Goal: Task Accomplishment & Management: Manage account settings

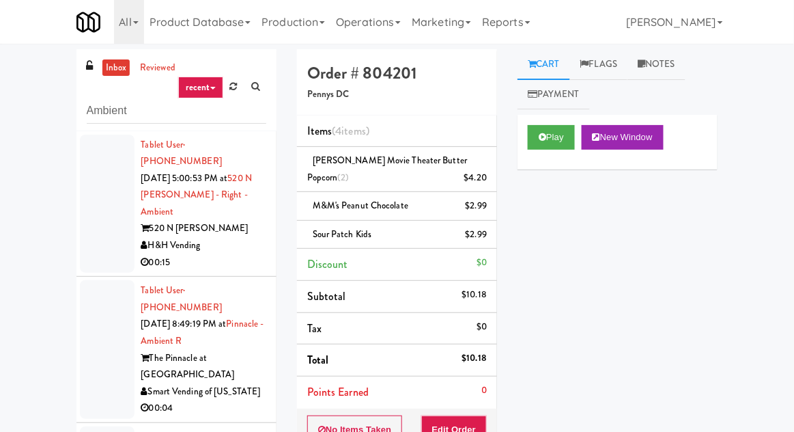
click at [112, 70] on link "inbox" at bounding box center [116, 67] width 28 height 17
click at [92, 219] on div at bounding box center [107, 204] width 55 height 139
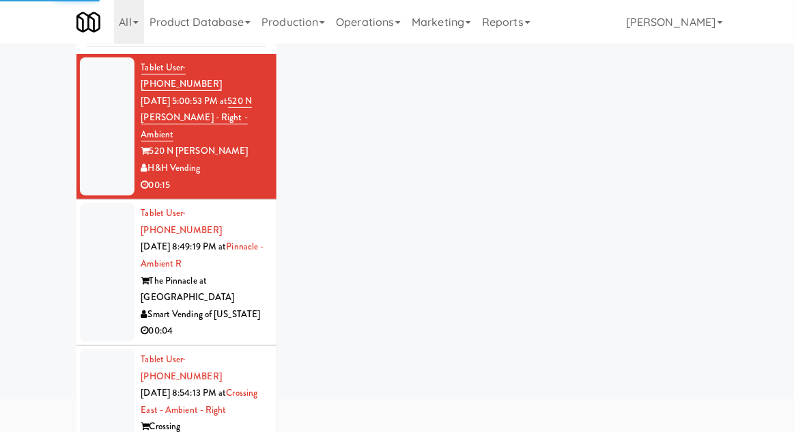
scroll to position [78, 0]
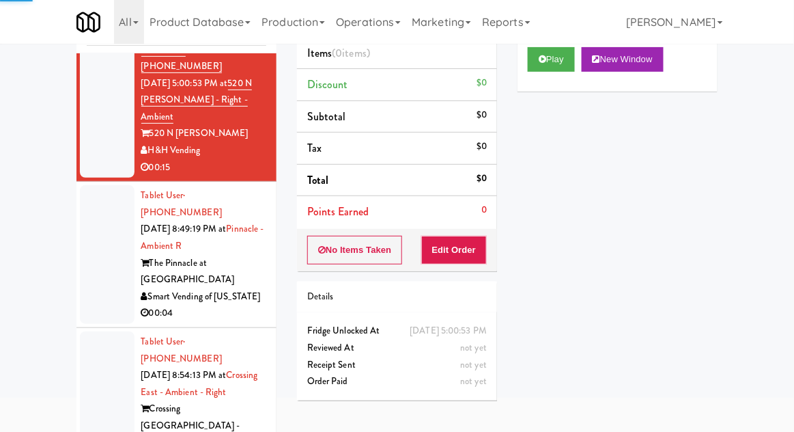
click at [90, 221] on div at bounding box center [107, 254] width 55 height 139
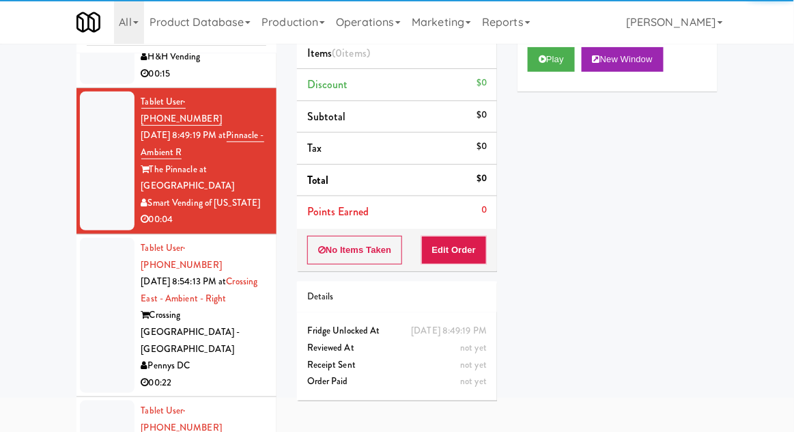
scroll to position [99, 0]
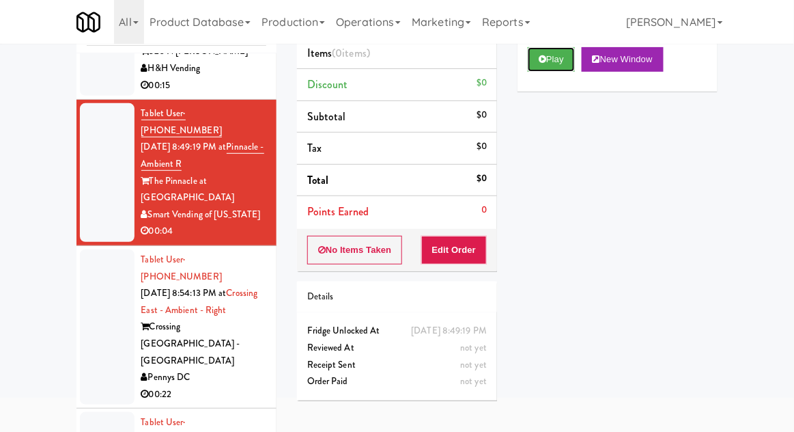
click at [575, 61] on button "Play" at bounding box center [551, 59] width 47 height 25
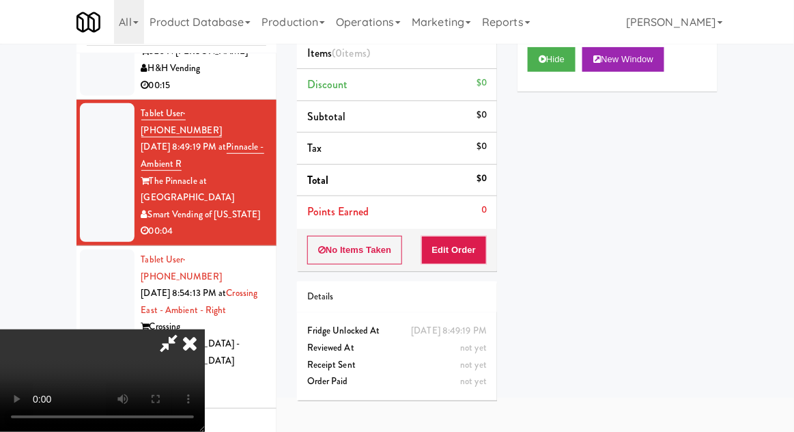
click at [468, 257] on button "Edit Order" at bounding box center [454, 250] width 66 height 29
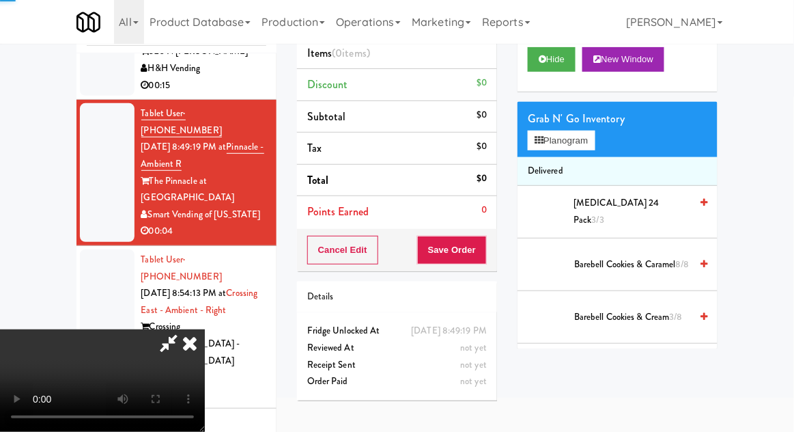
scroll to position [53, 0]
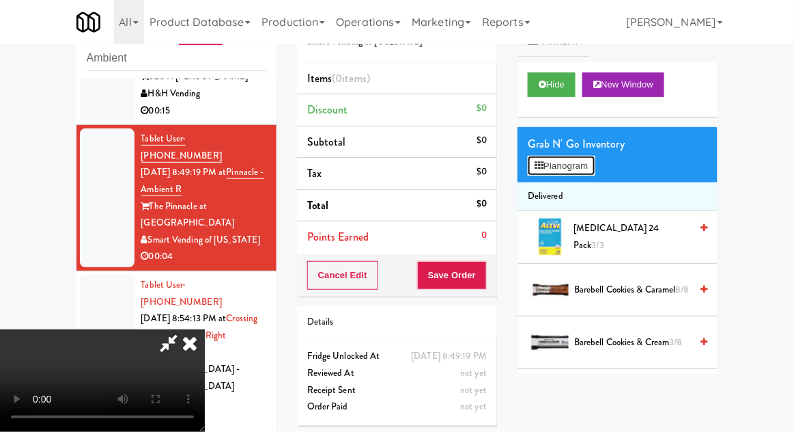
click at [586, 164] on button "Planogram" at bounding box center [561, 166] width 67 height 20
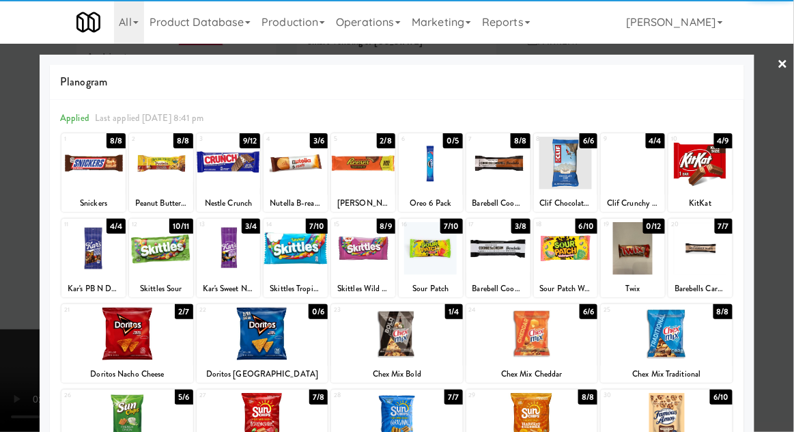
click at [503, 270] on div at bounding box center [498, 248] width 64 height 53
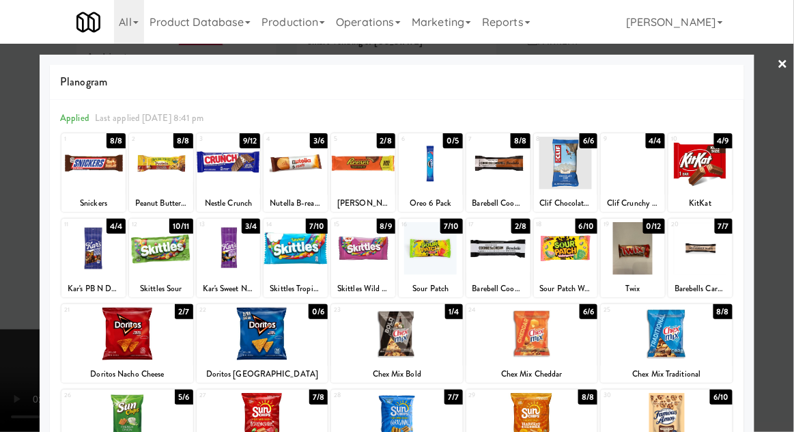
click at [789, 226] on div at bounding box center [397, 216] width 794 height 432
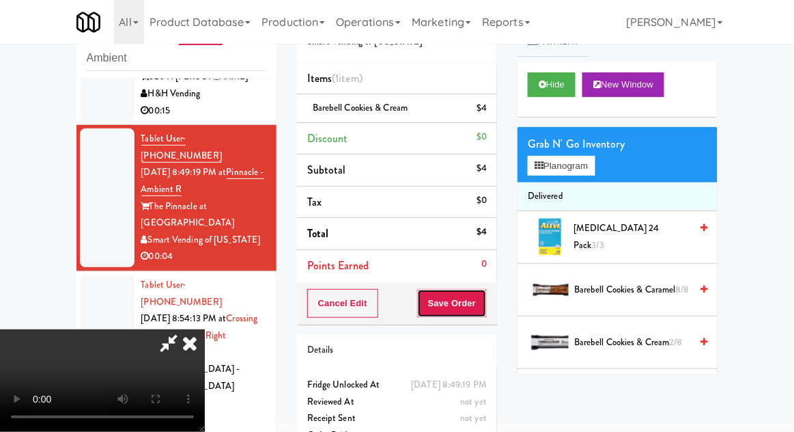
click at [486, 310] on button "Save Order" at bounding box center [452, 303] width 70 height 29
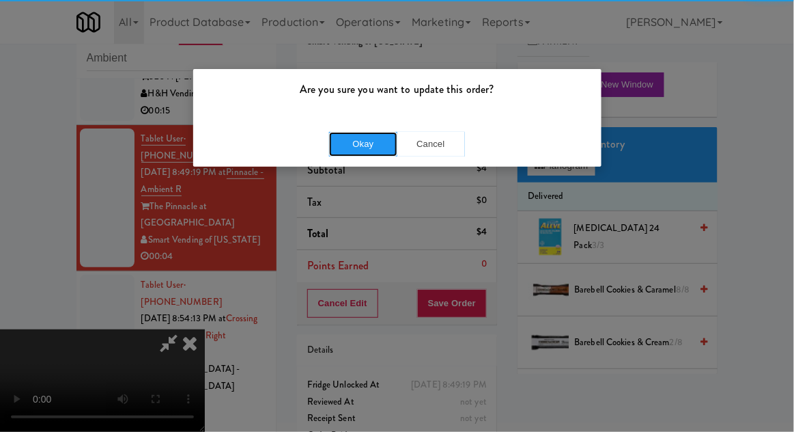
click at [331, 142] on button "Okay" at bounding box center [363, 144] width 68 height 25
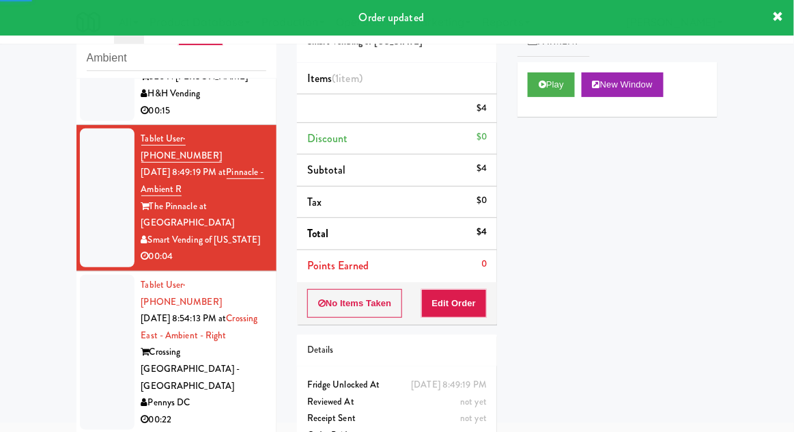
click at [77, 291] on li "Tablet User · (517) 204-8725 [DATE] 8:54:13 PM at [GEOGRAPHIC_DATA] - Ambient -…" at bounding box center [176, 352] width 200 height 163
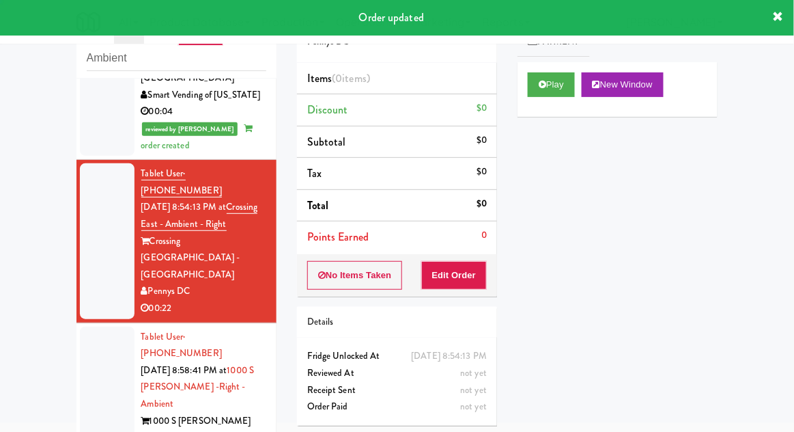
scroll to position [264, 0]
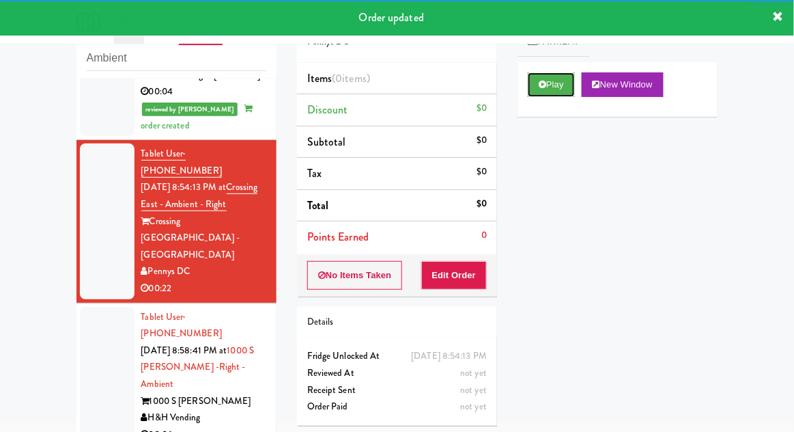
click at [559, 85] on button "Play" at bounding box center [551, 84] width 47 height 25
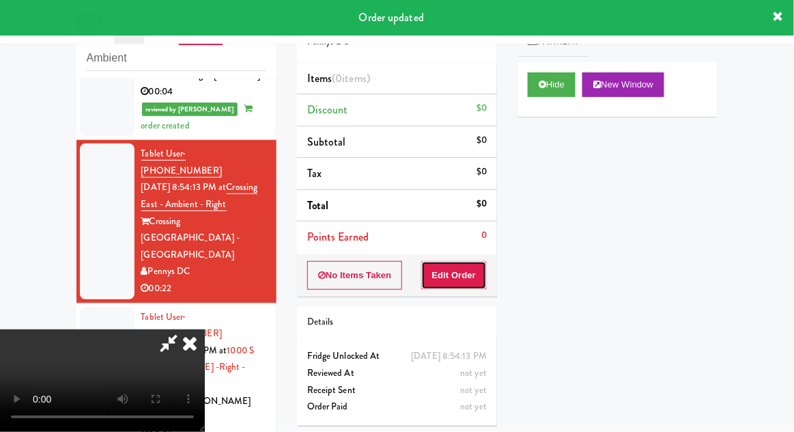
click at [467, 285] on button "Edit Order" at bounding box center [454, 275] width 66 height 29
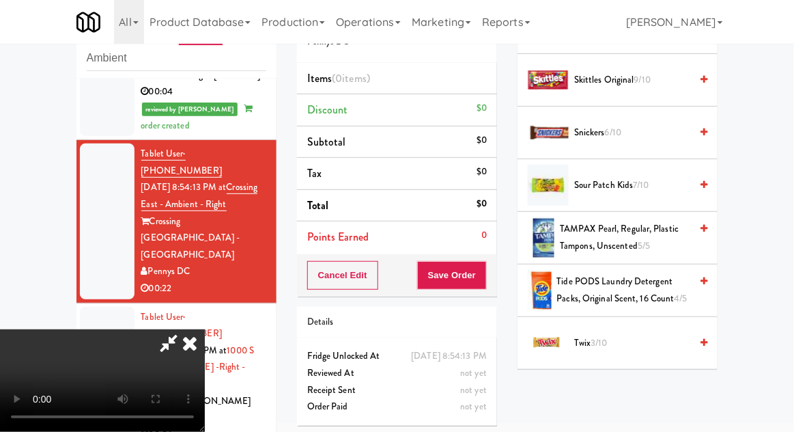
scroll to position [1370, 0]
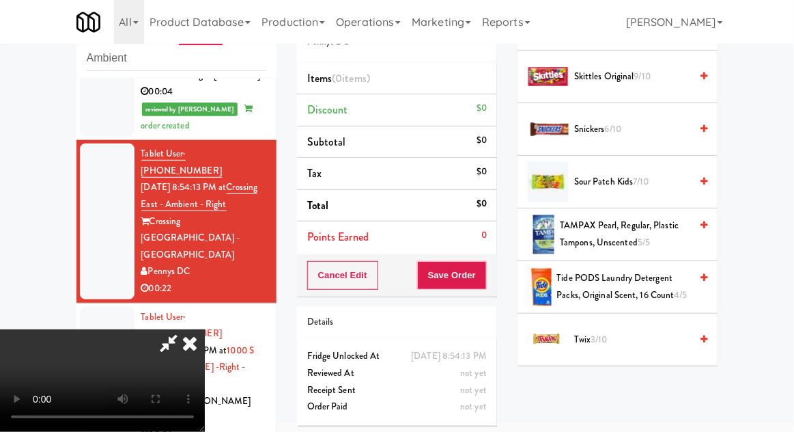
click at [647, 294] on span "Tide PODS Laundry Detergent Packs, Original Scent, 16 Count 4/5" at bounding box center [624, 286] width 134 height 33
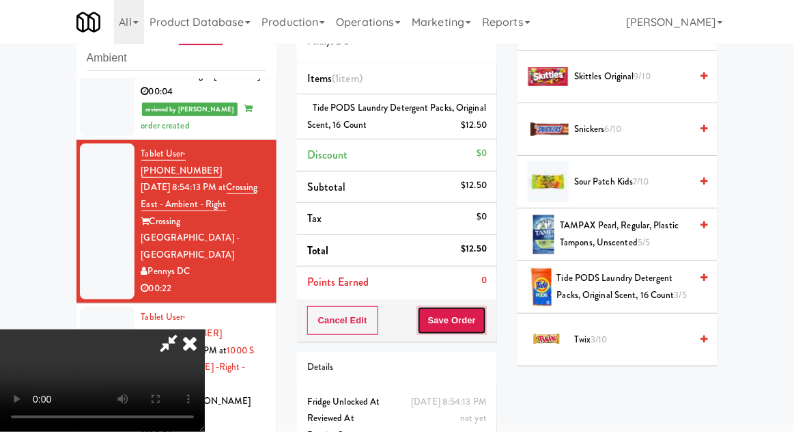
click at [483, 326] on button "Save Order" at bounding box center [452, 320] width 70 height 29
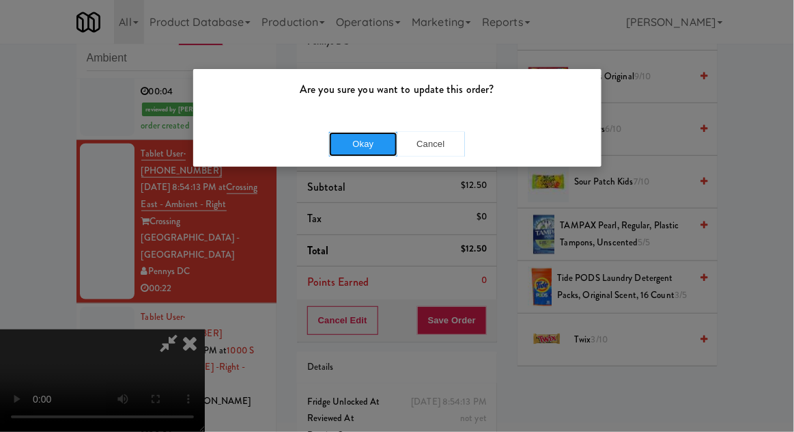
click at [339, 147] on button "Okay" at bounding box center [363, 144] width 68 height 25
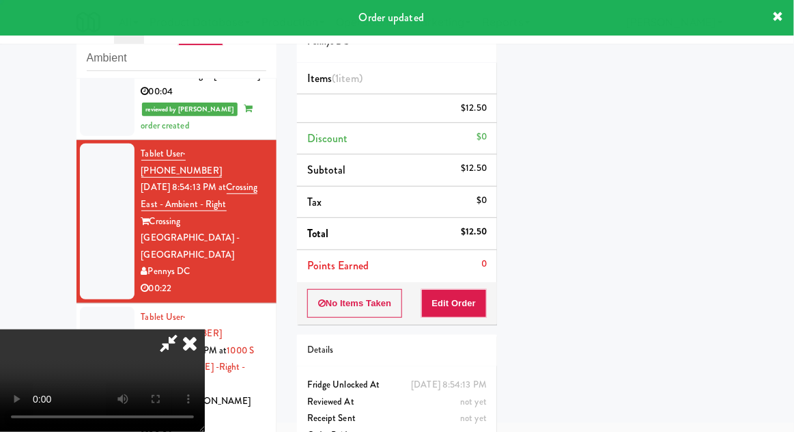
scroll to position [135, 0]
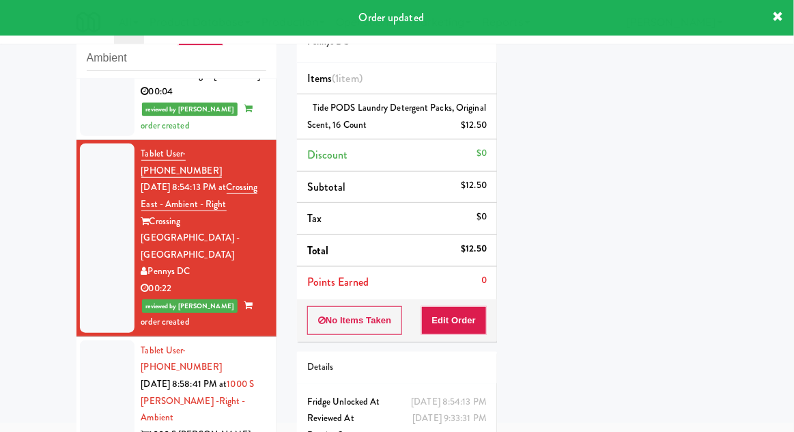
click at [83, 340] on div at bounding box center [107, 409] width 55 height 139
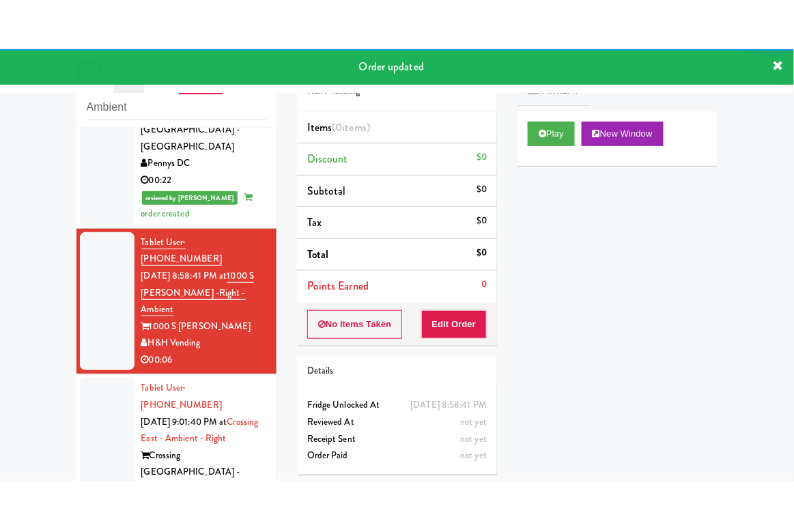
scroll to position [421, 0]
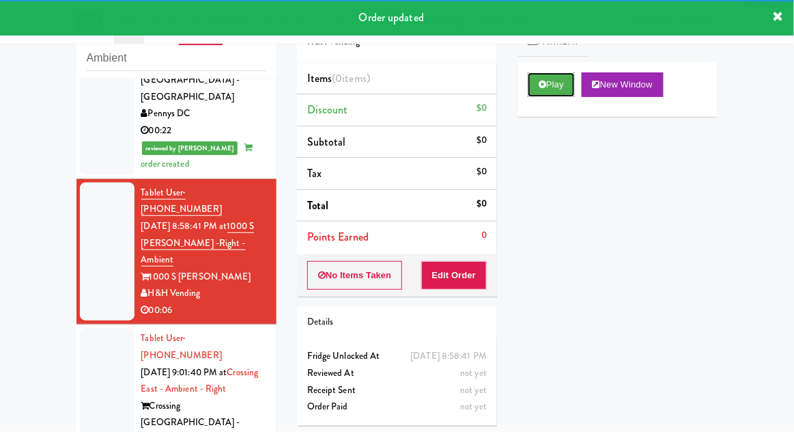
click at [555, 92] on button "Play" at bounding box center [551, 84] width 47 height 25
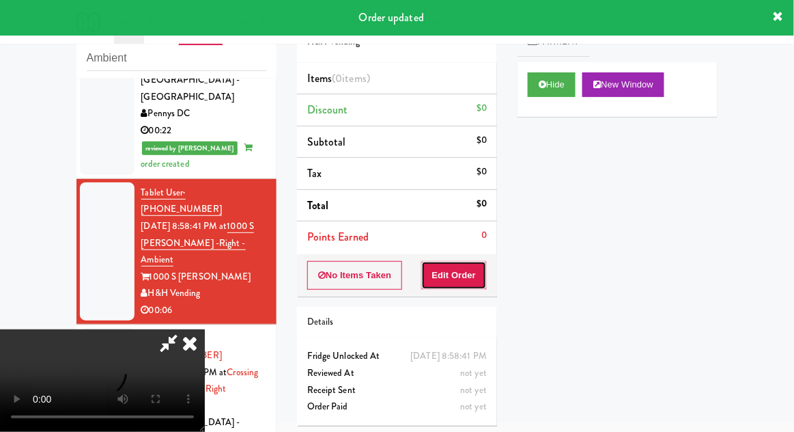
click at [462, 285] on button "Edit Order" at bounding box center [454, 275] width 66 height 29
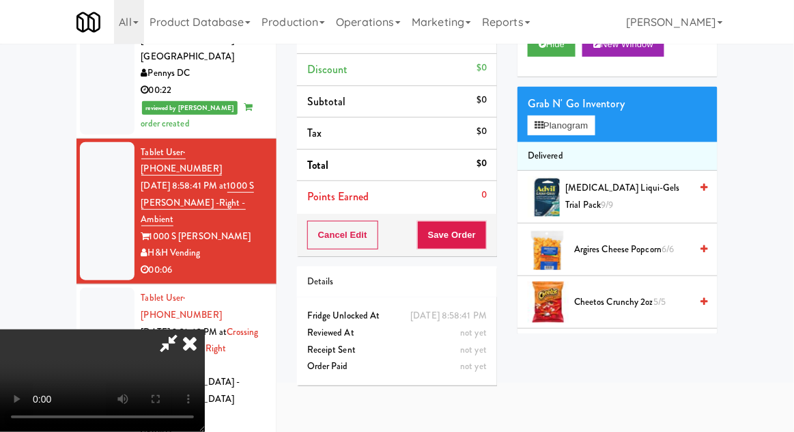
click at [730, 339] on html "Are you sure you want to update this order? Okay Cancel Okay Are you sure you w…" at bounding box center [397, 123] width 794 height 432
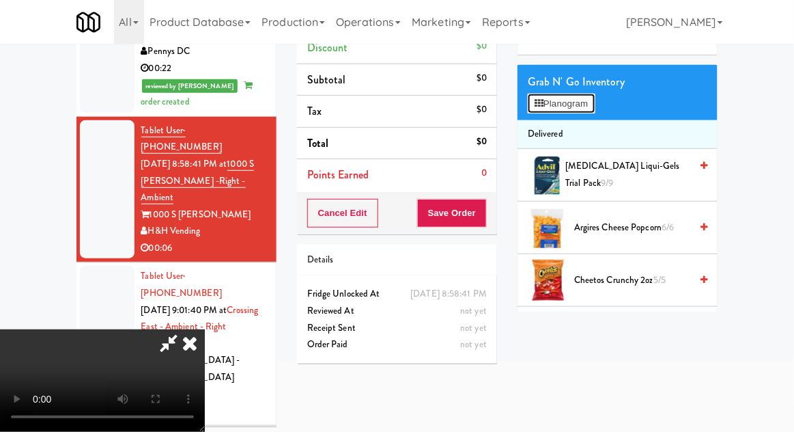
click at [574, 106] on button "Planogram" at bounding box center [561, 104] width 67 height 20
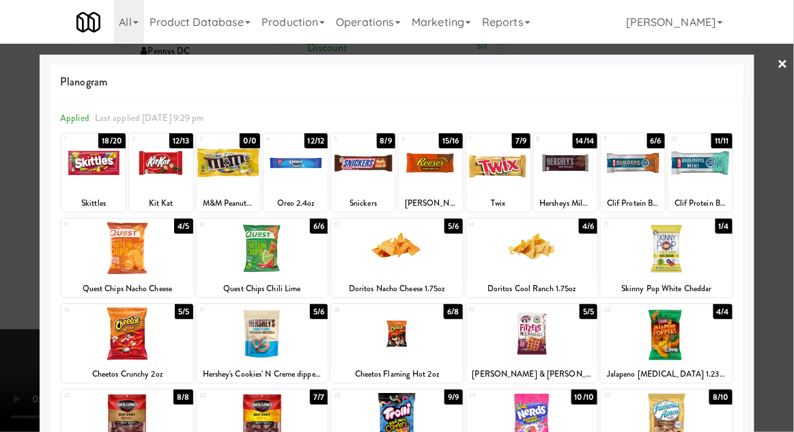
click at [87, 181] on div at bounding box center [93, 163] width 64 height 53
click at [151, 178] on div at bounding box center [161, 163] width 64 height 53
click at [775, 138] on div at bounding box center [397, 216] width 794 height 432
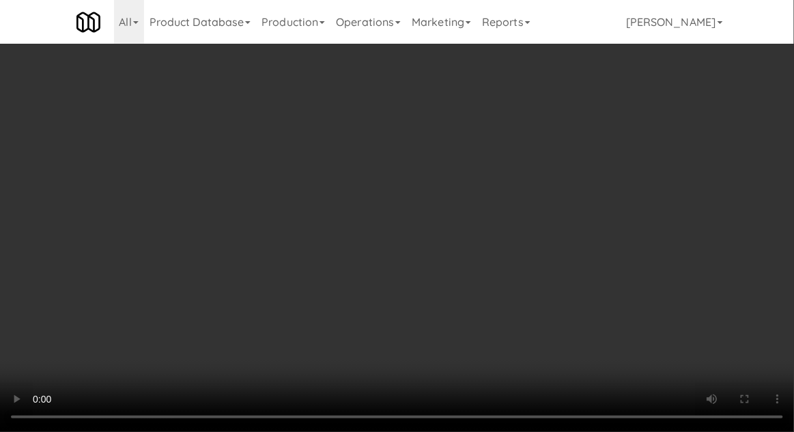
scroll to position [109, 0]
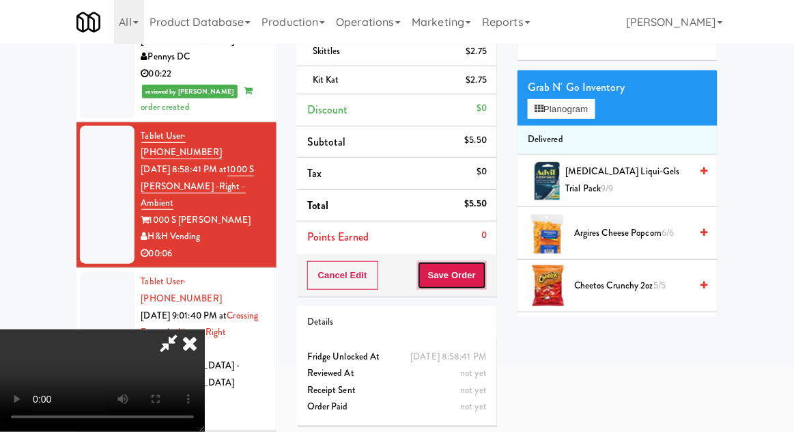
click at [487, 275] on button "Save Order" at bounding box center [452, 275] width 70 height 29
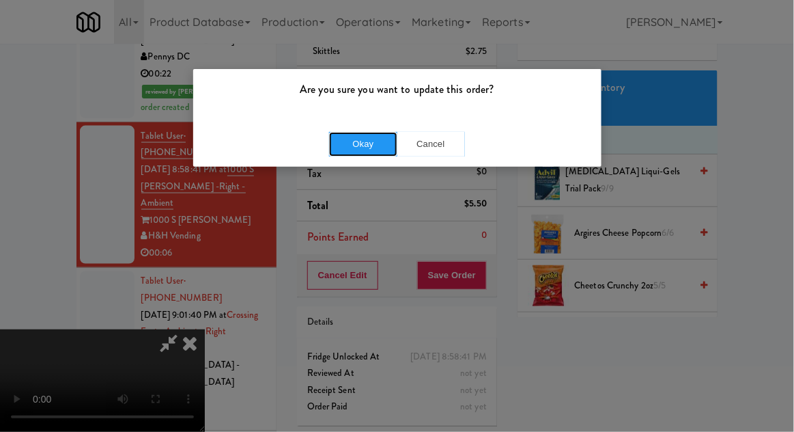
click at [359, 139] on button "Okay" at bounding box center [363, 144] width 68 height 25
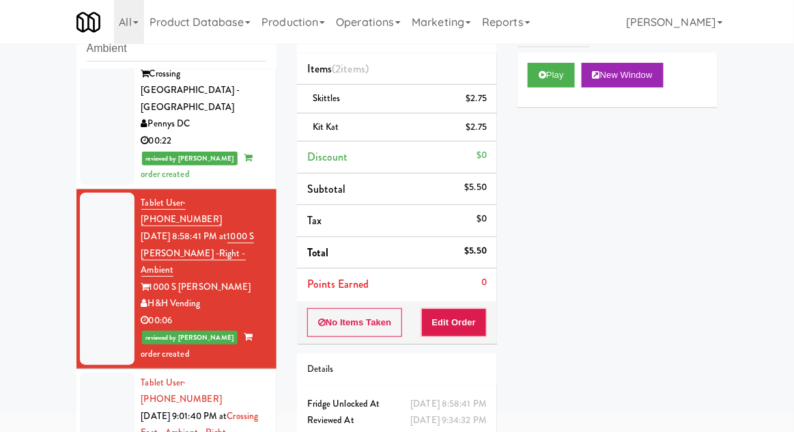
scroll to position [406, 0]
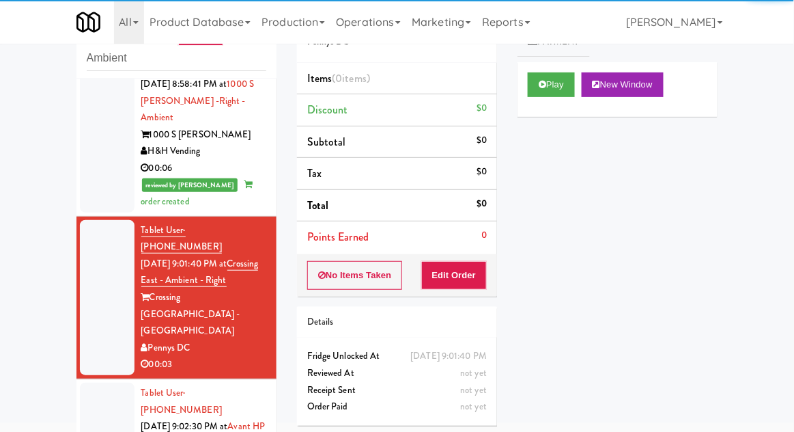
scroll to position [563, 0]
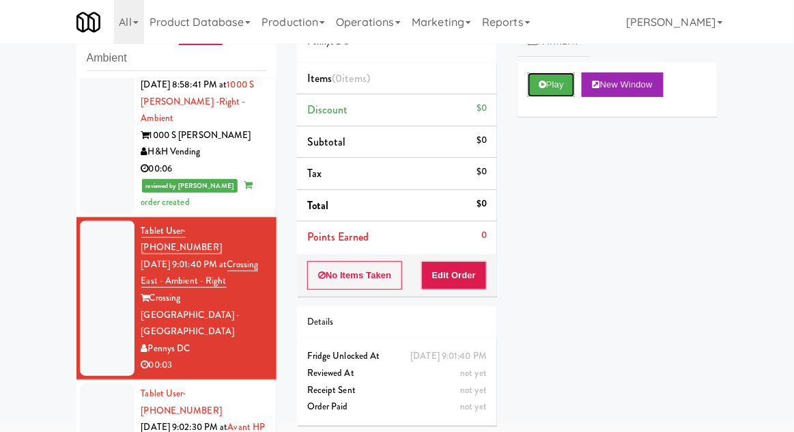
click at [570, 85] on button "Play" at bounding box center [551, 84] width 47 height 25
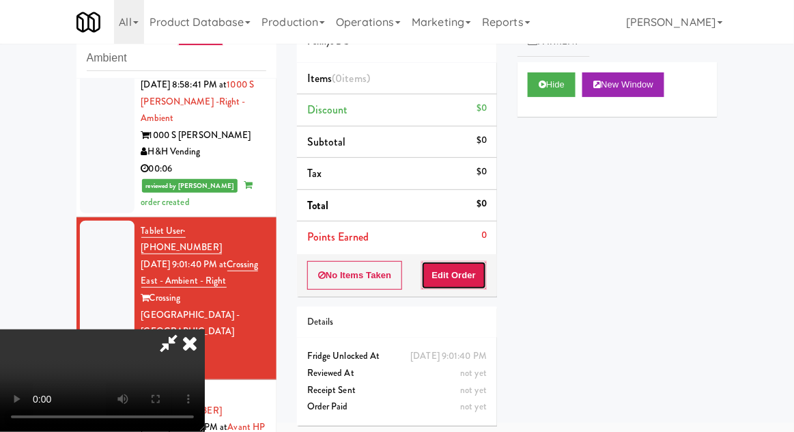
click at [470, 274] on button "Edit Order" at bounding box center [454, 275] width 66 height 29
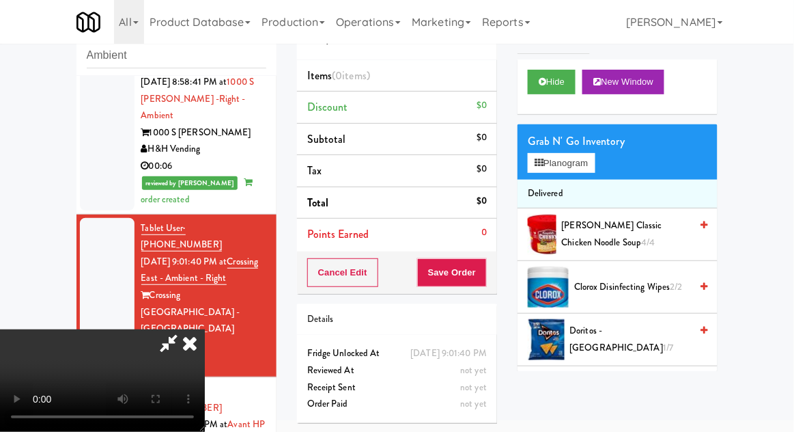
scroll to position [53, 0]
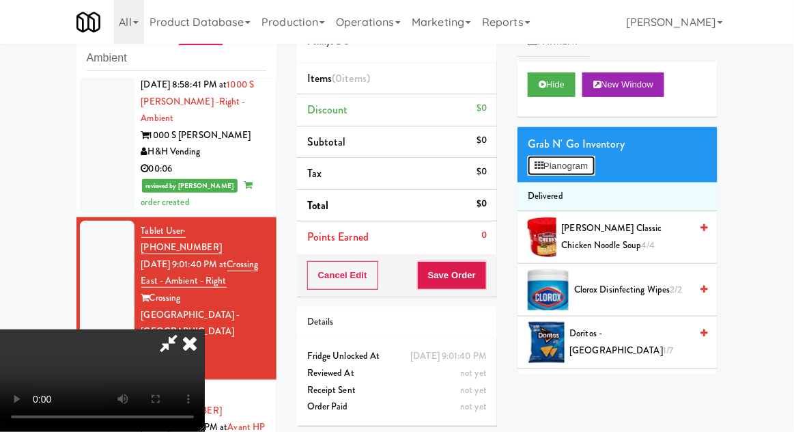
click at [575, 169] on button "Planogram" at bounding box center [561, 166] width 67 height 20
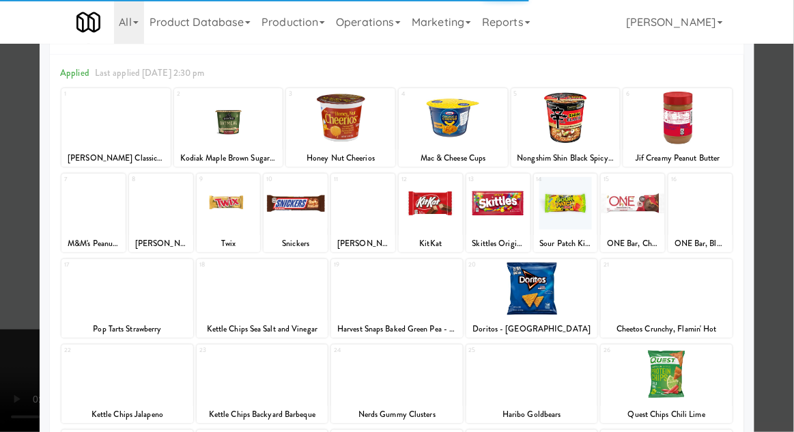
scroll to position [43, 0]
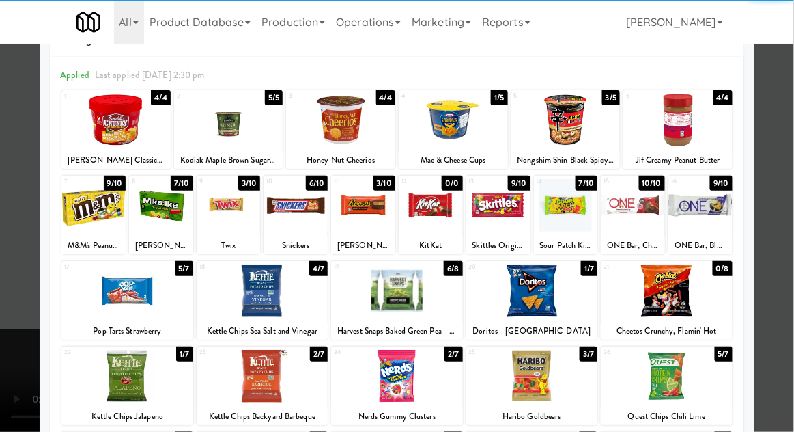
click at [694, 292] on div at bounding box center [667, 290] width 132 height 53
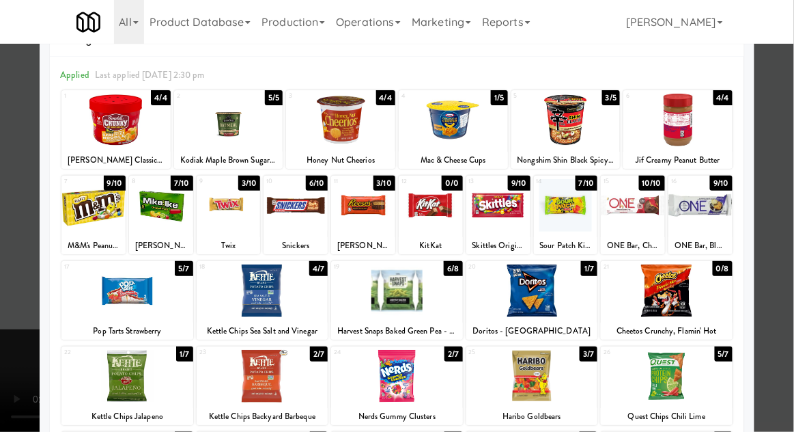
click at [776, 258] on div at bounding box center [397, 216] width 794 height 432
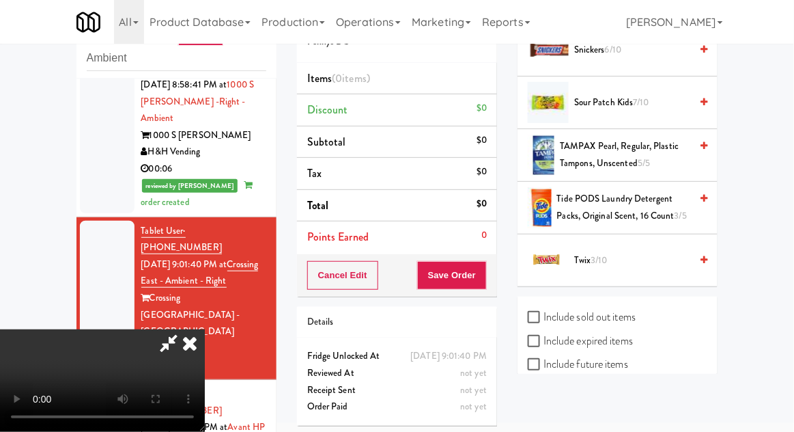
click at [623, 309] on label "Include sold out items" at bounding box center [582, 317] width 108 height 20
click at [544, 312] on input "Include sold out items" at bounding box center [536, 317] width 16 height 11
checkbox input "true"
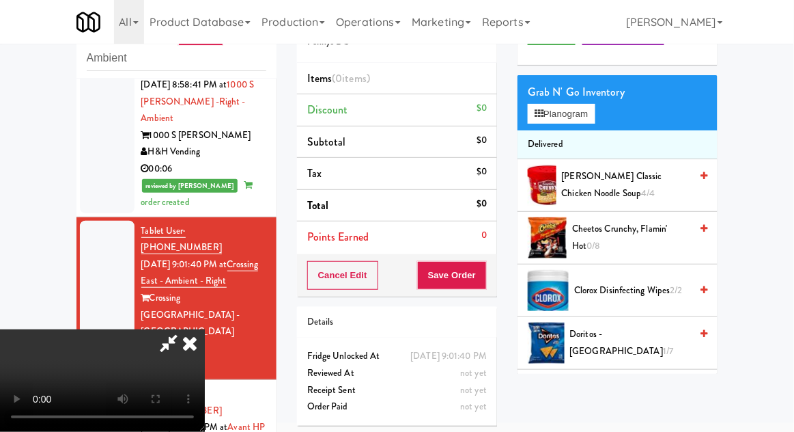
scroll to position [34, 0]
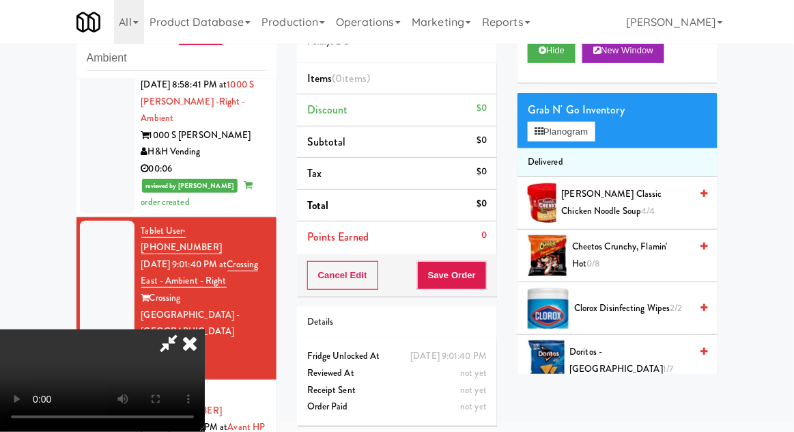
click at [656, 242] on span "Cheetos Crunchy, Flamin' Hot 0/8" at bounding box center [631, 254] width 118 height 33
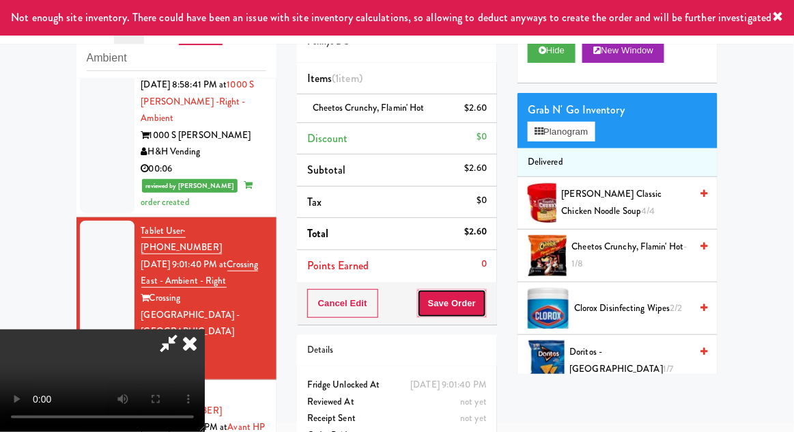
click at [481, 308] on button "Save Order" at bounding box center [452, 303] width 70 height 29
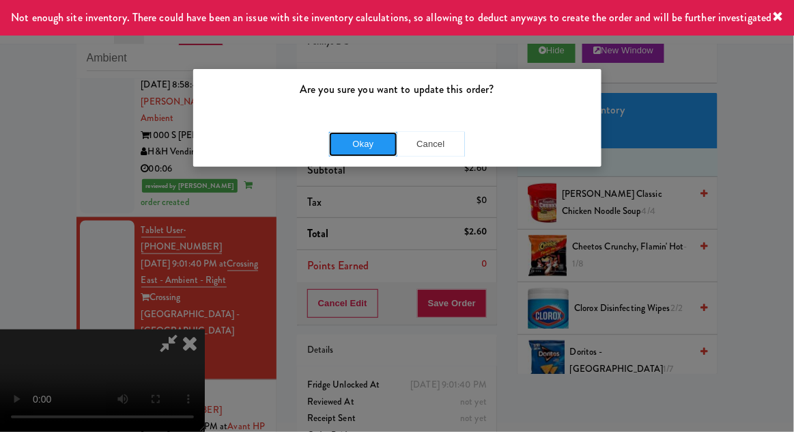
click at [343, 146] on button "Okay" at bounding box center [363, 144] width 68 height 25
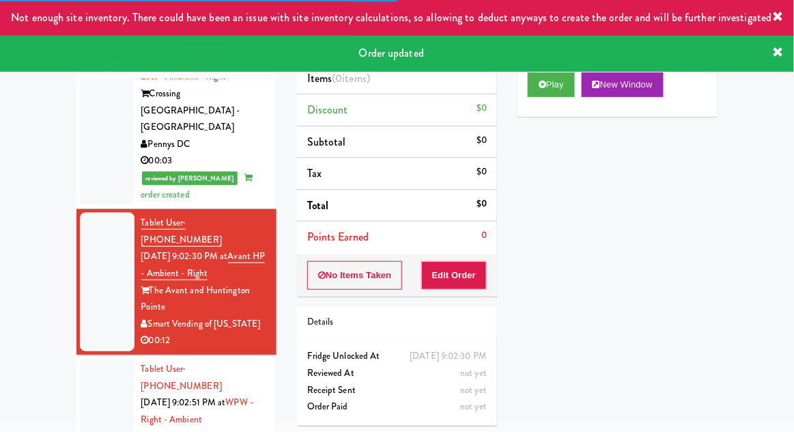
scroll to position [757, 0]
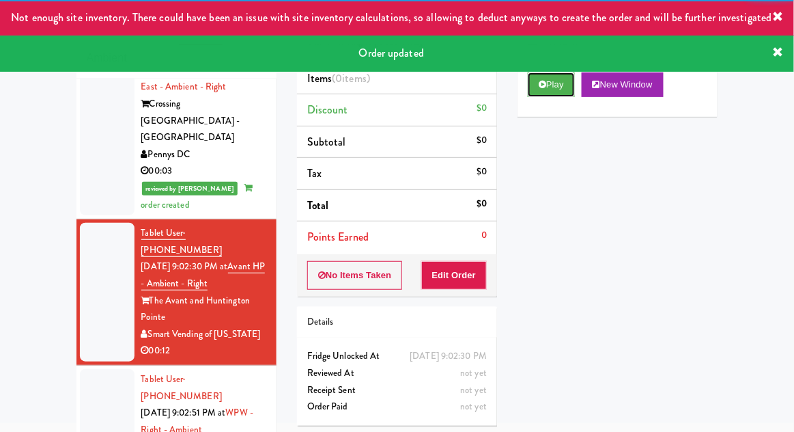
click at [560, 90] on button "Play" at bounding box center [551, 84] width 47 height 25
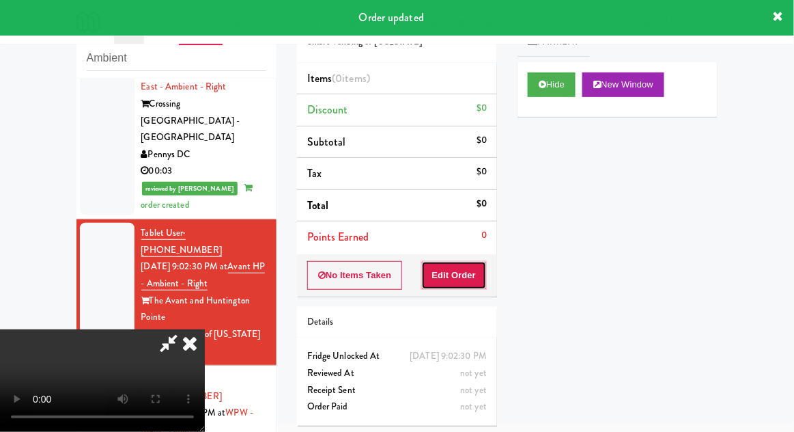
click at [472, 273] on button "Edit Order" at bounding box center [454, 275] width 66 height 29
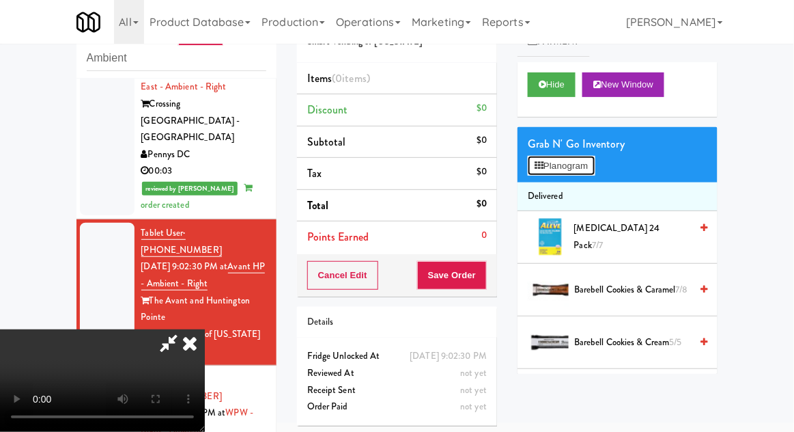
click at [571, 172] on button "Planogram" at bounding box center [561, 166] width 67 height 20
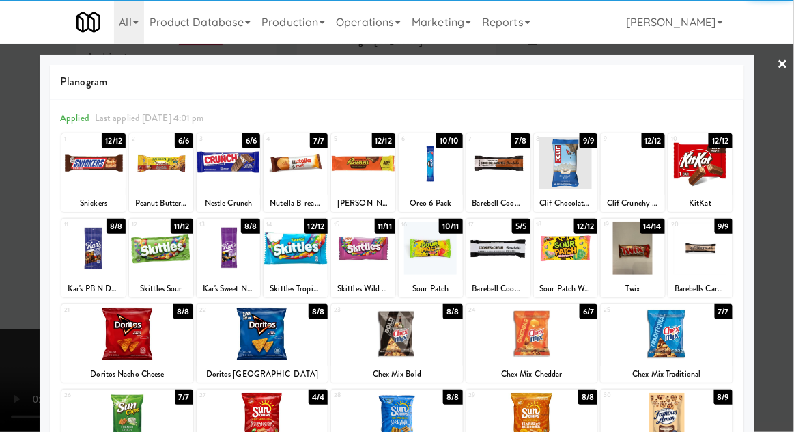
click at [446, 256] on div at bounding box center [431, 248] width 64 height 53
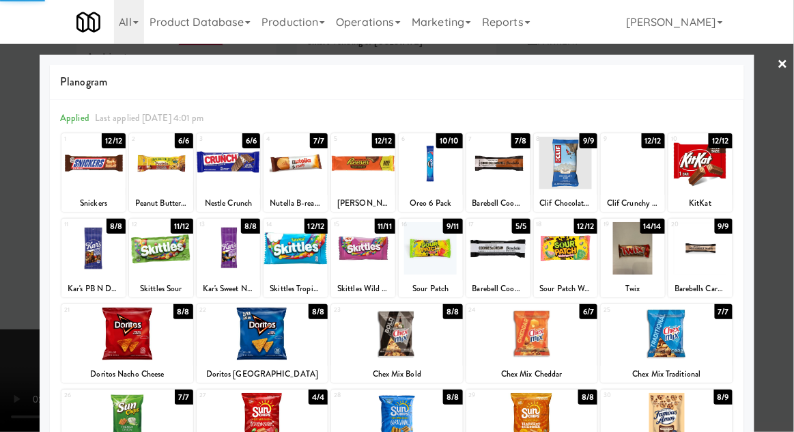
click at [785, 208] on div at bounding box center [397, 216] width 794 height 432
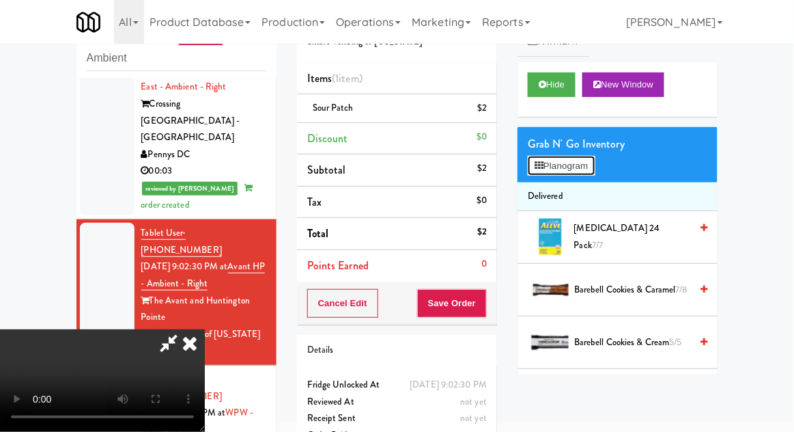
click at [582, 171] on button "Planogram" at bounding box center [561, 166] width 67 height 20
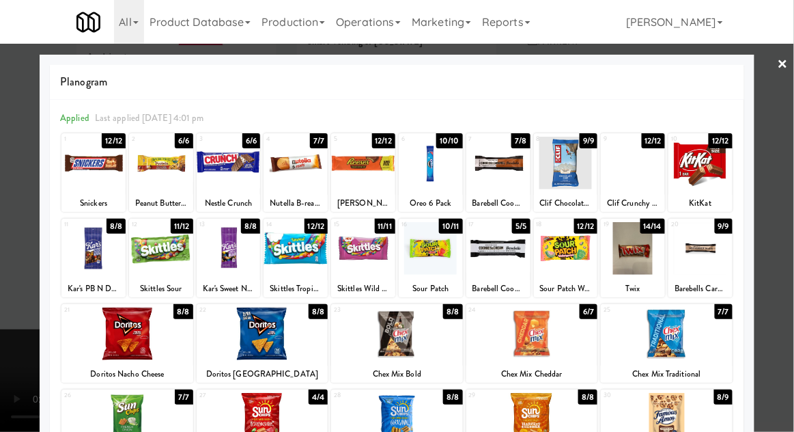
click at [384, 254] on div at bounding box center [363, 248] width 64 height 53
click at [789, 194] on div at bounding box center [397, 216] width 794 height 432
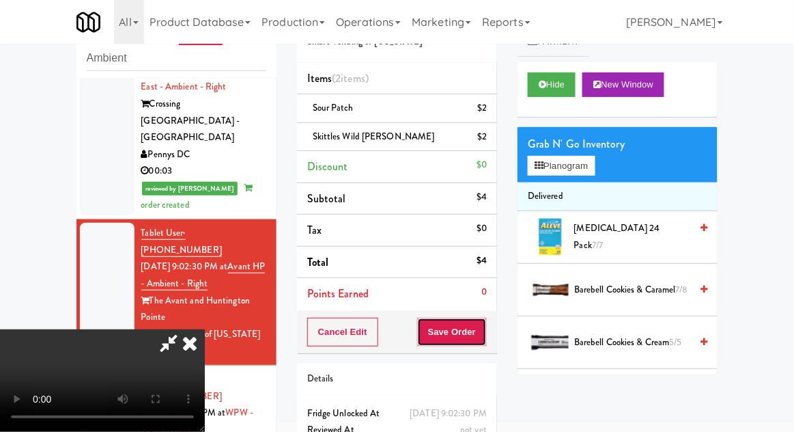
click at [483, 333] on button "Save Order" at bounding box center [452, 332] width 70 height 29
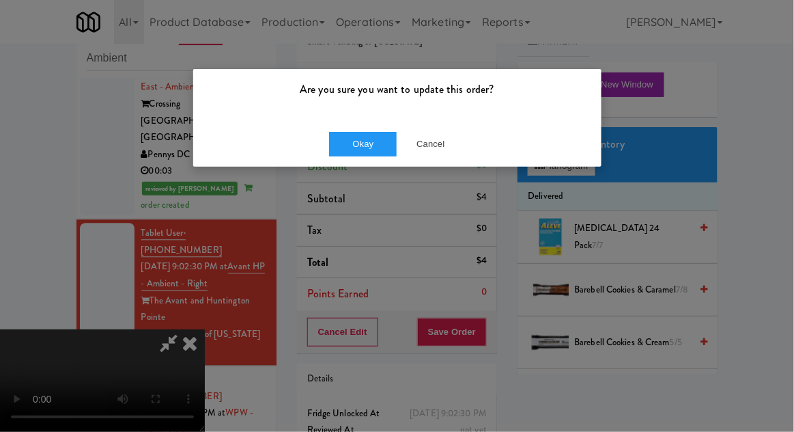
click at [321, 150] on div "Okay Cancel" at bounding box center [397, 144] width 408 height 46
click at [341, 148] on button "Okay" at bounding box center [363, 144] width 68 height 25
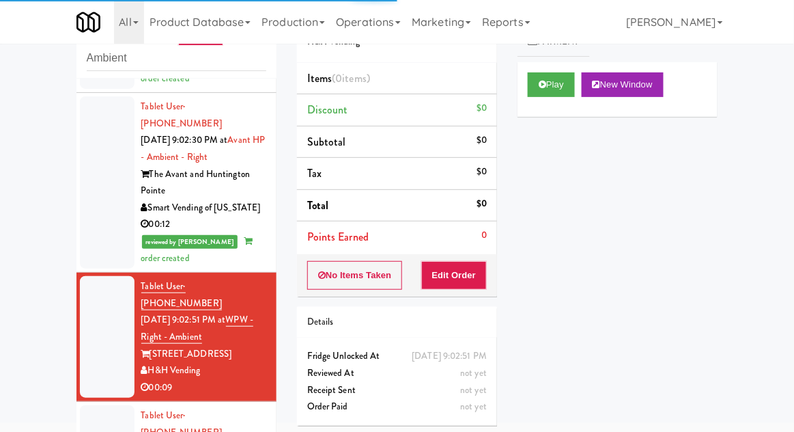
scroll to position [888, 0]
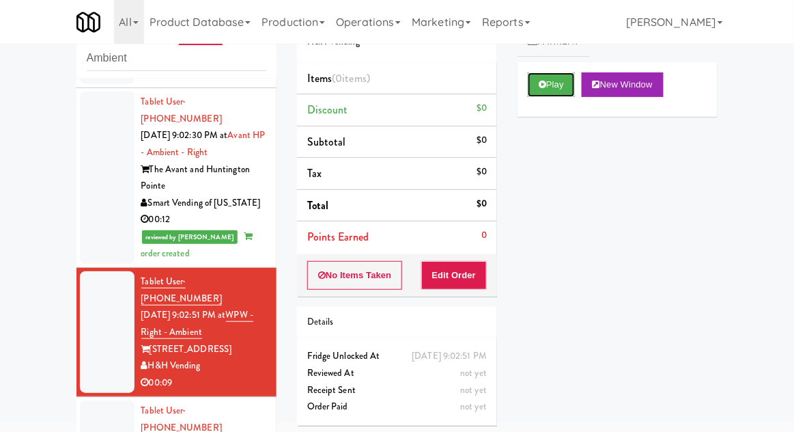
click at [567, 95] on button "Play" at bounding box center [551, 84] width 47 height 25
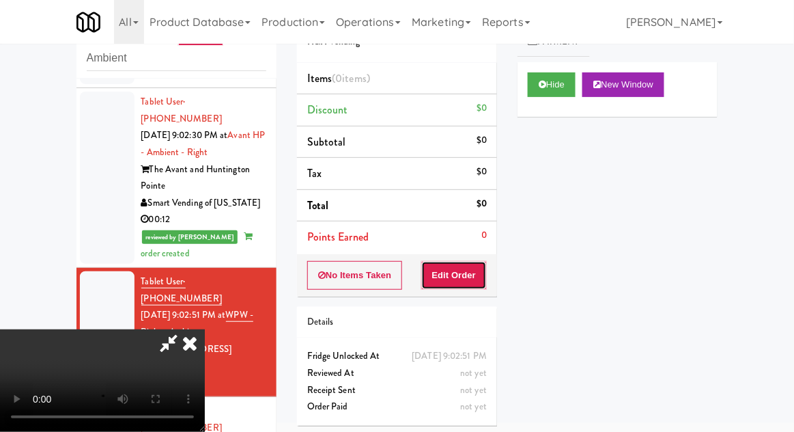
click at [474, 268] on button "Edit Order" at bounding box center [454, 275] width 66 height 29
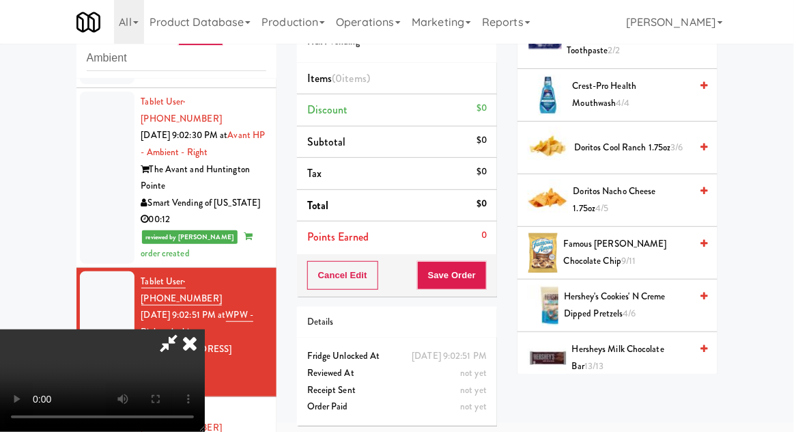
scroll to position [359, 0]
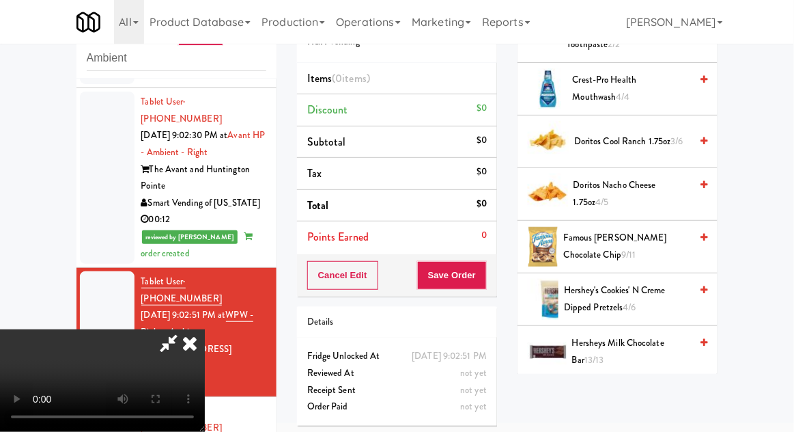
click at [656, 300] on span "Hershey's Cookies' N Creme dipped pretzels 4/6" at bounding box center [627, 298] width 126 height 33
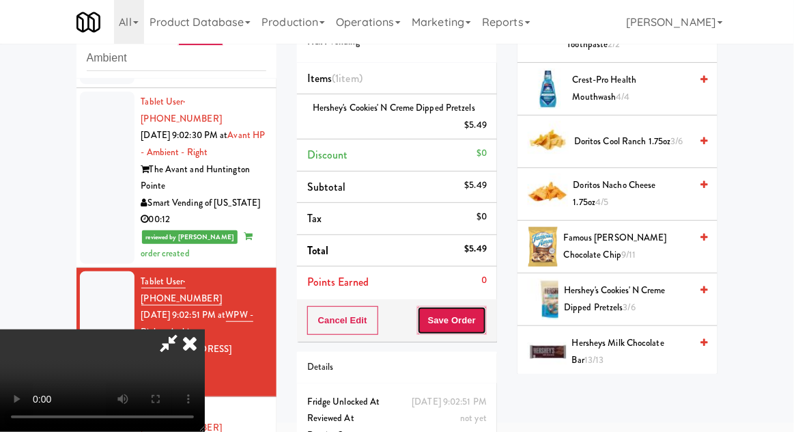
click at [486, 316] on button "Save Order" at bounding box center [452, 320] width 70 height 29
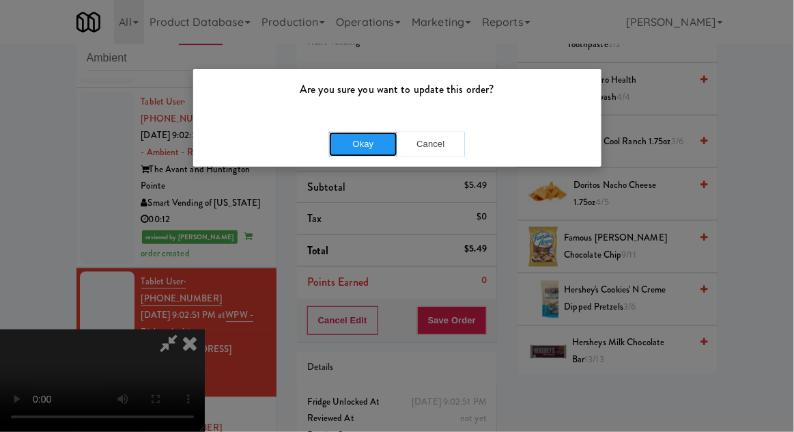
click at [348, 135] on button "Okay" at bounding box center [363, 144] width 68 height 25
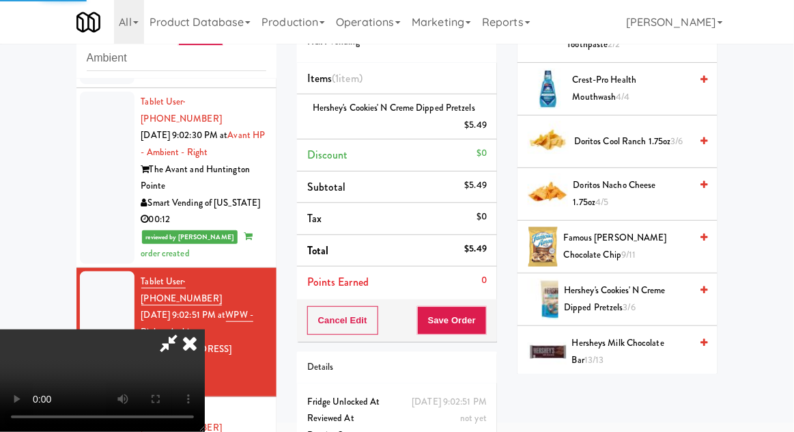
scroll to position [135, 0]
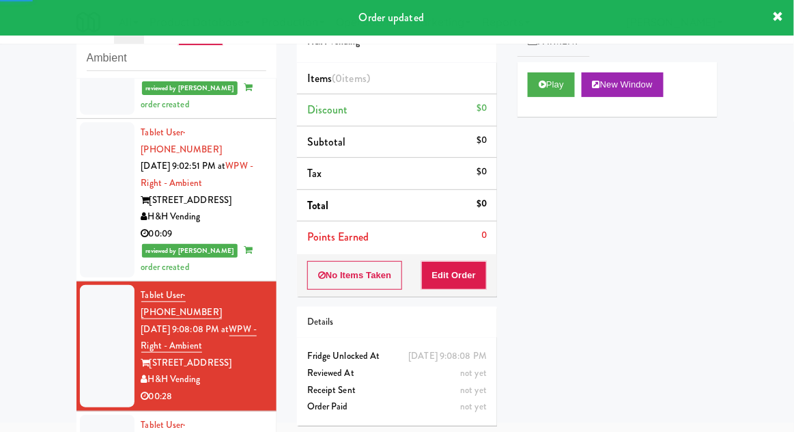
scroll to position [1041, 0]
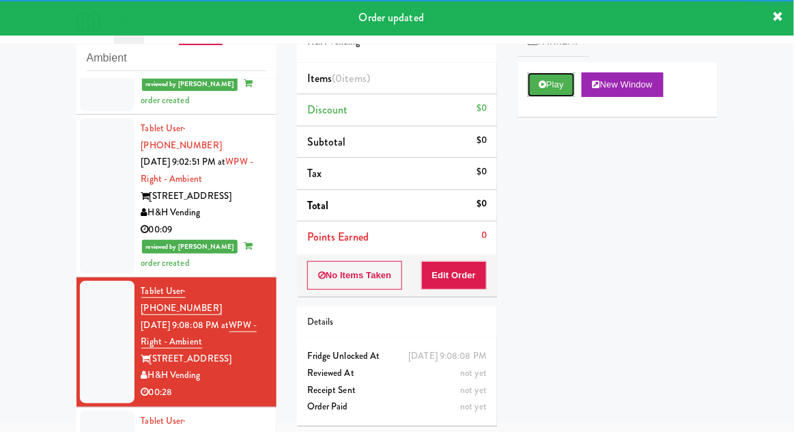
click at [571, 91] on button "Play" at bounding box center [551, 84] width 47 height 25
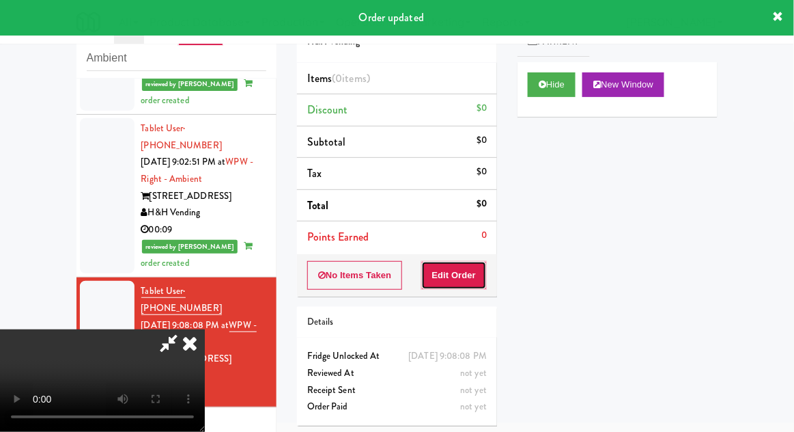
click at [474, 285] on button "Edit Order" at bounding box center [454, 275] width 66 height 29
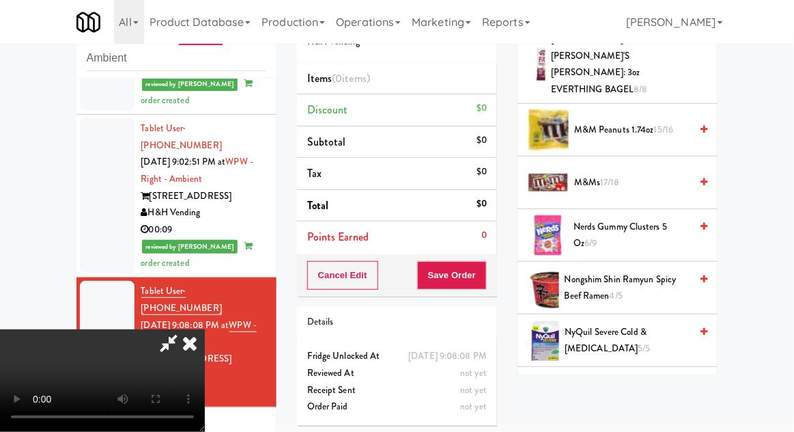
scroll to position [933, 0]
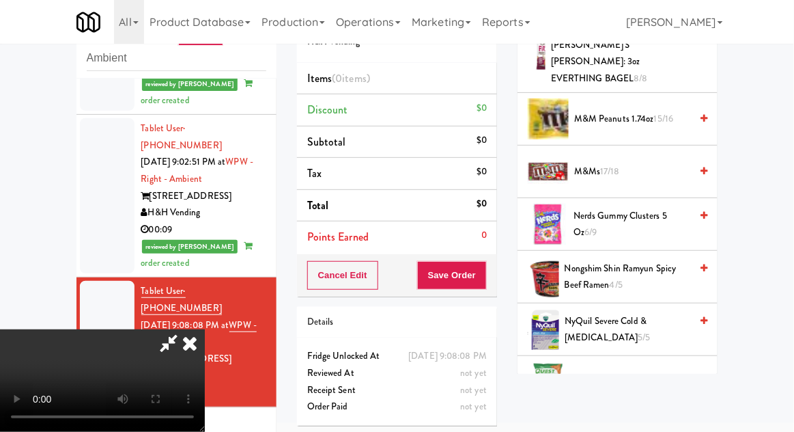
click at [646, 374] on span "Quest Chips Chili Lime 5/6" at bounding box center [632, 382] width 116 height 17
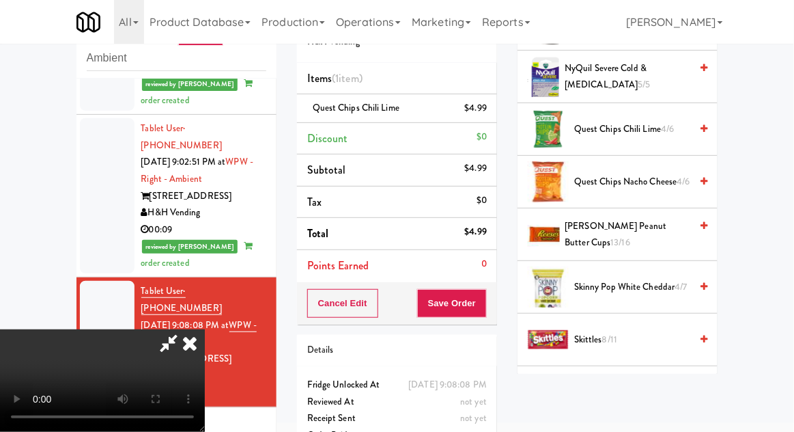
scroll to position [1189, 0]
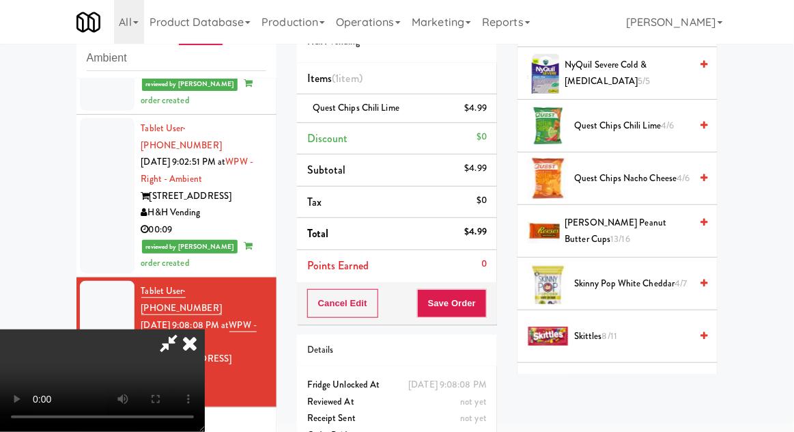
click at [652, 214] on span "[PERSON_NAME] Peanut Butter Cups 13/16" at bounding box center [628, 230] width 126 height 33
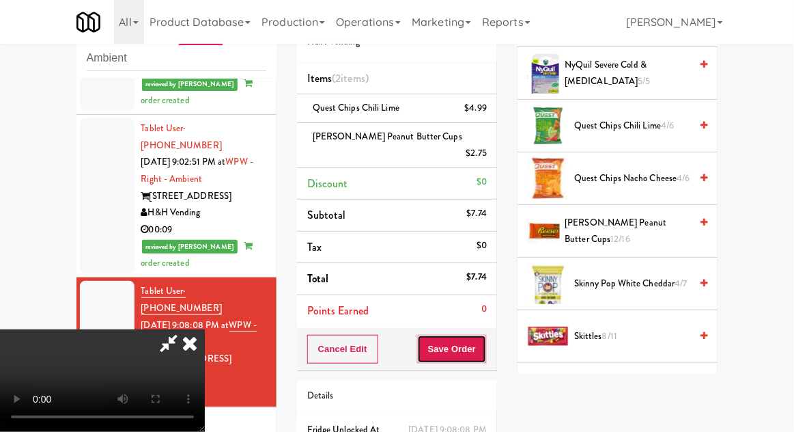
click at [483, 337] on button "Save Order" at bounding box center [452, 349] width 70 height 29
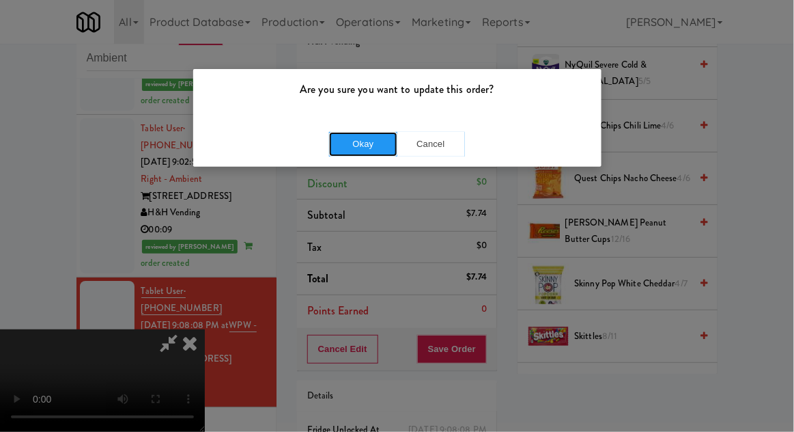
click at [352, 153] on button "Okay" at bounding box center [363, 144] width 68 height 25
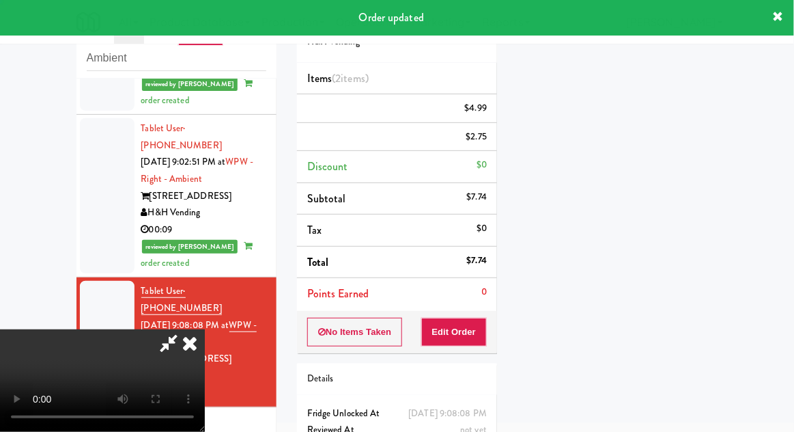
scroll to position [135, 0]
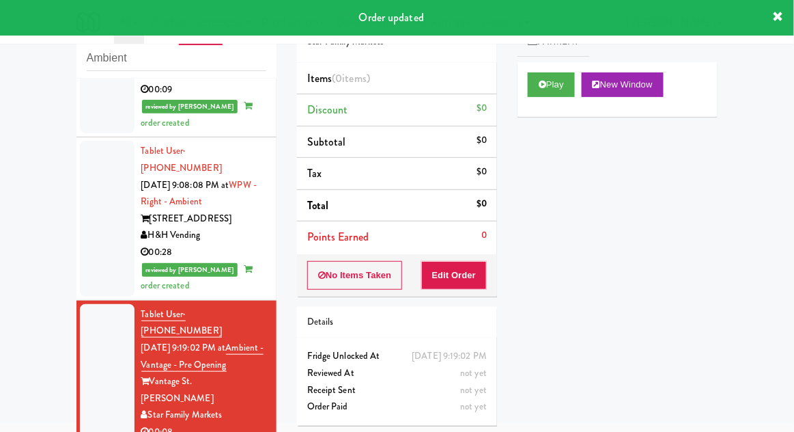
scroll to position [1181, 0]
click at [563, 94] on button "Play" at bounding box center [551, 84] width 47 height 25
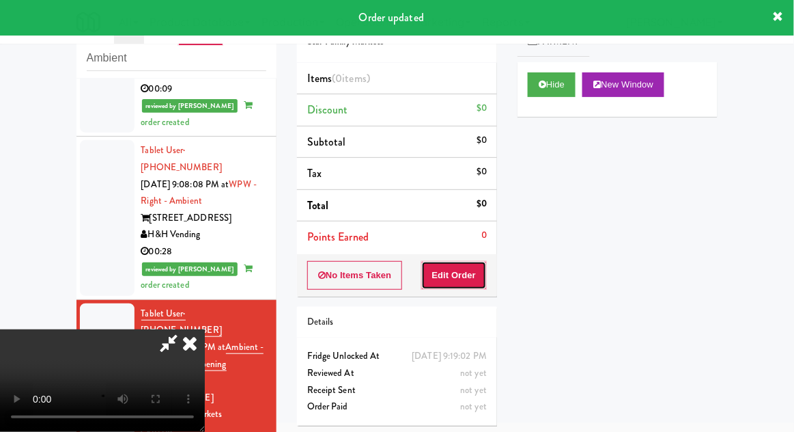
click at [470, 284] on button "Edit Order" at bounding box center [454, 275] width 66 height 29
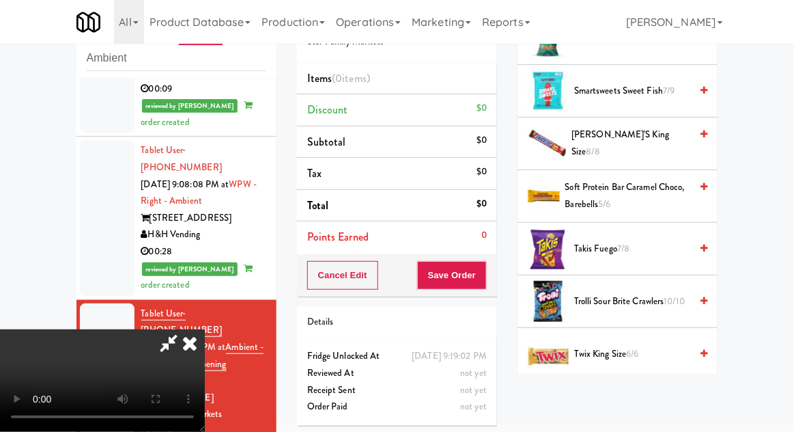
scroll to position [1208, 0]
click at [658, 292] on span "Trolli Sour Brite Crawlers 10/10" at bounding box center [632, 300] width 116 height 17
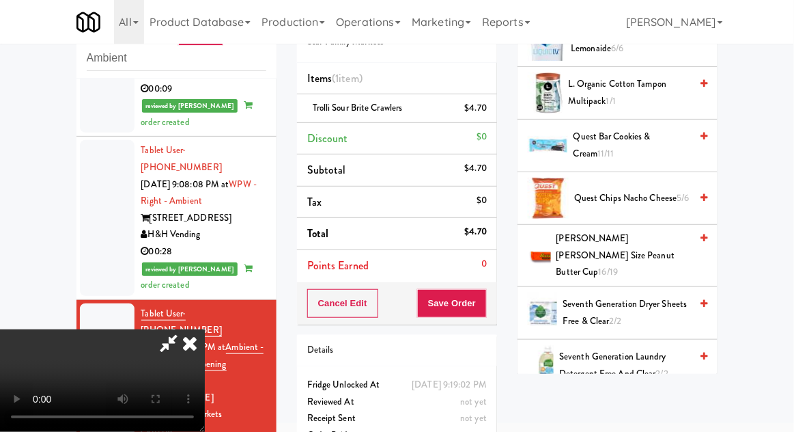
scroll to position [768, 0]
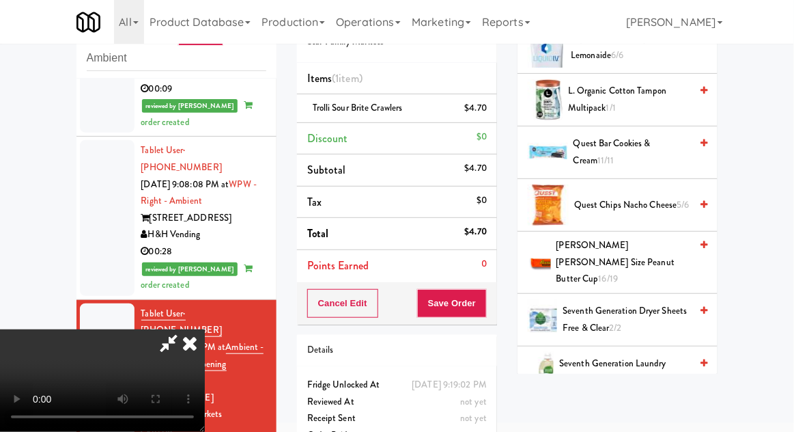
click at [649, 257] on span "[PERSON_NAME] [PERSON_NAME] Size Peanut Butter Cup 16/19" at bounding box center [624, 262] width 135 height 51
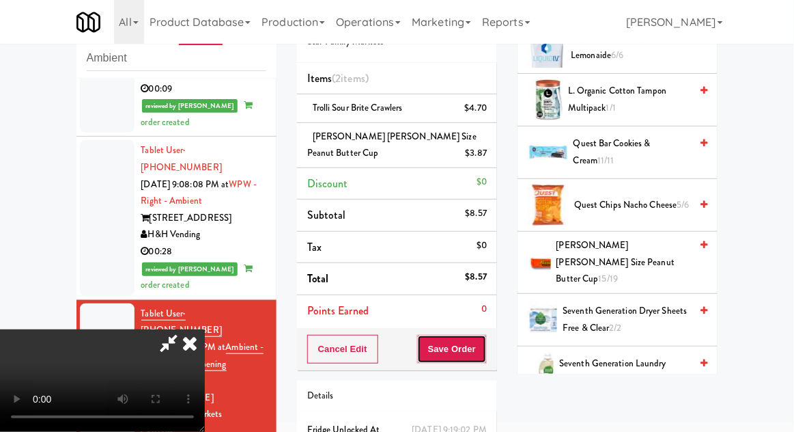
click at [484, 348] on button "Save Order" at bounding box center [452, 349] width 70 height 29
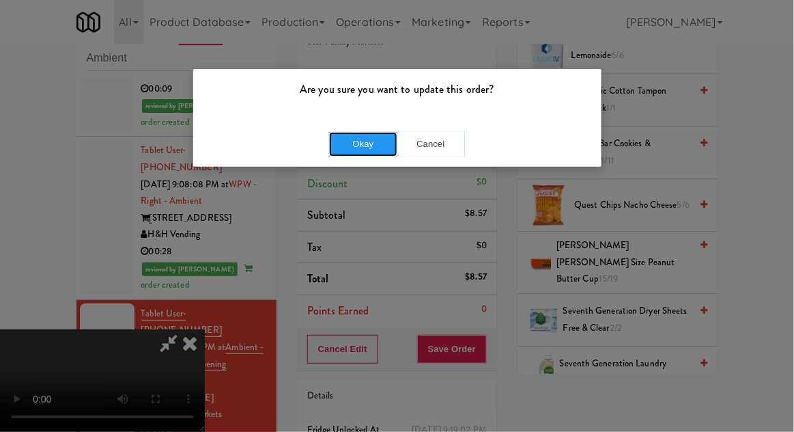
click at [392, 142] on button "Okay" at bounding box center [363, 144] width 68 height 25
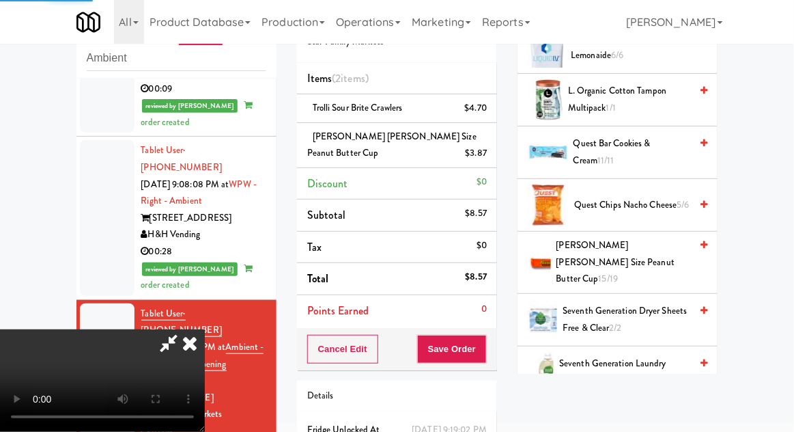
scroll to position [135, 0]
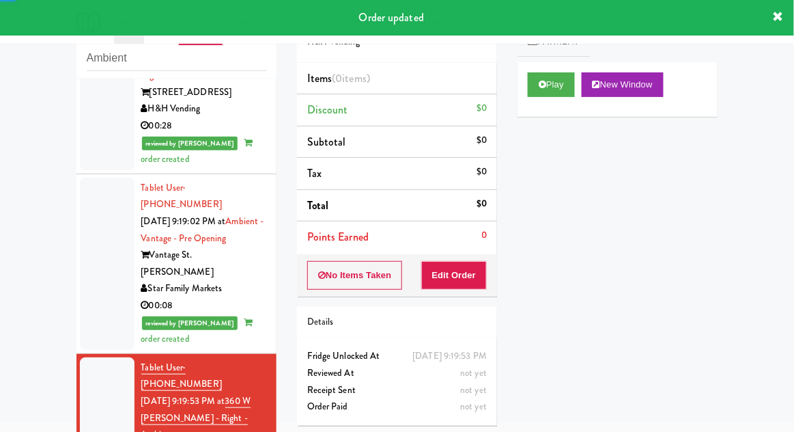
scroll to position [1514, 0]
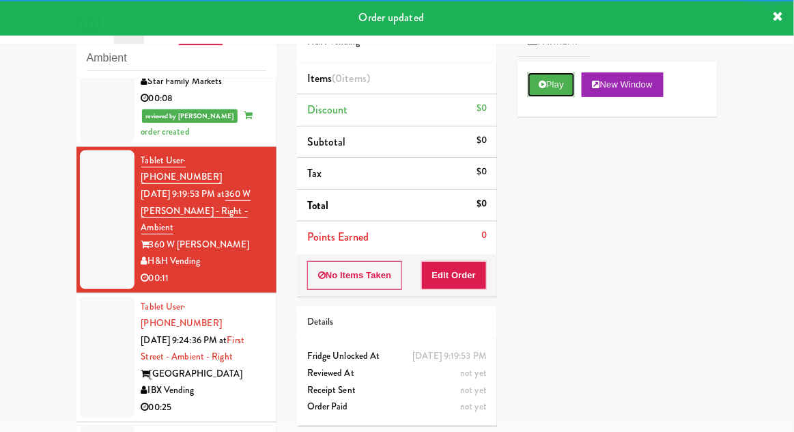
click at [570, 87] on button "Play" at bounding box center [551, 84] width 47 height 25
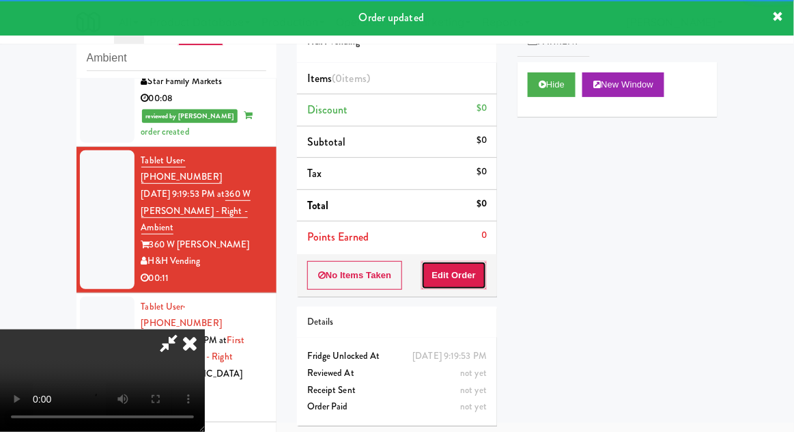
click at [476, 269] on button "Edit Order" at bounding box center [454, 275] width 66 height 29
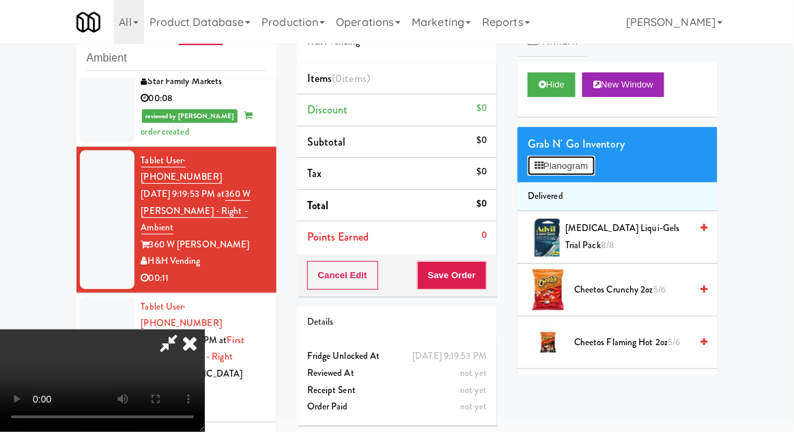
click at [585, 173] on button "Planogram" at bounding box center [561, 166] width 67 height 20
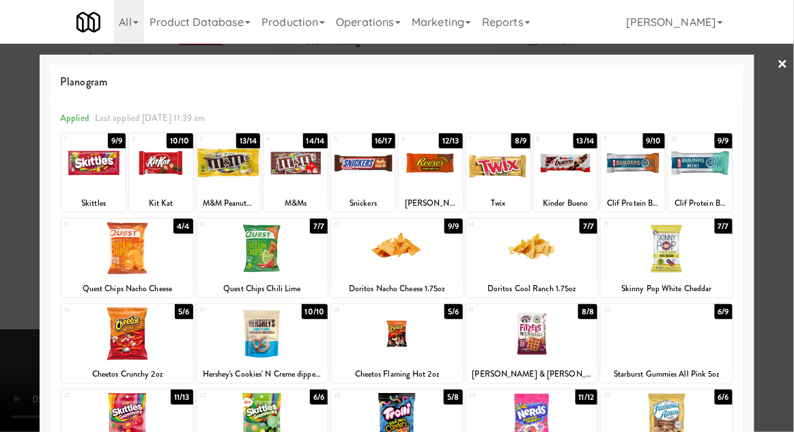
click at [706, 348] on div at bounding box center [667, 333] width 132 height 53
click at [779, 288] on div at bounding box center [397, 216] width 794 height 432
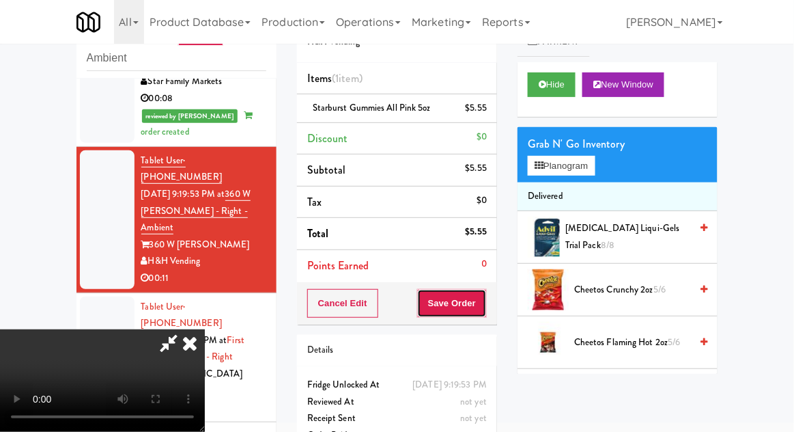
click at [485, 303] on button "Save Order" at bounding box center [452, 303] width 70 height 29
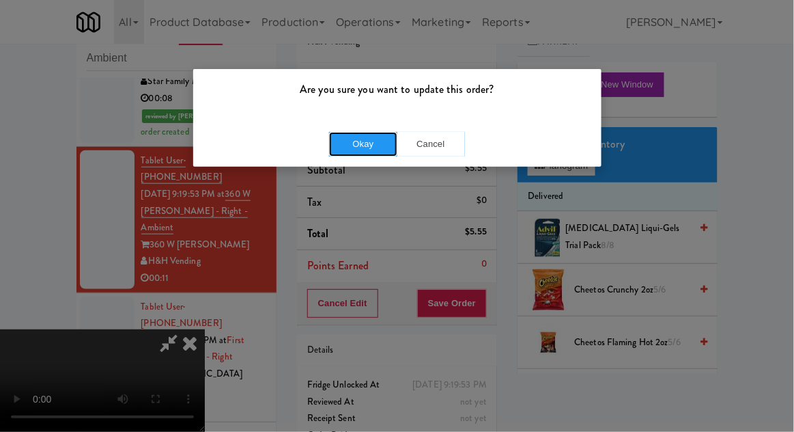
click at [360, 154] on button "Okay" at bounding box center [363, 144] width 68 height 25
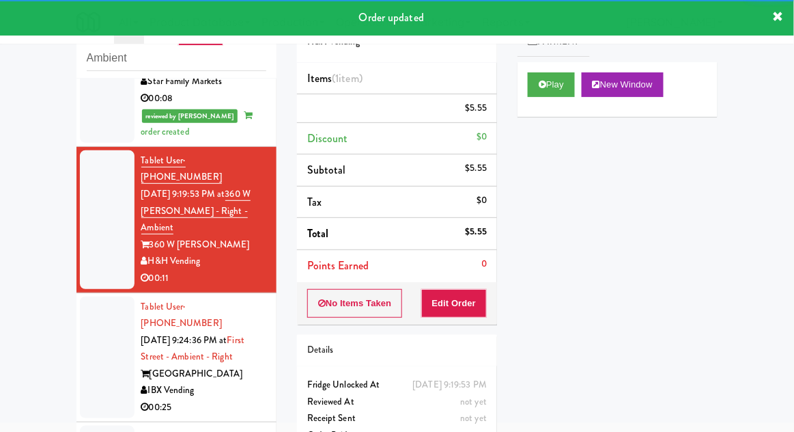
scroll to position [1547, 0]
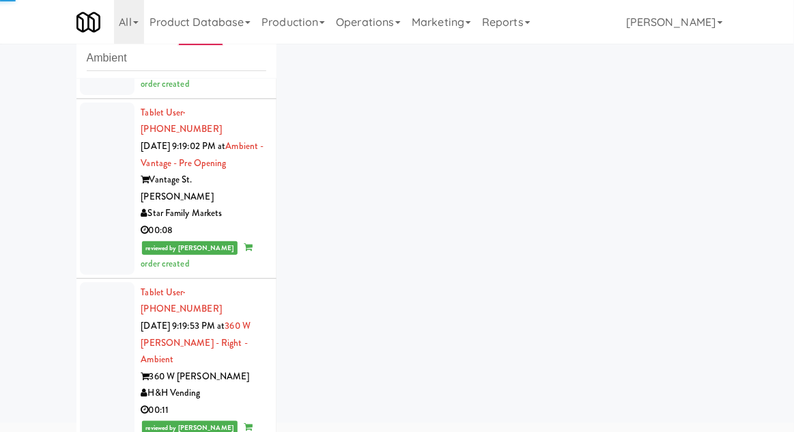
scroll to position [1548, 0]
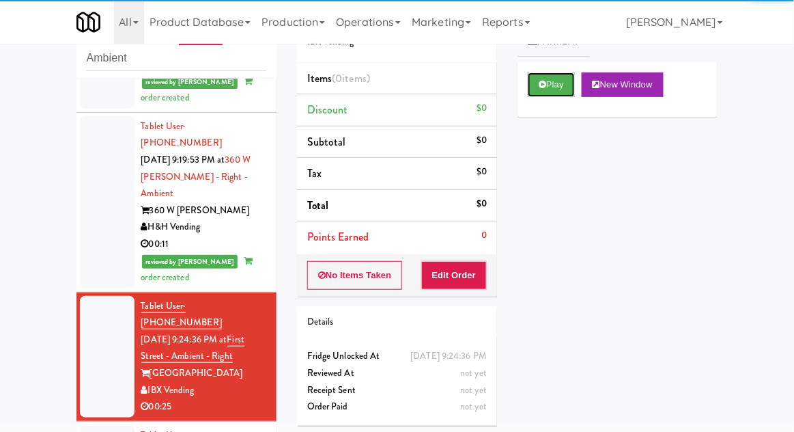
click at [574, 89] on button "Play" at bounding box center [551, 84] width 47 height 25
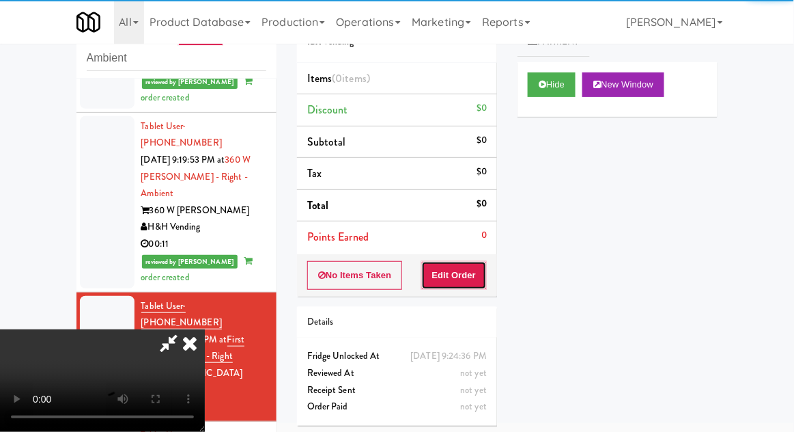
click at [479, 286] on button "Edit Order" at bounding box center [454, 275] width 66 height 29
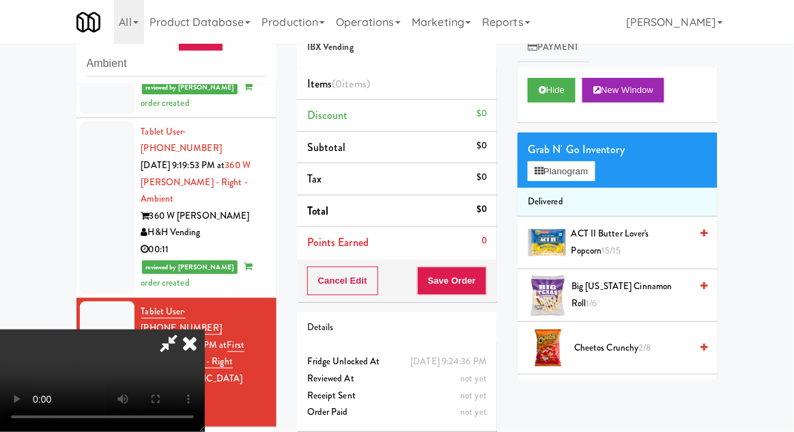
scroll to position [53, 0]
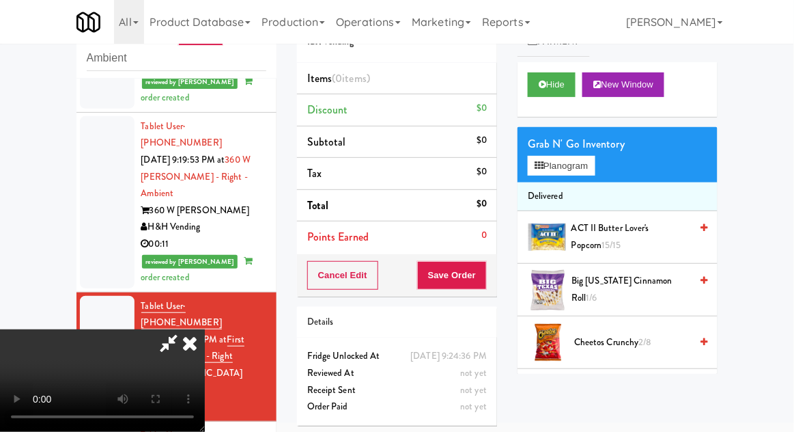
click at [634, 341] on span "Cheetos Crunchy 2/8" at bounding box center [632, 342] width 116 height 17
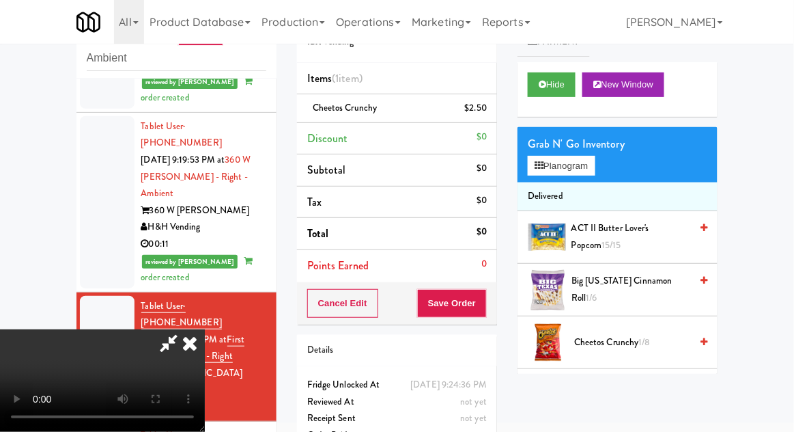
click at [636, 337] on span "Cheetos Crunchy 1/8" at bounding box center [632, 342] width 116 height 17
click at [568, 173] on button "Planogram" at bounding box center [561, 166] width 67 height 20
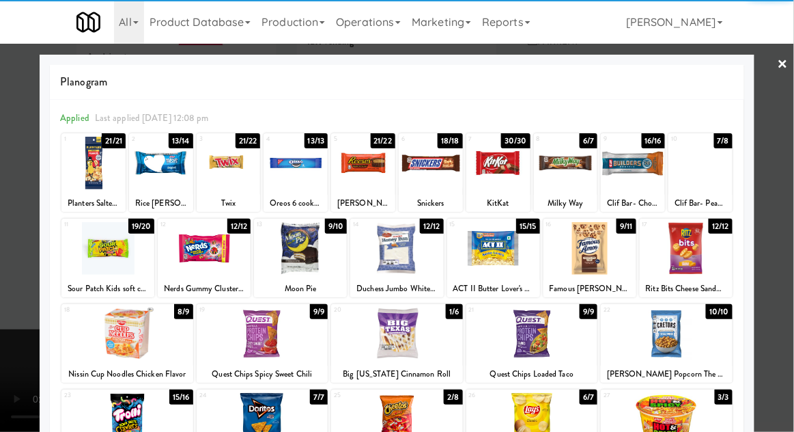
click at [510, 257] on div at bounding box center [493, 248] width 93 height 53
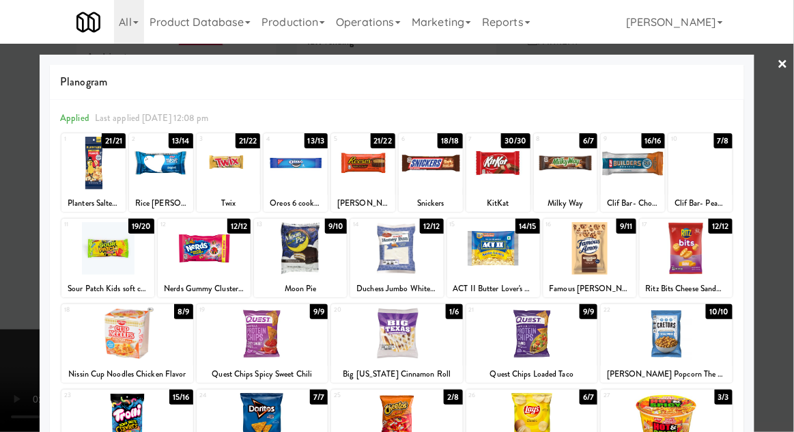
click at [427, 246] on div at bounding box center [396, 248] width 93 height 53
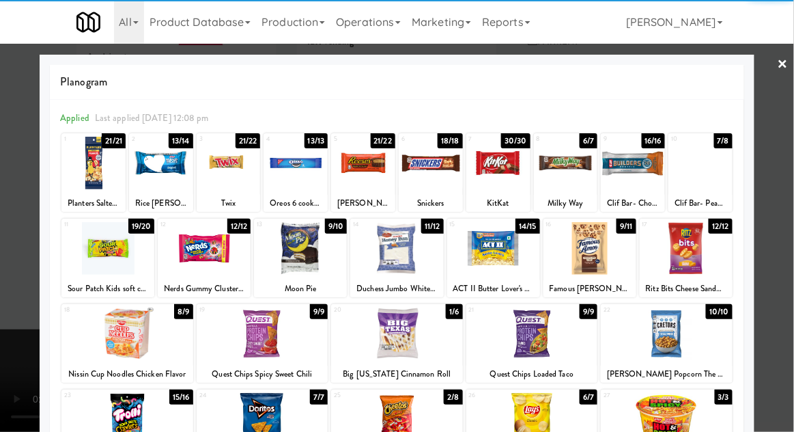
click at [768, 197] on div at bounding box center [397, 216] width 794 height 432
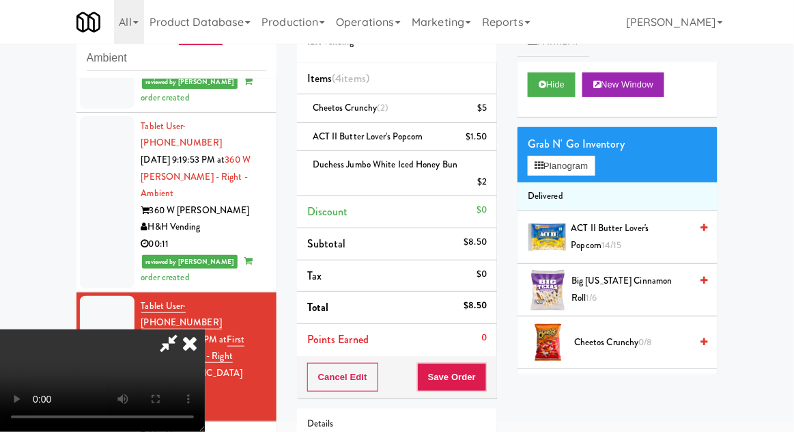
click at [490, 138] on li "ACT II Butter Lover's Popcorn $1.50" at bounding box center [397, 137] width 200 height 29
click at [490, 141] on icon at bounding box center [488, 141] width 7 height 9
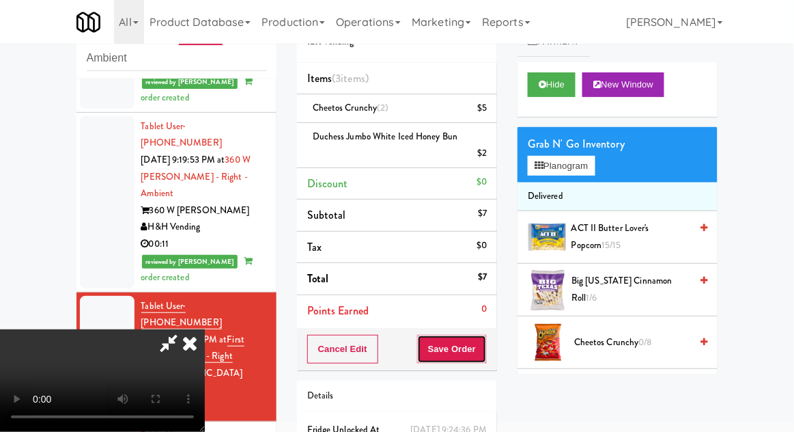
click at [483, 350] on button "Save Order" at bounding box center [452, 349] width 70 height 29
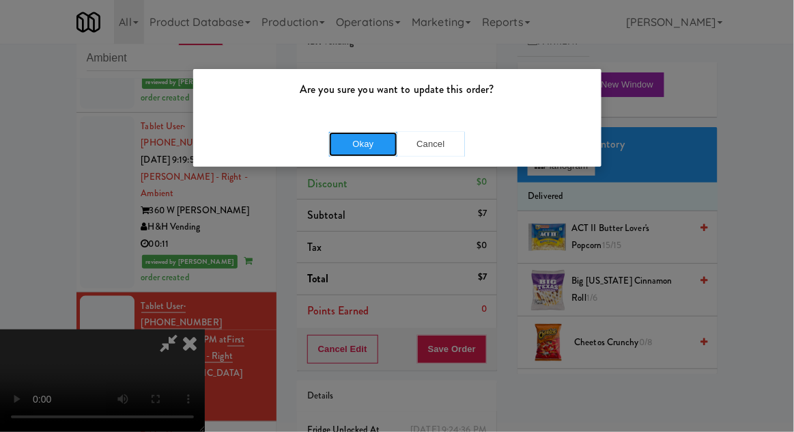
click at [368, 153] on button "Okay" at bounding box center [363, 144] width 68 height 25
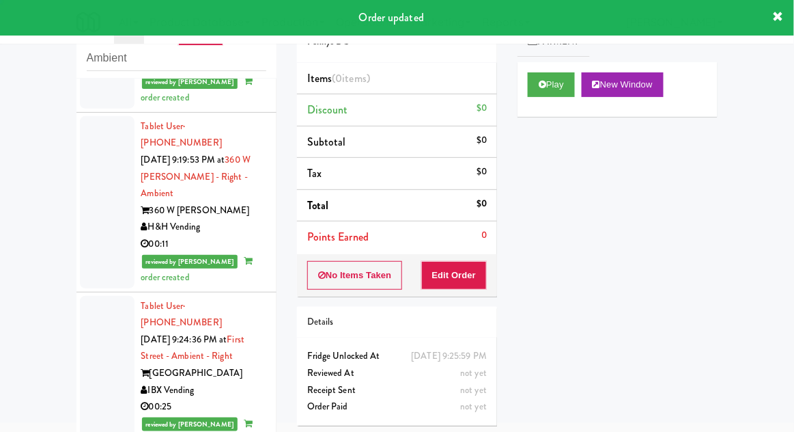
scroll to position [1582, 0]
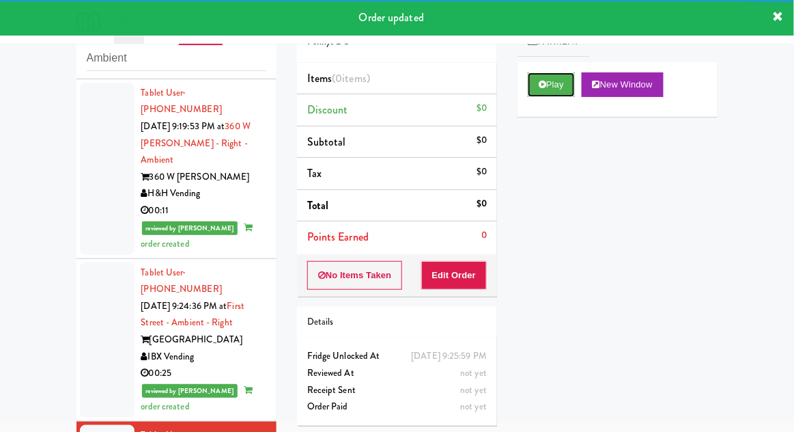
click at [555, 94] on button "Play" at bounding box center [551, 84] width 47 height 25
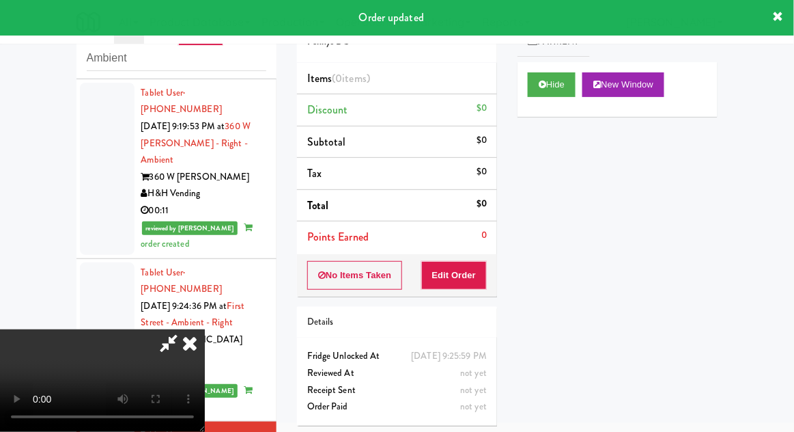
click at [469, 272] on button "Edit Order" at bounding box center [454, 275] width 66 height 29
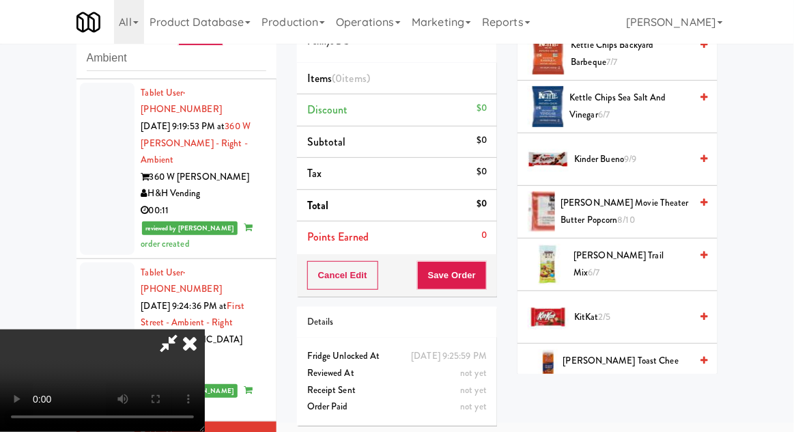
scroll to position [393, 0]
click at [646, 309] on span "KitKat 2/5" at bounding box center [632, 317] width 116 height 17
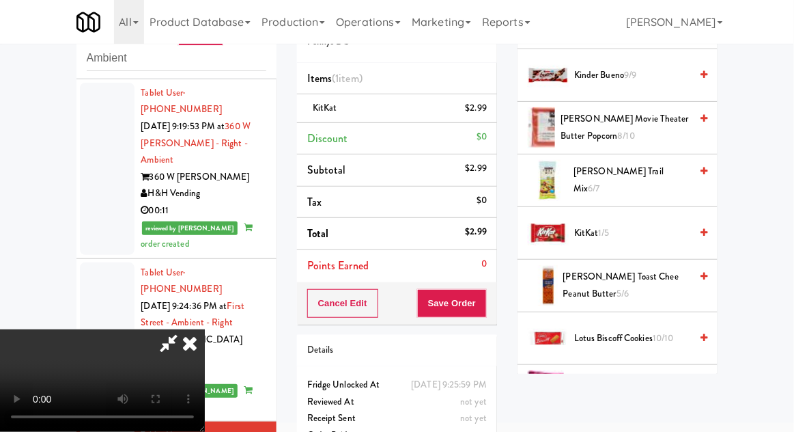
scroll to position [479, 0]
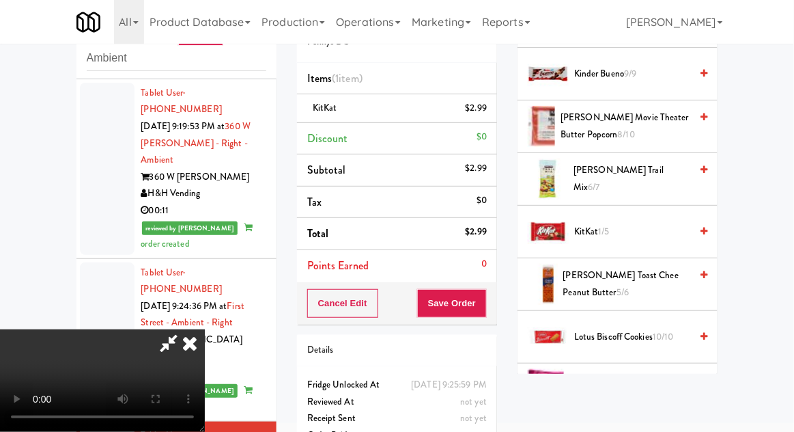
click at [647, 337] on span "Lotus Biscoff Cookies 10/10" at bounding box center [632, 336] width 116 height 17
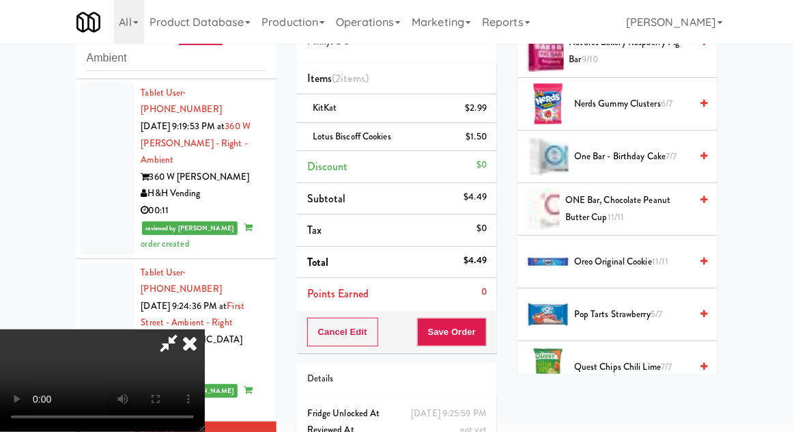
scroll to position [836, 0]
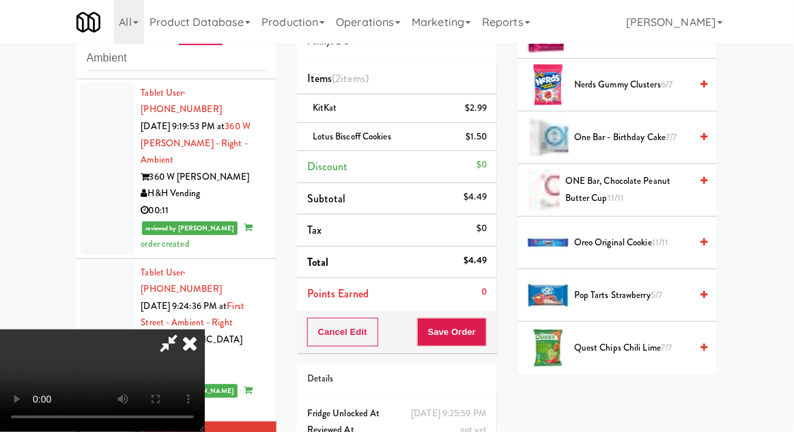
click at [662, 288] on span "5/7" at bounding box center [657, 294] width 12 height 13
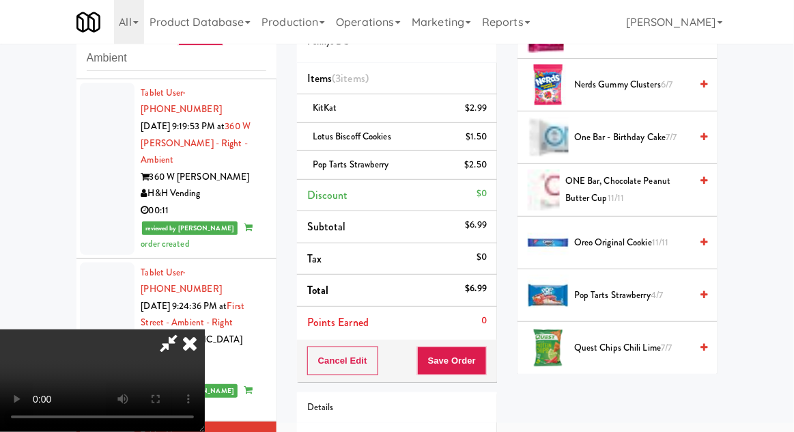
scroll to position [50, 0]
click at [481, 361] on button "Save Order" at bounding box center [452, 360] width 70 height 29
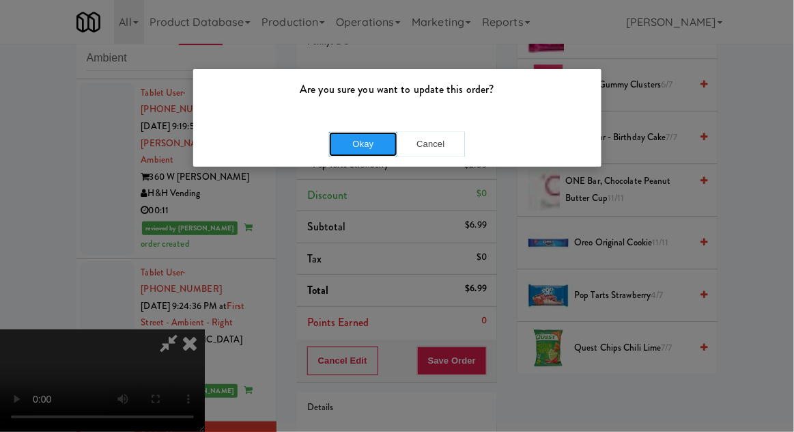
click at [356, 142] on button "Okay" at bounding box center [363, 144] width 68 height 25
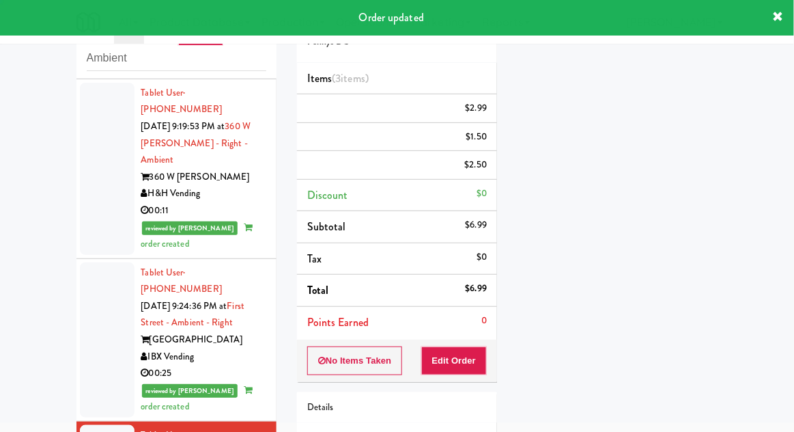
scroll to position [0, 0]
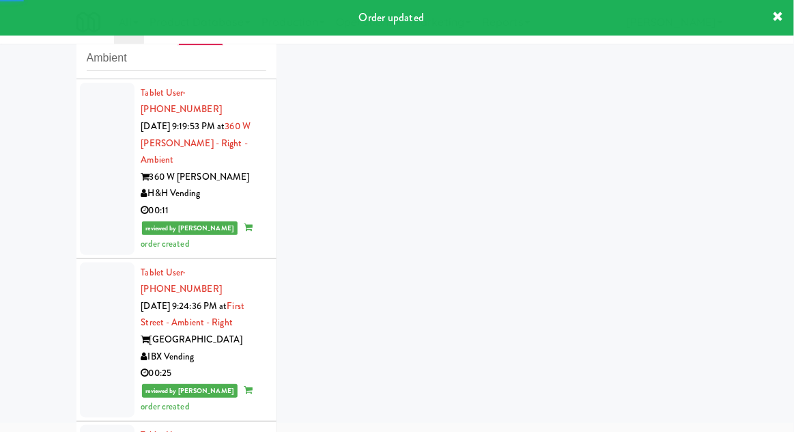
scroll to position [1615, 0]
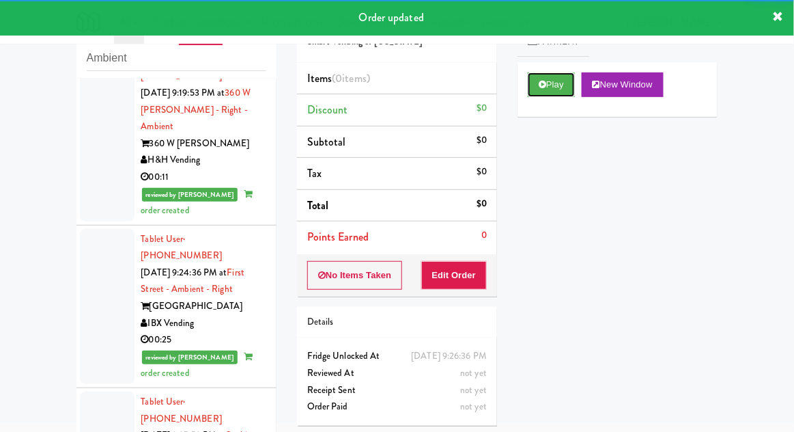
click at [568, 81] on button "Play" at bounding box center [551, 84] width 47 height 25
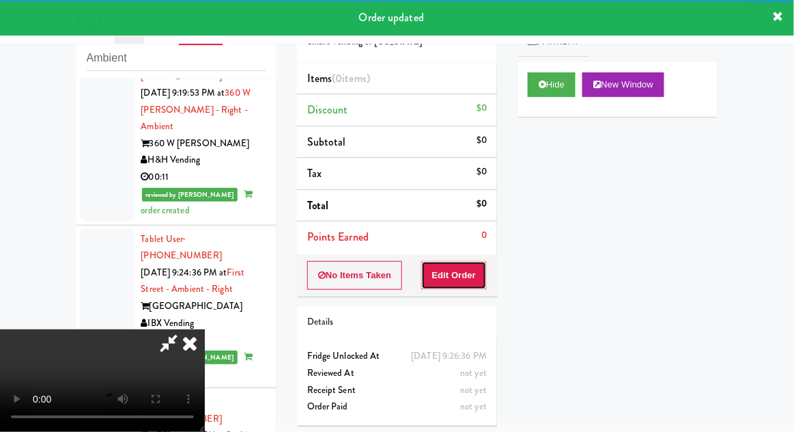
click at [473, 272] on button "Edit Order" at bounding box center [454, 275] width 66 height 29
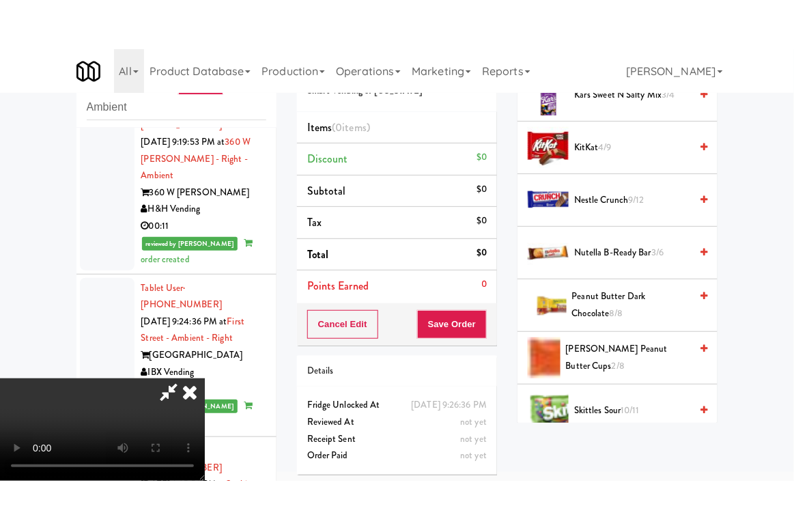
scroll to position [976, 0]
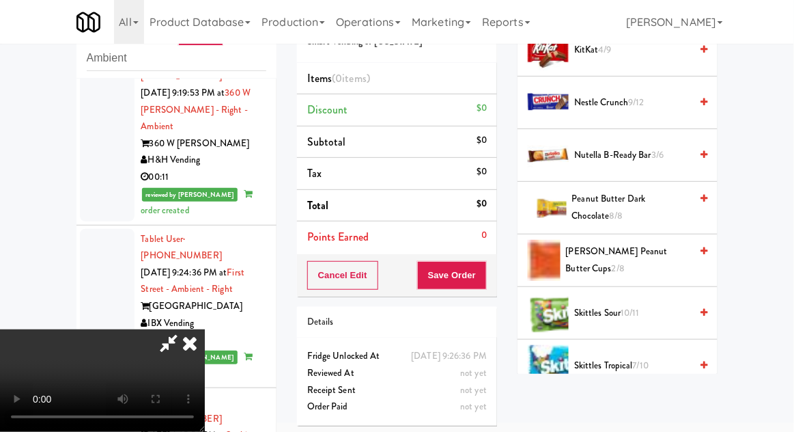
click at [636, 314] on span "Skittles Sour 10/11" at bounding box center [632, 313] width 116 height 17
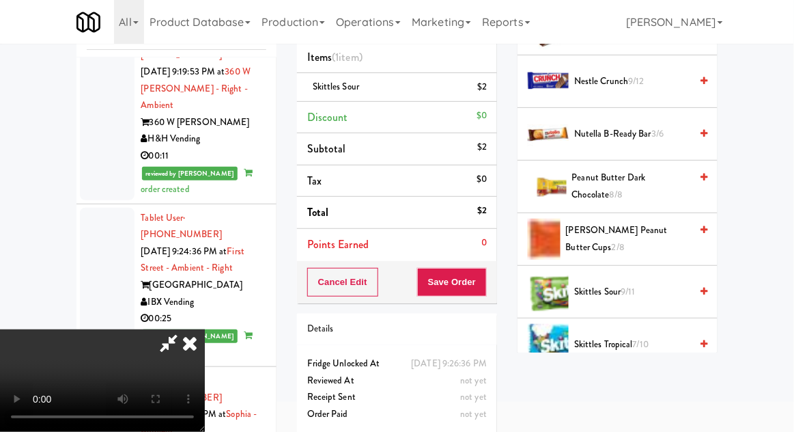
scroll to position [85, 0]
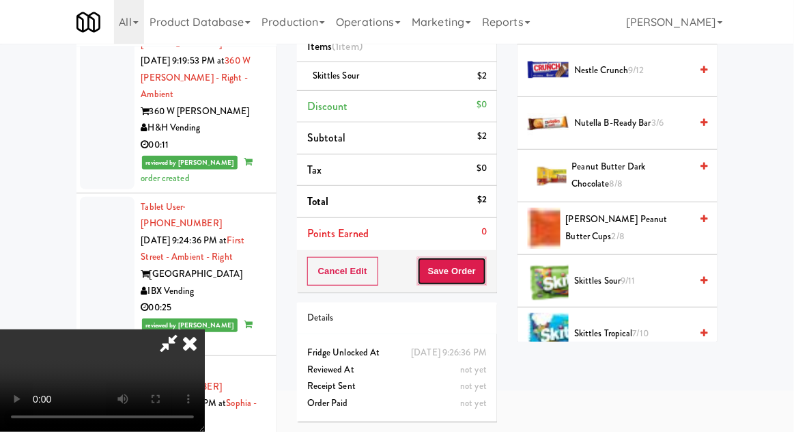
click at [482, 272] on button "Save Order" at bounding box center [452, 271] width 70 height 29
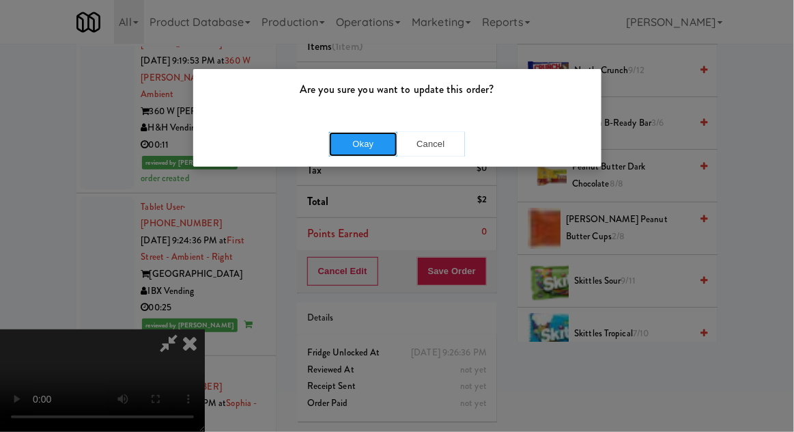
click at [373, 137] on button "Okay" at bounding box center [363, 144] width 68 height 25
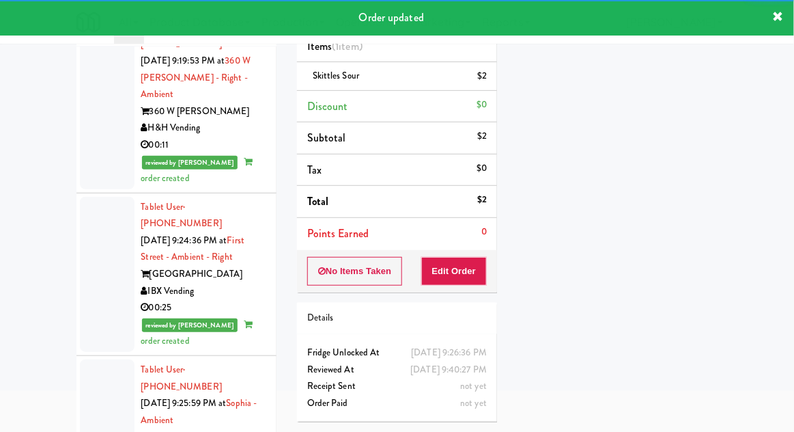
scroll to position [1649, 0]
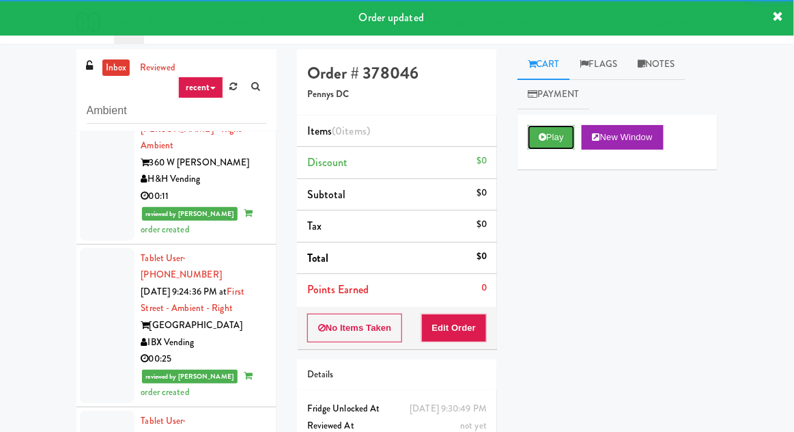
click at [552, 144] on button "Play" at bounding box center [551, 137] width 47 height 25
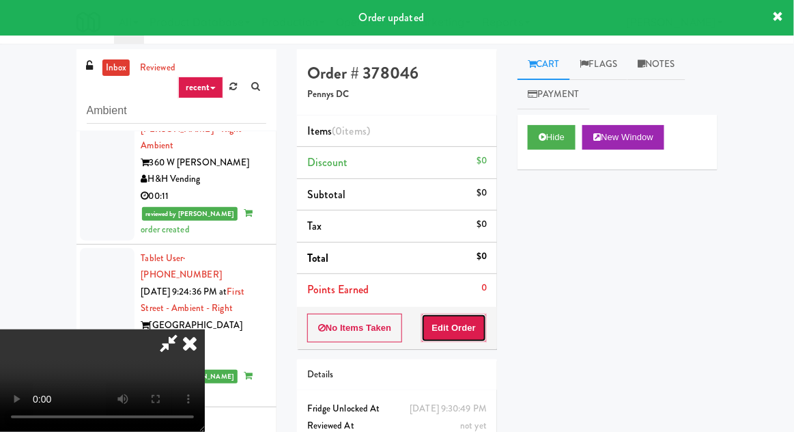
click at [468, 315] on button "Edit Order" at bounding box center [454, 327] width 66 height 29
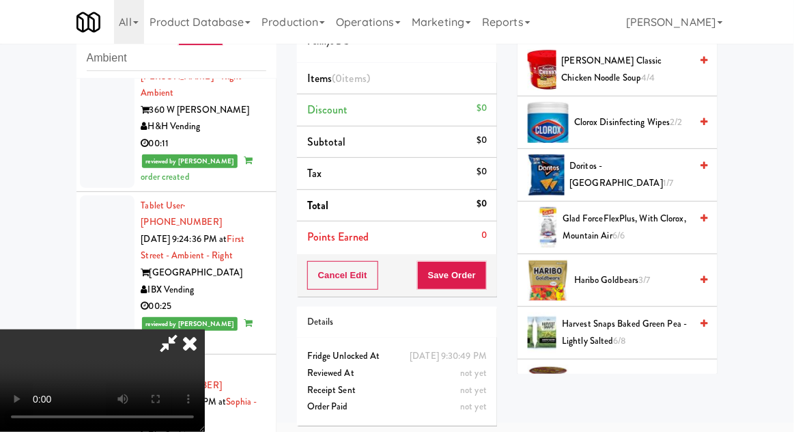
scroll to position [167, 0]
click at [654, 274] on span "Haribo Goldbears 3/7" at bounding box center [632, 280] width 116 height 17
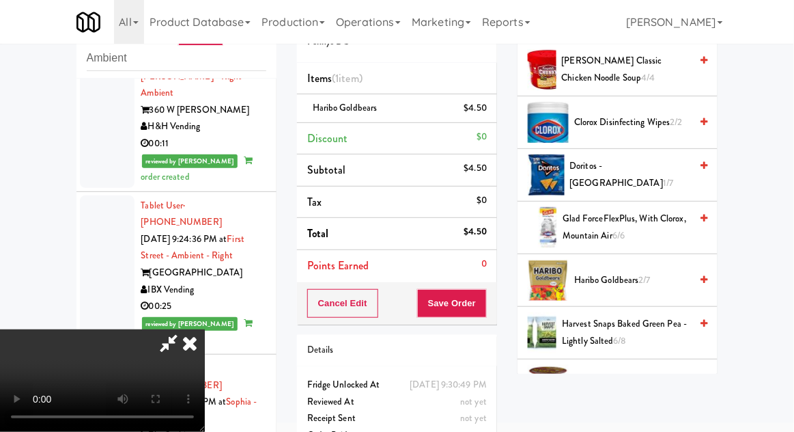
scroll to position [0, 0]
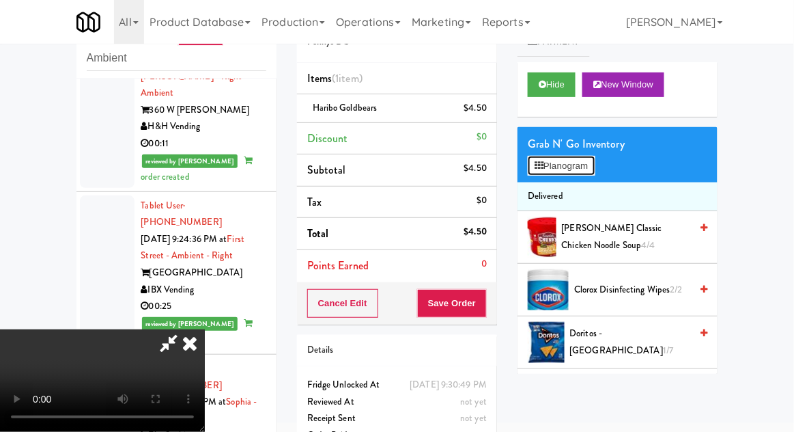
click at [591, 169] on button "Planogram" at bounding box center [561, 166] width 67 height 20
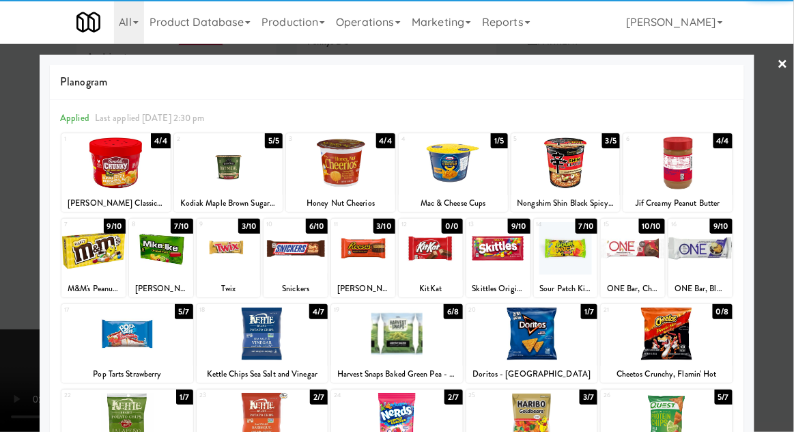
click at [156, 264] on div at bounding box center [161, 248] width 64 height 53
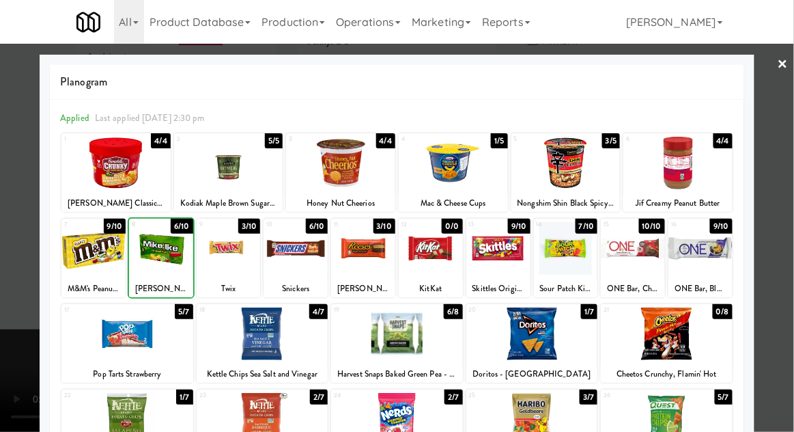
click at [776, 249] on div at bounding box center [397, 216] width 794 height 432
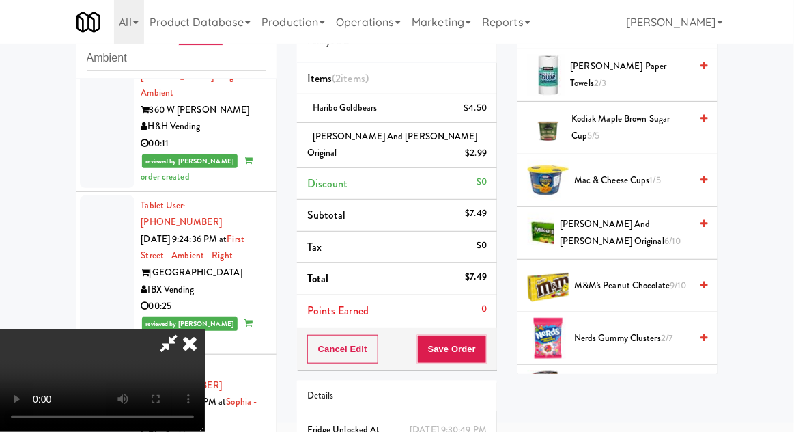
scroll to position [743, 0]
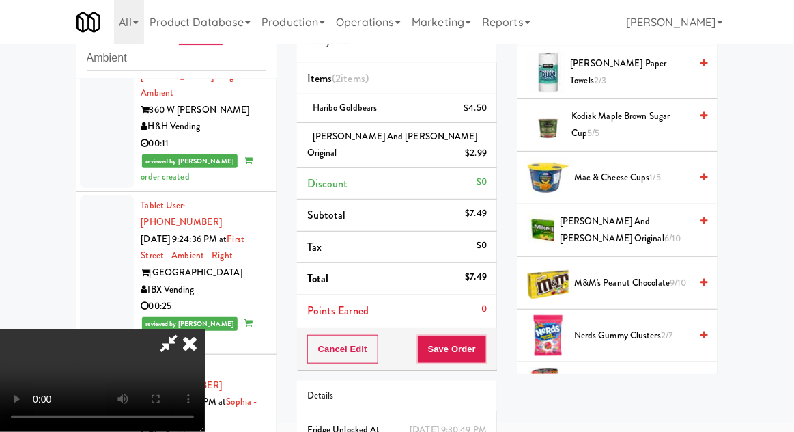
click at [669, 281] on span "M&M's Peanut Chocolate 9/10" at bounding box center [632, 283] width 116 height 17
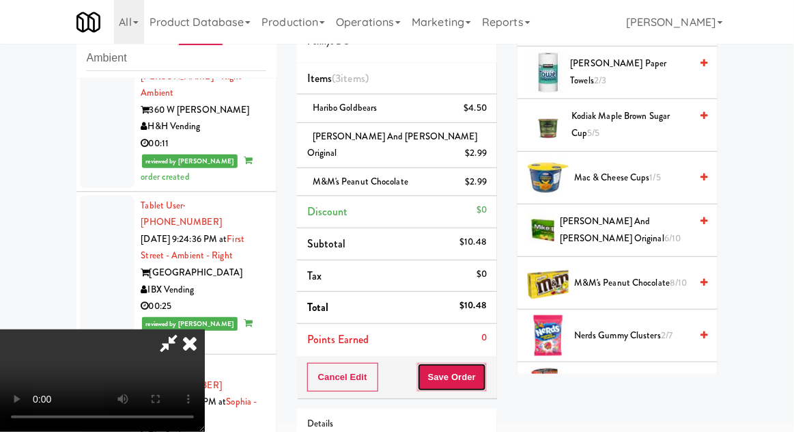
click at [487, 363] on button "Save Order" at bounding box center [452, 377] width 70 height 29
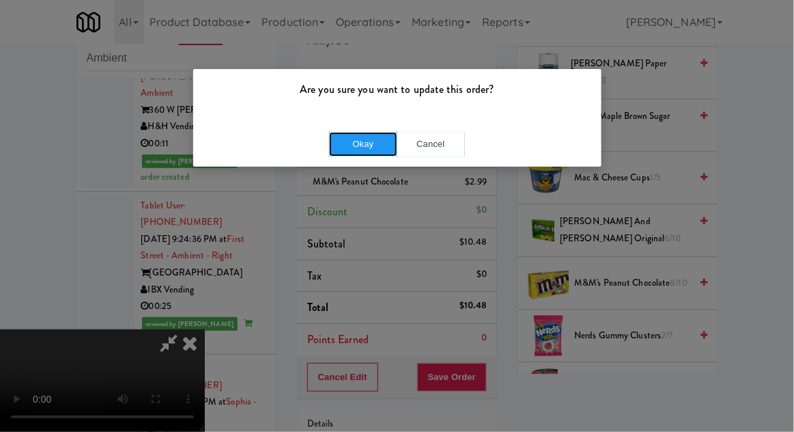
click at [341, 152] on button "Okay" at bounding box center [363, 144] width 68 height 25
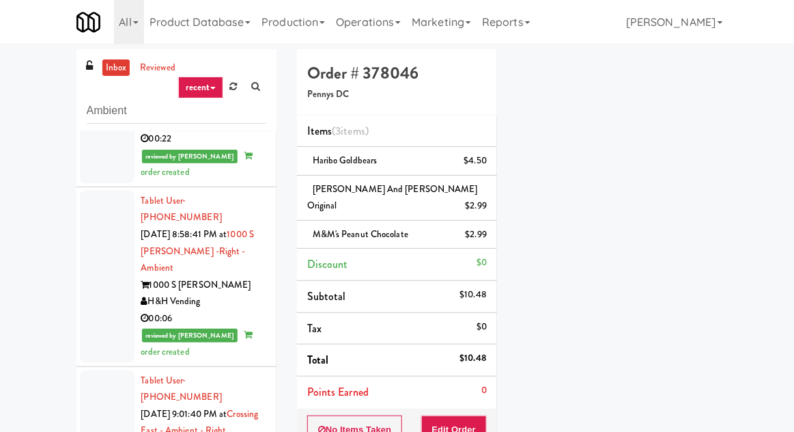
scroll to position [0, 0]
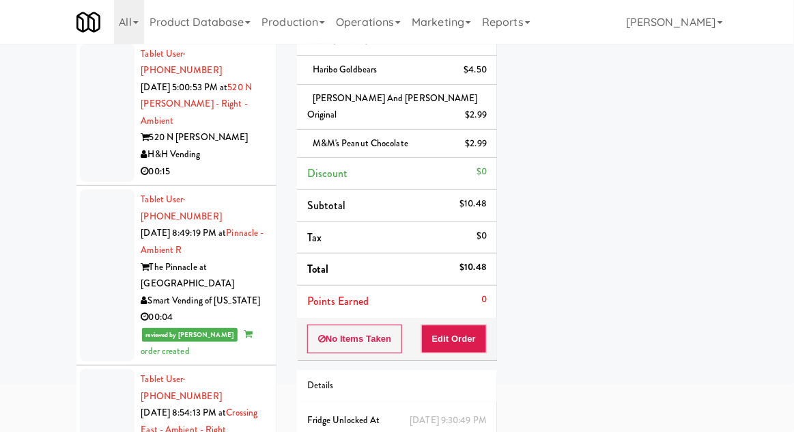
click at [90, 243] on div at bounding box center [107, 275] width 55 height 172
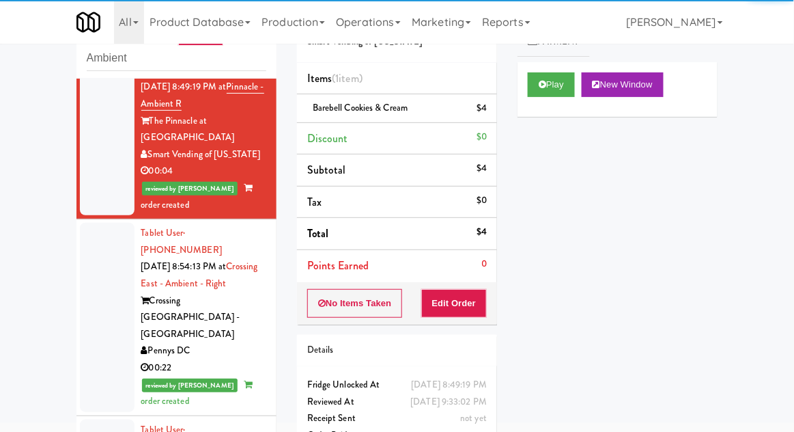
click at [100, 255] on div at bounding box center [107, 317] width 55 height 189
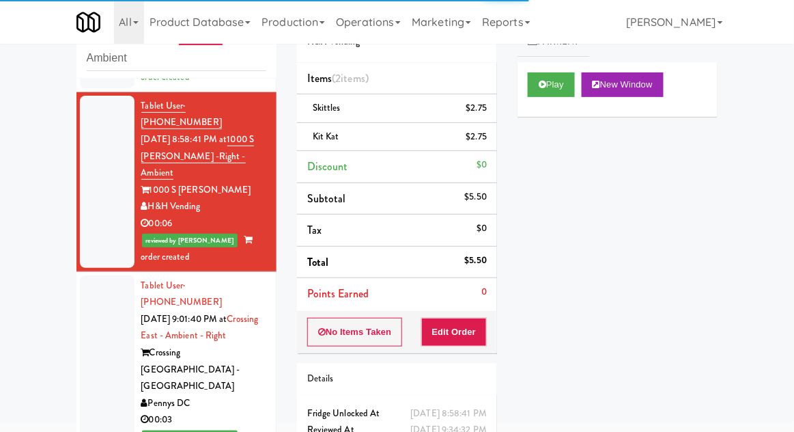
click at [100, 275] on div at bounding box center [107, 369] width 55 height 189
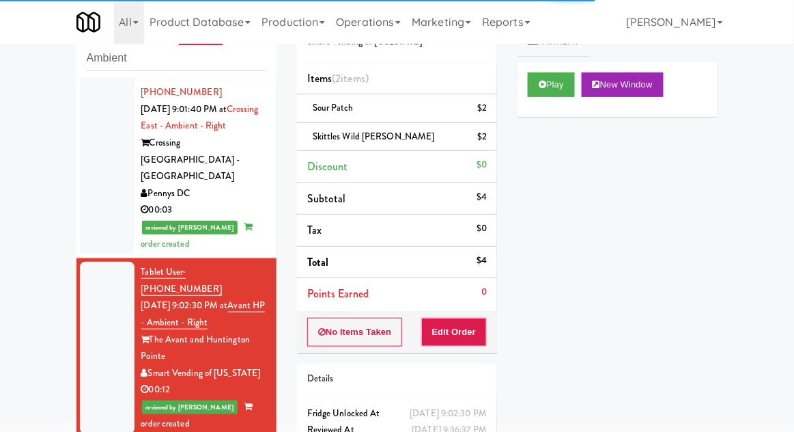
scroll to position [794, 0]
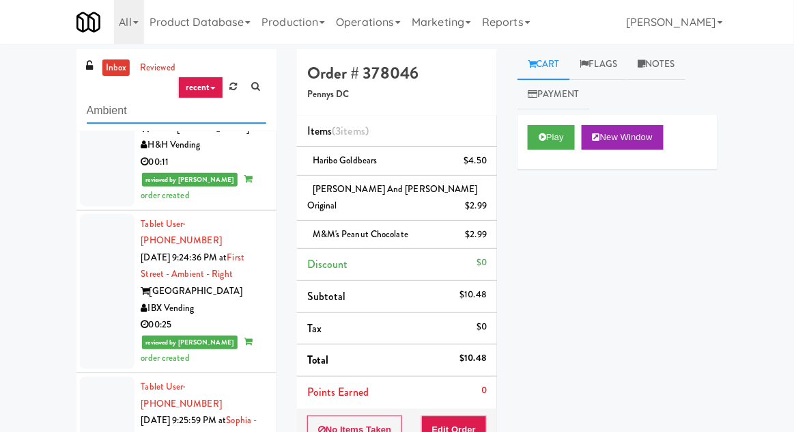
click at [99, 111] on input "Ambient" at bounding box center [177, 110] width 180 height 25
click at [92, 107] on input "Ambient" at bounding box center [177, 110] width 180 height 25
type input "Combo"
click at [35, 100] on div "inbox reviewed recent all unclear take inventory issue suspicious failed recent…" at bounding box center [397, 319] width 794 height 541
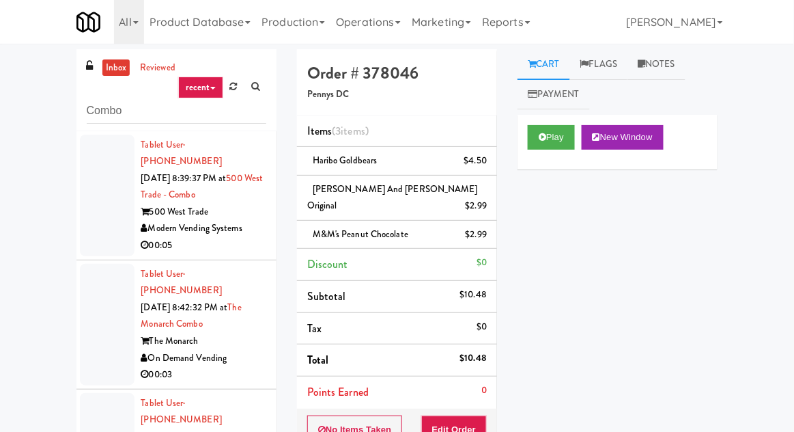
click at [100, 198] on div at bounding box center [107, 196] width 55 height 122
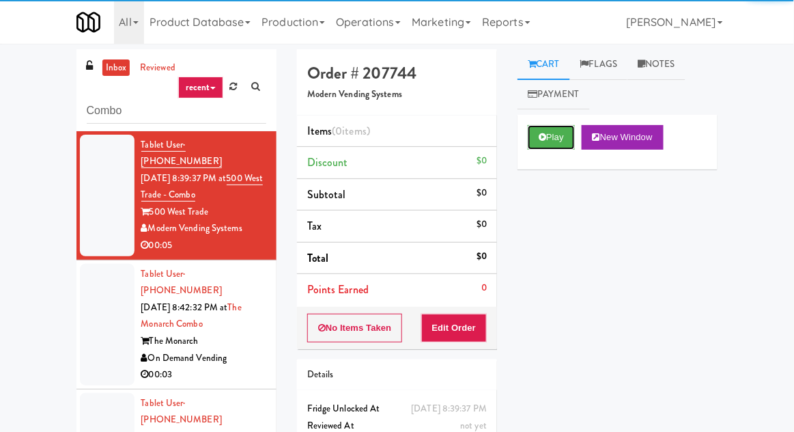
click at [563, 134] on button "Play" at bounding box center [551, 137] width 47 height 25
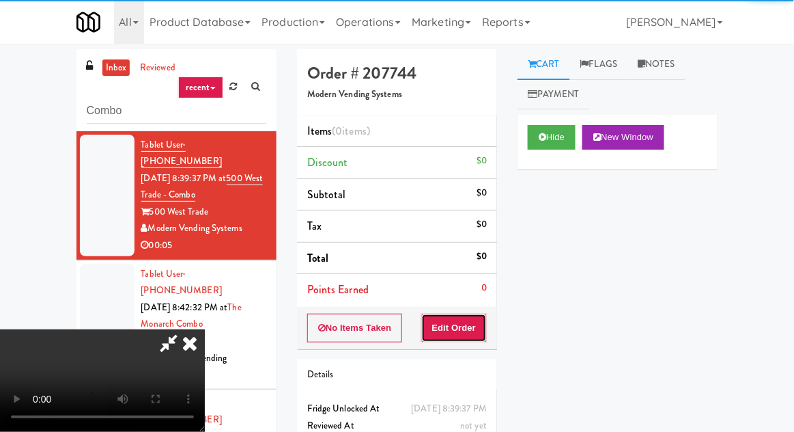
click at [467, 317] on button "Edit Order" at bounding box center [454, 327] width 66 height 29
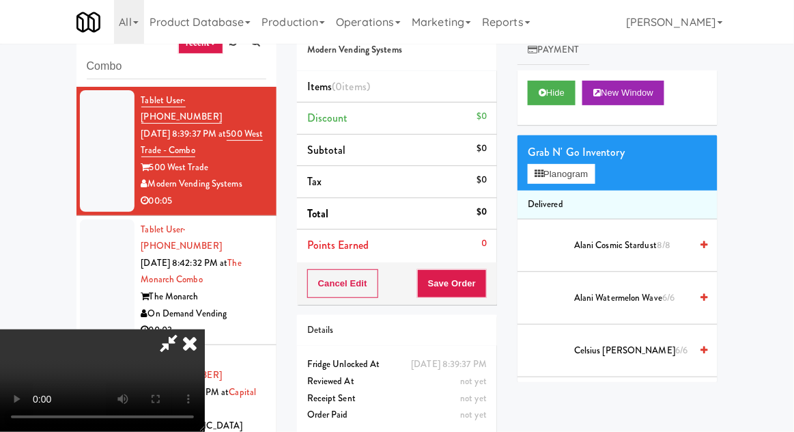
scroll to position [118, 0]
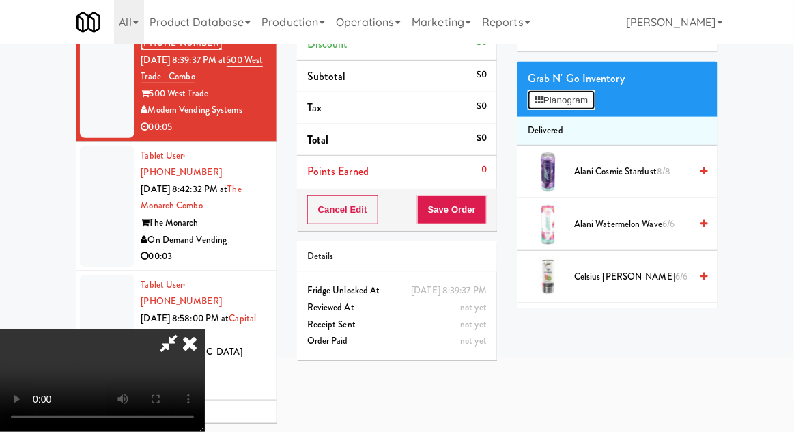
click at [587, 97] on button "Planogram" at bounding box center [561, 100] width 67 height 20
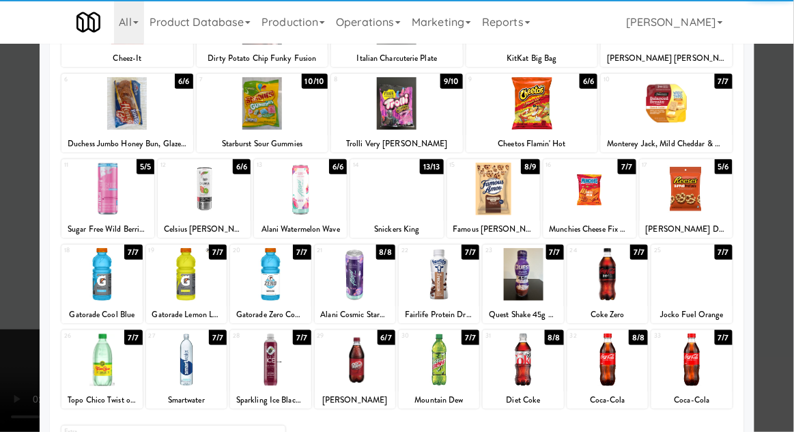
scroll to position [145, 0]
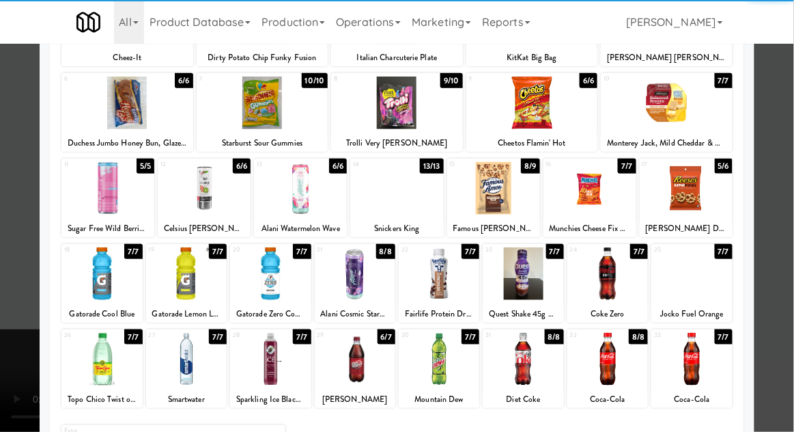
click at [531, 373] on div at bounding box center [523, 359] width 81 height 53
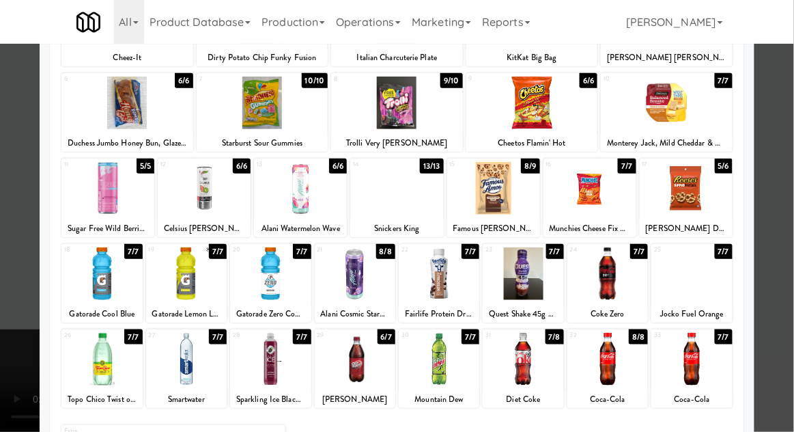
click at [788, 273] on div at bounding box center [397, 216] width 794 height 432
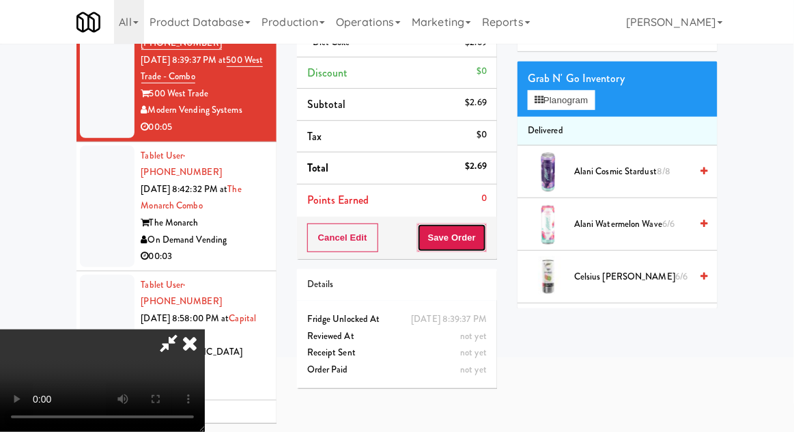
click at [483, 235] on button "Save Order" at bounding box center [452, 237] width 70 height 29
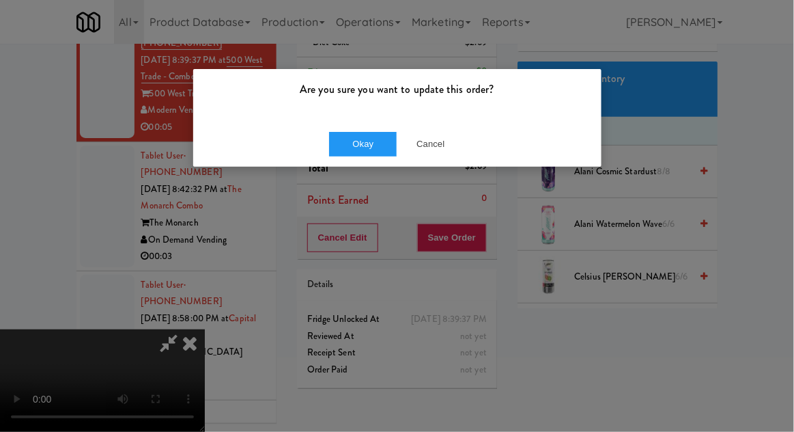
click at [365, 102] on div "Are you sure you want to update this order?" at bounding box center [397, 95] width 408 height 52
click at [362, 133] on button "Okay" at bounding box center [363, 144] width 68 height 25
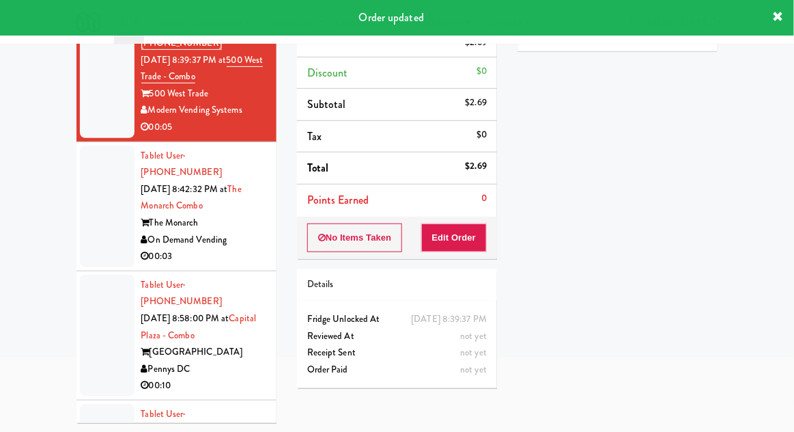
click at [93, 207] on div at bounding box center [107, 206] width 55 height 122
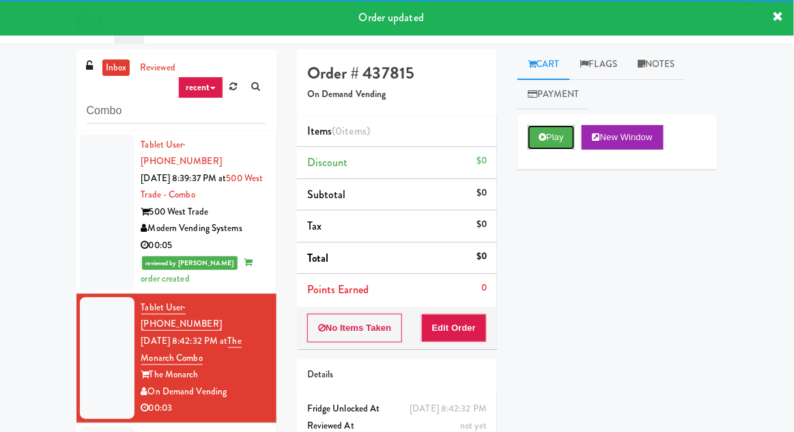
click at [555, 136] on button "Play" at bounding box center [551, 137] width 47 height 25
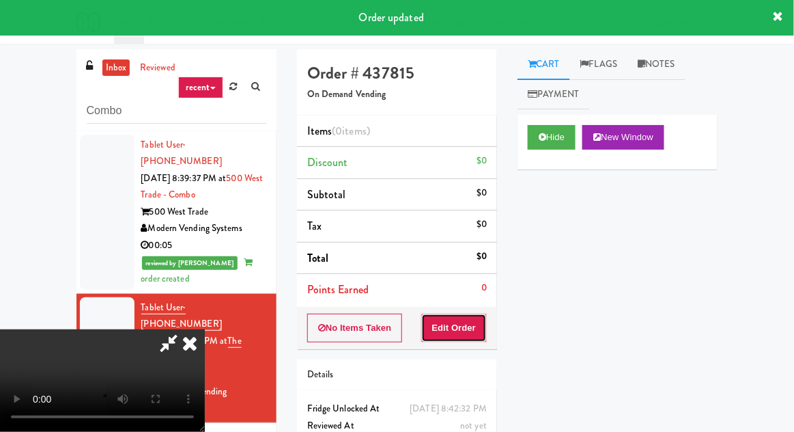
click at [459, 329] on button "Edit Order" at bounding box center [454, 327] width 66 height 29
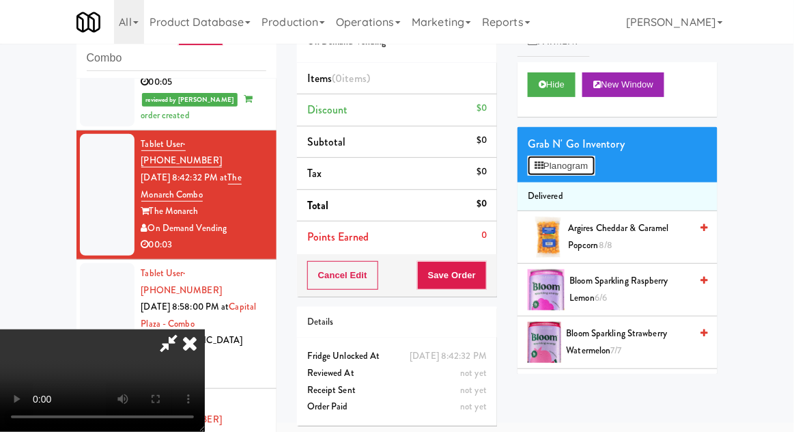
click at [575, 172] on button "Planogram" at bounding box center [561, 166] width 67 height 20
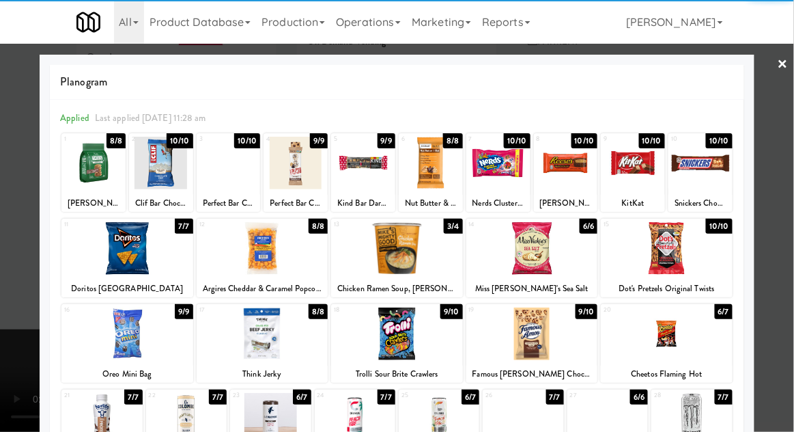
click at [548, 354] on div at bounding box center [532, 333] width 132 height 53
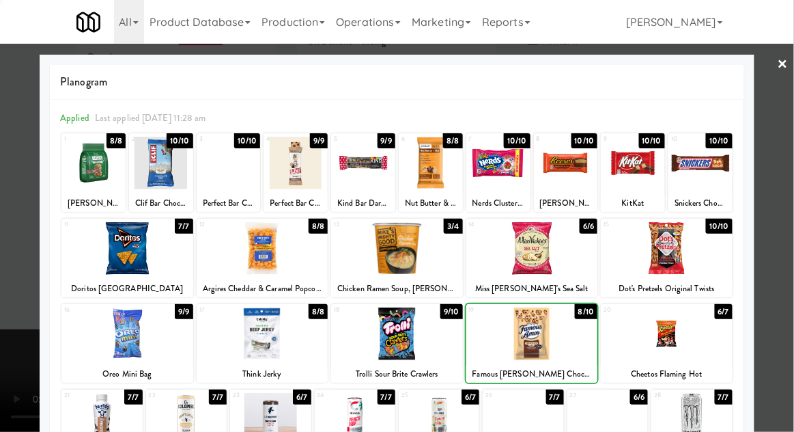
click at [793, 285] on div at bounding box center [397, 216] width 794 height 432
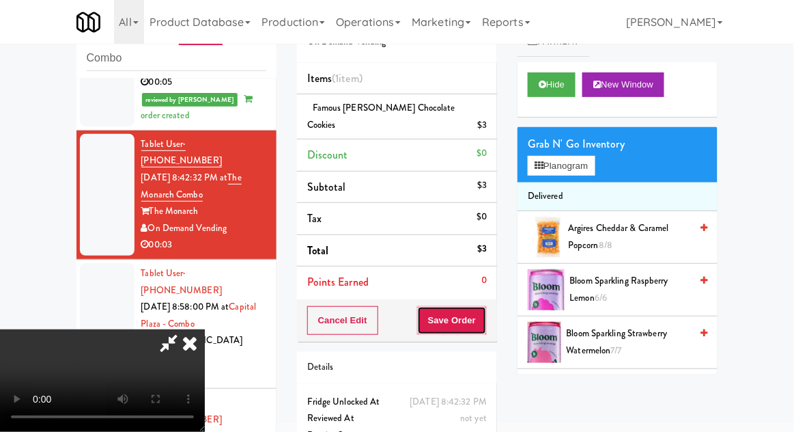
click at [483, 309] on button "Save Order" at bounding box center [452, 320] width 70 height 29
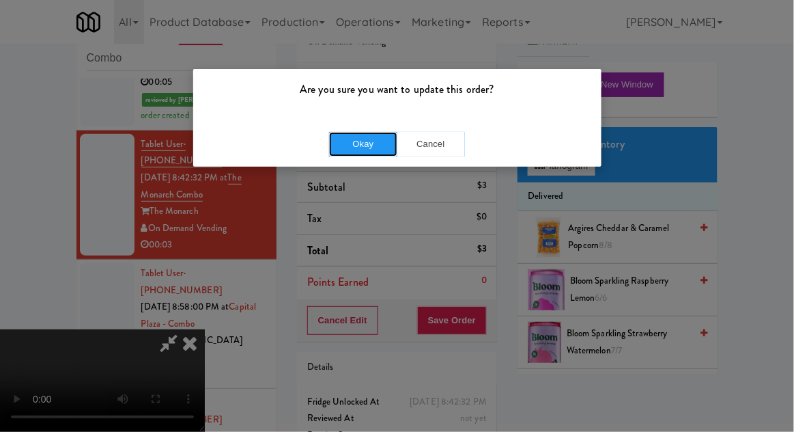
click at [341, 154] on button "Okay" at bounding box center [363, 144] width 68 height 25
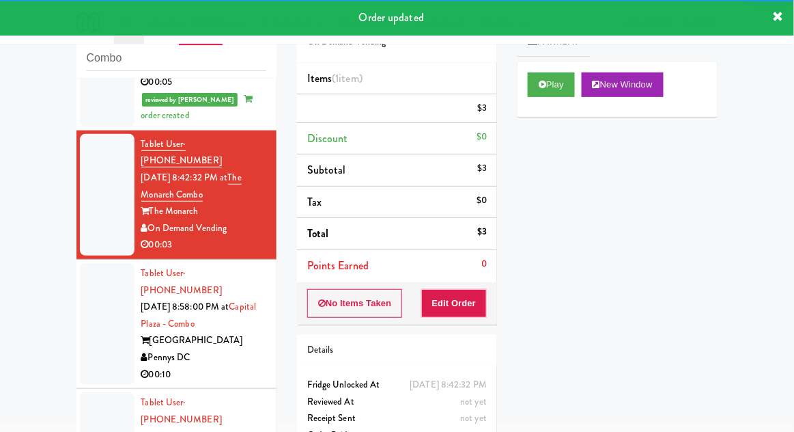
click at [85, 268] on div at bounding box center [107, 324] width 55 height 122
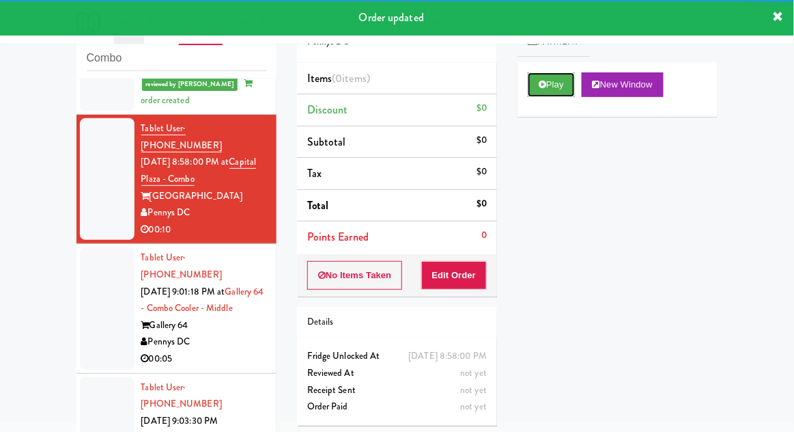
click at [558, 87] on button "Play" at bounding box center [551, 84] width 47 height 25
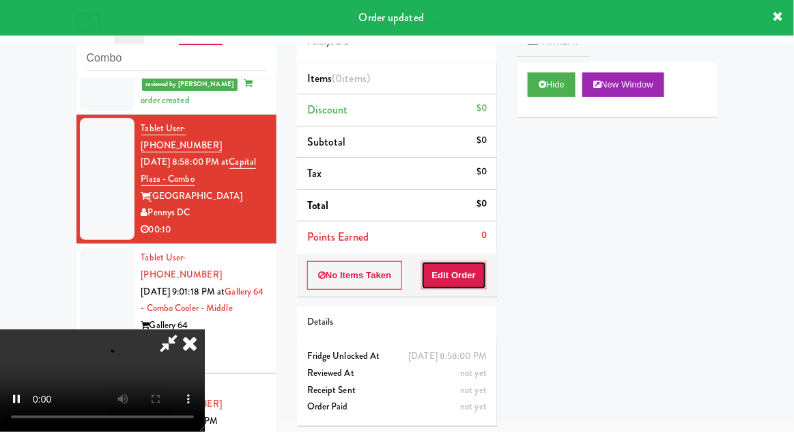
click at [473, 279] on button "Edit Order" at bounding box center [454, 275] width 66 height 29
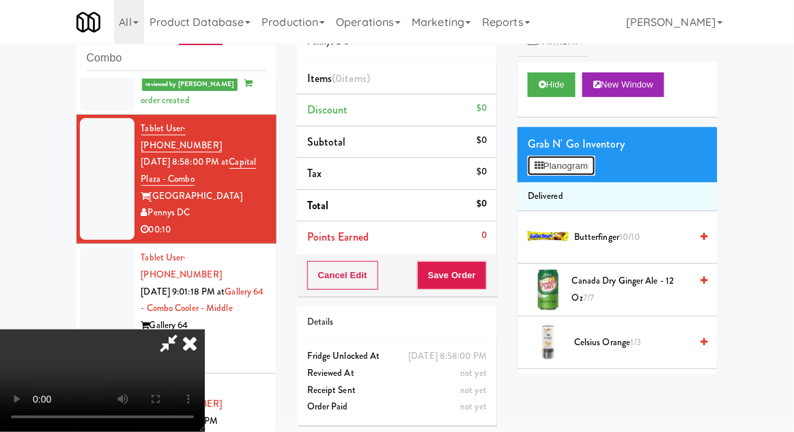
click at [588, 168] on button "Planogram" at bounding box center [561, 166] width 67 height 20
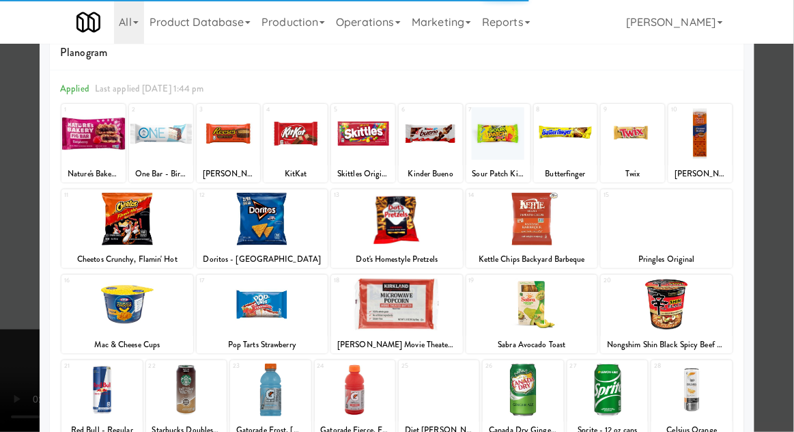
scroll to position [49, 0]
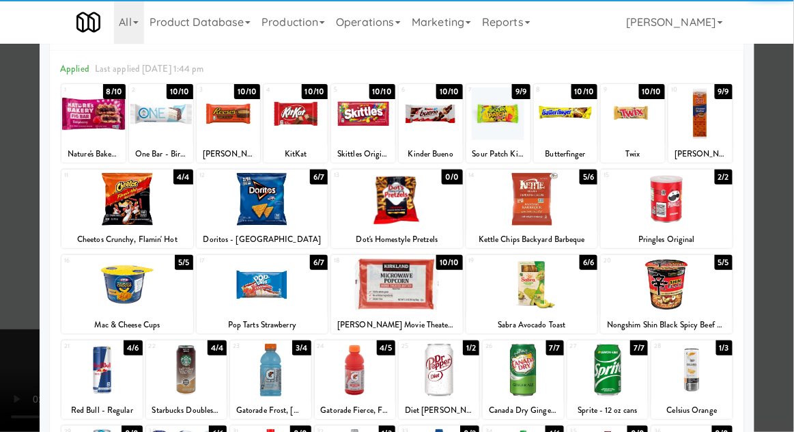
click at [626, 376] on div at bounding box center [607, 369] width 81 height 53
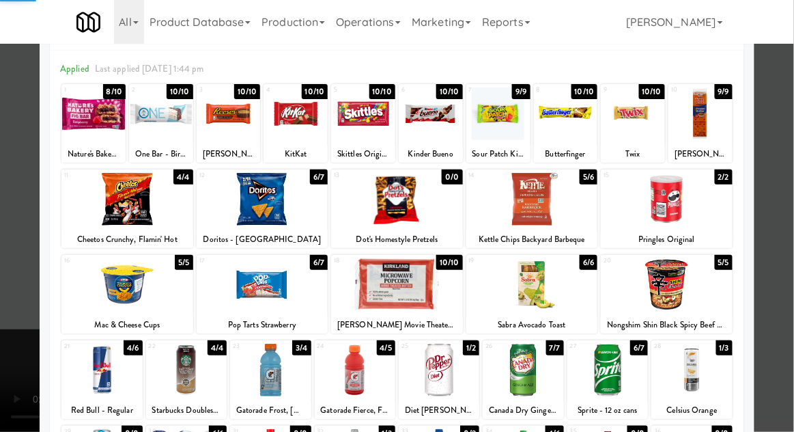
click at [3, 321] on div at bounding box center [397, 216] width 794 height 432
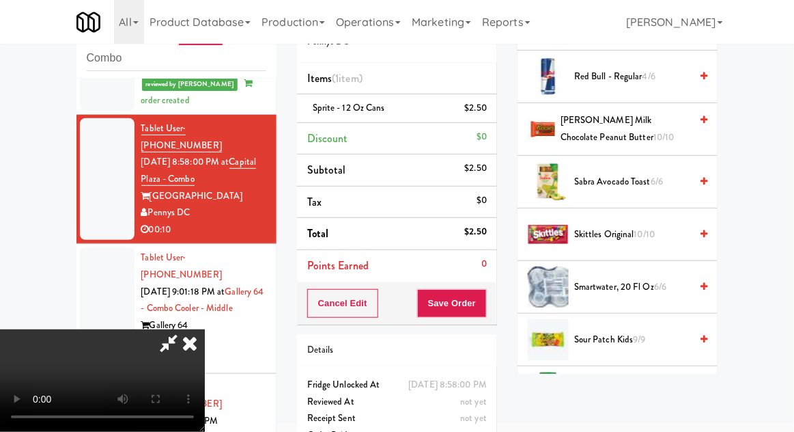
scroll to position [1212, 0]
click at [656, 385] on span "6/7" at bounding box center [653, 391] width 12 height 13
click at [479, 302] on button "Save Order" at bounding box center [452, 303] width 70 height 29
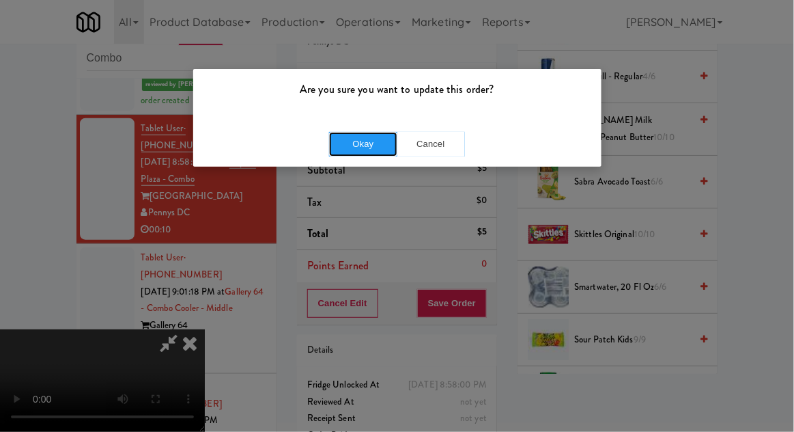
click at [341, 147] on button "Okay" at bounding box center [363, 144] width 68 height 25
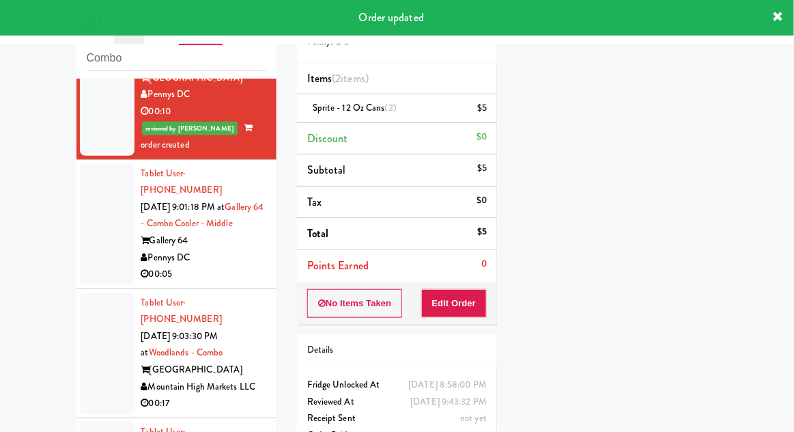
scroll to position [406, 0]
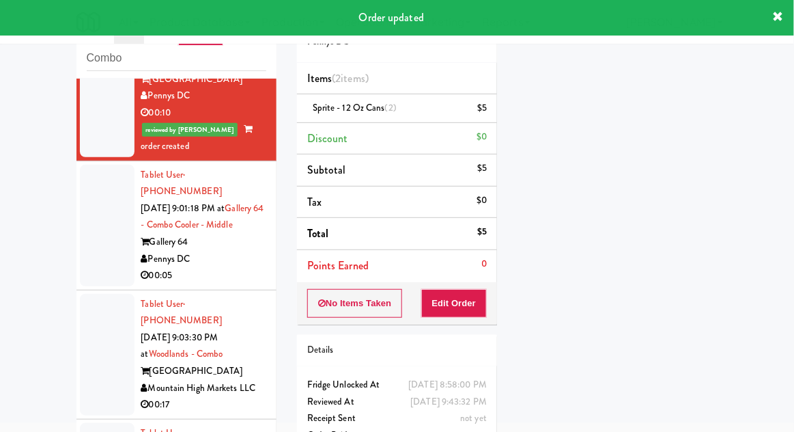
click at [86, 223] on div at bounding box center [107, 226] width 55 height 122
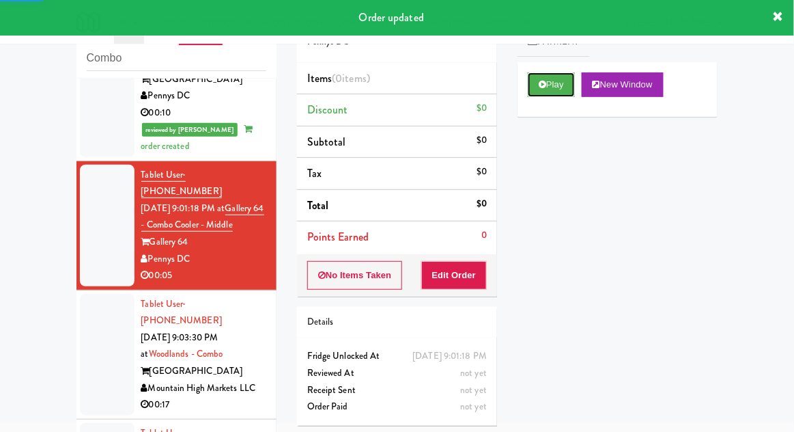
click at [563, 87] on button "Play" at bounding box center [551, 84] width 47 height 25
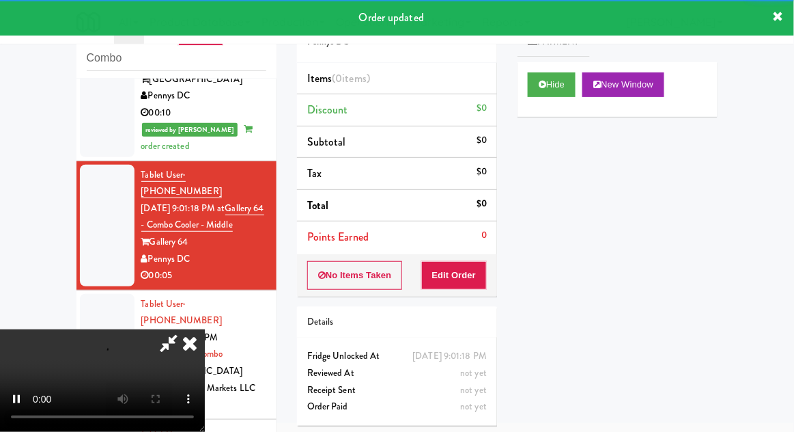
click at [463, 251] on div "Items (0 items ) Discount $0 Subtotal $0 Tax $0 Total $0 Points Earned 0" at bounding box center [397, 158] width 200 height 191
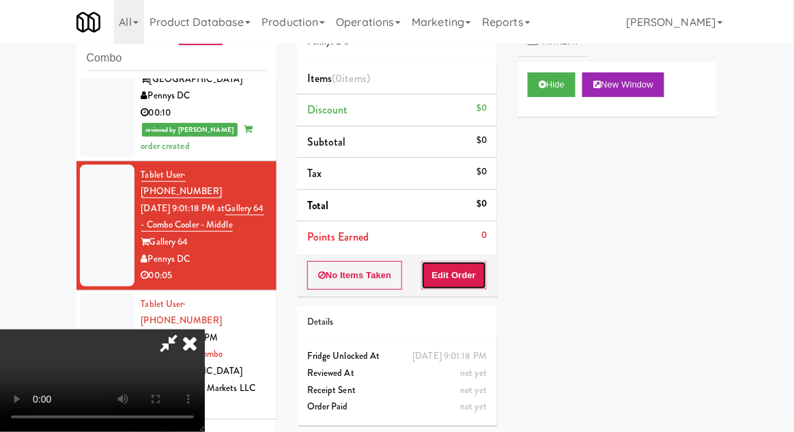
click at [471, 275] on button "Edit Order" at bounding box center [454, 275] width 66 height 29
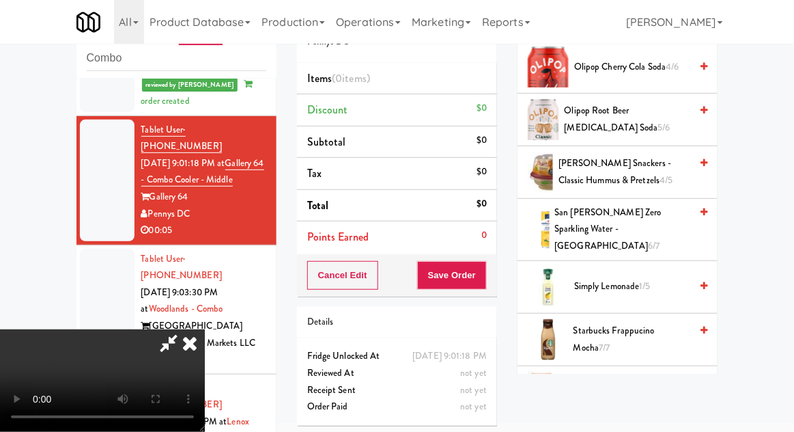
scroll to position [1179, 0]
click at [660, 278] on span "Simply Lemonade 1/5" at bounding box center [632, 286] width 116 height 17
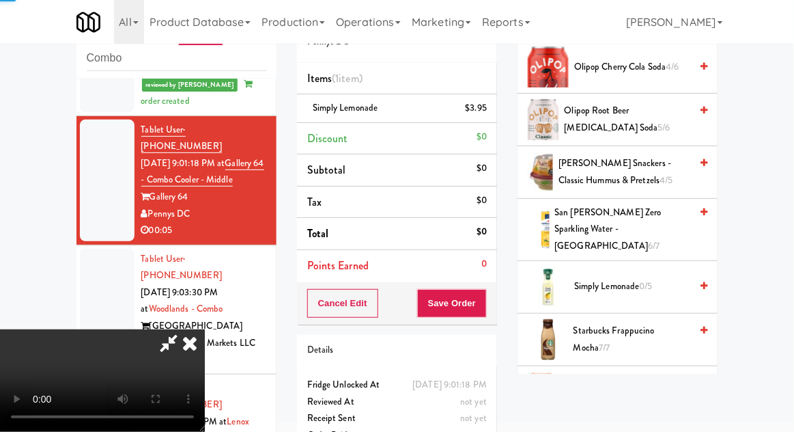
click at [659, 278] on span "Simply Lemonade 0/5" at bounding box center [632, 286] width 116 height 17
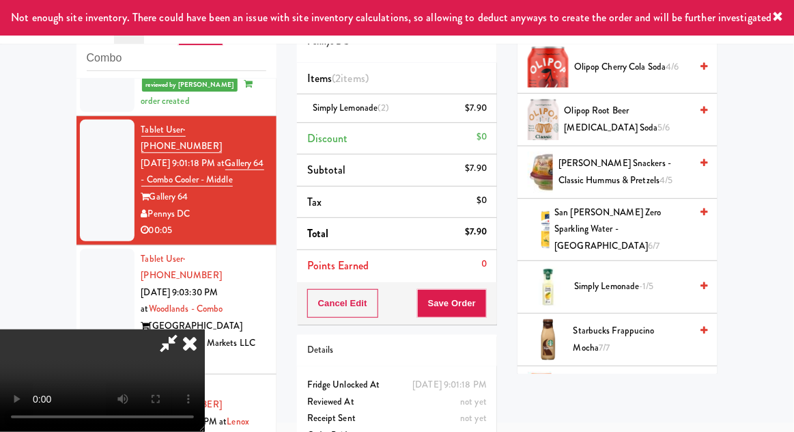
scroll to position [50, 0]
click at [486, 311] on button "Save Order" at bounding box center [452, 303] width 70 height 29
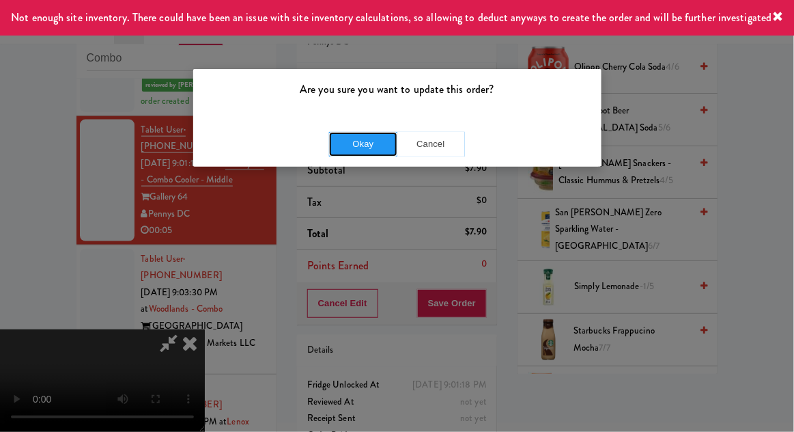
click at [352, 146] on button "Okay" at bounding box center [363, 144] width 68 height 25
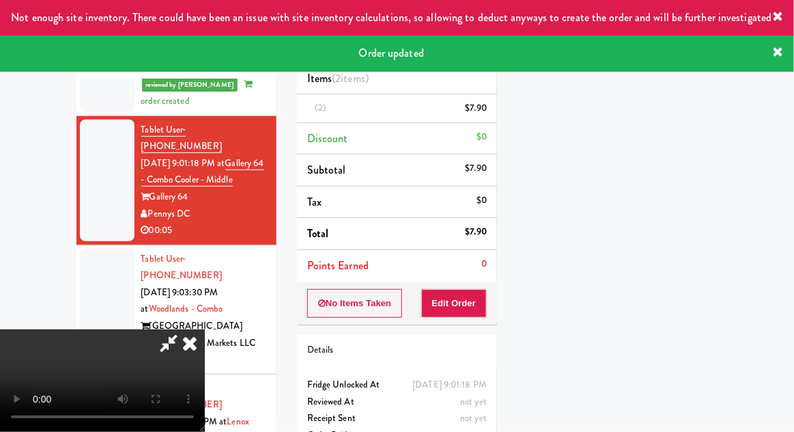
scroll to position [0, 0]
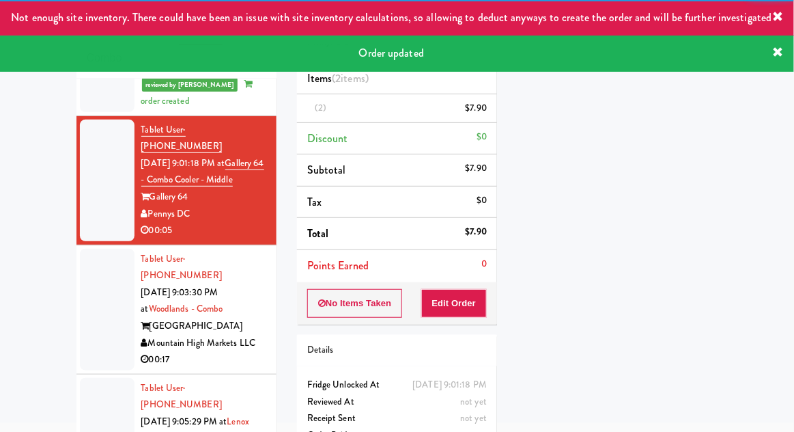
click at [83, 272] on div at bounding box center [107, 310] width 55 height 122
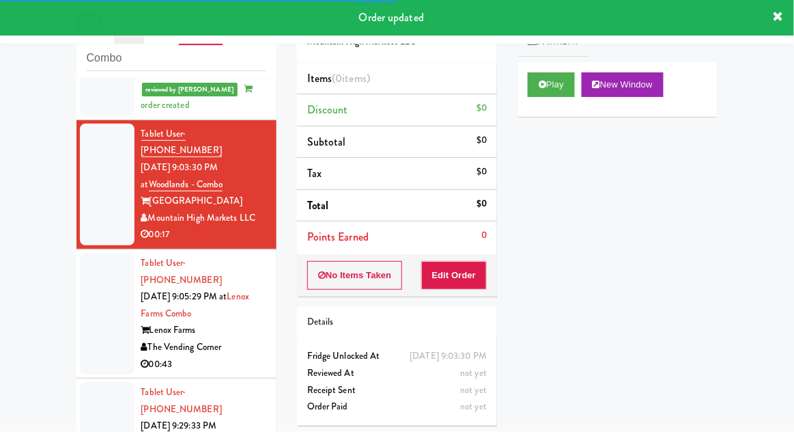
scroll to position [607, 0]
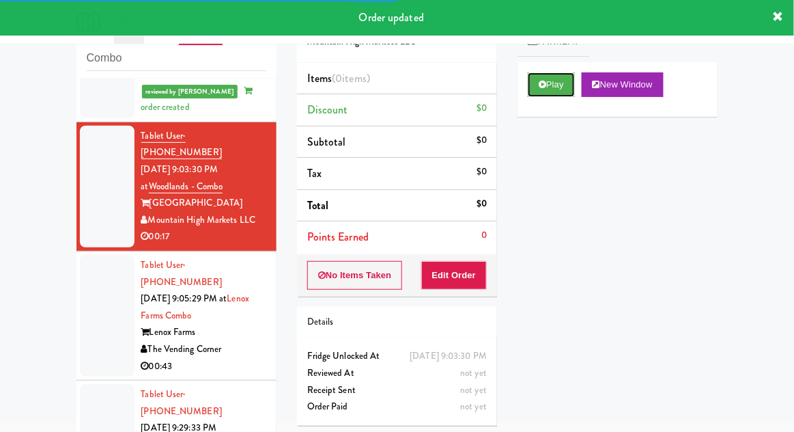
click at [561, 88] on button "Play" at bounding box center [551, 84] width 47 height 25
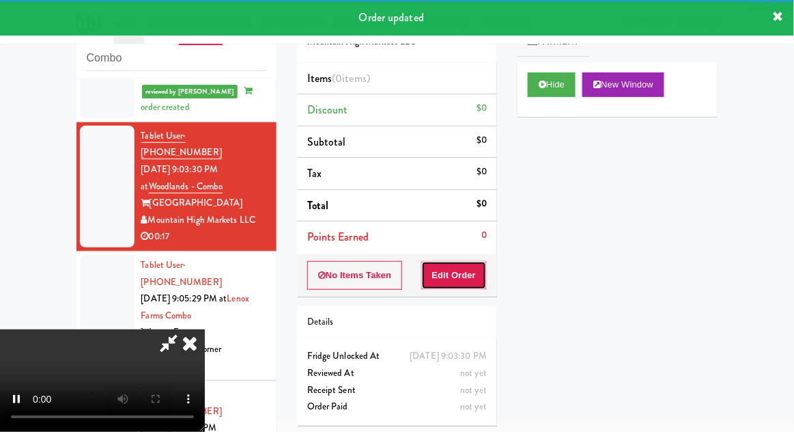
click at [468, 274] on button "Edit Order" at bounding box center [454, 275] width 66 height 29
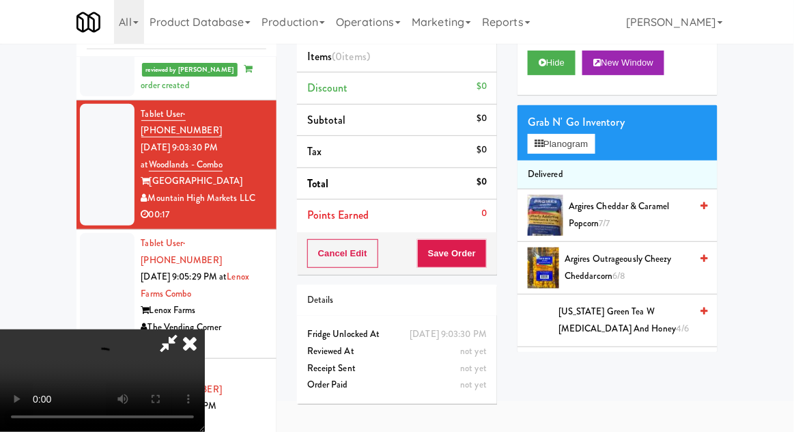
scroll to position [96, 0]
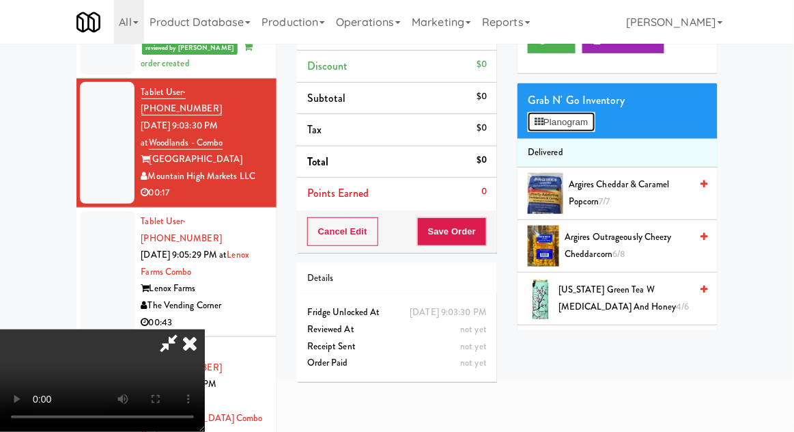
click at [589, 117] on button "Planogram" at bounding box center [561, 122] width 67 height 20
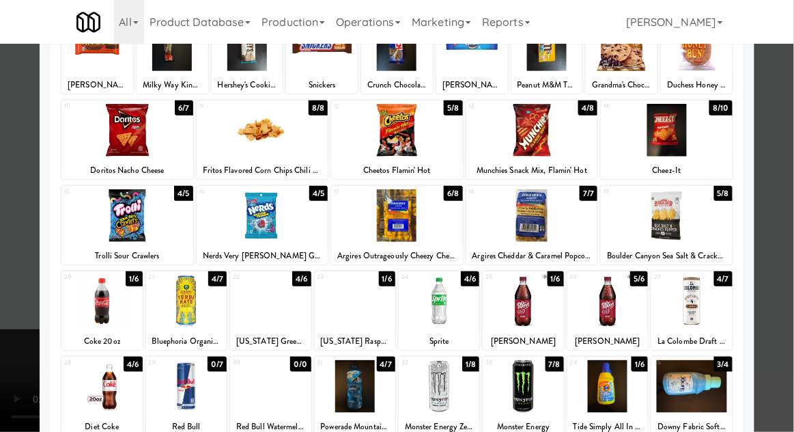
scroll to position [119, 0]
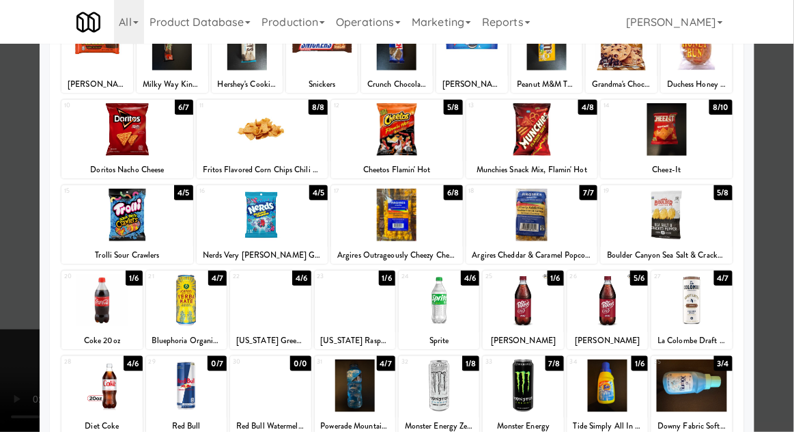
click at [554, 318] on div at bounding box center [523, 300] width 81 height 53
click at [783, 258] on div at bounding box center [397, 216] width 794 height 432
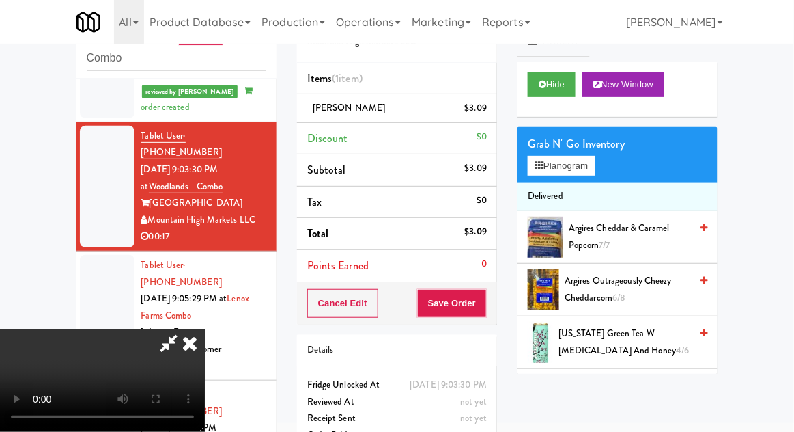
click at [630, 339] on span "[US_STATE] Green Tea w [MEDICAL_DATA] and Honey 4/6" at bounding box center [625, 341] width 132 height 33
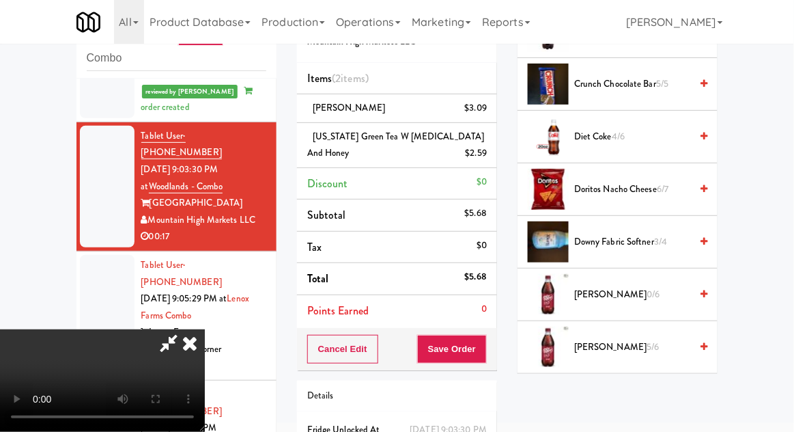
scroll to position [626, 0]
click at [647, 345] on span "5/6" at bounding box center [653, 347] width 12 height 13
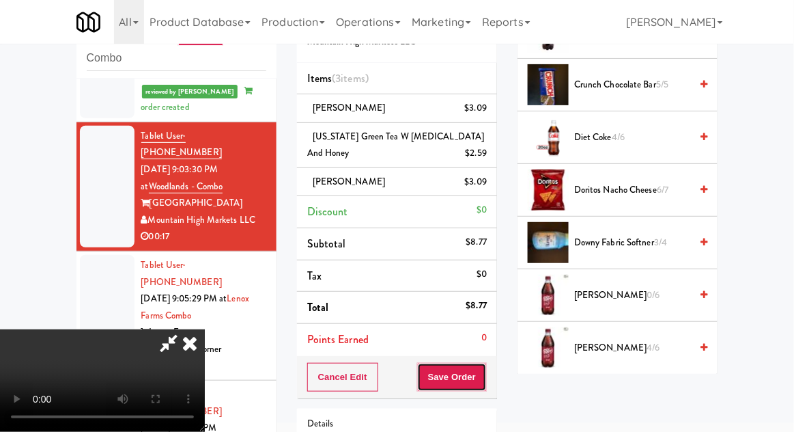
click at [486, 378] on button "Save Order" at bounding box center [452, 377] width 70 height 29
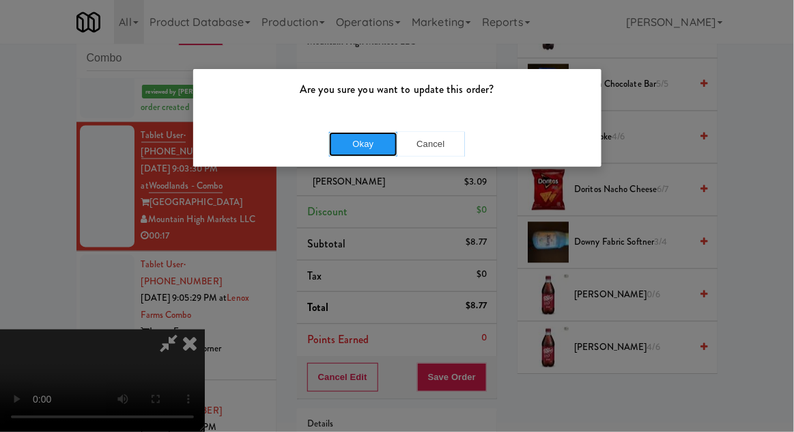
click at [350, 155] on button "Okay" at bounding box center [363, 144] width 68 height 25
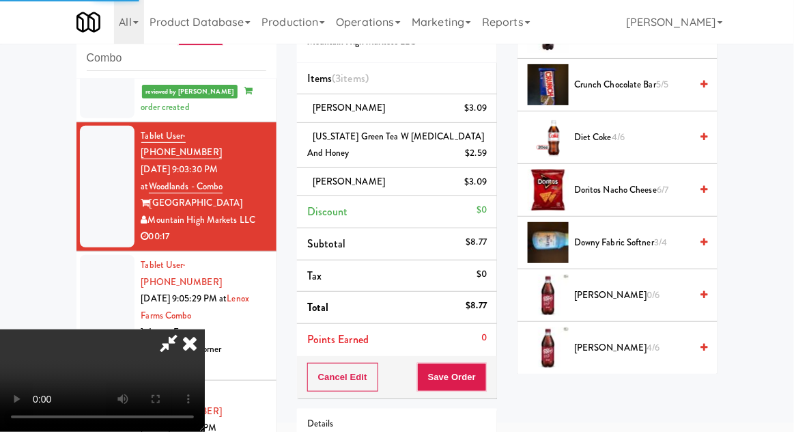
scroll to position [135, 0]
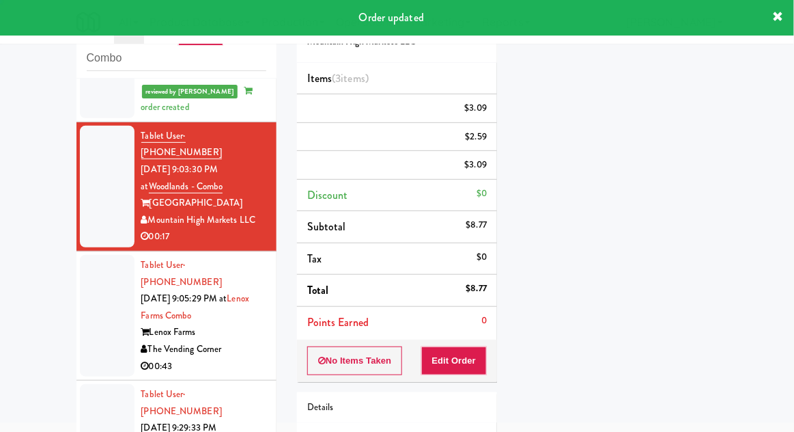
click at [80, 264] on div at bounding box center [107, 316] width 55 height 122
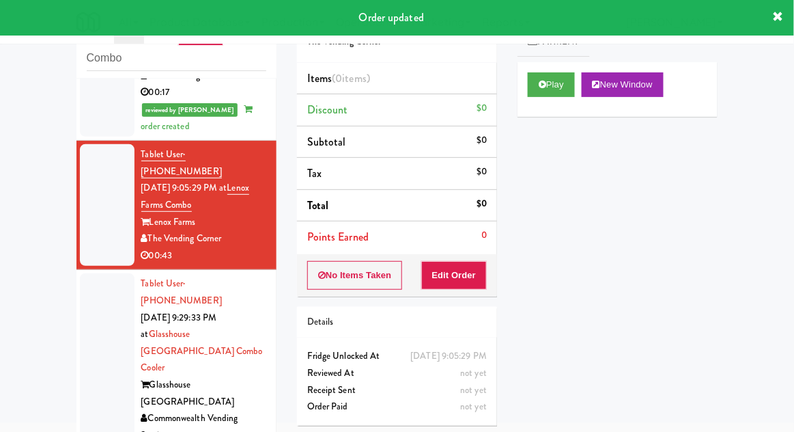
scroll to position [755, 0]
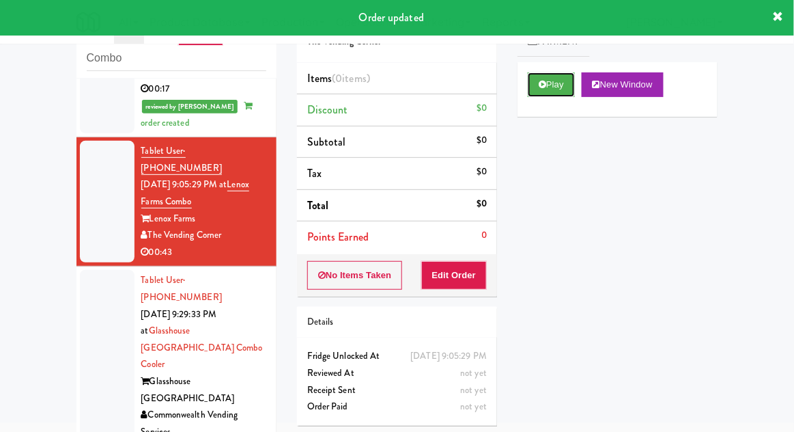
click at [544, 89] on button "Play" at bounding box center [551, 84] width 47 height 25
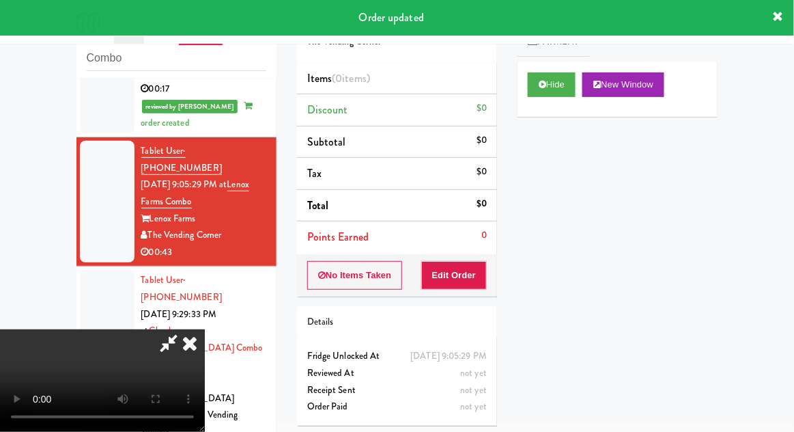
click at [463, 284] on button "Edit Order" at bounding box center [454, 275] width 66 height 29
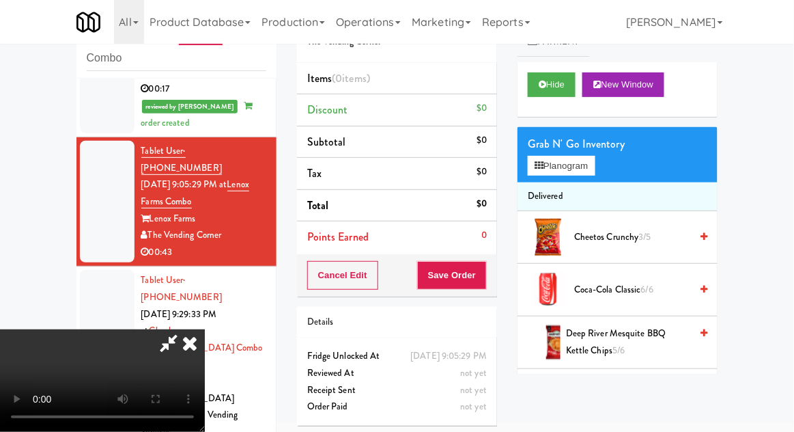
scroll to position [50, 0]
click at [580, 172] on button "Planogram" at bounding box center [561, 166] width 67 height 20
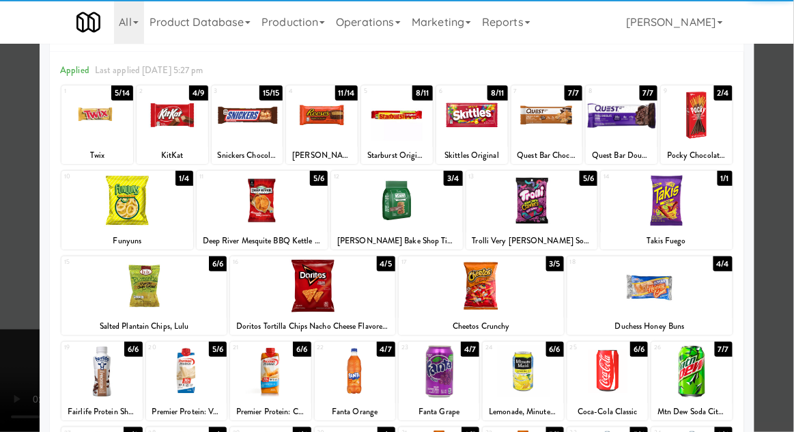
scroll to position [50, 0]
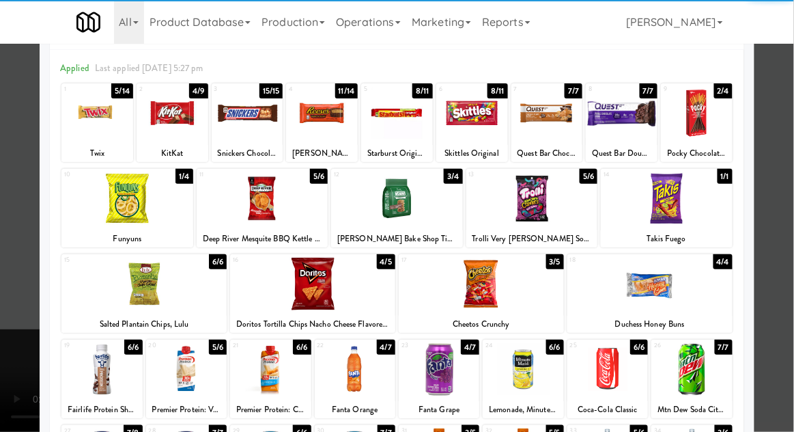
click at [470, 369] on div at bounding box center [439, 369] width 81 height 53
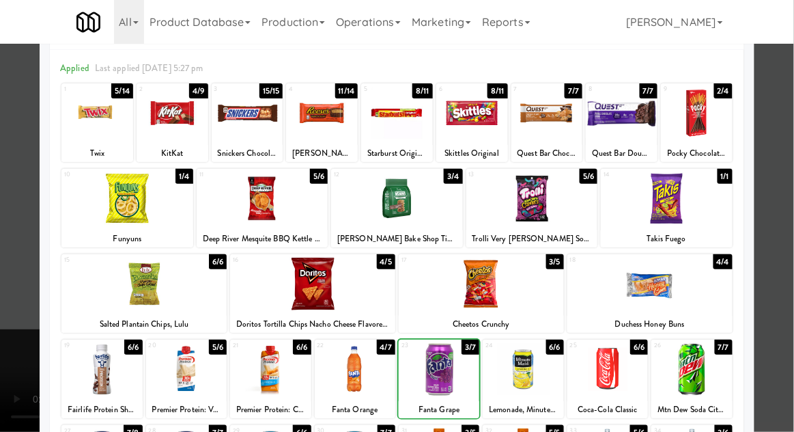
click at [793, 292] on div at bounding box center [397, 216] width 794 height 432
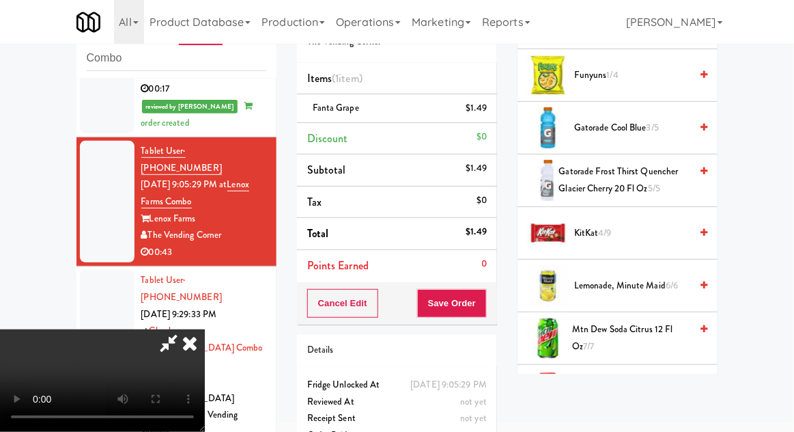
scroll to position [580, 0]
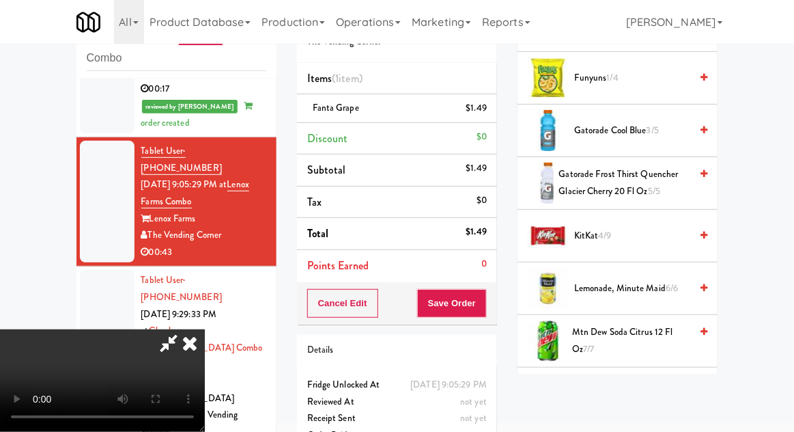
click at [644, 229] on span "KitKat 4/9" at bounding box center [632, 235] width 116 height 17
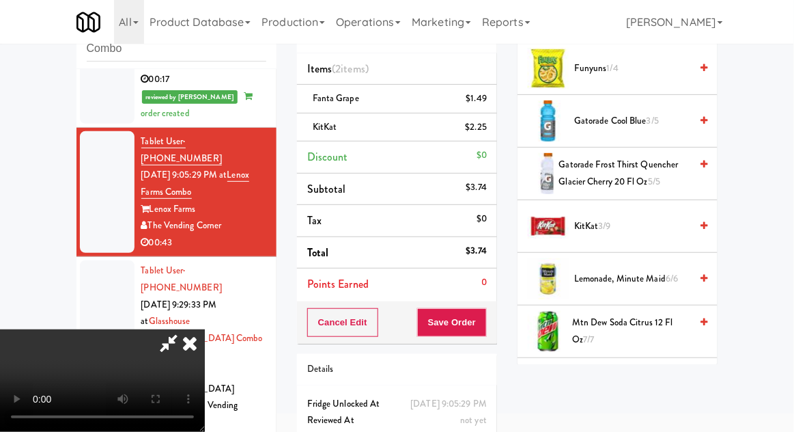
scroll to position [0, 0]
click at [633, 225] on span "KitKat 3/9" at bounding box center [632, 226] width 116 height 17
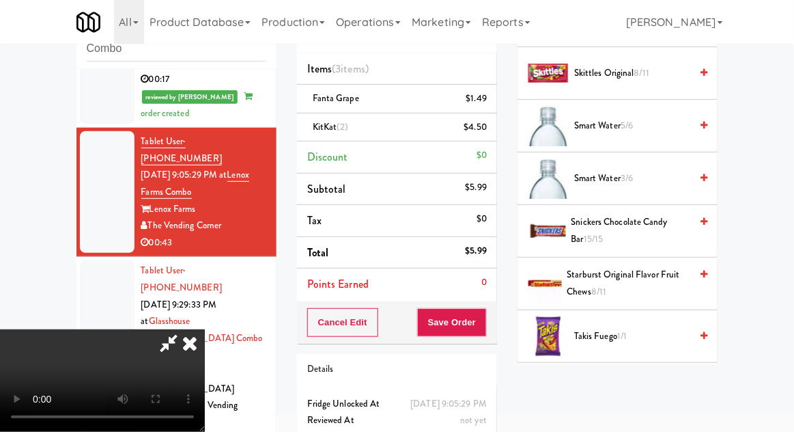
scroll to position [1470, 0]
click at [641, 277] on span "Starburst Original Flavor Fruit Chews 8/11" at bounding box center [629, 282] width 124 height 33
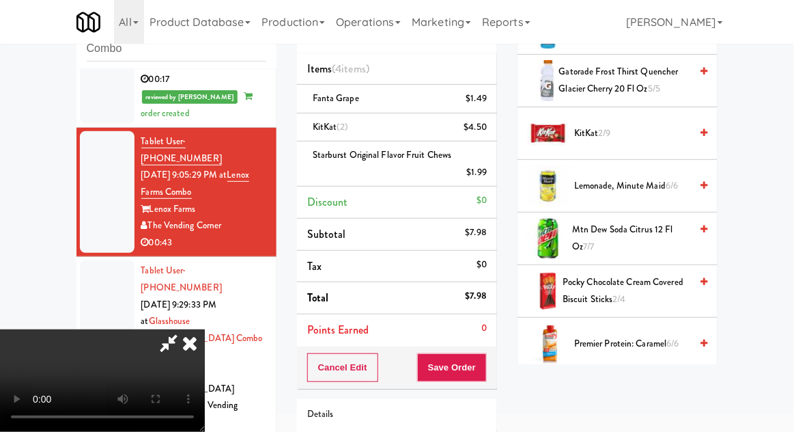
scroll to position [0, 0]
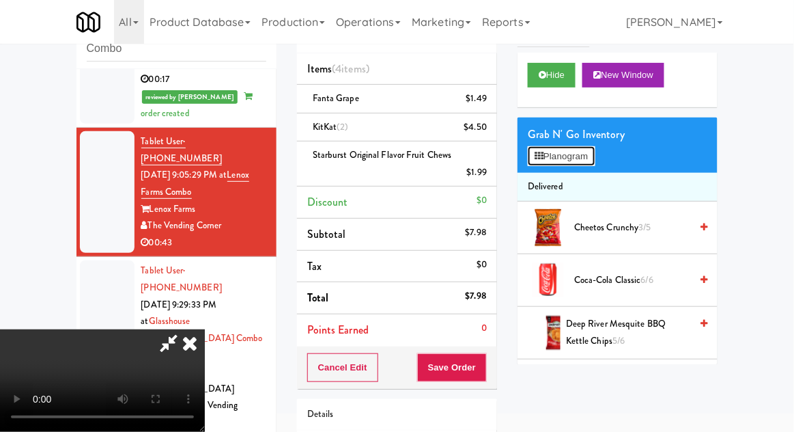
click at [595, 165] on button "Planogram" at bounding box center [561, 156] width 67 height 20
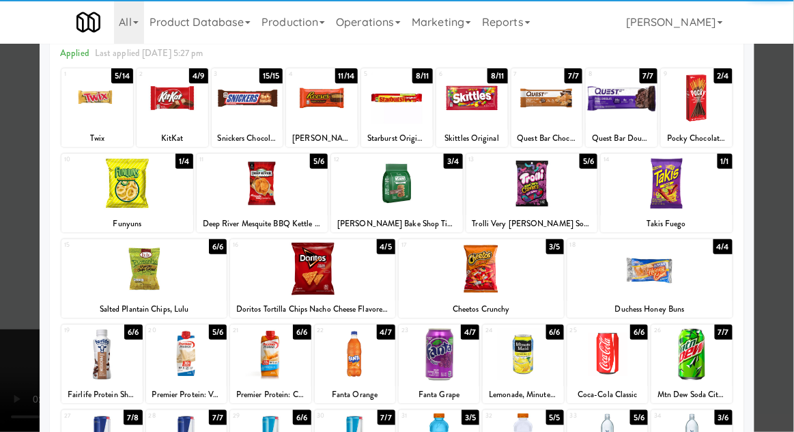
scroll to position [66, 0]
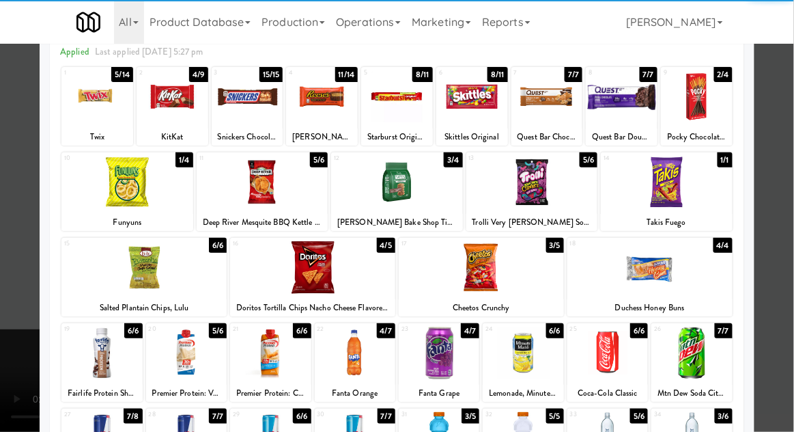
click at [468, 359] on div at bounding box center [439, 352] width 81 height 53
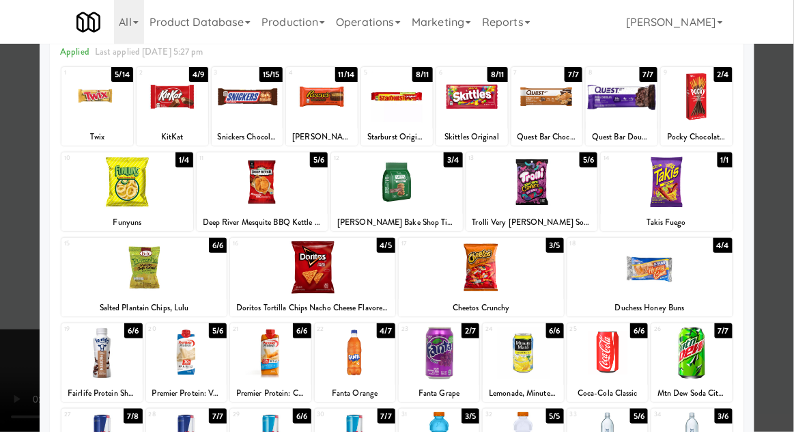
click at [787, 277] on div at bounding box center [397, 216] width 794 height 432
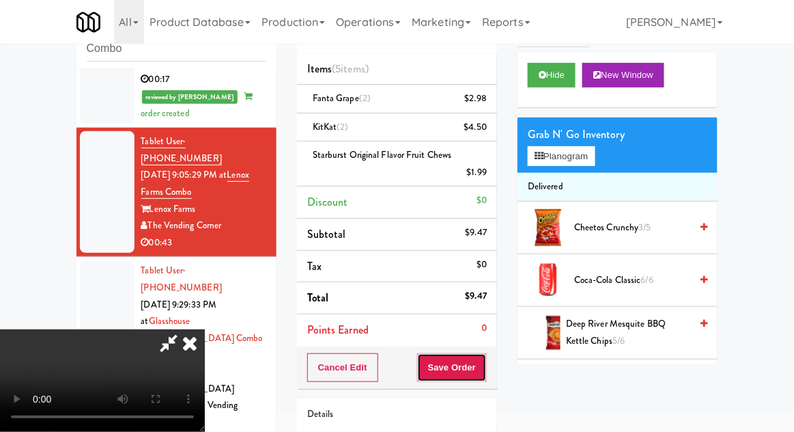
click at [484, 361] on button "Save Order" at bounding box center [452, 367] width 70 height 29
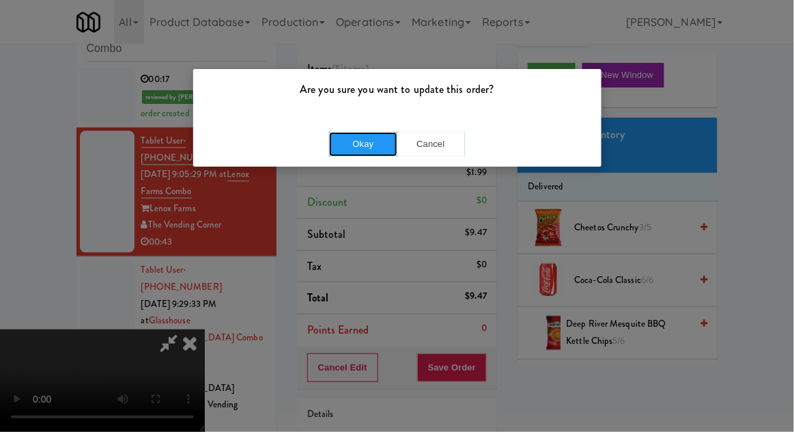
click at [339, 141] on button "Okay" at bounding box center [363, 144] width 68 height 25
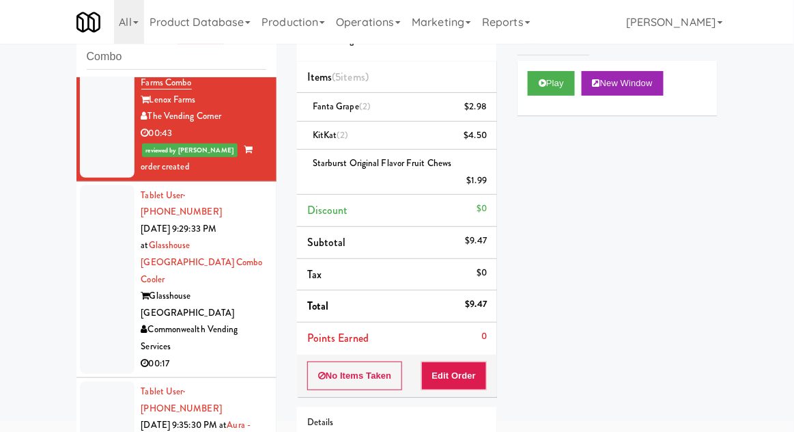
scroll to position [824, 0]
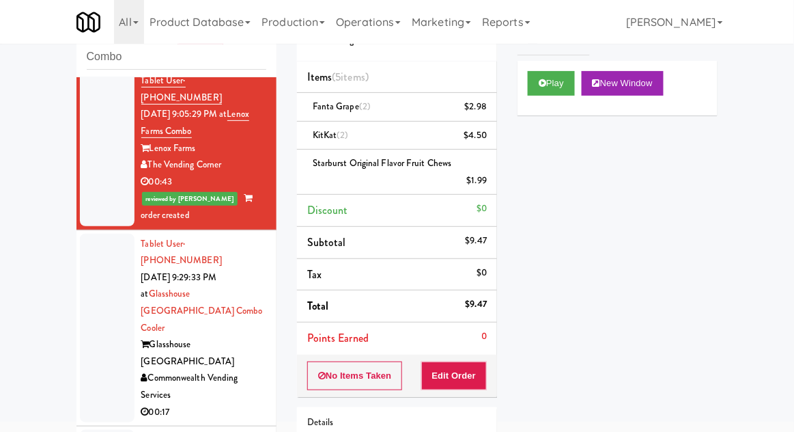
click at [83, 261] on div at bounding box center [107, 328] width 55 height 189
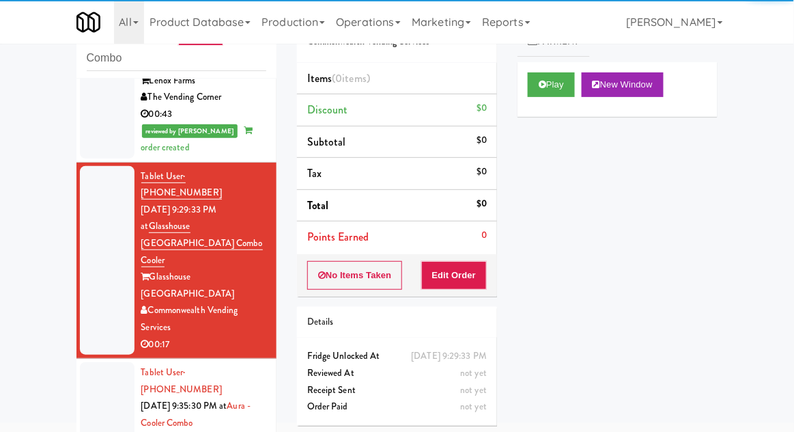
scroll to position [893, 0]
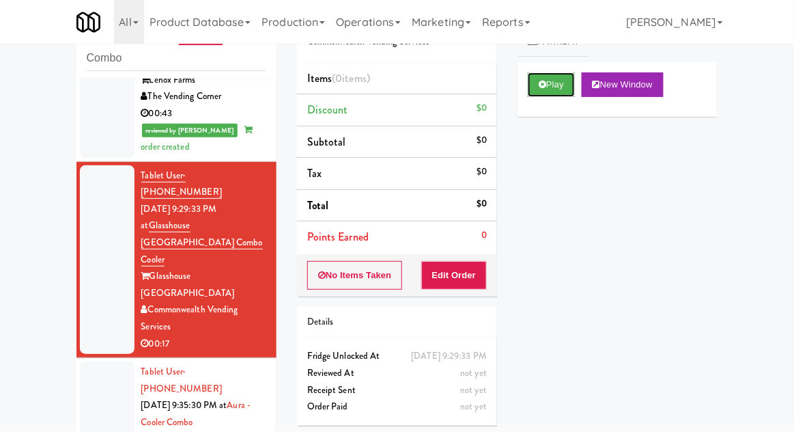
click at [559, 89] on button "Play" at bounding box center [551, 84] width 47 height 25
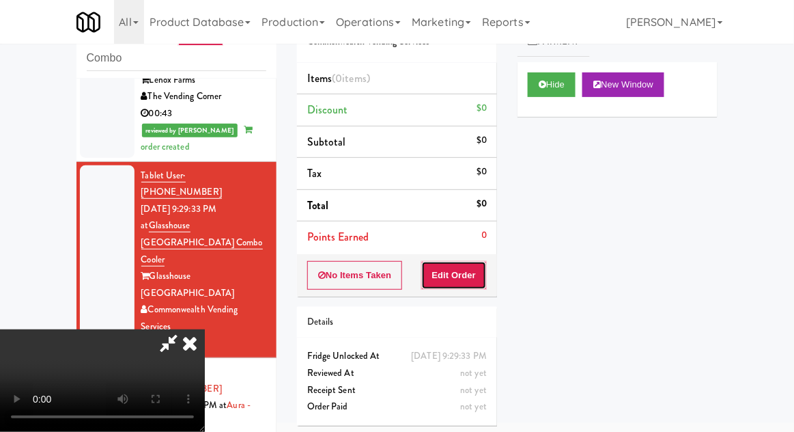
click at [485, 261] on button "Edit Order" at bounding box center [454, 275] width 66 height 29
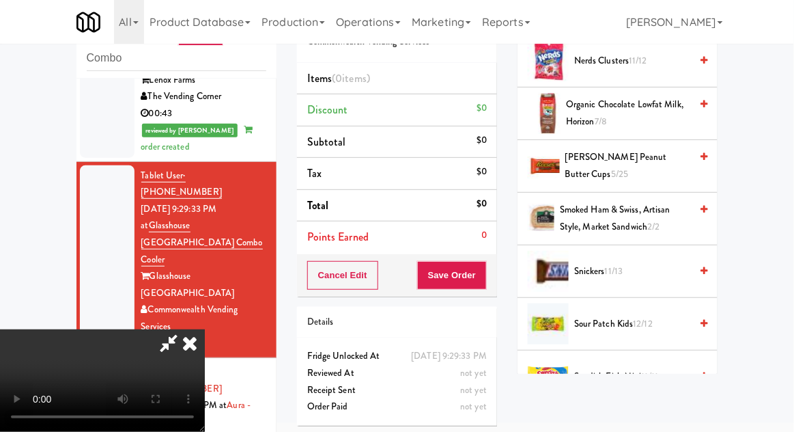
scroll to position [1229, 0]
click at [654, 153] on span "[PERSON_NAME] Peanut Butter Cups 5/25" at bounding box center [627, 164] width 125 height 33
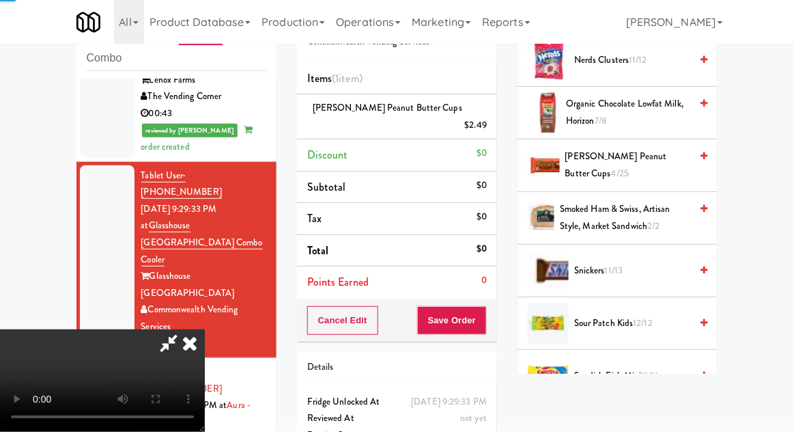
click at [647, 154] on span "[PERSON_NAME] Peanut Butter Cups 4/25" at bounding box center [628, 164] width 126 height 33
click at [649, 152] on span "[PERSON_NAME] Peanut Butter Cups 3/25" at bounding box center [627, 164] width 125 height 33
click at [647, 152] on span "[PERSON_NAME] Peanut Butter Cups 2/25" at bounding box center [627, 164] width 125 height 33
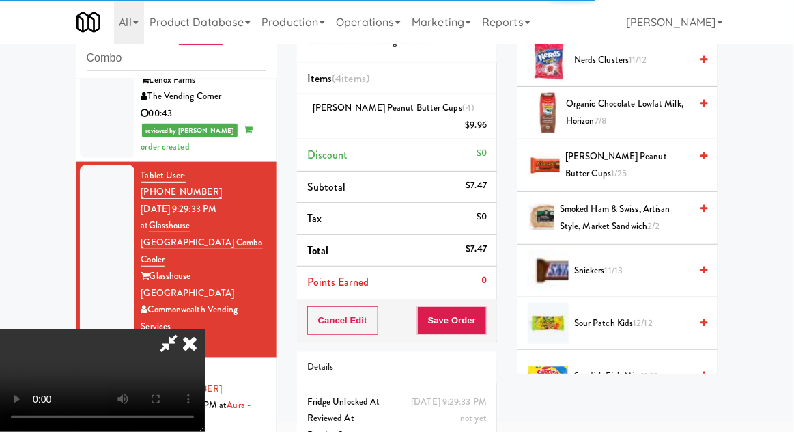
click at [647, 154] on span "[PERSON_NAME] Peanut Butter Cups 1/25" at bounding box center [627, 164] width 125 height 33
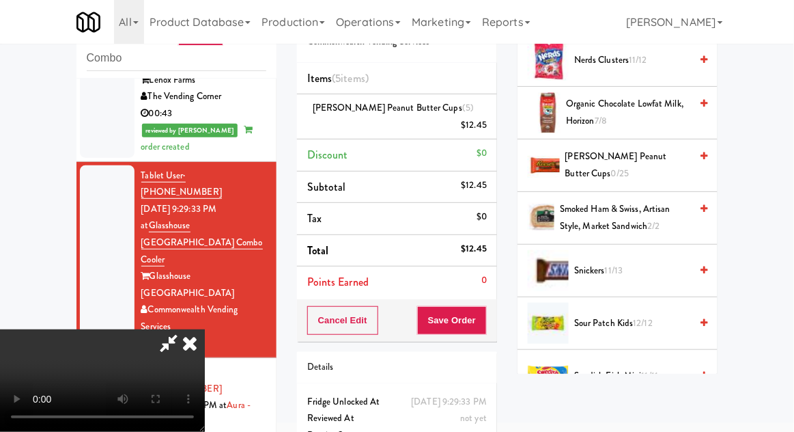
scroll to position [50, 0]
click at [482, 311] on button "Save Order" at bounding box center [452, 320] width 70 height 29
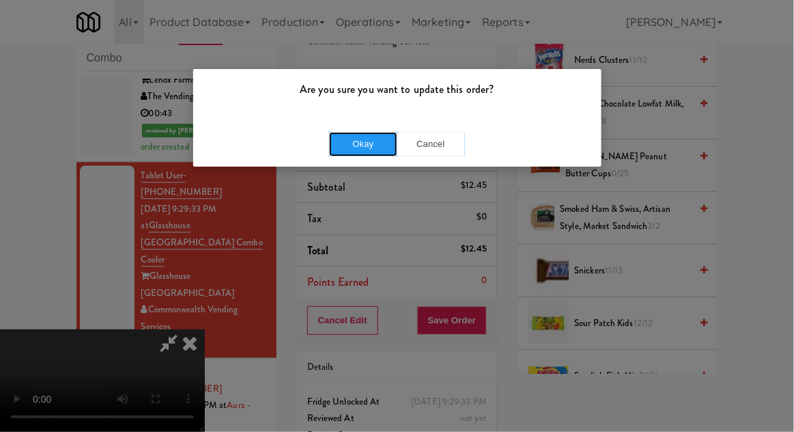
click at [348, 144] on button "Okay" at bounding box center [363, 144] width 68 height 25
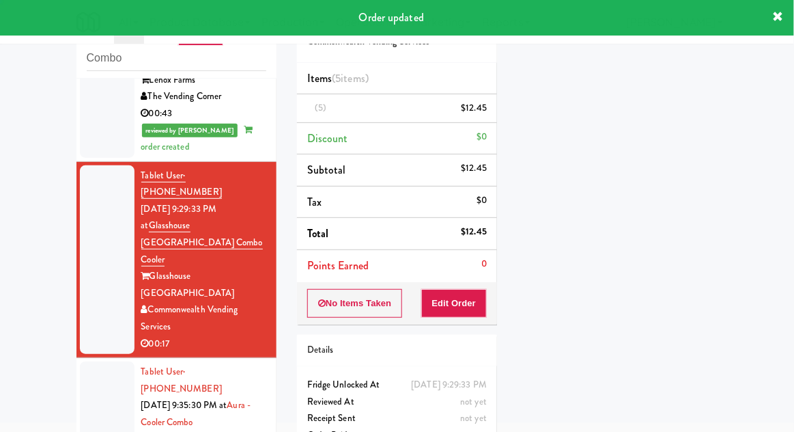
scroll to position [0, 0]
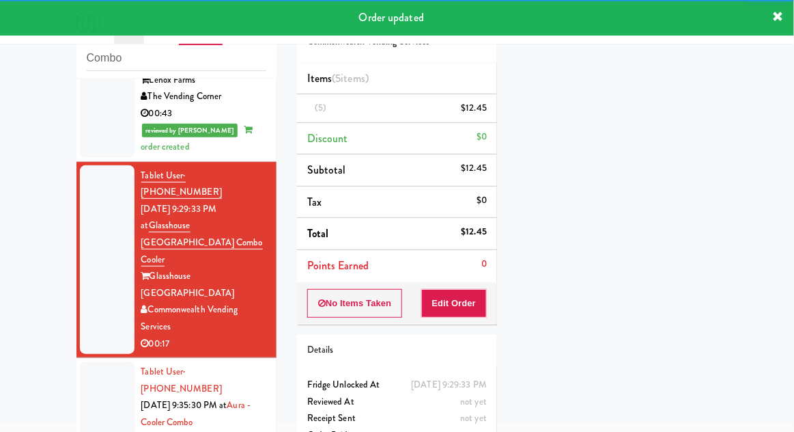
click at [89, 361] on div at bounding box center [107, 422] width 55 height 122
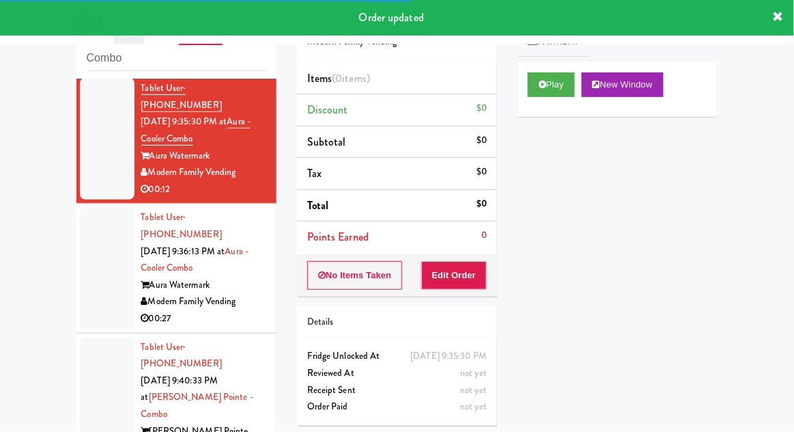
scroll to position [1222, 0]
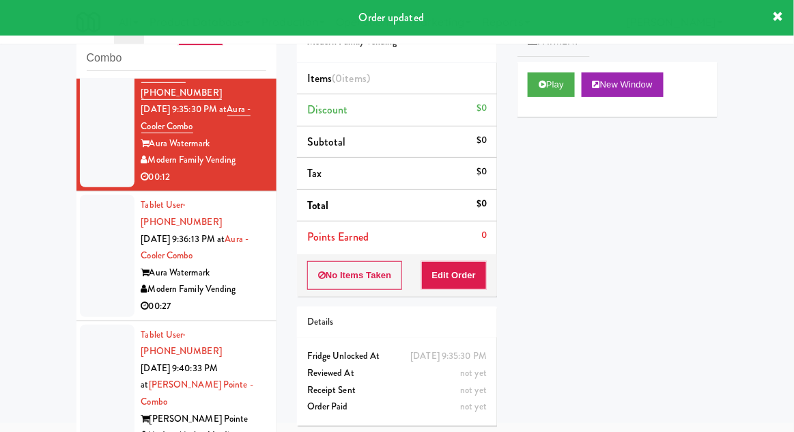
click at [550, 86] on button "Play" at bounding box center [551, 84] width 47 height 25
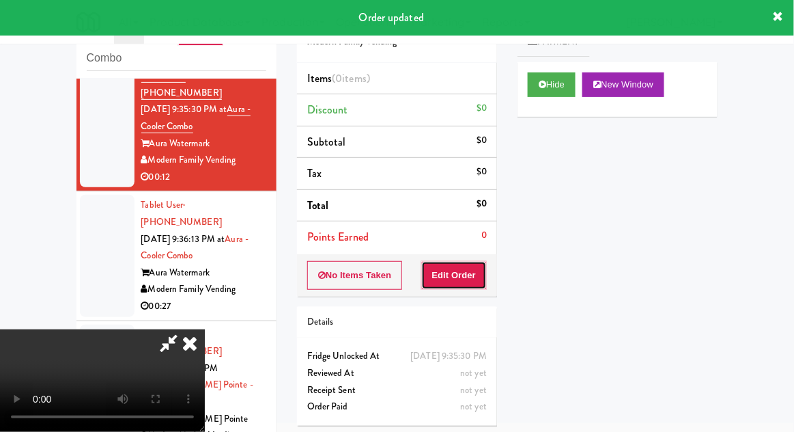
click at [469, 274] on button "Edit Order" at bounding box center [454, 275] width 66 height 29
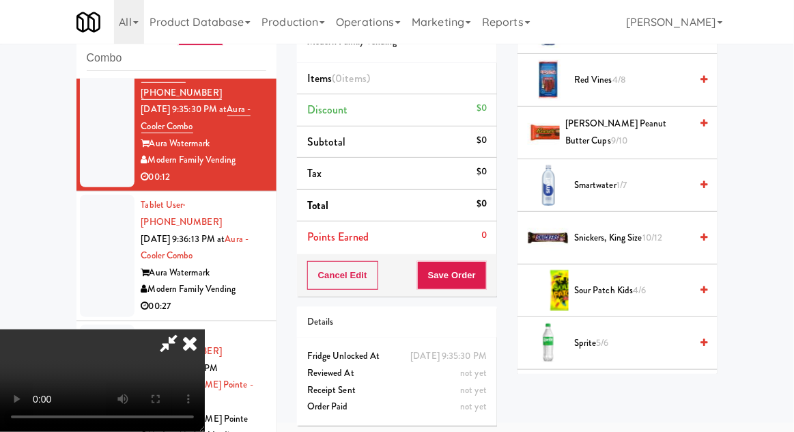
scroll to position [1816, 0]
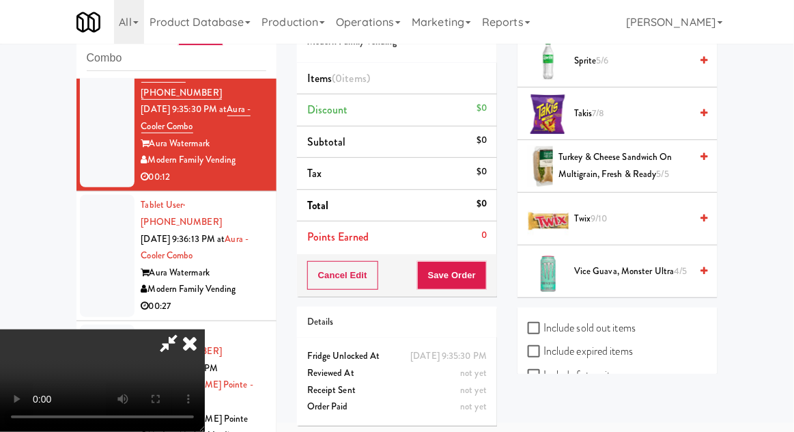
click at [639, 210] on span "Twix 9/10" at bounding box center [632, 218] width 116 height 17
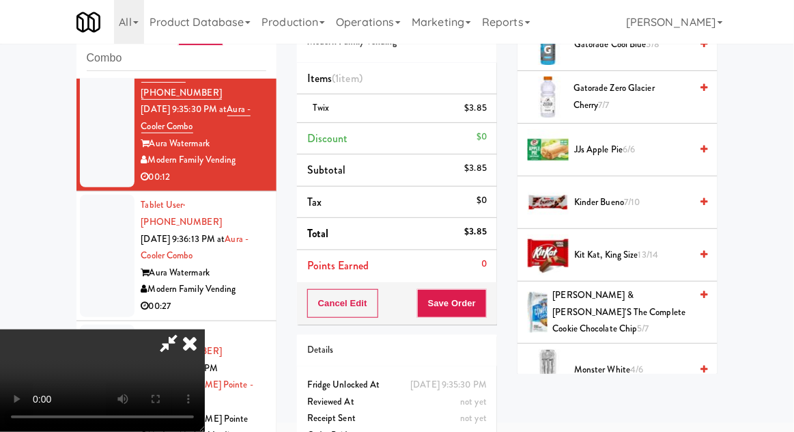
scroll to position [1136, 0]
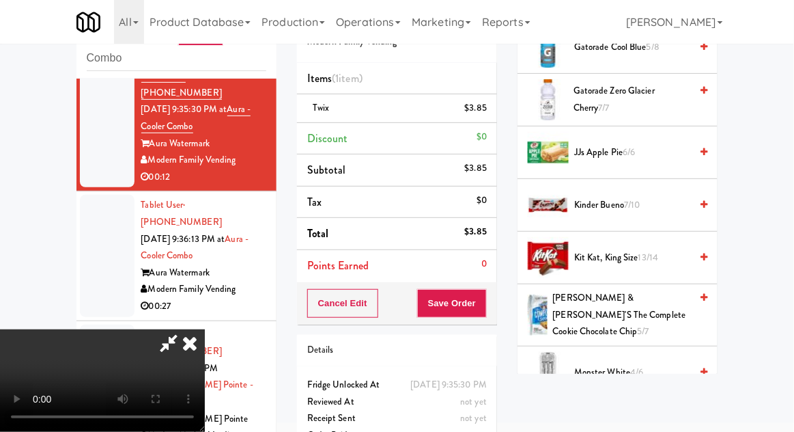
click at [651, 251] on span "13/14" at bounding box center [649, 257] width 20 height 13
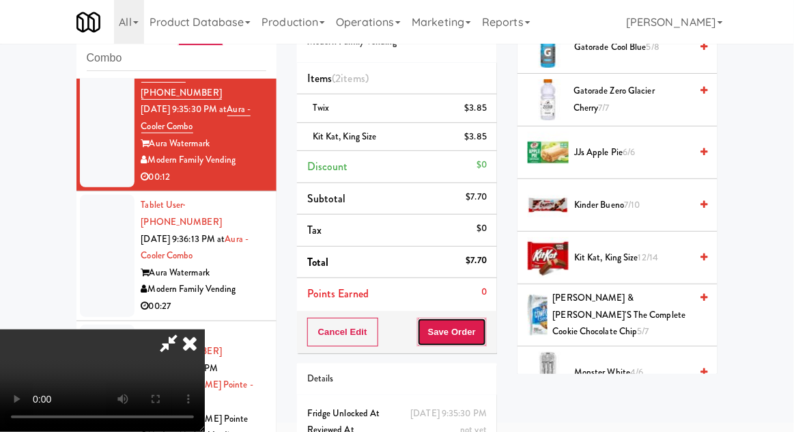
click at [483, 332] on button "Save Order" at bounding box center [452, 332] width 70 height 29
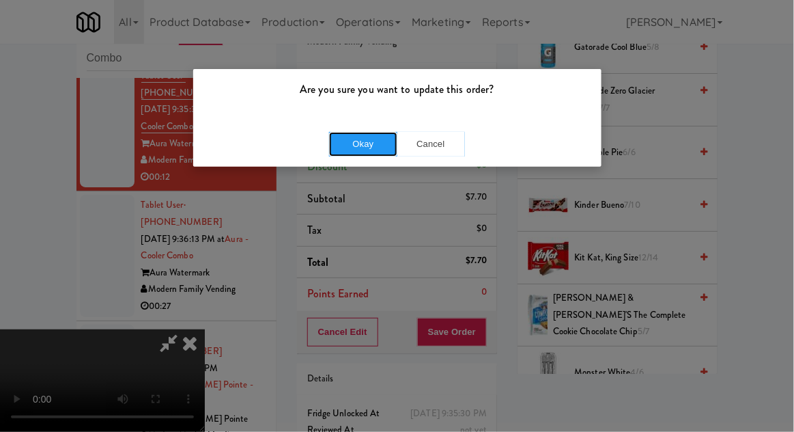
click at [347, 136] on button "Okay" at bounding box center [363, 144] width 68 height 25
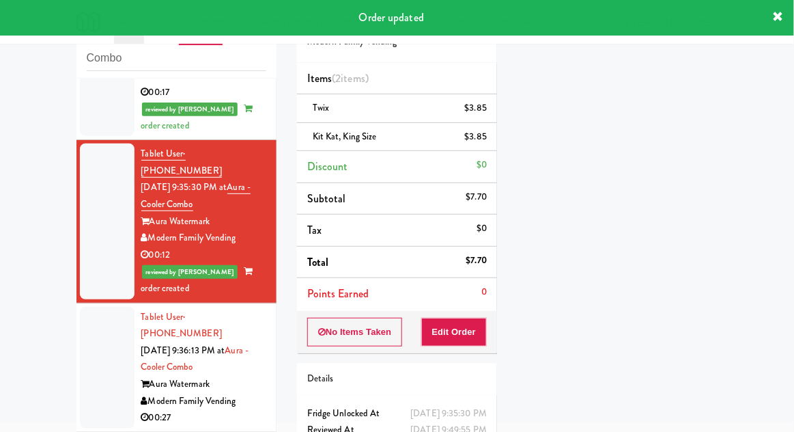
scroll to position [1257, 0]
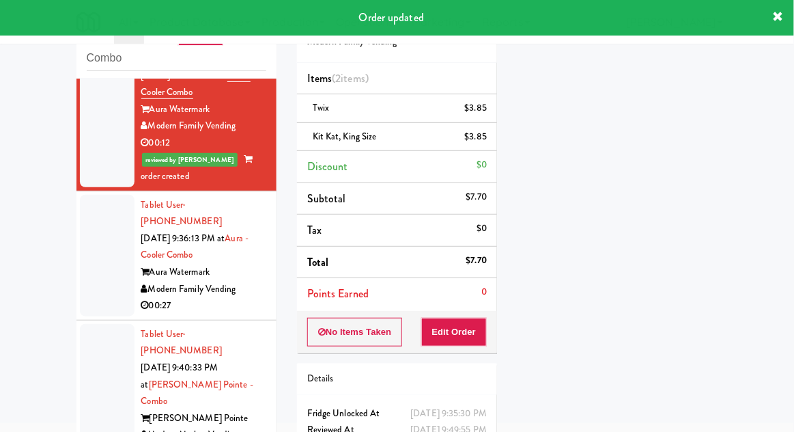
click at [91, 195] on div at bounding box center [107, 256] width 55 height 122
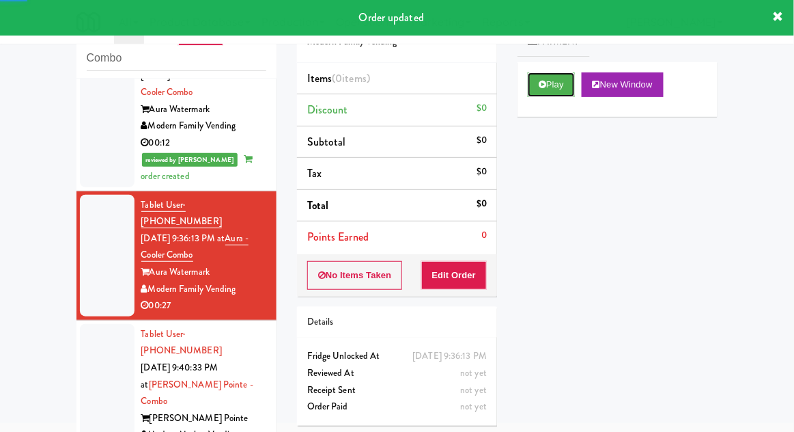
click at [566, 80] on button "Play" at bounding box center [551, 84] width 47 height 25
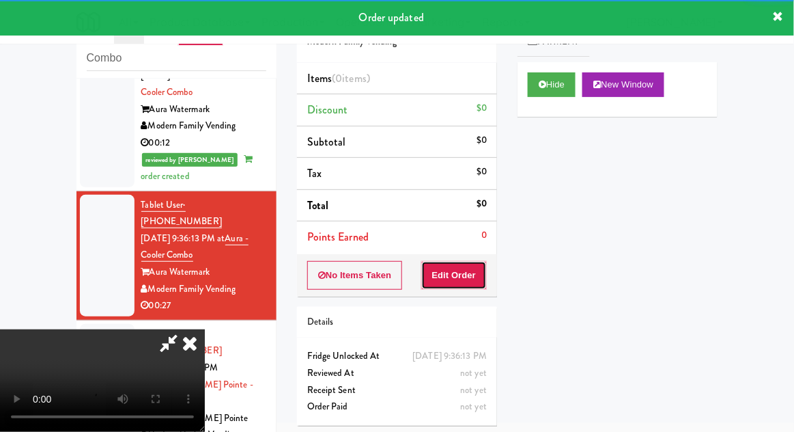
click at [464, 285] on button "Edit Order" at bounding box center [454, 275] width 66 height 29
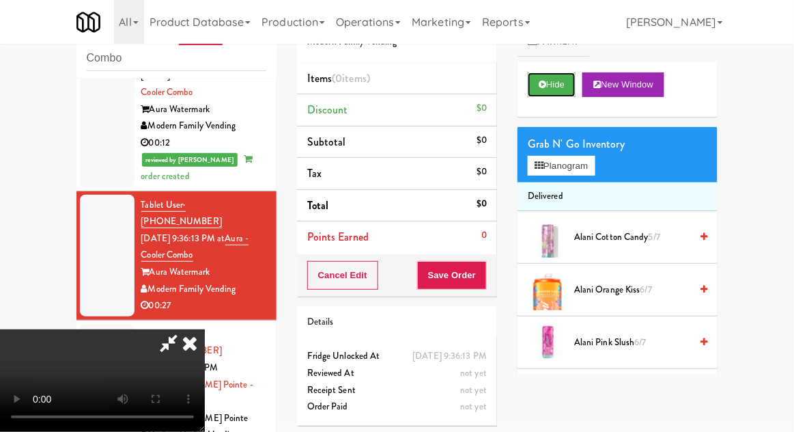
click at [556, 91] on button "Hide" at bounding box center [552, 84] width 48 height 25
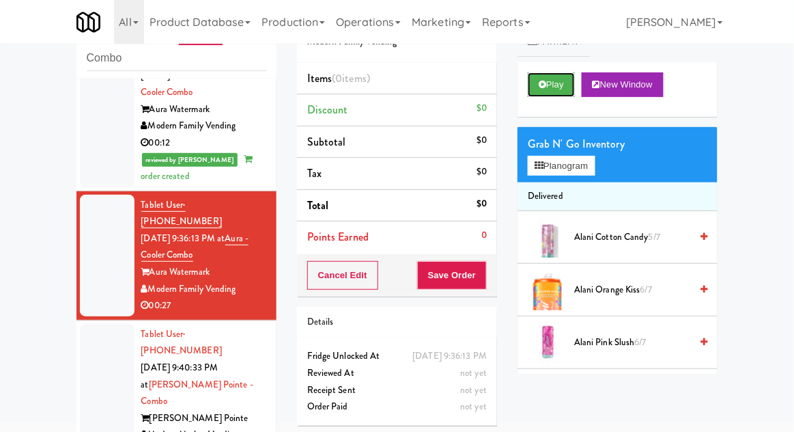
click at [556, 91] on button "Play" at bounding box center [551, 84] width 47 height 25
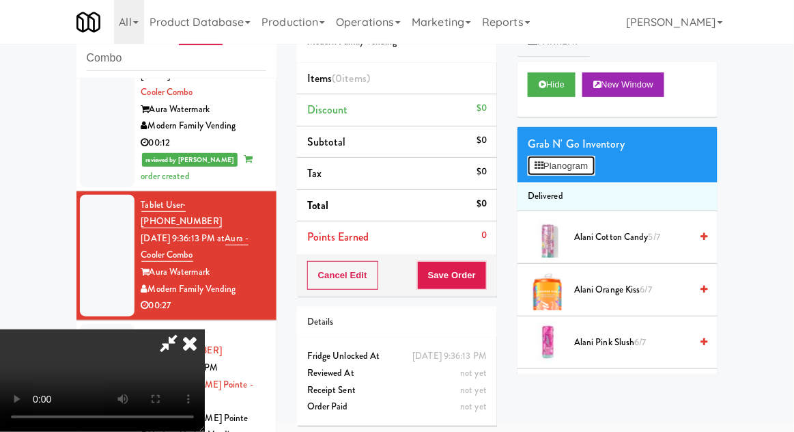
click at [586, 165] on button "Planogram" at bounding box center [561, 166] width 67 height 20
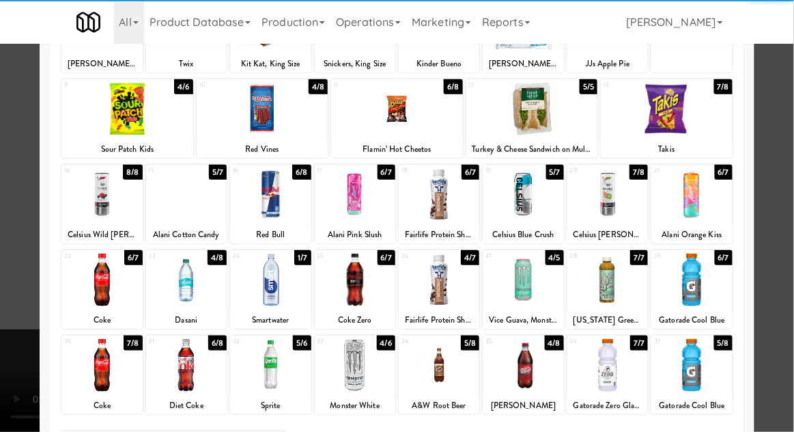
scroll to position [143, 0]
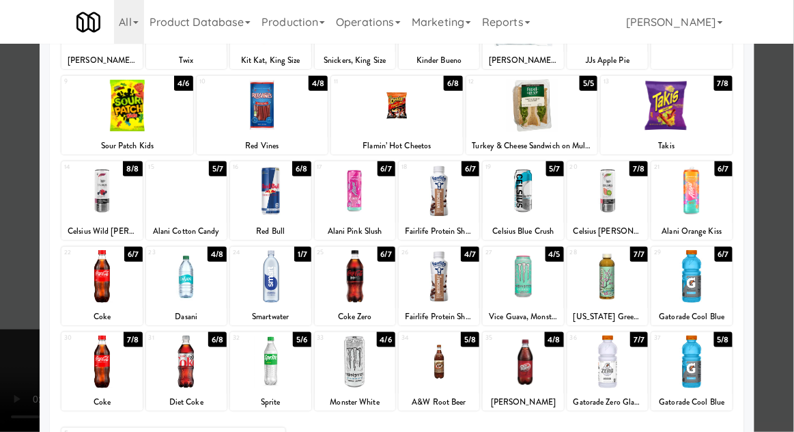
click at [460, 377] on div at bounding box center [439, 361] width 81 height 53
click at [17, 334] on div at bounding box center [397, 216] width 794 height 432
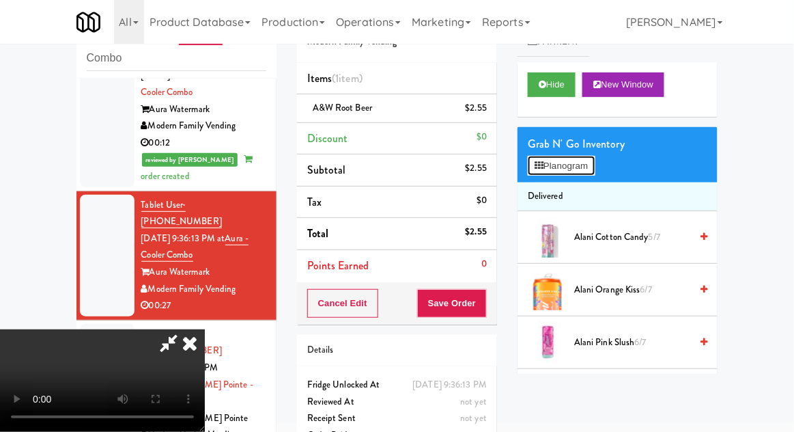
click at [574, 157] on button "Planogram" at bounding box center [561, 166] width 67 height 20
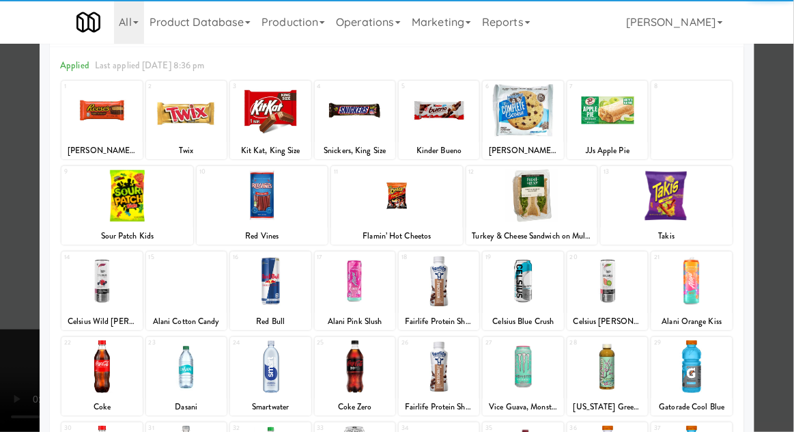
scroll to position [173, 0]
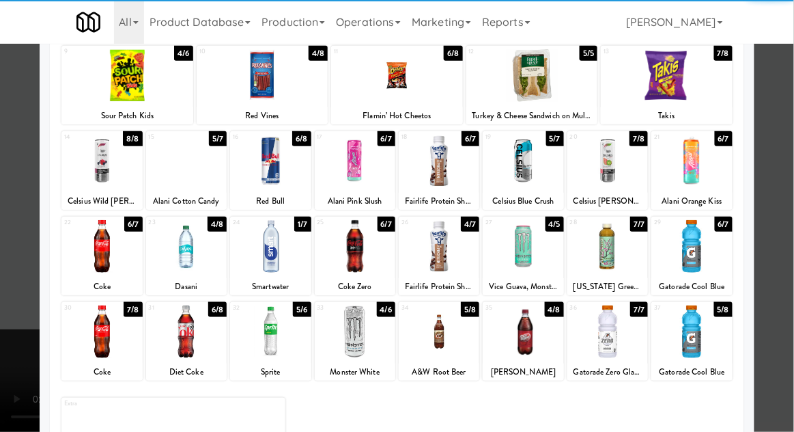
click at [712, 335] on div at bounding box center [691, 331] width 81 height 53
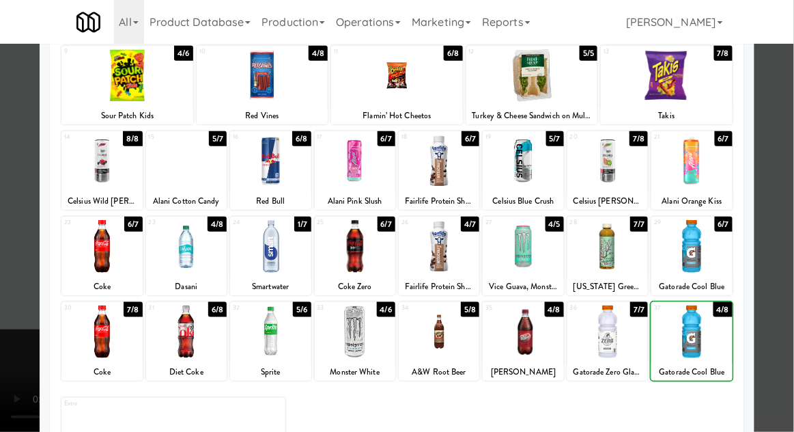
click at [785, 309] on div at bounding box center [397, 216] width 794 height 432
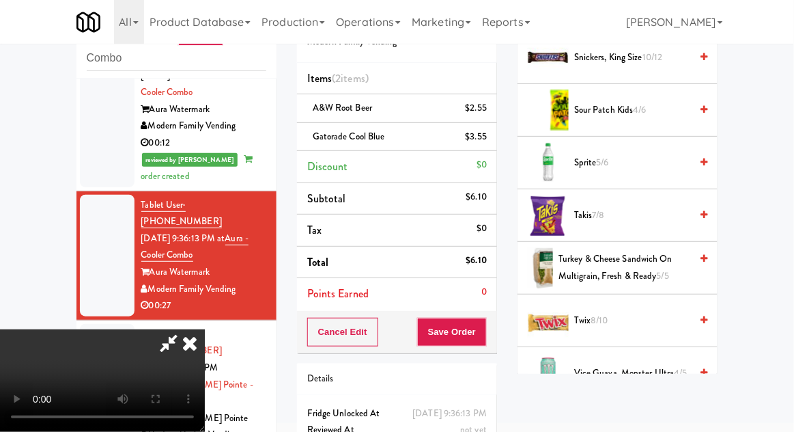
scroll to position [1722, 0]
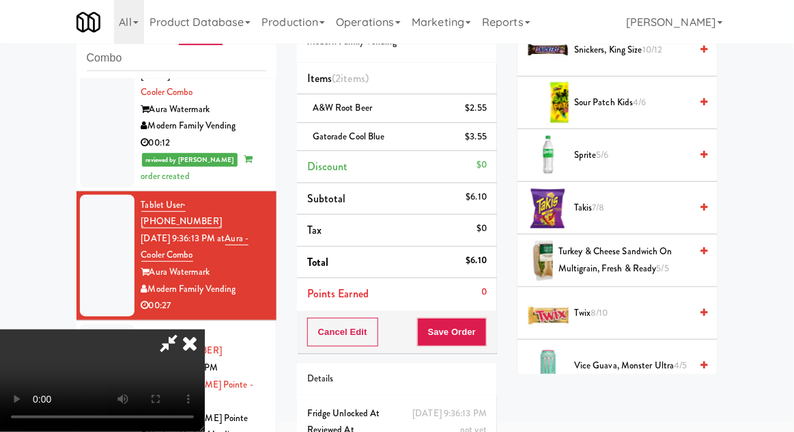
click at [619, 305] on span "Twix 8/10" at bounding box center [632, 313] width 116 height 17
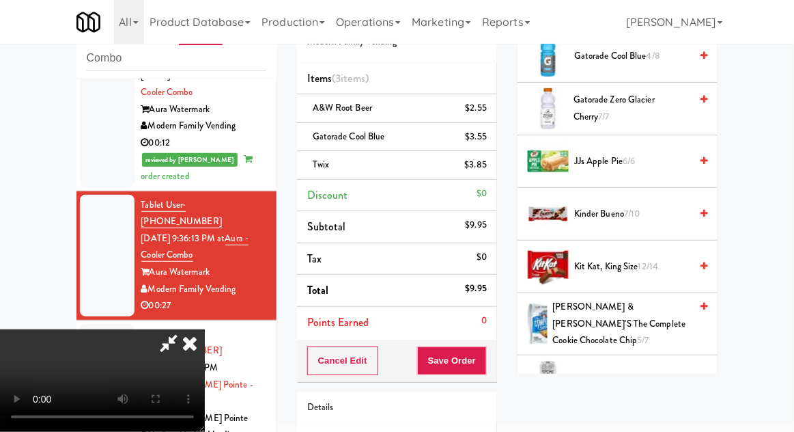
scroll to position [1129, 0]
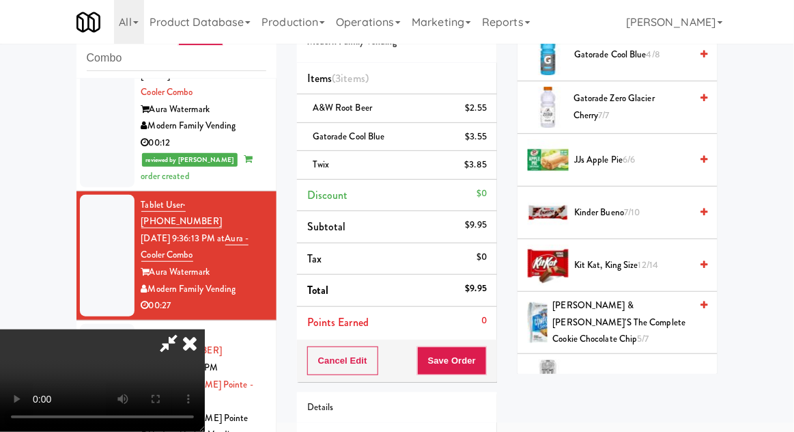
click at [654, 267] on span "Kit Kat, King Size 12/14" at bounding box center [632, 265] width 116 height 17
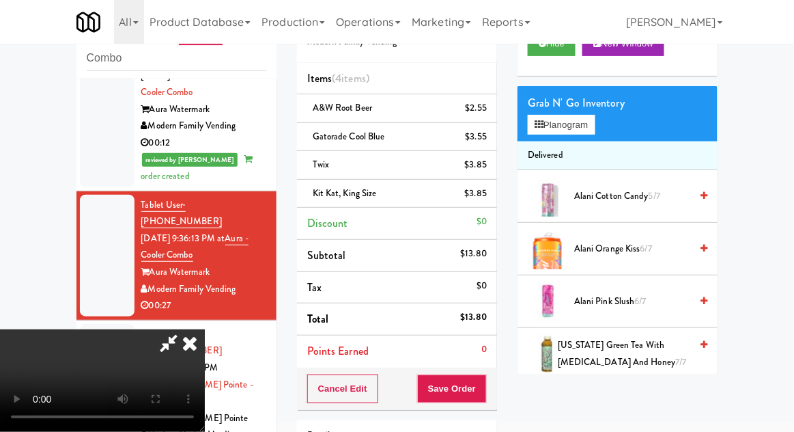
scroll to position [0, 0]
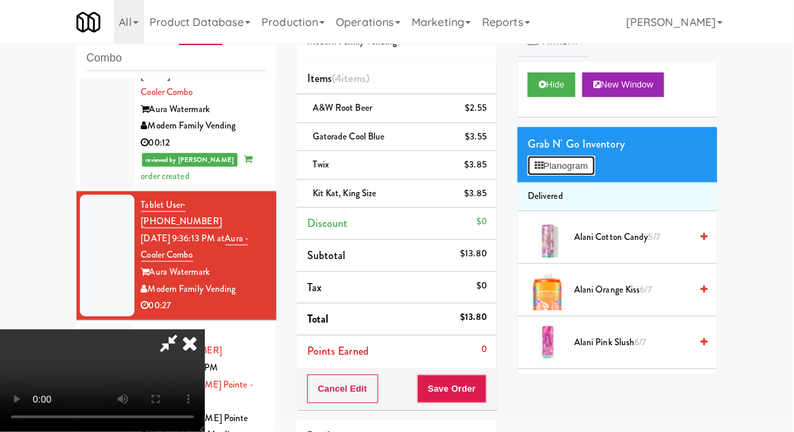
click at [582, 166] on button "Planogram" at bounding box center [561, 166] width 67 height 20
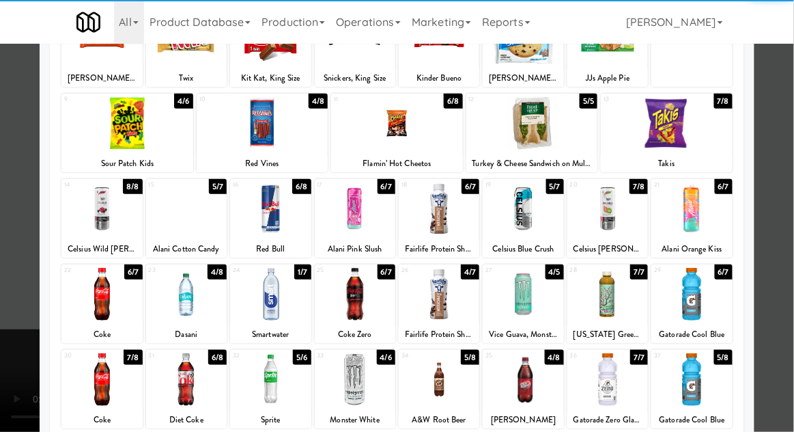
scroll to position [126, 0]
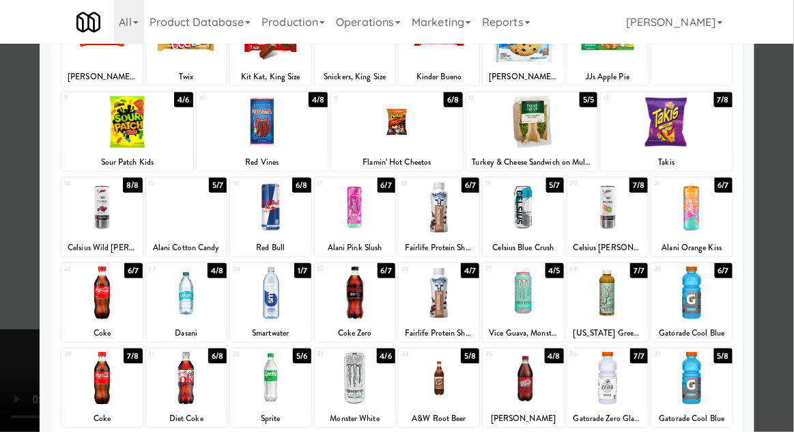
click at [529, 382] on div at bounding box center [523, 378] width 81 height 53
click at [793, 287] on div at bounding box center [397, 216] width 794 height 432
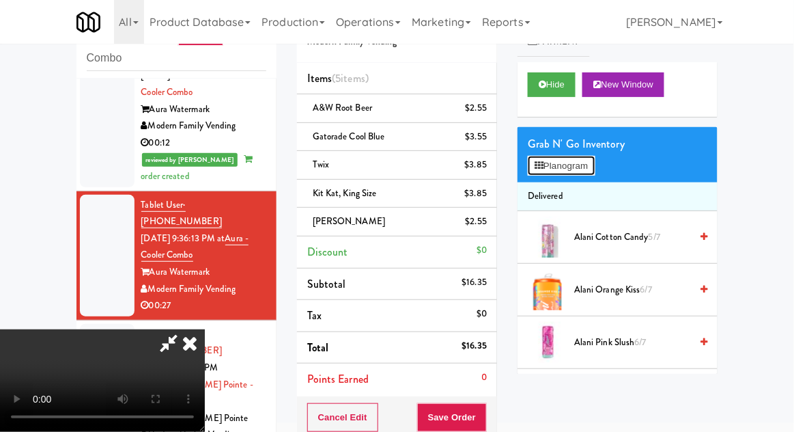
click at [590, 173] on button "Planogram" at bounding box center [561, 166] width 67 height 20
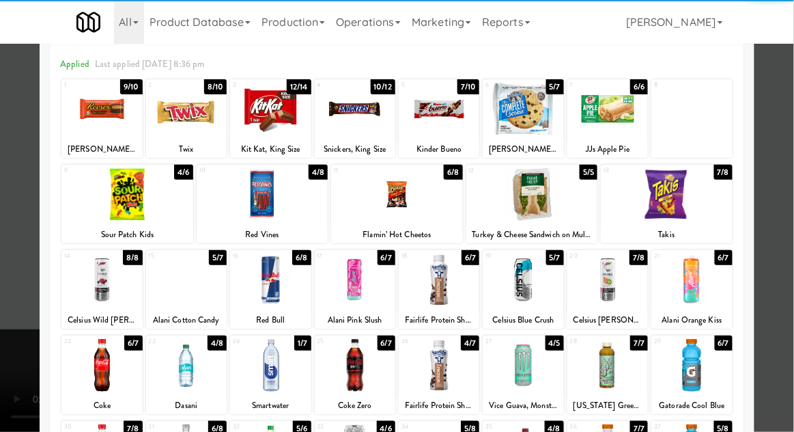
scroll to position [173, 0]
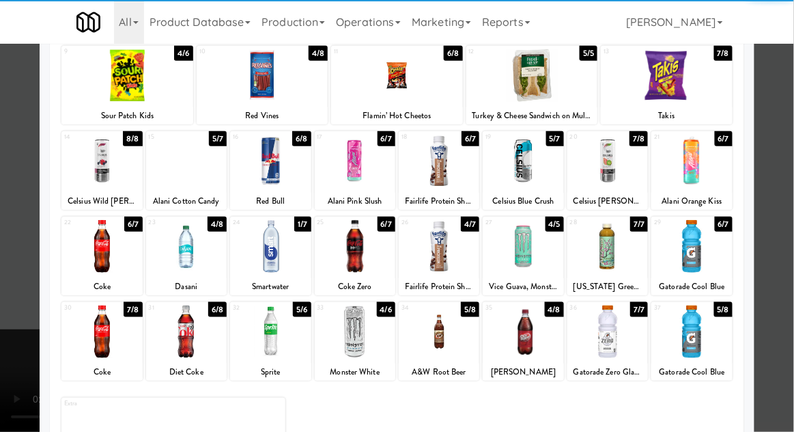
click at [708, 331] on div at bounding box center [691, 331] width 81 height 53
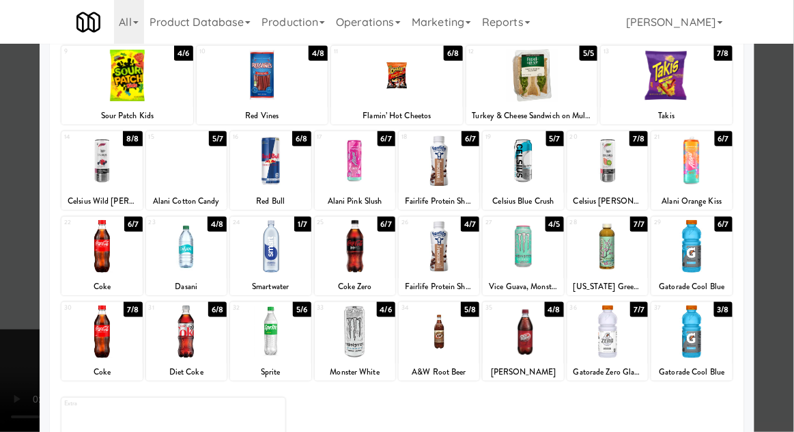
click at [784, 304] on div at bounding box center [397, 216] width 794 height 432
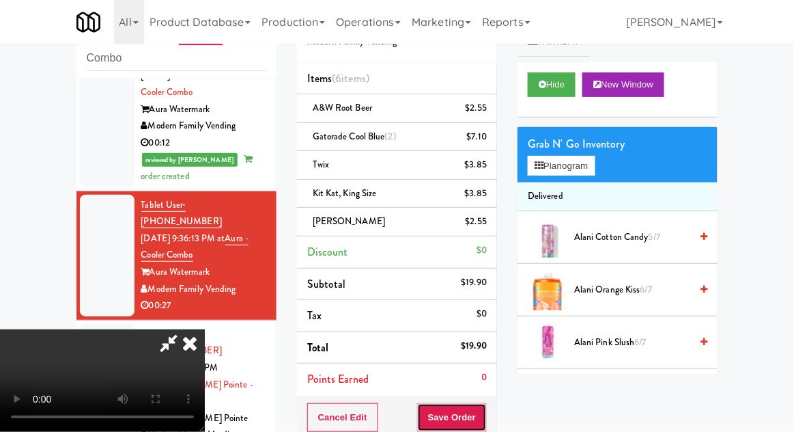
click at [484, 408] on button "Save Order" at bounding box center [452, 417] width 70 height 29
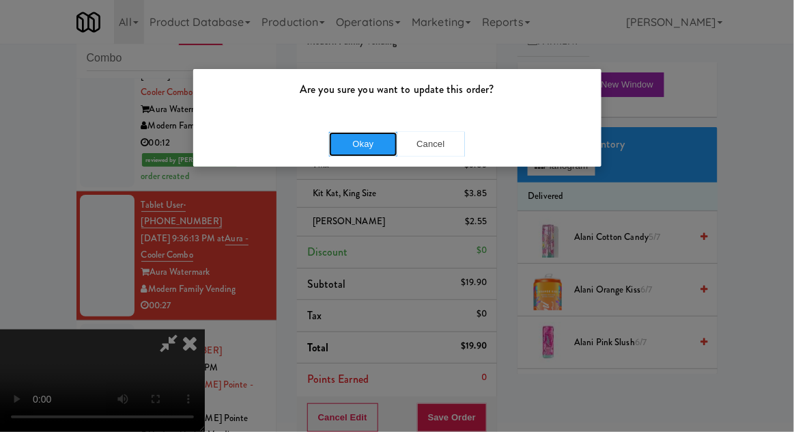
click at [333, 135] on button "Okay" at bounding box center [363, 144] width 68 height 25
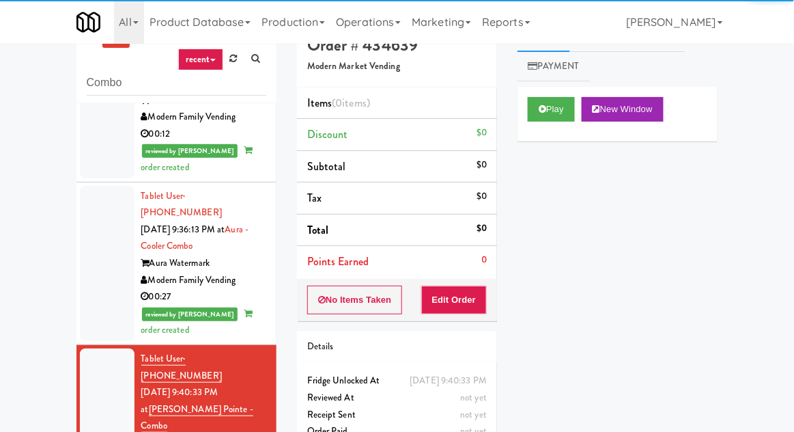
scroll to position [30, 0]
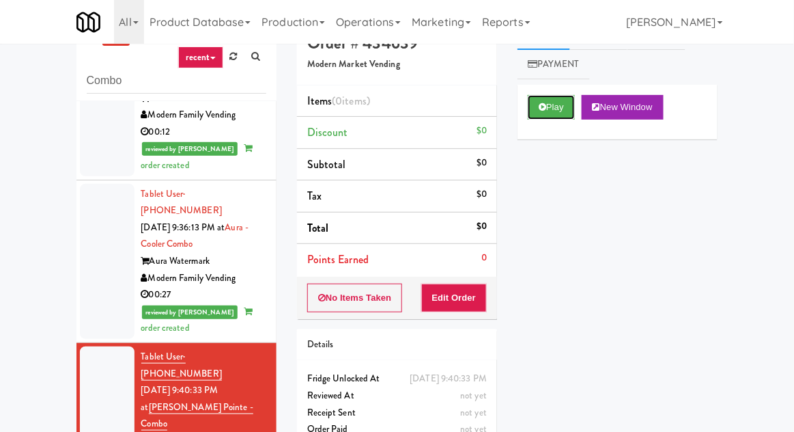
click at [567, 115] on button "Play" at bounding box center [551, 107] width 47 height 25
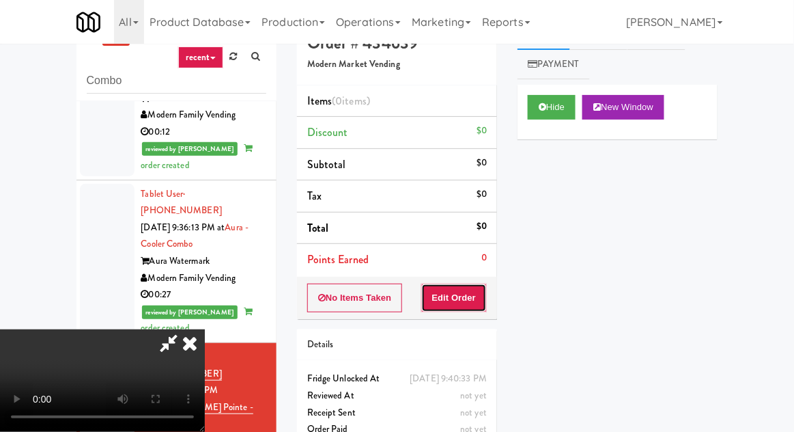
click at [477, 303] on button "Edit Order" at bounding box center [454, 297] width 66 height 29
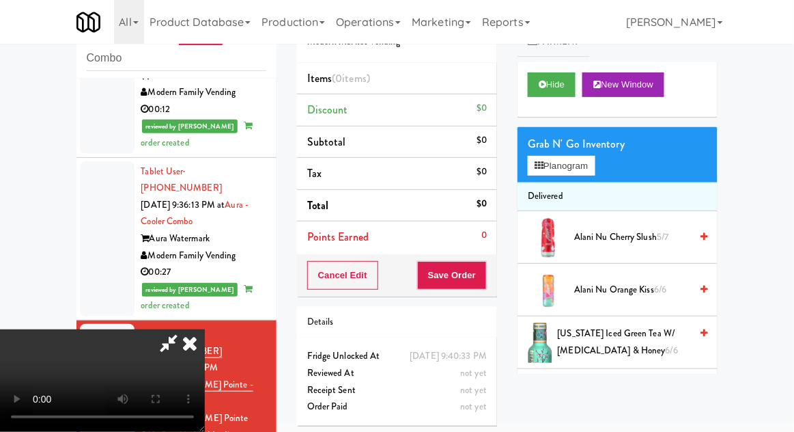
scroll to position [0, 0]
click at [584, 164] on button "Planogram" at bounding box center [561, 166] width 67 height 20
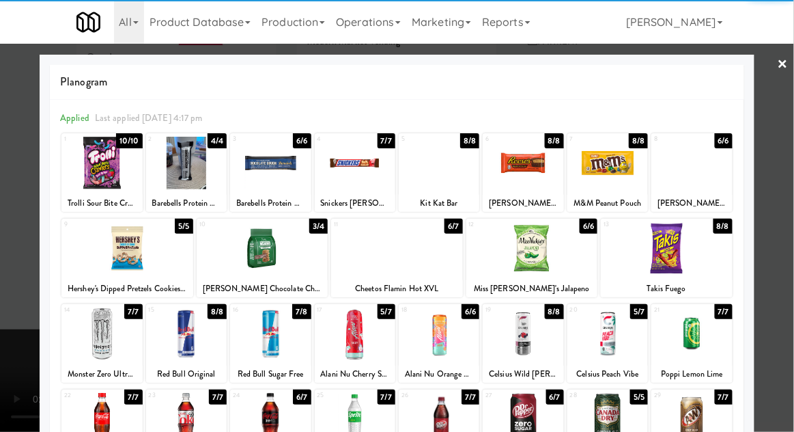
click at [178, 415] on div at bounding box center [186, 419] width 81 height 53
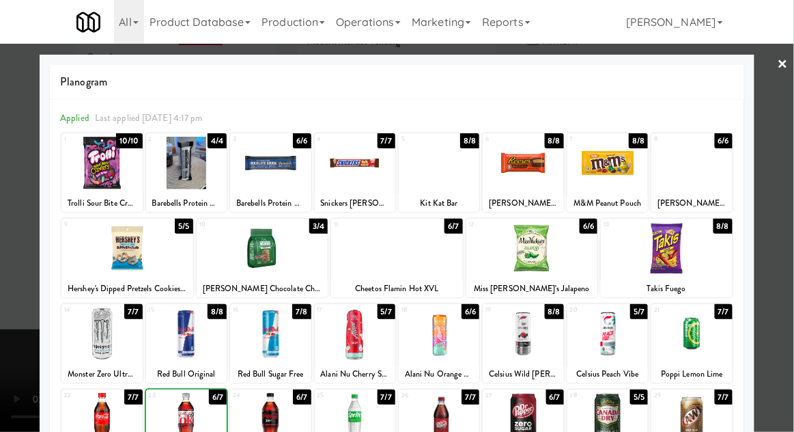
click at [776, 210] on div at bounding box center [397, 216] width 794 height 432
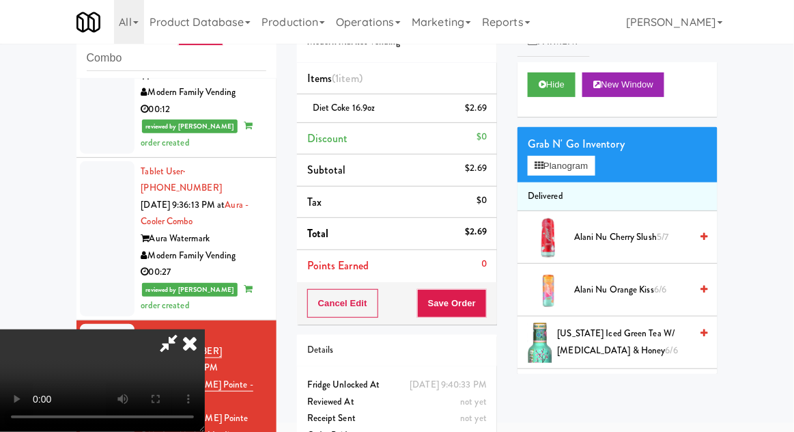
scroll to position [50, 0]
click at [485, 303] on button "Save Order" at bounding box center [452, 303] width 70 height 29
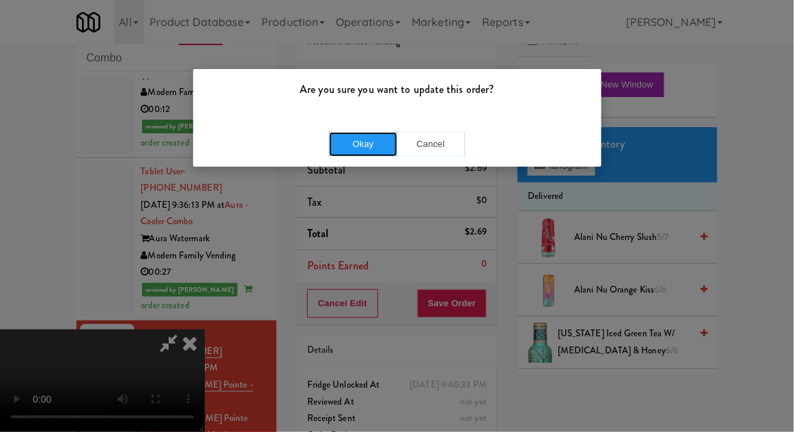
click at [353, 145] on button "Okay" at bounding box center [363, 144] width 68 height 25
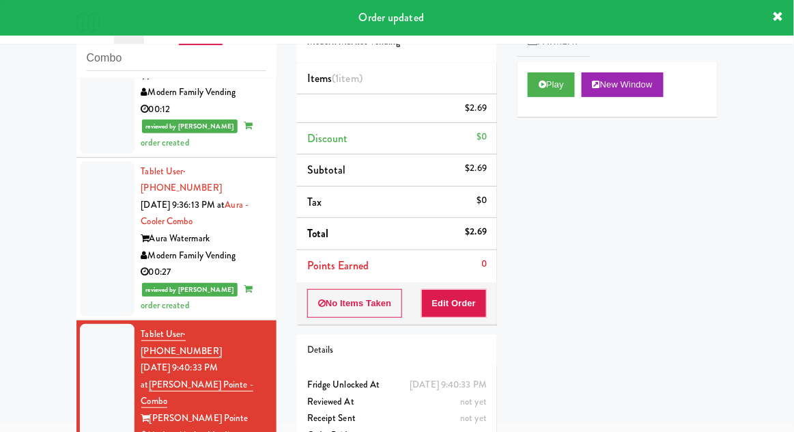
scroll to position [0, 0]
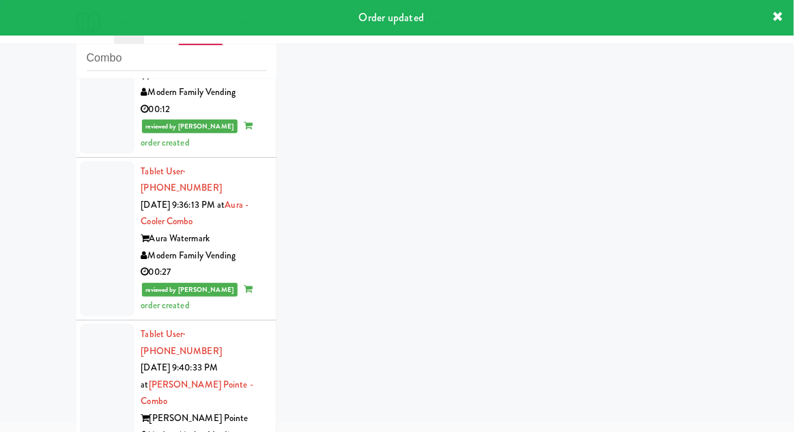
scroll to position [1323, 0]
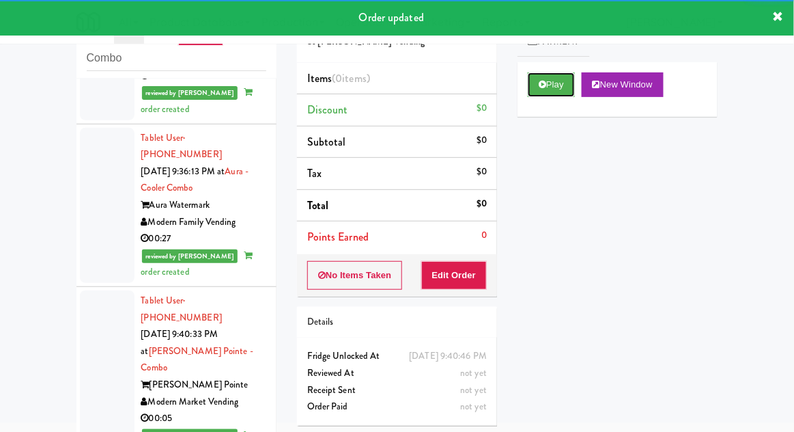
click at [567, 93] on button "Play" at bounding box center [551, 84] width 47 height 25
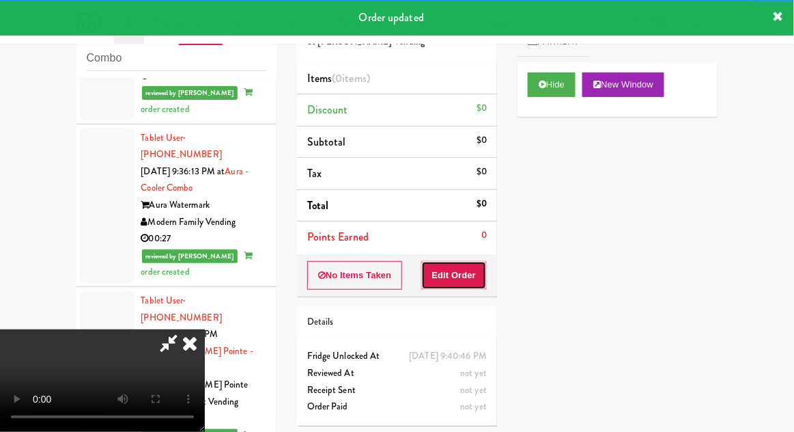
click at [460, 285] on button "Edit Order" at bounding box center [454, 275] width 66 height 29
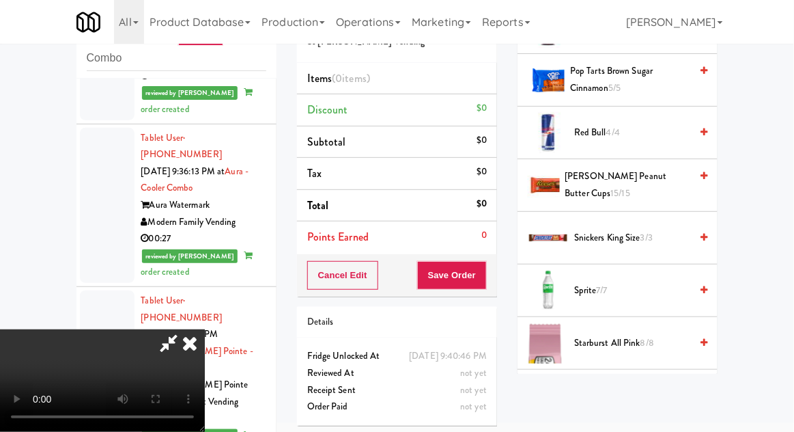
scroll to position [1586, 0]
click at [657, 230] on span "Snickers King Size 3/3" at bounding box center [632, 238] width 116 height 17
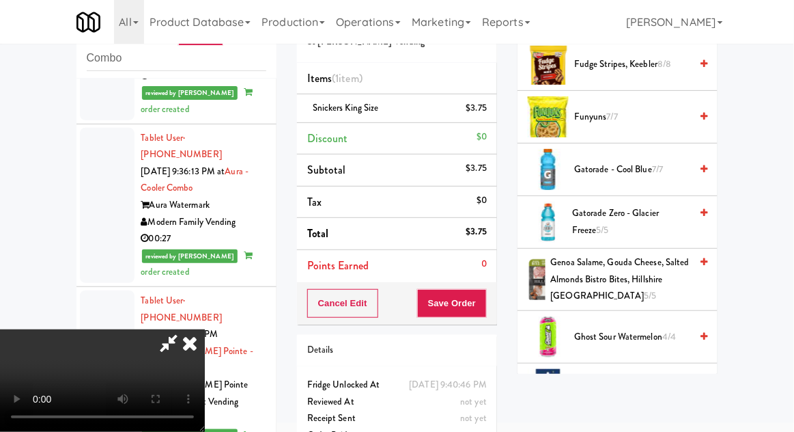
scroll to position [0, 0]
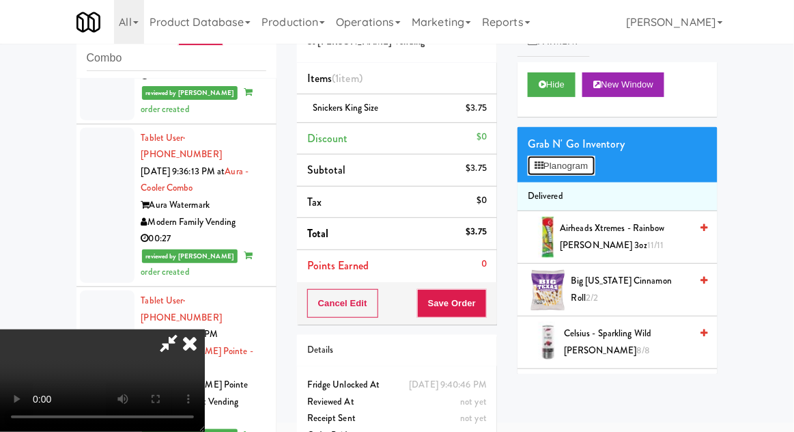
click at [589, 167] on button "Planogram" at bounding box center [561, 166] width 67 height 20
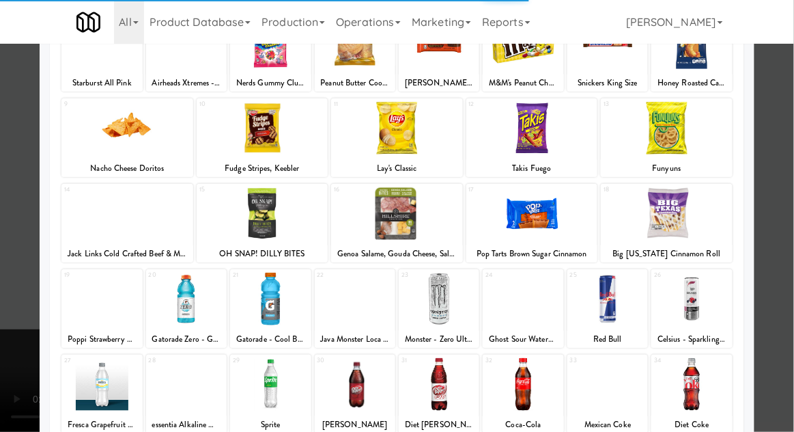
scroll to position [173, 0]
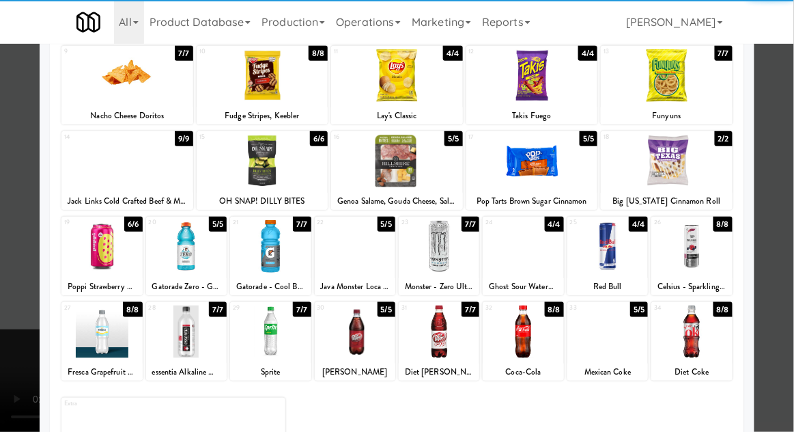
click at [544, 337] on div at bounding box center [523, 331] width 81 height 53
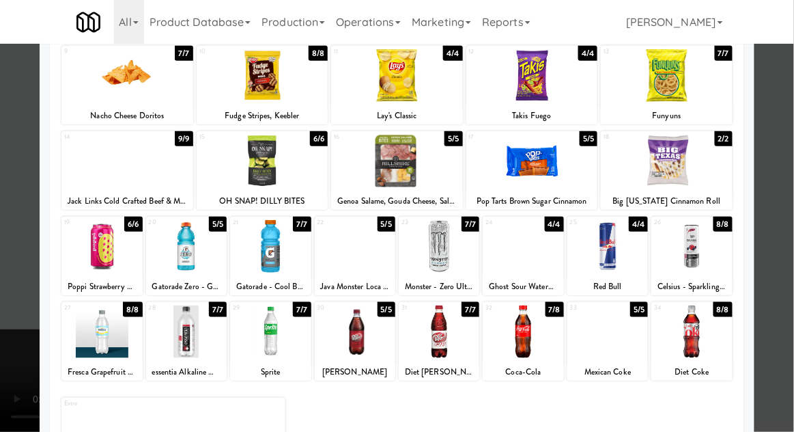
click at [778, 257] on div at bounding box center [397, 216] width 794 height 432
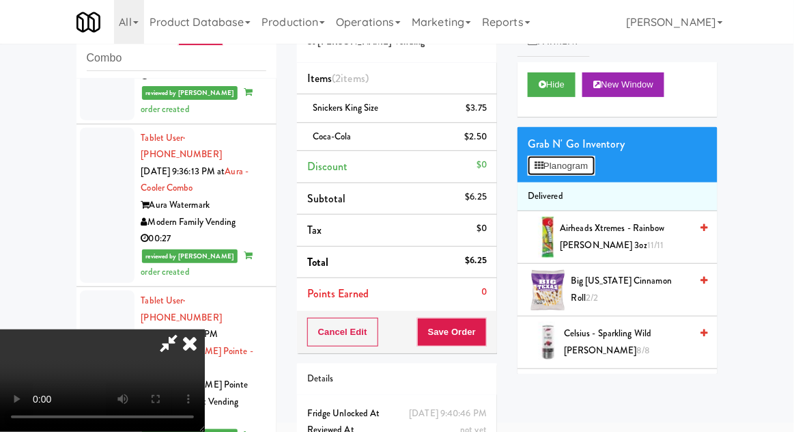
click at [593, 170] on button "Planogram" at bounding box center [561, 166] width 67 height 20
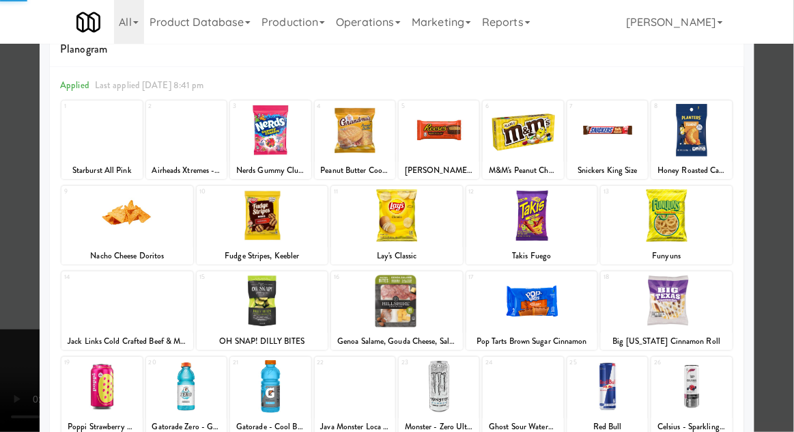
scroll to position [173, 0]
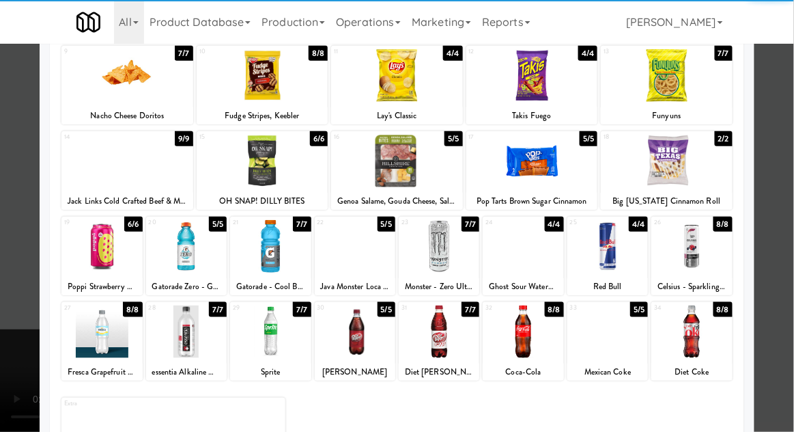
click at [100, 346] on div at bounding box center [101, 331] width 81 height 53
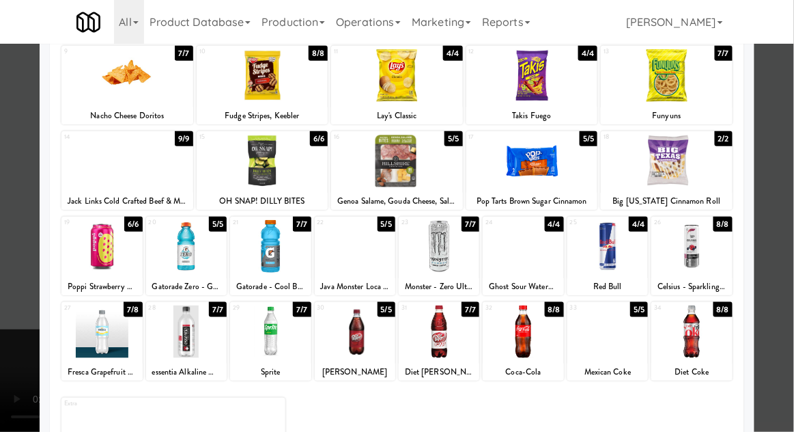
click at [779, 266] on div at bounding box center [397, 216] width 794 height 432
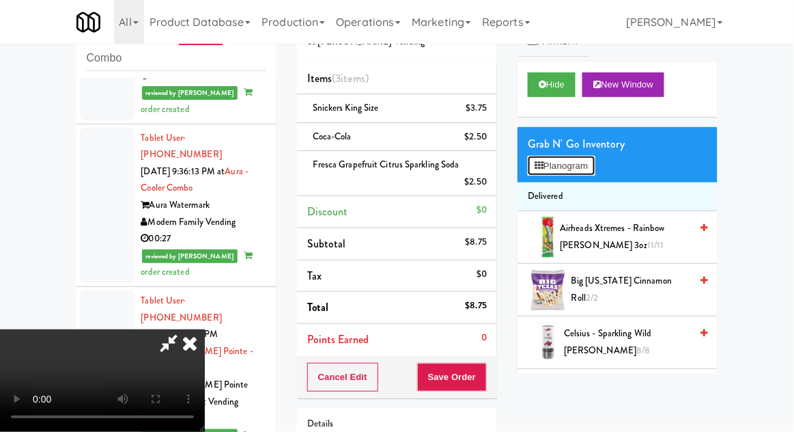
click at [590, 158] on button "Planogram" at bounding box center [561, 166] width 67 height 20
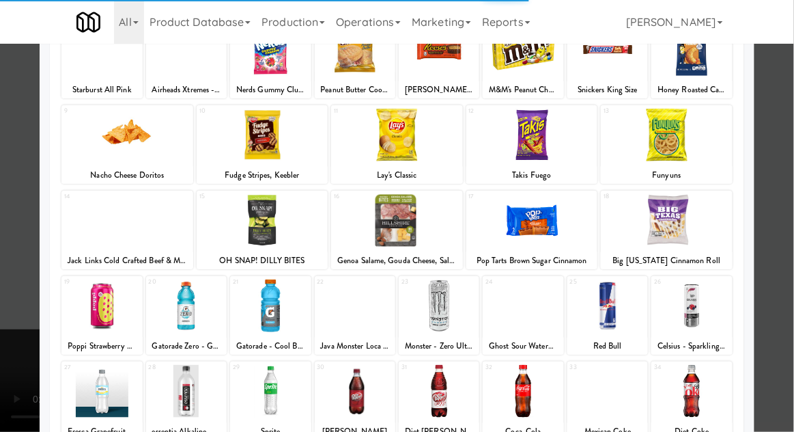
scroll to position [173, 0]
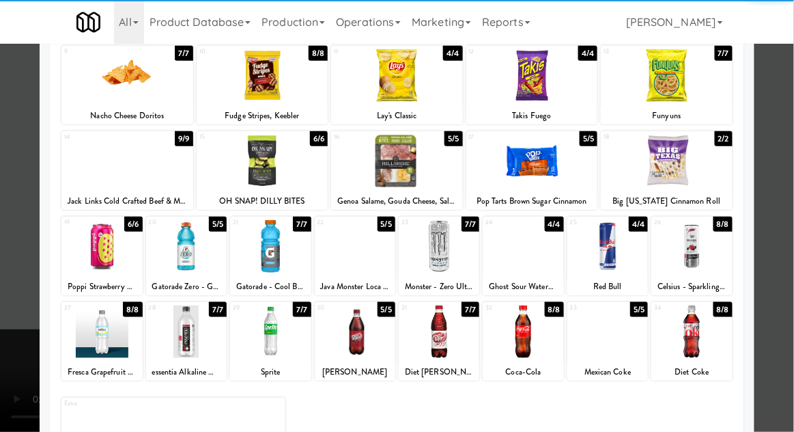
click at [95, 350] on div at bounding box center [101, 331] width 81 height 53
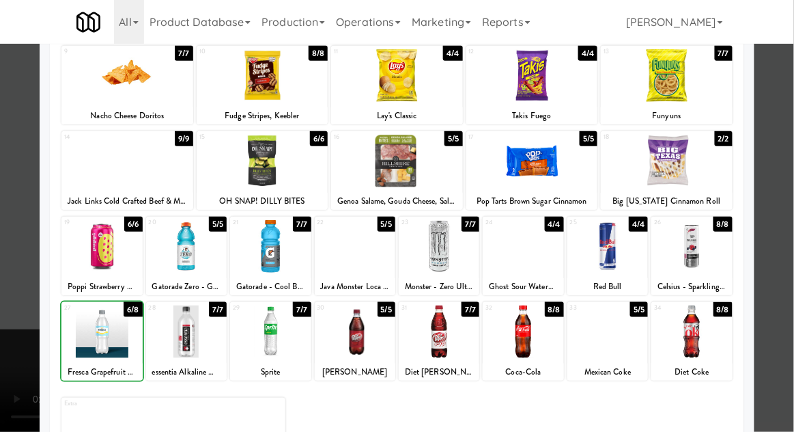
click at [766, 243] on div at bounding box center [397, 216] width 794 height 432
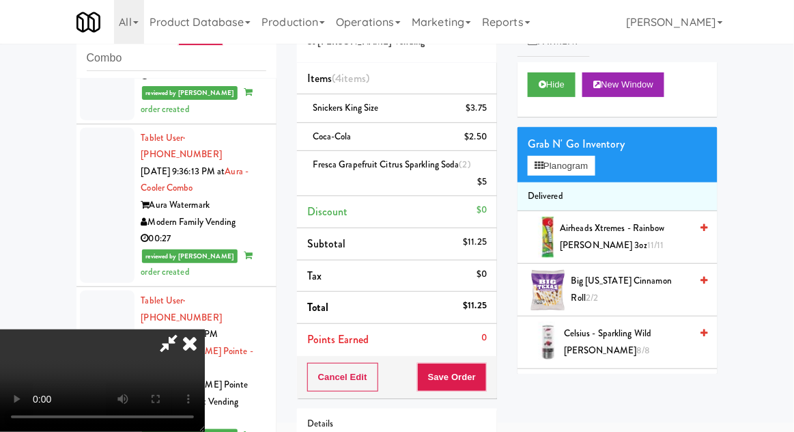
click at [638, 235] on span "Airheads Xtremes - Rainbow [PERSON_NAME] 3oz 11/11" at bounding box center [625, 236] width 130 height 33
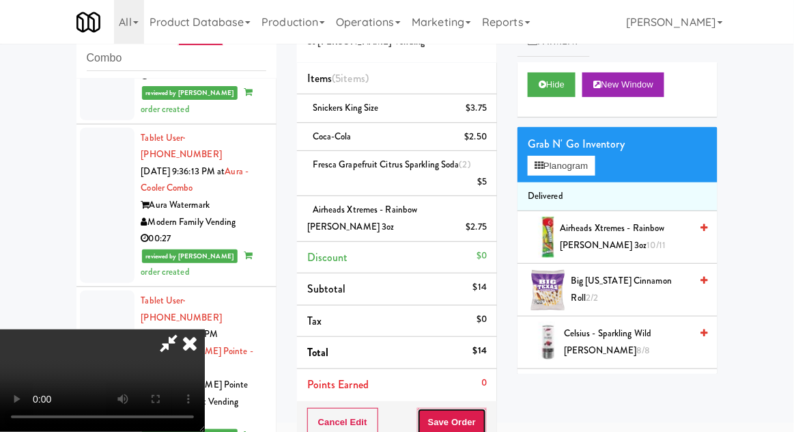
click at [486, 423] on button "Save Order" at bounding box center [452, 422] width 70 height 29
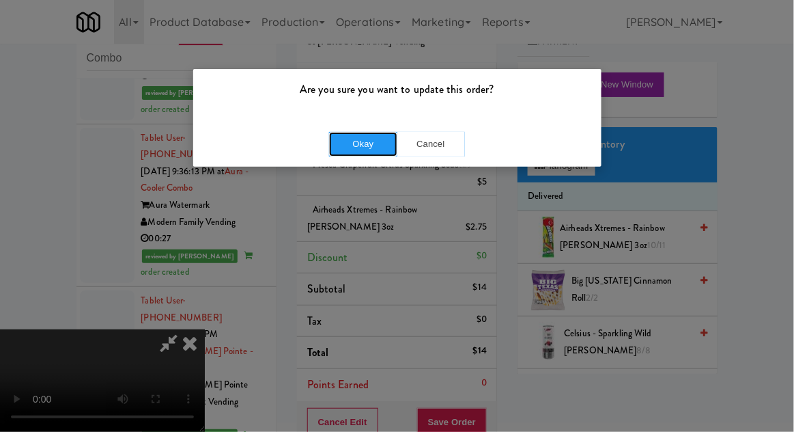
click at [339, 148] on button "Okay" at bounding box center [363, 144] width 68 height 25
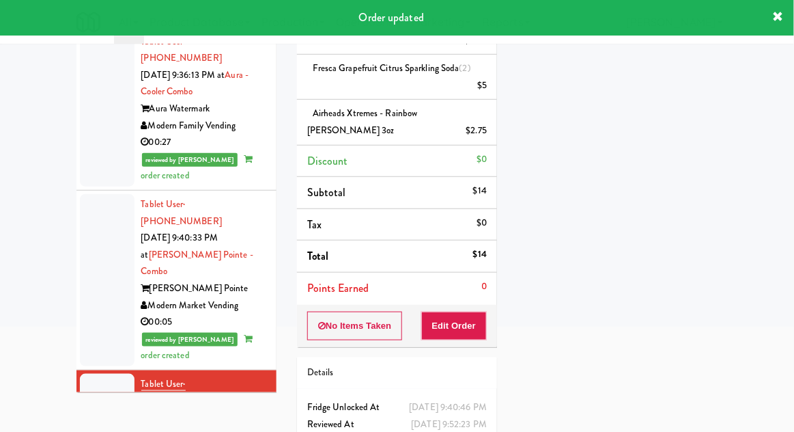
scroll to position [1357, 0]
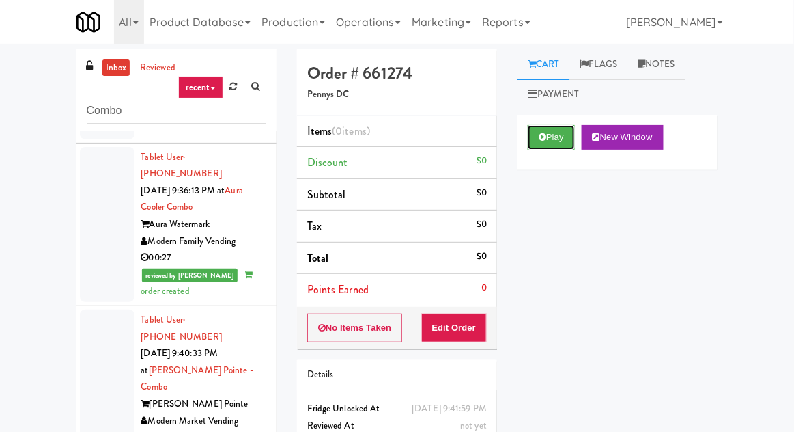
click at [559, 141] on button "Play" at bounding box center [551, 137] width 47 height 25
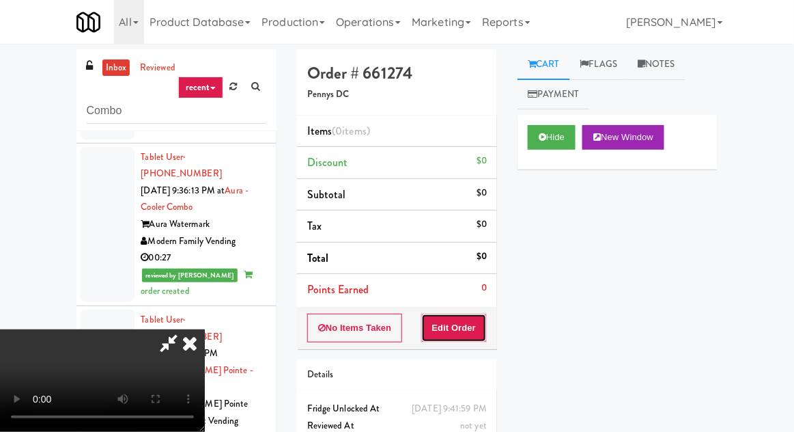
click at [460, 335] on button "Edit Order" at bounding box center [454, 327] width 66 height 29
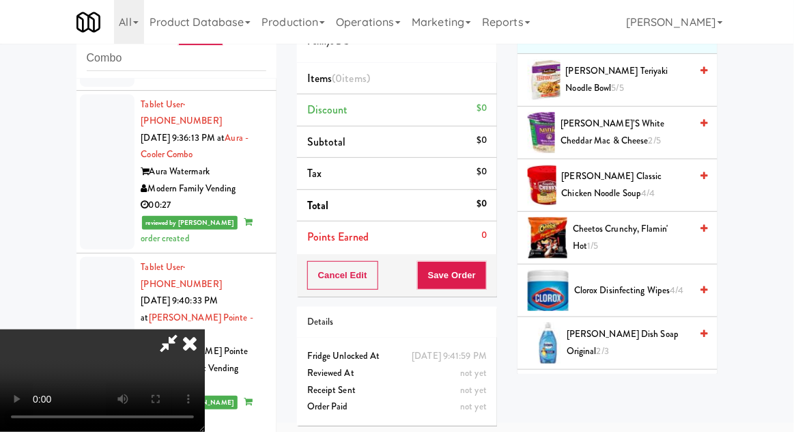
scroll to position [158, 0]
click at [636, 231] on span "Cheetos Crunchy, Flamin' Hot 1/5" at bounding box center [631, 236] width 117 height 33
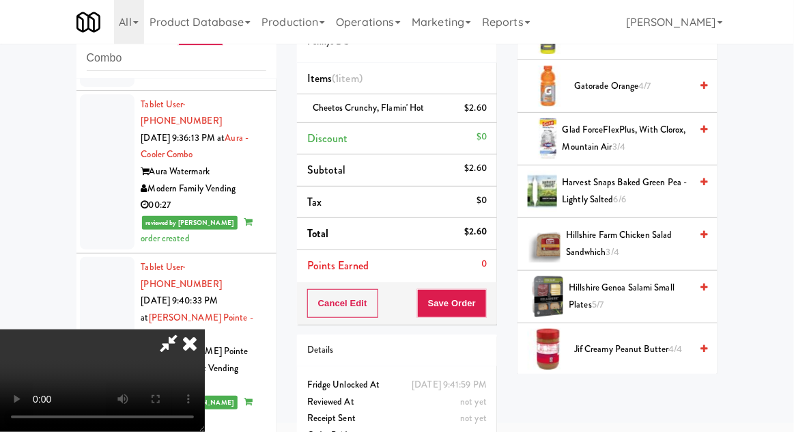
scroll to position [626, 0]
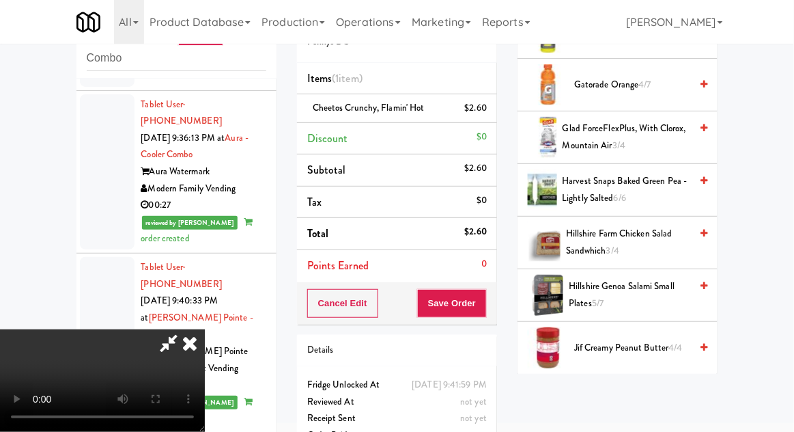
click at [634, 188] on span "Harvest Snaps Baked Green Pea - Lightly Salted 6/6" at bounding box center [627, 189] width 128 height 33
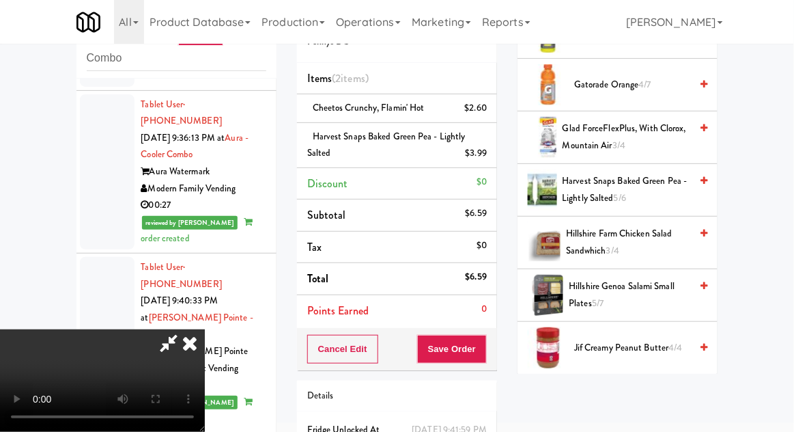
scroll to position [79, 0]
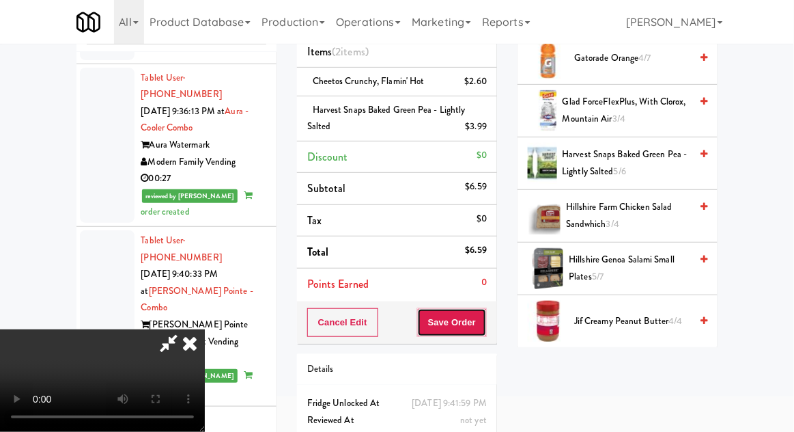
click at [485, 325] on button "Save Order" at bounding box center [452, 322] width 70 height 29
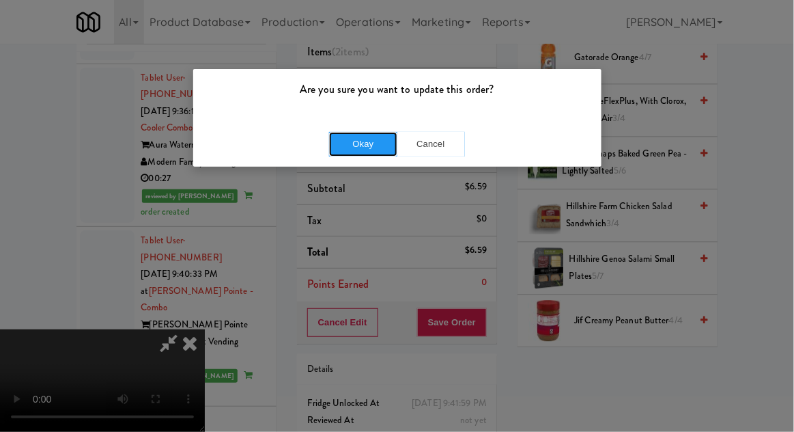
click at [343, 141] on button "Okay" at bounding box center [363, 144] width 68 height 25
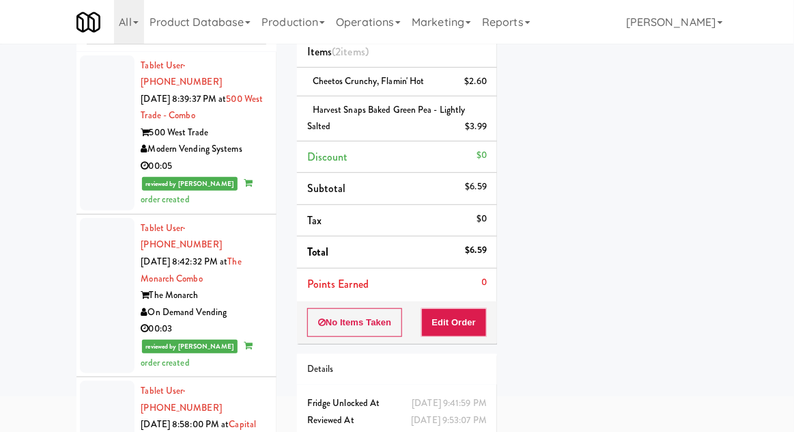
click at [102, 157] on div at bounding box center [107, 132] width 55 height 155
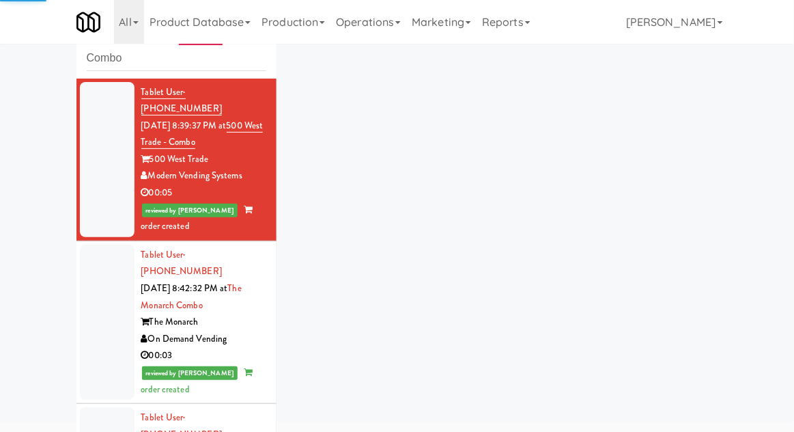
click at [98, 295] on div at bounding box center [107, 321] width 55 height 155
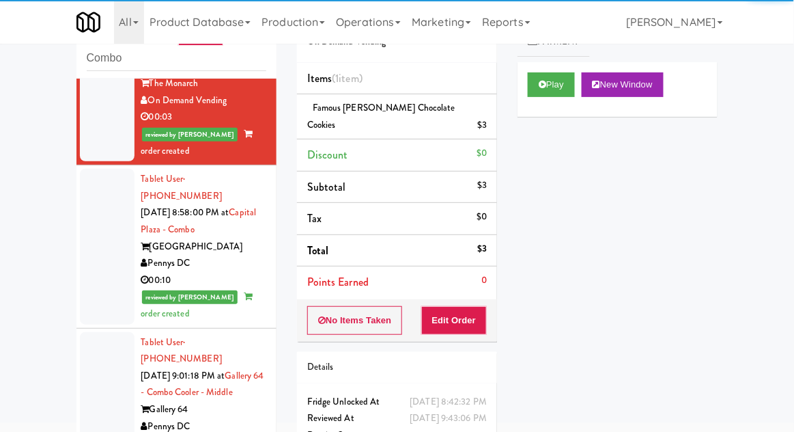
click at [93, 239] on div at bounding box center [107, 246] width 55 height 155
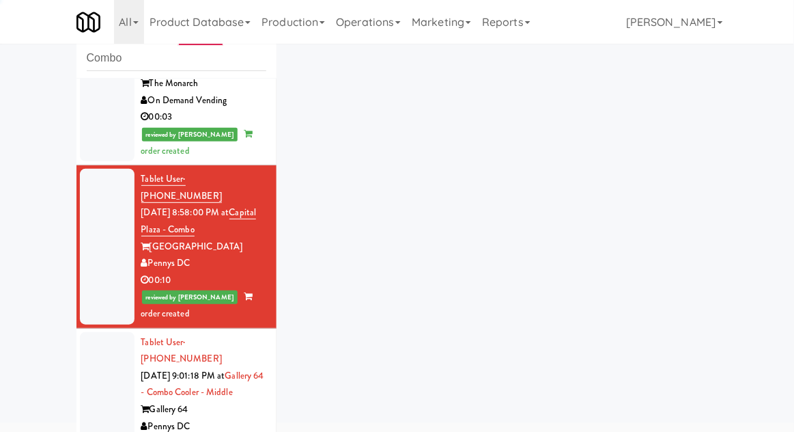
click at [99, 363] on div at bounding box center [107, 409] width 55 height 155
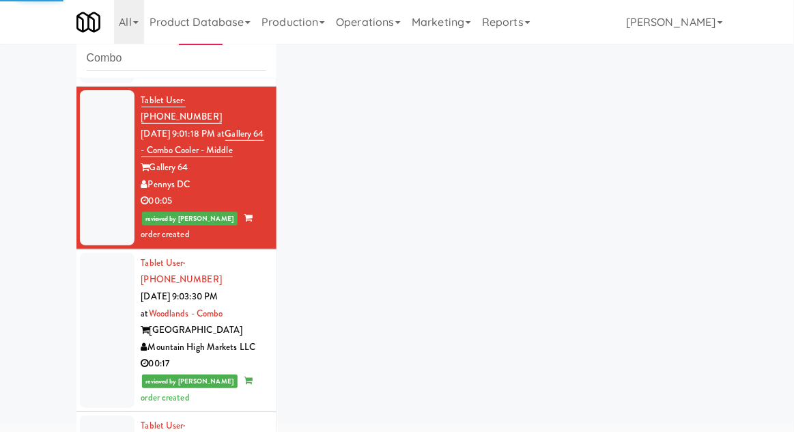
click at [96, 272] on div at bounding box center [107, 330] width 55 height 155
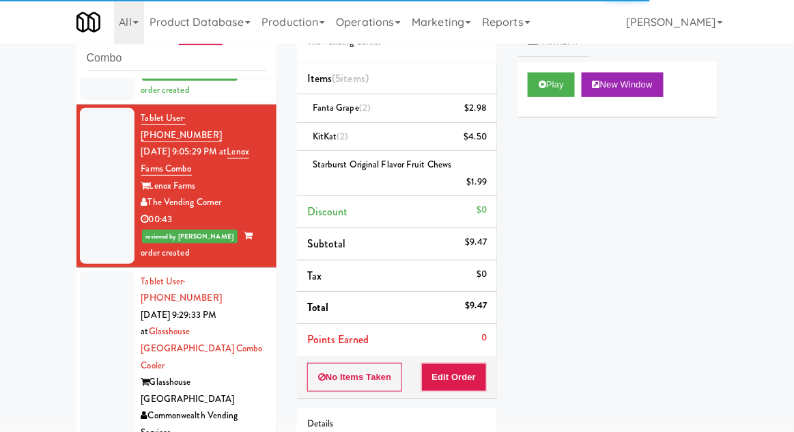
click at [93, 286] on div at bounding box center [107, 382] width 55 height 223
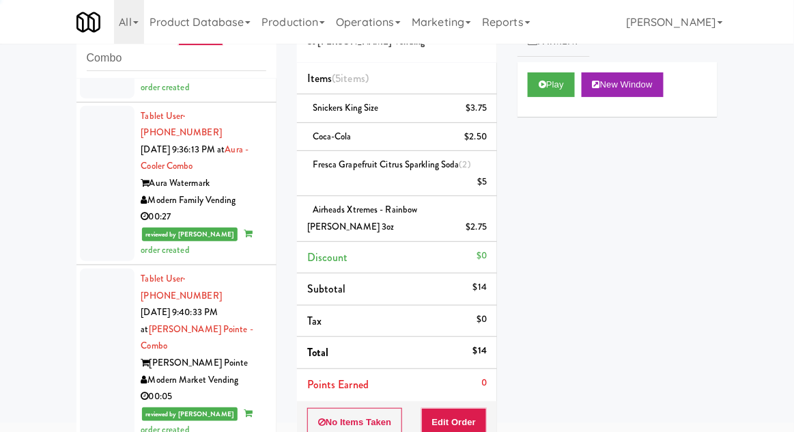
scroll to position [1390, 0]
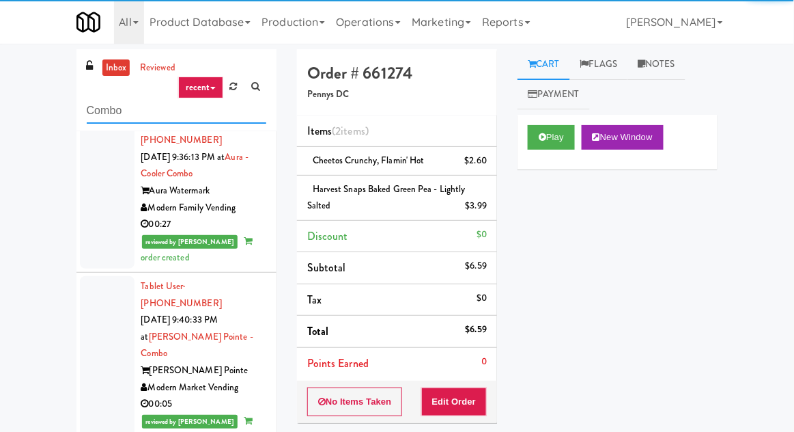
click at [102, 113] on input "Combo" at bounding box center [177, 110] width 180 height 25
click at [94, 116] on input "Combo" at bounding box center [177, 110] width 180 height 25
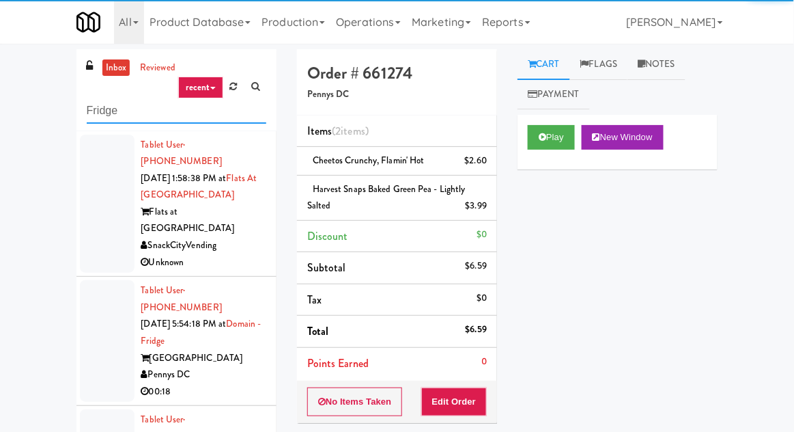
type input "Fridge"
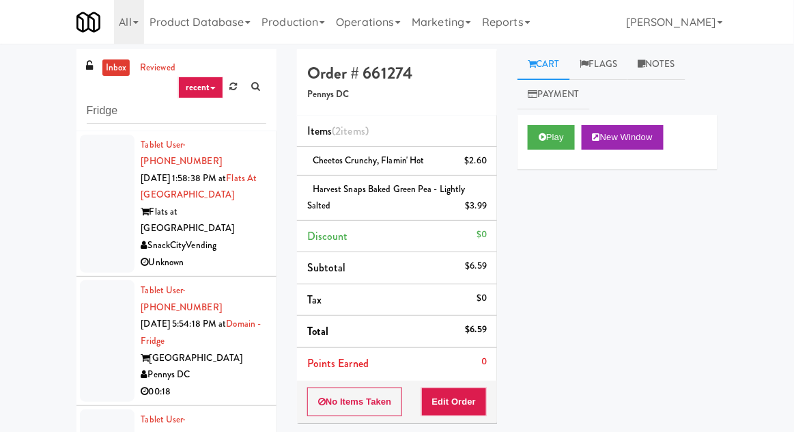
click at [29, 104] on div "inbox reviewed recent all unclear take inventory issue suspicious failed recent…" at bounding box center [397, 305] width 794 height 513
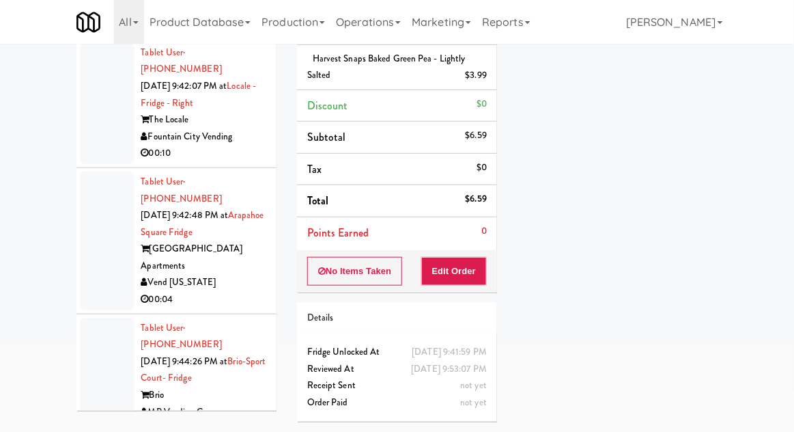
scroll to position [82, 0]
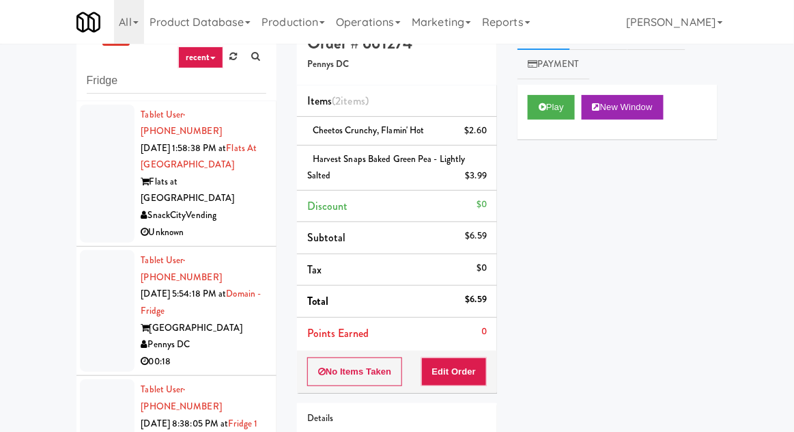
click at [92, 188] on div at bounding box center [107, 173] width 55 height 139
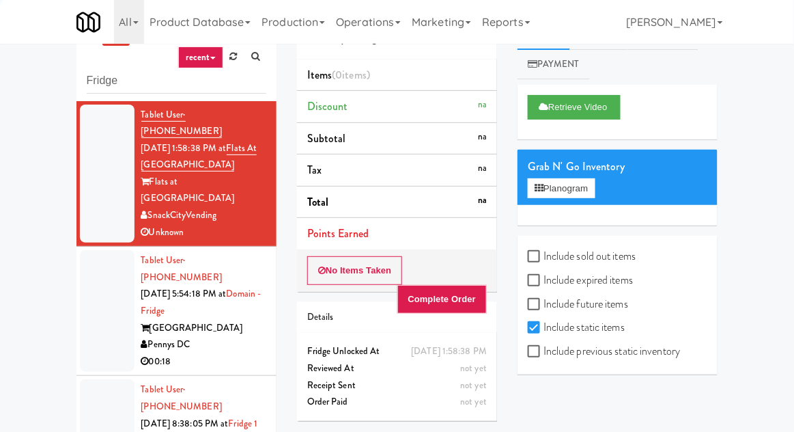
click at [89, 290] on div at bounding box center [107, 311] width 55 height 122
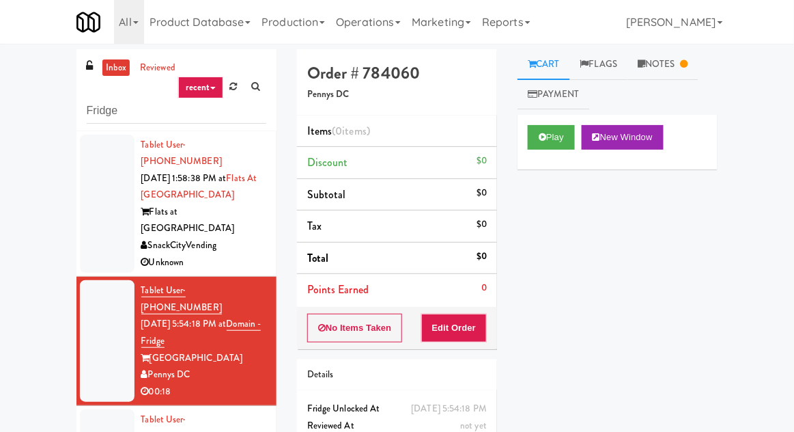
click at [674, 53] on link "Notes" at bounding box center [663, 64] width 71 height 31
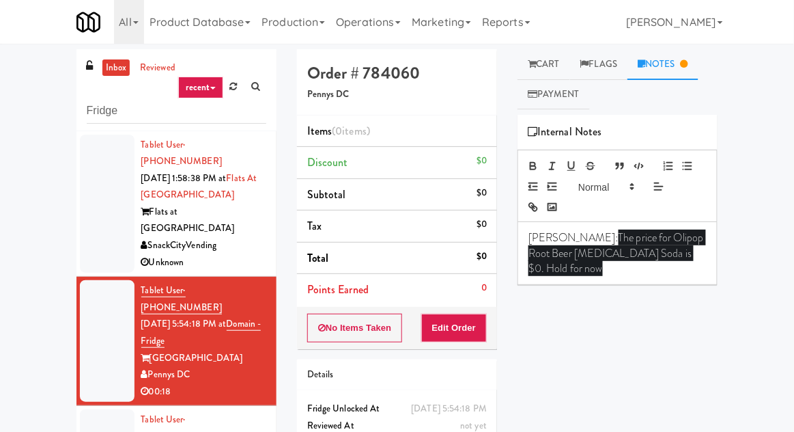
click at [559, 66] on link "Cart" at bounding box center [544, 64] width 53 height 31
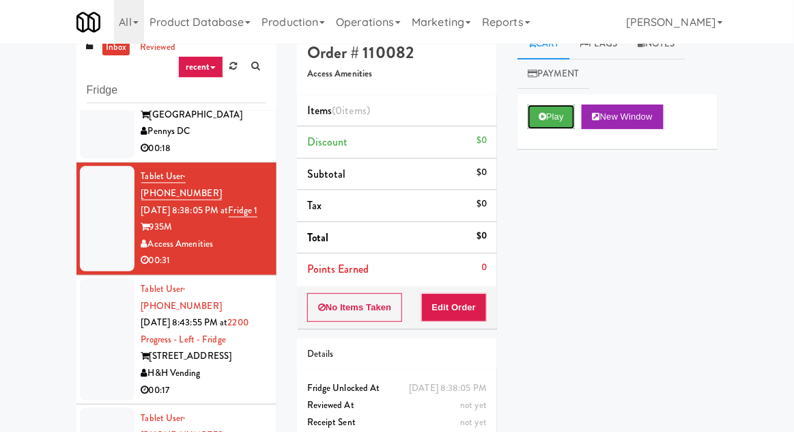
click at [548, 126] on button "Play" at bounding box center [551, 116] width 47 height 25
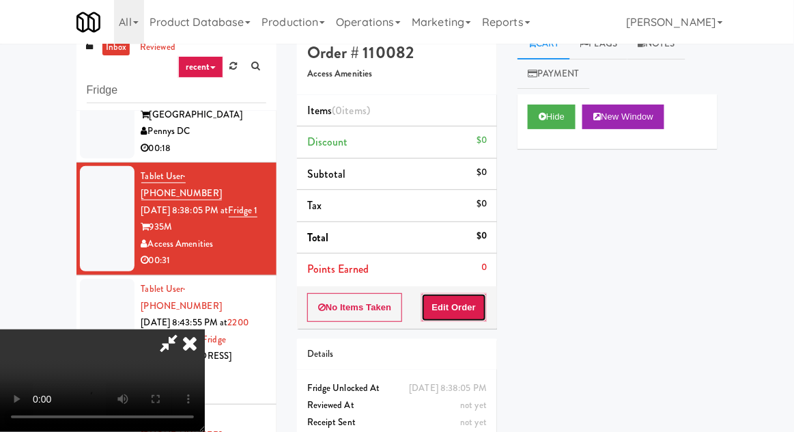
click at [458, 303] on button "Edit Order" at bounding box center [454, 307] width 66 height 29
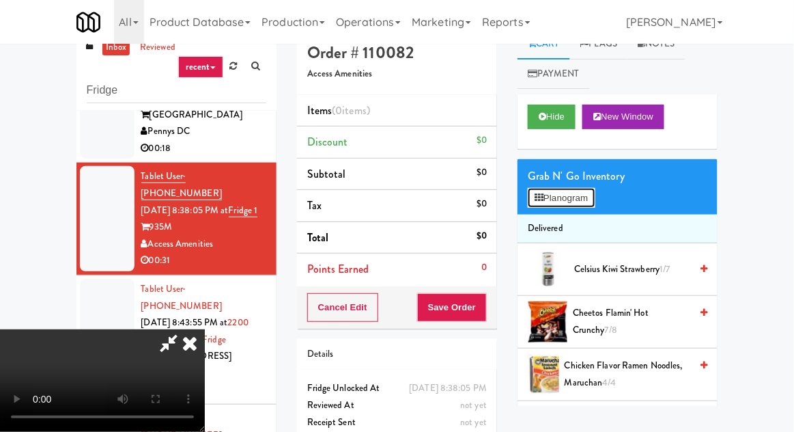
click at [576, 198] on button "Planogram" at bounding box center [561, 198] width 67 height 20
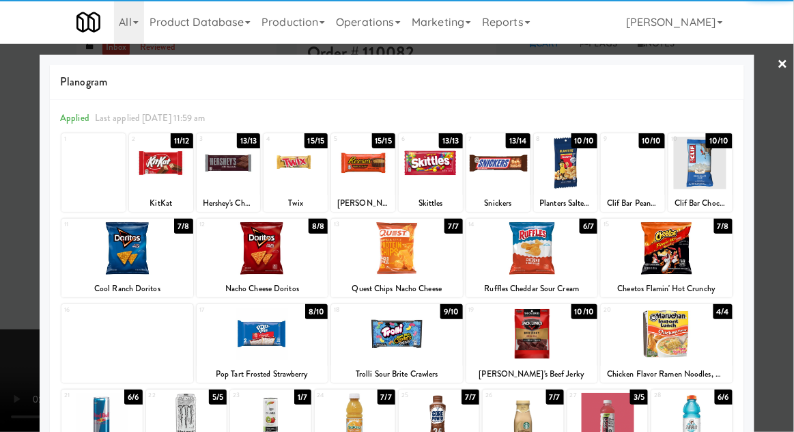
click at [234, 346] on div at bounding box center [263, 333] width 132 height 53
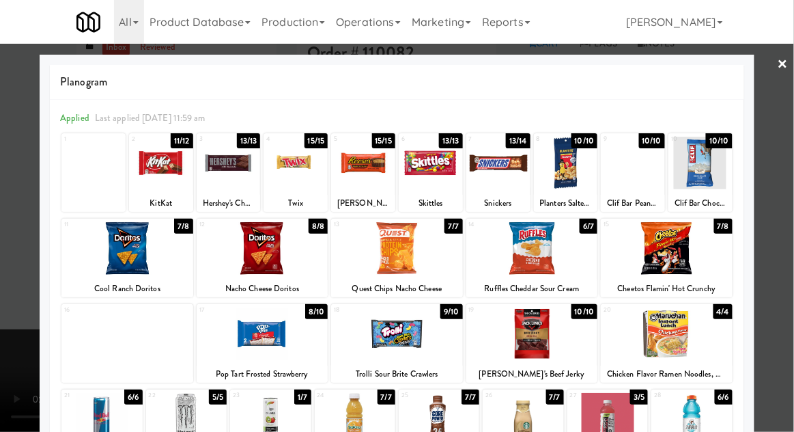
click at [766, 249] on div at bounding box center [397, 216] width 794 height 432
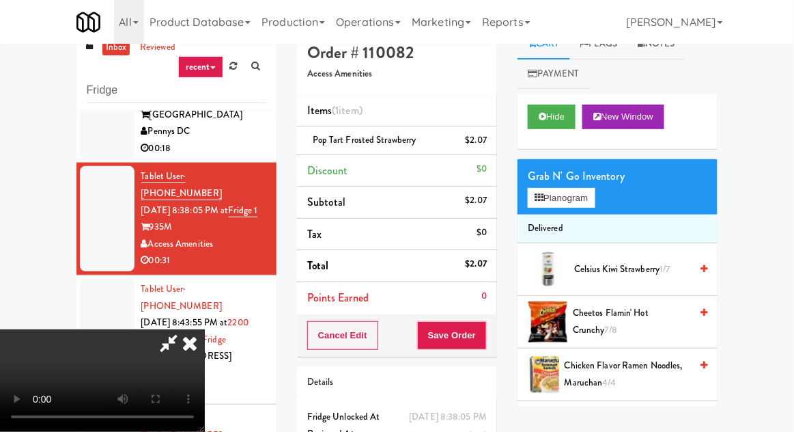
click at [184, 329] on icon at bounding box center [168, 342] width 31 height 27
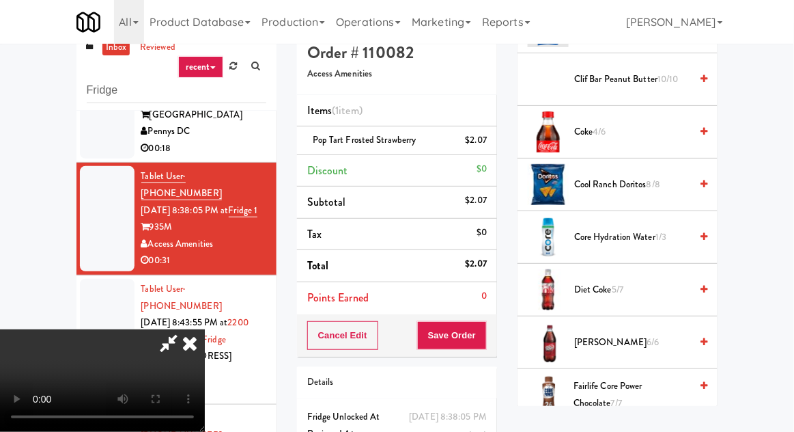
scroll to position [393, 0]
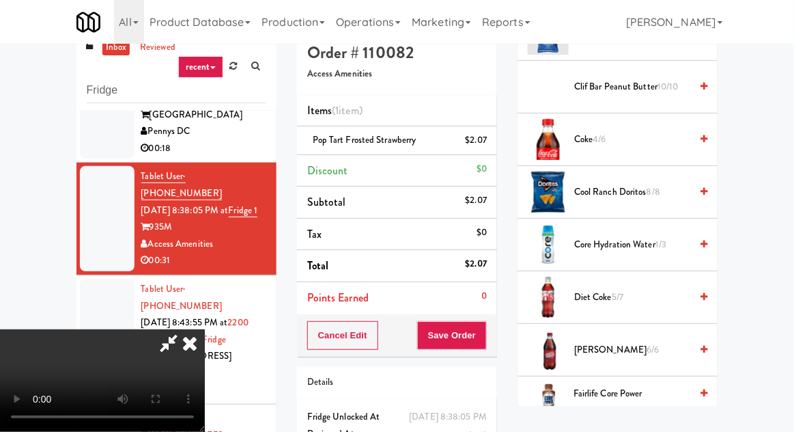
click at [662, 188] on span "Cool Ranch Doritos 8/8" at bounding box center [632, 192] width 116 height 17
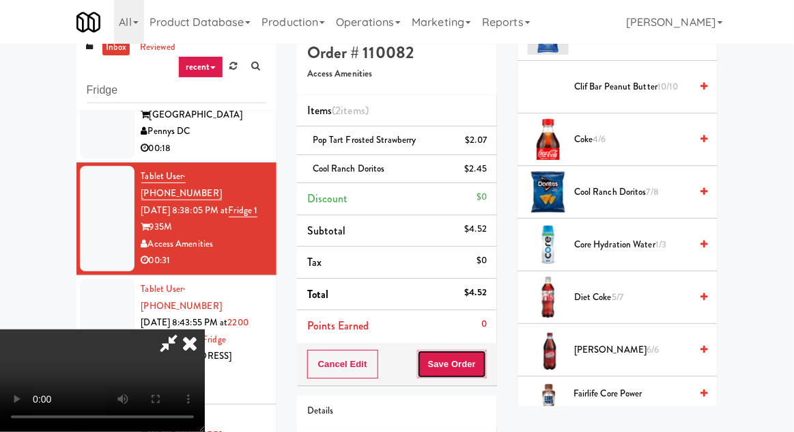
click at [481, 367] on button "Save Order" at bounding box center [452, 364] width 70 height 29
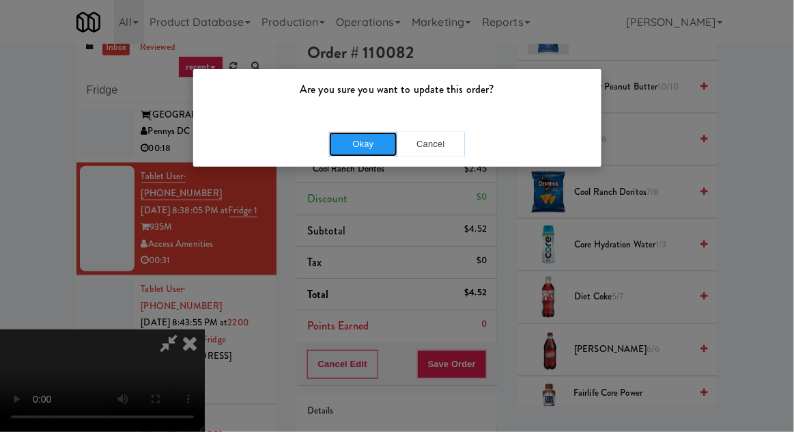
click at [353, 149] on button "Okay" at bounding box center [363, 144] width 68 height 25
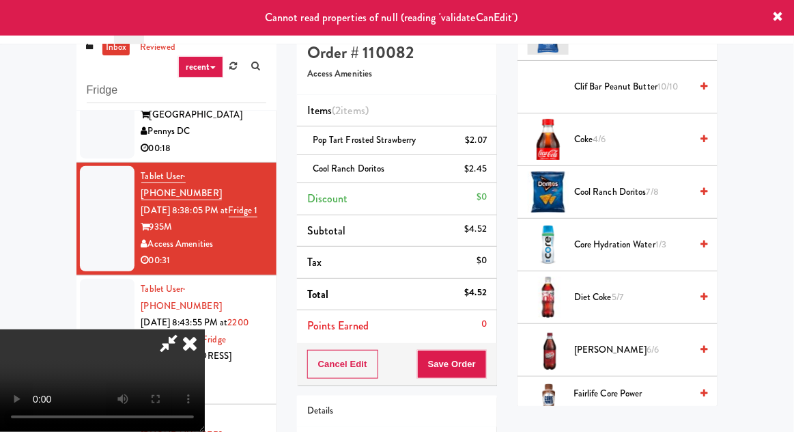
scroll to position [0, 0]
click at [205, 329] on icon at bounding box center [190, 342] width 30 height 27
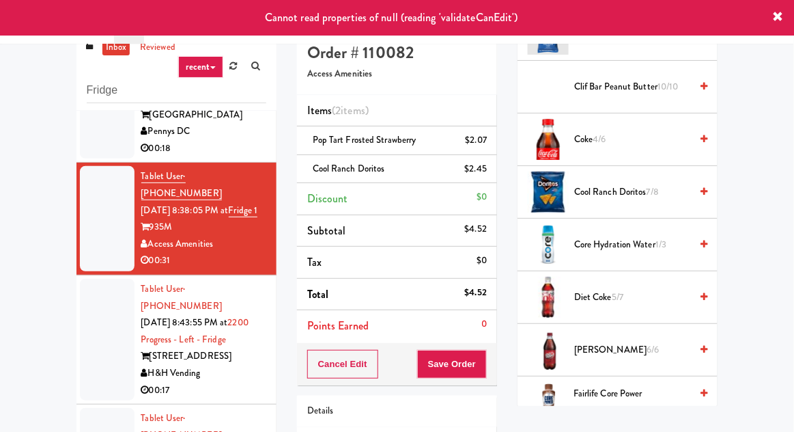
click at [101, 298] on div at bounding box center [107, 340] width 55 height 122
click at [101, 214] on div at bounding box center [107, 218] width 55 height 105
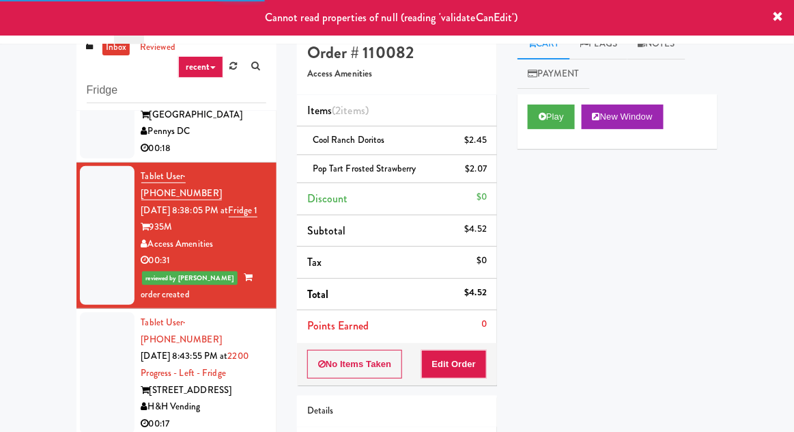
click at [83, 312] on div at bounding box center [107, 373] width 55 height 122
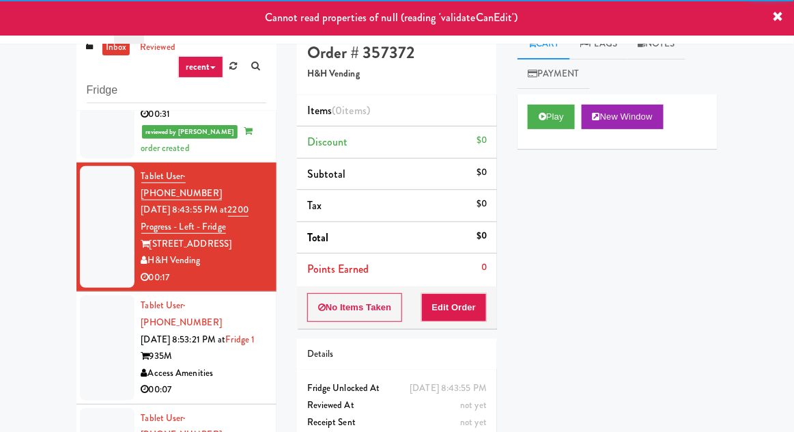
scroll to position [374, 0]
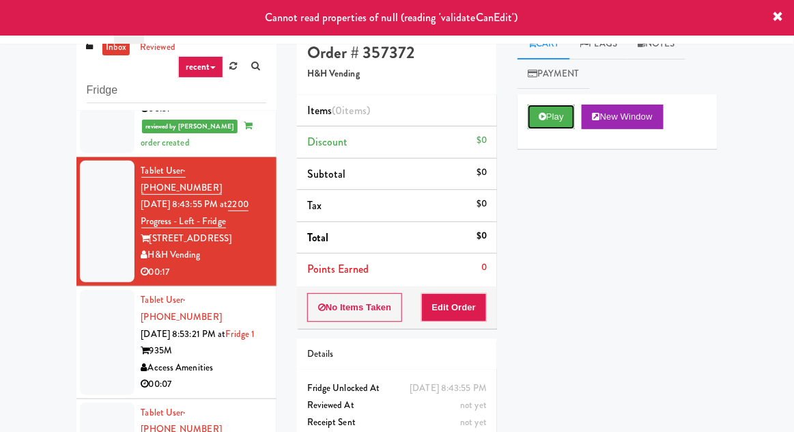
click at [563, 114] on button "Play" at bounding box center [551, 116] width 47 height 25
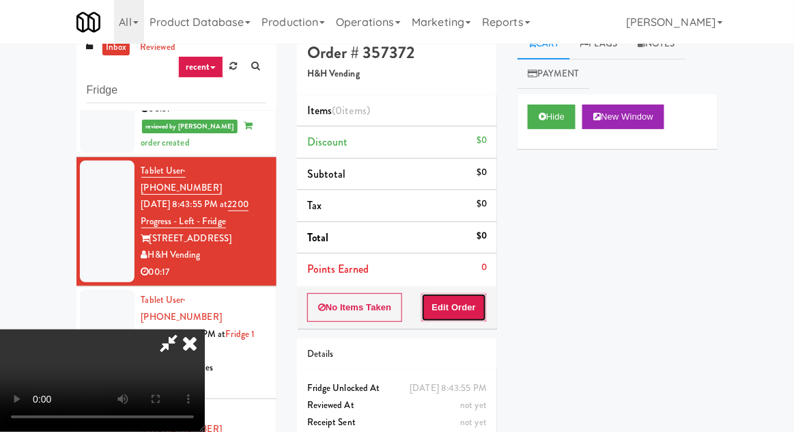
click at [467, 299] on button "Edit Order" at bounding box center [454, 307] width 66 height 29
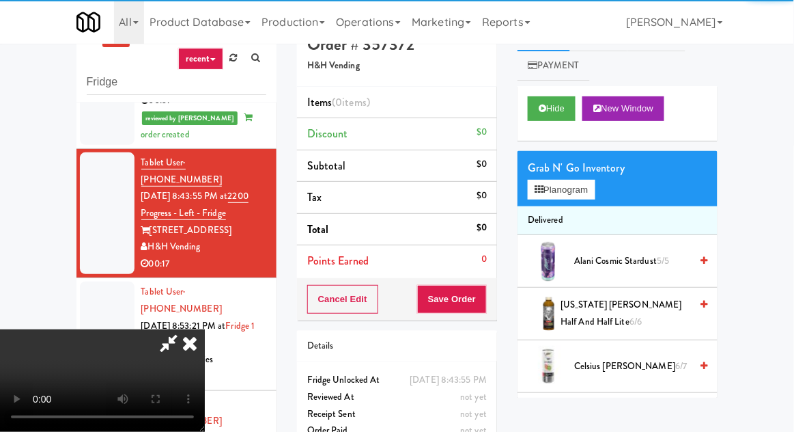
scroll to position [53, 0]
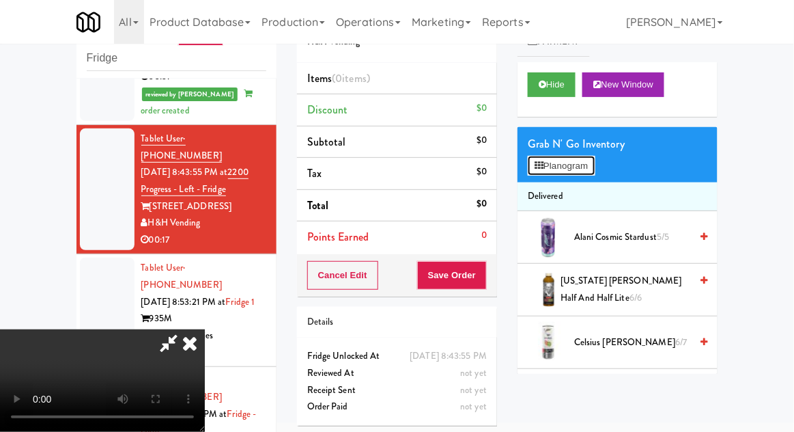
click at [585, 173] on button "Planogram" at bounding box center [561, 166] width 67 height 20
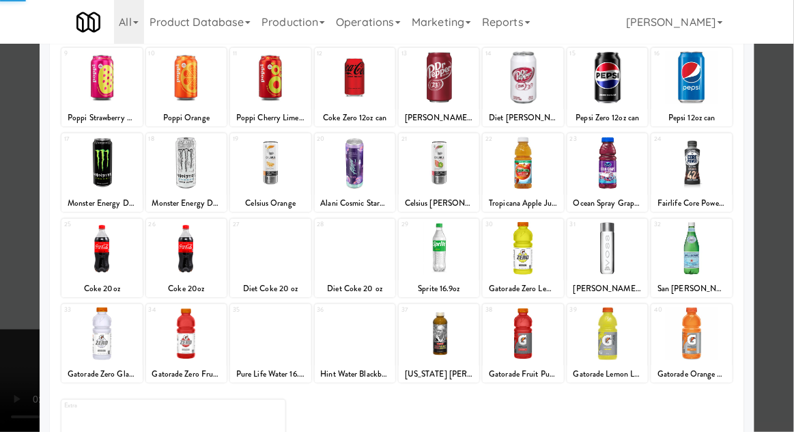
scroll to position [173, 0]
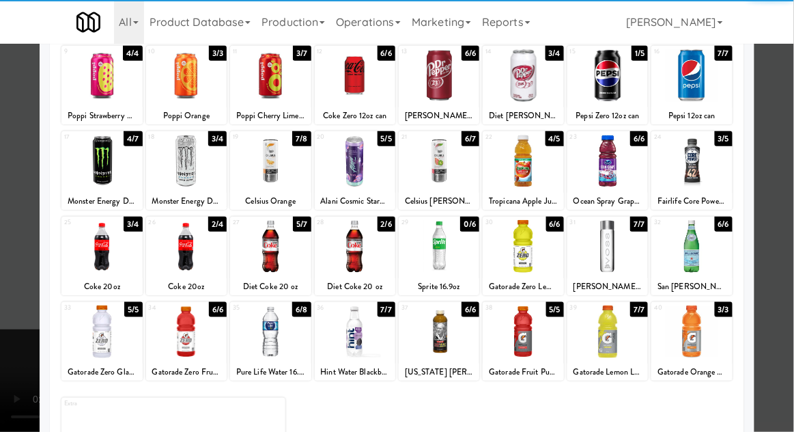
click at [175, 261] on div at bounding box center [186, 246] width 81 height 53
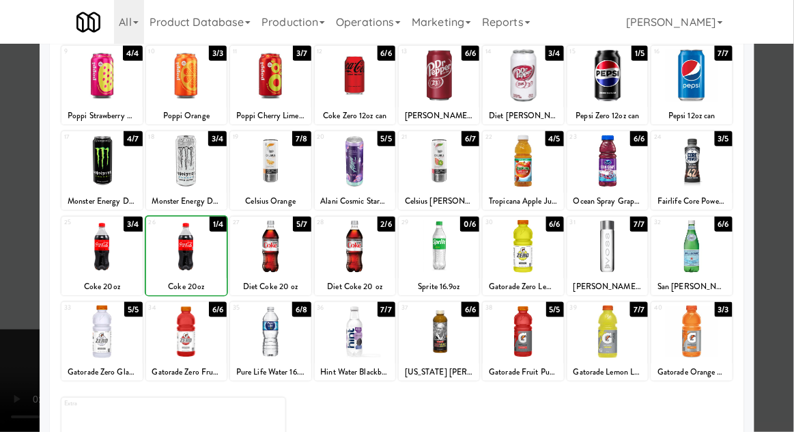
click at [776, 199] on div at bounding box center [397, 216] width 794 height 432
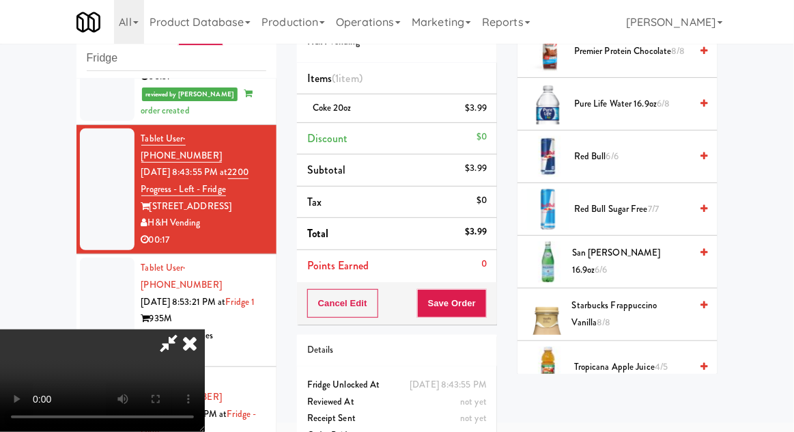
scroll to position [1776, 0]
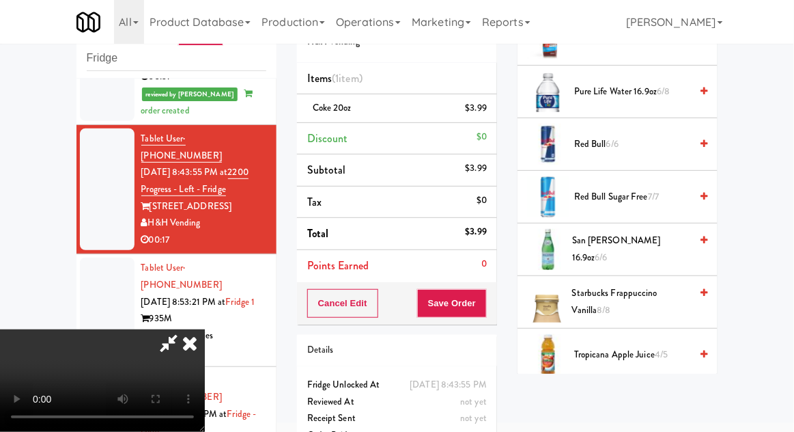
click at [608, 251] on span "6/6" at bounding box center [601, 257] width 12 height 13
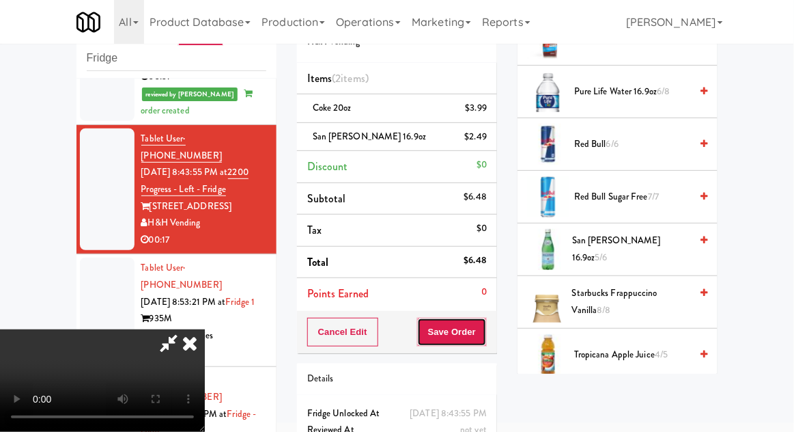
click at [485, 333] on button "Save Order" at bounding box center [452, 332] width 70 height 29
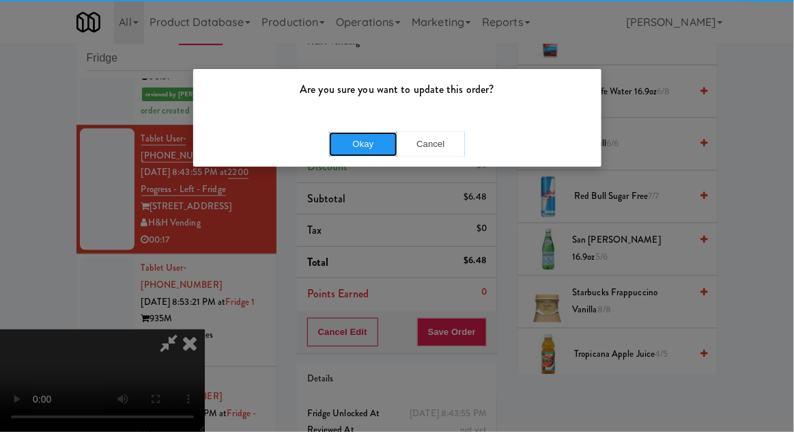
click at [345, 149] on button "Okay" at bounding box center [363, 144] width 68 height 25
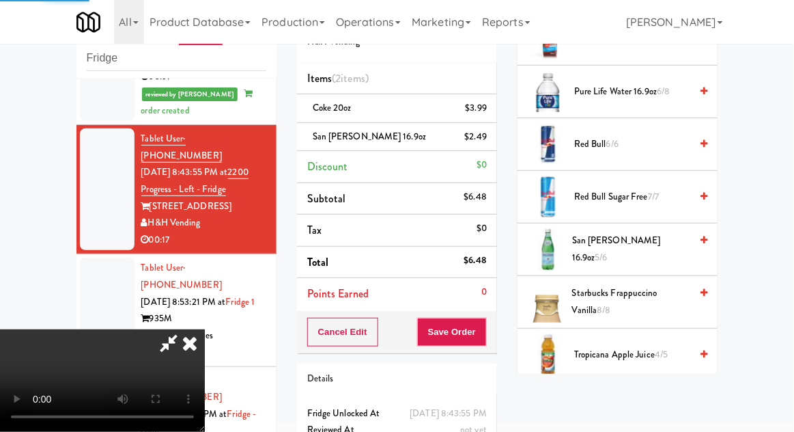
scroll to position [135, 0]
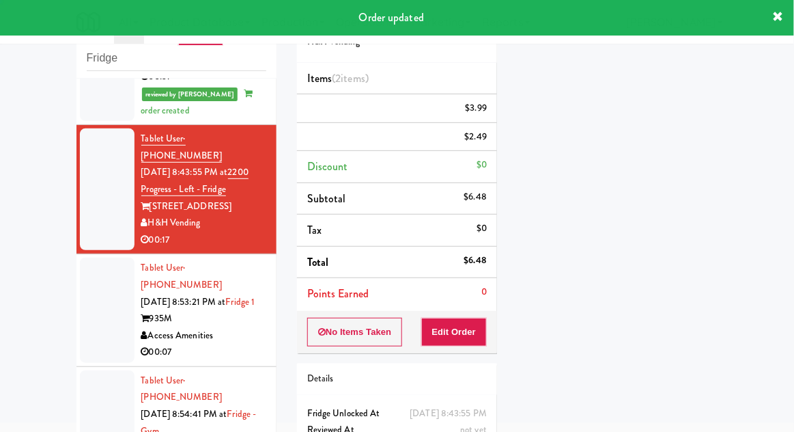
click at [81, 262] on div at bounding box center [107, 309] width 55 height 105
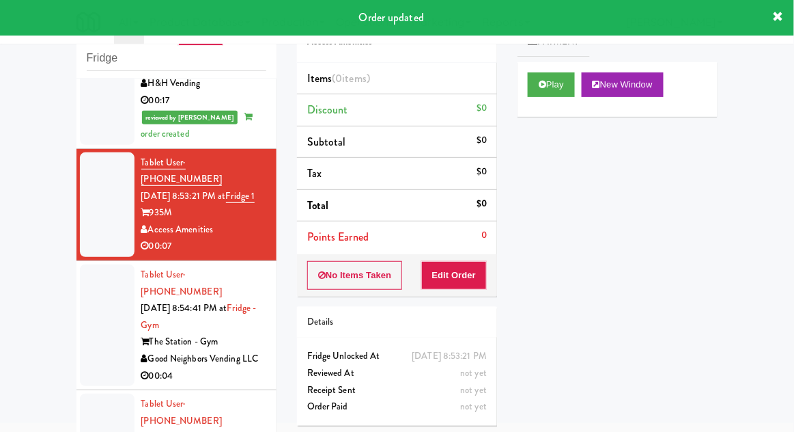
scroll to position [513, 0]
click at [575, 84] on button "Play" at bounding box center [551, 84] width 47 height 25
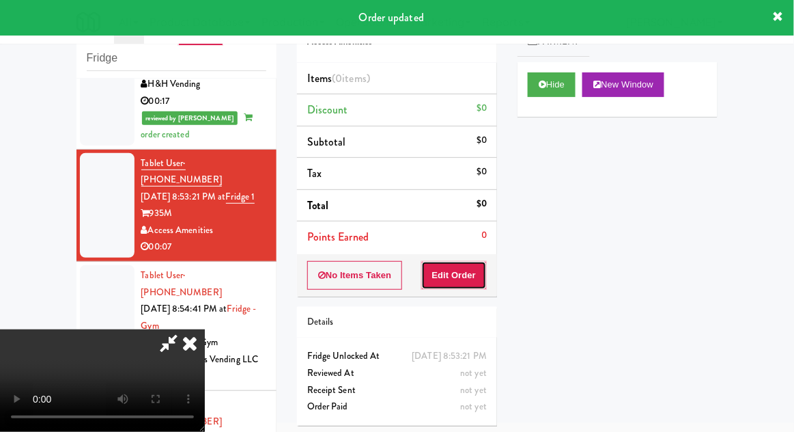
click at [462, 261] on button "Edit Order" at bounding box center [454, 275] width 66 height 29
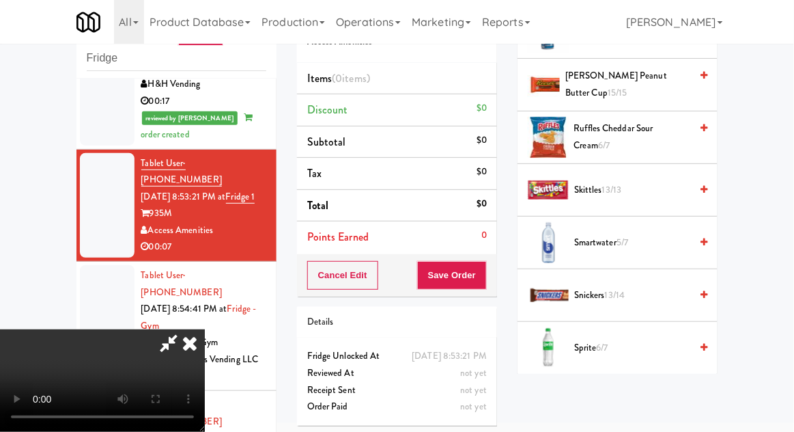
scroll to position [1360, 0]
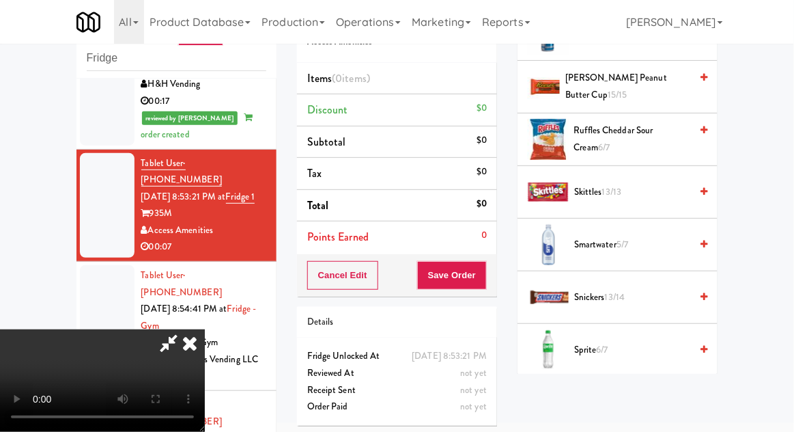
click at [669, 184] on span "Skittles 13/13" at bounding box center [632, 192] width 116 height 17
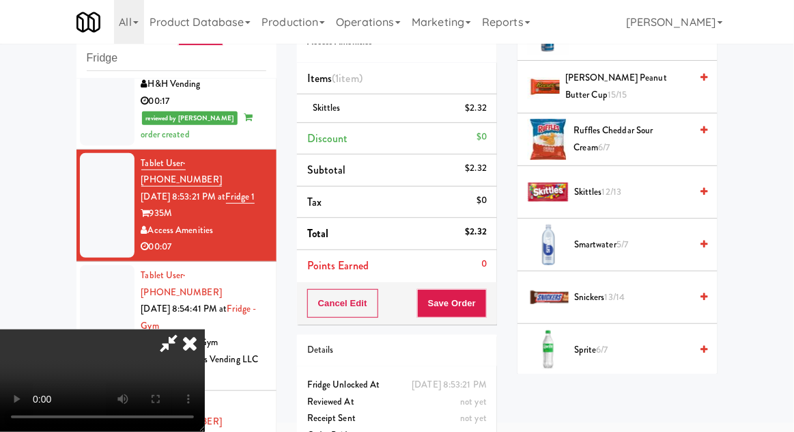
scroll to position [50, 0]
click at [484, 305] on button "Save Order" at bounding box center [452, 303] width 70 height 29
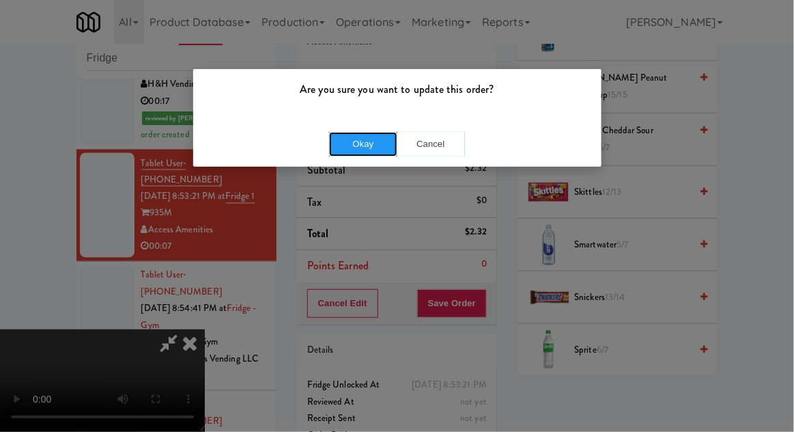
click at [344, 148] on button "Okay" at bounding box center [363, 144] width 68 height 25
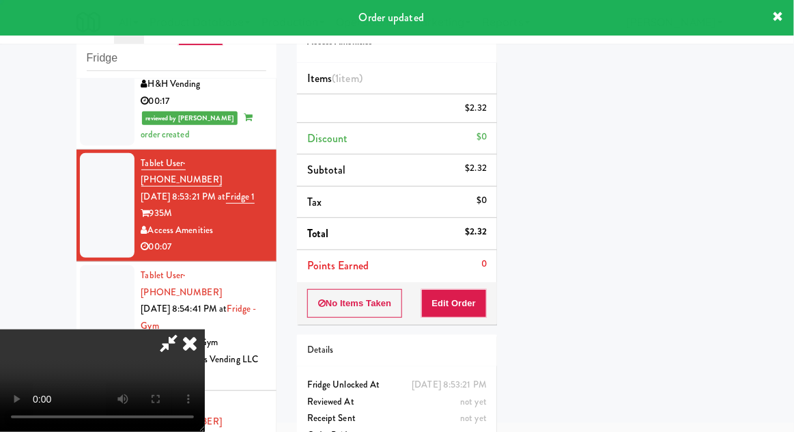
scroll to position [0, 0]
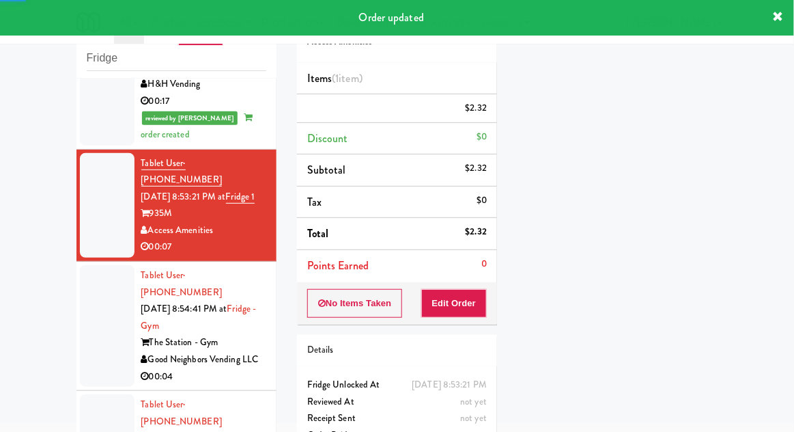
click at [89, 295] on div at bounding box center [107, 326] width 55 height 122
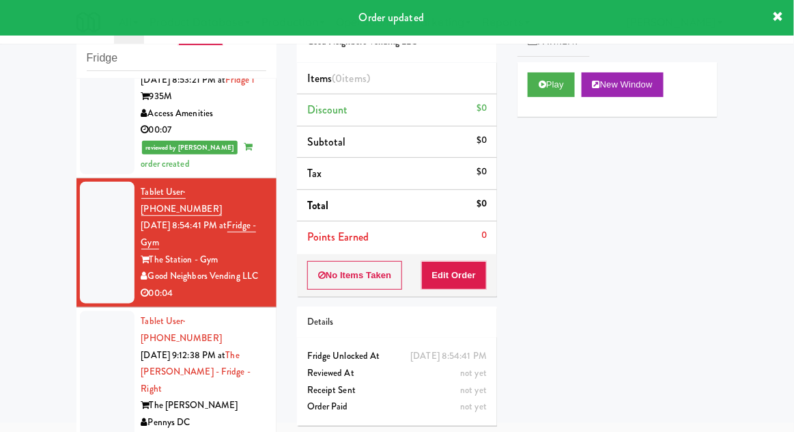
scroll to position [644, 0]
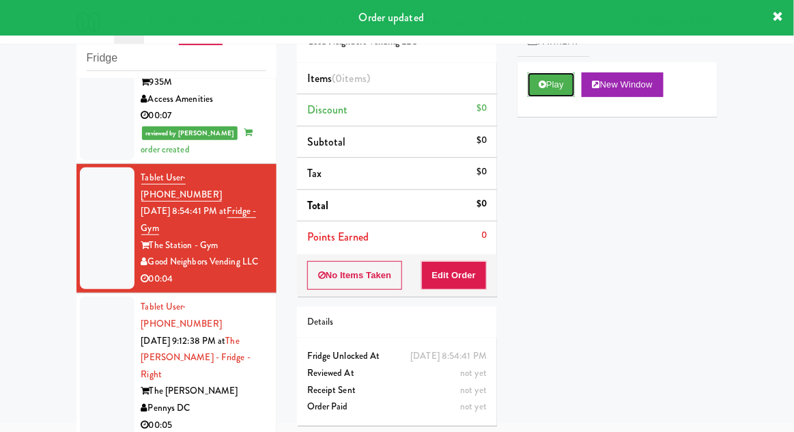
click at [562, 93] on button "Play" at bounding box center [551, 84] width 47 height 25
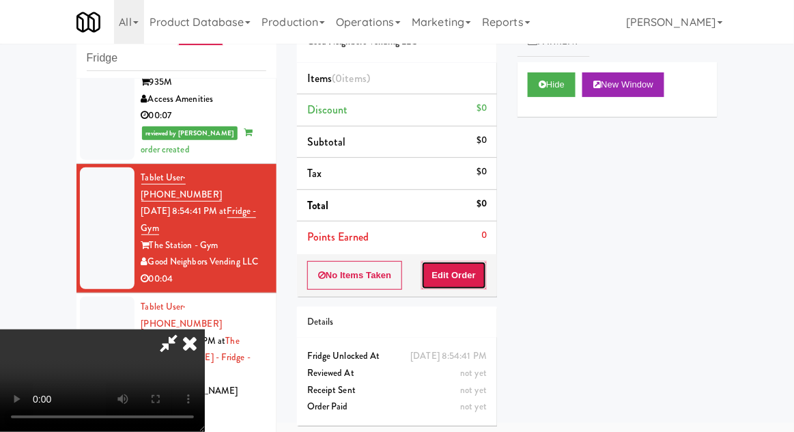
click at [464, 277] on button "Edit Order" at bounding box center [454, 275] width 66 height 29
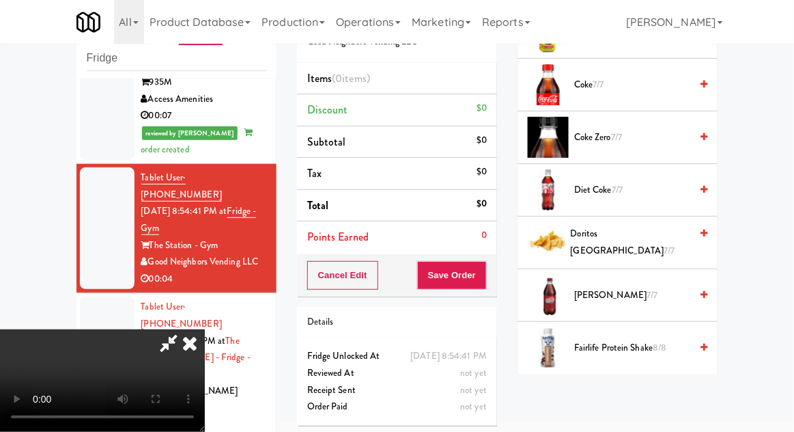
scroll to position [417, 0]
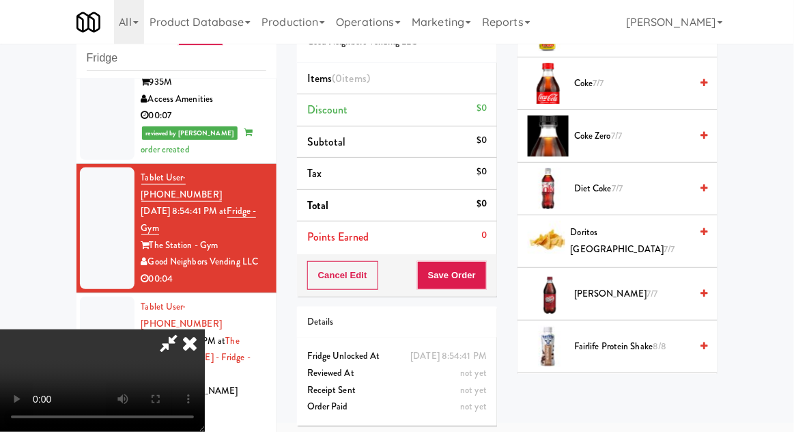
click at [643, 344] on span "Fairlife Protein Shake 8/8" at bounding box center [632, 346] width 116 height 17
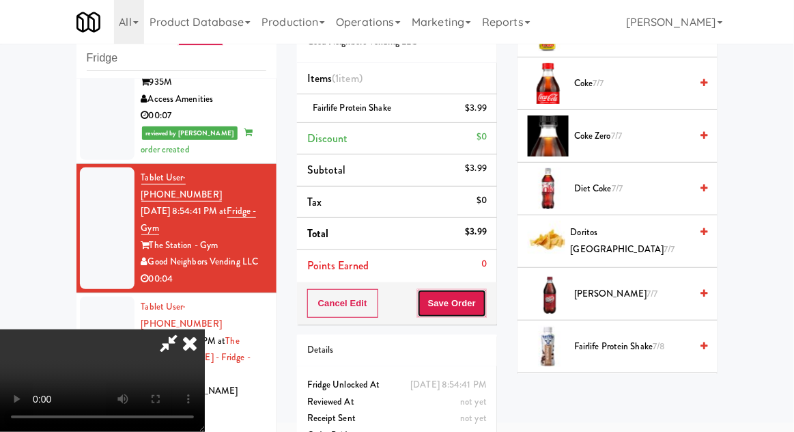
click at [481, 313] on button "Save Order" at bounding box center [452, 303] width 70 height 29
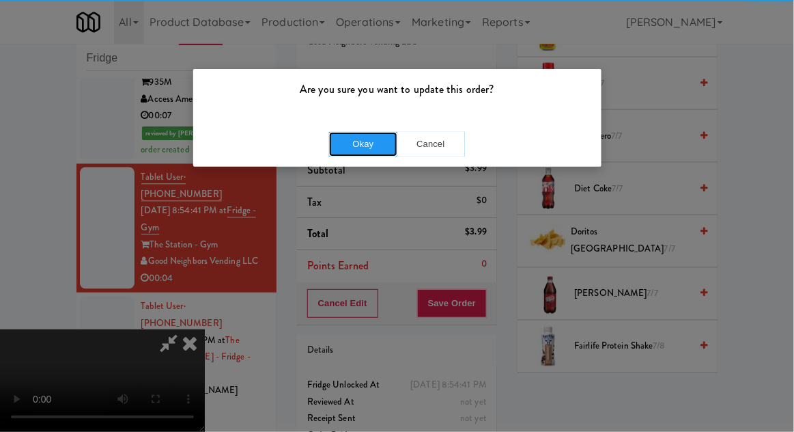
click at [358, 139] on button "Okay" at bounding box center [363, 144] width 68 height 25
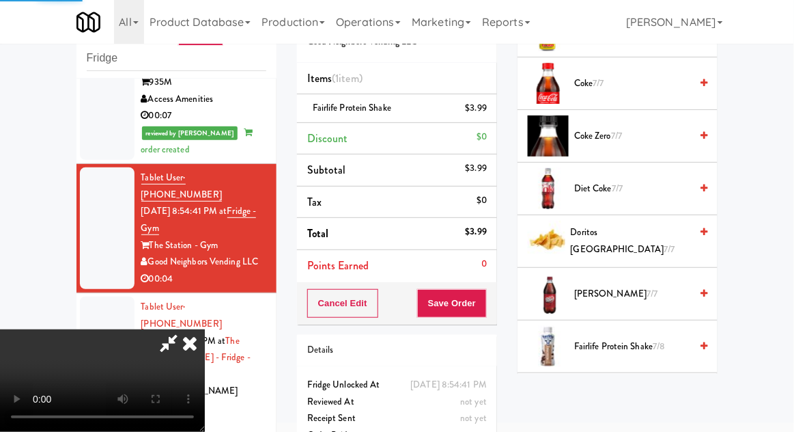
scroll to position [135, 0]
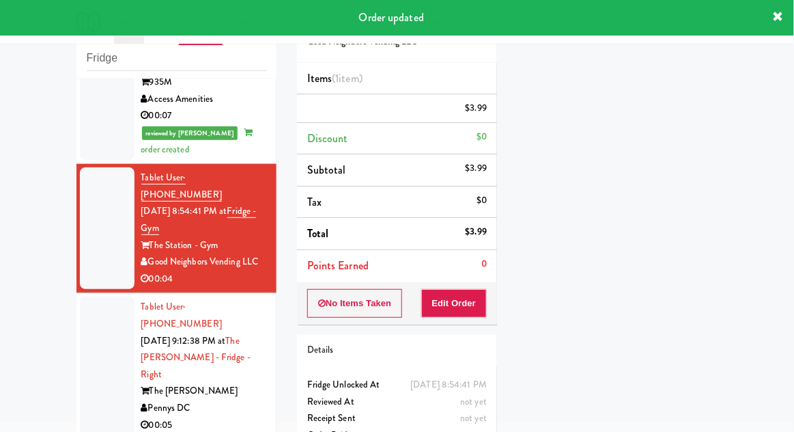
click at [81, 296] on div at bounding box center [107, 365] width 55 height 139
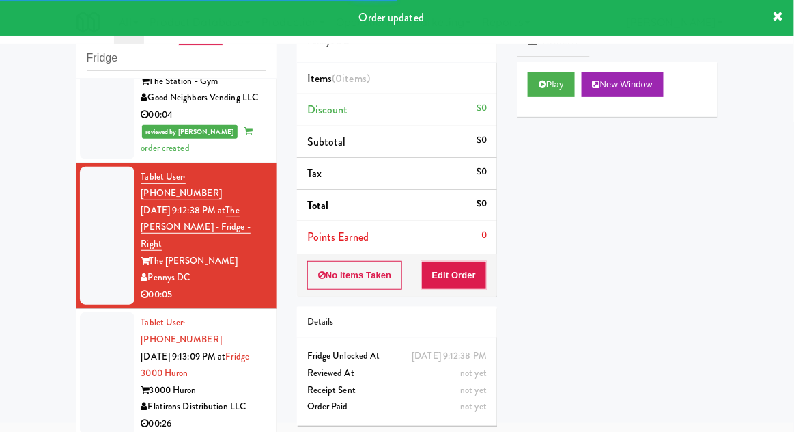
scroll to position [813, 0]
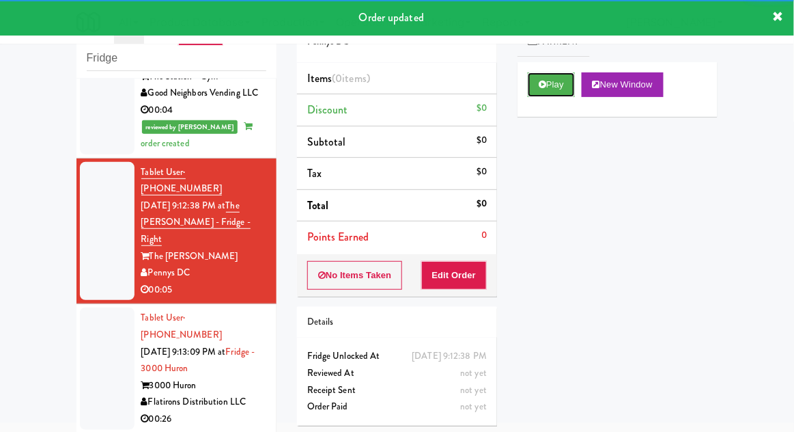
click at [557, 92] on button "Play" at bounding box center [551, 84] width 47 height 25
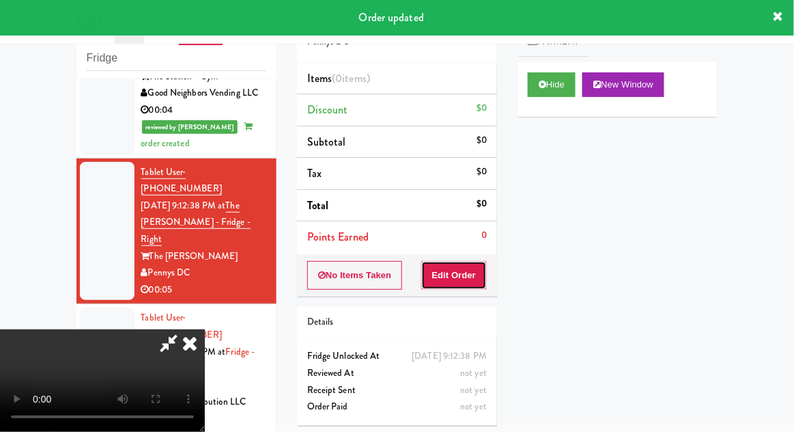
click at [466, 261] on button "Edit Order" at bounding box center [454, 275] width 66 height 29
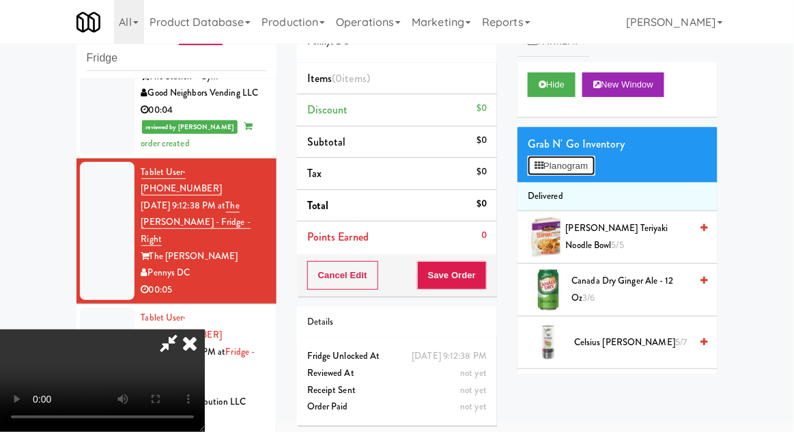
click at [587, 167] on button "Planogram" at bounding box center [561, 166] width 67 height 20
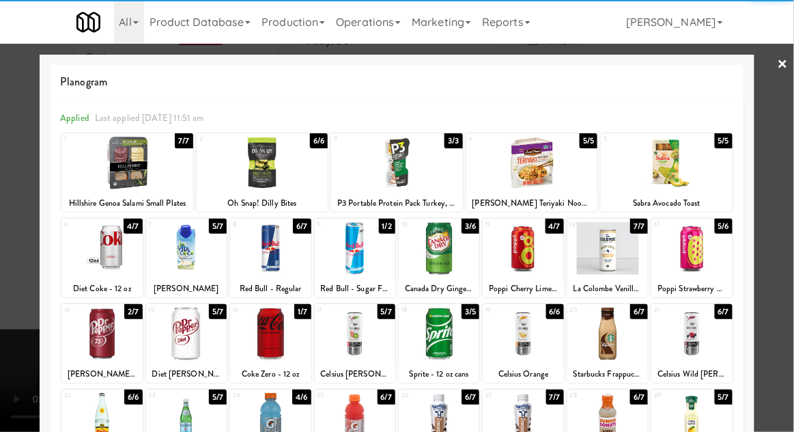
click at [268, 346] on div at bounding box center [270, 333] width 81 height 53
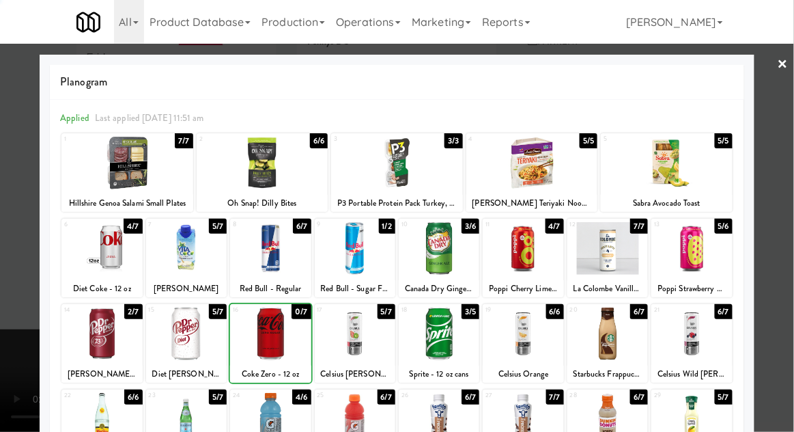
click at [778, 264] on div at bounding box center [397, 216] width 794 height 432
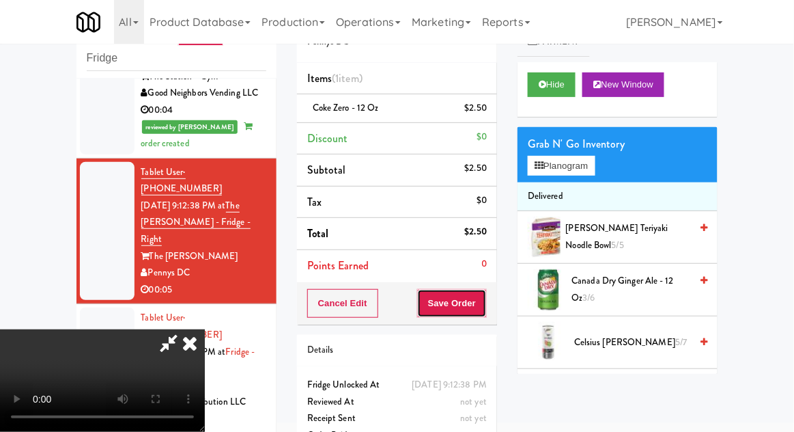
click at [486, 310] on button "Save Order" at bounding box center [452, 303] width 70 height 29
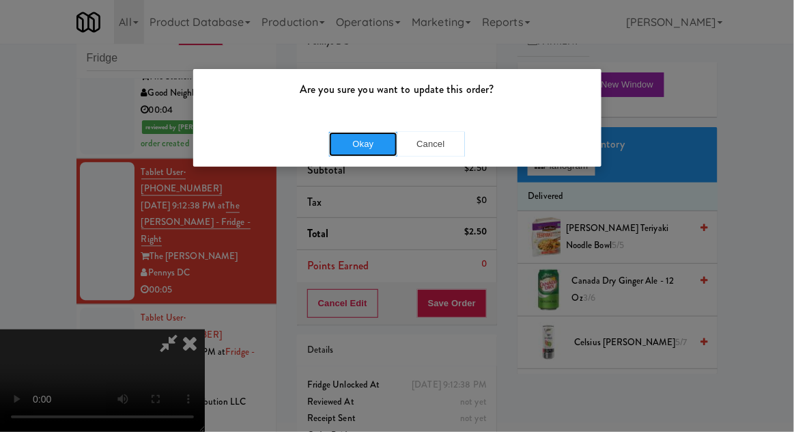
click at [349, 145] on button "Okay" at bounding box center [363, 144] width 68 height 25
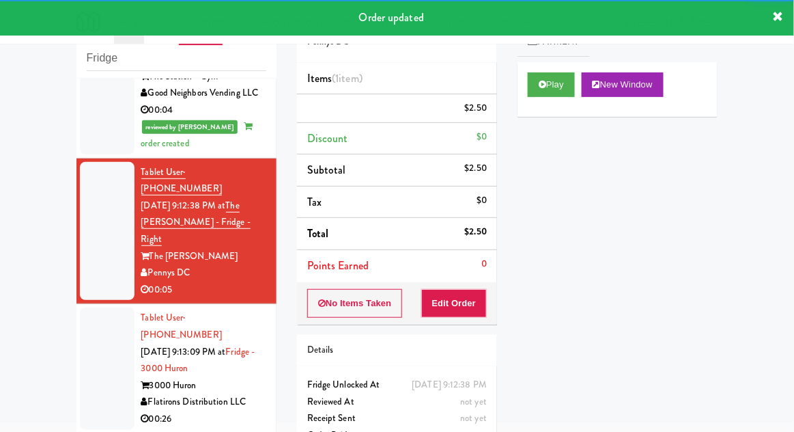
click at [81, 307] on div at bounding box center [107, 368] width 55 height 122
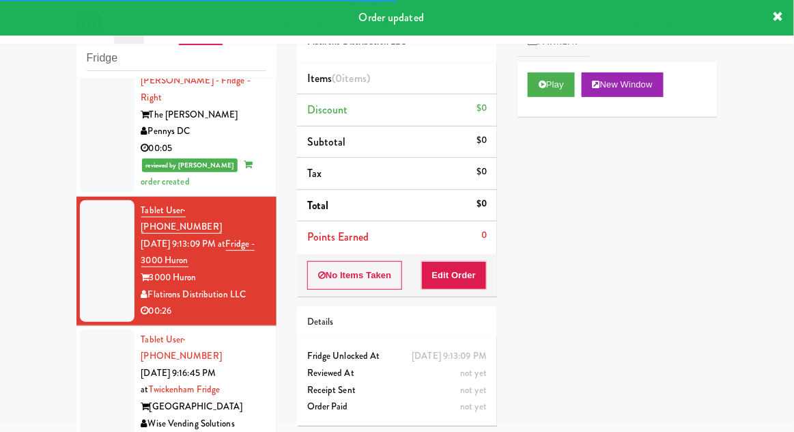
scroll to position [946, 0]
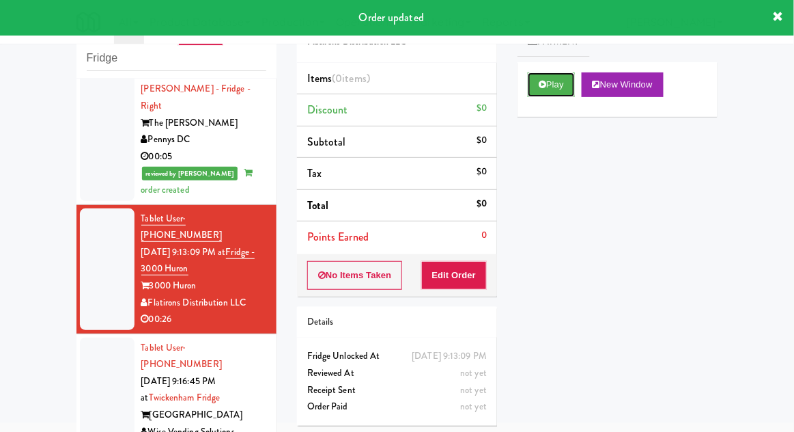
click at [559, 88] on button "Play" at bounding box center [551, 84] width 47 height 25
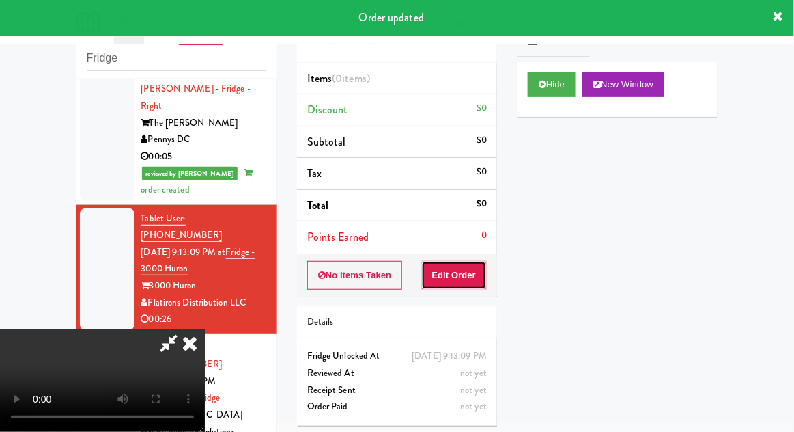
click at [462, 285] on button "Edit Order" at bounding box center [454, 275] width 66 height 29
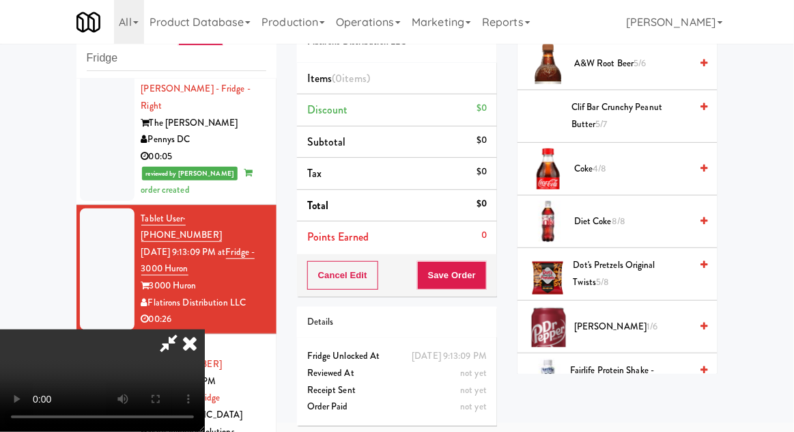
scroll to position [352, 0]
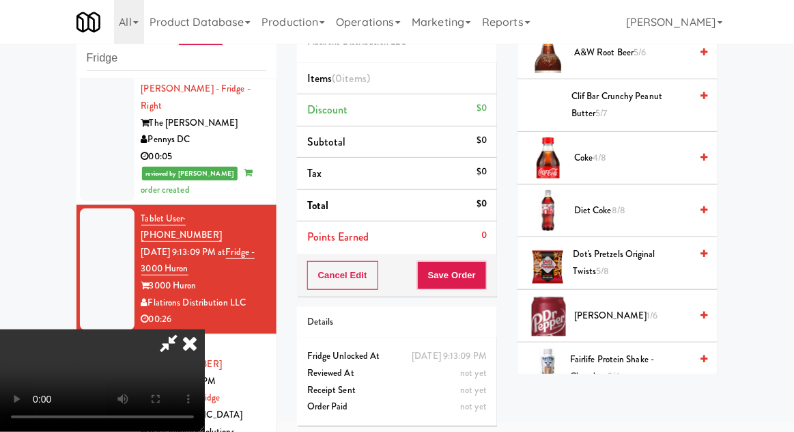
click at [631, 307] on span "[PERSON_NAME] 1/6" at bounding box center [632, 315] width 116 height 17
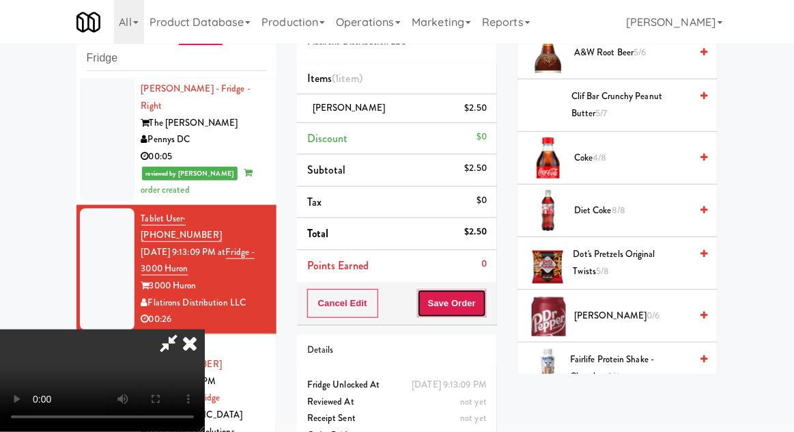
click at [486, 313] on button "Save Order" at bounding box center [452, 303] width 70 height 29
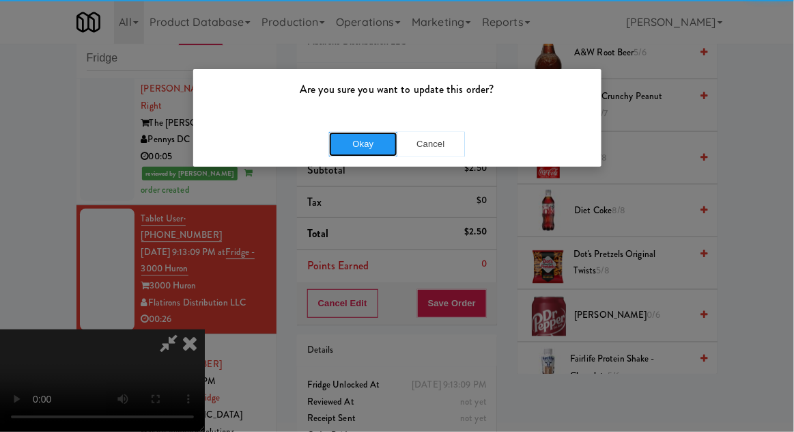
click at [340, 144] on button "Okay" at bounding box center [363, 144] width 68 height 25
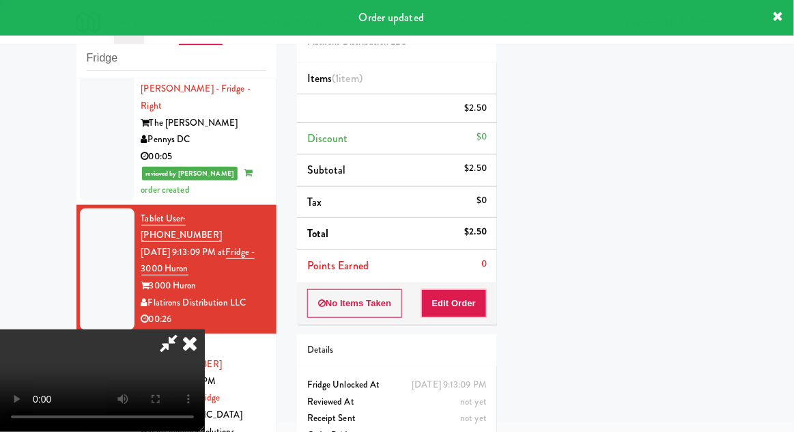
scroll to position [135, 0]
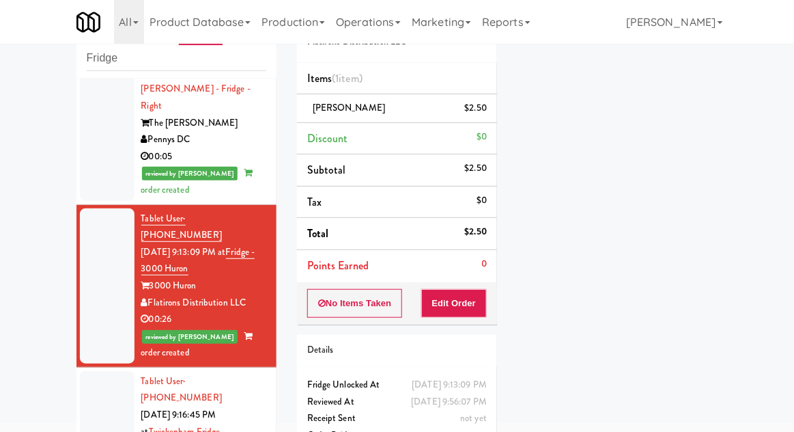
click at [87, 371] on div at bounding box center [107, 432] width 55 height 122
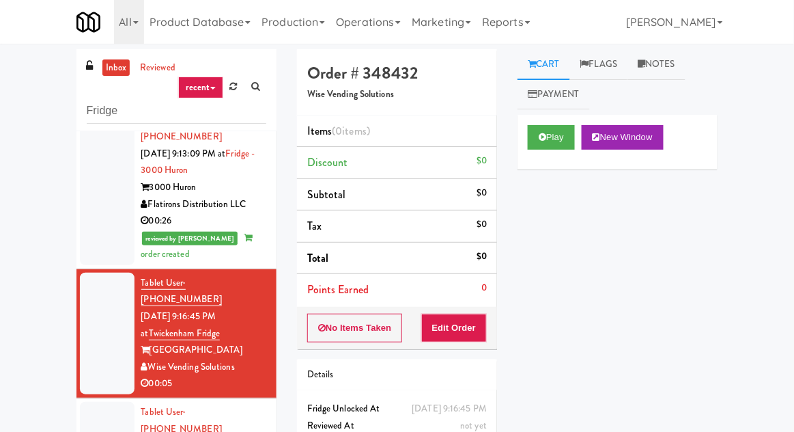
scroll to position [53, 0]
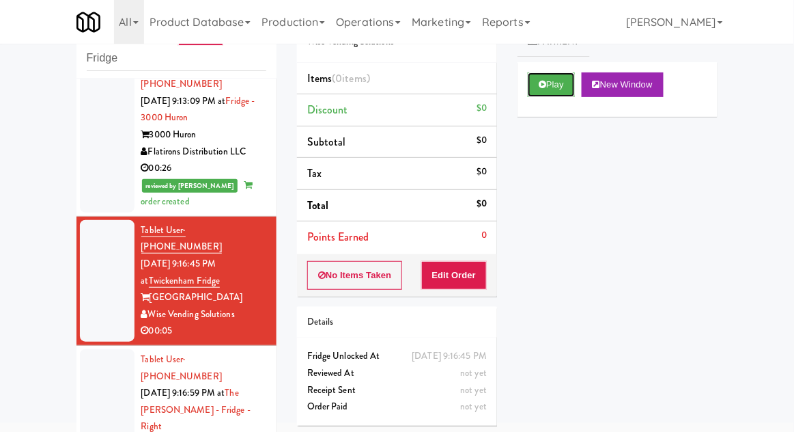
click at [566, 81] on button "Play" at bounding box center [551, 84] width 47 height 25
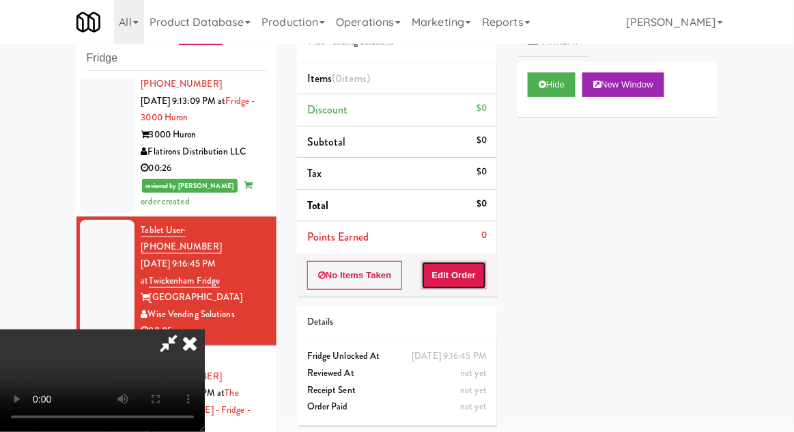
click at [481, 267] on button "Edit Order" at bounding box center [454, 275] width 66 height 29
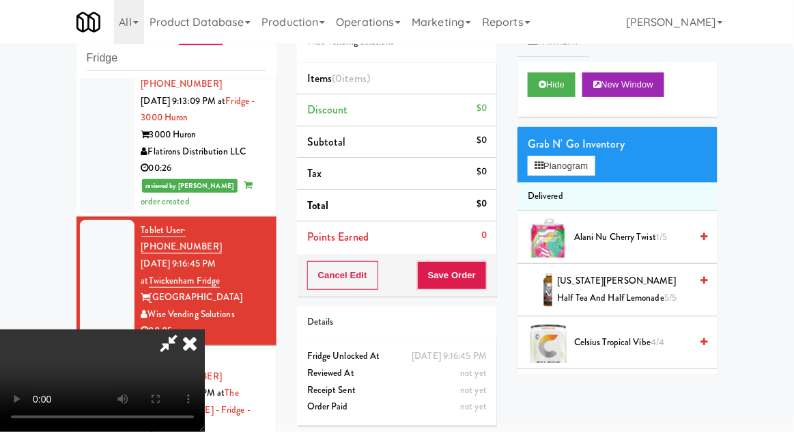
scroll to position [0, 0]
click at [592, 169] on button "Planogram" at bounding box center [561, 166] width 67 height 20
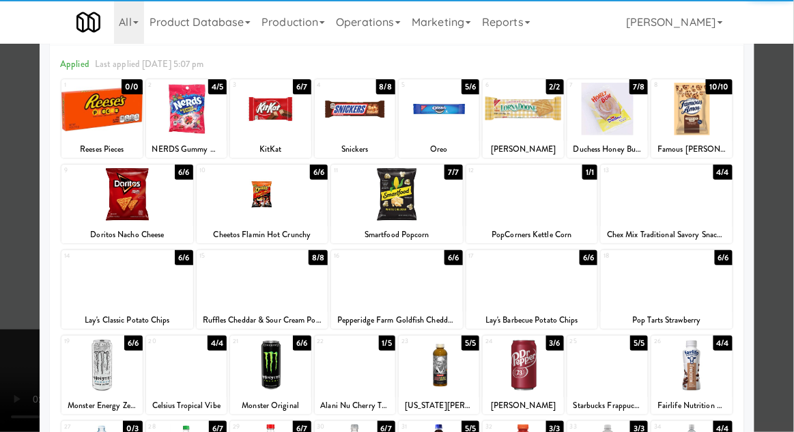
scroll to position [64, 0]
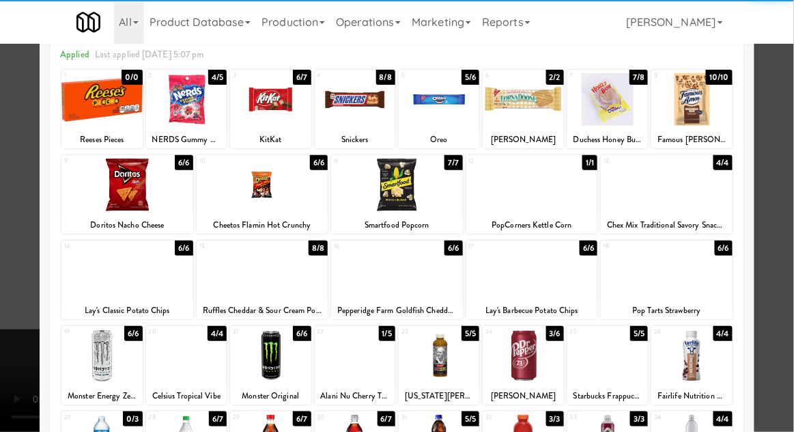
click at [542, 354] on div at bounding box center [523, 355] width 81 height 53
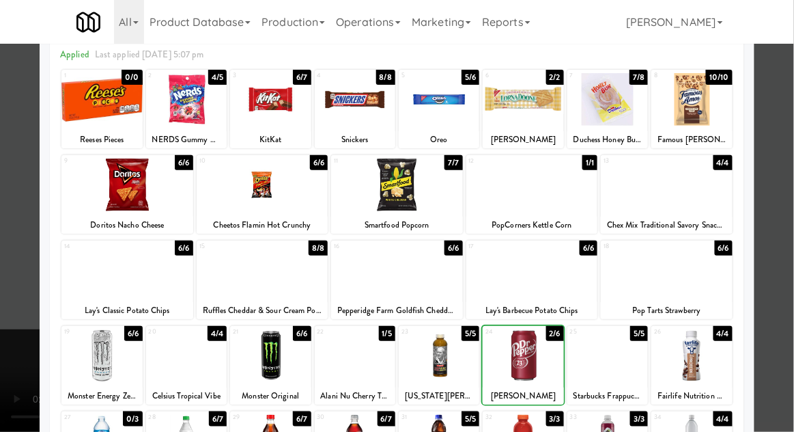
click at [533, 350] on div at bounding box center [523, 355] width 81 height 53
click at [793, 246] on div at bounding box center [397, 216] width 794 height 432
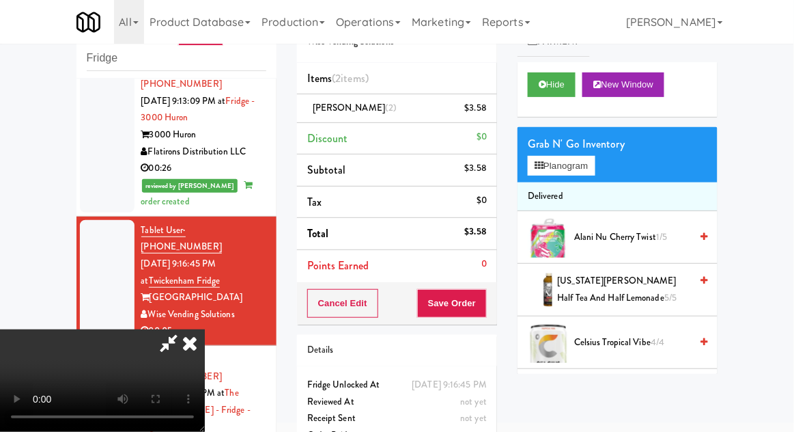
scroll to position [50, 0]
click at [485, 300] on button "Save Order" at bounding box center [452, 303] width 70 height 29
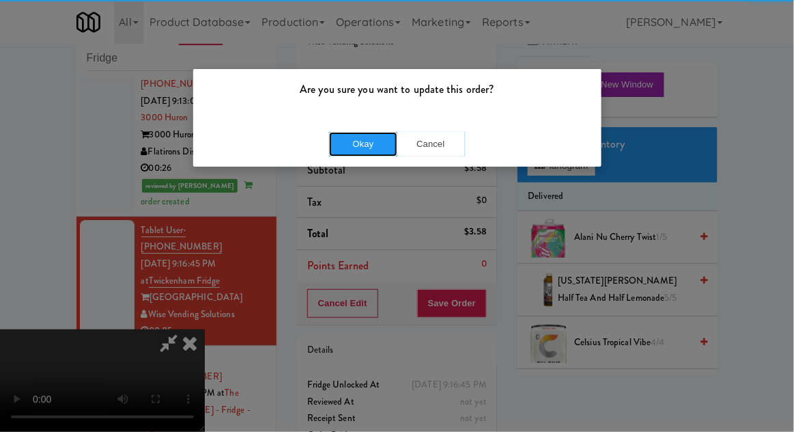
click at [347, 148] on button "Okay" at bounding box center [363, 144] width 68 height 25
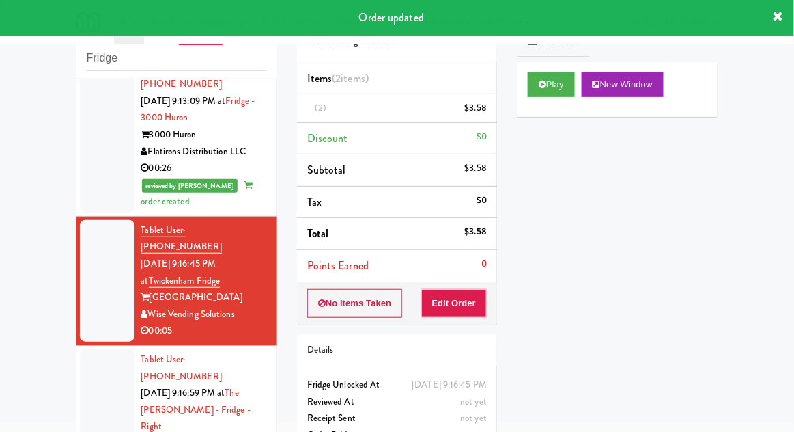
scroll to position [0, 0]
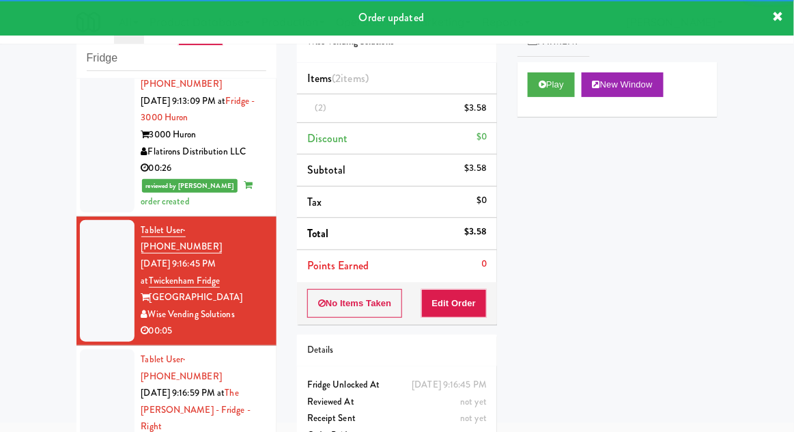
click at [79, 346] on li "Tablet User · (540) 246-2888 [DATE] 9:16:59 PM at The [PERSON_NAME] - Fridge - …" at bounding box center [176, 419] width 200 height 146
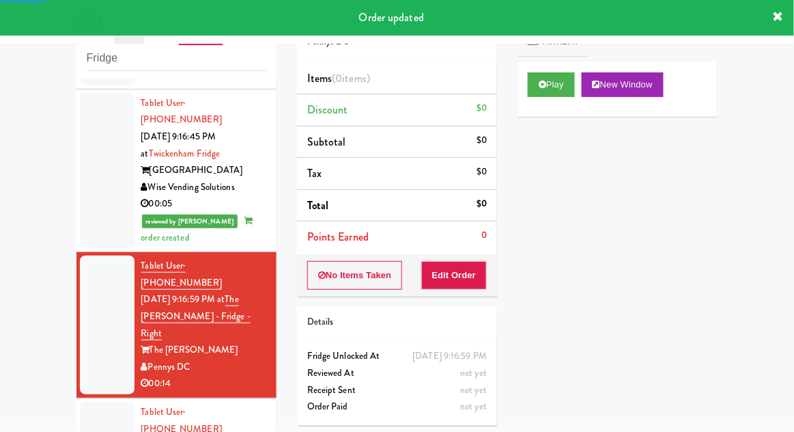
scroll to position [1247, 0]
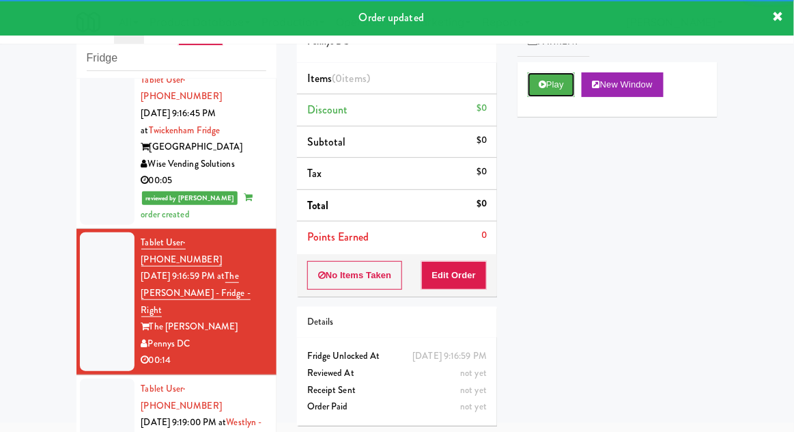
click at [553, 87] on button "Play" at bounding box center [551, 84] width 47 height 25
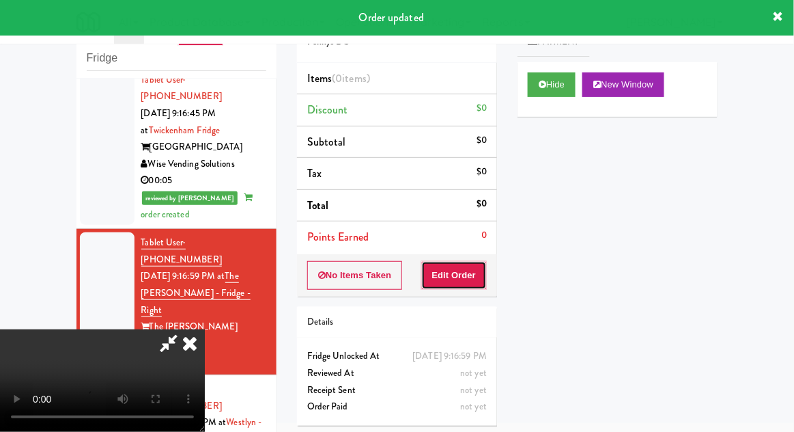
click at [453, 268] on button "Edit Order" at bounding box center [454, 275] width 66 height 29
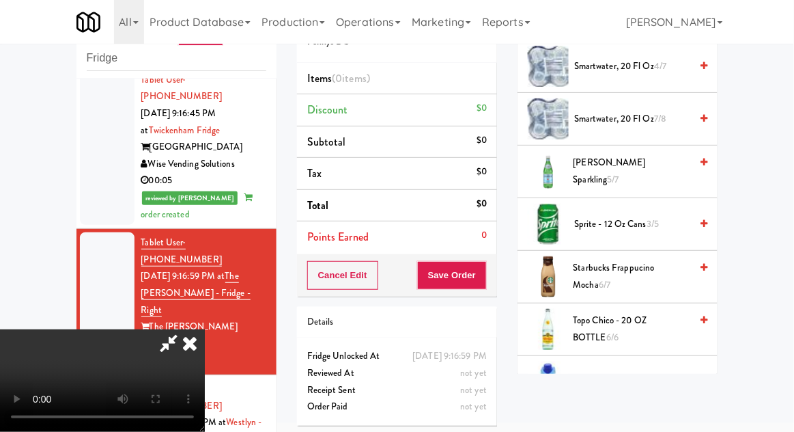
scroll to position [1652, 0]
click at [669, 155] on span "[PERSON_NAME] Sparkling 5/7" at bounding box center [632, 171] width 117 height 33
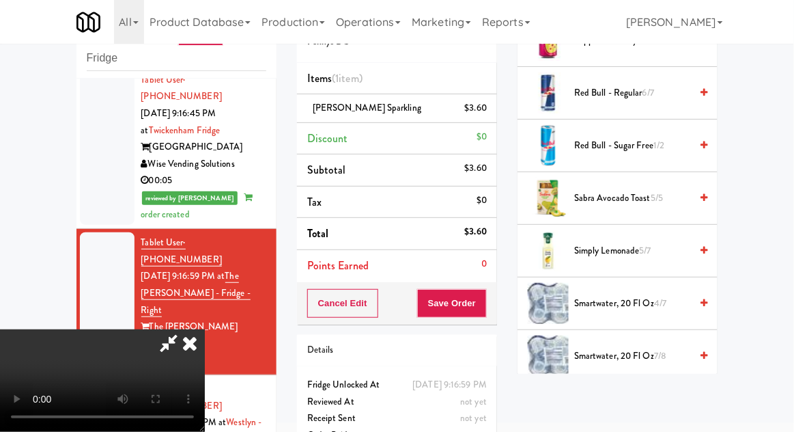
scroll to position [1416, 0]
click at [670, 242] on span "Simply Lemonade 5/7" at bounding box center [632, 250] width 116 height 17
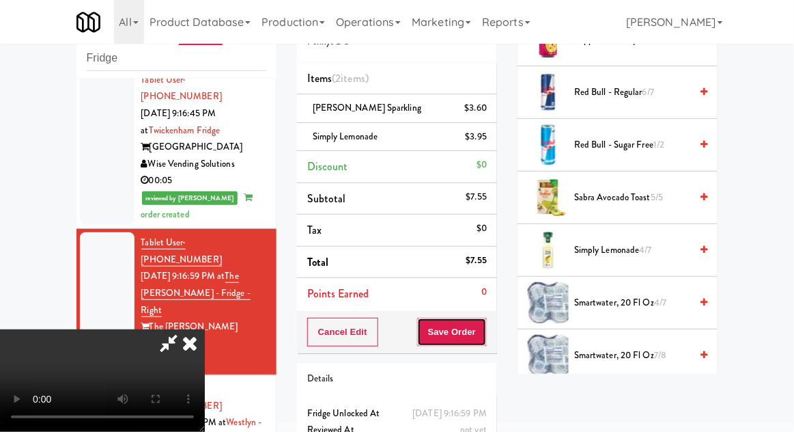
click at [480, 340] on button "Save Order" at bounding box center [452, 332] width 70 height 29
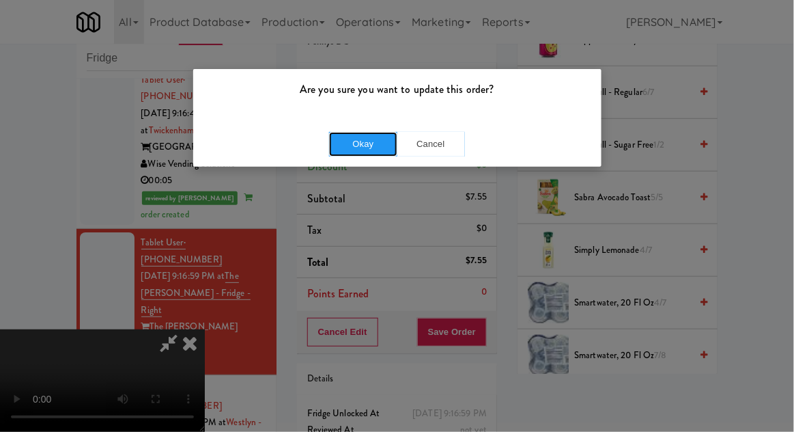
click at [343, 150] on button "Okay" at bounding box center [363, 144] width 68 height 25
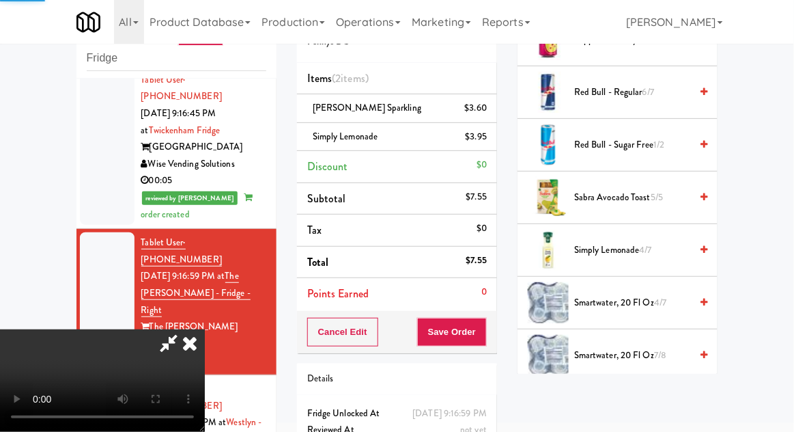
scroll to position [135, 0]
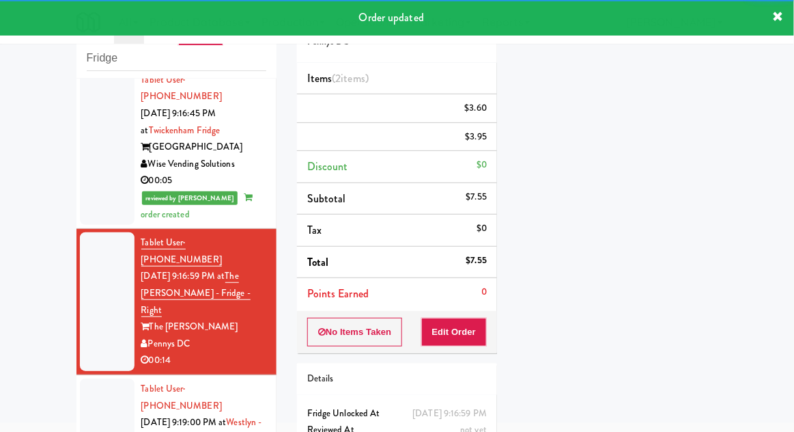
click at [83, 378] on div at bounding box center [107, 439] width 55 height 122
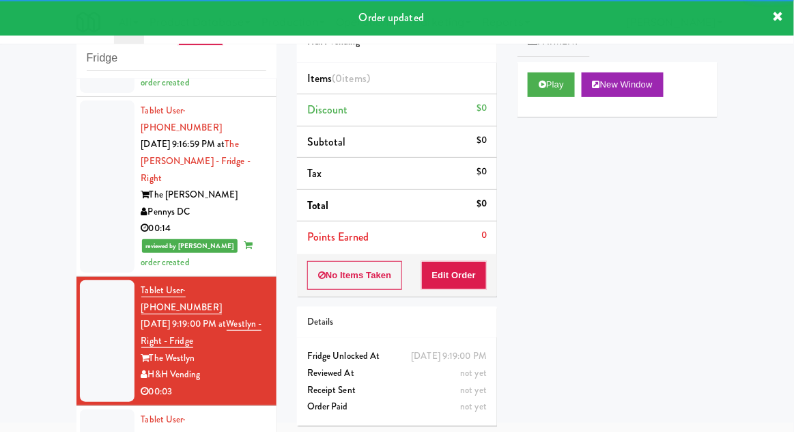
scroll to position [1373, 0]
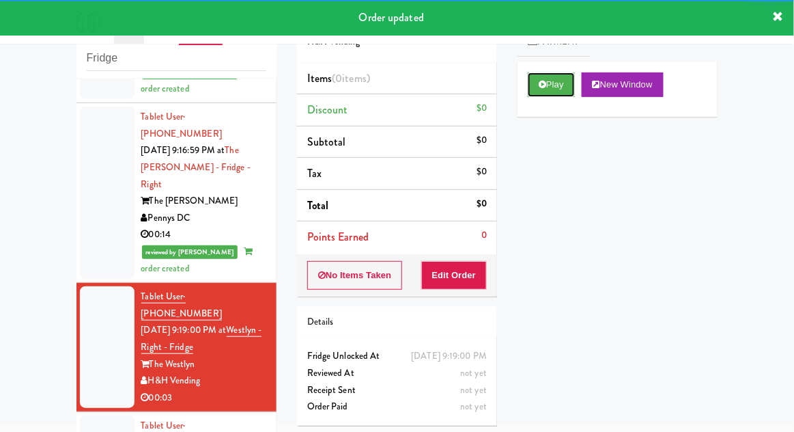
click at [565, 91] on button "Play" at bounding box center [551, 84] width 47 height 25
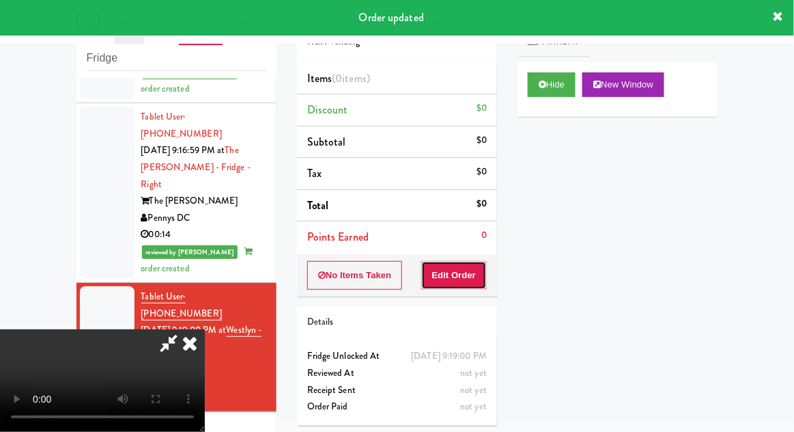
click at [458, 263] on button "Edit Order" at bounding box center [454, 275] width 66 height 29
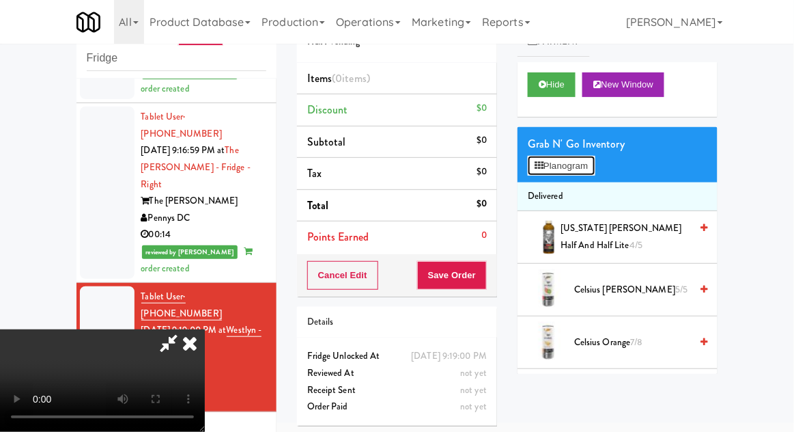
click at [588, 167] on button "Planogram" at bounding box center [561, 166] width 67 height 20
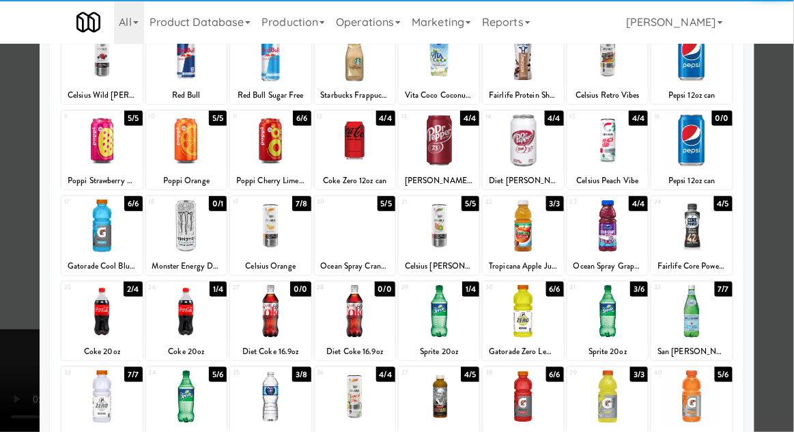
scroll to position [116, 0]
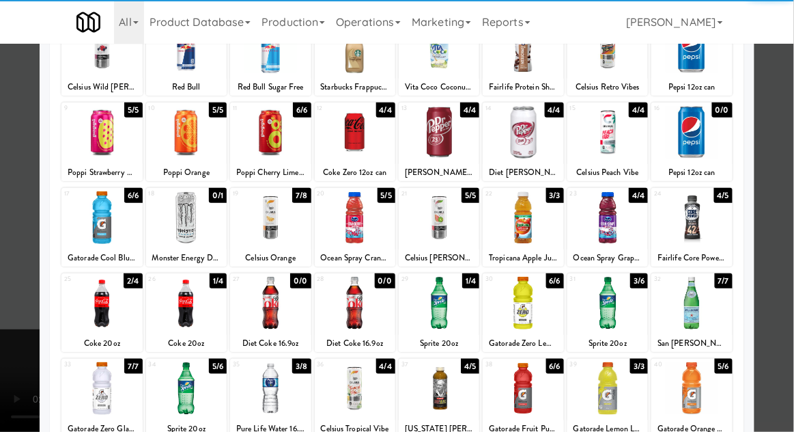
click at [264, 402] on div at bounding box center [270, 388] width 81 height 53
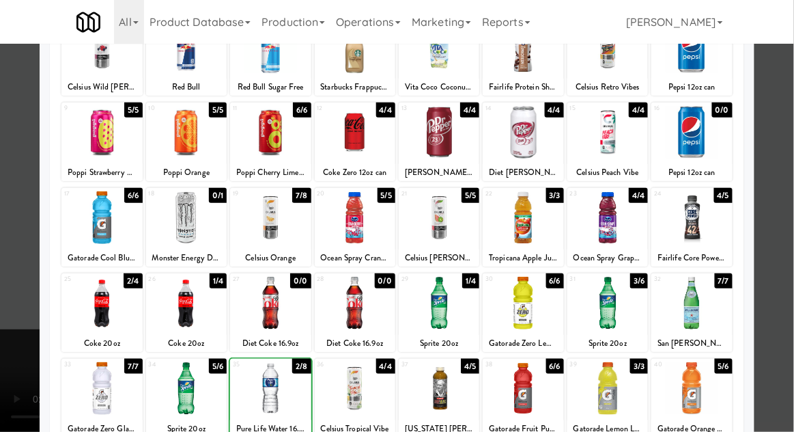
click at [790, 210] on div at bounding box center [397, 216] width 794 height 432
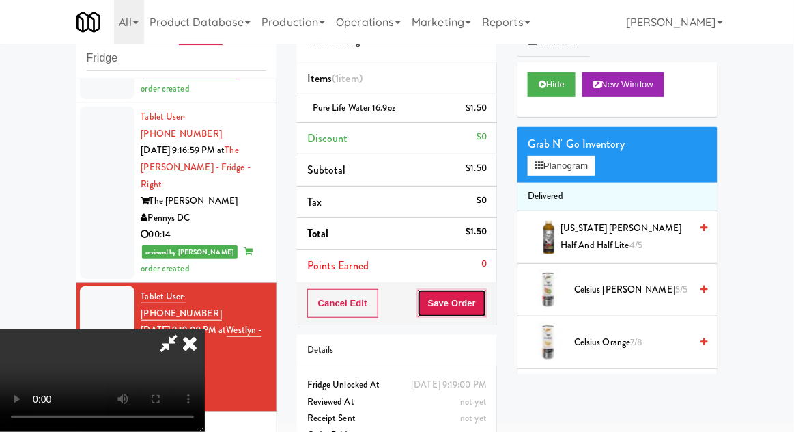
click at [486, 311] on button "Save Order" at bounding box center [452, 303] width 70 height 29
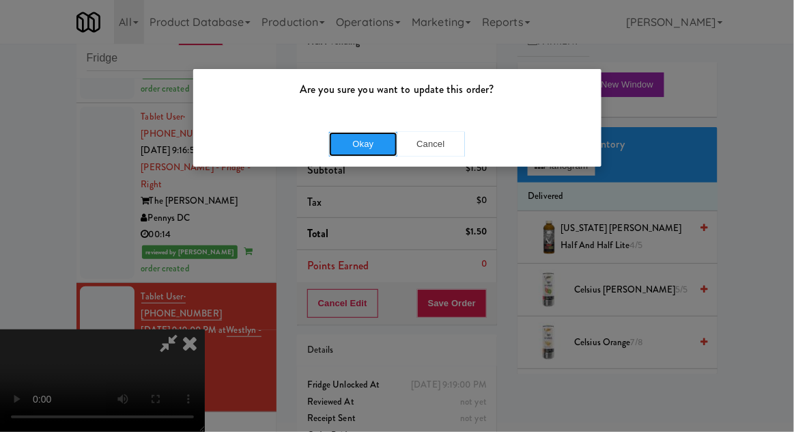
click at [334, 152] on button "Okay" at bounding box center [363, 144] width 68 height 25
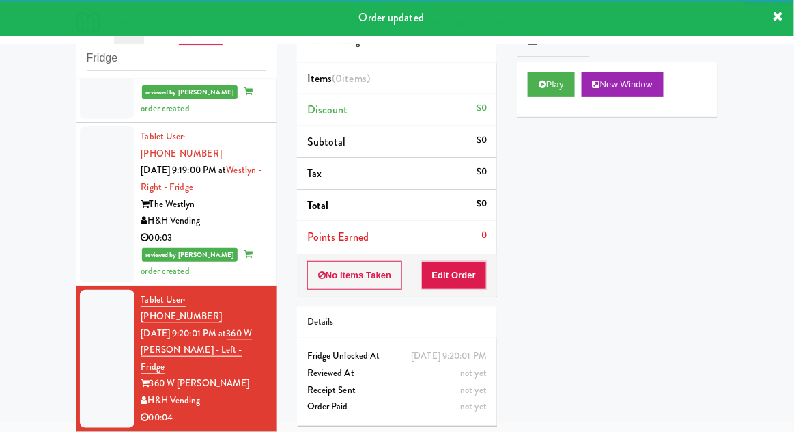
scroll to position [1532, 0]
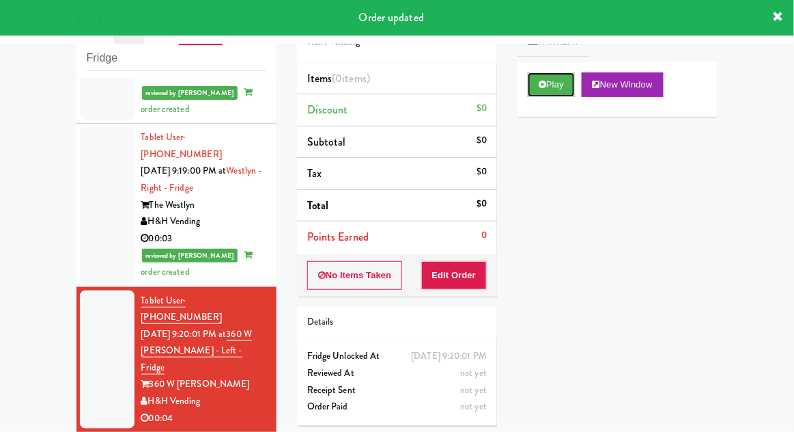
click at [571, 94] on button "Play" at bounding box center [551, 84] width 47 height 25
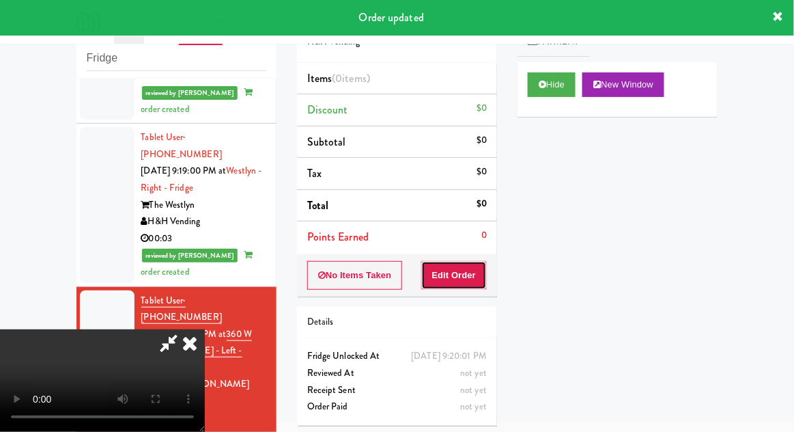
click at [466, 273] on button "Edit Order" at bounding box center [454, 275] width 66 height 29
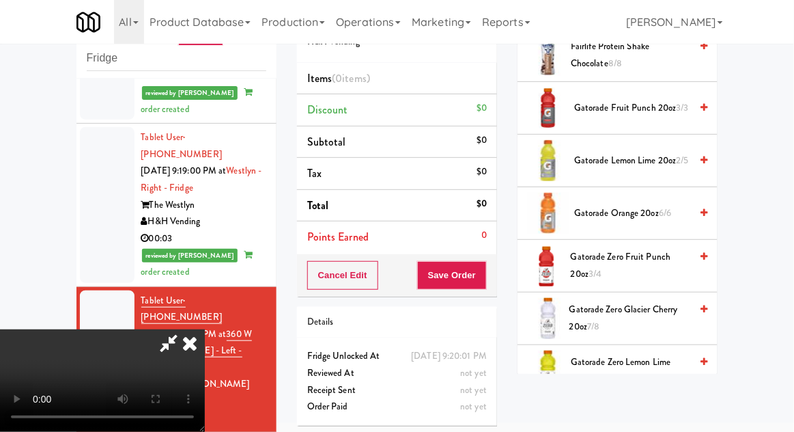
scroll to position [819, 0]
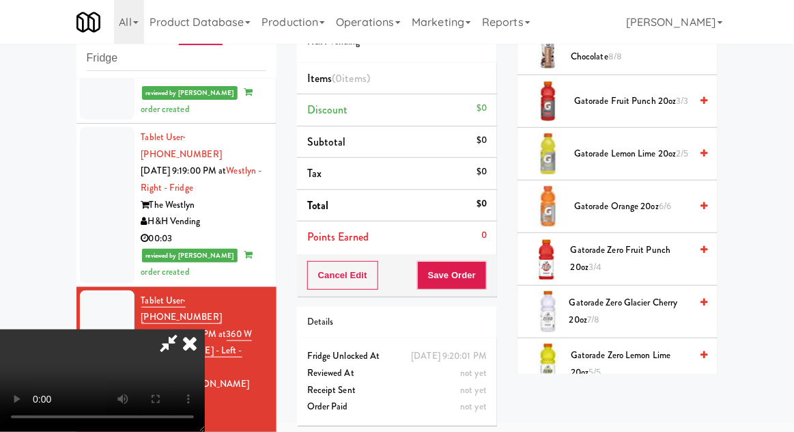
click at [664, 251] on span "Gatorade Zero Fruit Punch 20oz 3/4" at bounding box center [631, 258] width 120 height 33
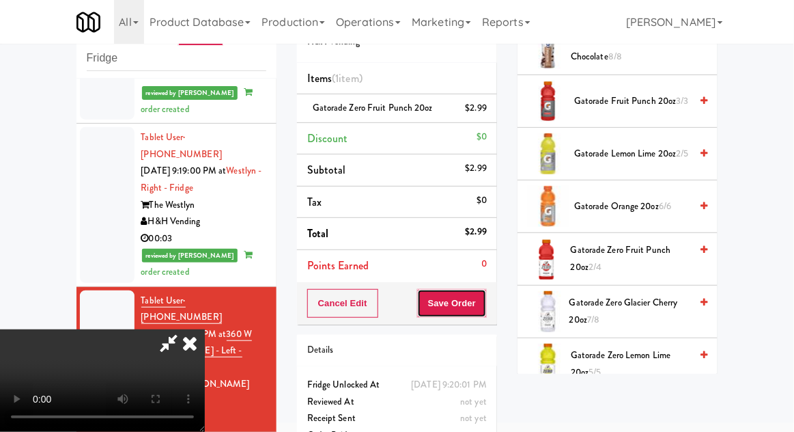
click at [484, 290] on button "Save Order" at bounding box center [452, 303] width 70 height 29
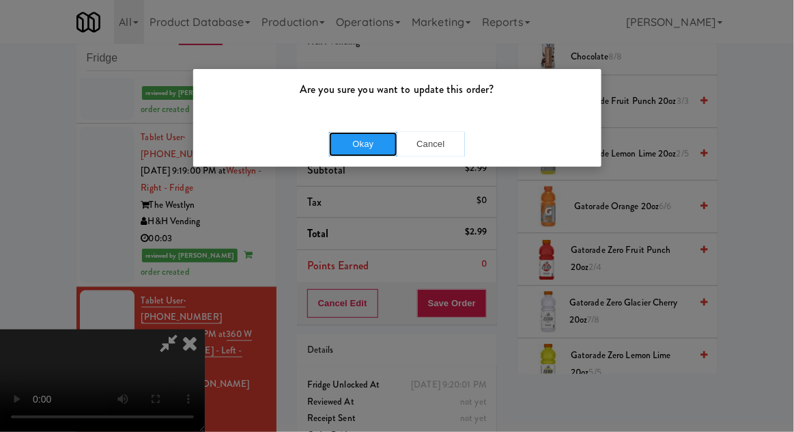
click at [351, 148] on button "Okay" at bounding box center [363, 144] width 68 height 25
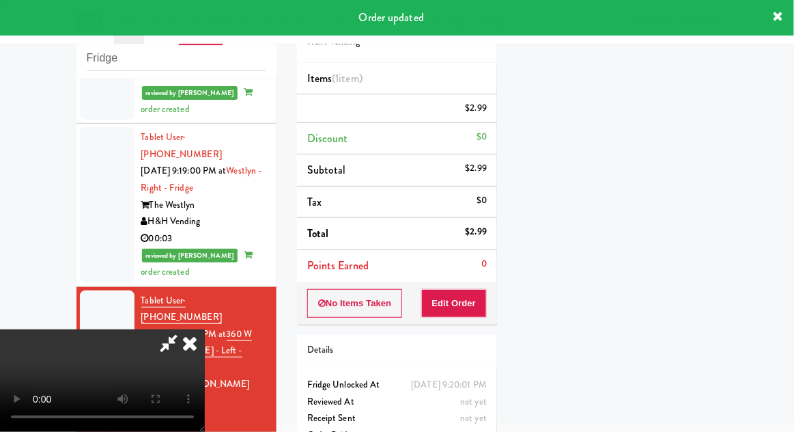
scroll to position [135, 0]
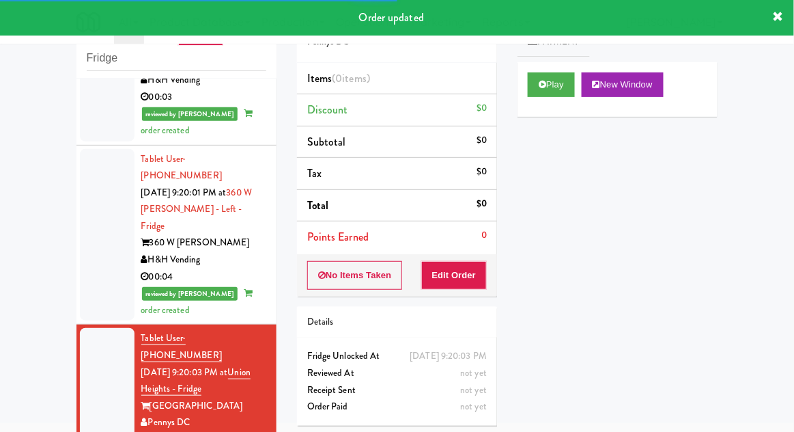
scroll to position [1679, 0]
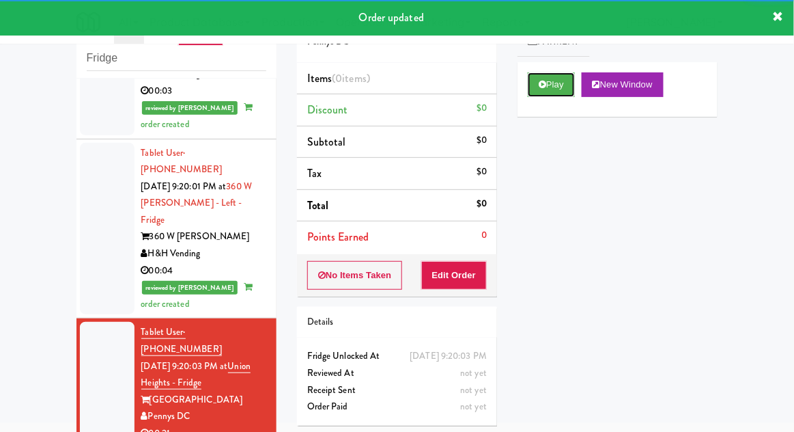
click at [553, 89] on button "Play" at bounding box center [551, 84] width 47 height 25
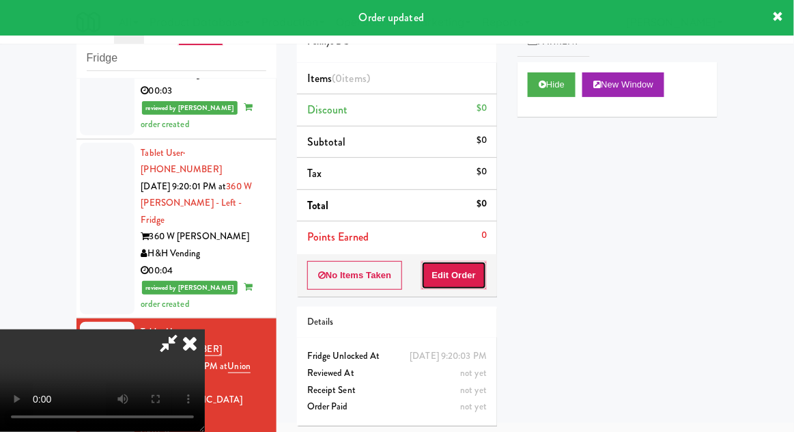
click at [471, 279] on button "Edit Order" at bounding box center [454, 275] width 66 height 29
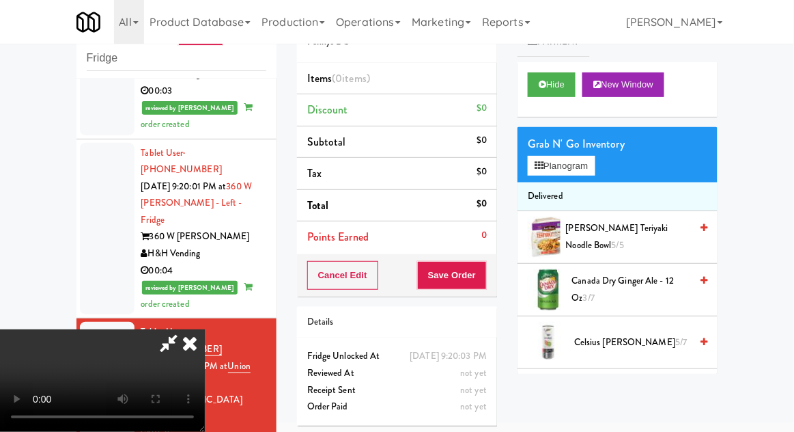
scroll to position [0, 0]
click at [652, 278] on span "Canada Dry Ginger Ale - 12 oz 3/7" at bounding box center [631, 288] width 119 height 33
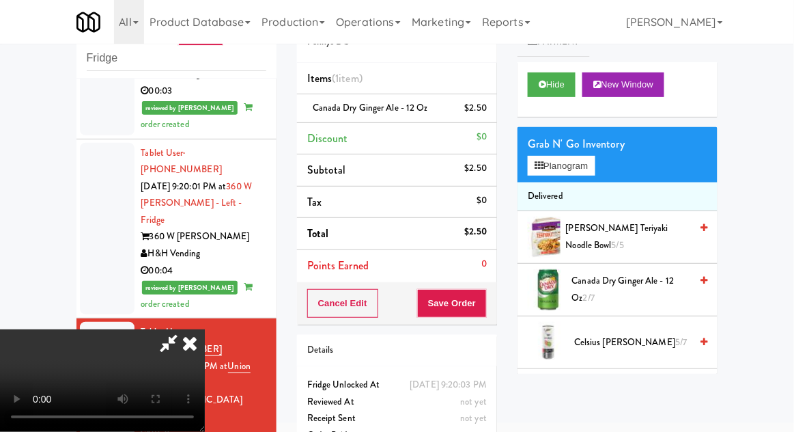
click at [494, 110] on li "Canada Dry Ginger Ale - 12 oz $2.50" at bounding box center [397, 108] width 200 height 29
click at [489, 112] on icon at bounding box center [488, 113] width 7 height 9
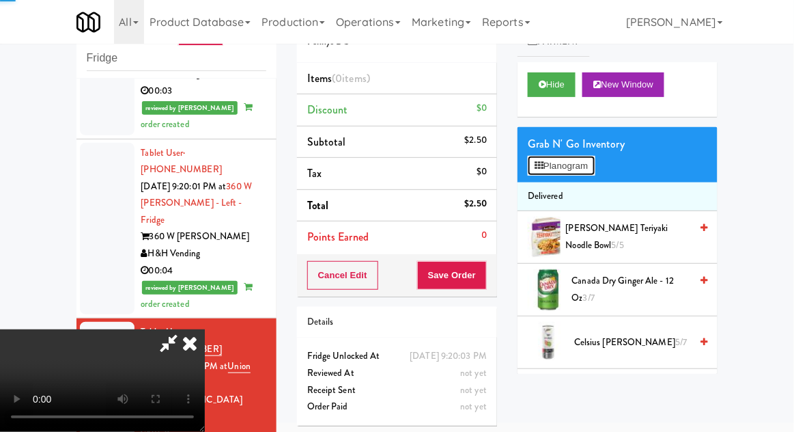
click at [564, 157] on button "Planogram" at bounding box center [561, 166] width 67 height 20
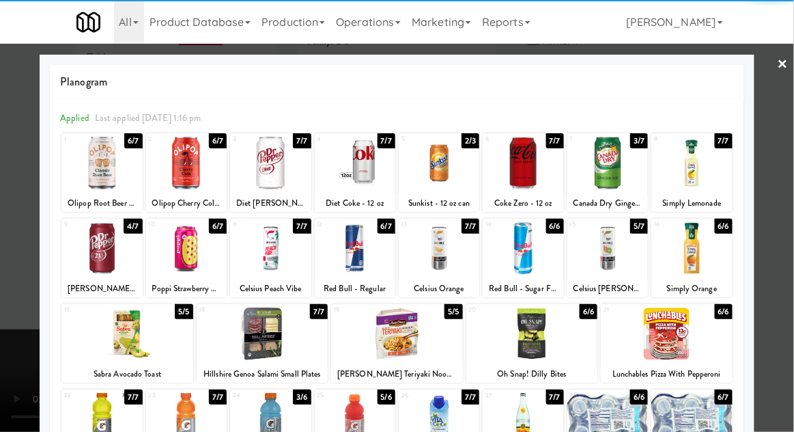
click at [712, 178] on div at bounding box center [691, 163] width 81 height 53
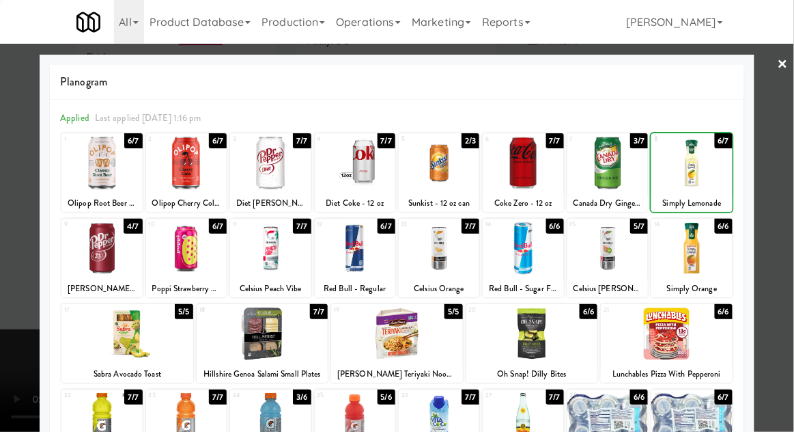
click at [784, 176] on div at bounding box center [397, 216] width 794 height 432
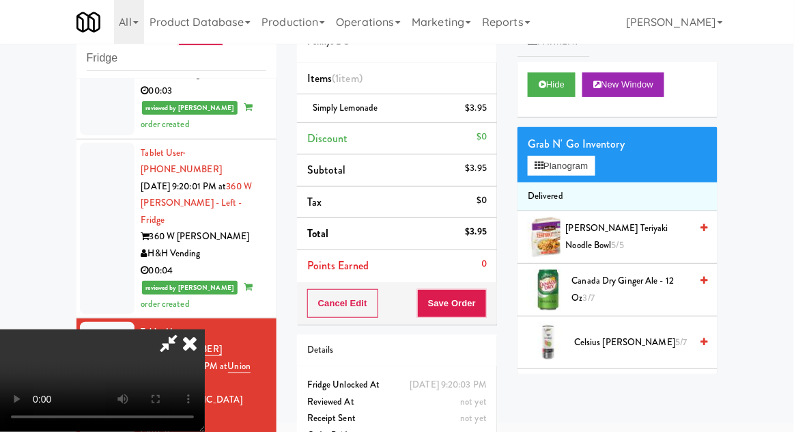
scroll to position [50, 0]
click at [483, 305] on button "Save Order" at bounding box center [452, 303] width 70 height 29
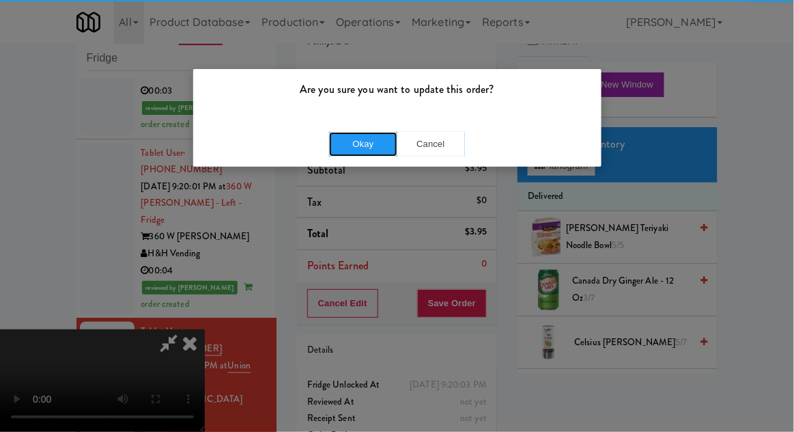
click at [345, 151] on button "Okay" at bounding box center [363, 144] width 68 height 25
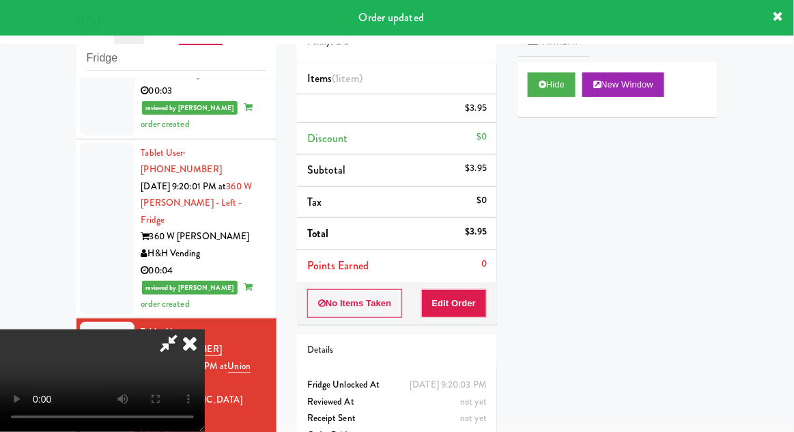
scroll to position [0, 0]
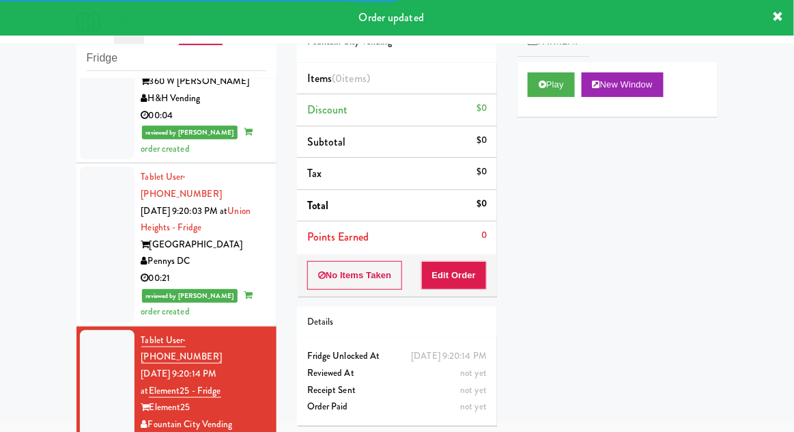
scroll to position [1825, 0]
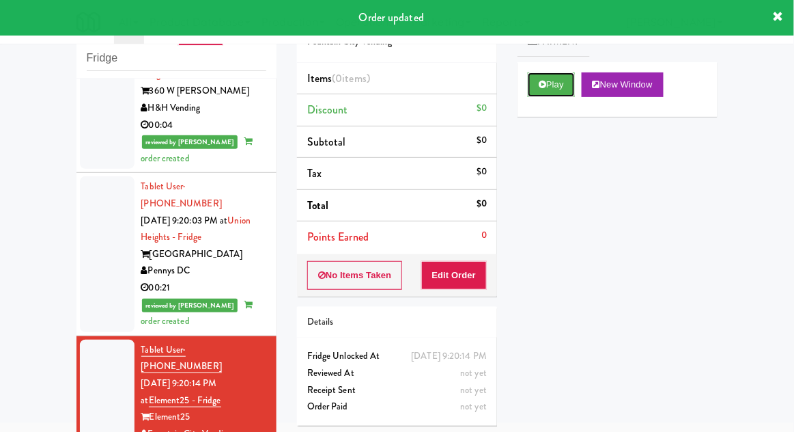
click at [561, 83] on button "Play" at bounding box center [551, 84] width 47 height 25
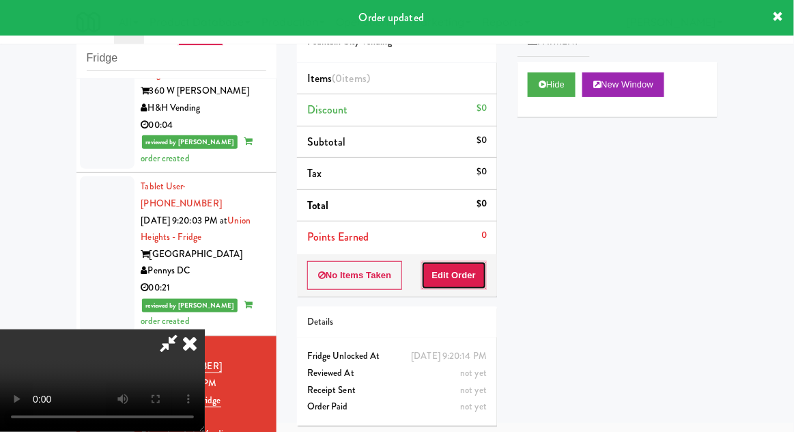
click at [462, 274] on button "Edit Order" at bounding box center [454, 275] width 66 height 29
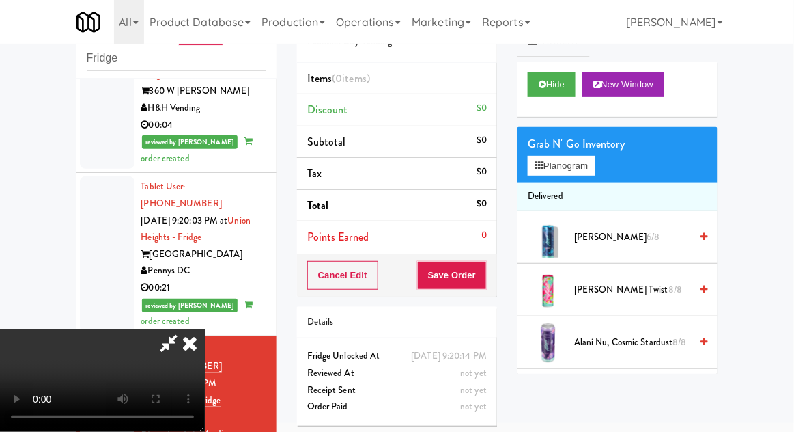
scroll to position [0, 0]
click at [595, 173] on button "Planogram" at bounding box center [561, 166] width 67 height 20
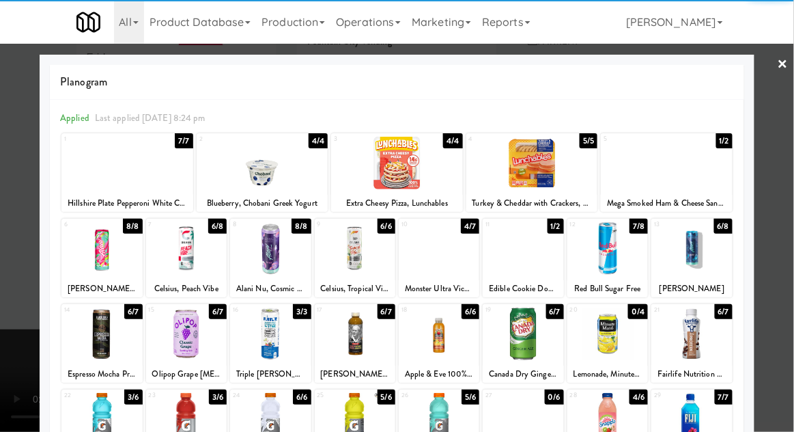
click at [533, 265] on div at bounding box center [523, 248] width 81 height 53
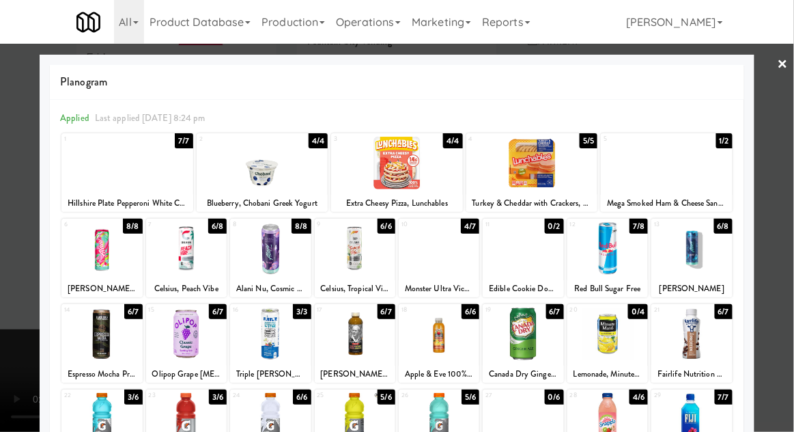
click at [787, 221] on div at bounding box center [397, 216] width 794 height 432
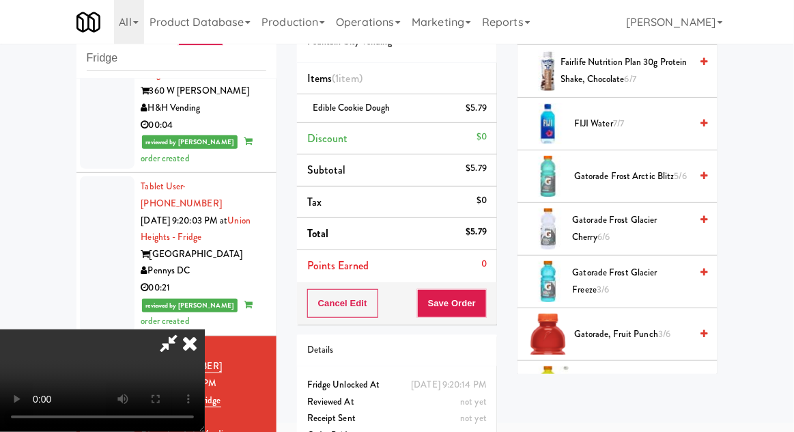
scroll to position [1068, 0]
click at [673, 169] on span "Gatorade Frost Arctic Blitz 5/6" at bounding box center [632, 177] width 116 height 17
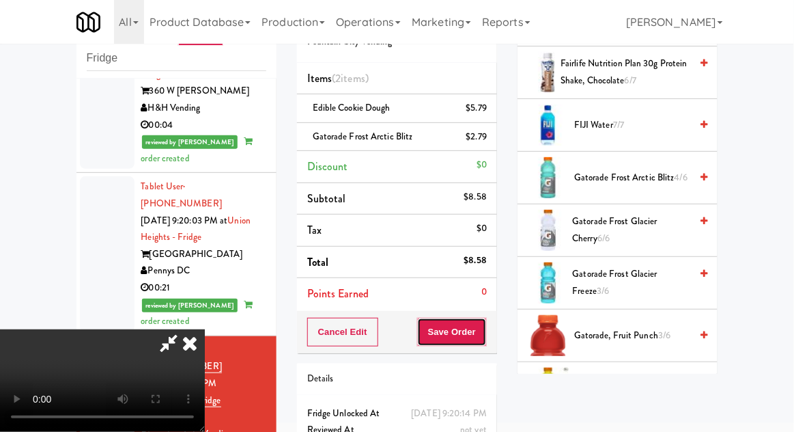
click at [487, 338] on button "Save Order" at bounding box center [452, 332] width 70 height 29
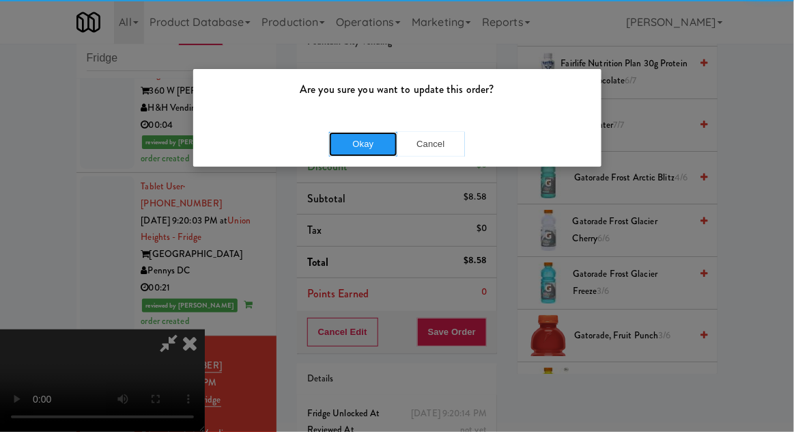
click at [361, 155] on button "Okay" at bounding box center [363, 144] width 68 height 25
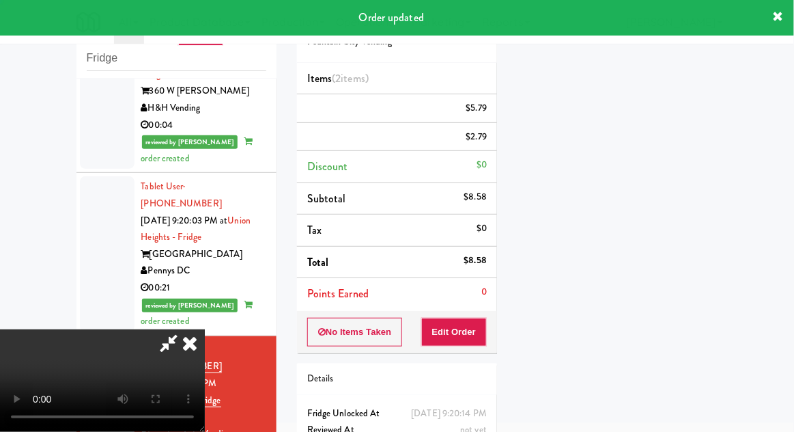
scroll to position [0, 0]
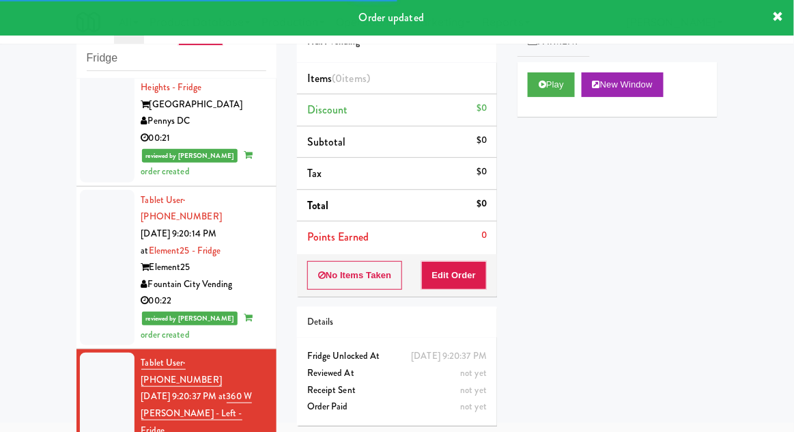
scroll to position [1987, 0]
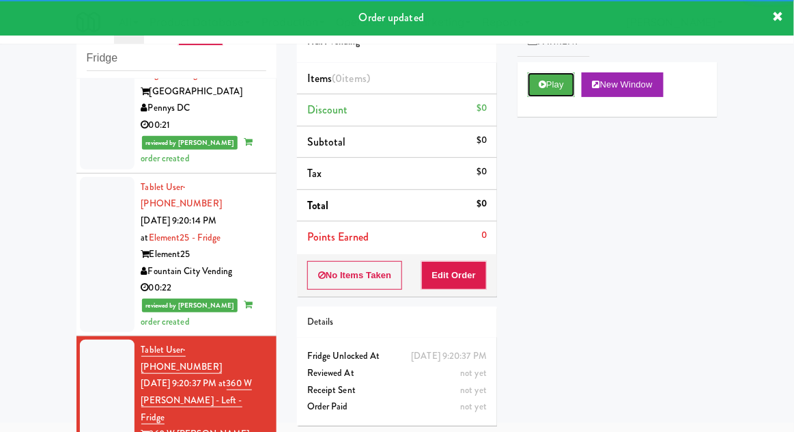
click at [571, 85] on button "Play" at bounding box center [551, 84] width 47 height 25
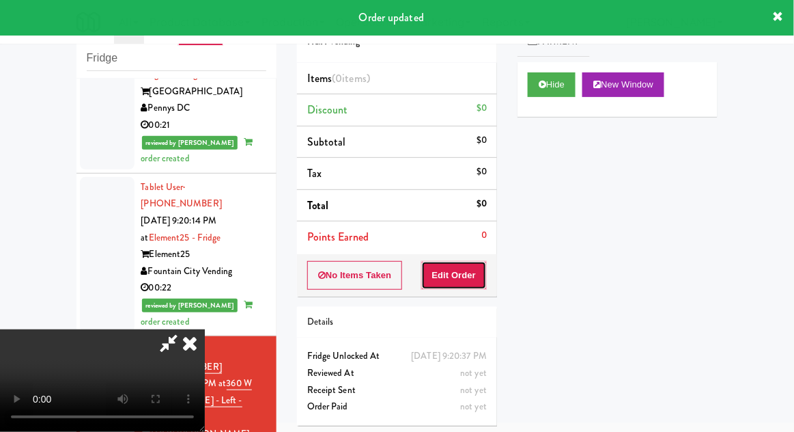
click at [474, 272] on button "Edit Order" at bounding box center [454, 275] width 66 height 29
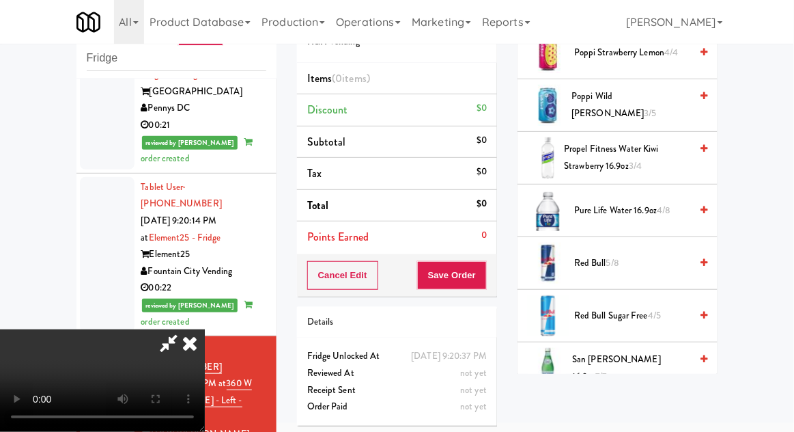
scroll to position [1495, 0]
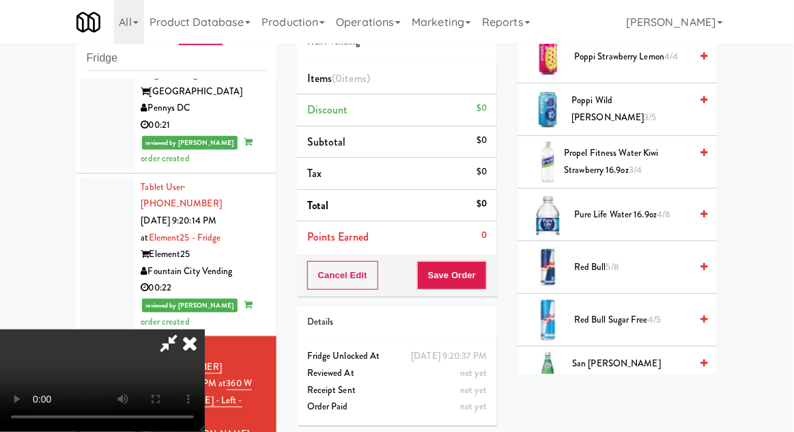
click at [669, 208] on span "4/8" at bounding box center [664, 214] width 14 height 13
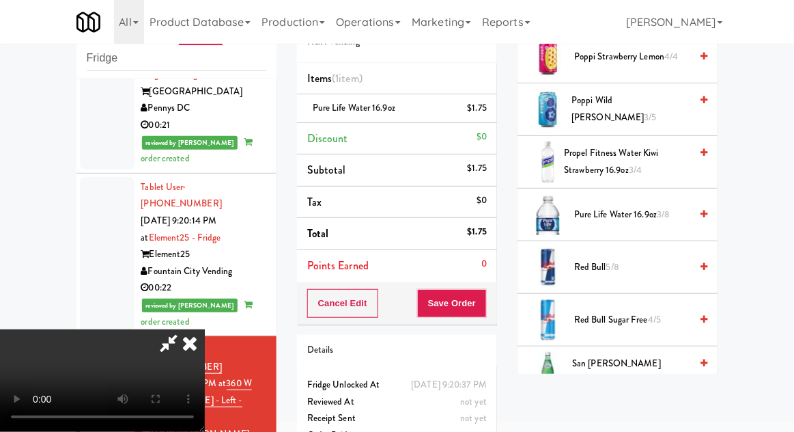
click at [656, 209] on span "Pure Life Water 16.9oz 3/8" at bounding box center [632, 214] width 116 height 17
click at [484, 311] on button "Save Order" at bounding box center [452, 303] width 70 height 29
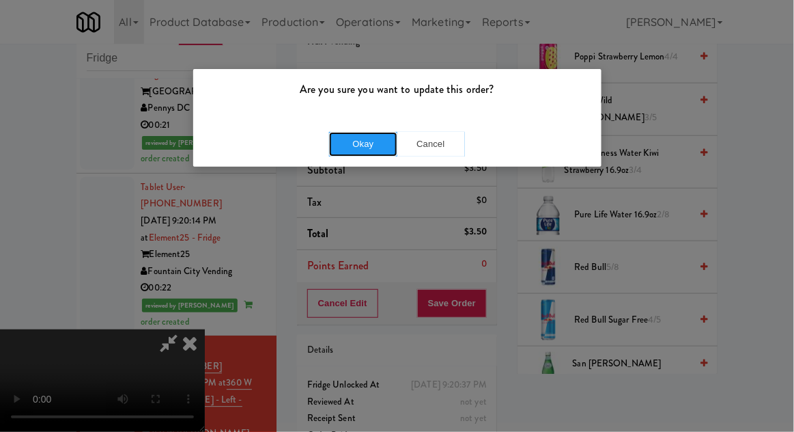
click at [350, 140] on button "Okay" at bounding box center [363, 144] width 68 height 25
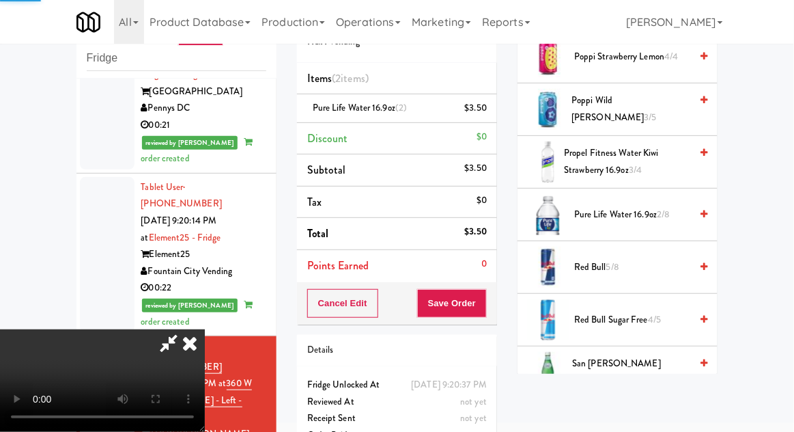
scroll to position [135, 0]
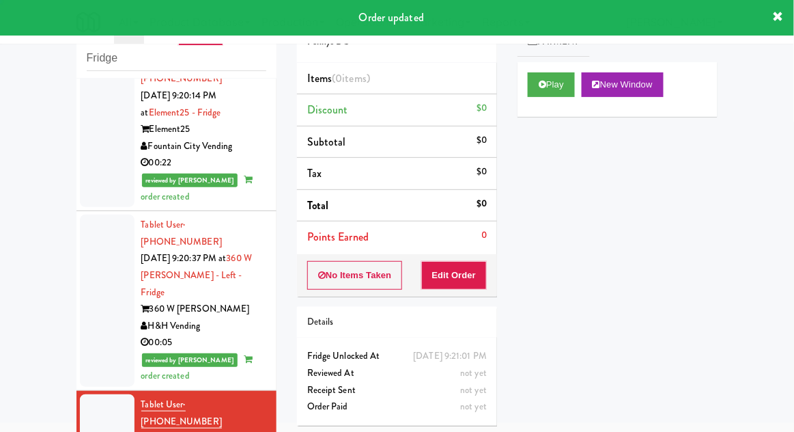
scroll to position [2116, 0]
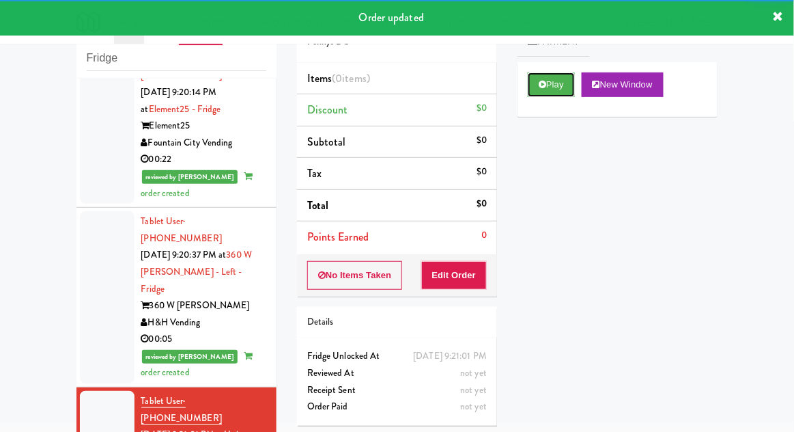
click at [561, 83] on button "Play" at bounding box center [551, 84] width 47 height 25
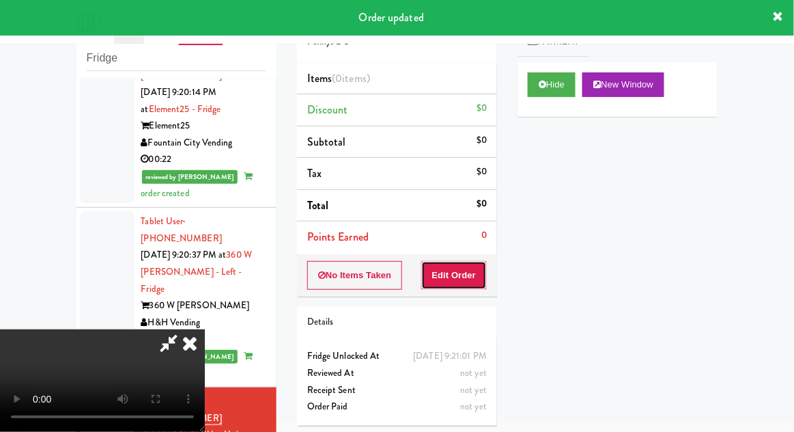
click at [462, 270] on button "Edit Order" at bounding box center [454, 275] width 66 height 29
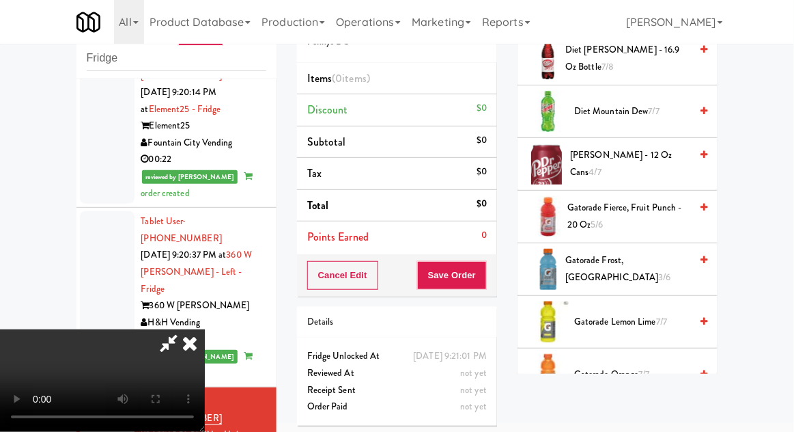
scroll to position [777, 0]
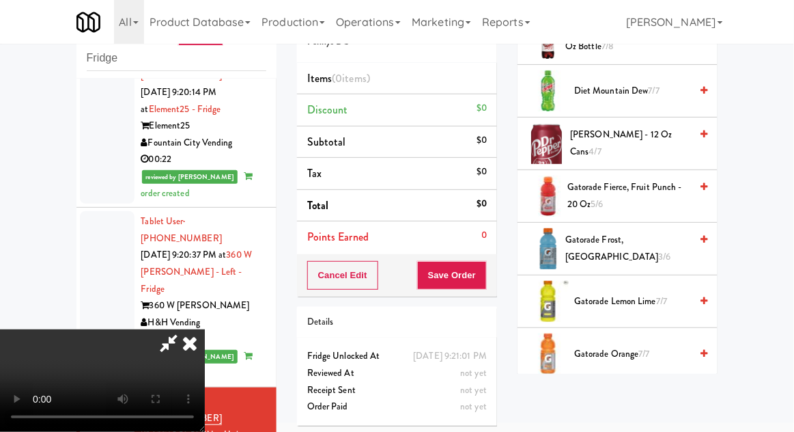
click at [658, 232] on span "Gatorade Frost, Glacier Freeze 3/6" at bounding box center [627, 248] width 125 height 33
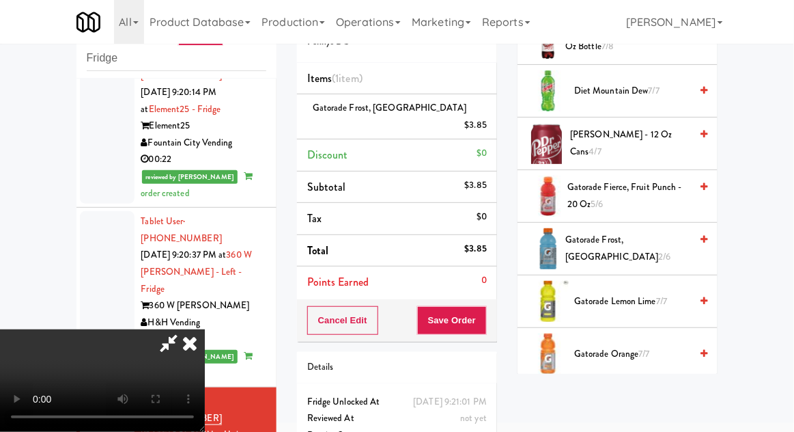
click at [659, 184] on span "Gatorade Fierce, Fruit Punch - 20 oz 5/6" at bounding box center [628, 195] width 123 height 33
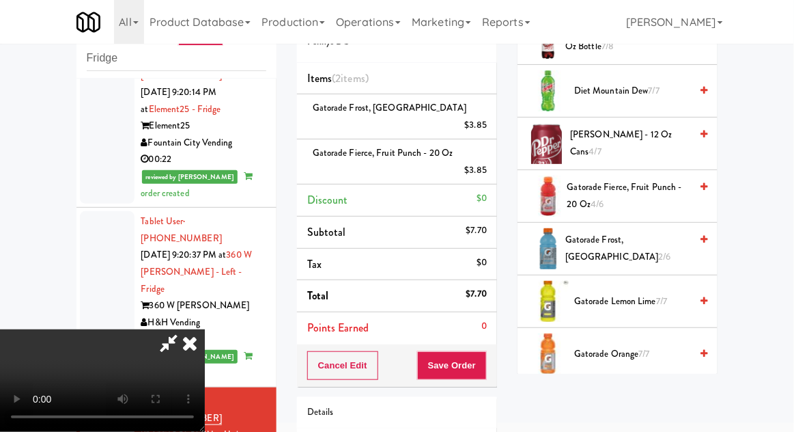
scroll to position [50, 0]
click at [483, 355] on button "Save Order" at bounding box center [452, 365] width 70 height 29
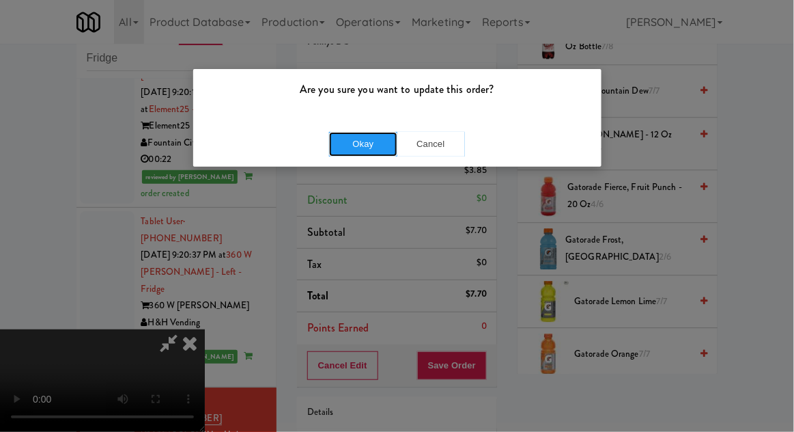
click at [356, 150] on button "Okay" at bounding box center [363, 144] width 68 height 25
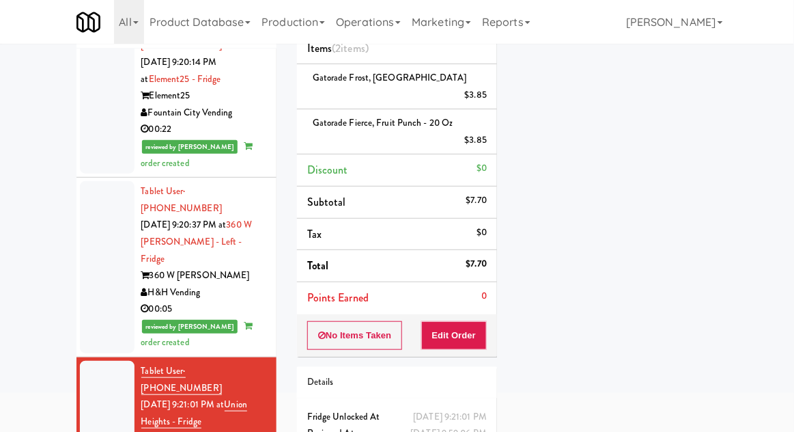
scroll to position [118, 0]
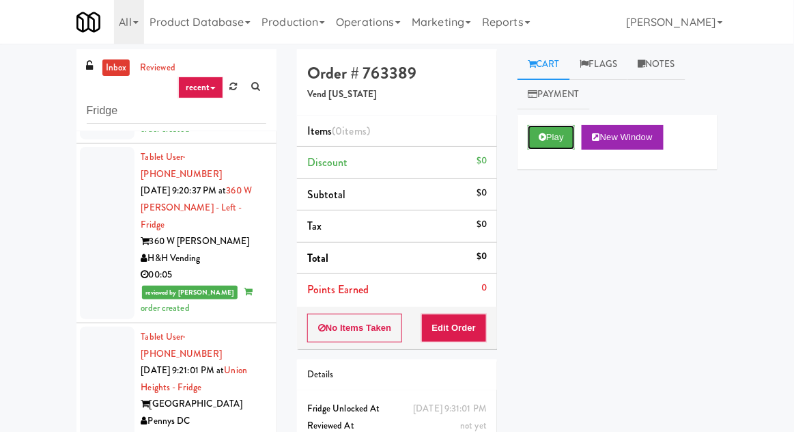
click at [547, 146] on button "Play" at bounding box center [551, 137] width 47 height 25
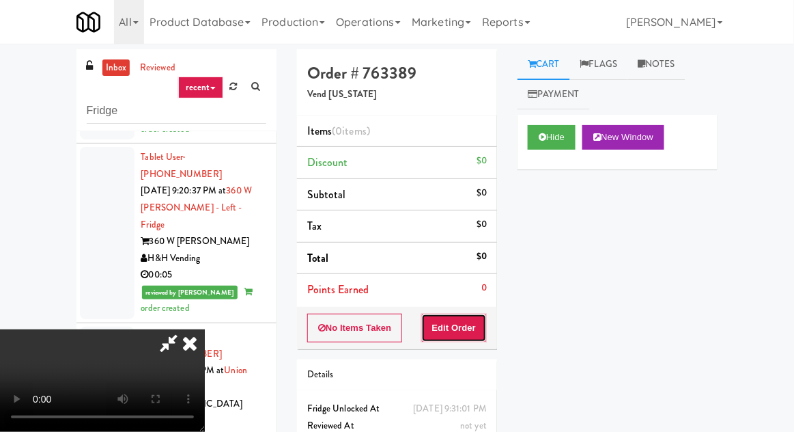
click at [463, 316] on button "Edit Order" at bounding box center [454, 327] width 66 height 29
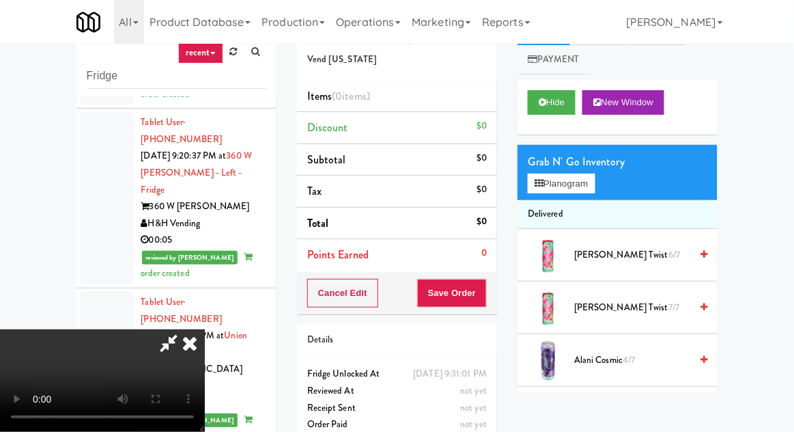
scroll to position [53, 0]
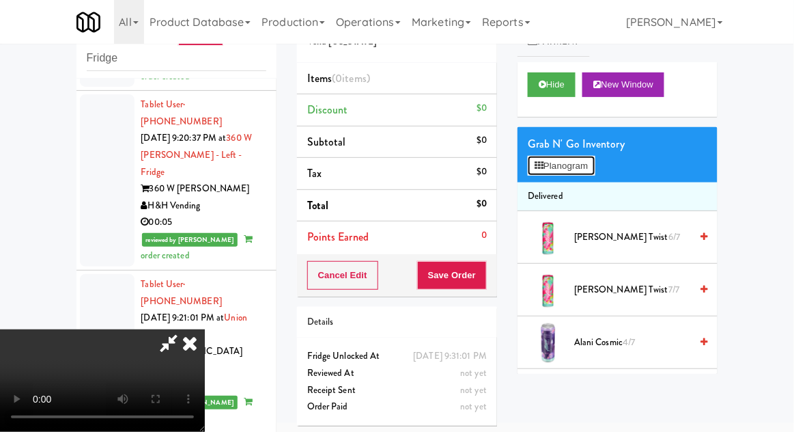
click at [582, 156] on button "Planogram" at bounding box center [561, 166] width 67 height 20
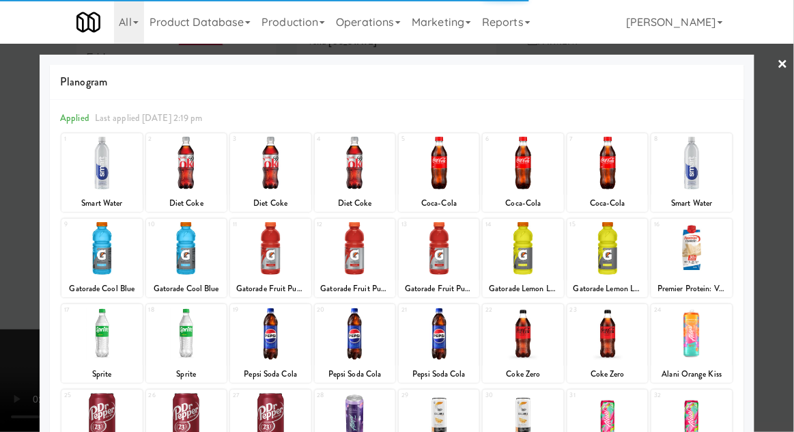
click at [272, 180] on div at bounding box center [270, 163] width 81 height 53
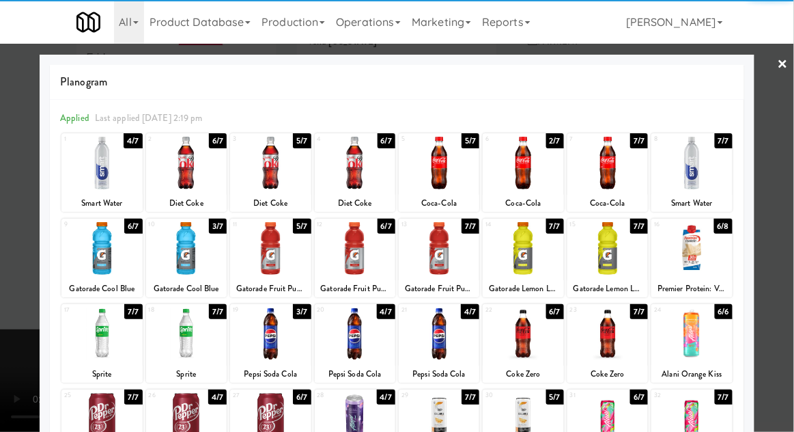
click at [762, 202] on div at bounding box center [397, 216] width 794 height 432
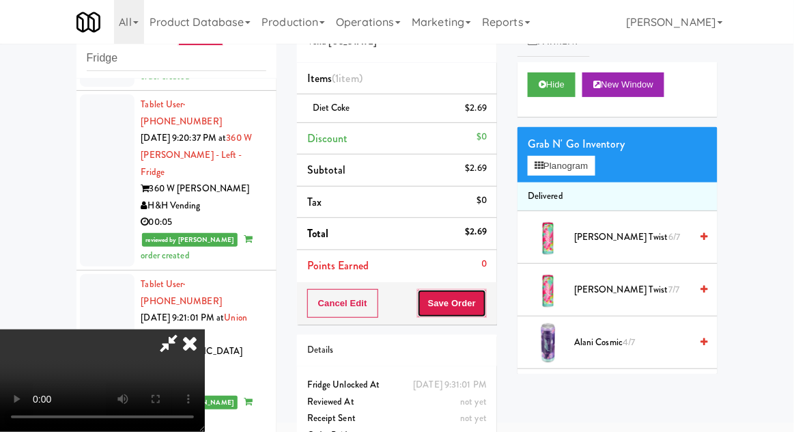
click at [483, 309] on button "Save Order" at bounding box center [452, 303] width 70 height 29
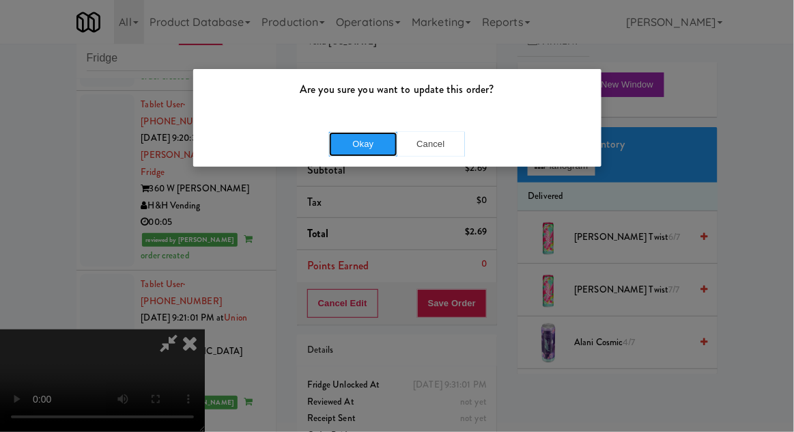
click at [351, 148] on button "Okay" at bounding box center [363, 144] width 68 height 25
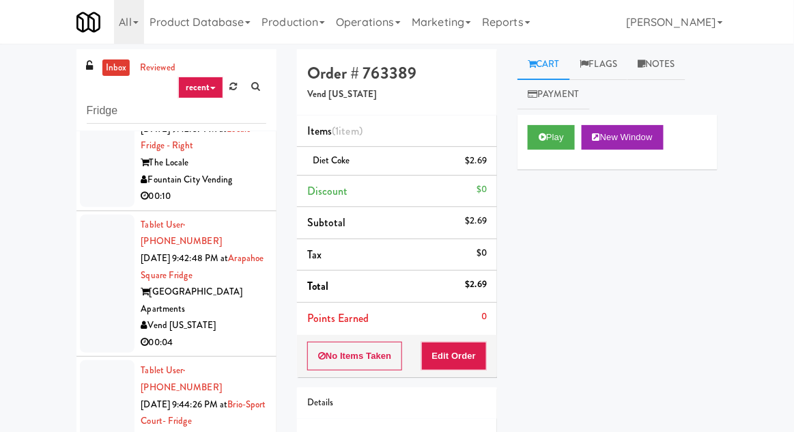
click at [109, 68] on link "inbox" at bounding box center [116, 67] width 28 height 17
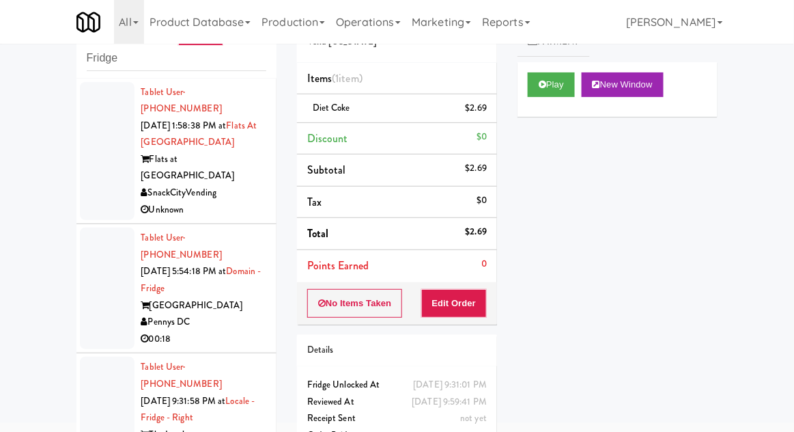
click at [99, 143] on div at bounding box center [107, 151] width 55 height 139
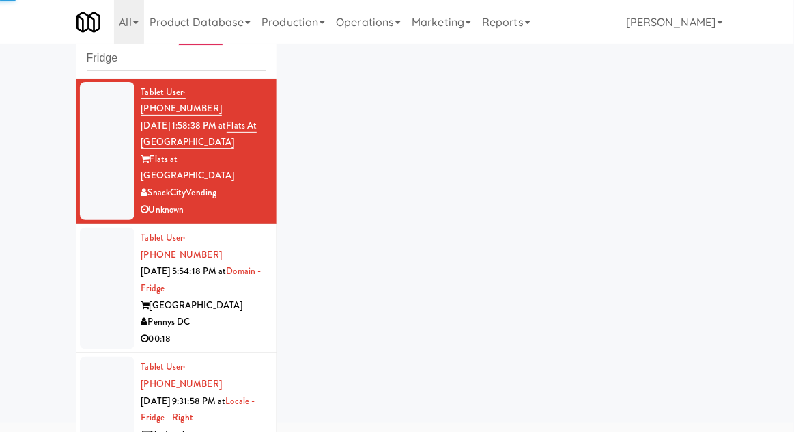
click at [87, 253] on div at bounding box center [107, 288] width 55 height 122
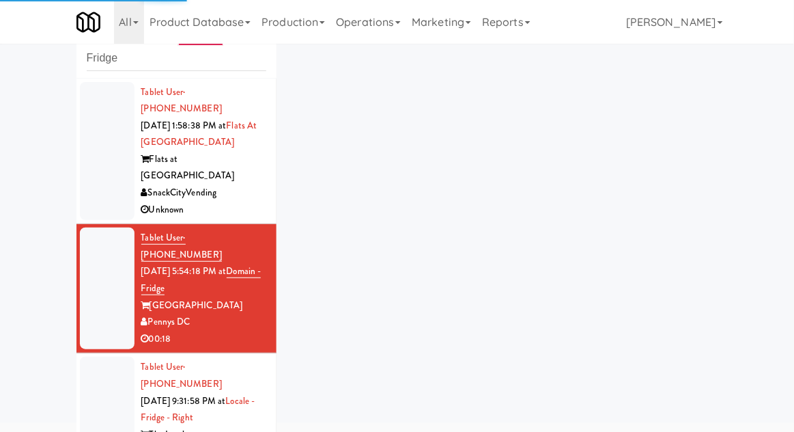
click at [97, 376] on div at bounding box center [107, 417] width 55 height 122
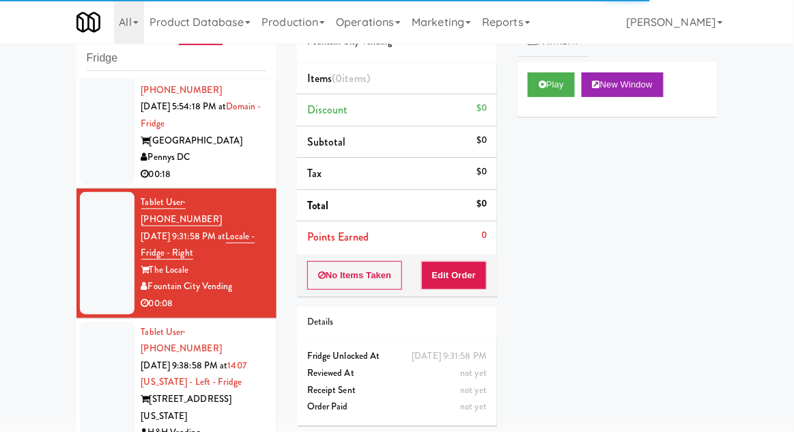
scroll to position [223, 0]
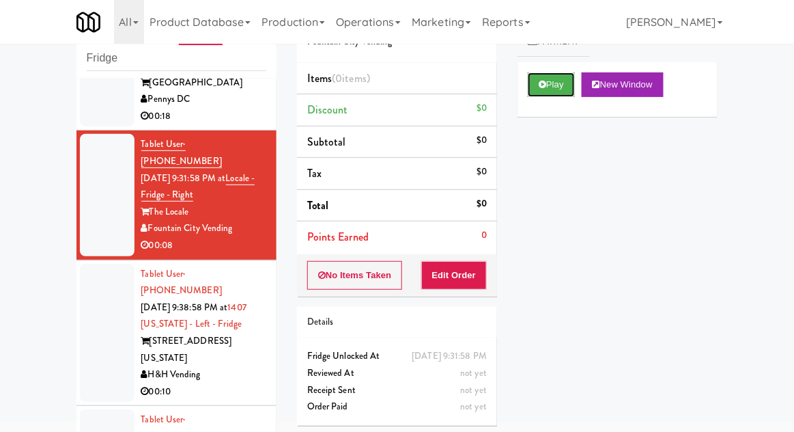
click at [540, 81] on icon at bounding box center [543, 84] width 8 height 9
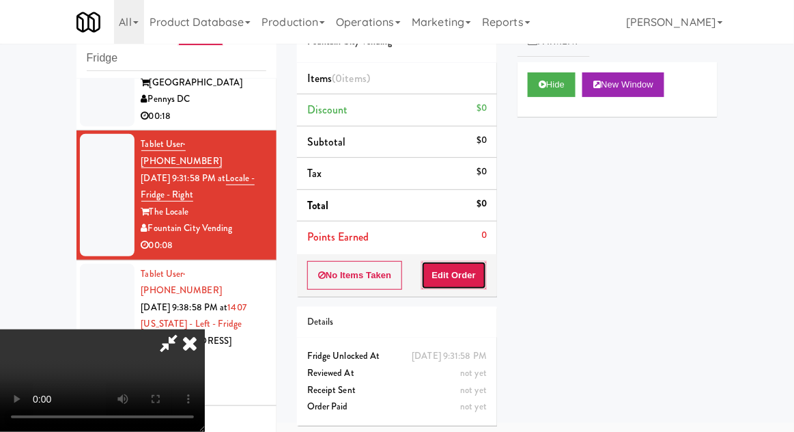
click at [447, 275] on button "Edit Order" at bounding box center [454, 275] width 66 height 29
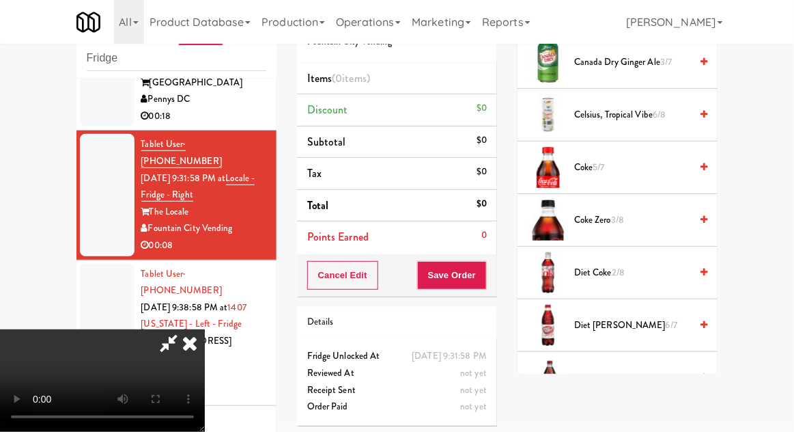
scroll to position [506, 0]
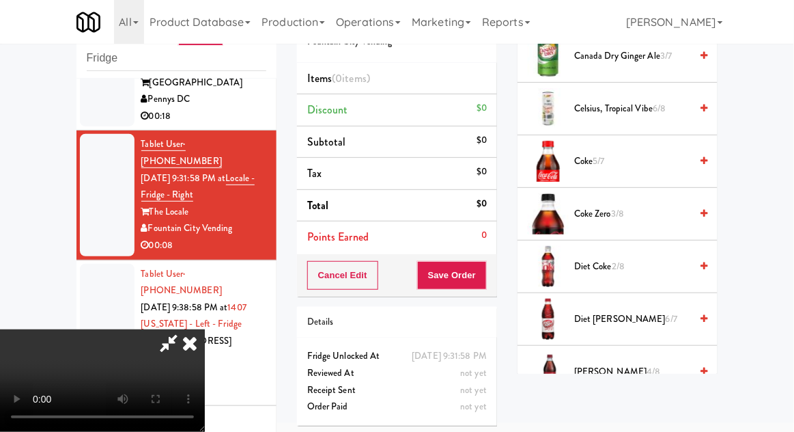
click at [652, 346] on li "[PERSON_NAME] 4/8" at bounding box center [618, 372] width 200 height 53
click at [644, 363] on span "[PERSON_NAME] 4/8" at bounding box center [632, 371] width 116 height 17
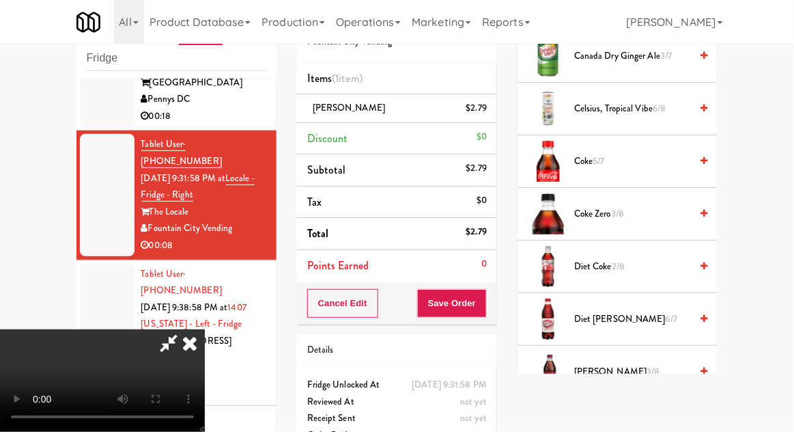
click at [639, 363] on span "[PERSON_NAME] 3/8" at bounding box center [632, 371] width 116 height 17
click at [484, 301] on button "Save Order" at bounding box center [452, 303] width 70 height 29
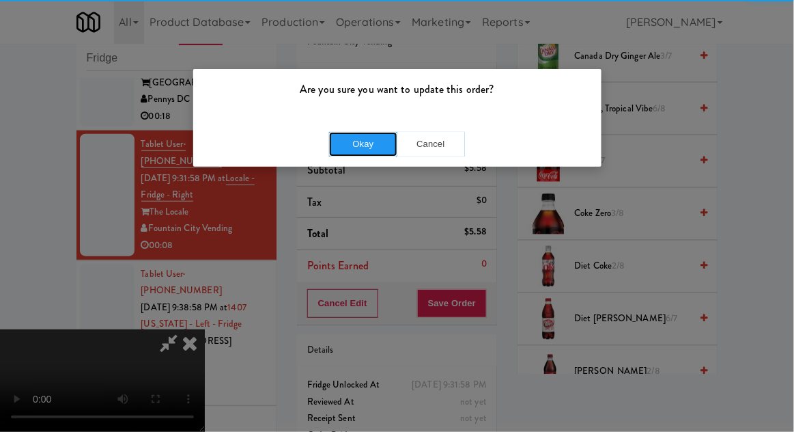
click at [367, 138] on button "Okay" at bounding box center [363, 144] width 68 height 25
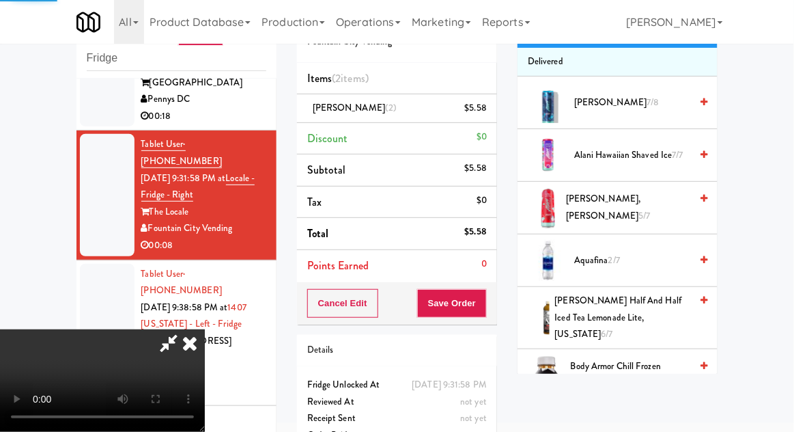
scroll to position [0, 0]
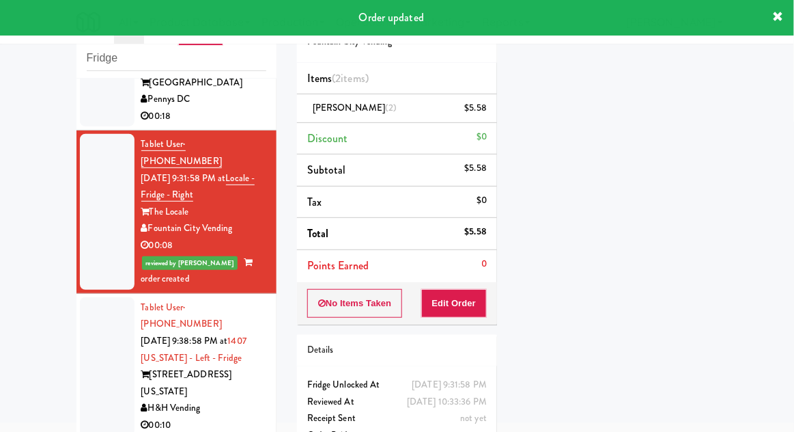
click at [111, 307] on div at bounding box center [107, 366] width 55 height 139
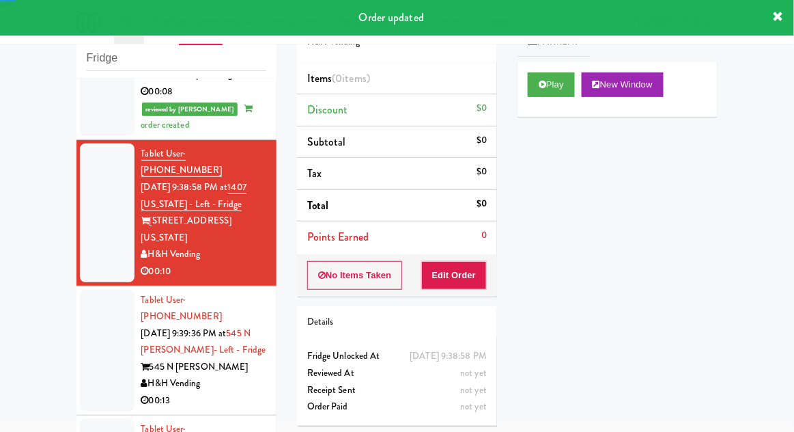
scroll to position [376, 0]
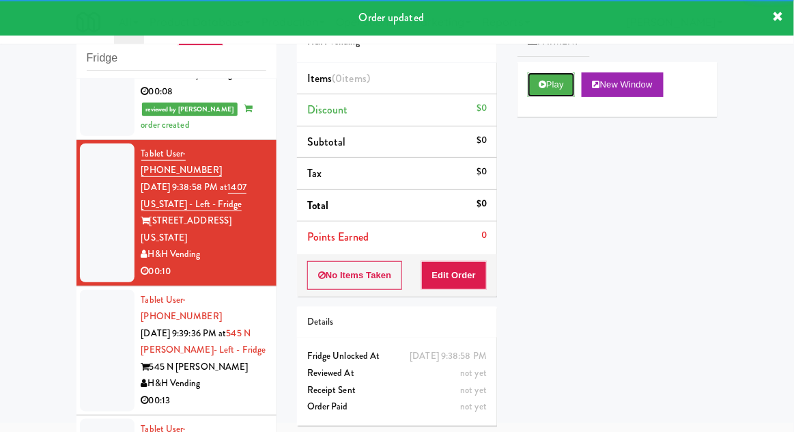
click at [551, 94] on button "Play" at bounding box center [551, 84] width 47 height 25
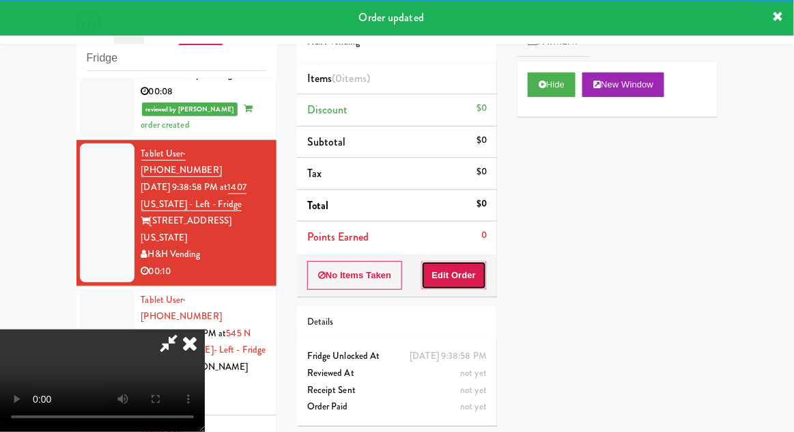
click at [464, 283] on button "Edit Order" at bounding box center [454, 275] width 66 height 29
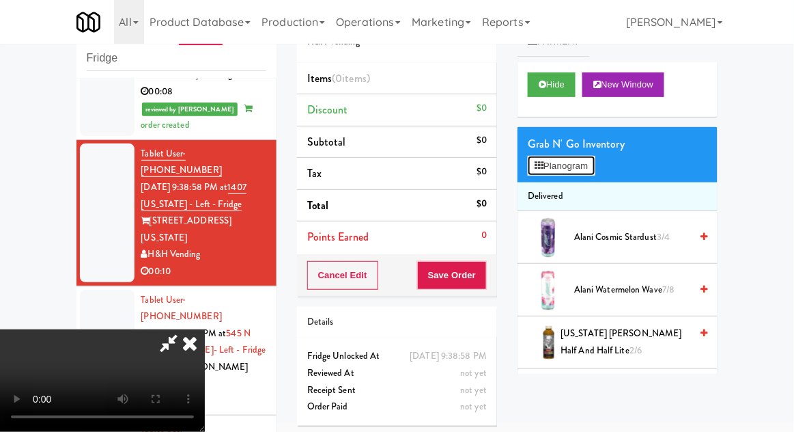
click at [589, 172] on button "Planogram" at bounding box center [561, 166] width 67 height 20
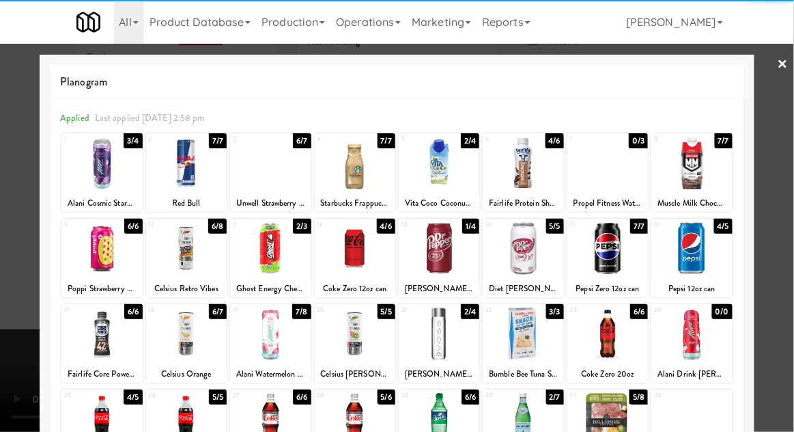
click at [347, 247] on div at bounding box center [355, 248] width 81 height 53
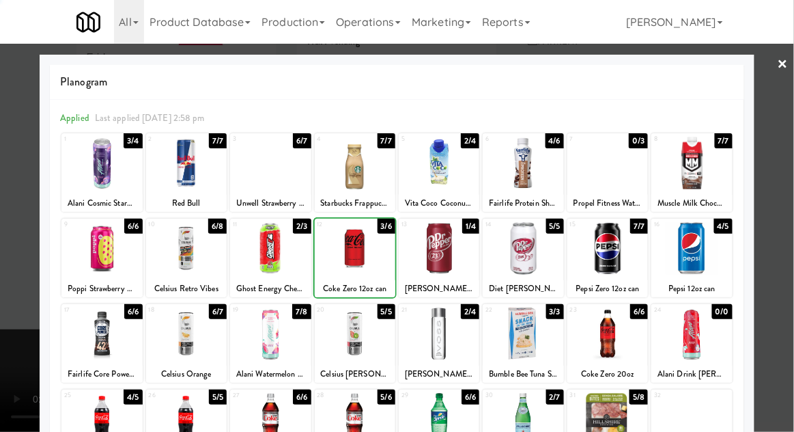
click at [784, 268] on div at bounding box center [397, 216] width 794 height 432
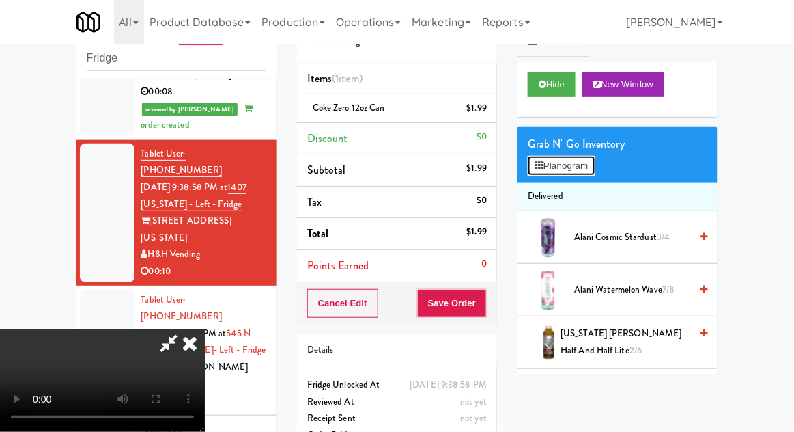
click at [550, 158] on button "Planogram" at bounding box center [561, 166] width 67 height 20
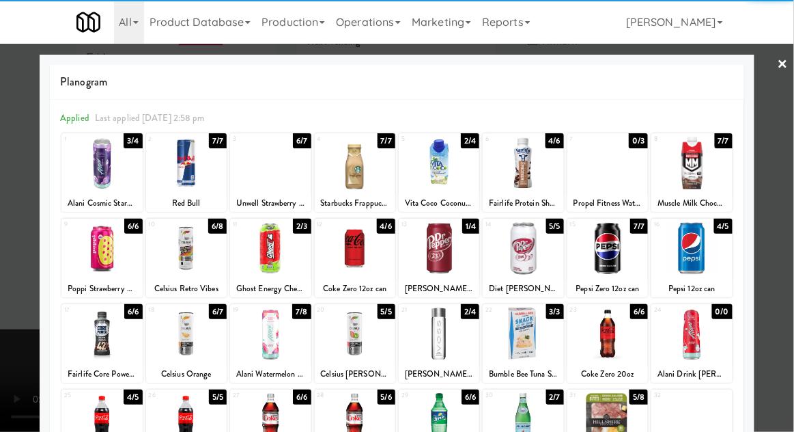
click at [346, 244] on div at bounding box center [355, 248] width 81 height 53
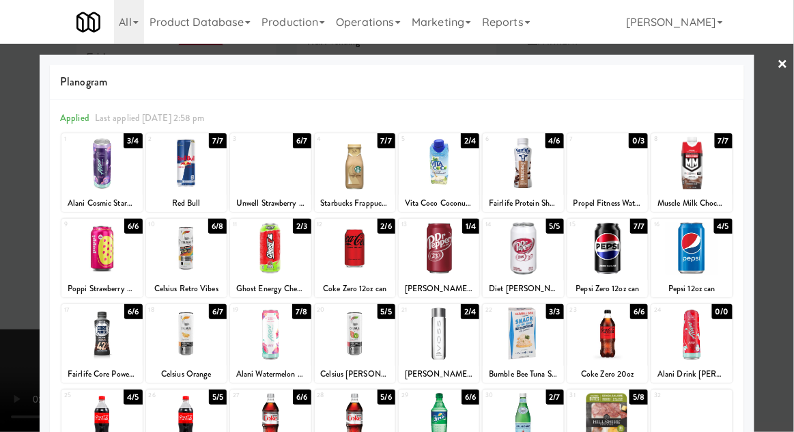
click at [790, 260] on div at bounding box center [397, 216] width 794 height 432
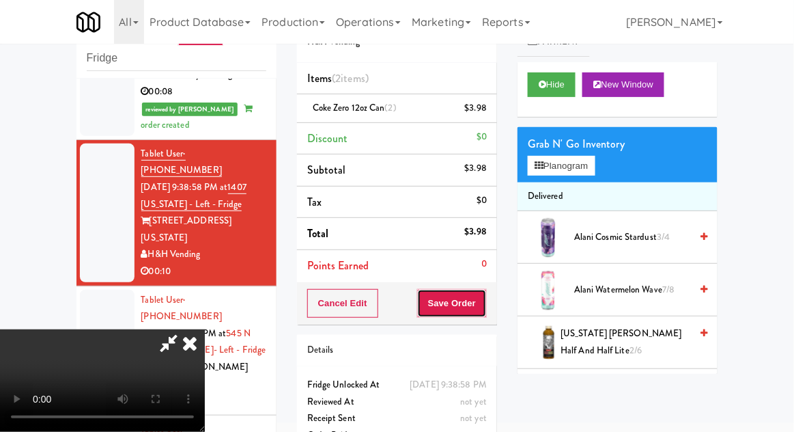
click at [486, 290] on button "Save Order" at bounding box center [452, 303] width 70 height 29
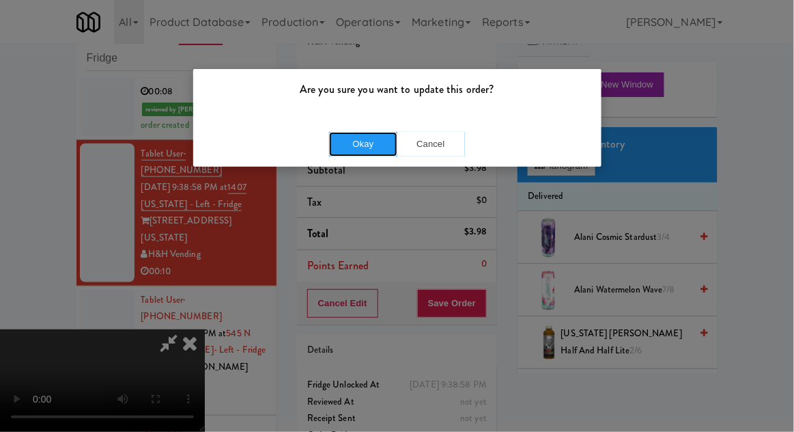
click at [354, 150] on button "Okay" at bounding box center [363, 144] width 68 height 25
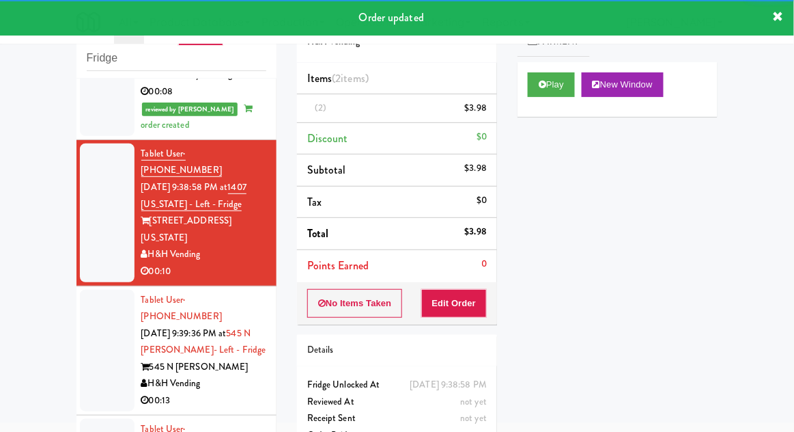
click at [83, 290] on div at bounding box center [107, 351] width 55 height 122
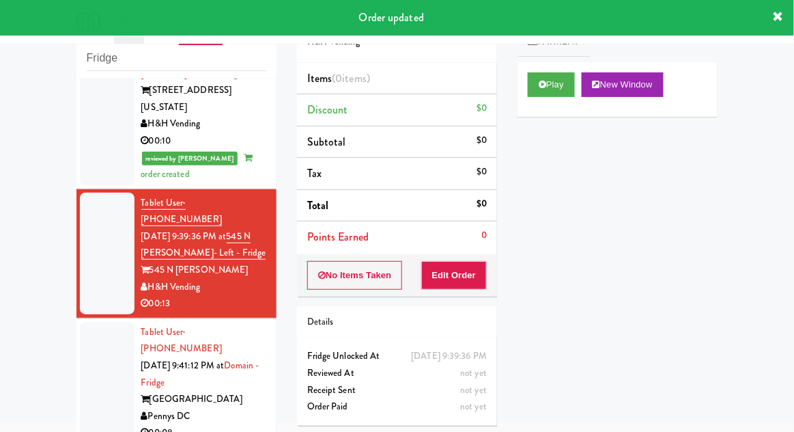
scroll to position [517, 0]
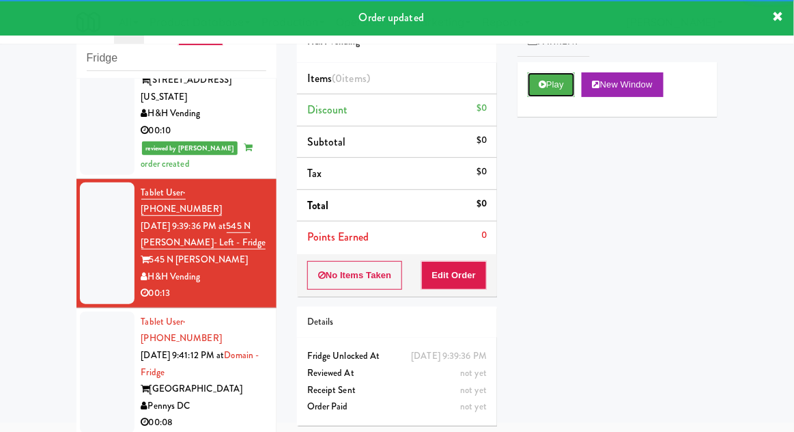
click at [535, 83] on button "Play" at bounding box center [551, 84] width 47 height 25
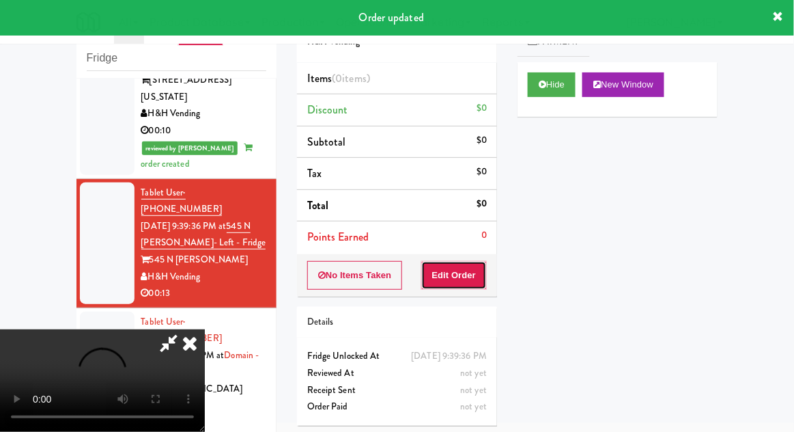
click at [453, 280] on button "Edit Order" at bounding box center [454, 275] width 66 height 29
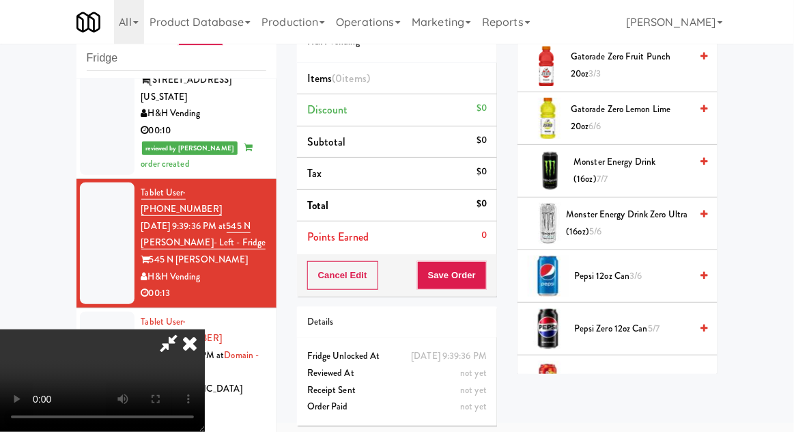
scroll to position [1117, 0]
click at [670, 268] on span "Pepsi 12oz can 3/6" at bounding box center [632, 276] width 116 height 17
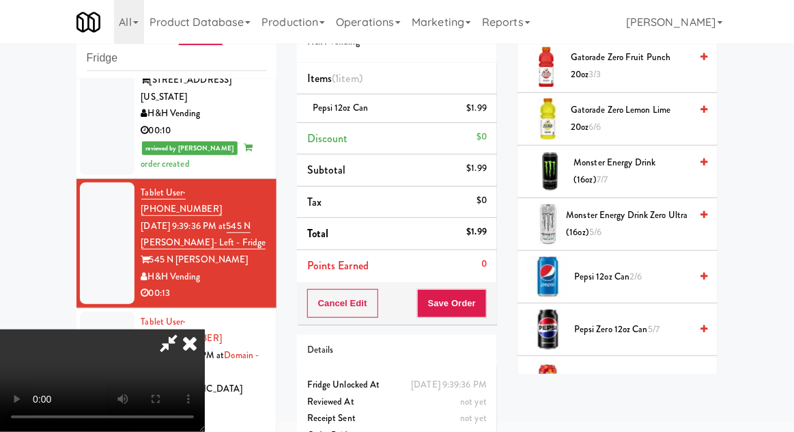
scroll to position [50, 0]
click at [659, 276] on span "Pepsi 12oz can 2/6" at bounding box center [632, 276] width 116 height 17
click at [481, 290] on button "Save Order" at bounding box center [452, 303] width 70 height 29
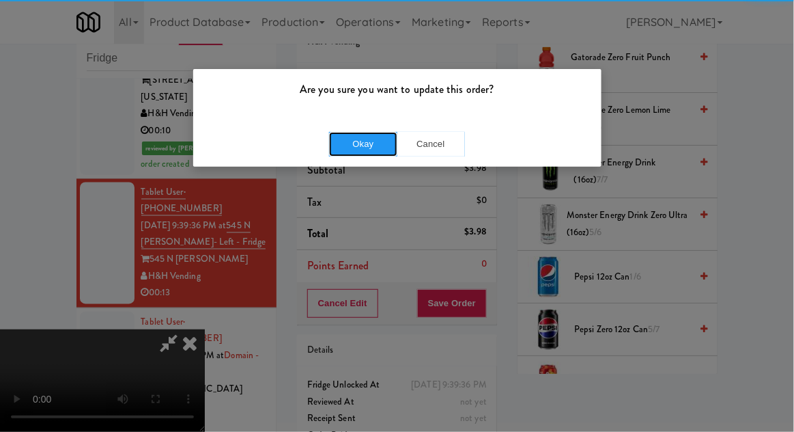
click at [355, 142] on button "Okay" at bounding box center [363, 144] width 68 height 25
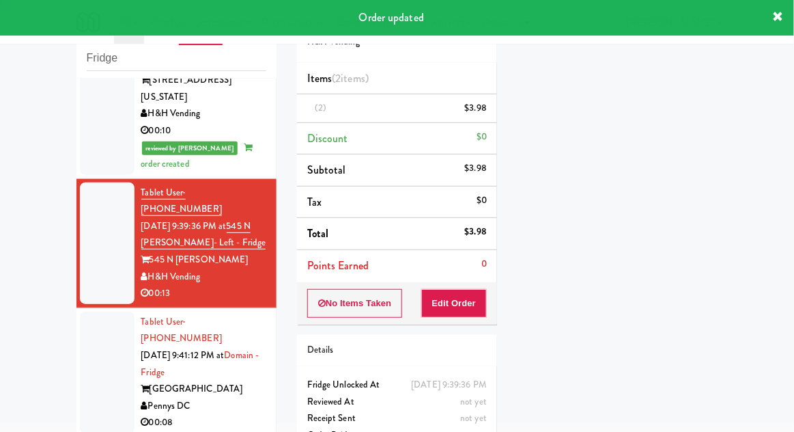
scroll to position [0, 0]
click at [92, 311] on div at bounding box center [107, 372] width 55 height 122
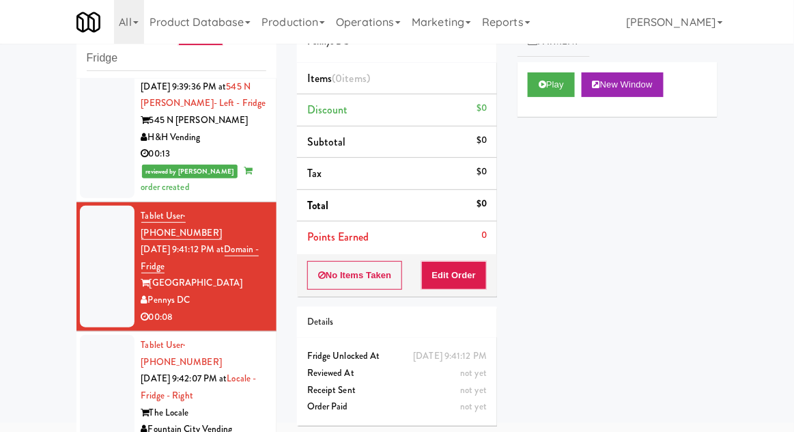
scroll to position [661, 0]
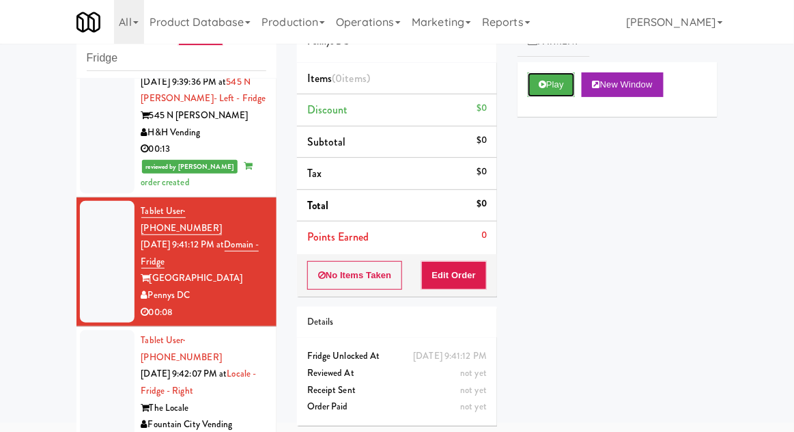
click at [539, 74] on button "Play" at bounding box center [551, 84] width 47 height 25
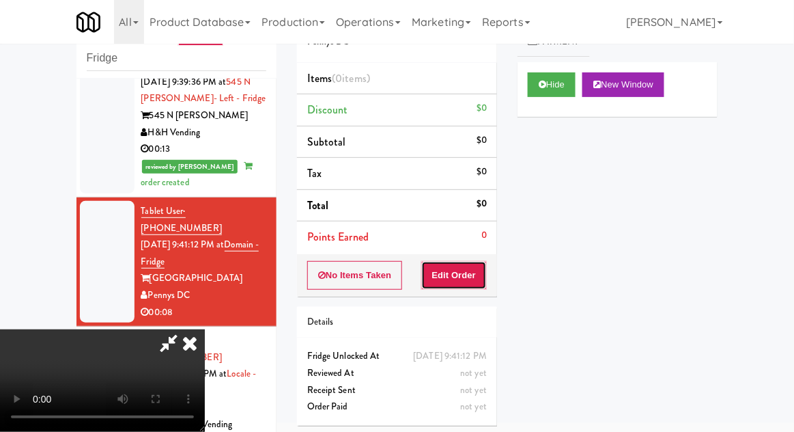
click at [457, 277] on button "Edit Order" at bounding box center [454, 275] width 66 height 29
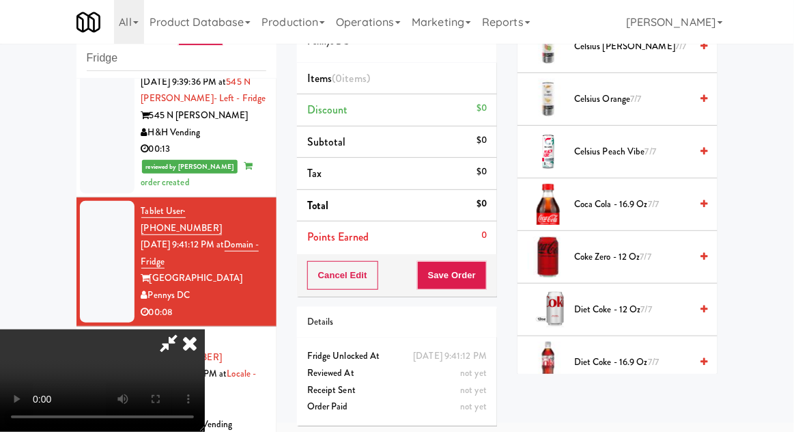
scroll to position [348, 0]
click at [645, 356] on span "Diet Coke - 16.9 oz 7/7" at bounding box center [632, 362] width 116 height 17
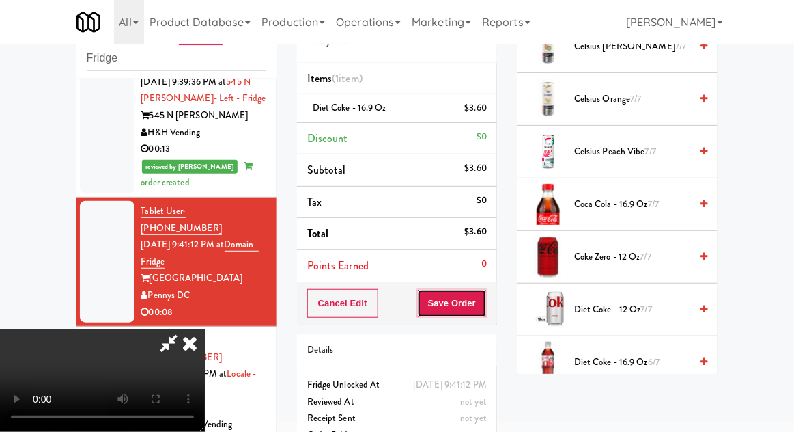
click at [486, 303] on button "Save Order" at bounding box center [452, 303] width 70 height 29
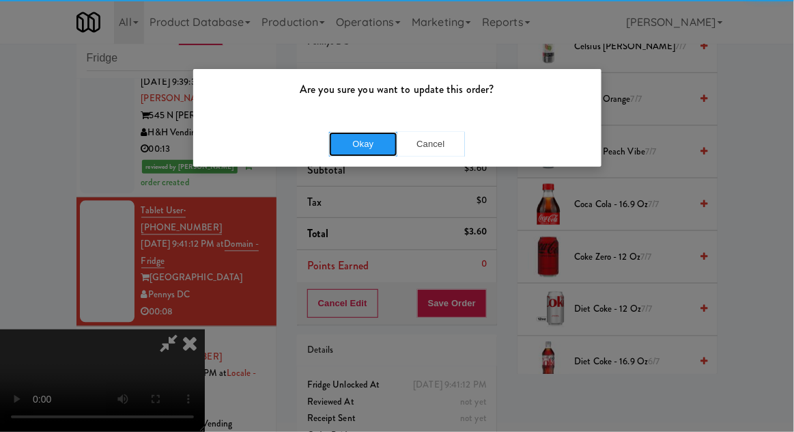
click at [358, 145] on button "Okay" at bounding box center [363, 144] width 68 height 25
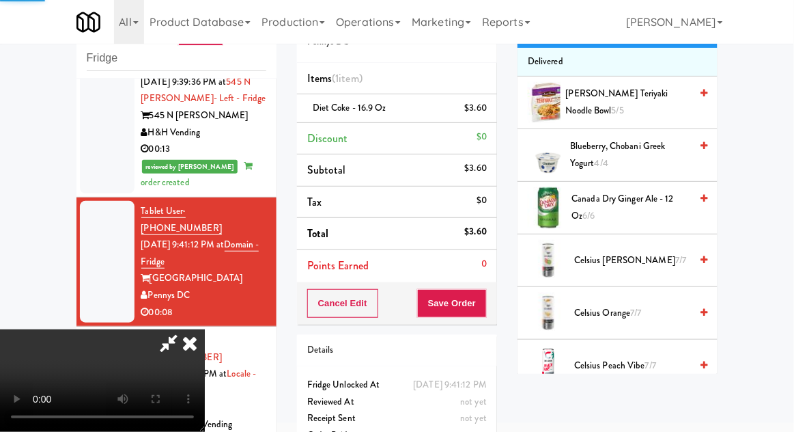
scroll to position [0, 0]
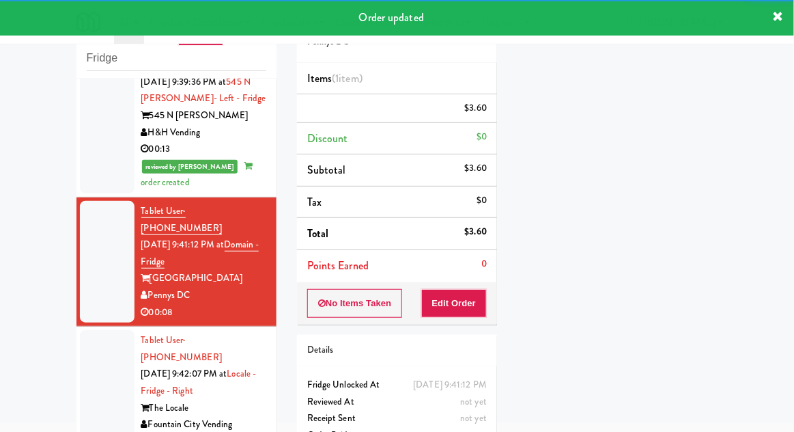
click at [91, 330] on div at bounding box center [107, 391] width 55 height 122
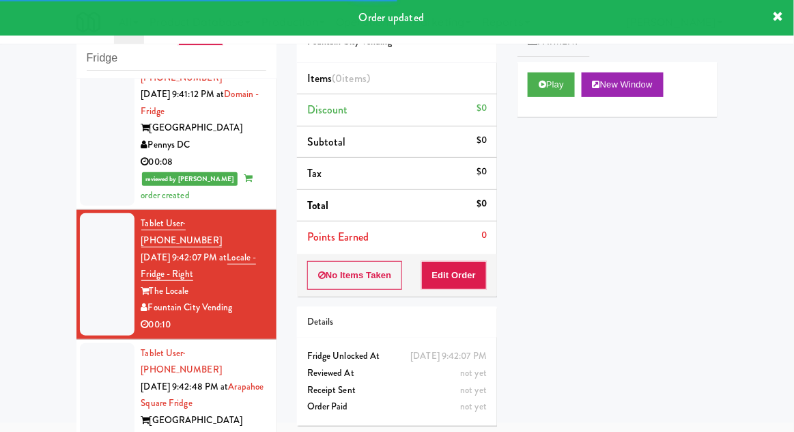
scroll to position [813, 0]
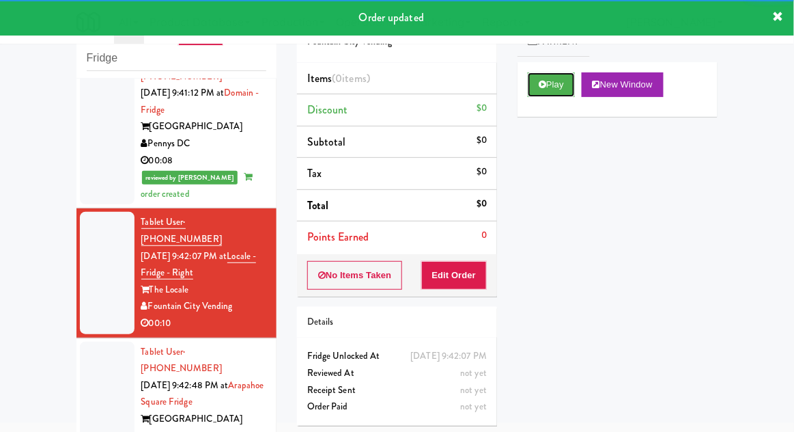
click at [537, 74] on button "Play" at bounding box center [551, 84] width 47 height 25
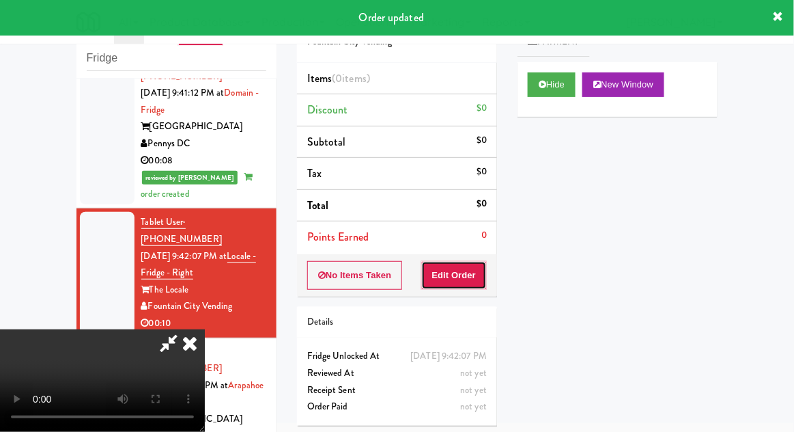
click at [460, 274] on button "Edit Order" at bounding box center [454, 275] width 66 height 29
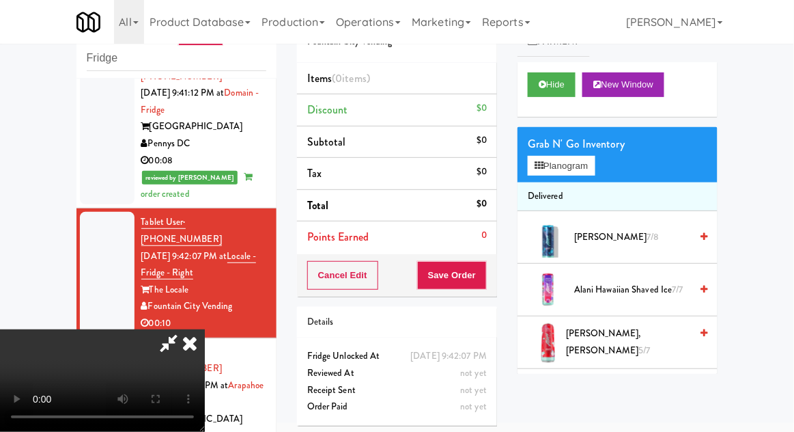
scroll to position [0, 0]
click at [595, 175] on button "Planogram" at bounding box center [561, 166] width 67 height 20
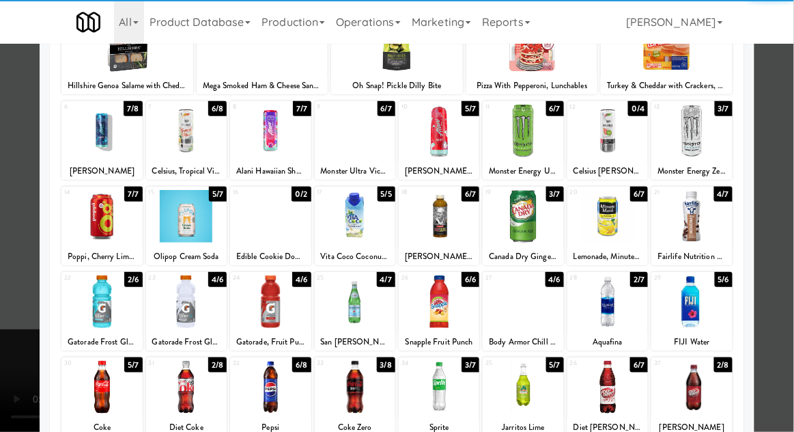
scroll to position [119, 0]
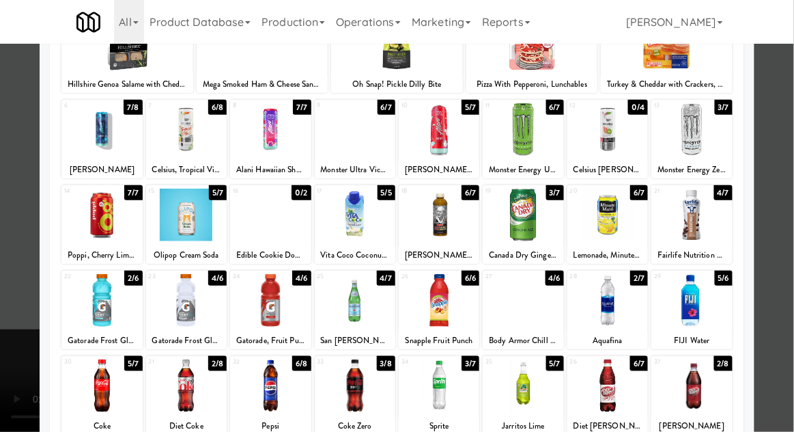
click at [535, 320] on div at bounding box center [523, 300] width 81 height 53
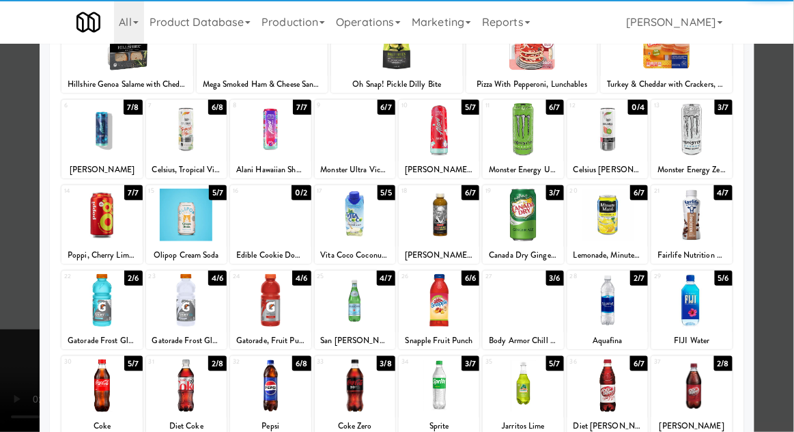
click at [784, 247] on div at bounding box center [397, 216] width 794 height 432
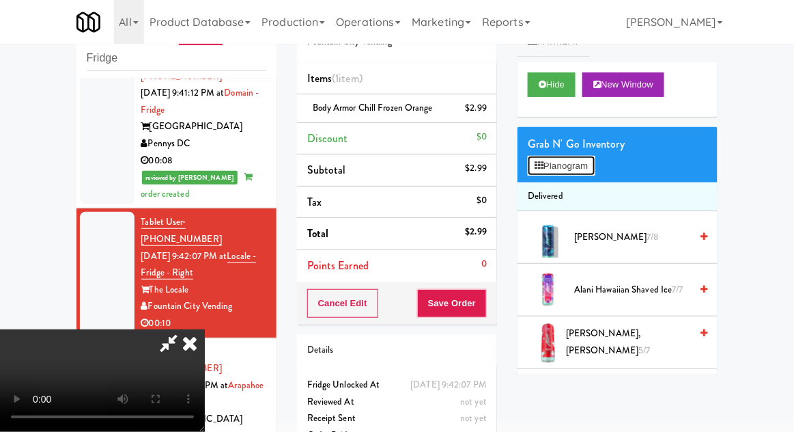
click at [595, 162] on button "Planogram" at bounding box center [561, 166] width 67 height 20
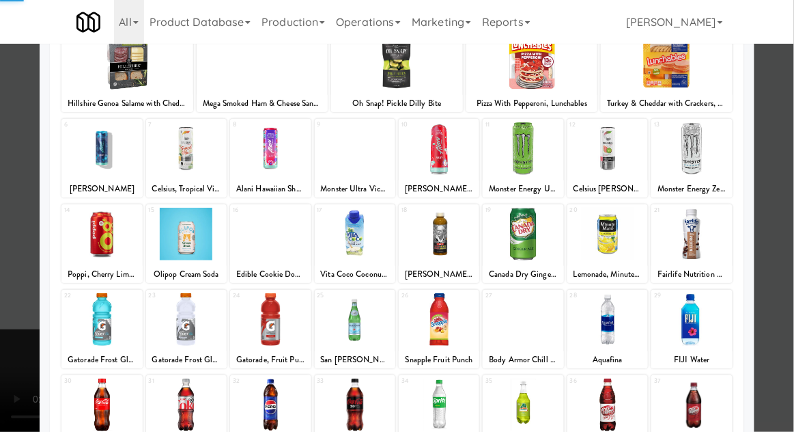
scroll to position [173, 0]
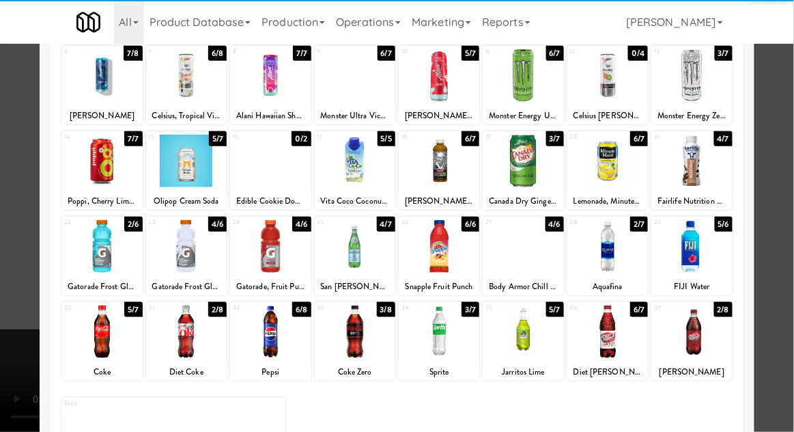
click at [184, 343] on div at bounding box center [186, 331] width 81 height 53
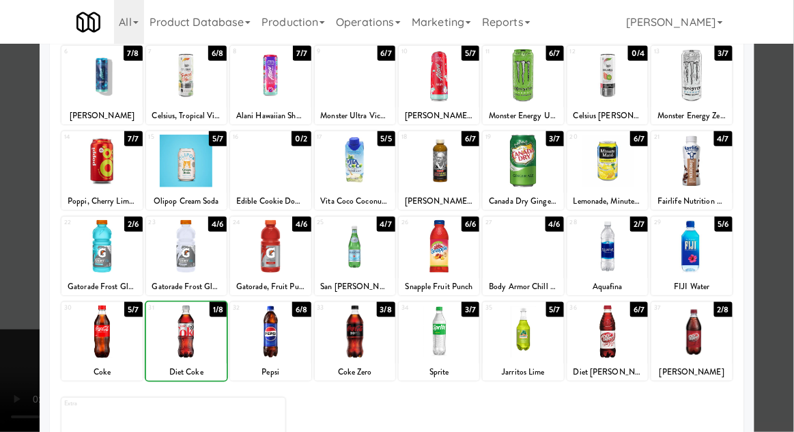
click at [783, 225] on div at bounding box center [397, 216] width 794 height 432
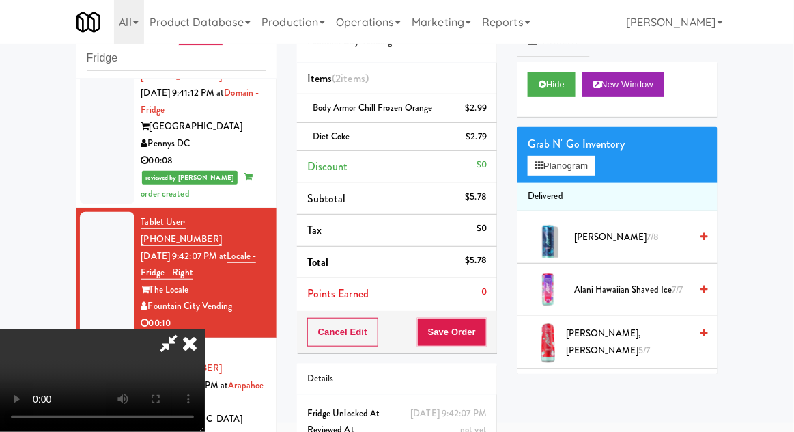
scroll to position [50, 0]
click at [484, 333] on button "Save Order" at bounding box center [452, 332] width 70 height 29
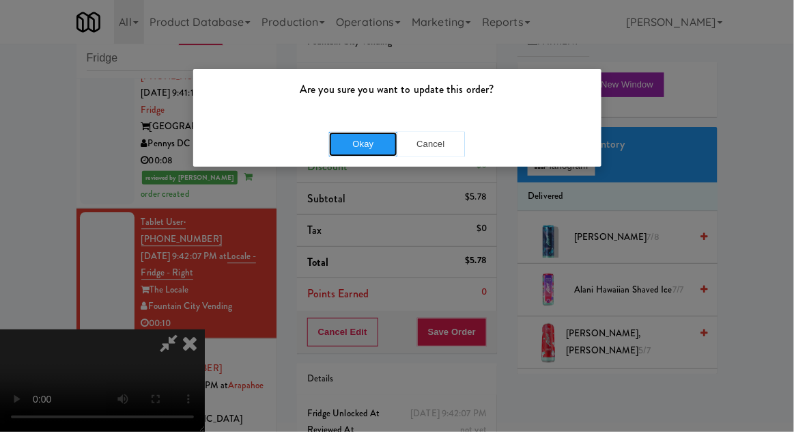
click at [352, 151] on button "Okay" at bounding box center [363, 144] width 68 height 25
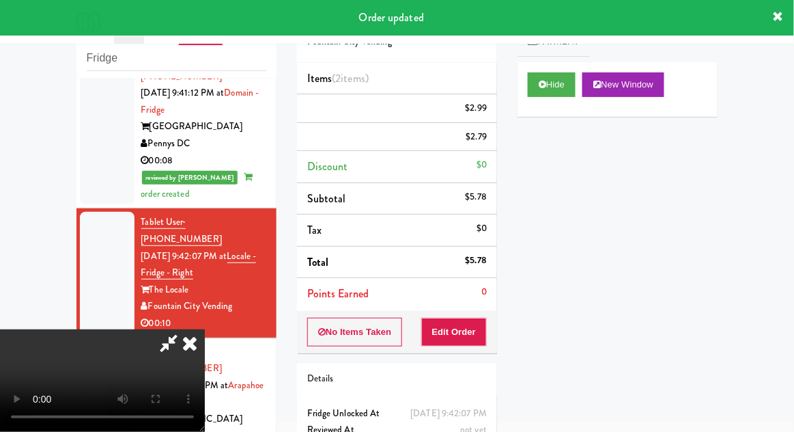
scroll to position [0, 0]
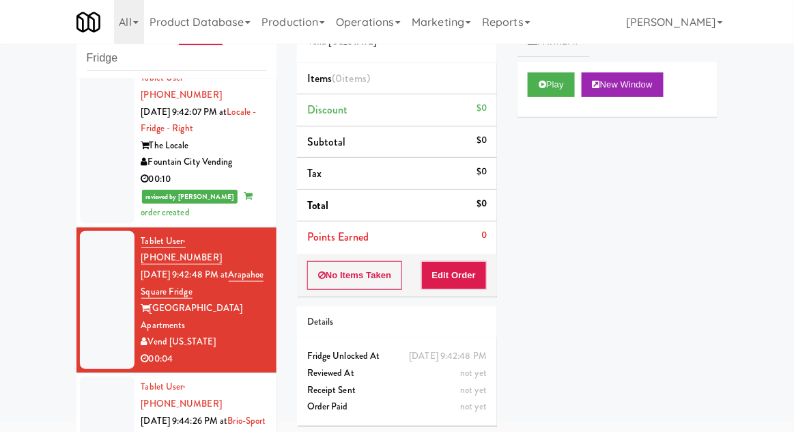
scroll to position [952, 0]
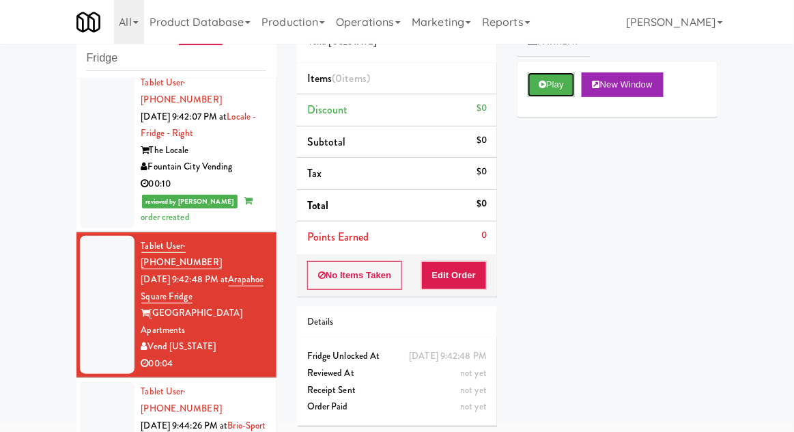
click at [545, 82] on icon at bounding box center [543, 84] width 8 height 9
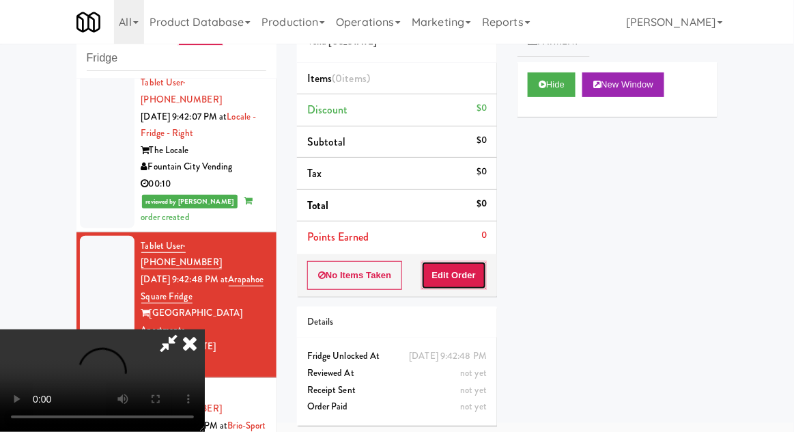
click at [476, 266] on button "Edit Order" at bounding box center [454, 275] width 66 height 29
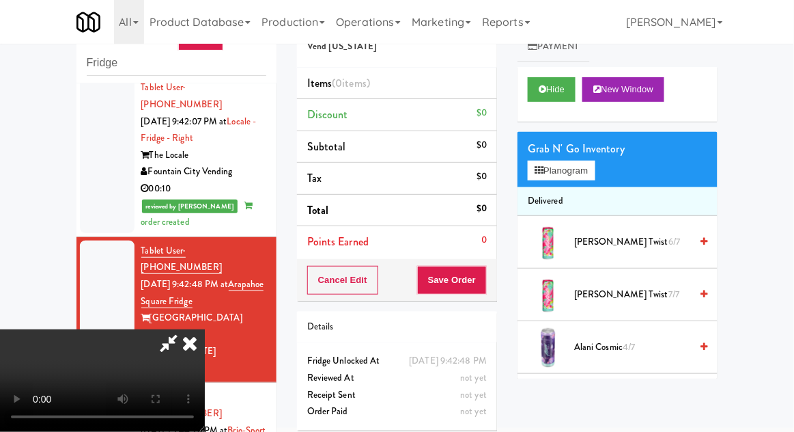
scroll to position [0, 0]
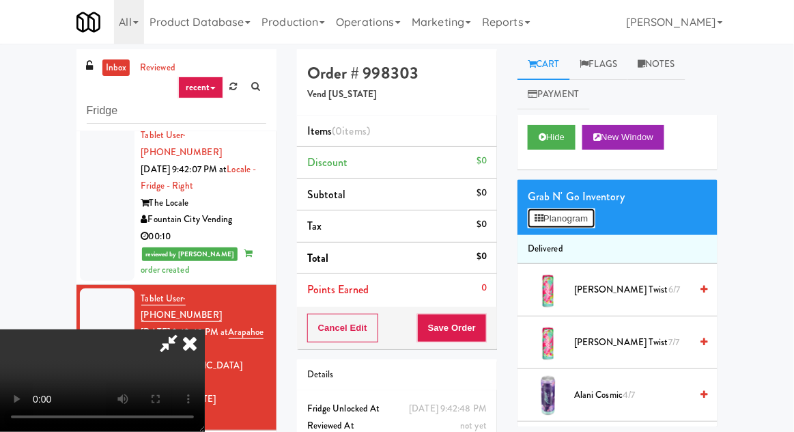
click at [541, 210] on button "Planogram" at bounding box center [561, 218] width 67 height 20
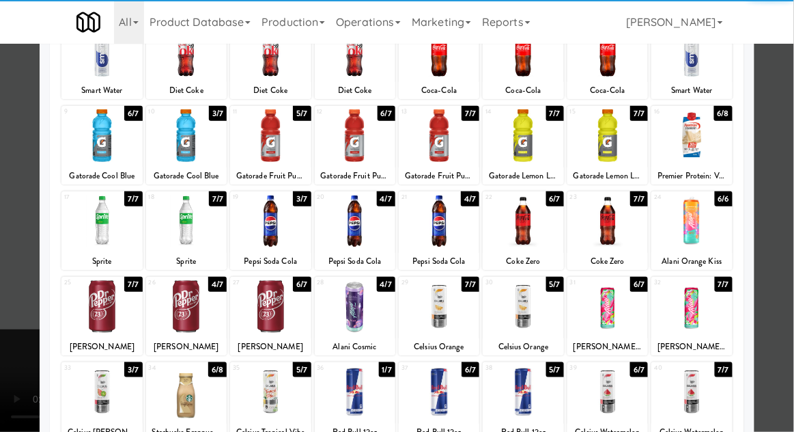
scroll to position [113, 0]
click at [275, 306] on div at bounding box center [270, 306] width 81 height 53
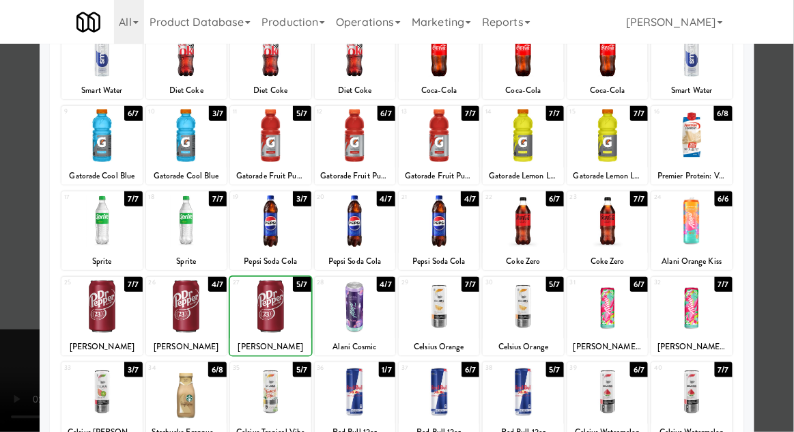
click at [785, 166] on div at bounding box center [397, 216] width 794 height 432
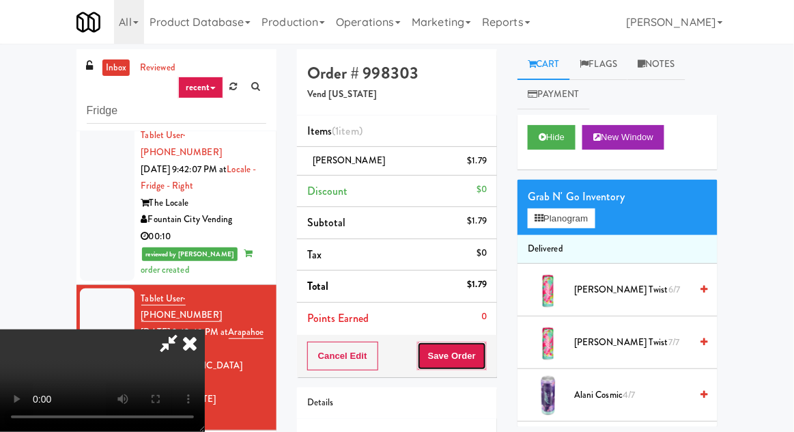
click at [480, 362] on button "Save Order" at bounding box center [452, 355] width 70 height 29
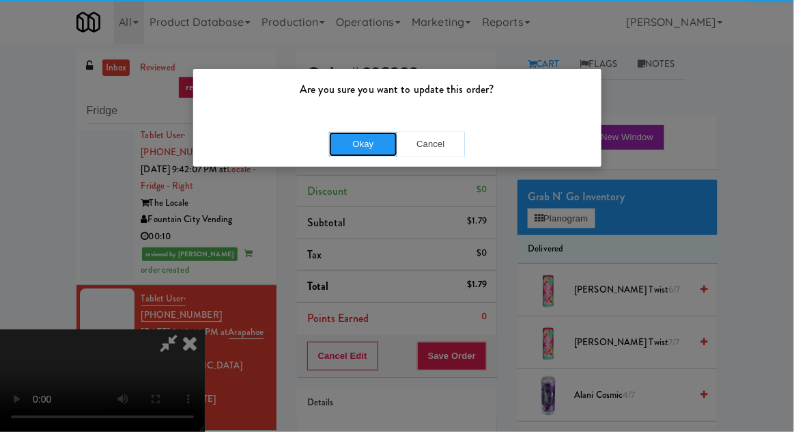
click at [354, 138] on button "Okay" at bounding box center [363, 144] width 68 height 25
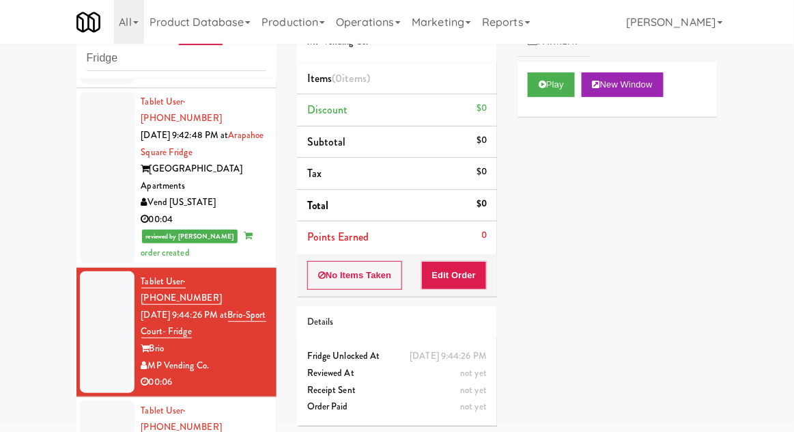
scroll to position [1098, 0]
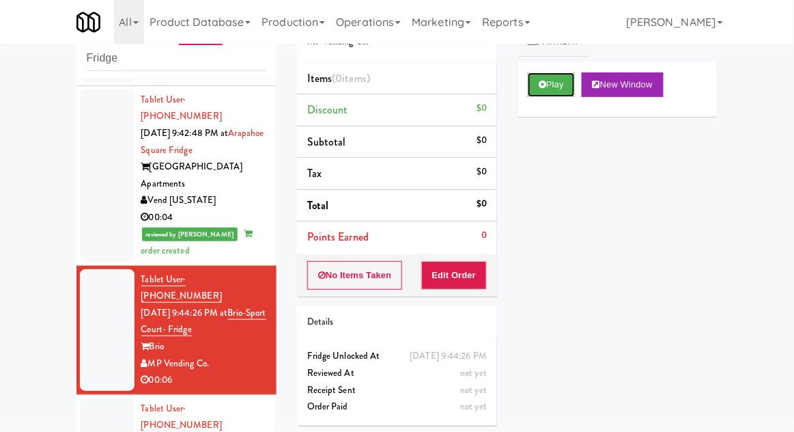
click at [549, 74] on button "Play" at bounding box center [551, 84] width 47 height 25
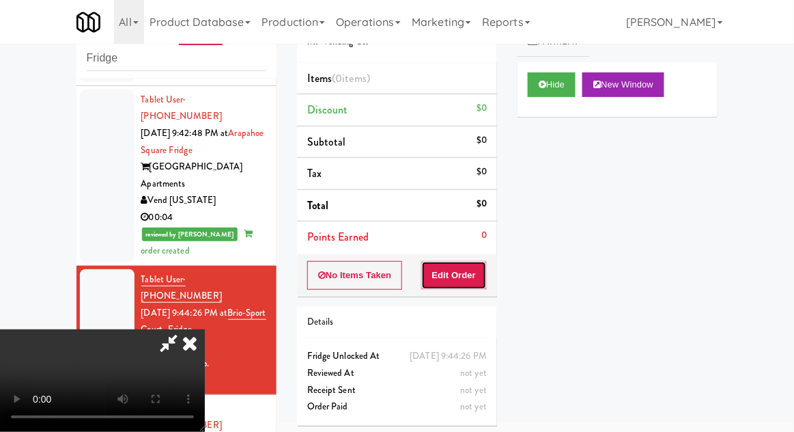
click at [459, 273] on button "Edit Order" at bounding box center [454, 275] width 66 height 29
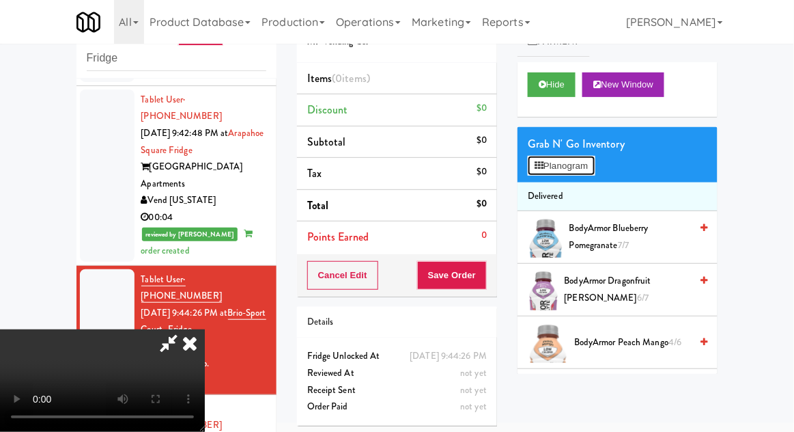
click at [595, 172] on button "Planogram" at bounding box center [561, 166] width 67 height 20
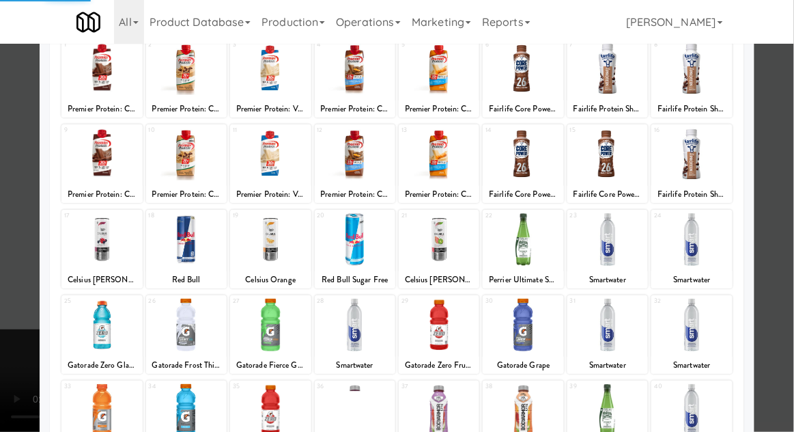
scroll to position [92, 0]
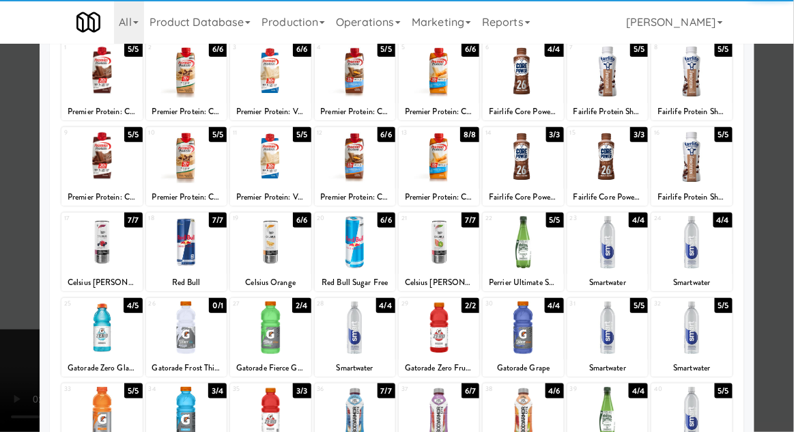
click at [264, 333] on div at bounding box center [270, 327] width 81 height 53
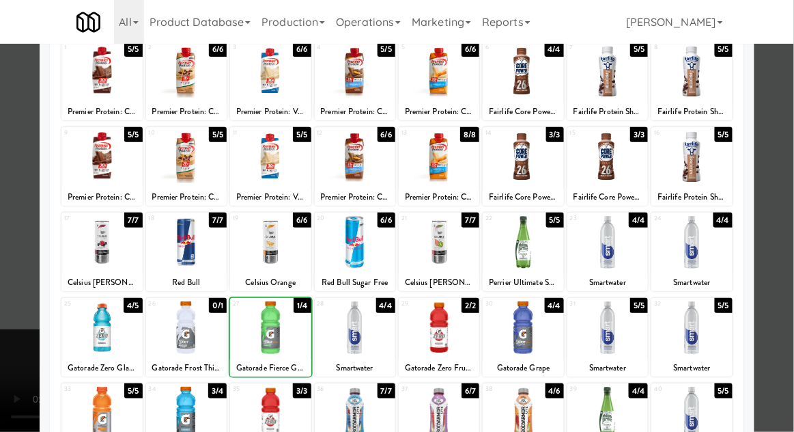
click at [781, 232] on div at bounding box center [397, 216] width 794 height 432
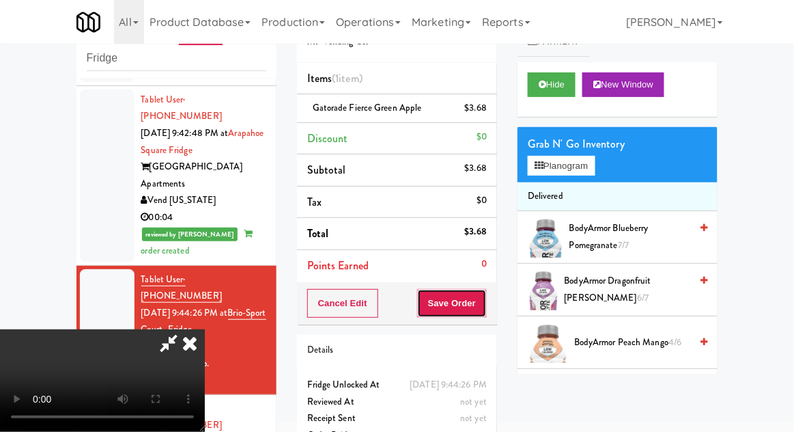
click at [481, 314] on button "Save Order" at bounding box center [452, 303] width 70 height 29
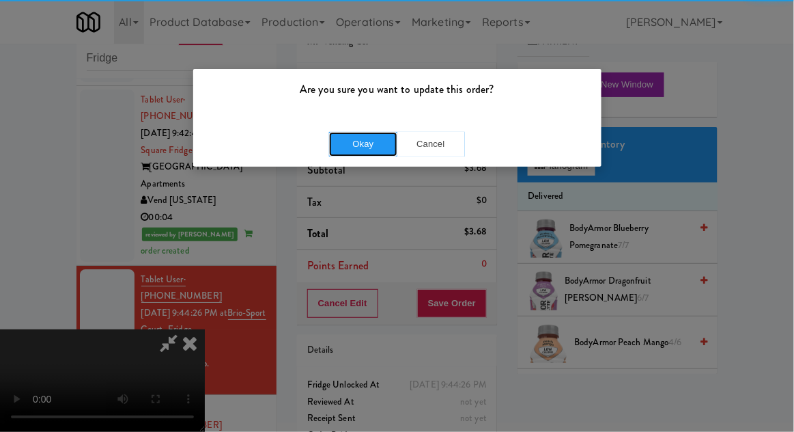
click at [340, 147] on button "Okay" at bounding box center [363, 144] width 68 height 25
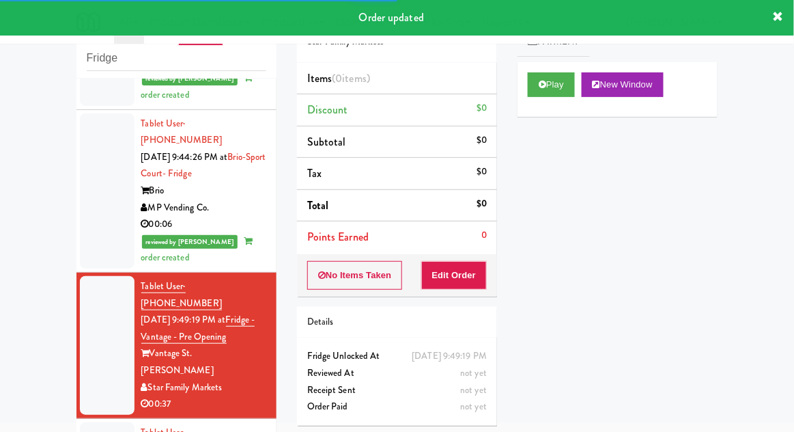
scroll to position [1242, 0]
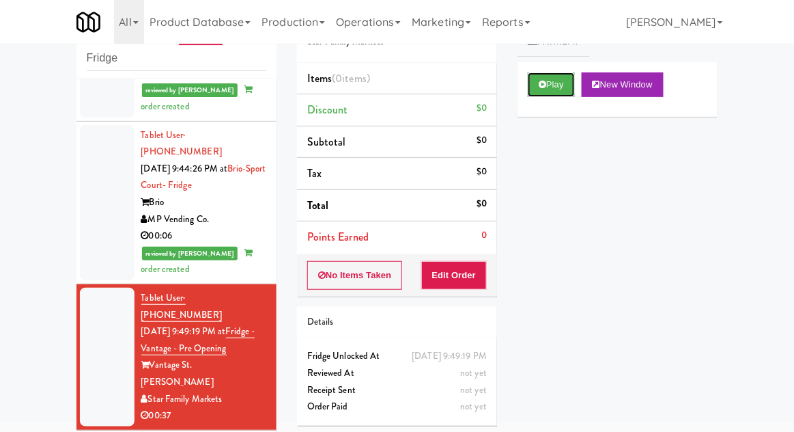
click at [533, 82] on button "Play" at bounding box center [551, 84] width 47 height 25
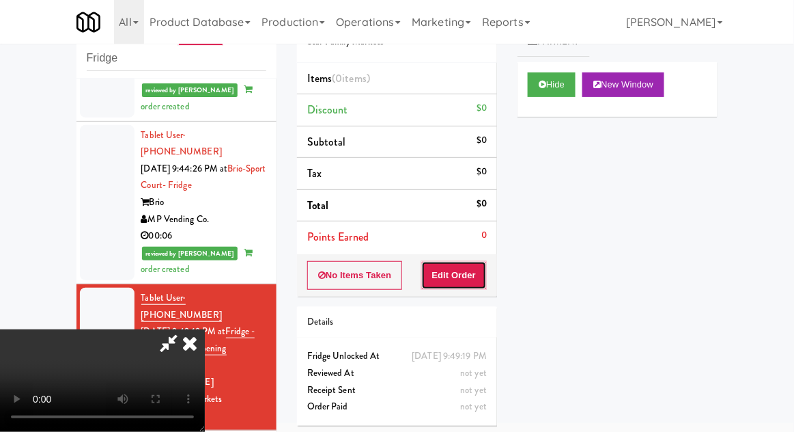
click at [451, 261] on button "Edit Order" at bounding box center [454, 275] width 66 height 29
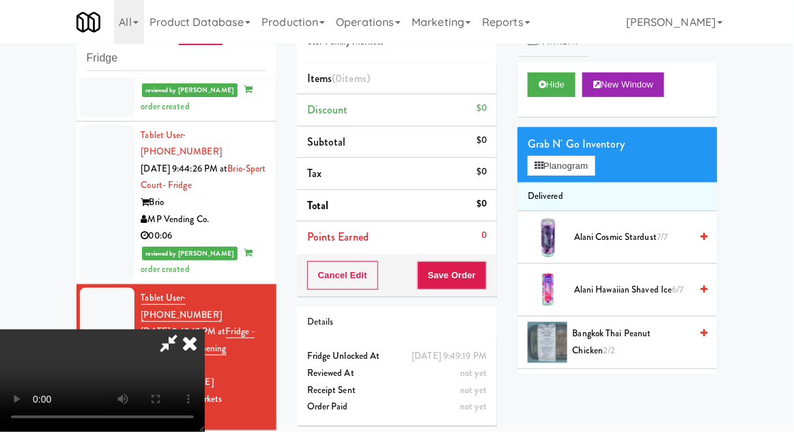
scroll to position [50, 0]
click at [546, 157] on button "Planogram" at bounding box center [561, 166] width 67 height 20
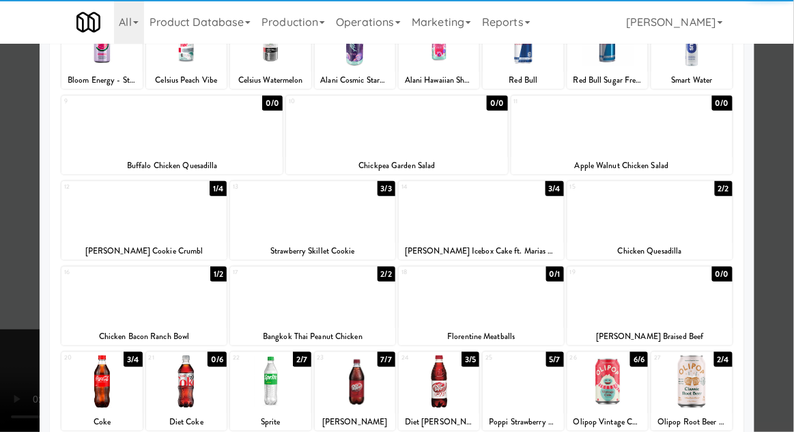
scroll to position [120, 0]
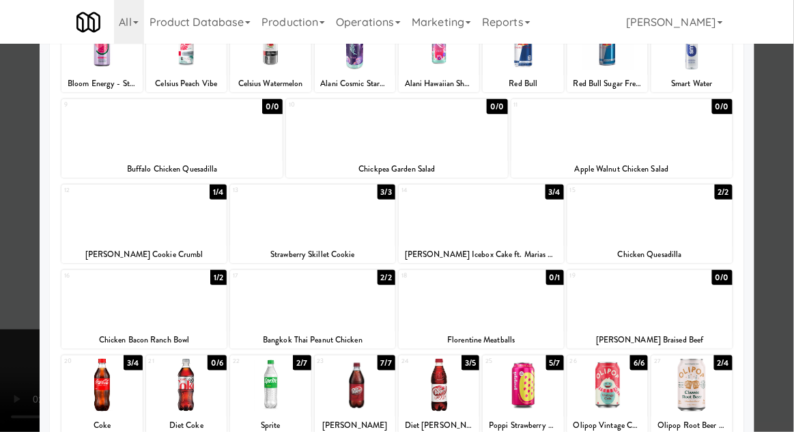
click at [182, 391] on div at bounding box center [186, 385] width 81 height 53
click at [772, 251] on div at bounding box center [397, 216] width 794 height 432
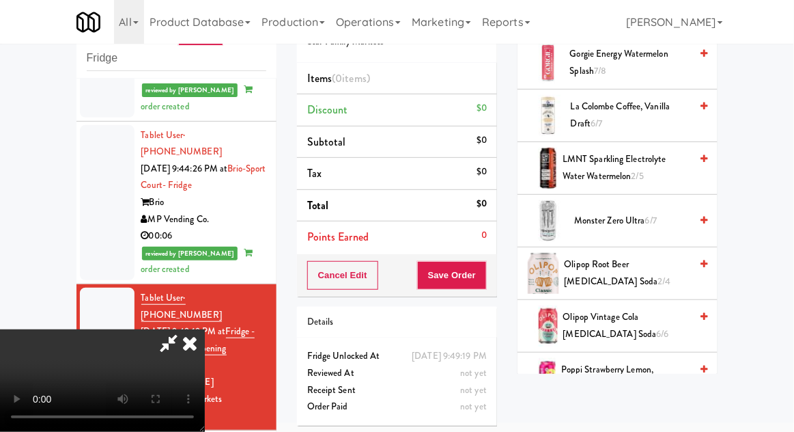
scroll to position [1397, 0]
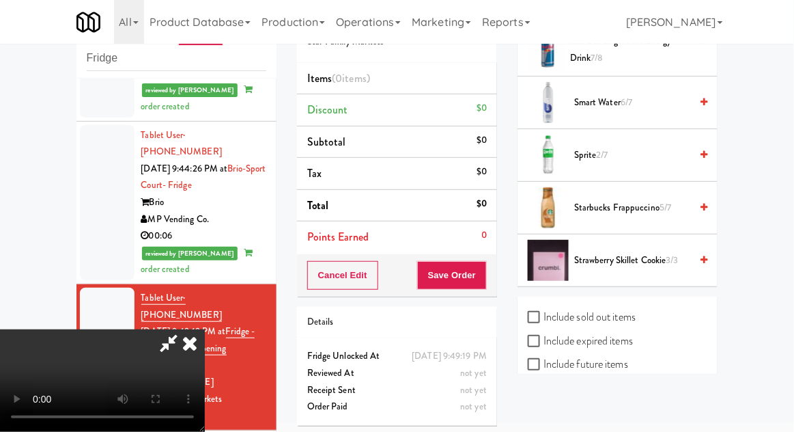
click at [552, 310] on label "Include sold out items" at bounding box center [582, 317] width 108 height 20
click at [544, 312] on input "Include sold out items" at bounding box center [536, 317] width 16 height 11
checkbox input "true"
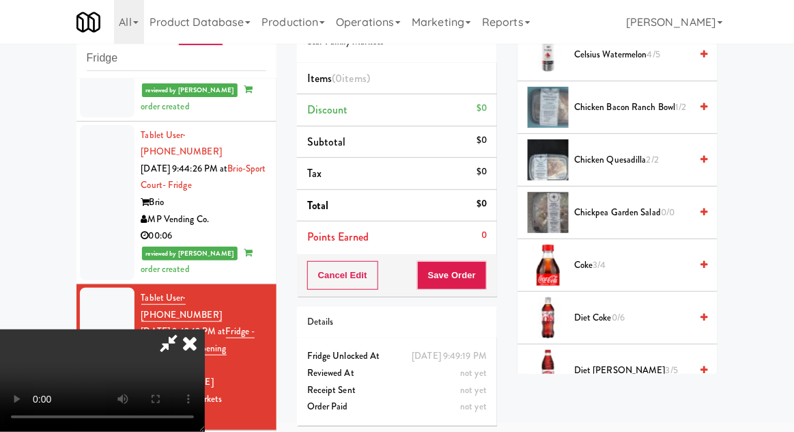
scroll to position [592, 0]
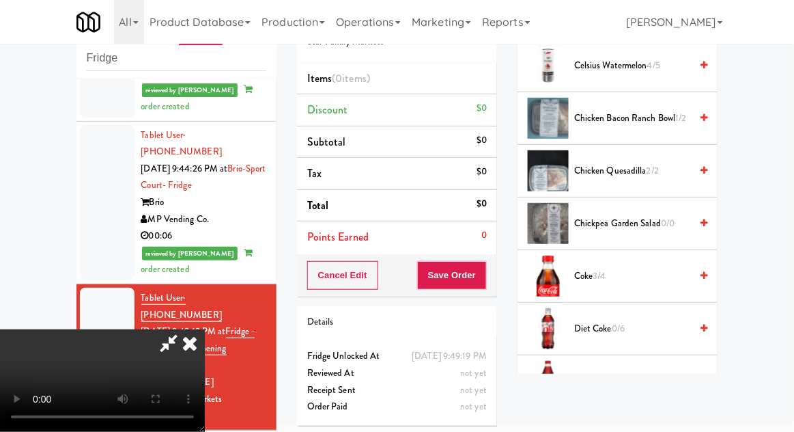
click at [654, 328] on span "Diet Coke 0/6" at bounding box center [632, 328] width 116 height 17
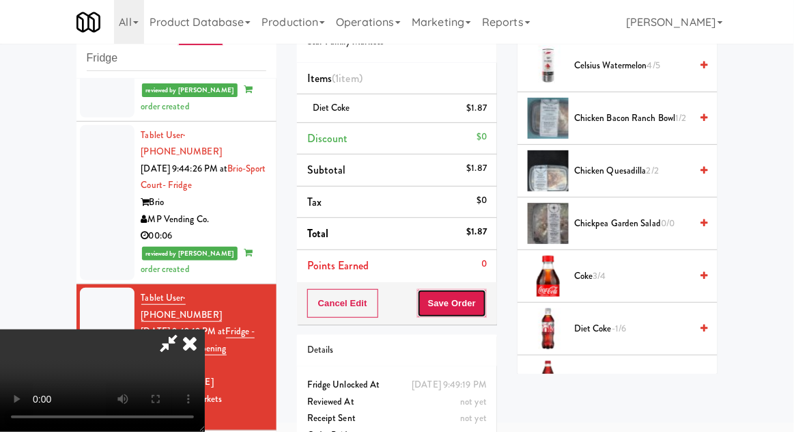
click at [482, 301] on button "Save Order" at bounding box center [452, 303] width 70 height 29
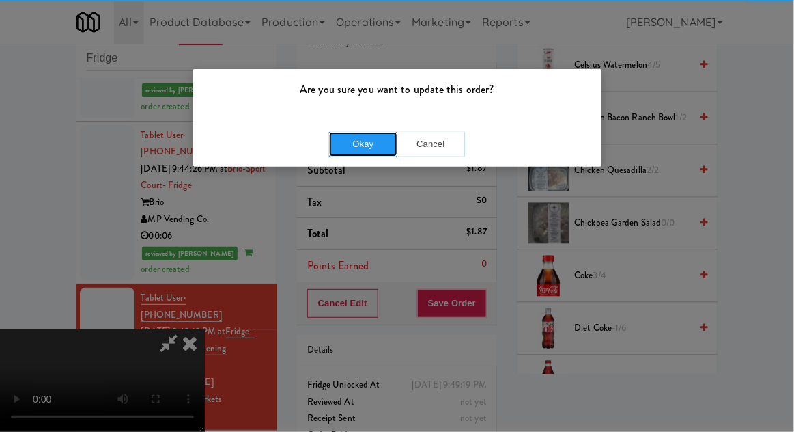
click at [339, 132] on button "Okay" at bounding box center [363, 144] width 68 height 25
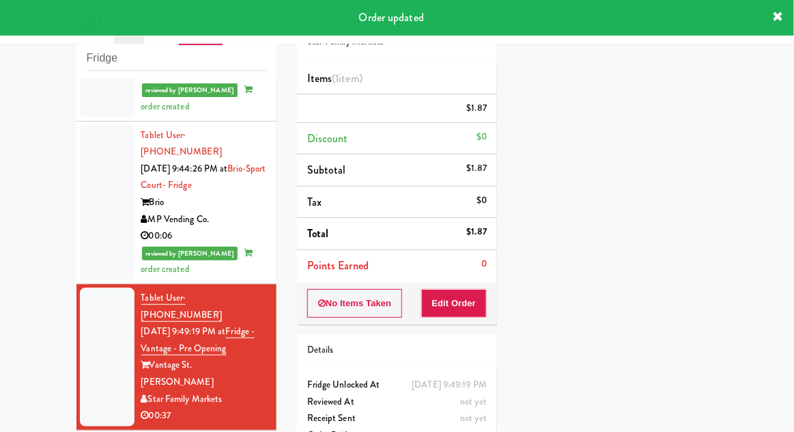
scroll to position [0, 0]
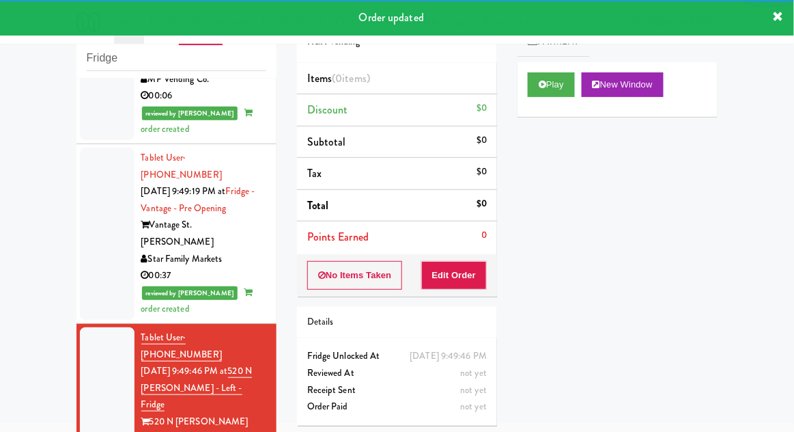
scroll to position [1393, 0]
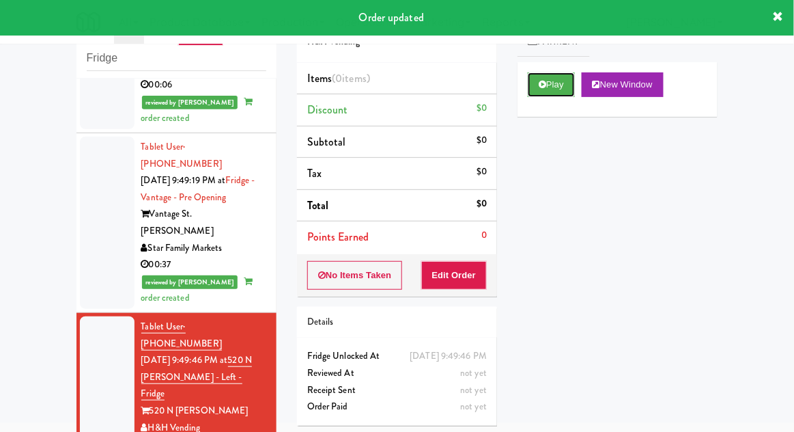
click at [529, 83] on button "Play" at bounding box center [551, 84] width 47 height 25
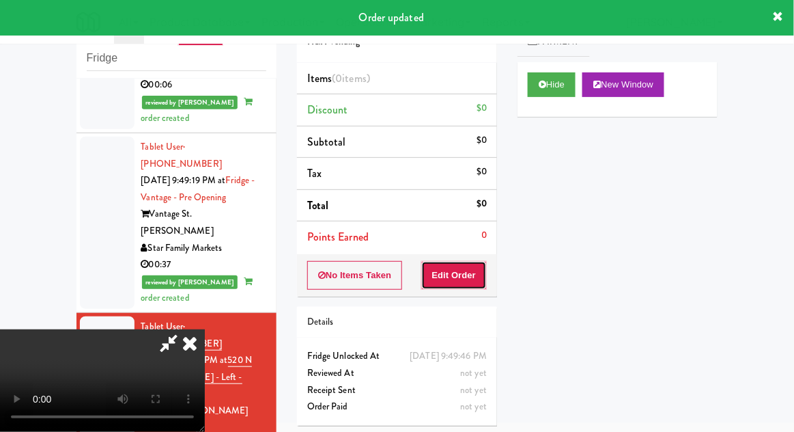
click at [463, 284] on button "Edit Order" at bounding box center [454, 275] width 66 height 29
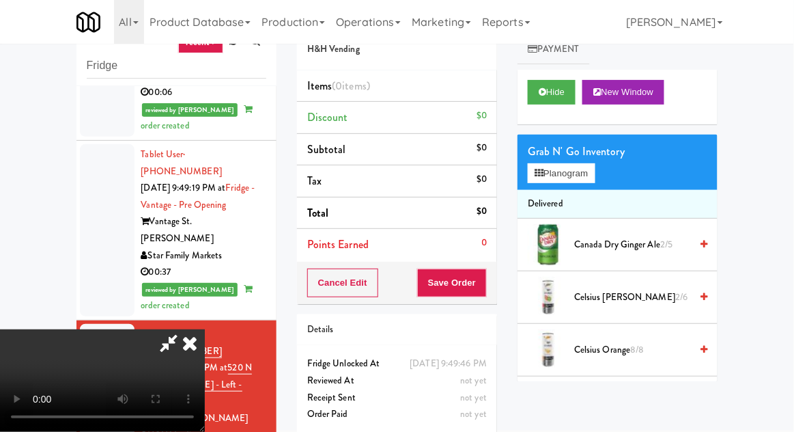
scroll to position [53, 0]
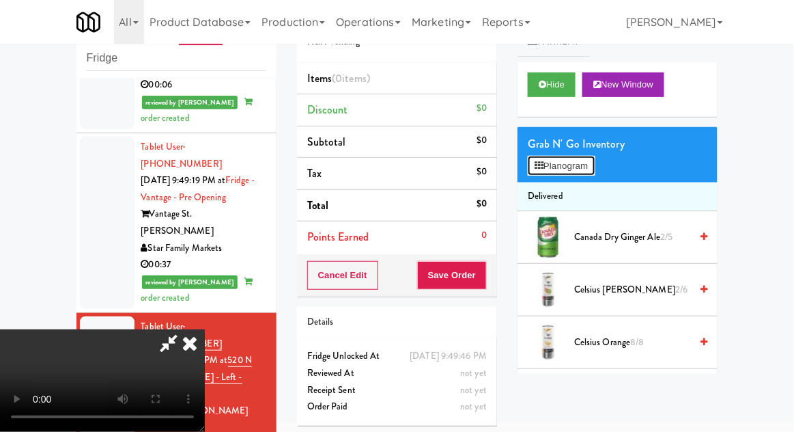
click at [556, 165] on button "Planogram" at bounding box center [561, 166] width 67 height 20
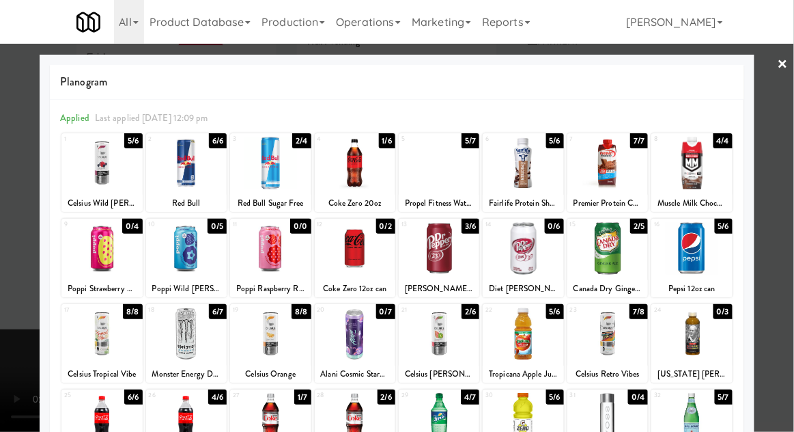
click at [354, 158] on div at bounding box center [355, 163] width 81 height 53
click at [789, 182] on div at bounding box center [397, 216] width 794 height 432
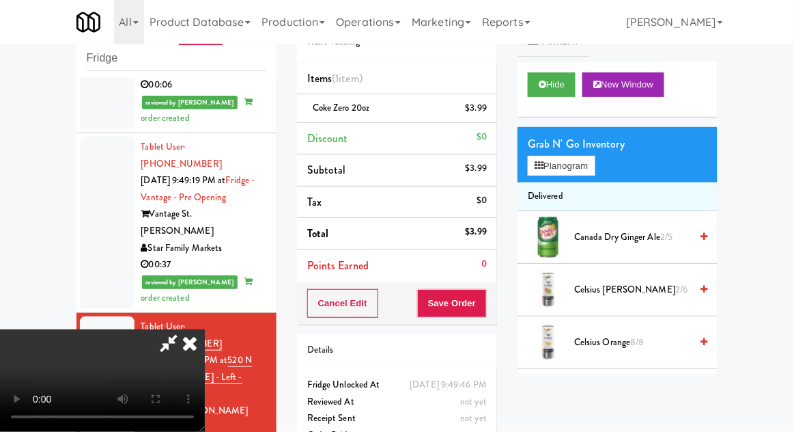
scroll to position [50, 0]
click at [487, 302] on button "Save Order" at bounding box center [452, 303] width 70 height 29
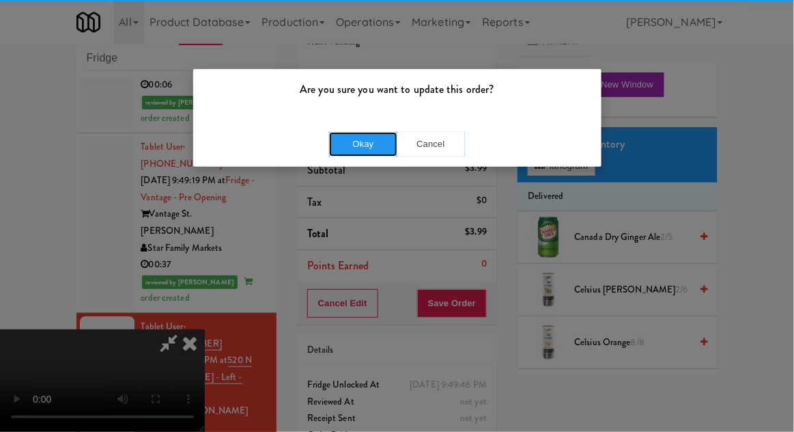
click at [337, 153] on button "Okay" at bounding box center [363, 144] width 68 height 25
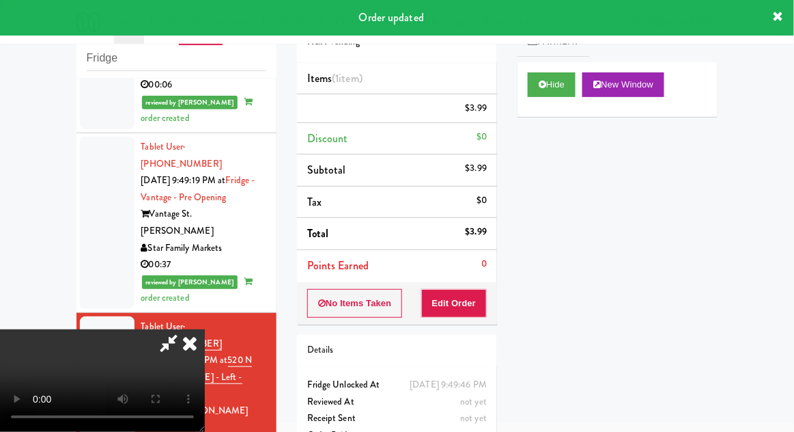
scroll to position [0, 0]
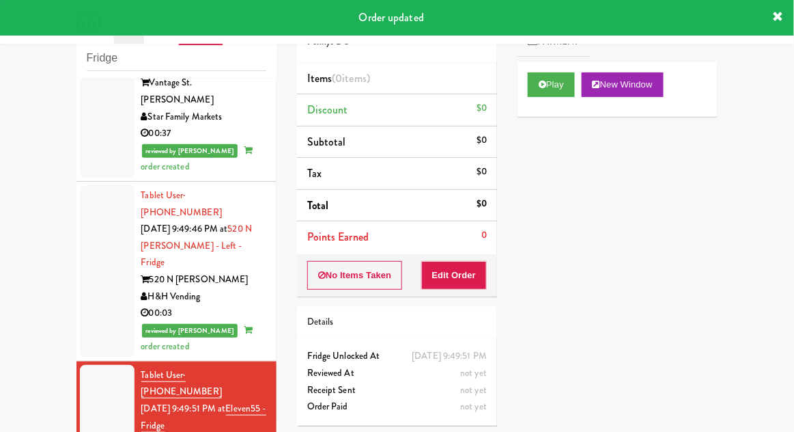
scroll to position [1530, 0]
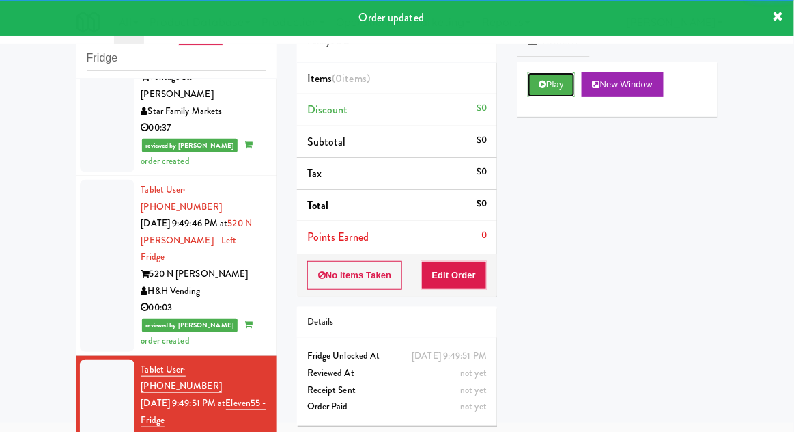
click at [539, 85] on button "Play" at bounding box center [551, 84] width 47 height 25
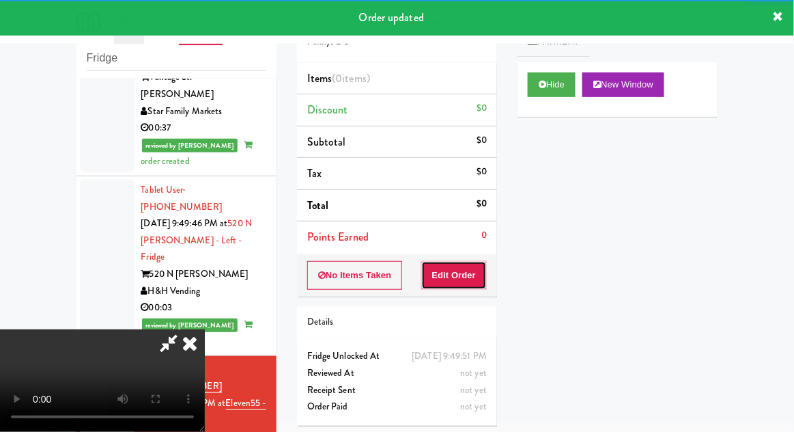
click at [458, 282] on button "Edit Order" at bounding box center [454, 275] width 66 height 29
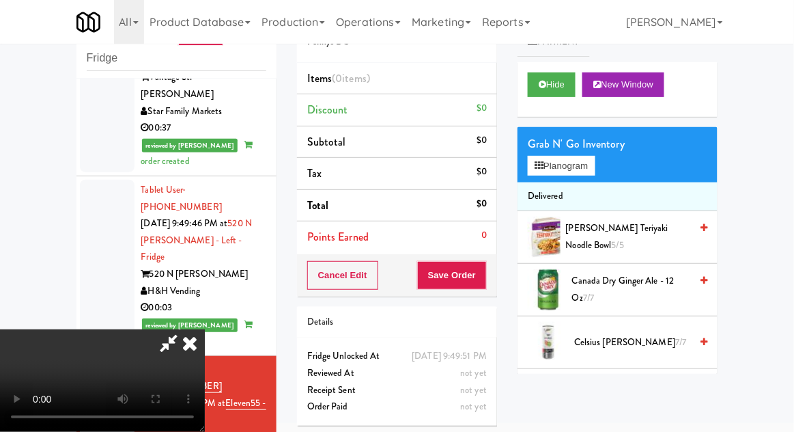
scroll to position [0, 0]
click at [554, 169] on button "Planogram" at bounding box center [561, 166] width 67 height 20
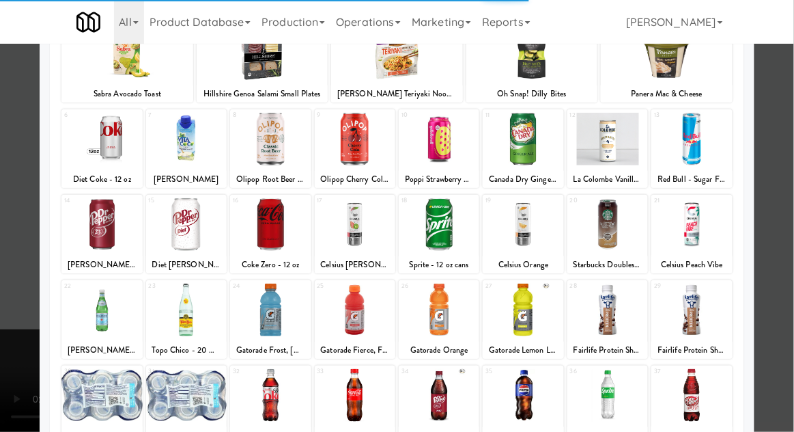
scroll to position [173, 0]
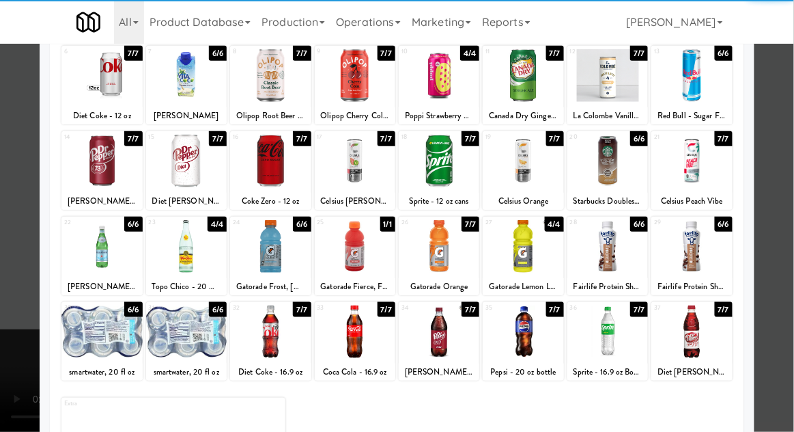
click at [526, 330] on div at bounding box center [523, 331] width 81 height 53
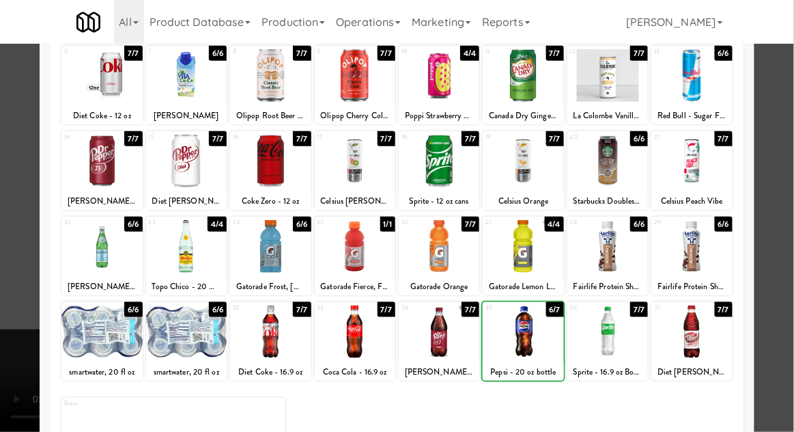
click at [788, 240] on div at bounding box center [397, 216] width 794 height 432
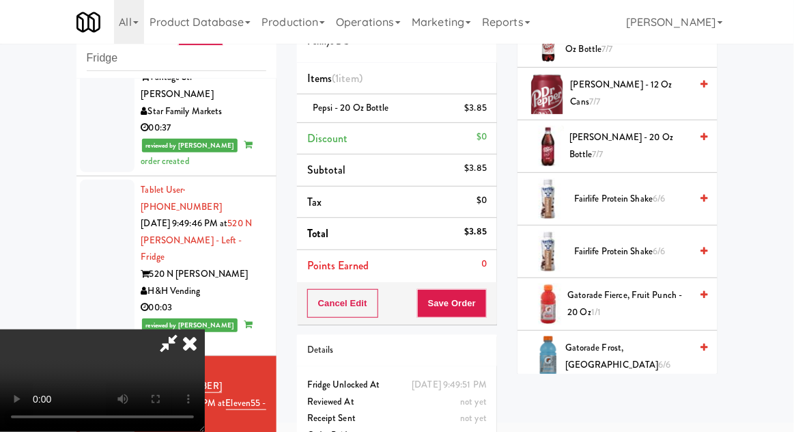
scroll to position [723, 0]
click at [670, 293] on span "Gatorade Fierce, Fruit Punch - 20 oz 1/1" at bounding box center [629, 302] width 123 height 33
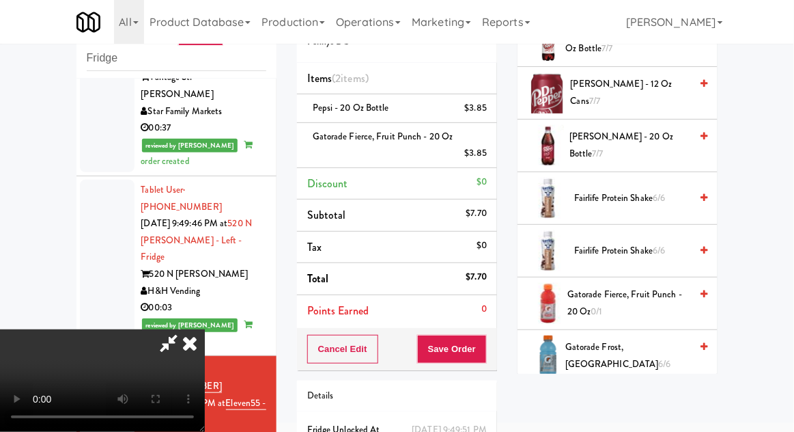
scroll to position [50, 0]
click at [483, 345] on button "Save Order" at bounding box center [452, 349] width 70 height 29
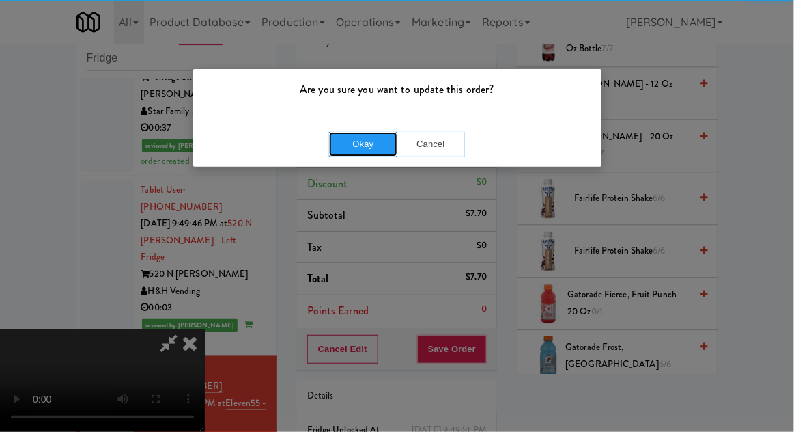
click at [359, 134] on button "Okay" at bounding box center [363, 144] width 68 height 25
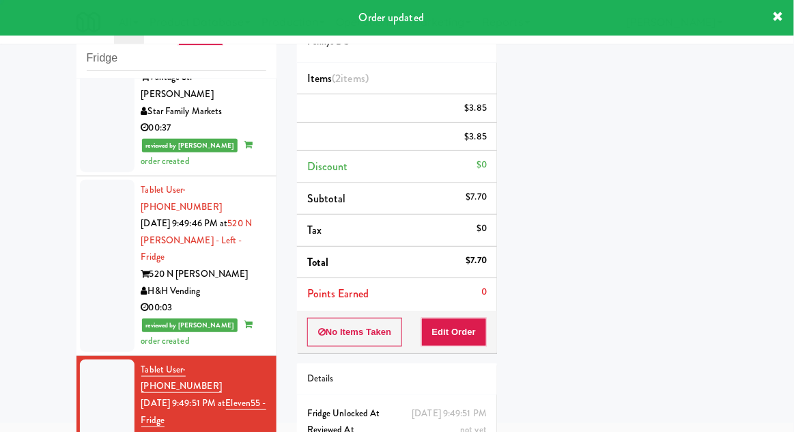
scroll to position [0, 0]
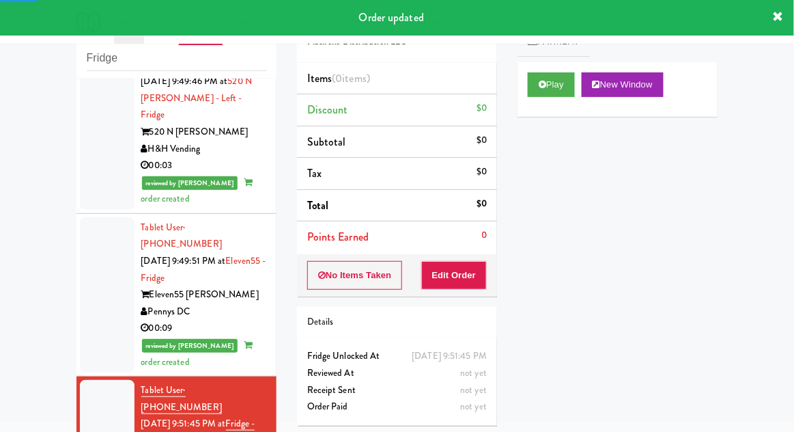
scroll to position [1681, 0]
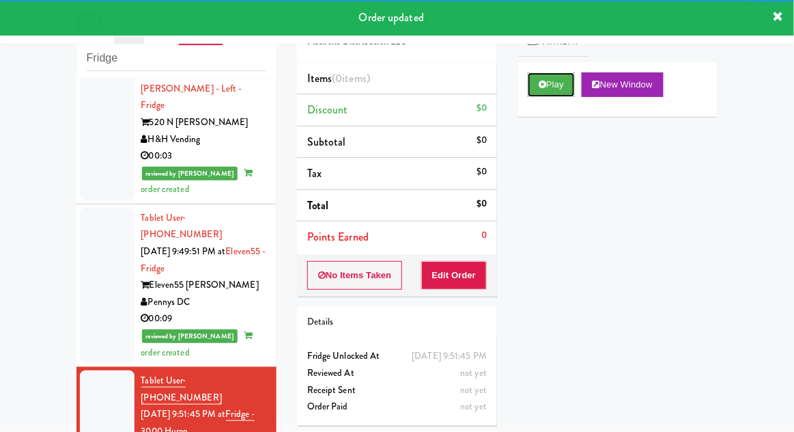
click at [547, 81] on button "Play" at bounding box center [551, 84] width 47 height 25
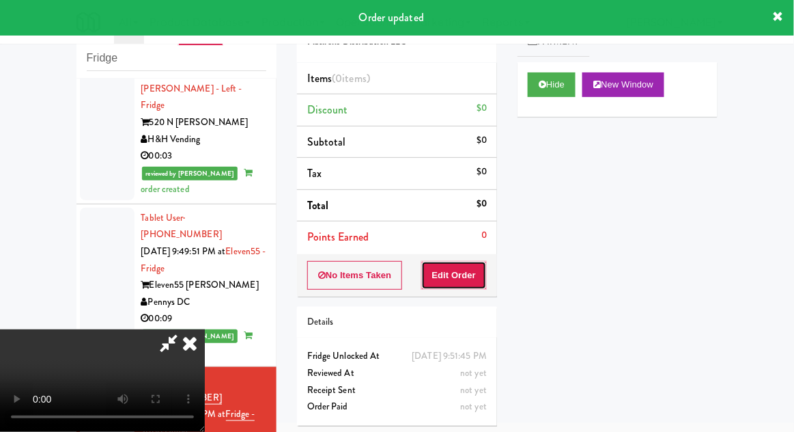
click at [451, 274] on button "Edit Order" at bounding box center [454, 275] width 66 height 29
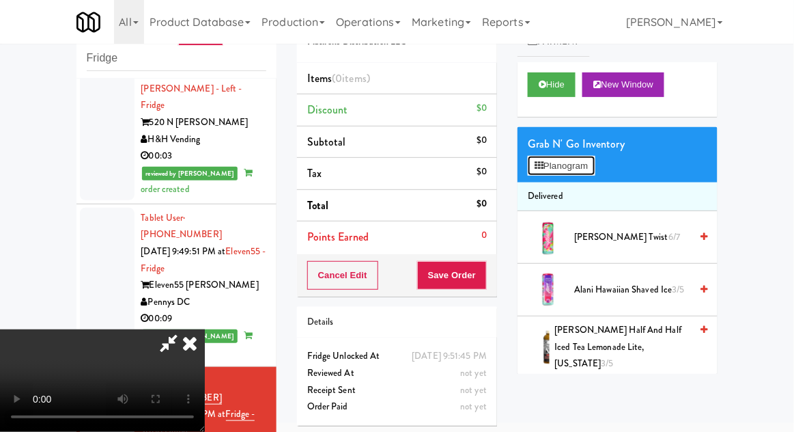
click at [593, 172] on button "Planogram" at bounding box center [561, 166] width 67 height 20
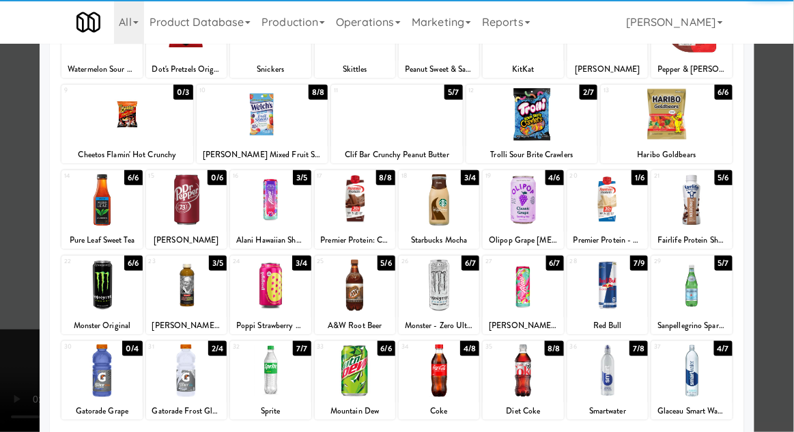
scroll to position [126, 0]
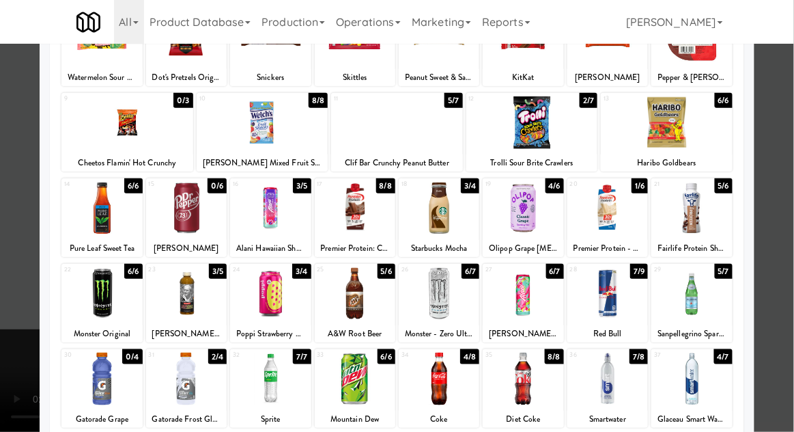
click at [452, 379] on div at bounding box center [439, 378] width 81 height 53
click at [785, 255] on div at bounding box center [397, 216] width 794 height 432
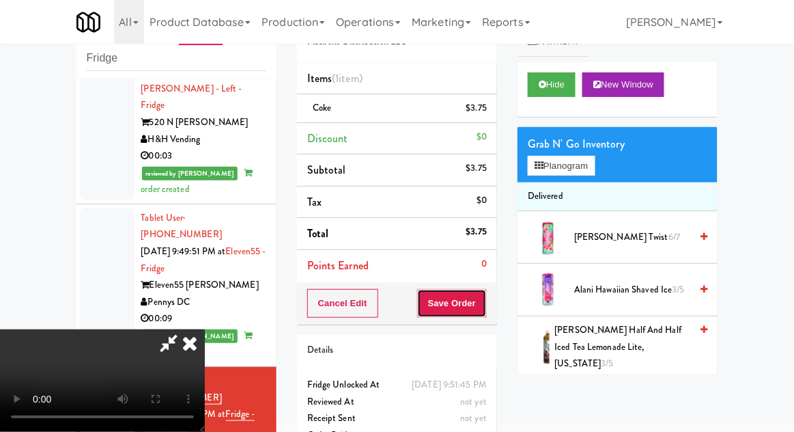
click at [483, 299] on button "Save Order" at bounding box center [452, 303] width 70 height 29
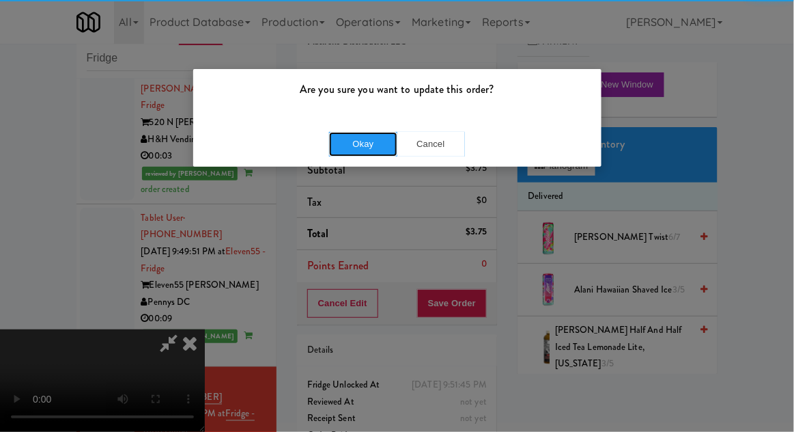
click at [362, 152] on button "Okay" at bounding box center [363, 144] width 68 height 25
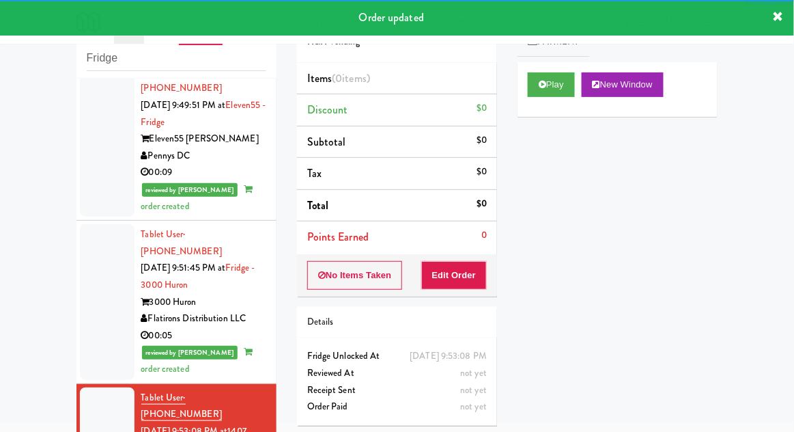
scroll to position [1828, 0]
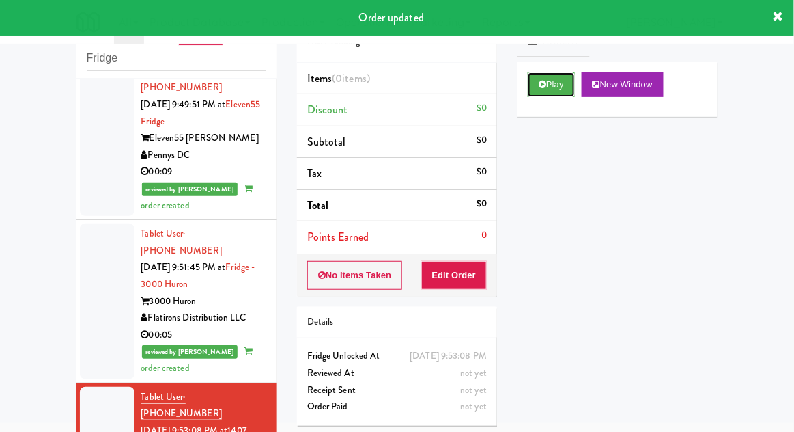
click at [542, 83] on icon at bounding box center [543, 84] width 8 height 9
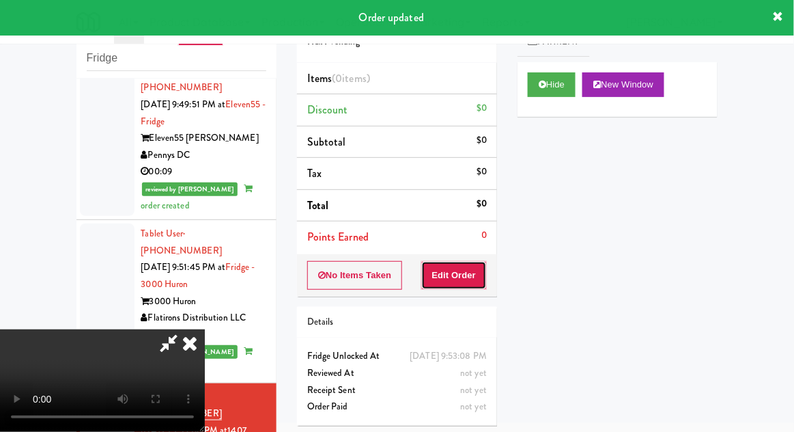
click at [440, 283] on button "Edit Order" at bounding box center [454, 275] width 66 height 29
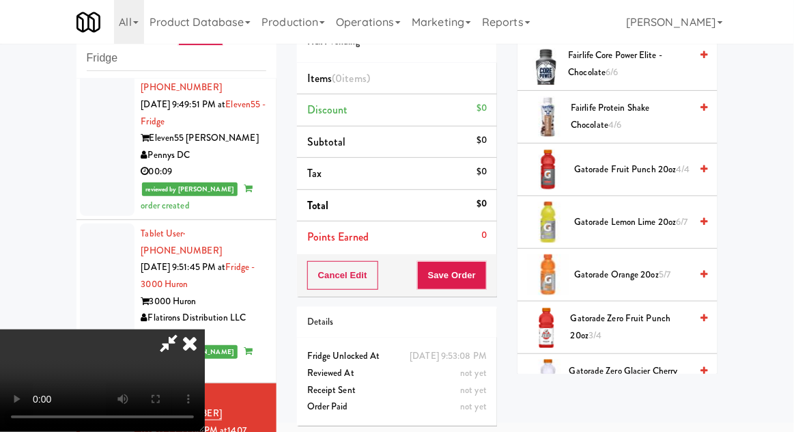
scroll to position [962, 0]
click at [662, 313] on span "Gatorade Zero Fruit Punch 20oz 3/4" at bounding box center [631, 325] width 120 height 33
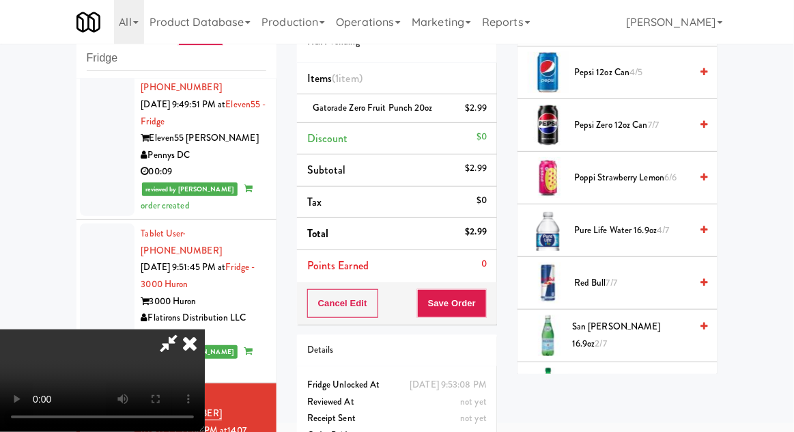
scroll to position [1489, 0]
click at [647, 379] on span "Sprite 20oz 6/6" at bounding box center [632, 387] width 116 height 17
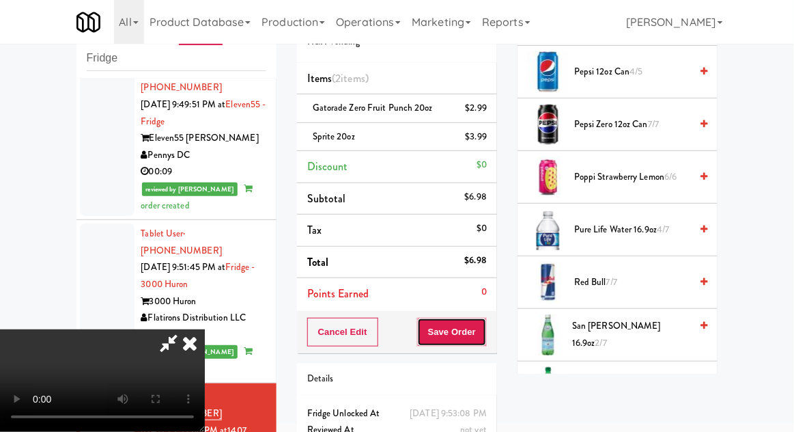
click at [484, 334] on button "Save Order" at bounding box center [452, 332] width 70 height 29
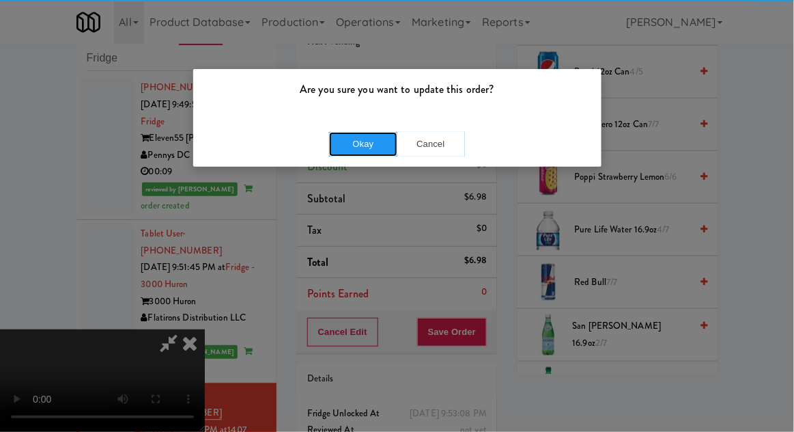
click at [338, 140] on button "Okay" at bounding box center [363, 144] width 68 height 25
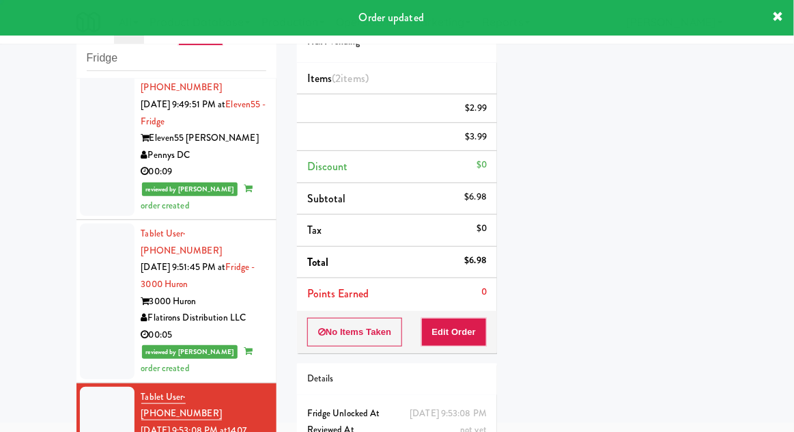
scroll to position [135, 0]
click at [68, 279] on div "inbox reviewed recent all unclear take inventory issue suspicious failed recent…" at bounding box center [176, 248] width 221 height 502
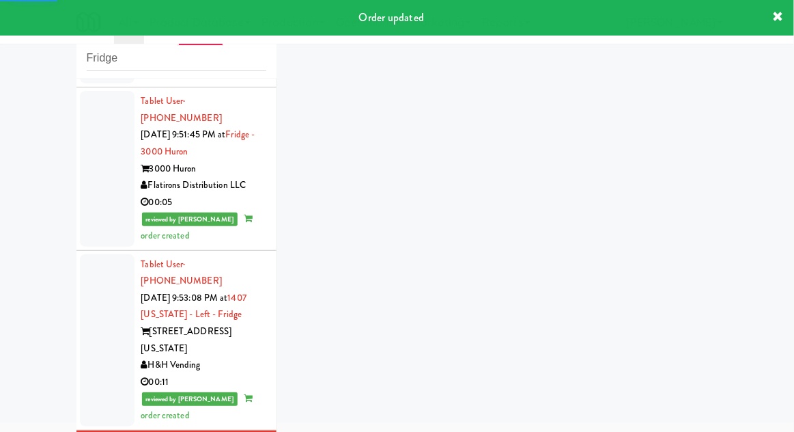
scroll to position [1979, 0]
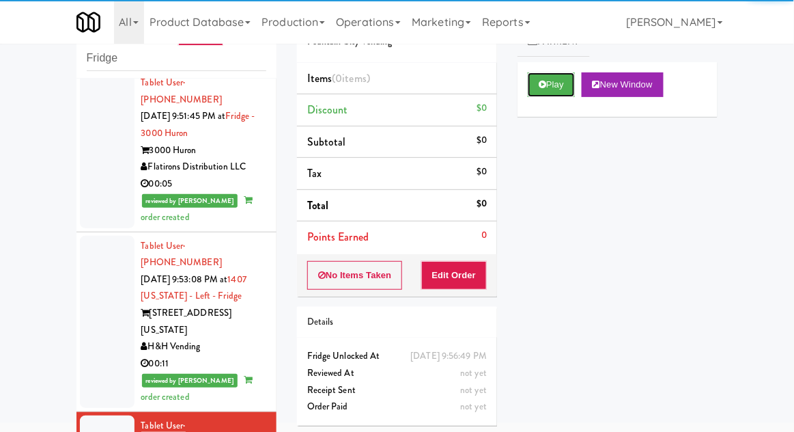
click at [528, 83] on button "Play" at bounding box center [551, 84] width 47 height 25
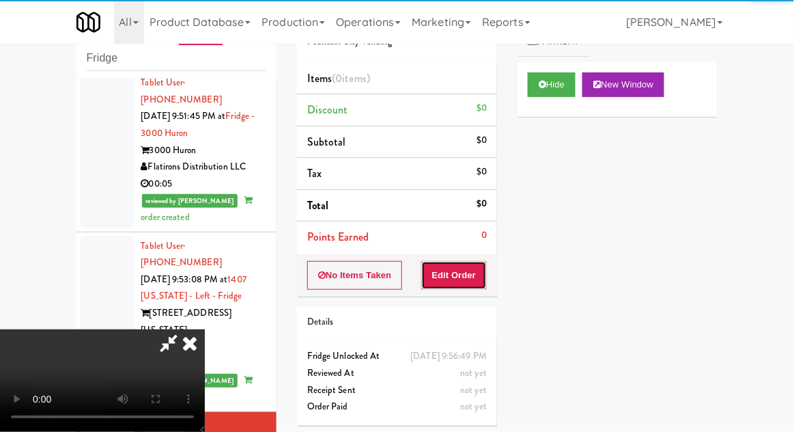
click at [477, 261] on button "Edit Order" at bounding box center [454, 275] width 66 height 29
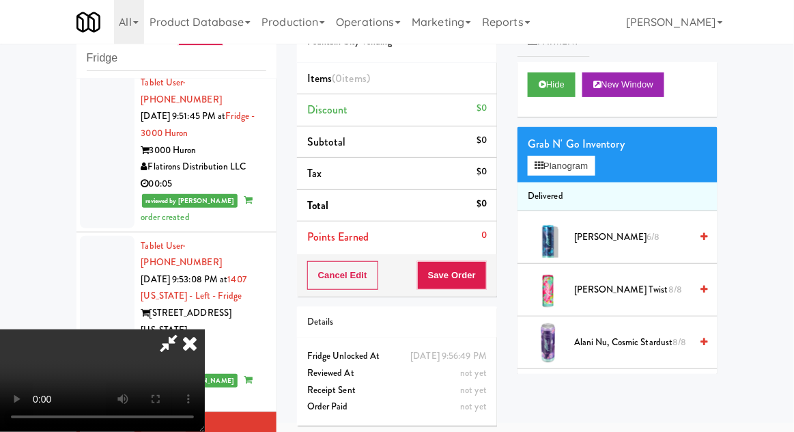
scroll to position [0, 0]
click at [589, 157] on button "Planogram" at bounding box center [561, 166] width 67 height 20
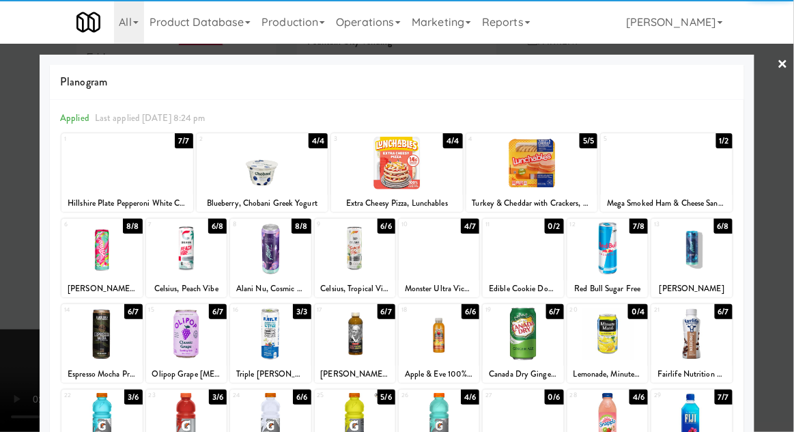
click at [105, 421] on div at bounding box center [101, 419] width 81 height 53
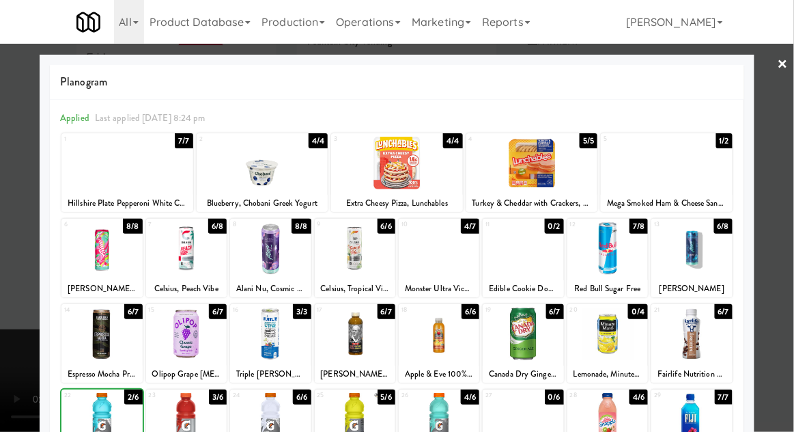
click at [786, 264] on div at bounding box center [397, 216] width 794 height 432
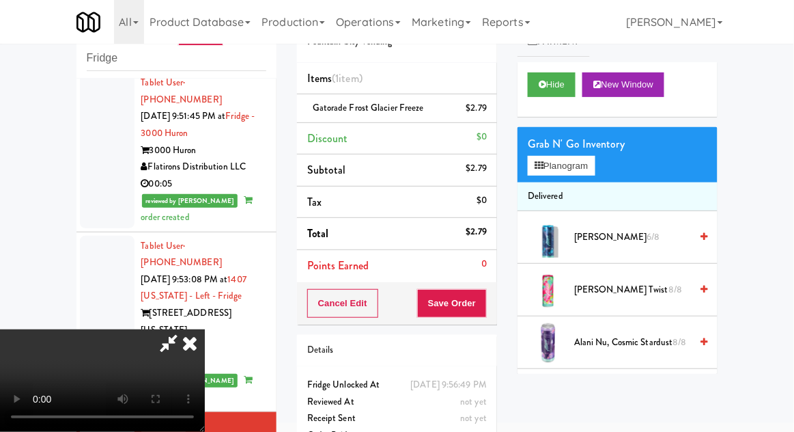
scroll to position [50, 0]
click at [482, 296] on button "Save Order" at bounding box center [452, 303] width 70 height 29
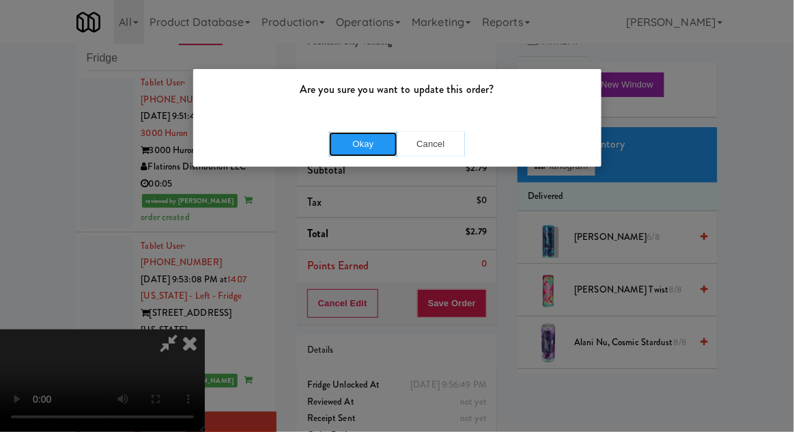
click at [354, 150] on button "Okay" at bounding box center [363, 144] width 68 height 25
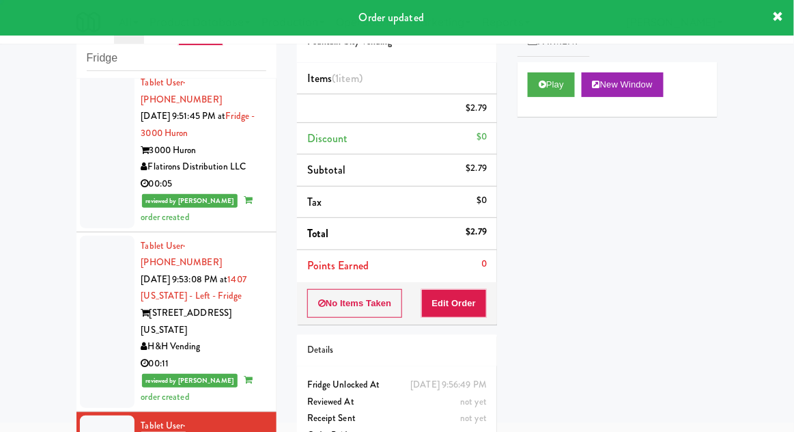
scroll to position [0, 0]
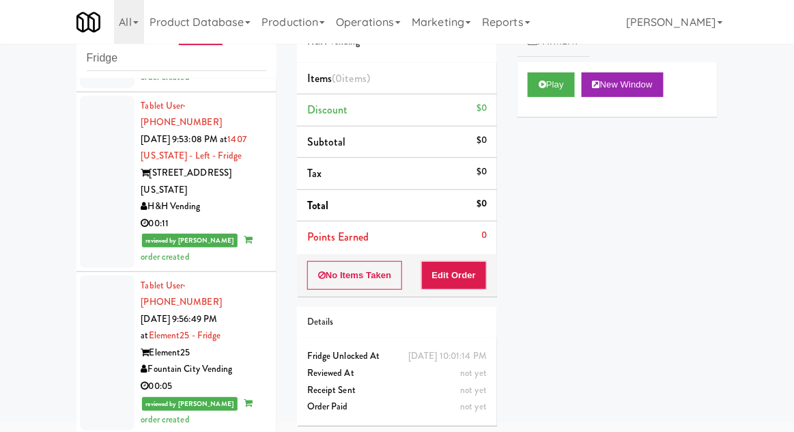
scroll to position [2120, 0]
click at [555, 81] on button "Play" at bounding box center [551, 84] width 47 height 25
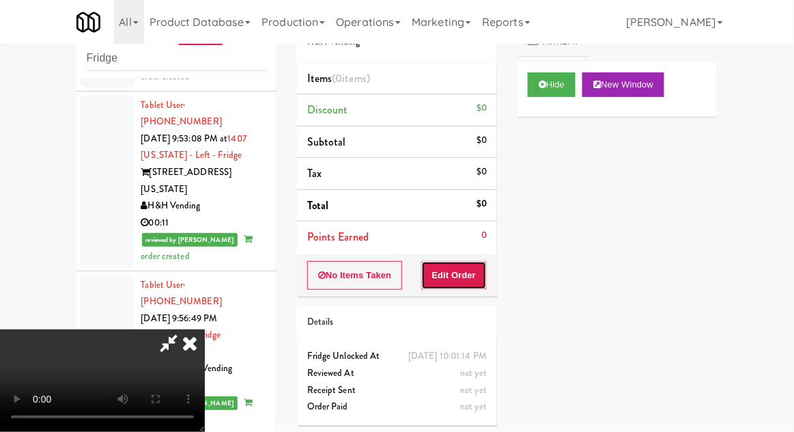
click at [458, 271] on button "Edit Order" at bounding box center [454, 275] width 66 height 29
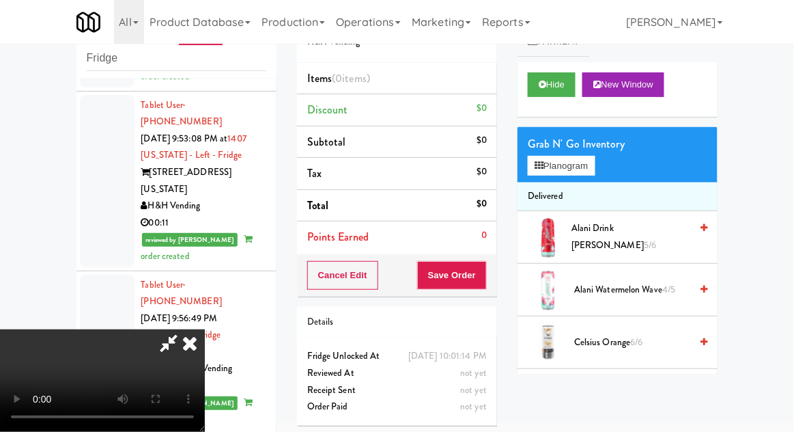
click at [20, 200] on div "inbox reviewed recent all unclear take inventory issue suspicious failed recent…" at bounding box center [397, 248] width 794 height 502
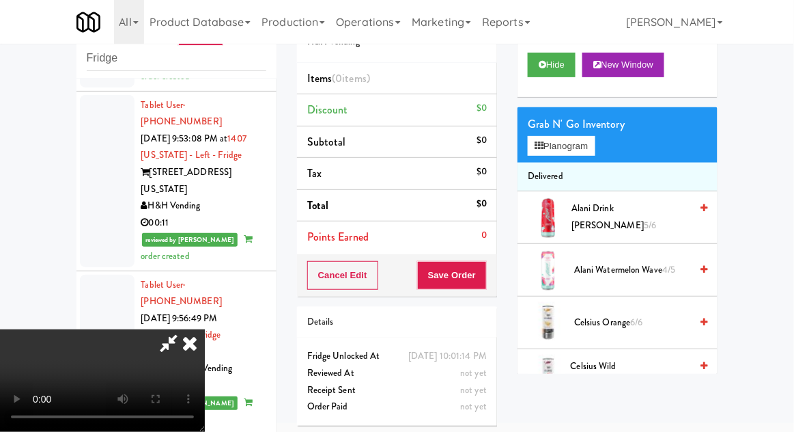
scroll to position [0, 0]
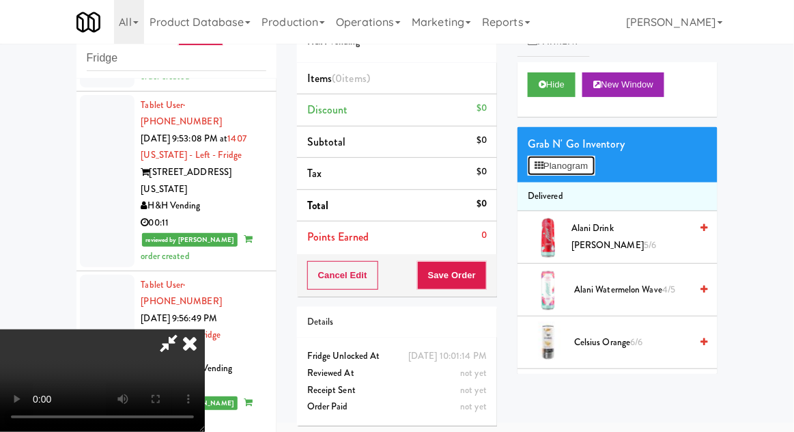
click at [563, 160] on button "Planogram" at bounding box center [561, 166] width 67 height 20
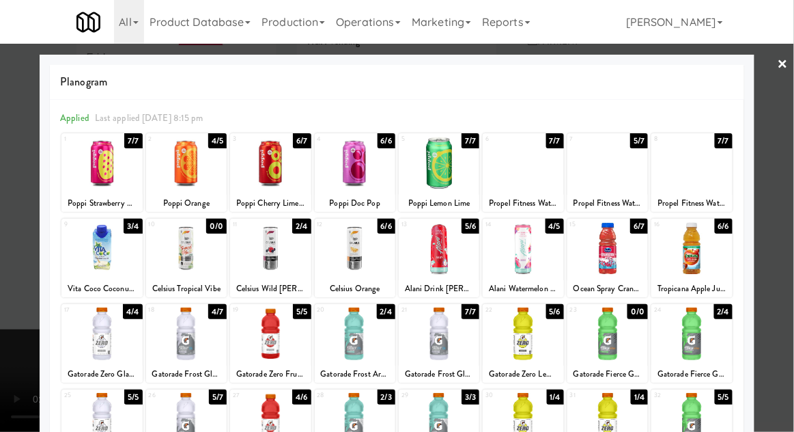
click at [356, 333] on div at bounding box center [355, 333] width 81 height 53
click at [787, 247] on div at bounding box center [397, 216] width 794 height 432
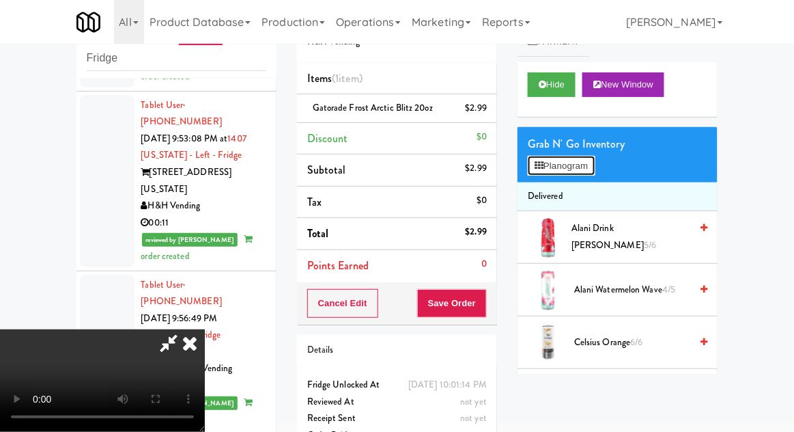
click at [574, 156] on button "Planogram" at bounding box center [561, 166] width 67 height 20
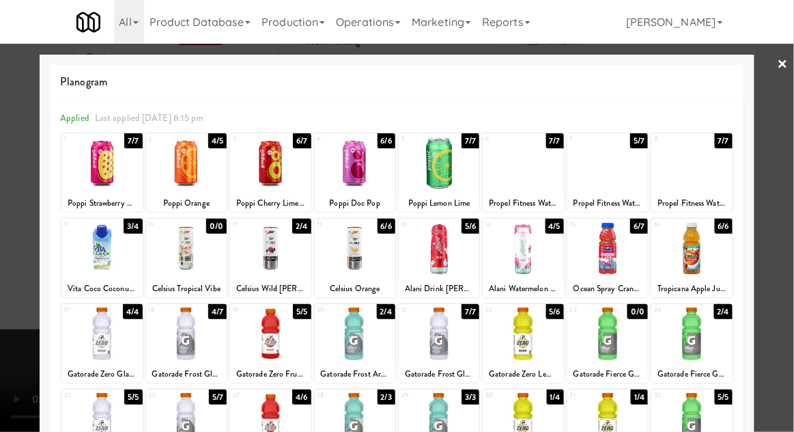
click at [518, 338] on div at bounding box center [523, 333] width 81 height 53
click at [786, 231] on div at bounding box center [397, 216] width 794 height 432
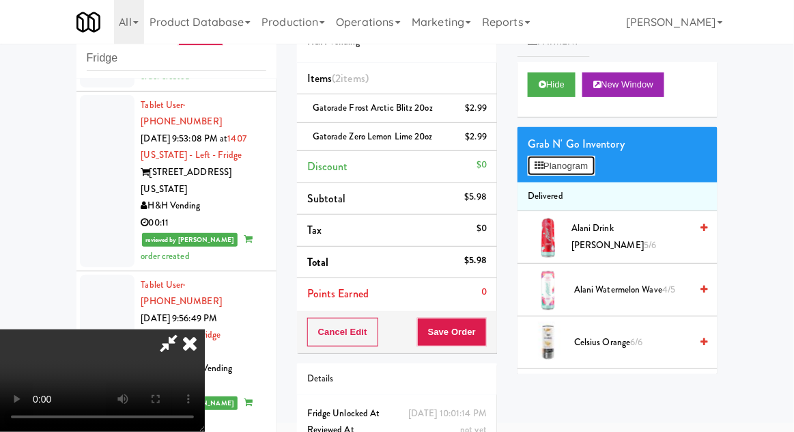
click at [560, 172] on button "Planogram" at bounding box center [561, 166] width 67 height 20
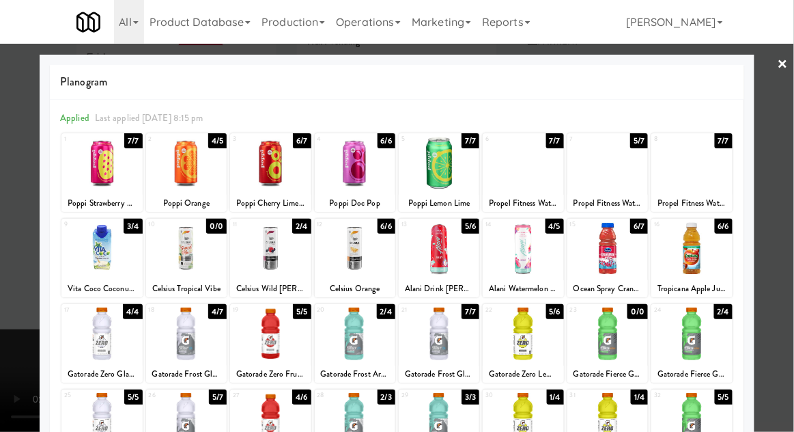
click at [714, 326] on div at bounding box center [691, 333] width 81 height 53
click at [785, 261] on div at bounding box center [397, 216] width 794 height 432
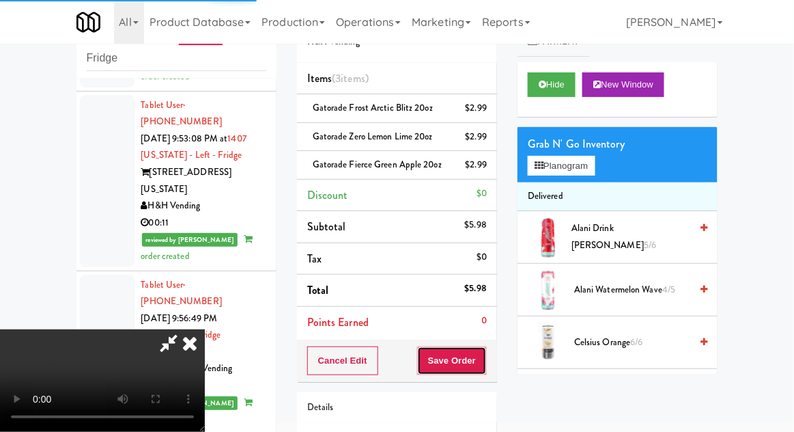
click at [486, 360] on button "Save Order" at bounding box center [452, 360] width 70 height 29
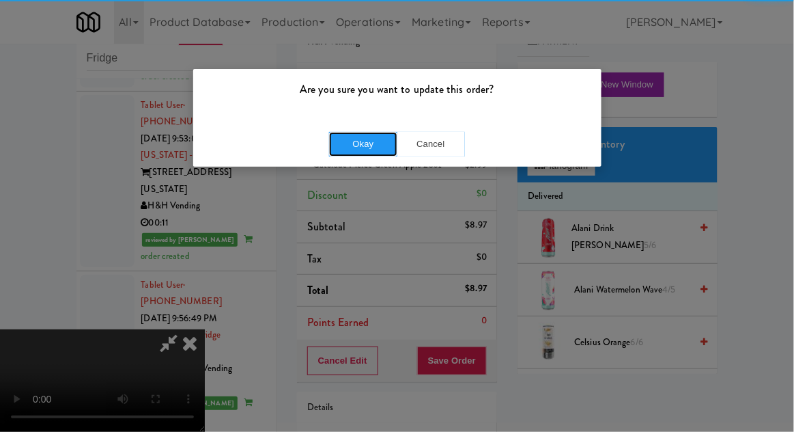
click at [359, 142] on button "Okay" at bounding box center [363, 144] width 68 height 25
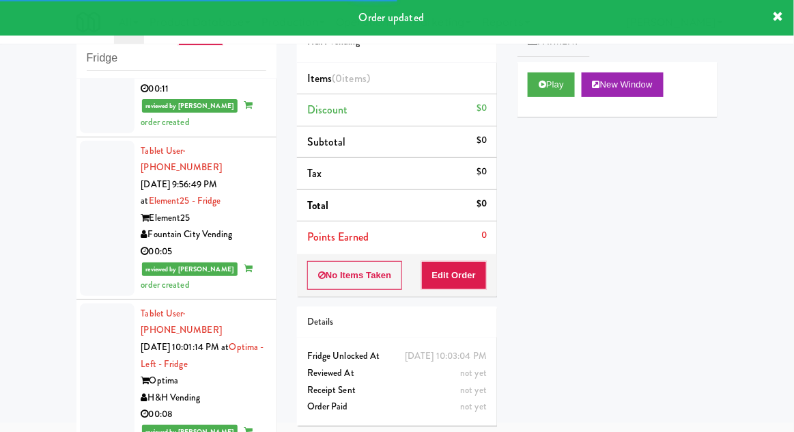
scroll to position [2260, 0]
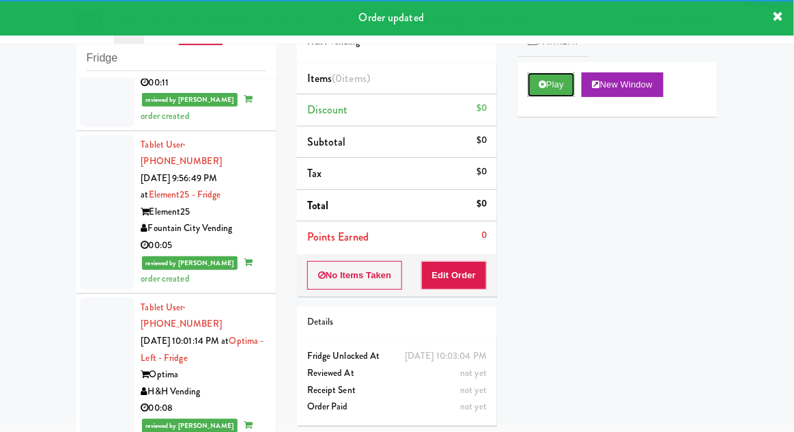
click at [542, 85] on icon at bounding box center [543, 84] width 8 height 9
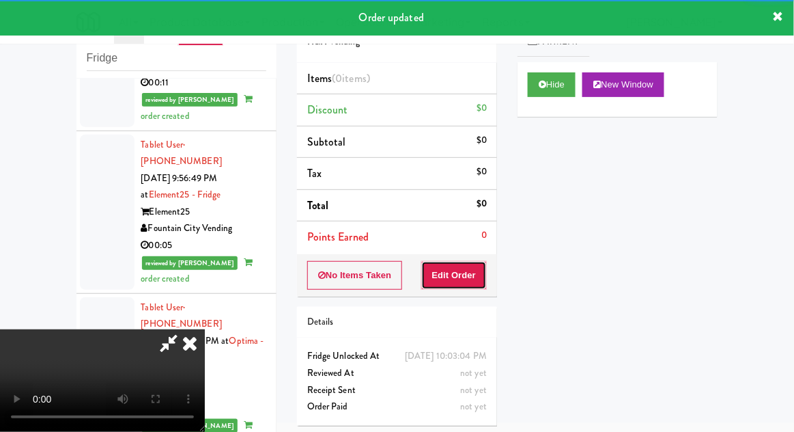
click at [468, 286] on button "Edit Order" at bounding box center [454, 275] width 66 height 29
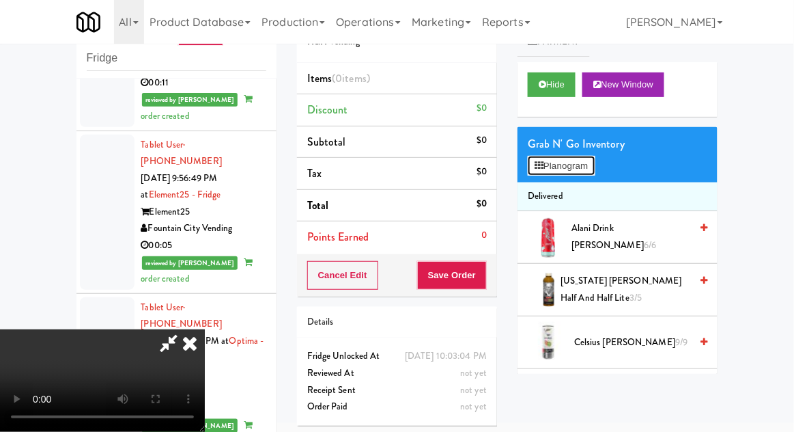
click at [578, 156] on button "Planogram" at bounding box center [561, 166] width 67 height 20
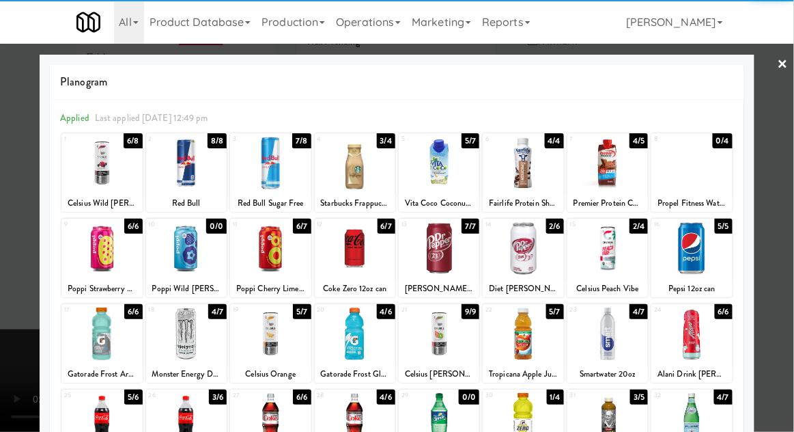
click at [712, 255] on div at bounding box center [691, 248] width 81 height 53
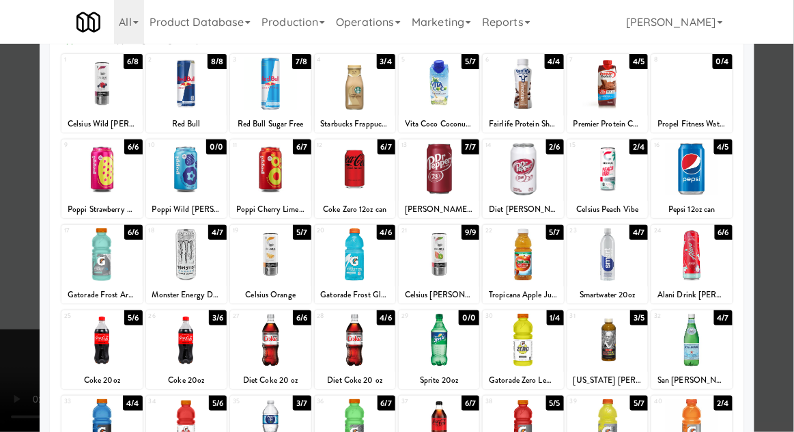
scroll to position [83, 0]
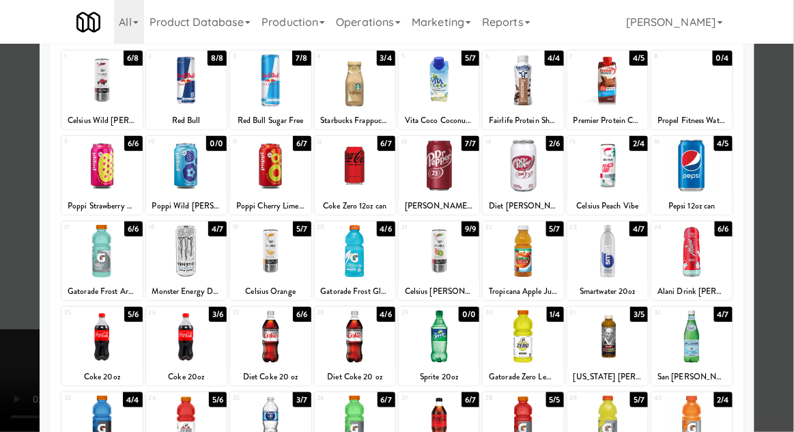
click at [787, 255] on div at bounding box center [397, 216] width 794 height 432
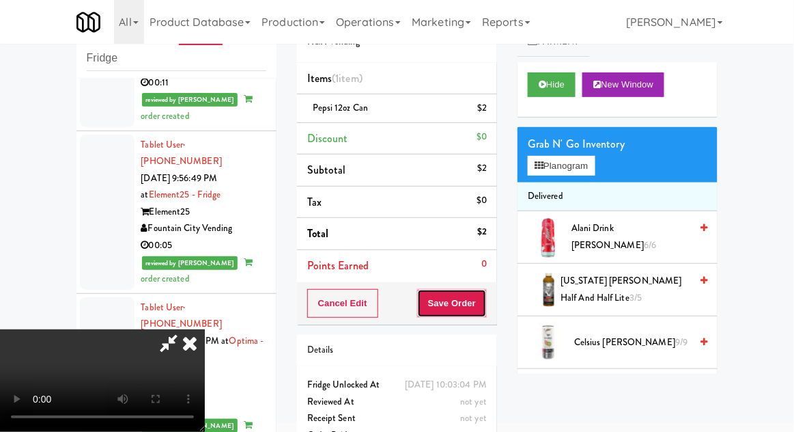
click at [481, 301] on button "Save Order" at bounding box center [452, 303] width 70 height 29
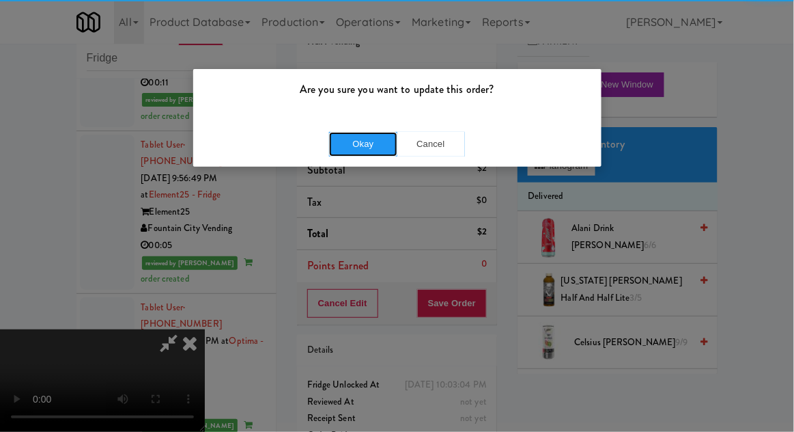
click at [344, 150] on button "Okay" at bounding box center [363, 144] width 68 height 25
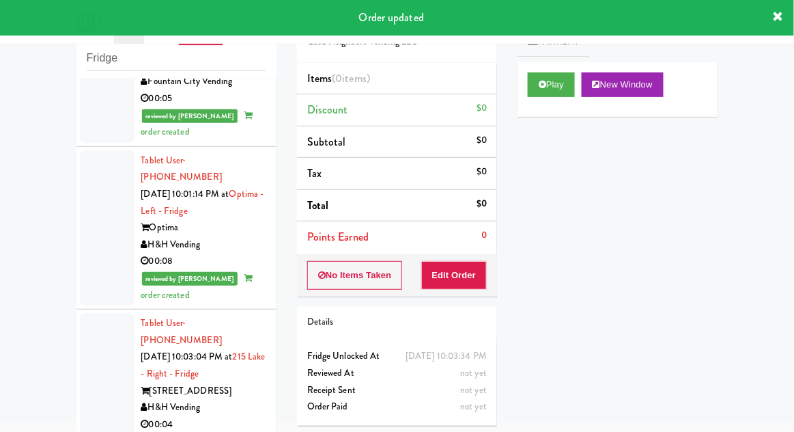
scroll to position [2409, 0]
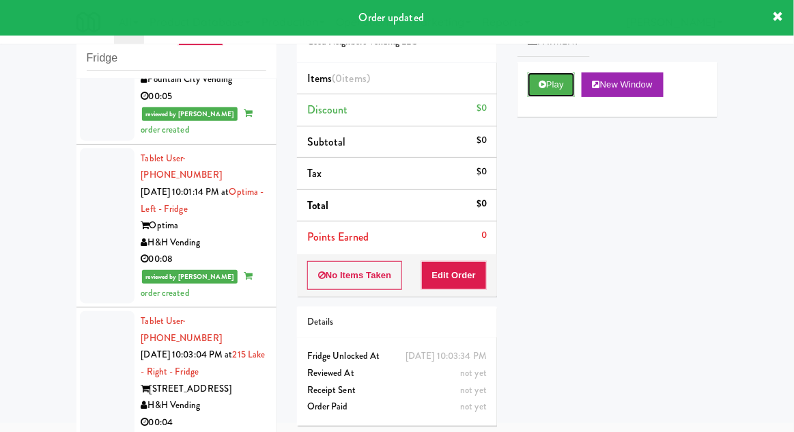
click at [530, 85] on button "Play" at bounding box center [551, 84] width 47 height 25
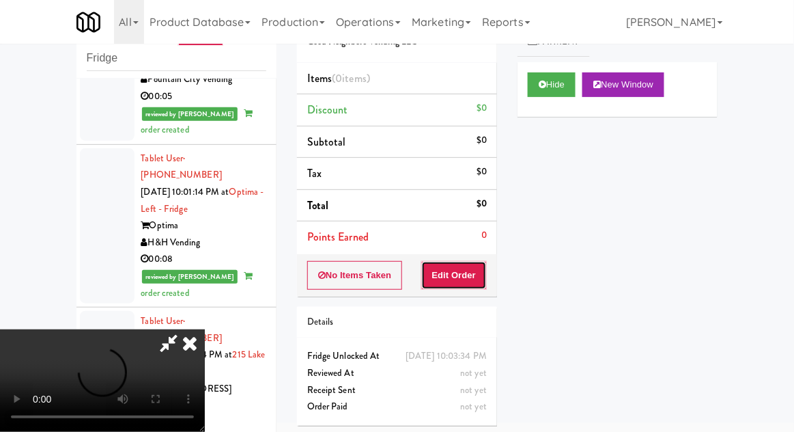
click at [461, 274] on button "Edit Order" at bounding box center [454, 275] width 66 height 29
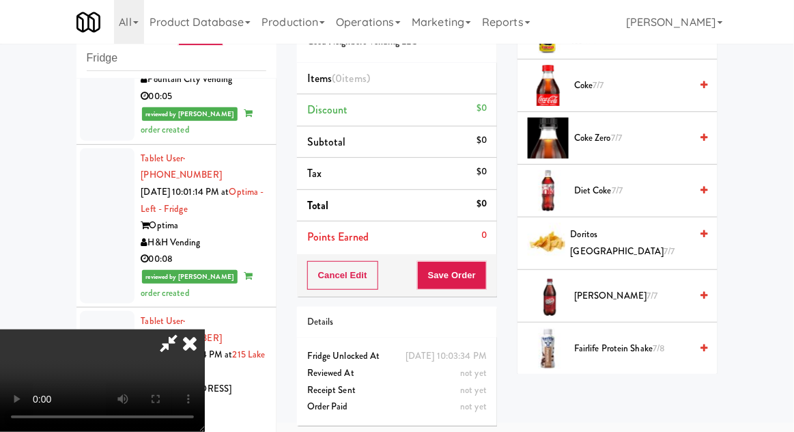
scroll to position [416, 0]
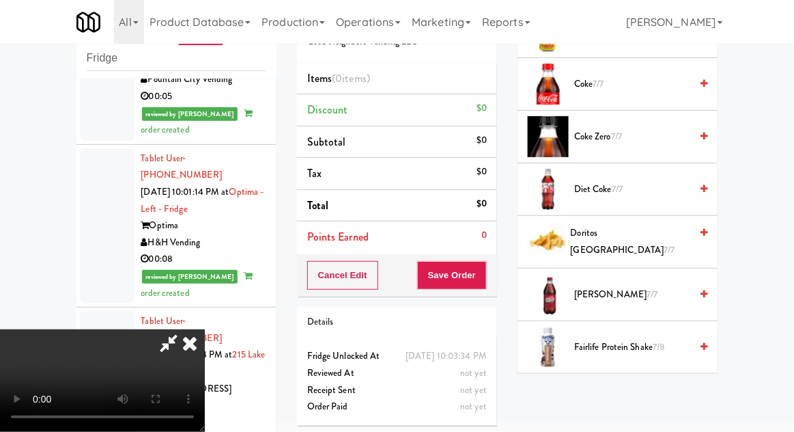
click at [667, 245] on span "Doritos Cool Ranch 7/7" at bounding box center [631, 241] width 120 height 33
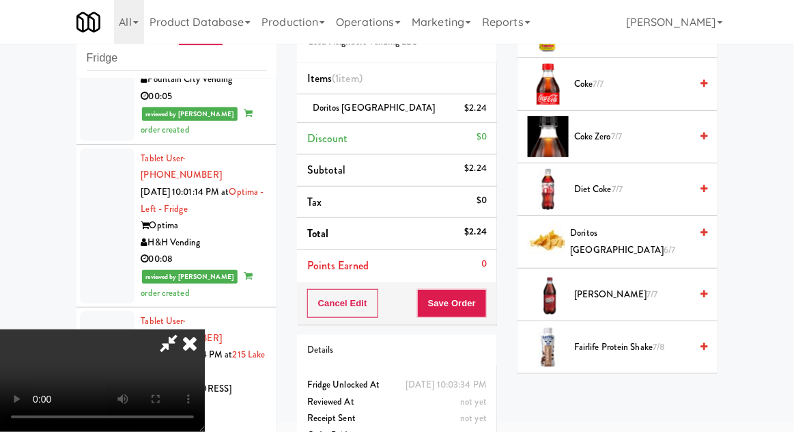
click at [496, 299] on div "Cancel Edit Save Order" at bounding box center [397, 303] width 200 height 42
click at [479, 294] on button "Save Order" at bounding box center [452, 303] width 70 height 29
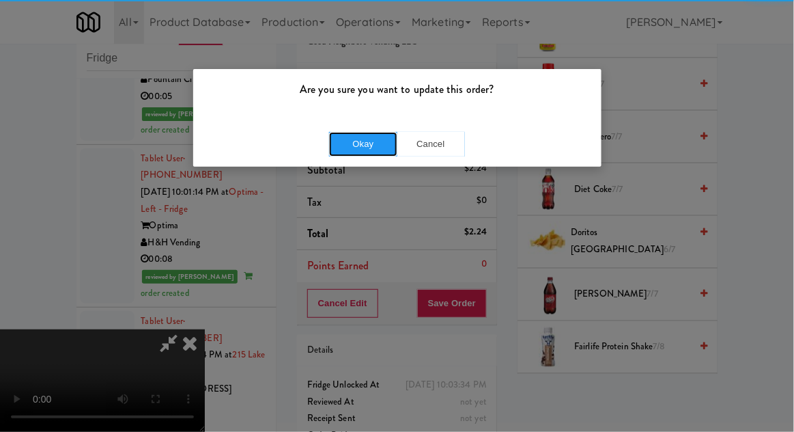
click at [350, 142] on button "Okay" at bounding box center [363, 144] width 68 height 25
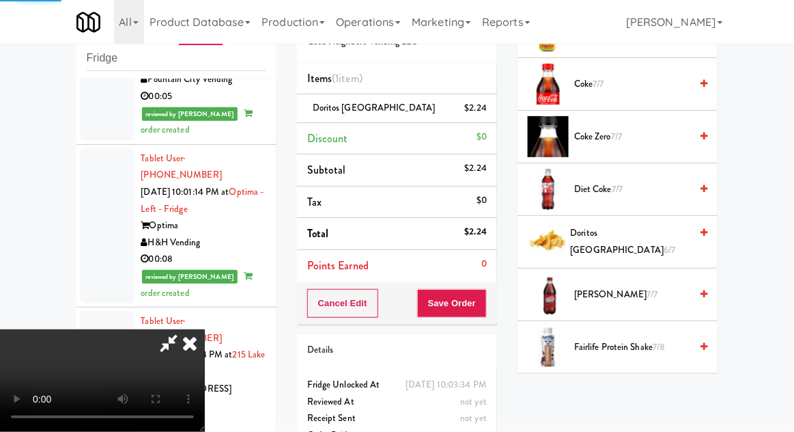
scroll to position [135, 0]
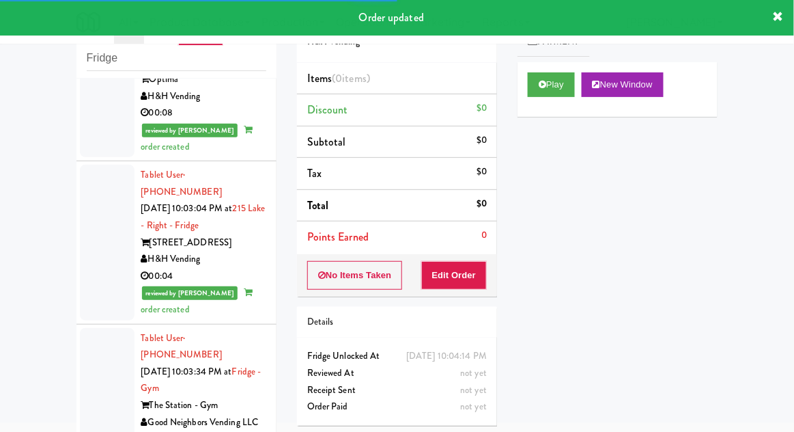
scroll to position [2555, 0]
click at [543, 72] on button "Play" at bounding box center [551, 84] width 47 height 25
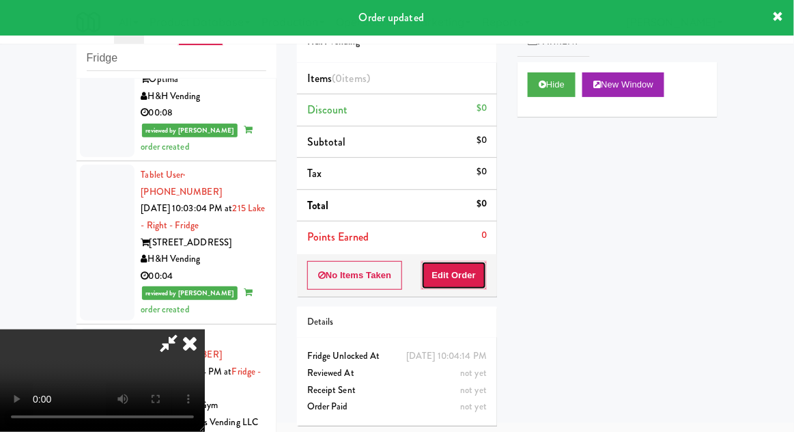
click at [453, 261] on button "Edit Order" at bounding box center [454, 275] width 66 height 29
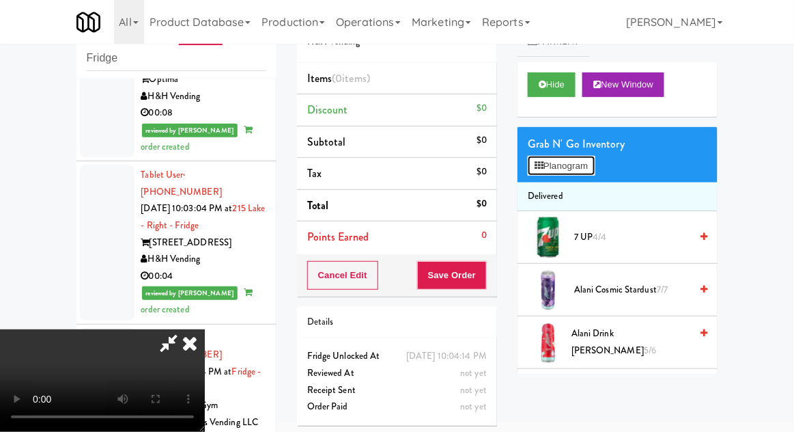
click at [556, 156] on button "Planogram" at bounding box center [561, 166] width 67 height 20
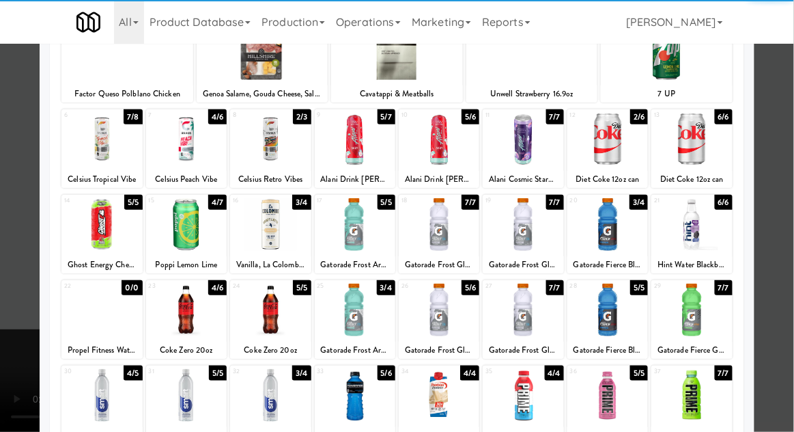
scroll to position [153, 0]
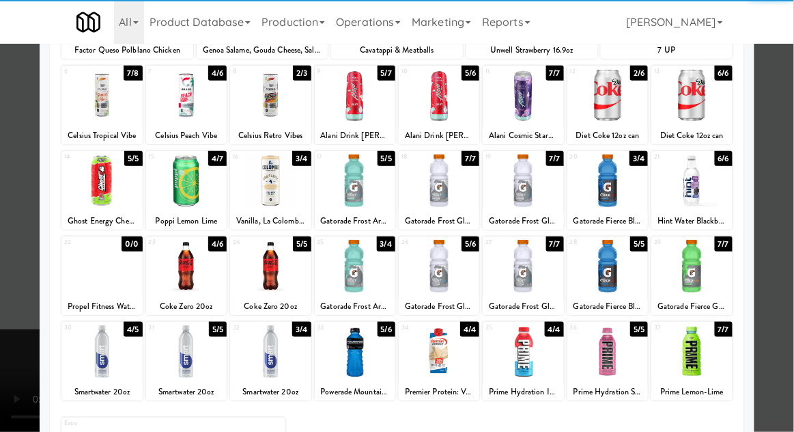
click at [718, 279] on div at bounding box center [691, 266] width 81 height 53
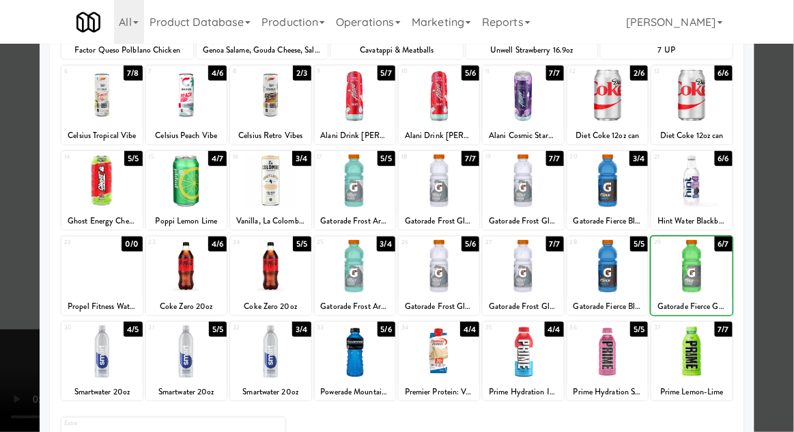
click at [780, 257] on div at bounding box center [397, 216] width 794 height 432
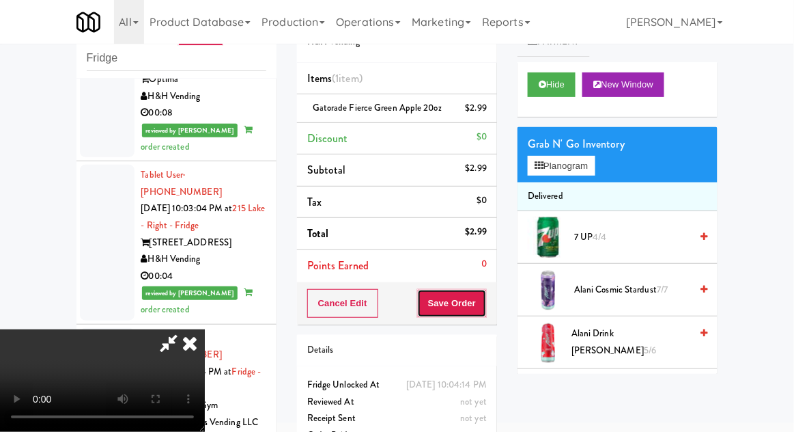
click at [487, 310] on button "Save Order" at bounding box center [452, 303] width 70 height 29
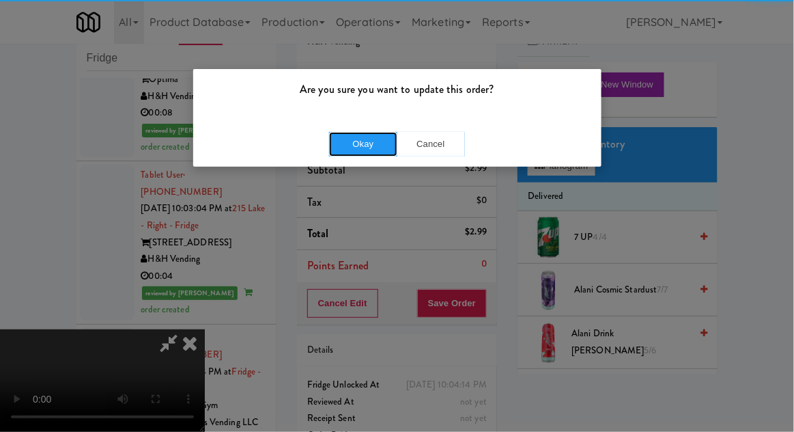
click at [358, 152] on button "Okay" at bounding box center [363, 144] width 68 height 25
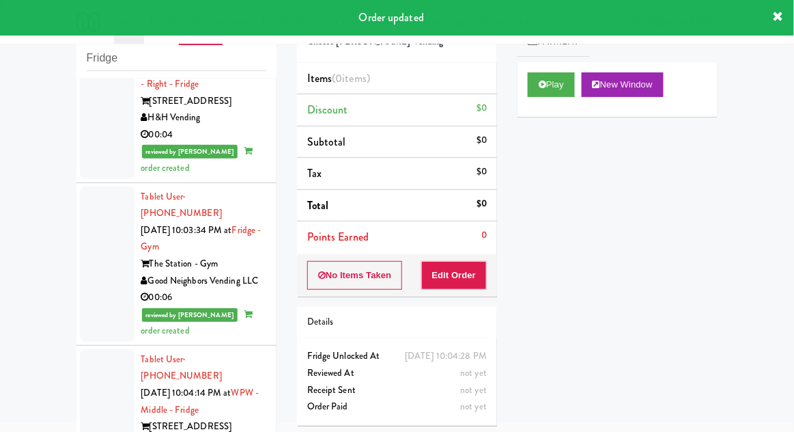
scroll to position [2697, 0]
click at [549, 77] on button "Play" at bounding box center [551, 84] width 47 height 25
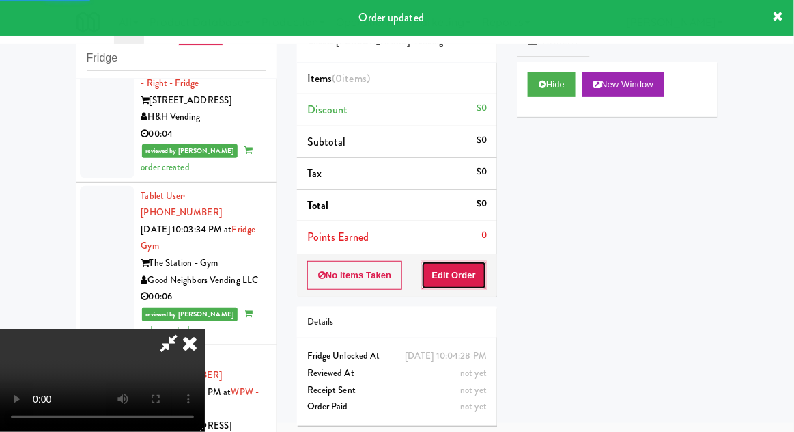
click at [466, 279] on button "Edit Order" at bounding box center [454, 275] width 66 height 29
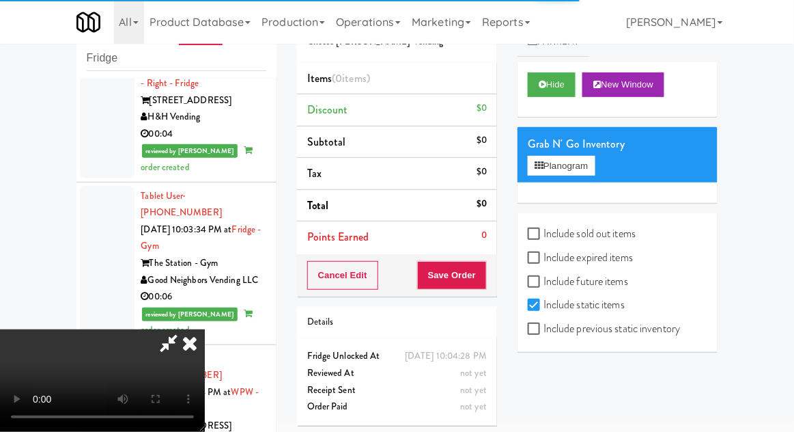
click at [632, 230] on label "Include sold out items" at bounding box center [582, 233] width 108 height 20
click at [544, 230] on input "Include sold out items" at bounding box center [536, 234] width 16 height 11
checkbox input "true"
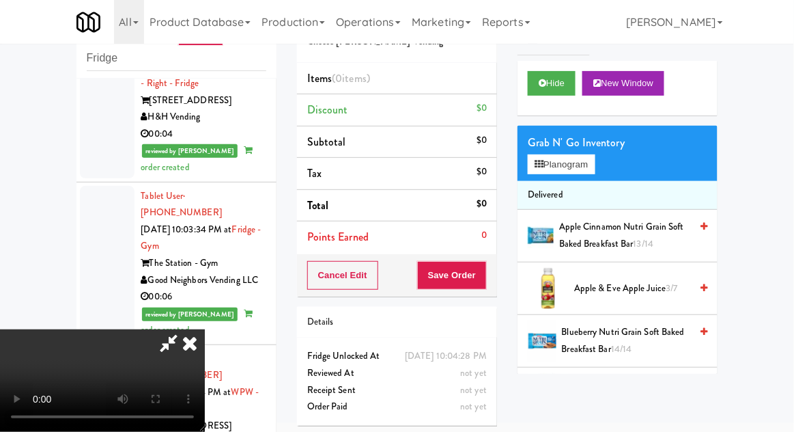
scroll to position [0, 0]
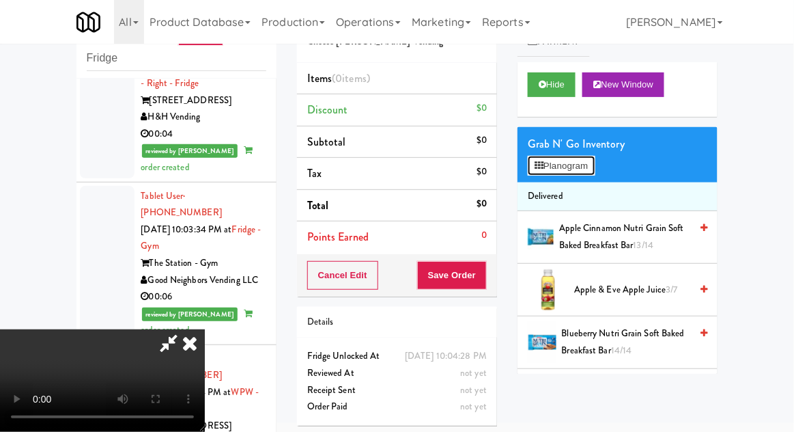
click at [536, 159] on button "Planogram" at bounding box center [561, 166] width 67 height 20
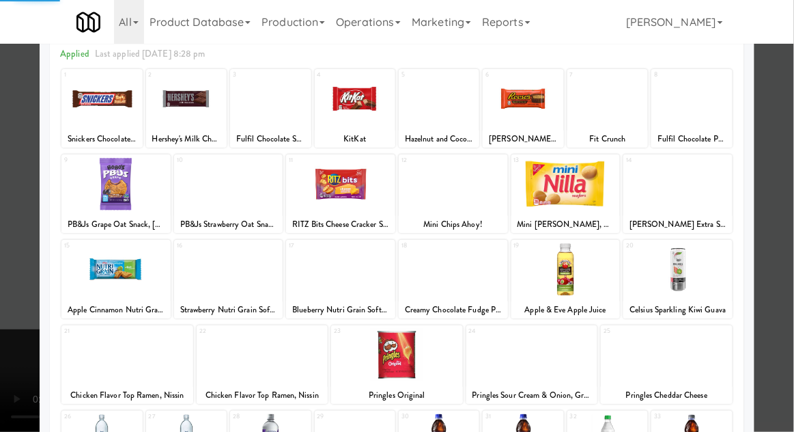
scroll to position [137, 0]
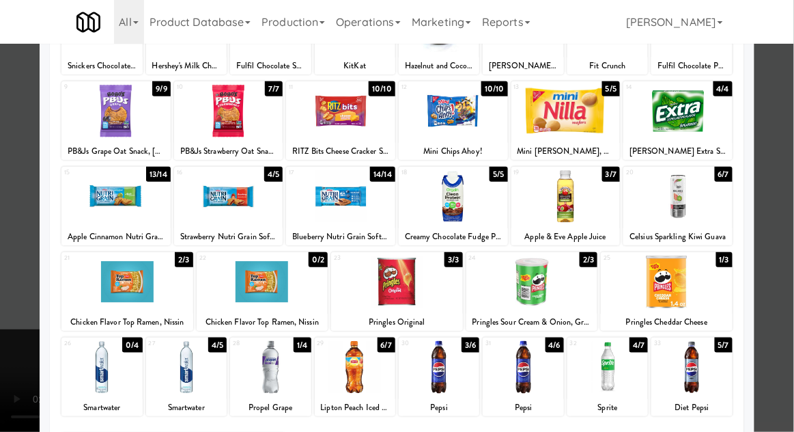
click at [445, 351] on div at bounding box center [439, 367] width 81 height 53
click at [788, 266] on div at bounding box center [397, 216] width 794 height 432
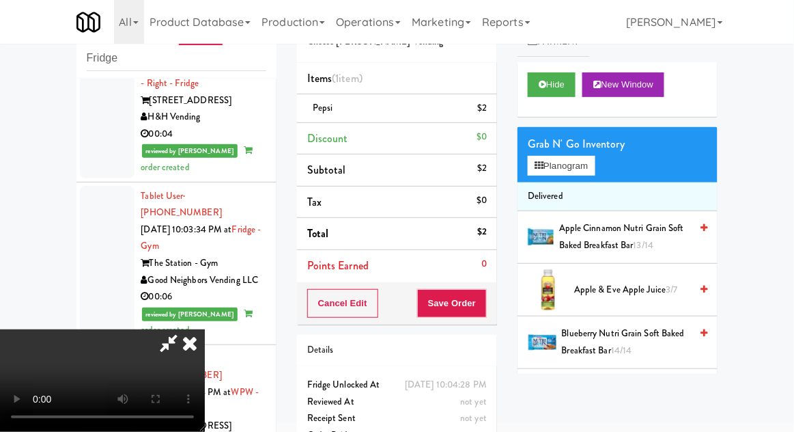
click at [485, 140] on div "$0" at bounding box center [482, 136] width 10 height 17
click at [481, 118] on li "Pepsi $2" at bounding box center [397, 108] width 200 height 29
click at [485, 111] on icon at bounding box center [488, 113] width 7 height 9
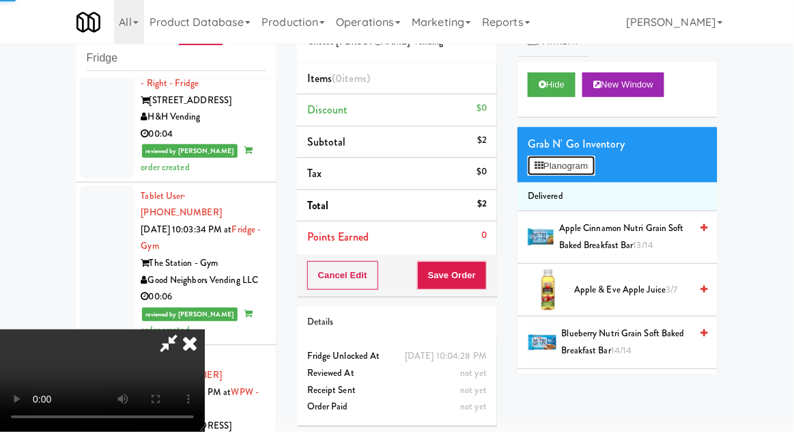
click at [546, 166] on button "Planogram" at bounding box center [561, 166] width 67 height 20
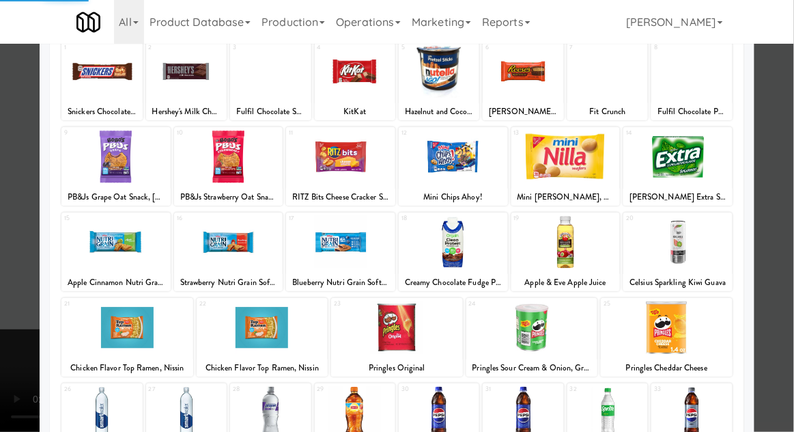
scroll to position [173, 0]
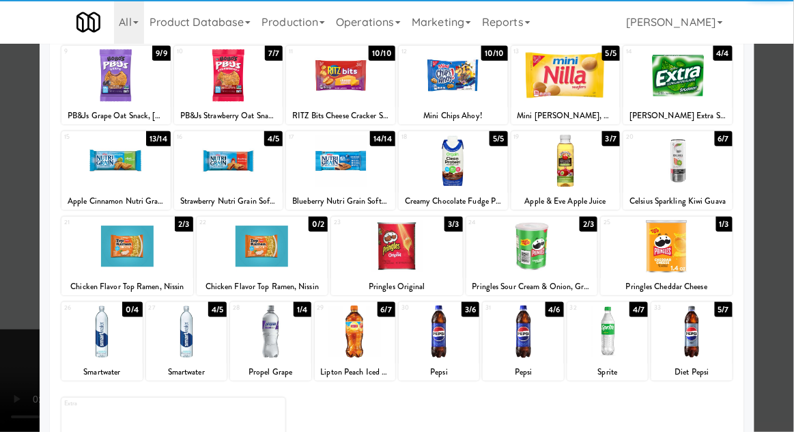
click at [530, 326] on div at bounding box center [523, 331] width 81 height 53
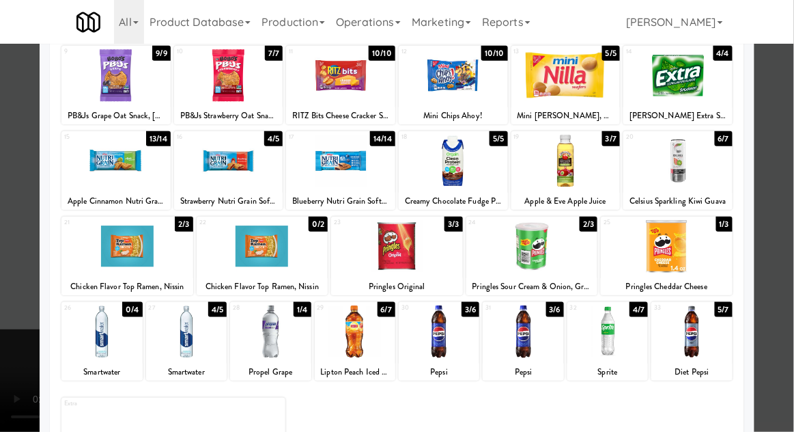
click at [789, 268] on div at bounding box center [397, 216] width 794 height 432
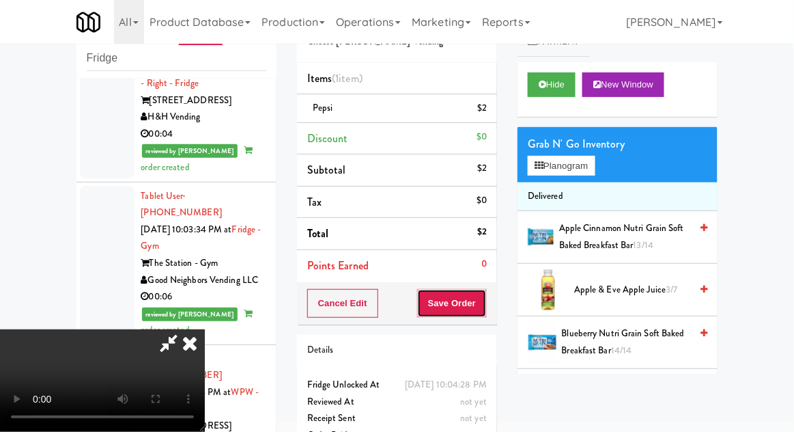
click at [484, 306] on button "Save Order" at bounding box center [452, 303] width 70 height 29
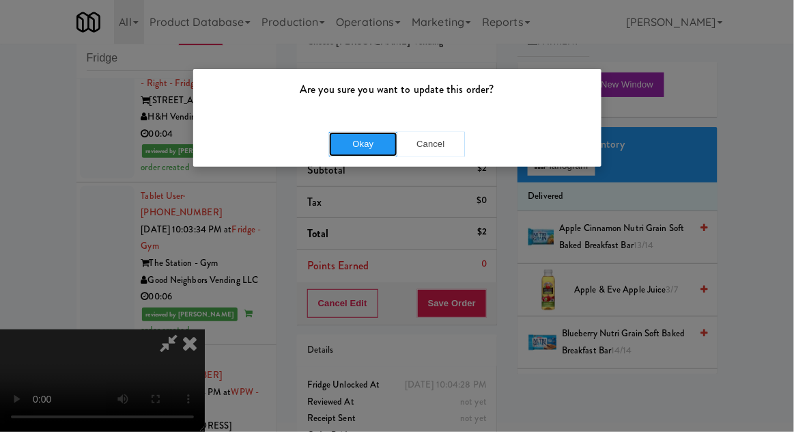
click at [359, 142] on button "Okay" at bounding box center [363, 144] width 68 height 25
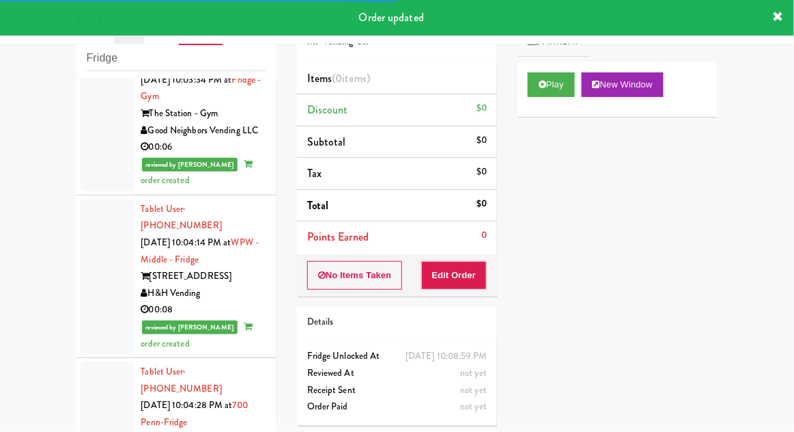
scroll to position [2850, 0]
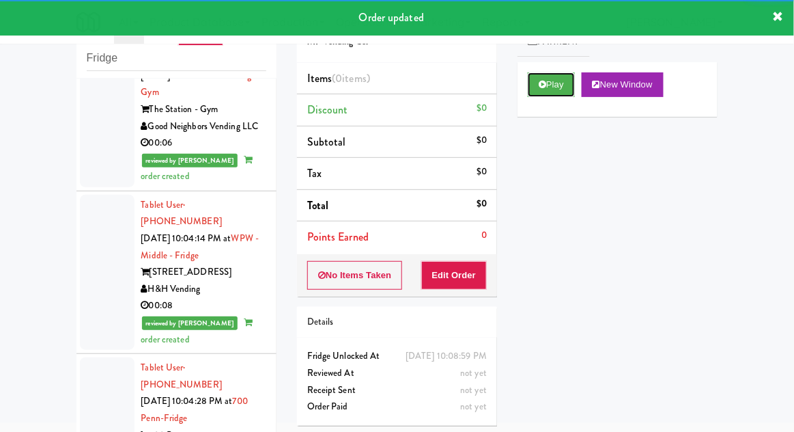
click at [550, 88] on button "Play" at bounding box center [551, 84] width 47 height 25
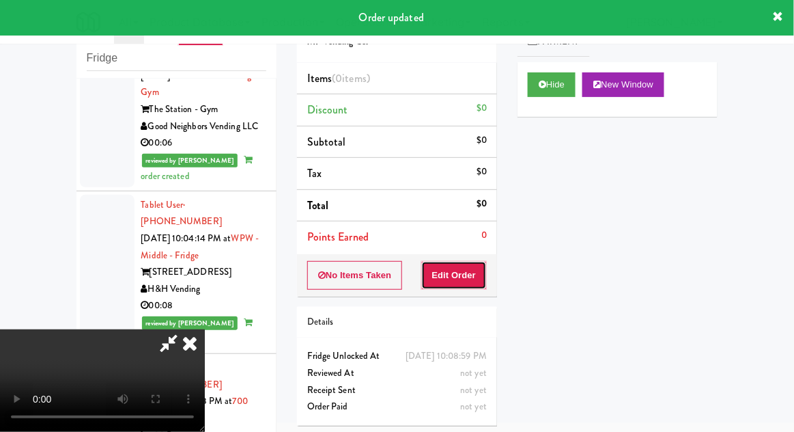
click at [453, 281] on button "Edit Order" at bounding box center [454, 275] width 66 height 29
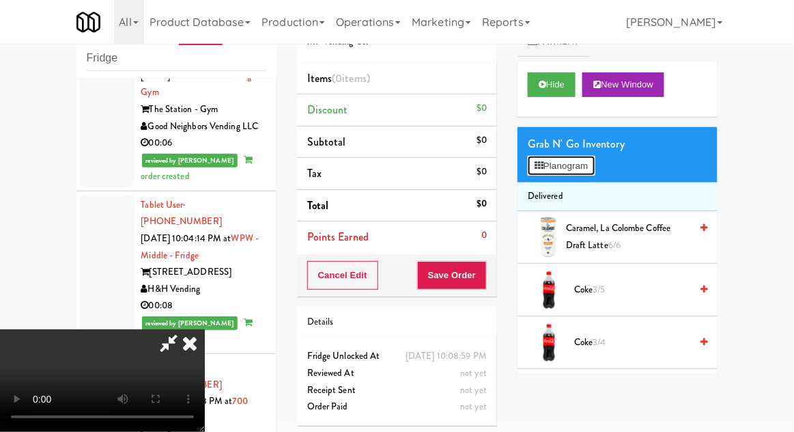
click at [548, 171] on button "Planogram" at bounding box center [561, 166] width 67 height 20
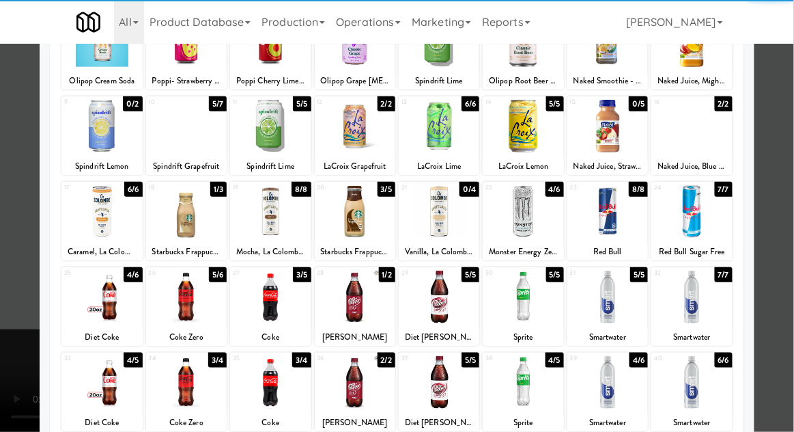
scroll to position [122, 0]
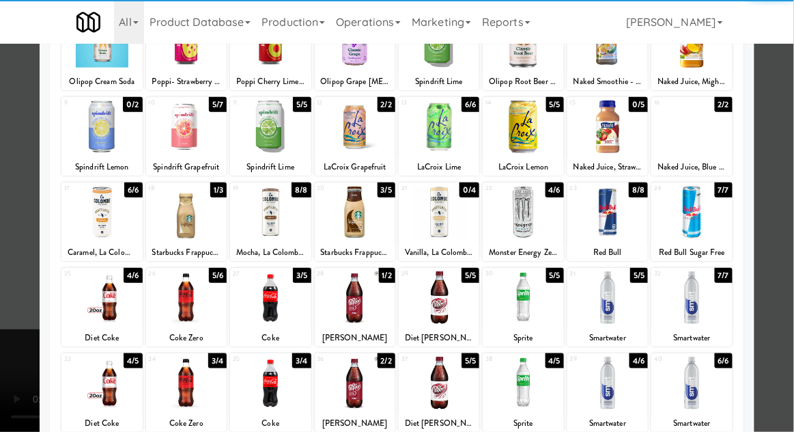
click at [267, 387] on div at bounding box center [270, 382] width 81 height 53
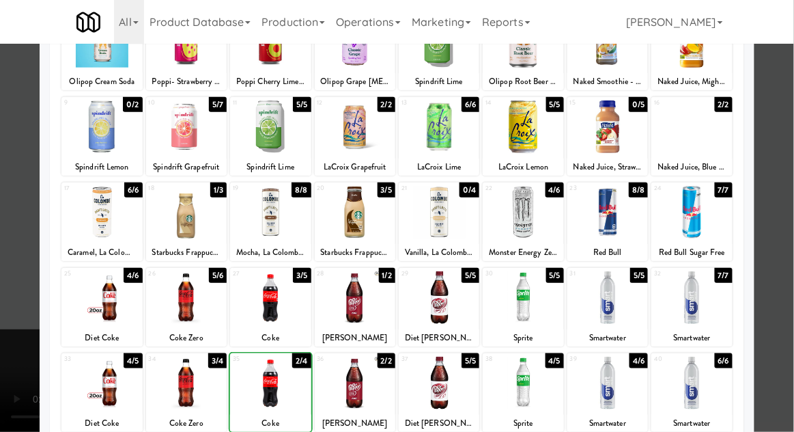
click at [776, 259] on div at bounding box center [397, 216] width 794 height 432
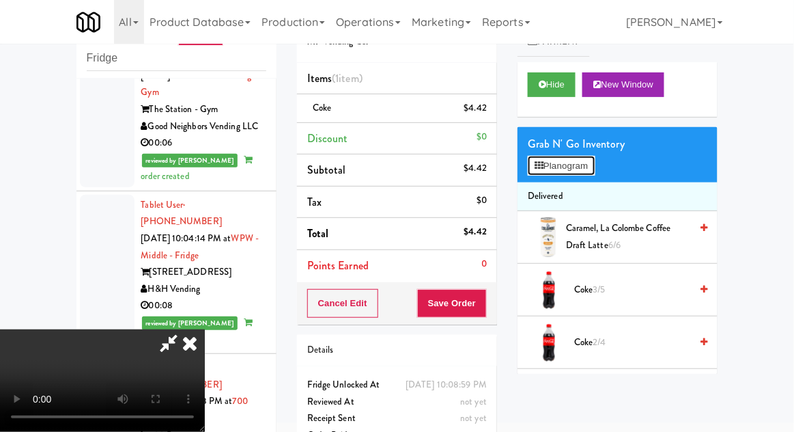
click at [548, 165] on button "Planogram" at bounding box center [561, 166] width 67 height 20
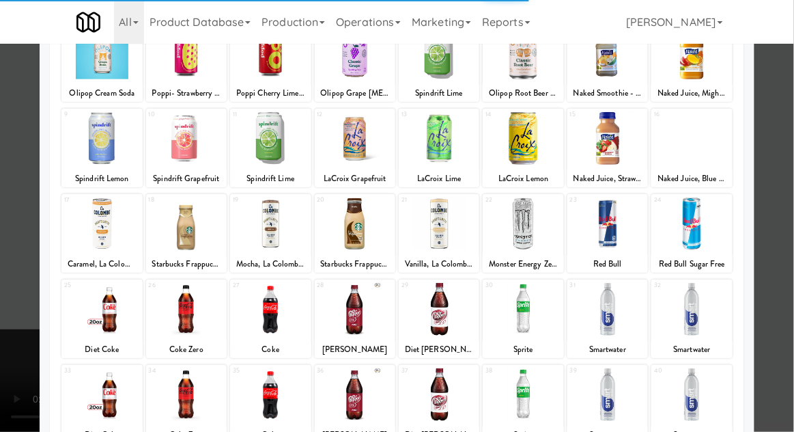
scroll to position [173, 0]
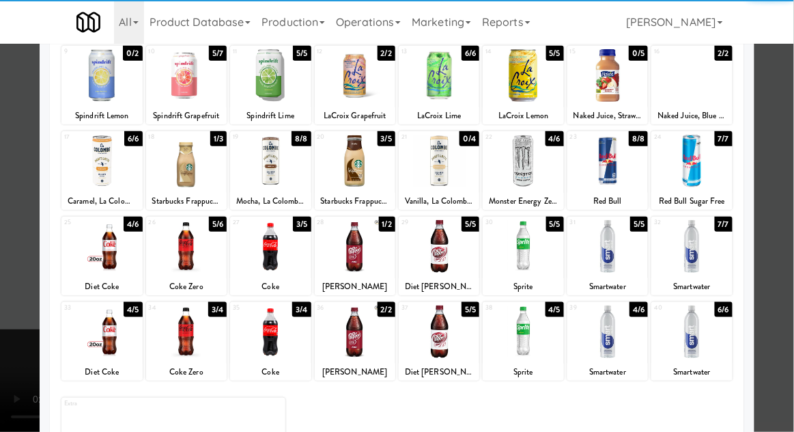
click at [263, 335] on div at bounding box center [270, 331] width 81 height 53
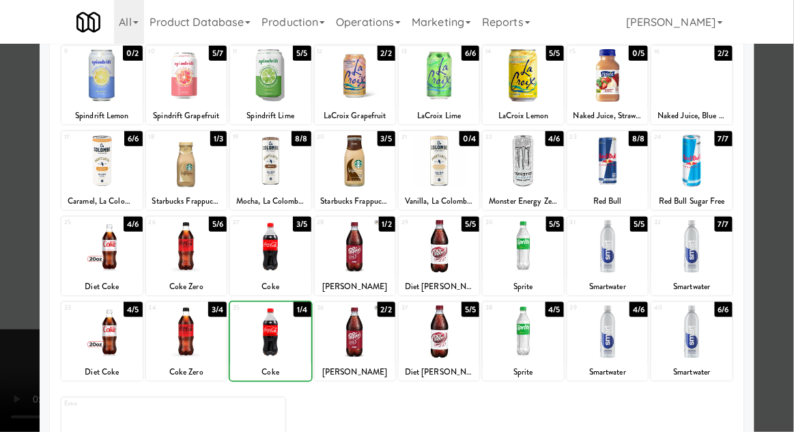
click at [783, 257] on div at bounding box center [397, 216] width 794 height 432
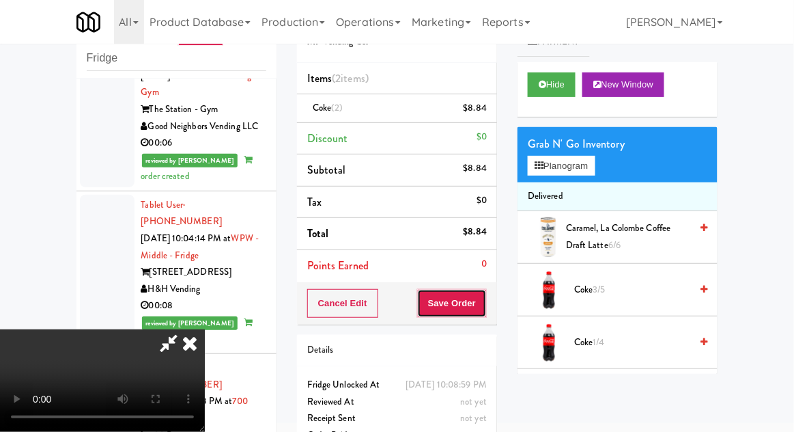
click at [485, 305] on button "Save Order" at bounding box center [452, 303] width 70 height 29
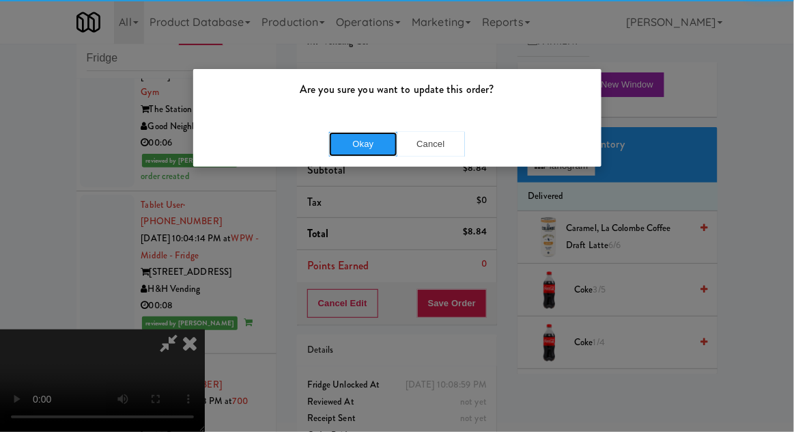
click at [368, 139] on button "Okay" at bounding box center [363, 144] width 68 height 25
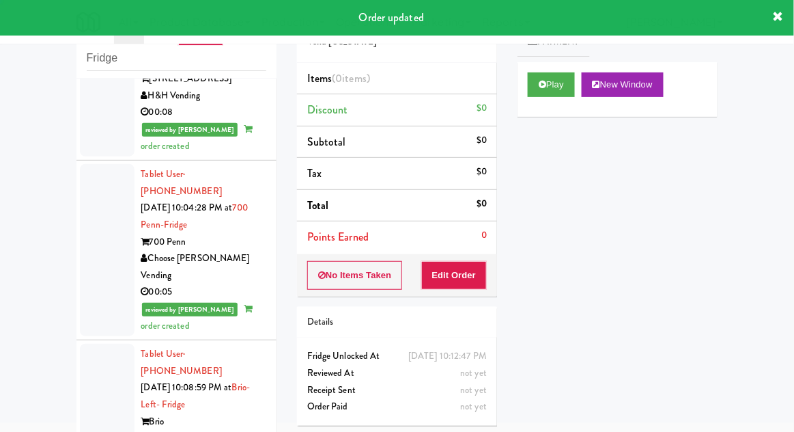
scroll to position [3596, 0]
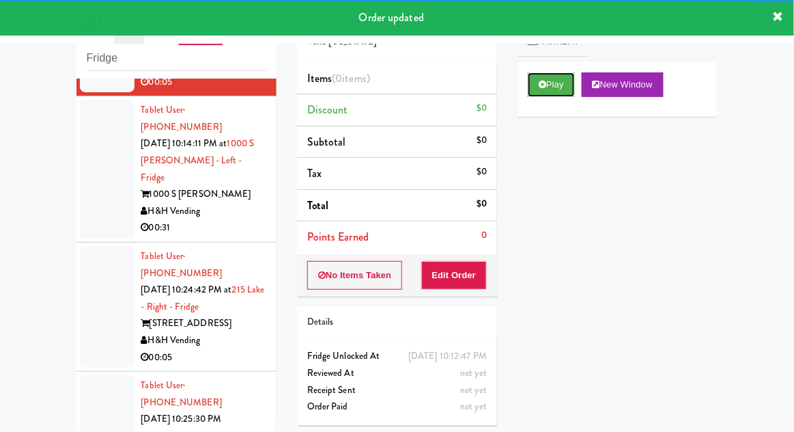
click at [552, 91] on button "Play" at bounding box center [551, 84] width 47 height 25
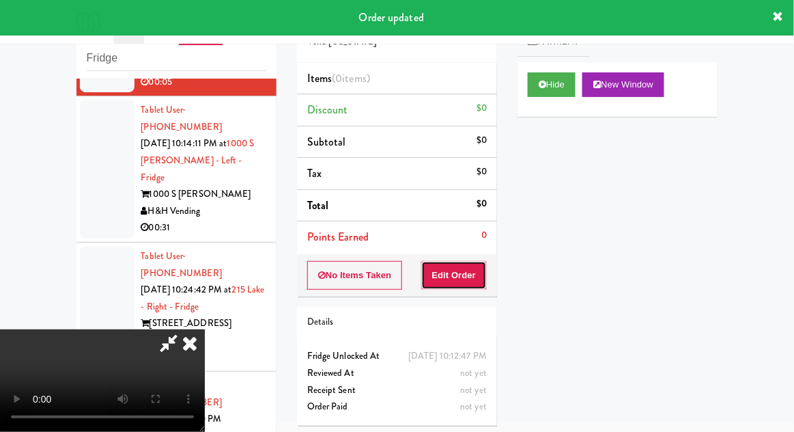
click at [462, 274] on button "Edit Order" at bounding box center [454, 275] width 66 height 29
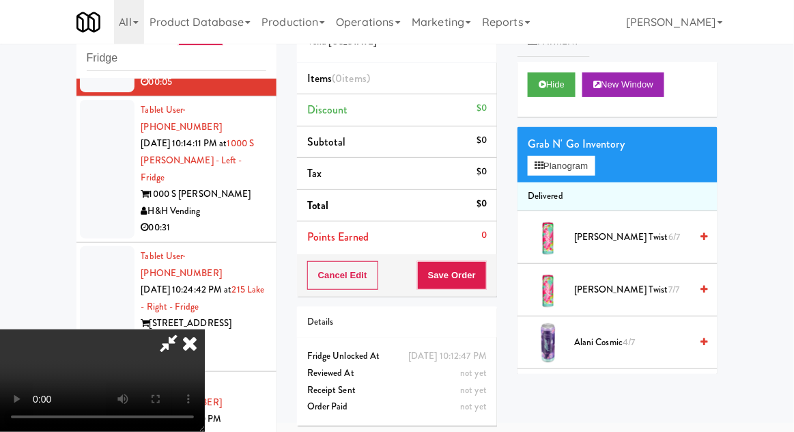
scroll to position [0, 0]
click at [552, 156] on button "Planogram" at bounding box center [561, 166] width 67 height 20
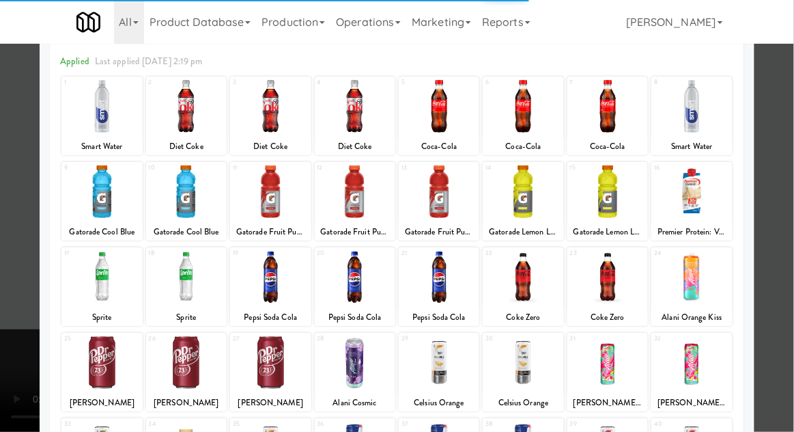
scroll to position [56, 0]
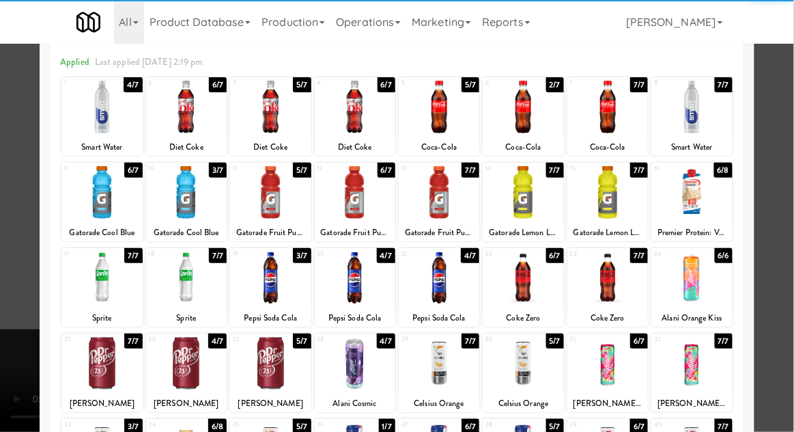
click at [184, 276] on div at bounding box center [186, 277] width 81 height 53
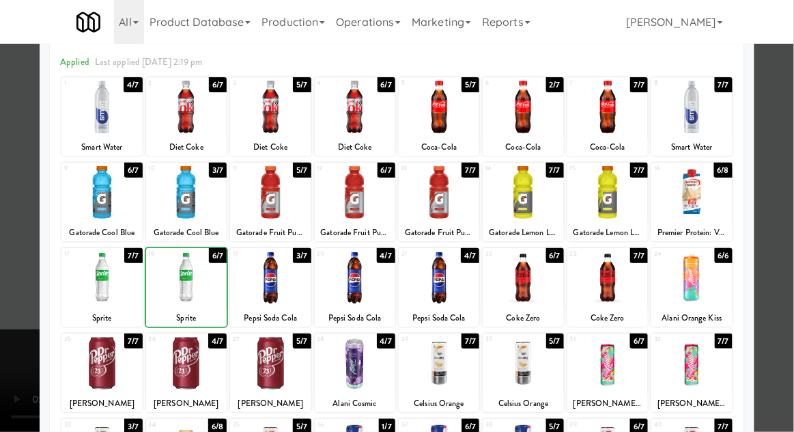
click at [779, 272] on div at bounding box center [397, 216] width 794 height 432
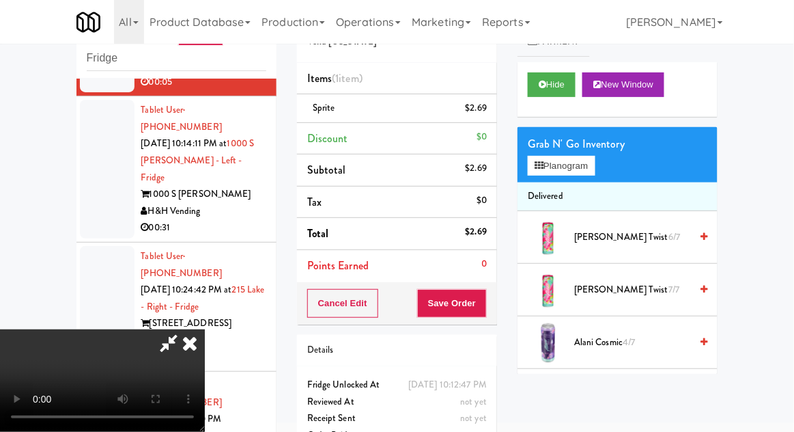
scroll to position [50, 0]
click at [483, 299] on button "Save Order" at bounding box center [452, 303] width 70 height 29
click at [487, 298] on button "Save Order" at bounding box center [452, 303] width 70 height 29
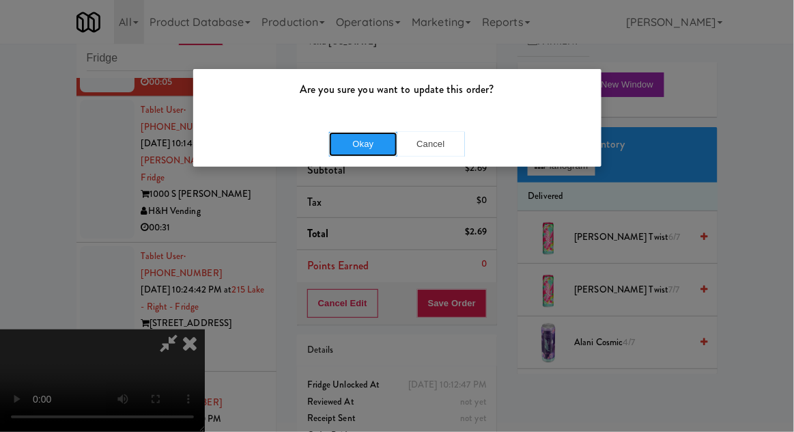
click at [350, 150] on button "Okay" at bounding box center [363, 144] width 68 height 25
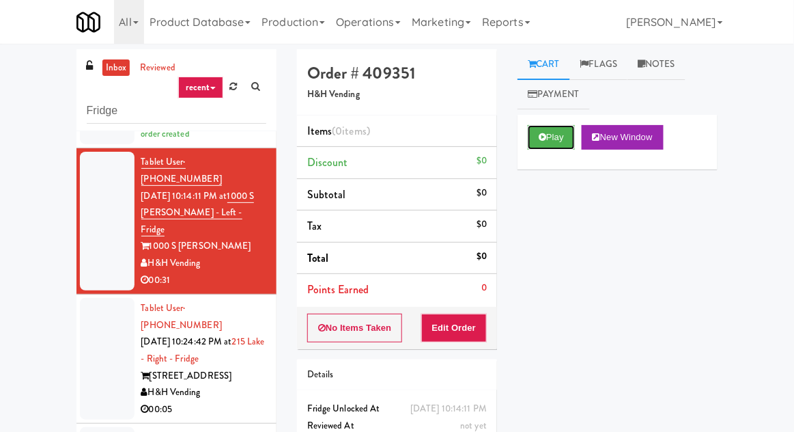
click at [540, 137] on icon at bounding box center [543, 136] width 8 height 9
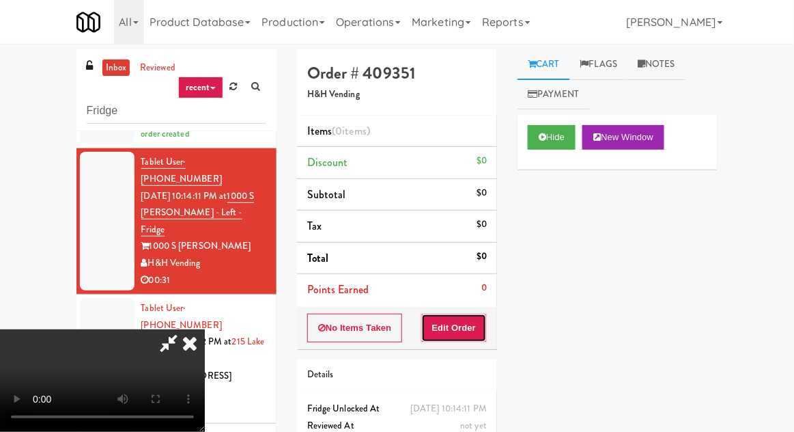
click at [451, 318] on button "Edit Order" at bounding box center [454, 327] width 66 height 29
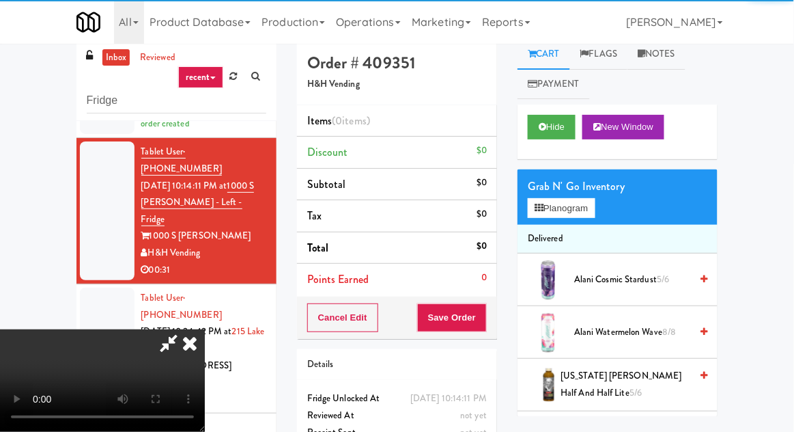
scroll to position [53, 0]
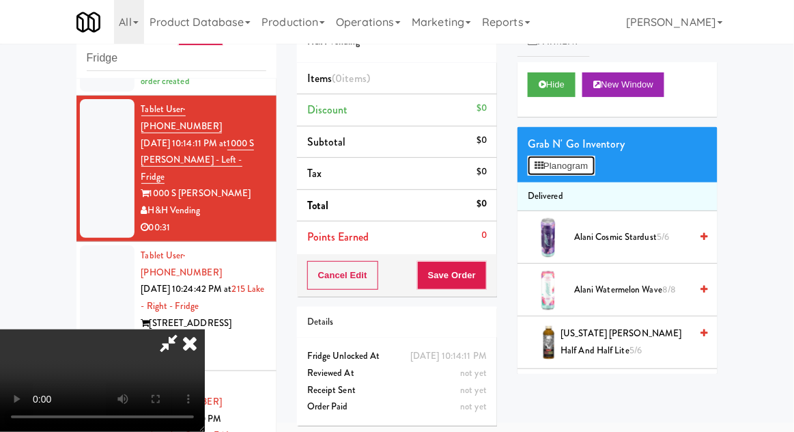
click at [580, 159] on button "Planogram" at bounding box center [561, 166] width 67 height 20
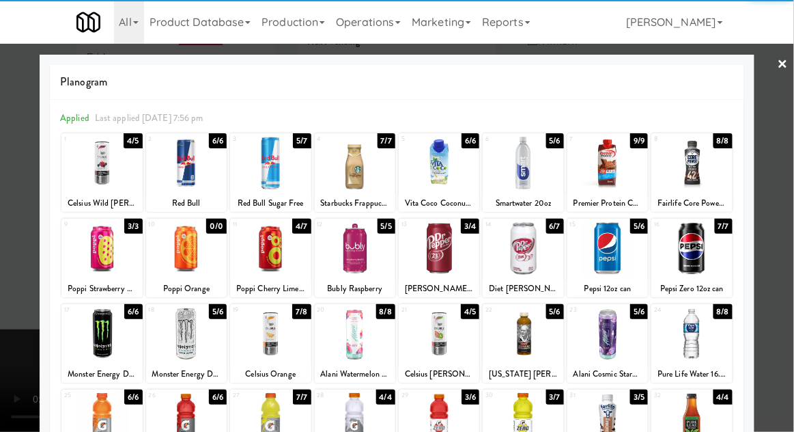
scroll to position [173, 0]
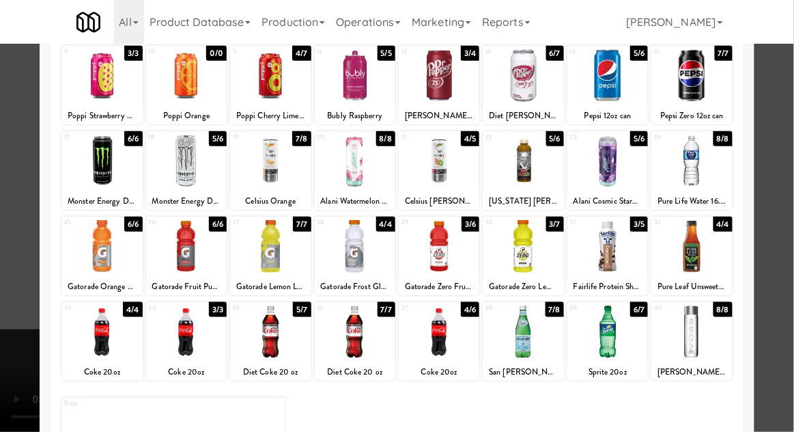
click at [179, 327] on div at bounding box center [186, 331] width 81 height 53
click at [785, 271] on div at bounding box center [397, 216] width 794 height 432
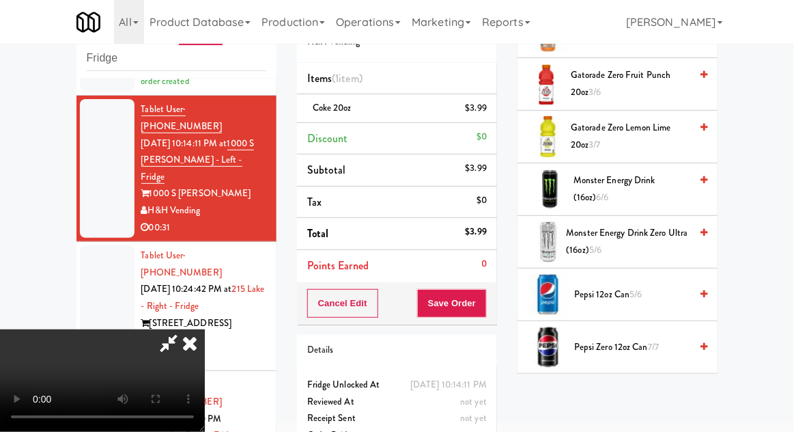
scroll to position [1207, 0]
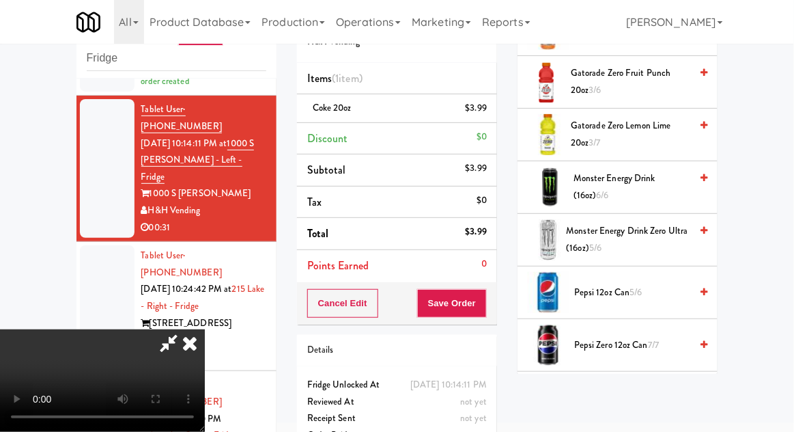
click at [658, 285] on span "Pepsi 12oz can 5/6" at bounding box center [632, 292] width 116 height 17
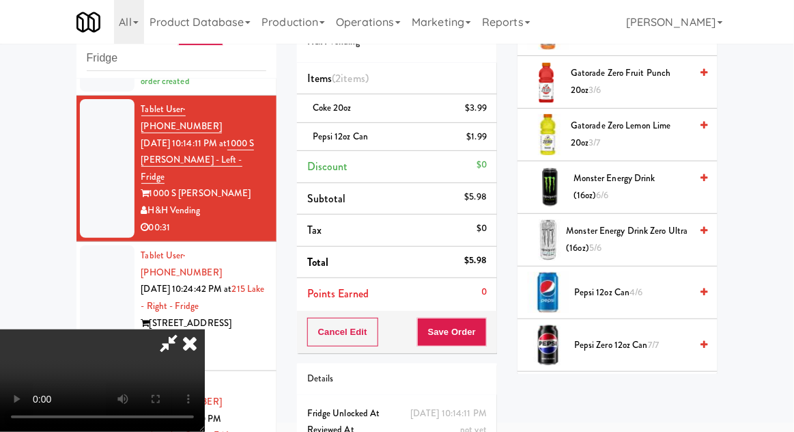
click at [388, 115] on div "Coke 20oz $3.99" at bounding box center [397, 108] width 180 height 17
click at [491, 112] on icon at bounding box center [488, 113] width 7 height 9
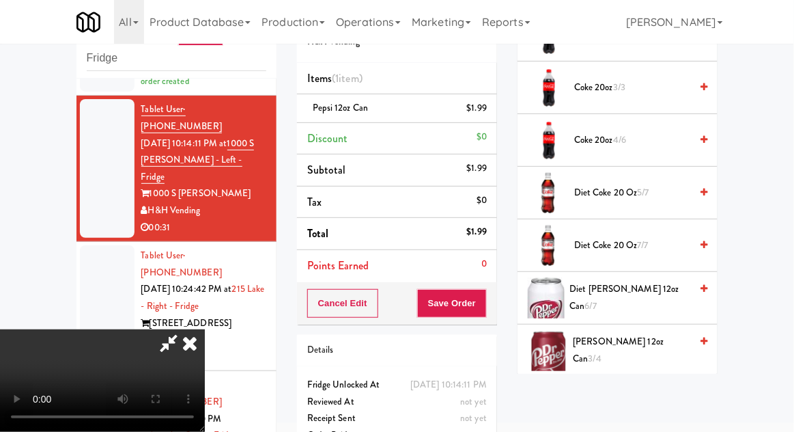
scroll to position [570, 0]
click at [651, 339] on span "[PERSON_NAME] 12oz can 3/4" at bounding box center [632, 350] width 117 height 33
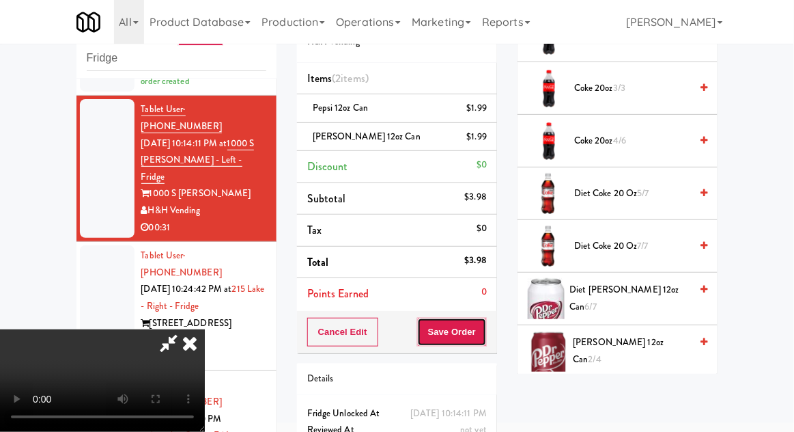
click at [485, 328] on button "Save Order" at bounding box center [452, 332] width 70 height 29
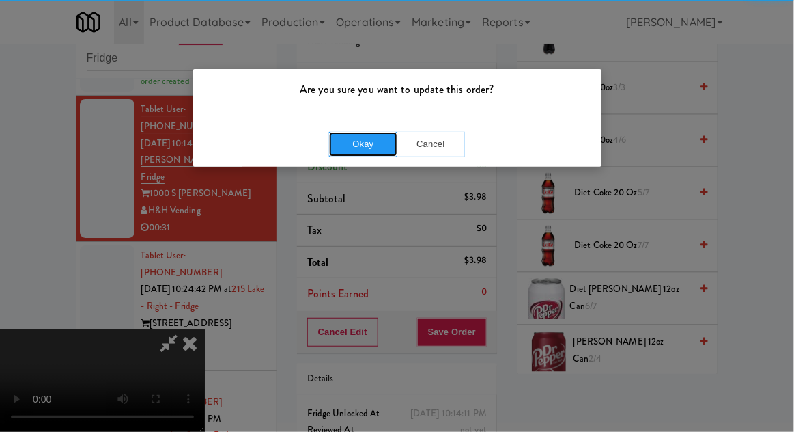
click at [358, 145] on button "Okay" at bounding box center [363, 144] width 68 height 25
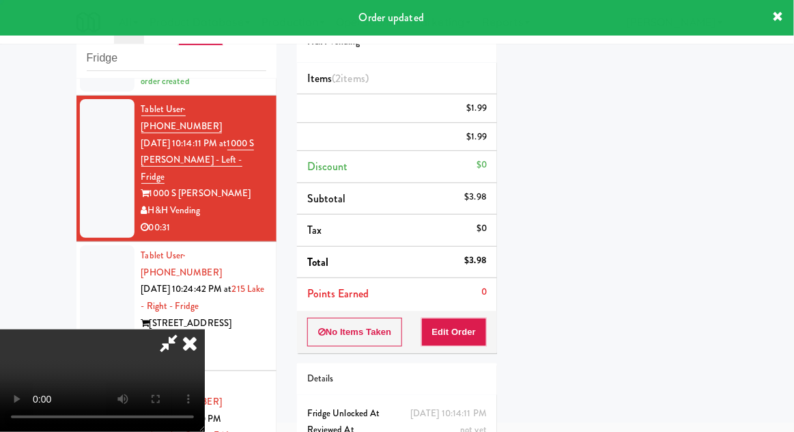
scroll to position [135, 0]
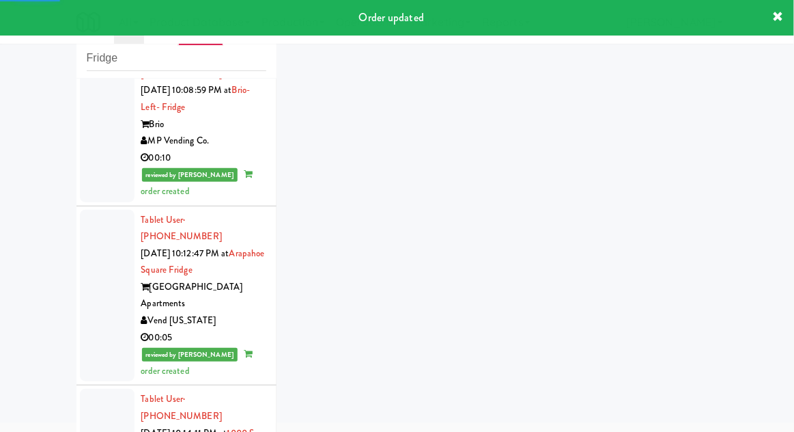
scroll to position [3664, 0]
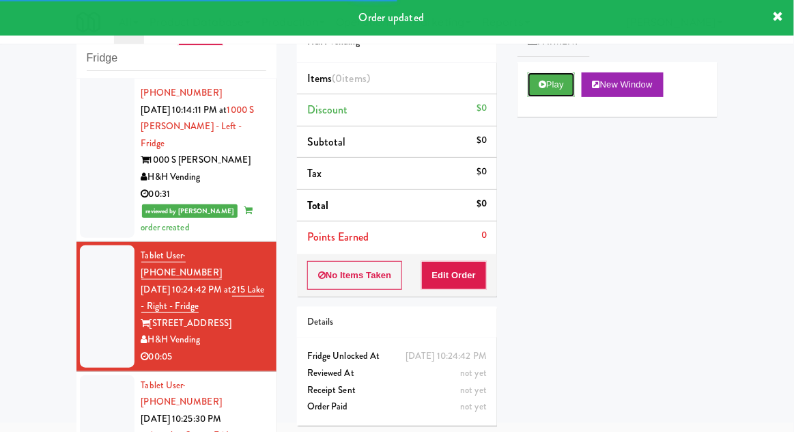
click at [548, 85] on button "Play" at bounding box center [551, 84] width 47 height 25
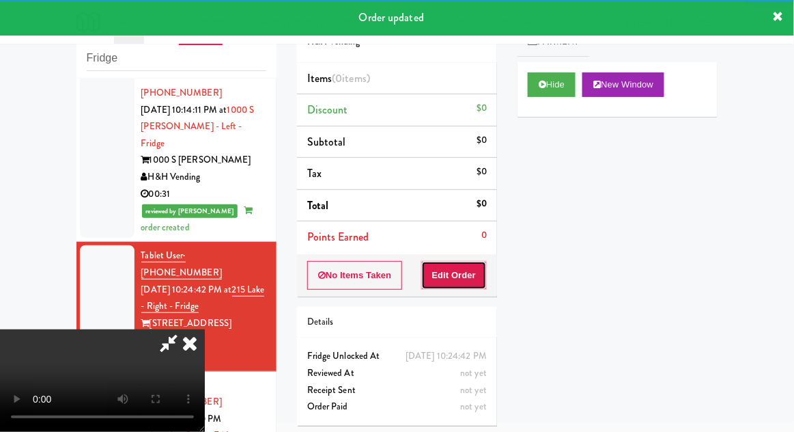
click at [427, 281] on button "Edit Order" at bounding box center [454, 275] width 66 height 29
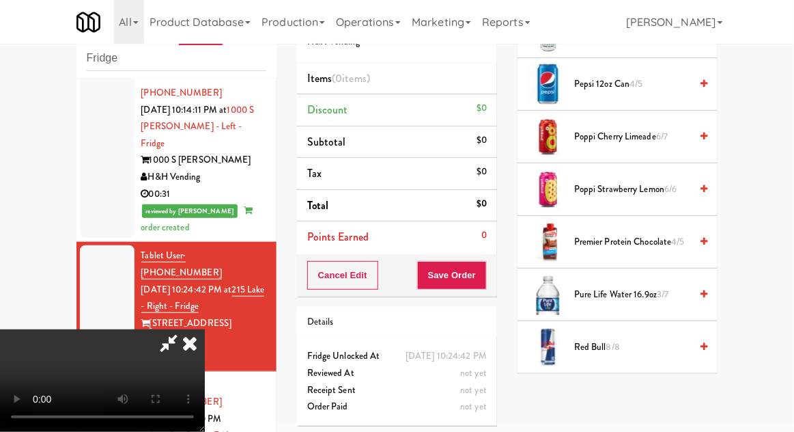
scroll to position [1478, 0]
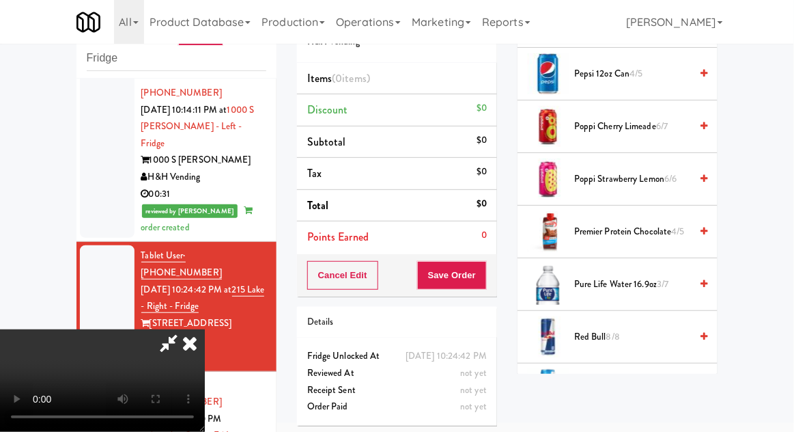
click at [673, 279] on span "Pure Life Water 16.9oz 3/7" at bounding box center [632, 284] width 116 height 17
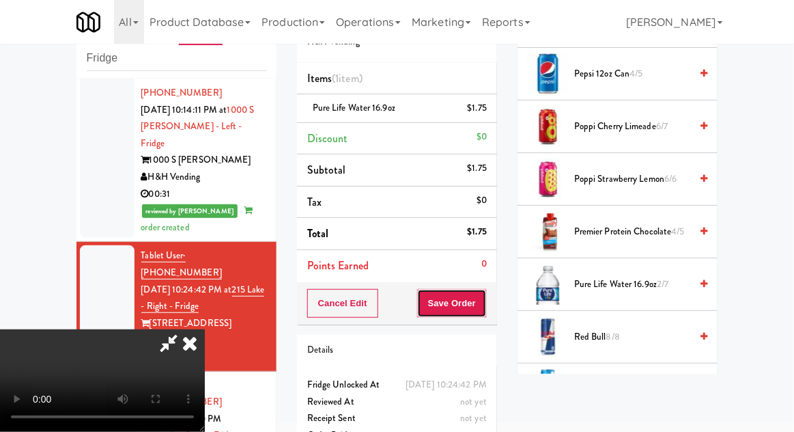
click at [479, 308] on button "Save Order" at bounding box center [452, 303] width 70 height 29
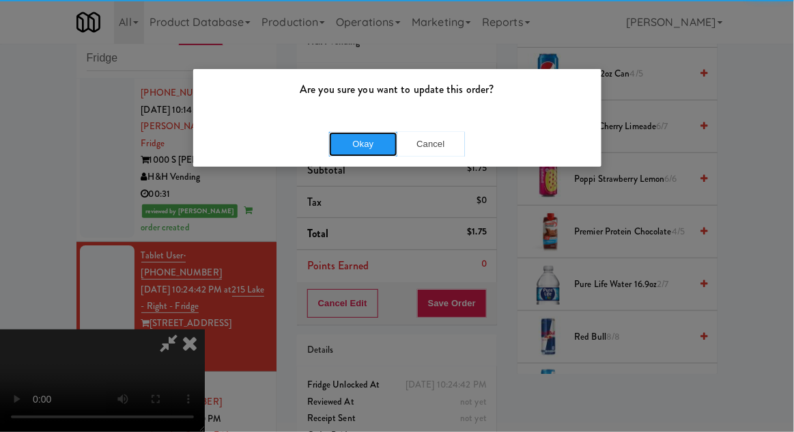
click at [343, 132] on button "Okay" at bounding box center [363, 144] width 68 height 25
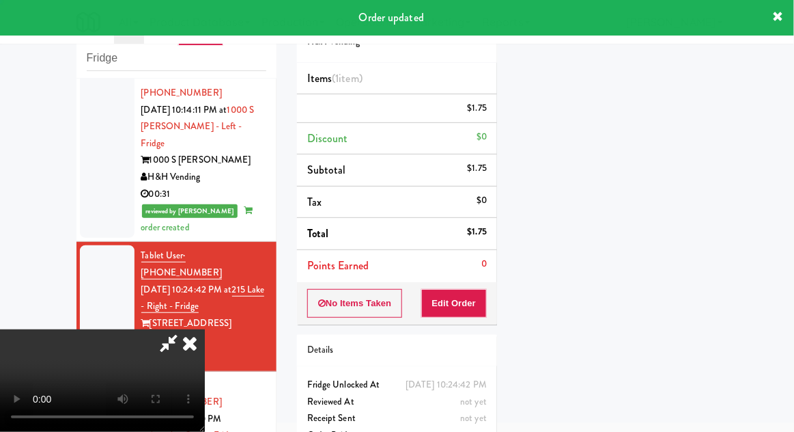
scroll to position [135, 0]
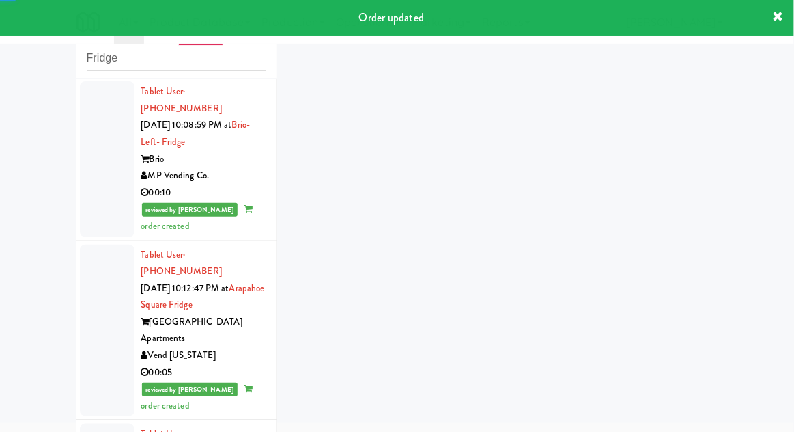
scroll to position [3697, 0]
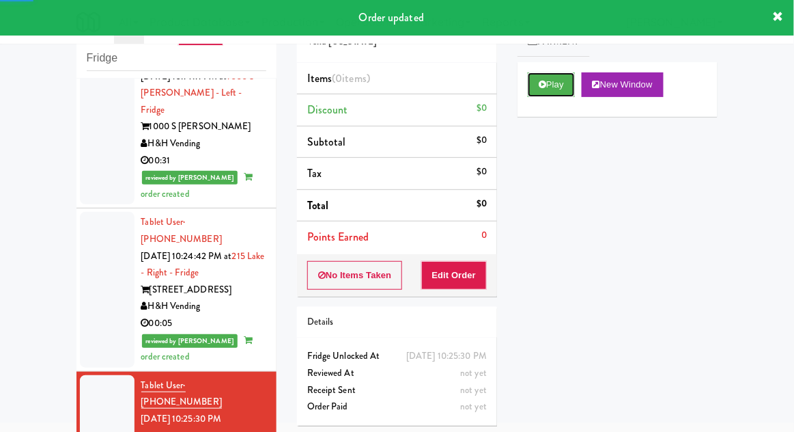
click at [542, 89] on button "Play" at bounding box center [551, 84] width 47 height 25
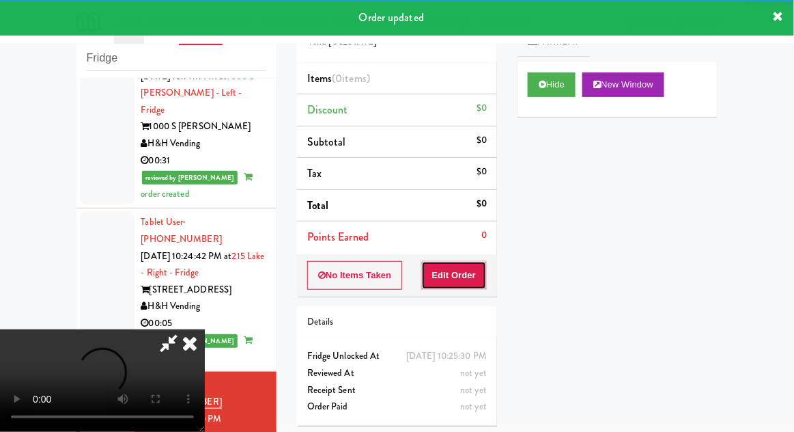
click at [446, 269] on button "Edit Order" at bounding box center [454, 275] width 66 height 29
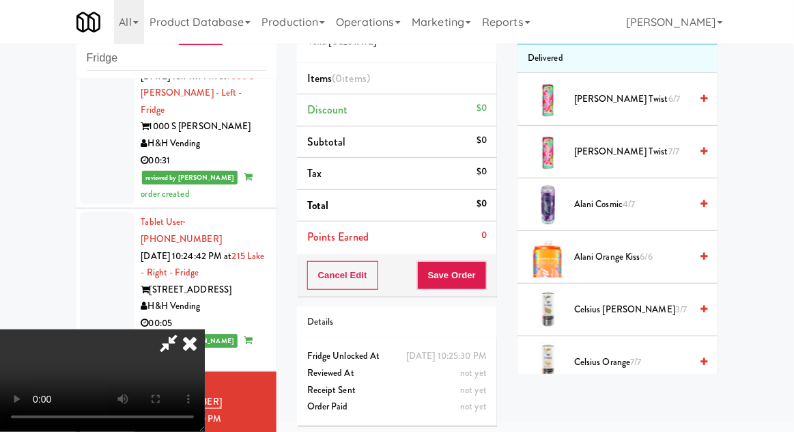
scroll to position [0, 0]
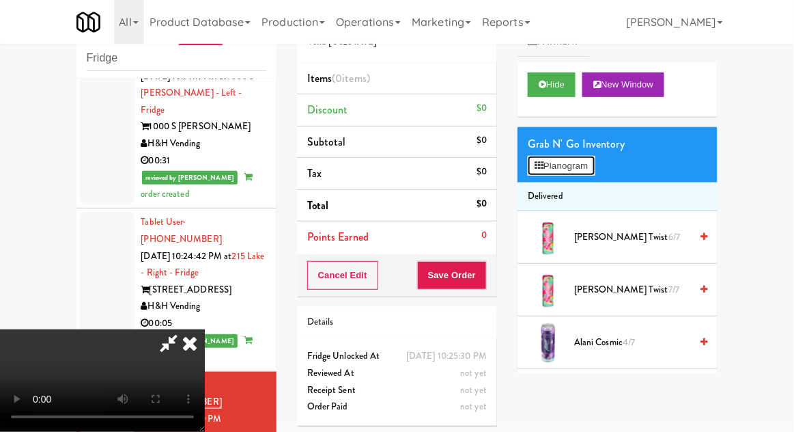
click at [563, 174] on button "Planogram" at bounding box center [561, 166] width 67 height 20
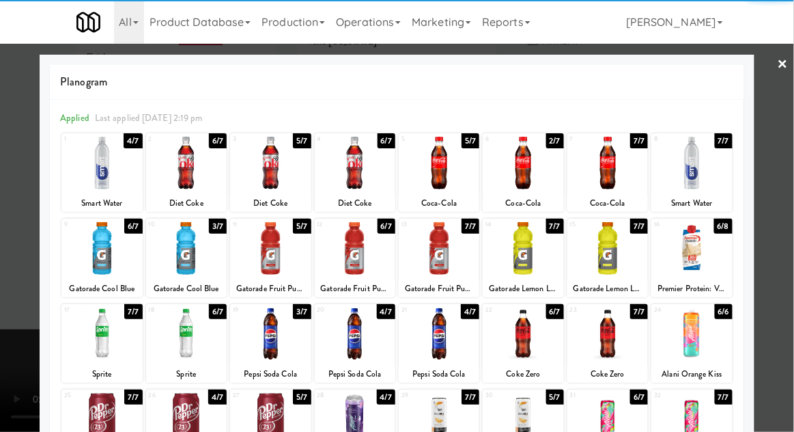
click at [191, 252] on div at bounding box center [186, 248] width 81 height 53
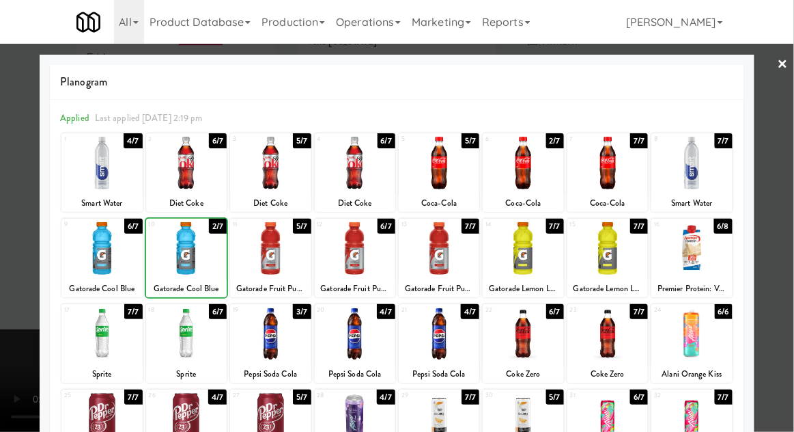
click at [776, 247] on div at bounding box center [397, 216] width 794 height 432
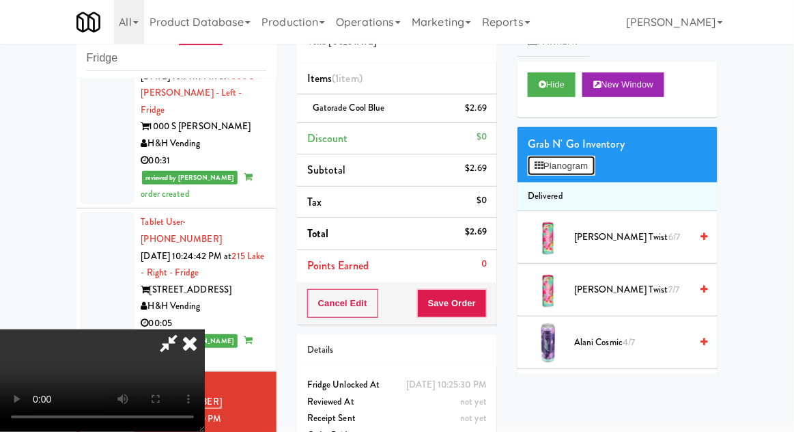
click at [563, 173] on button "Planogram" at bounding box center [561, 166] width 67 height 20
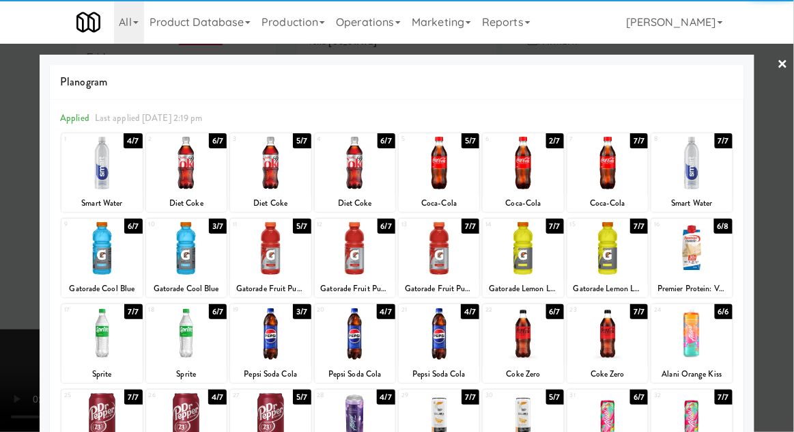
click at [527, 177] on div at bounding box center [523, 163] width 81 height 53
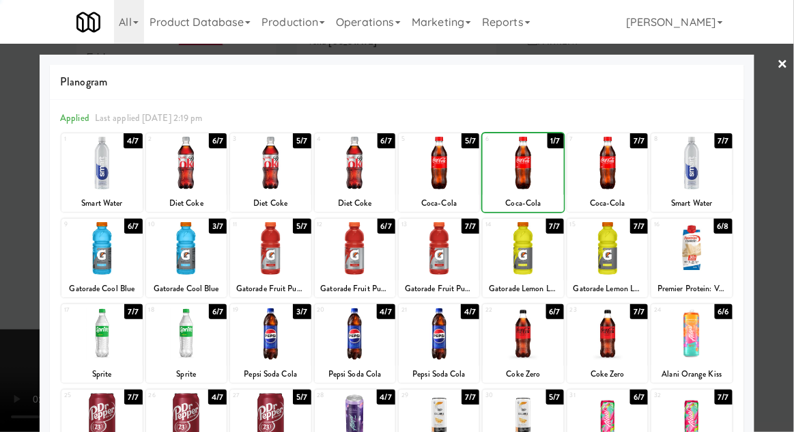
click at [782, 239] on div at bounding box center [397, 216] width 794 height 432
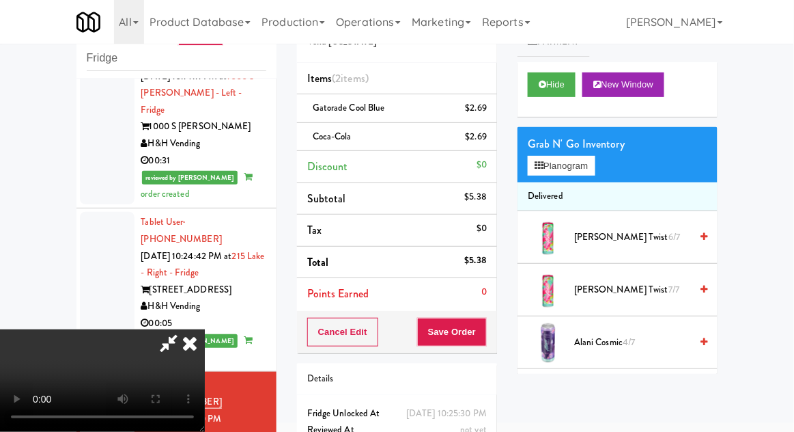
scroll to position [50, 0]
click at [481, 331] on button "Save Order" at bounding box center [452, 332] width 70 height 29
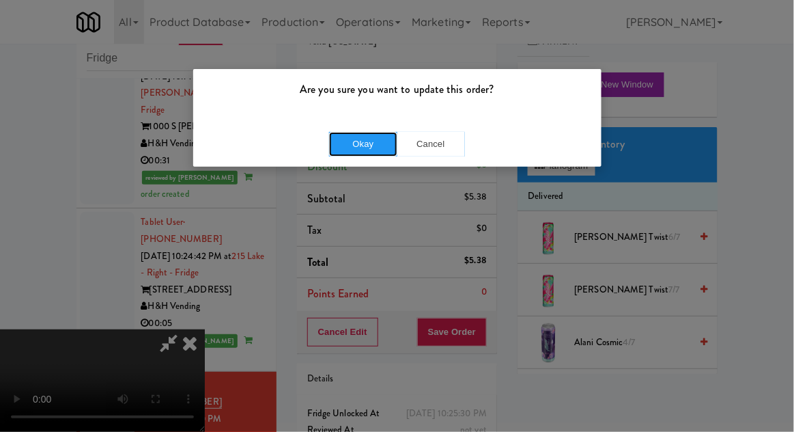
click at [362, 137] on button "Okay" at bounding box center [363, 144] width 68 height 25
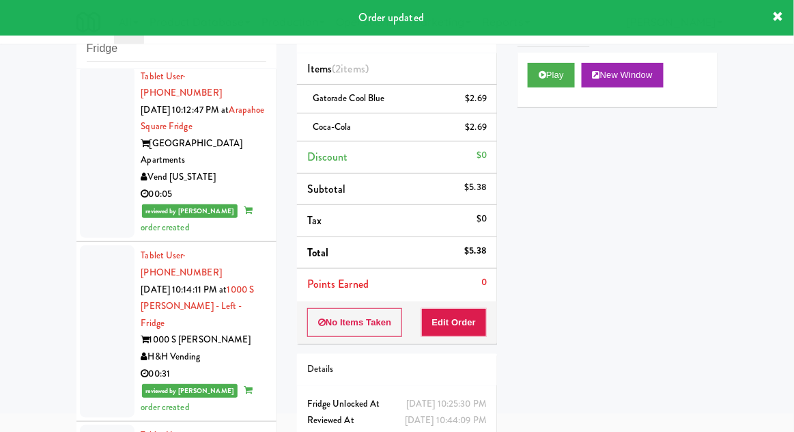
scroll to position [3464, 0]
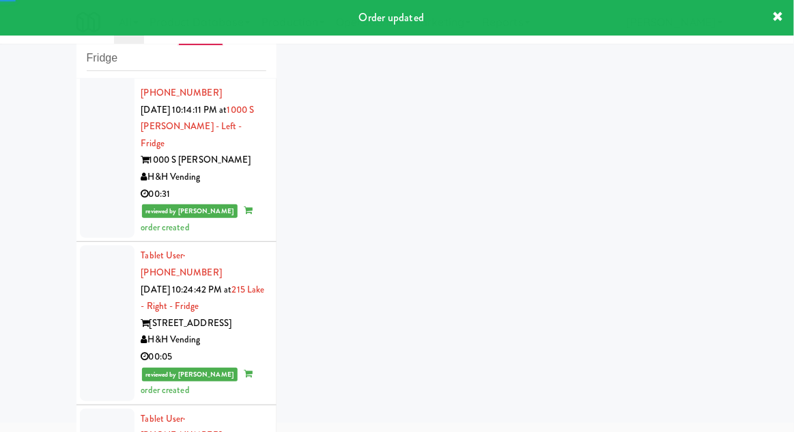
scroll to position [3731, 0]
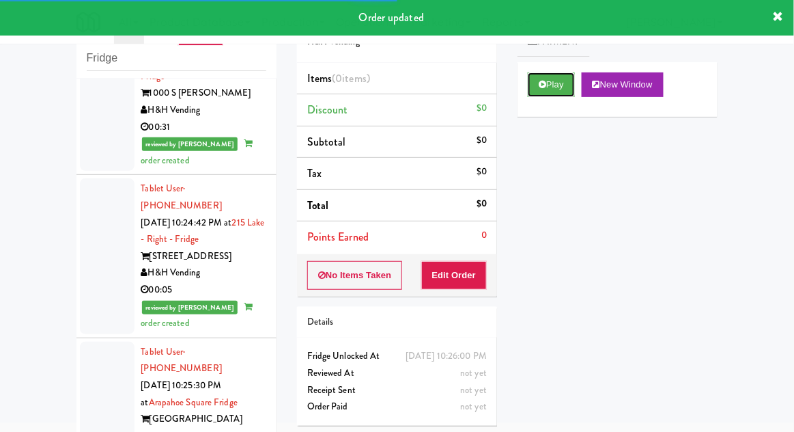
click at [541, 94] on button "Play" at bounding box center [551, 84] width 47 height 25
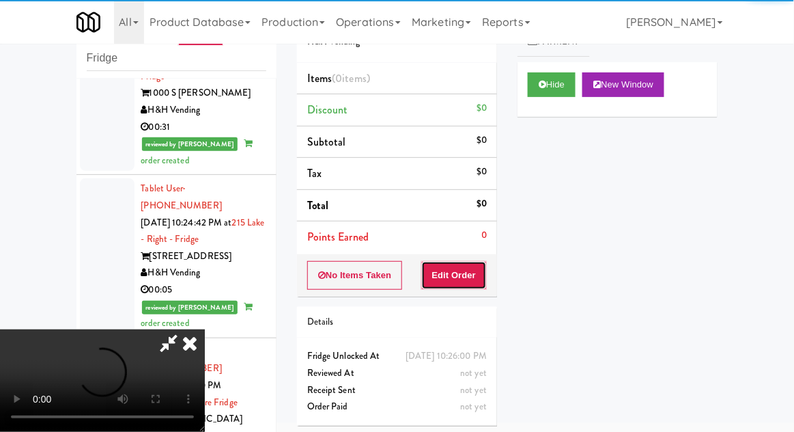
click at [464, 274] on button "Edit Order" at bounding box center [454, 275] width 66 height 29
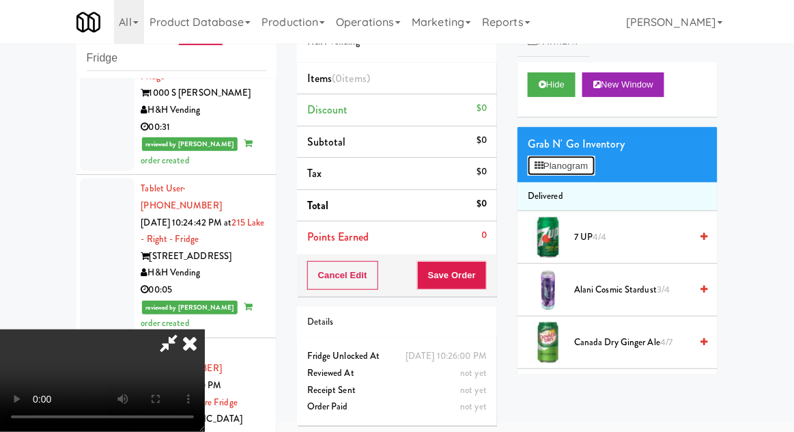
click at [530, 164] on button "Planogram" at bounding box center [561, 166] width 67 height 20
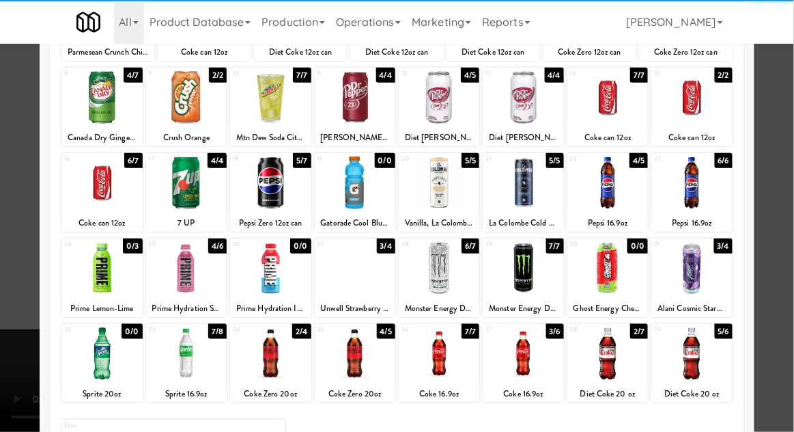
scroll to position [154, 0]
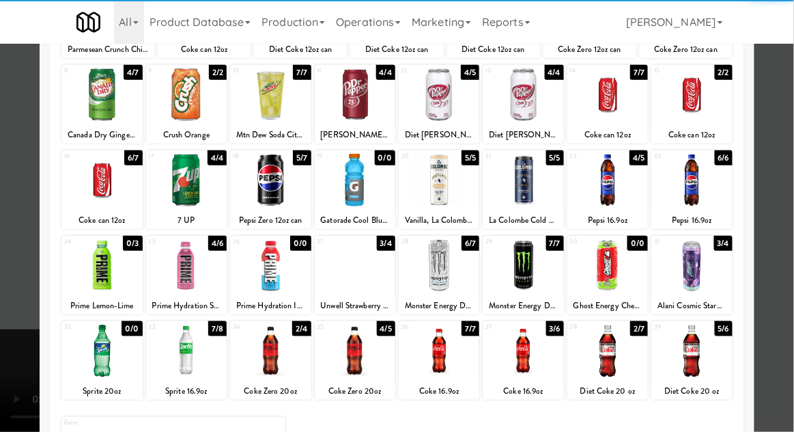
click at [432, 372] on div at bounding box center [439, 350] width 81 height 53
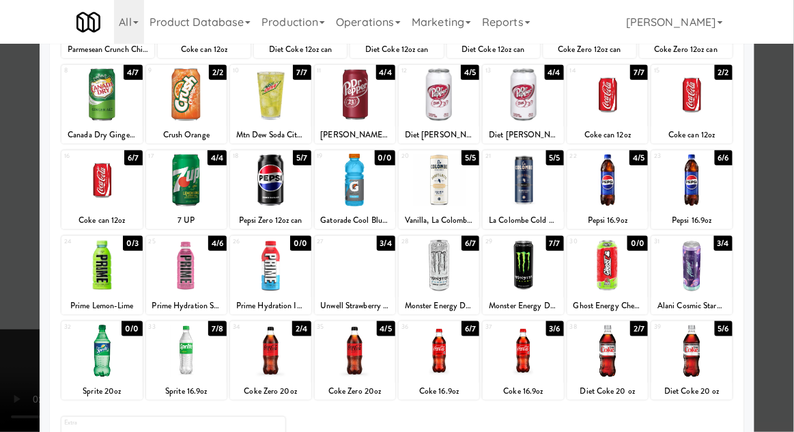
click at [783, 245] on div at bounding box center [397, 216] width 794 height 432
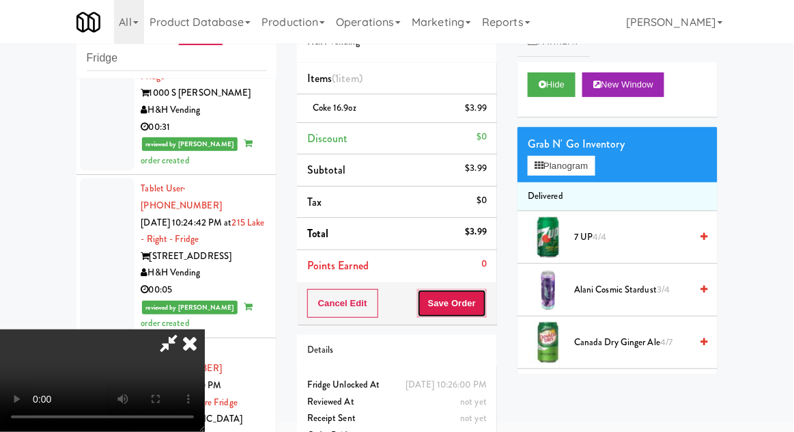
click at [486, 303] on button "Save Order" at bounding box center [452, 303] width 70 height 29
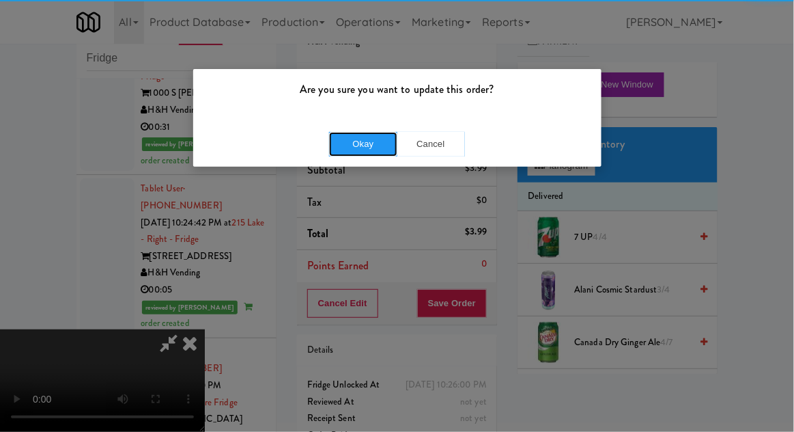
click at [366, 140] on button "Okay" at bounding box center [363, 144] width 68 height 25
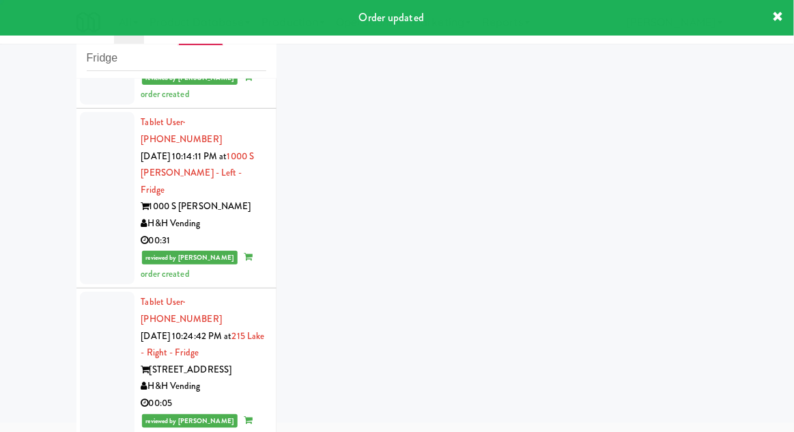
scroll to position [3765, 0]
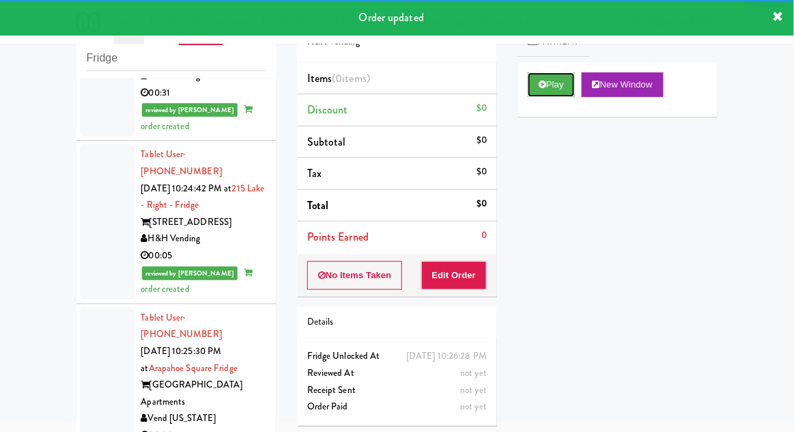
click at [535, 79] on button "Play" at bounding box center [551, 84] width 47 height 25
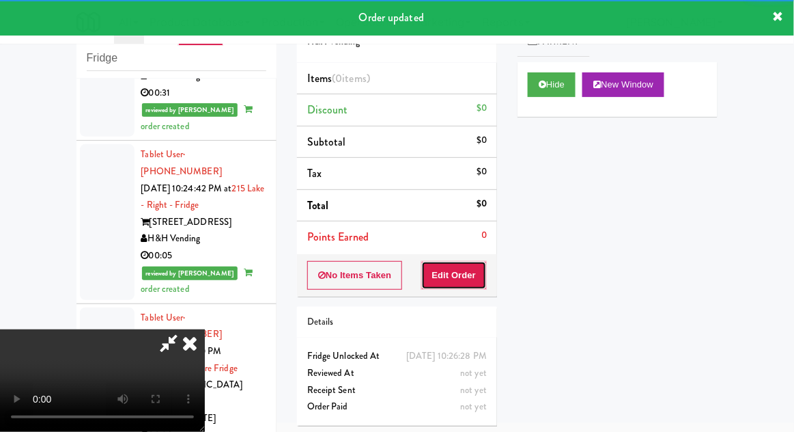
click at [451, 268] on button "Edit Order" at bounding box center [454, 275] width 66 height 29
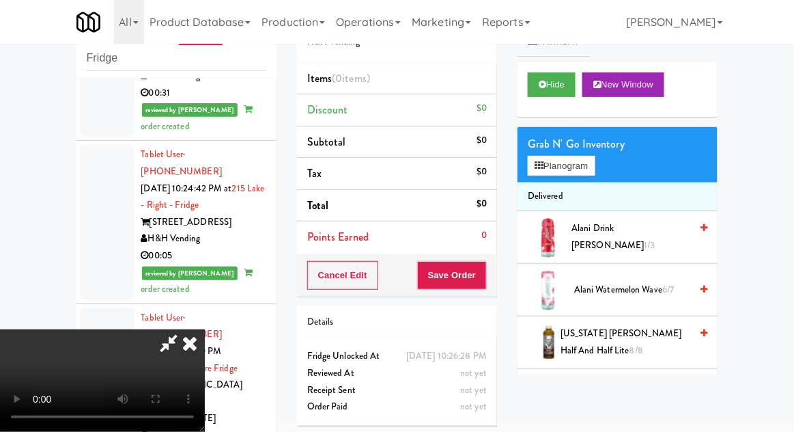
scroll to position [50, 0]
click at [563, 160] on button "Planogram" at bounding box center [561, 166] width 67 height 20
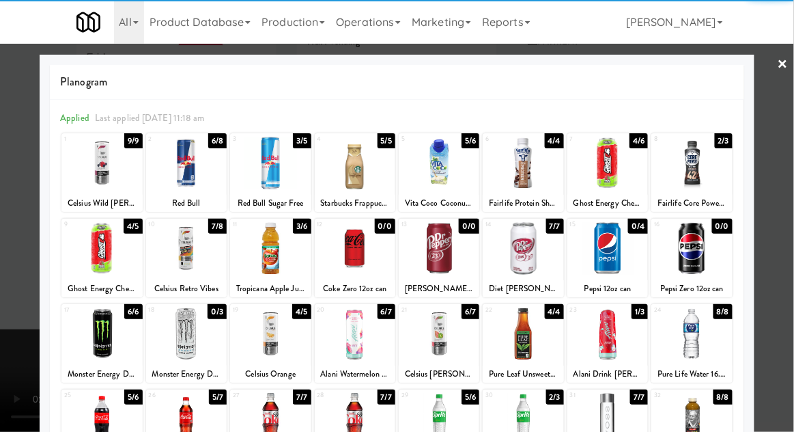
click at [708, 329] on div at bounding box center [691, 333] width 81 height 53
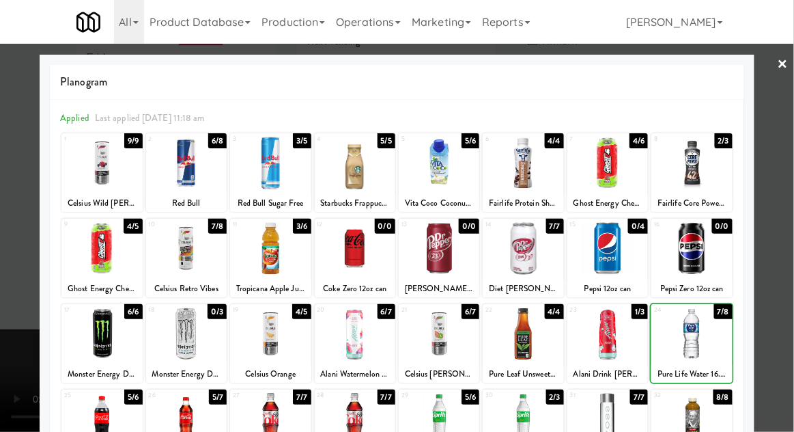
click at [779, 291] on div at bounding box center [397, 216] width 794 height 432
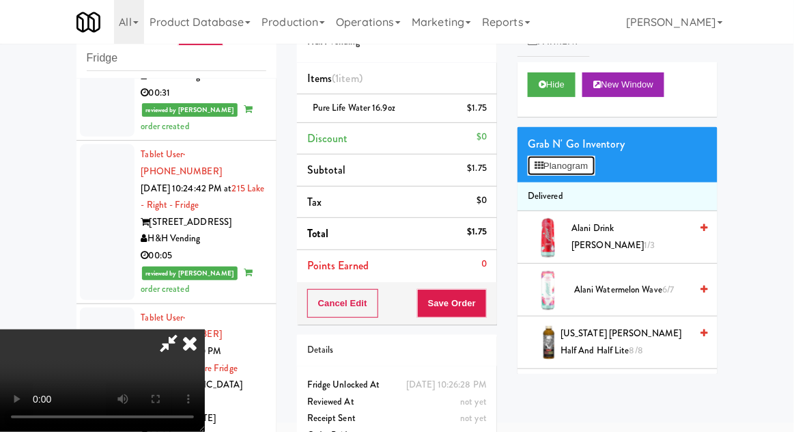
click at [561, 156] on button "Planogram" at bounding box center [561, 166] width 67 height 20
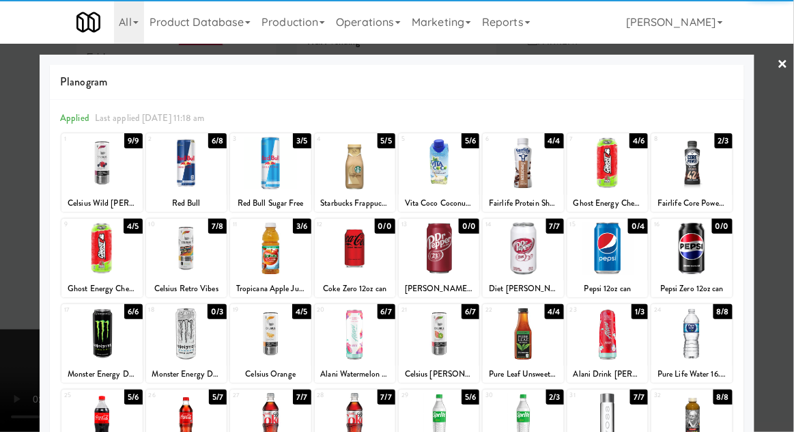
click at [707, 337] on div at bounding box center [691, 333] width 81 height 53
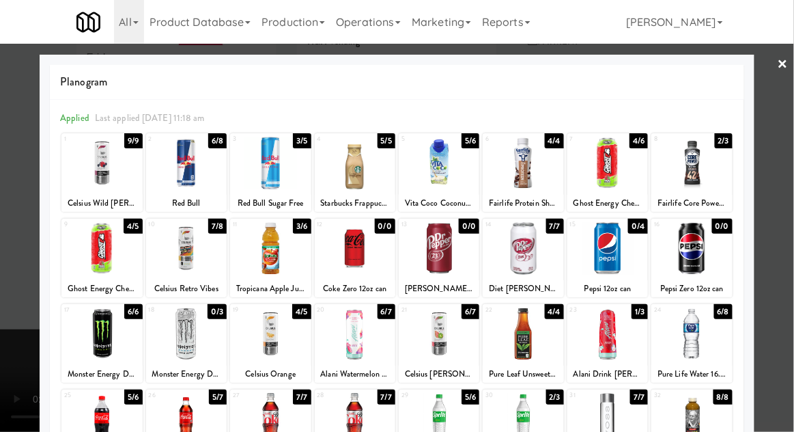
click at [781, 303] on div at bounding box center [397, 216] width 794 height 432
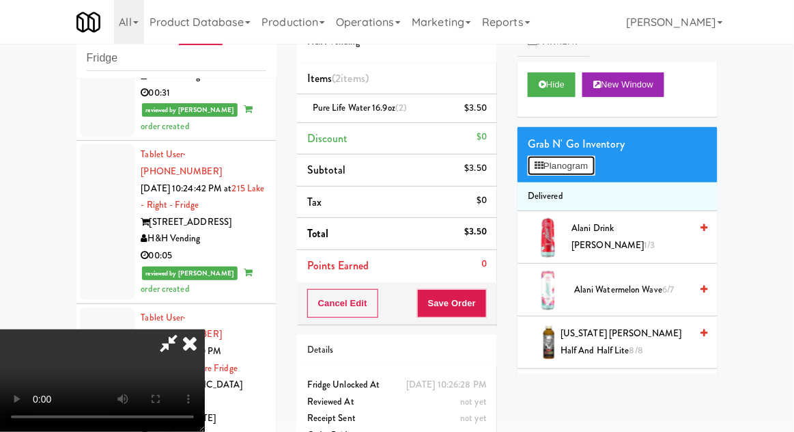
click at [550, 173] on button "Planogram" at bounding box center [561, 166] width 67 height 20
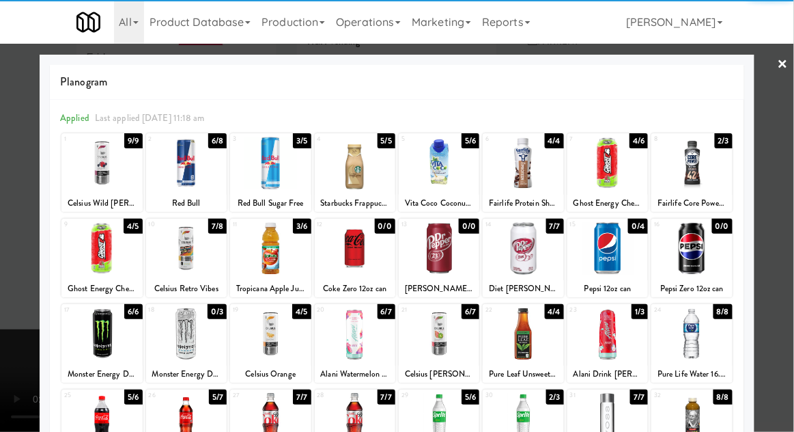
click at [703, 333] on div at bounding box center [691, 333] width 81 height 53
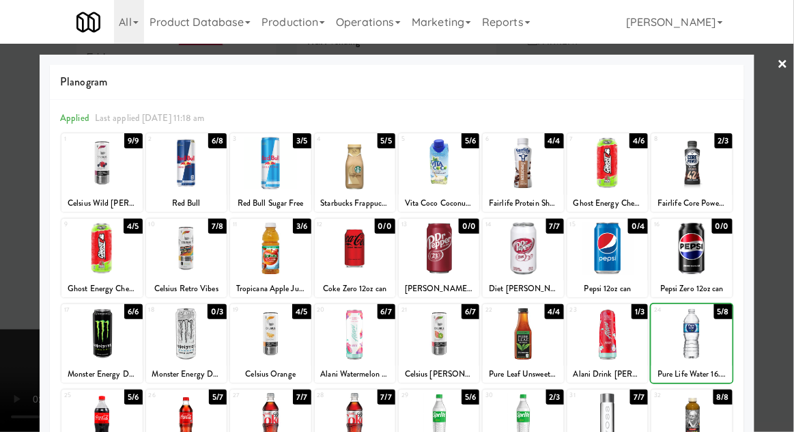
click at [776, 300] on div at bounding box center [397, 216] width 794 height 432
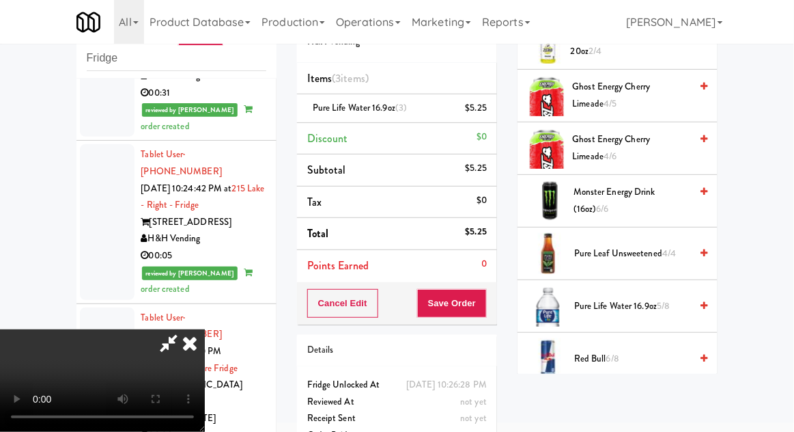
scroll to position [1140, 0]
click at [673, 298] on span "Pure Life Water 16.9oz 5/8" at bounding box center [632, 306] width 116 height 17
click at [667, 304] on span "4/8" at bounding box center [664, 305] width 14 height 13
click at [668, 299] on span "3/8" at bounding box center [663, 305] width 13 height 13
click at [670, 299] on span "2/8" at bounding box center [663, 305] width 13 height 13
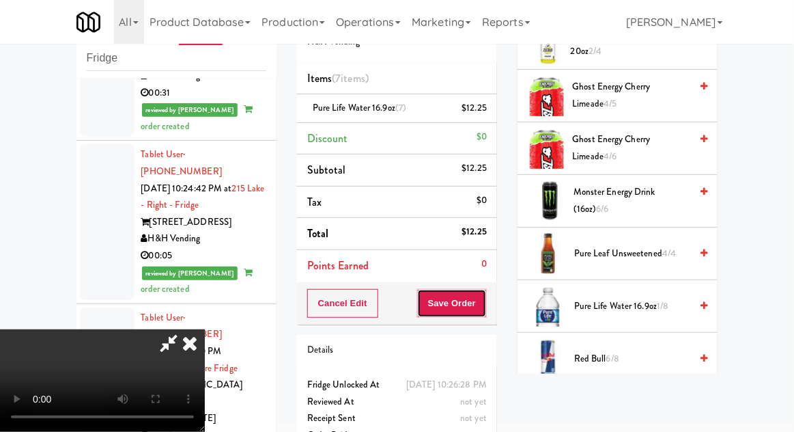
click at [483, 307] on button "Save Order" at bounding box center [452, 303] width 70 height 29
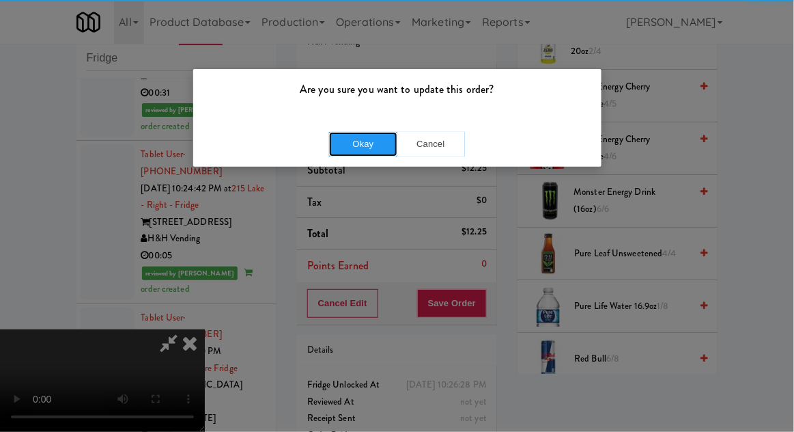
click at [339, 152] on button "Okay" at bounding box center [363, 144] width 68 height 25
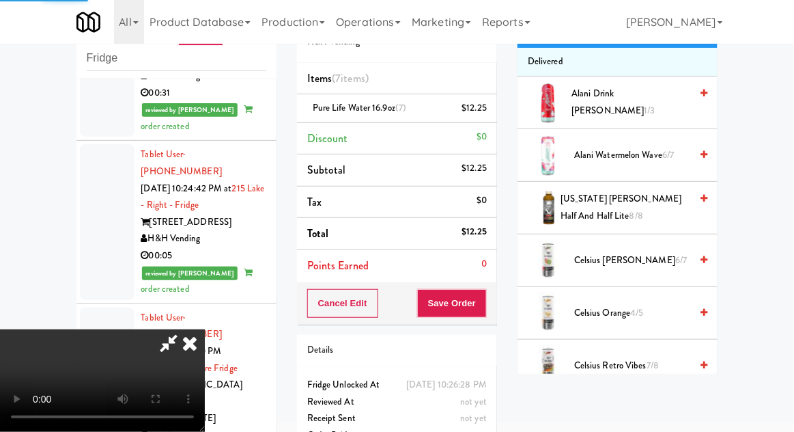
scroll to position [0, 0]
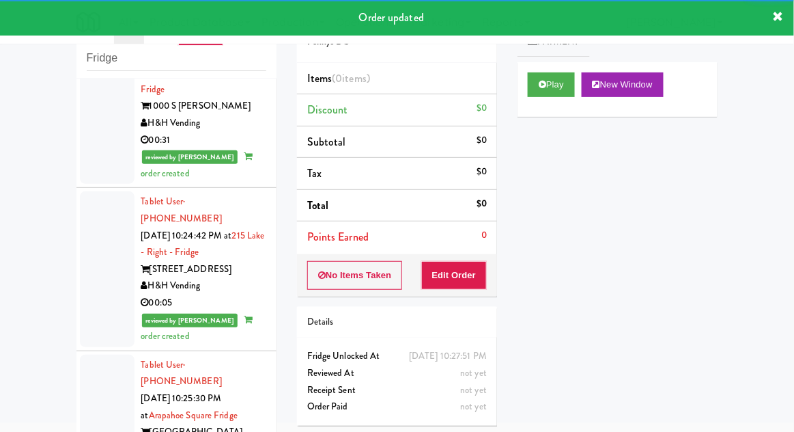
scroll to position [3798, 0]
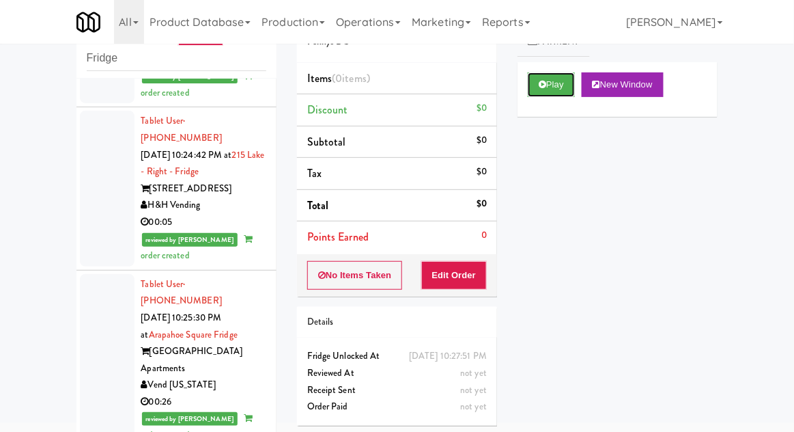
click at [539, 75] on button "Play" at bounding box center [551, 84] width 47 height 25
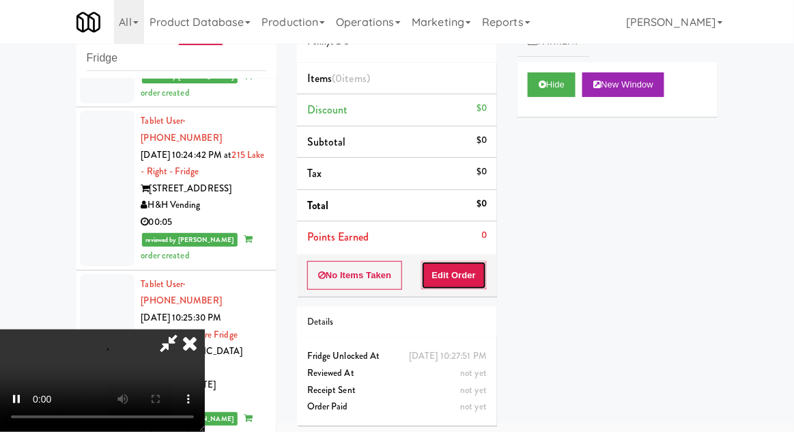
click at [459, 266] on button "Edit Order" at bounding box center [454, 275] width 66 height 29
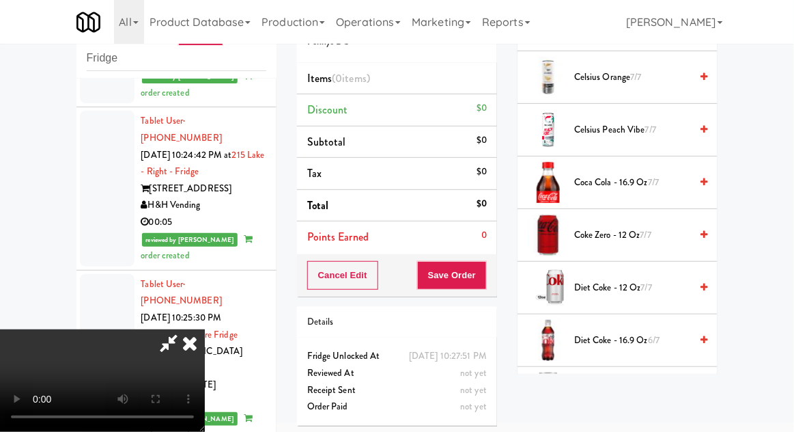
scroll to position [385, 0]
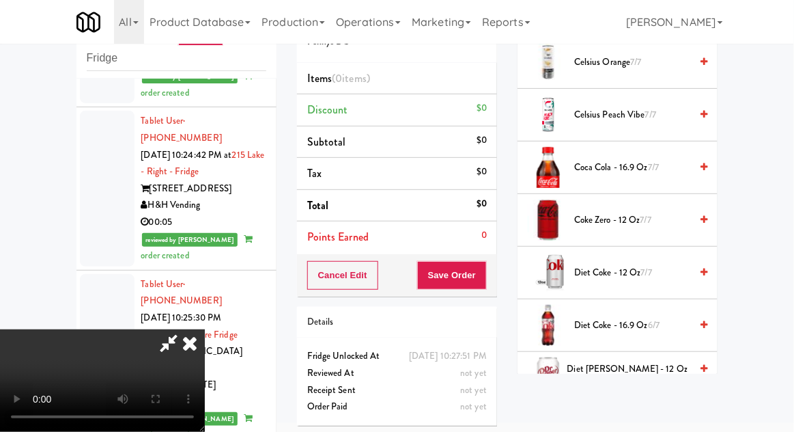
click at [655, 276] on span "Diet Coke - 12 oz 7/7" at bounding box center [632, 272] width 116 height 17
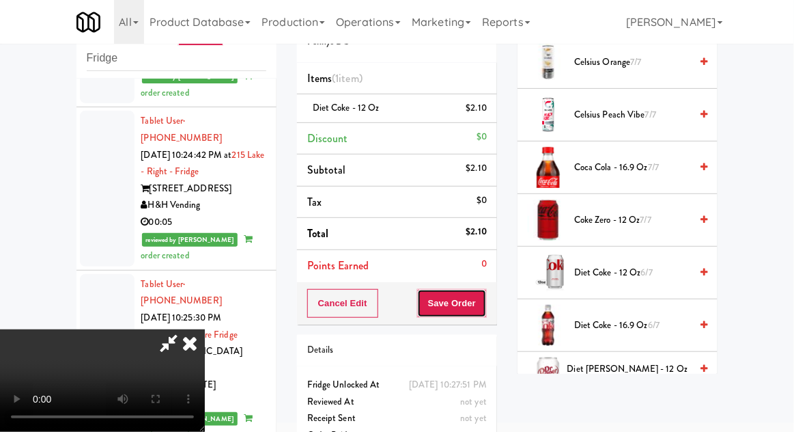
click at [483, 310] on button "Save Order" at bounding box center [452, 303] width 70 height 29
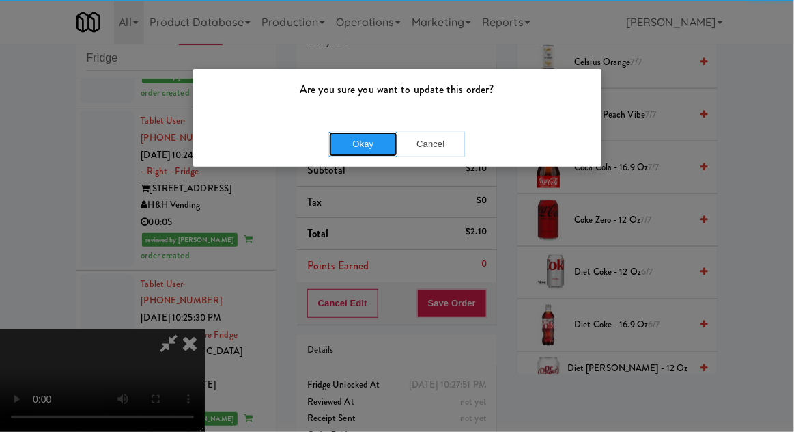
click at [361, 139] on button "Okay" at bounding box center [363, 144] width 68 height 25
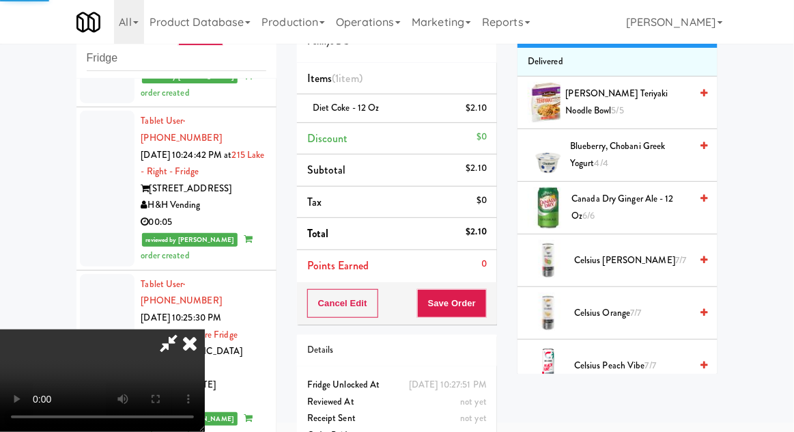
scroll to position [0, 0]
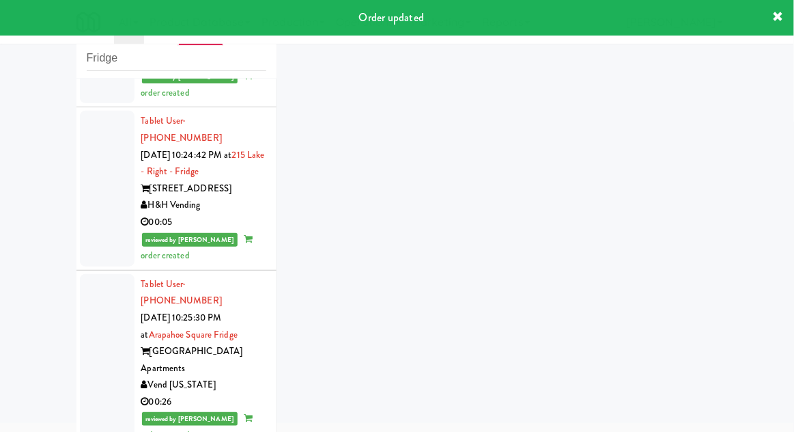
scroll to position [3832, 0]
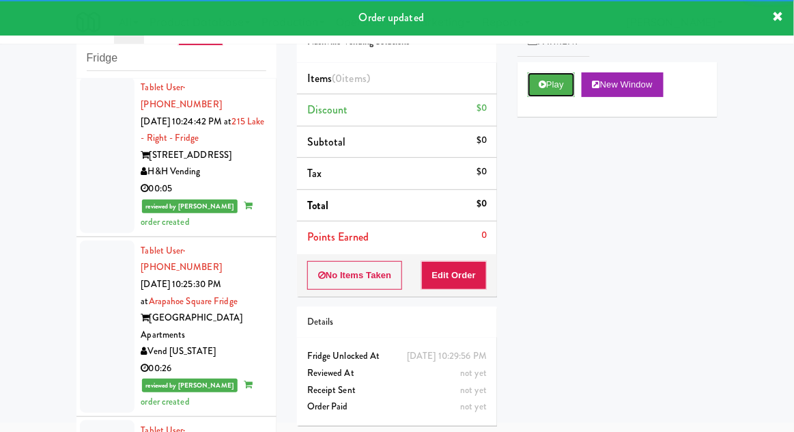
click at [558, 93] on button "Play" at bounding box center [551, 84] width 47 height 25
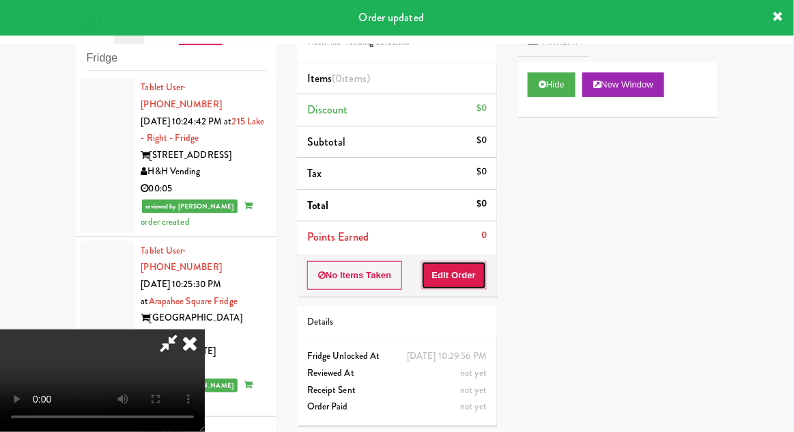
click at [468, 284] on button "Edit Order" at bounding box center [454, 275] width 66 height 29
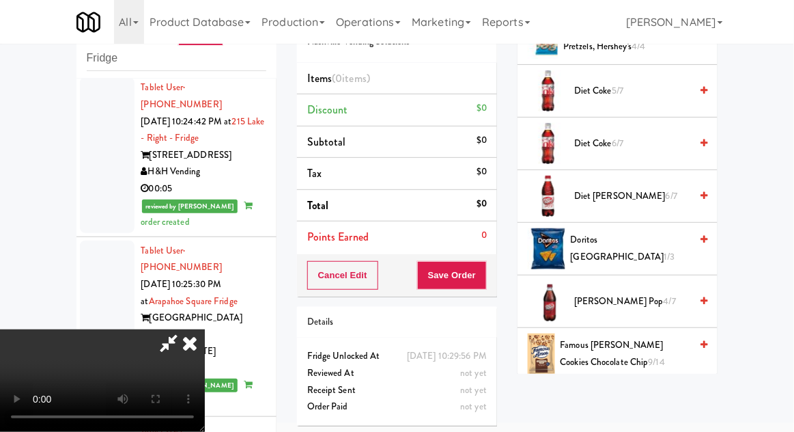
scroll to position [567, 0]
click at [649, 342] on span "Famous [PERSON_NAME] Cookies Chocolate Chip 9/14" at bounding box center [626, 352] width 130 height 33
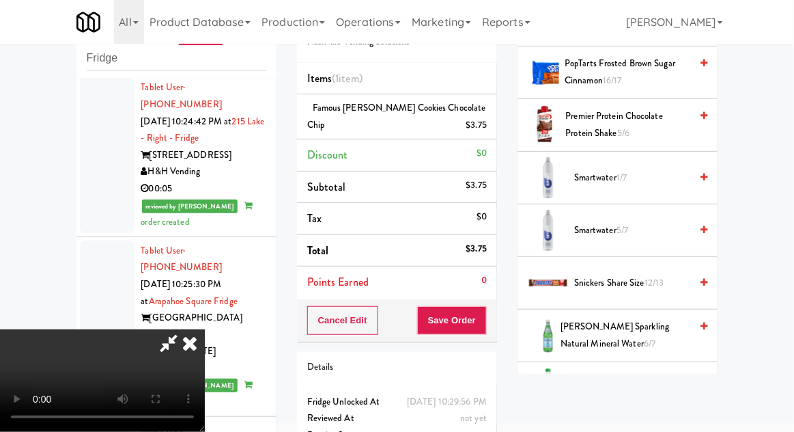
scroll to position [1430, 0]
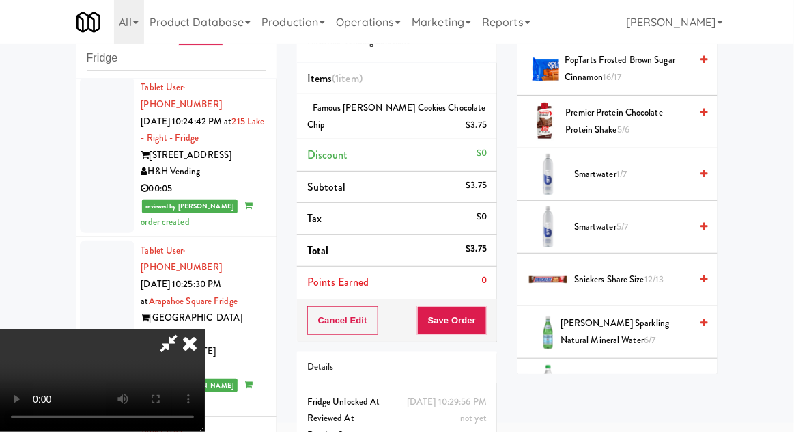
click at [648, 330] on span "[PERSON_NAME] Sparkling Natural Mineral Water 6/7" at bounding box center [626, 331] width 130 height 33
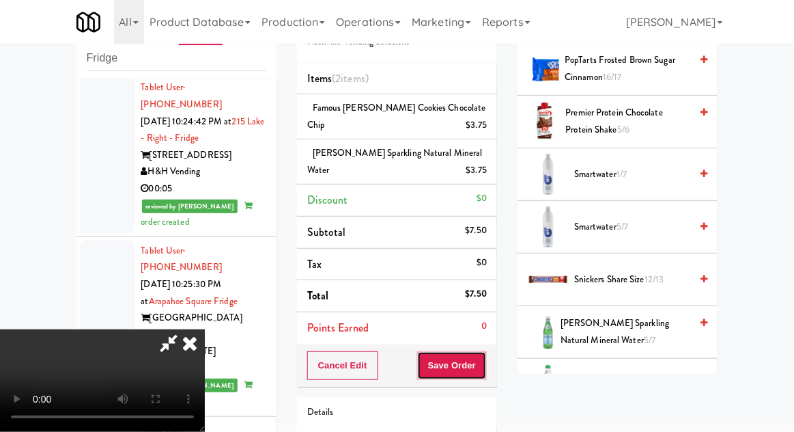
click at [485, 372] on button "Save Order" at bounding box center [452, 365] width 70 height 29
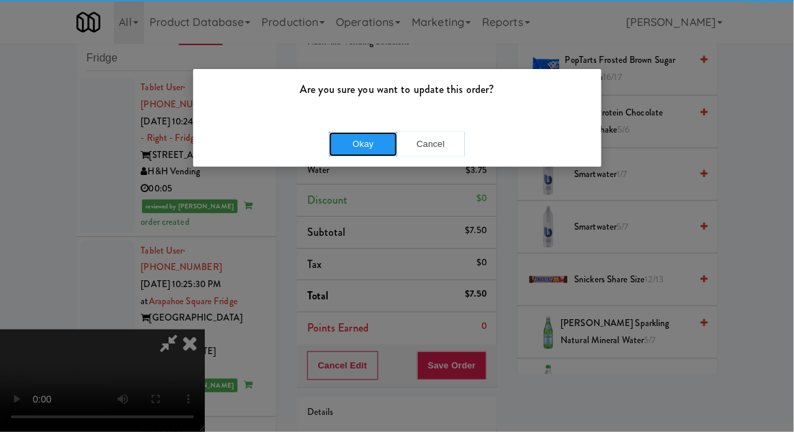
click at [376, 135] on button "Okay" at bounding box center [363, 144] width 68 height 25
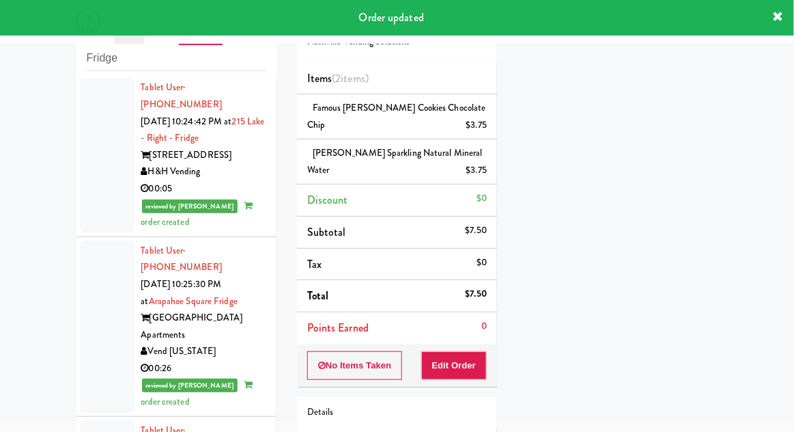
scroll to position [3865, 0]
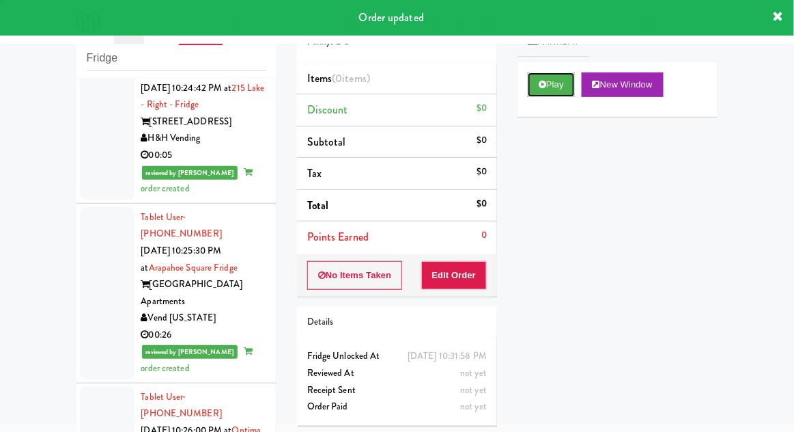
click at [535, 83] on button "Play" at bounding box center [551, 84] width 47 height 25
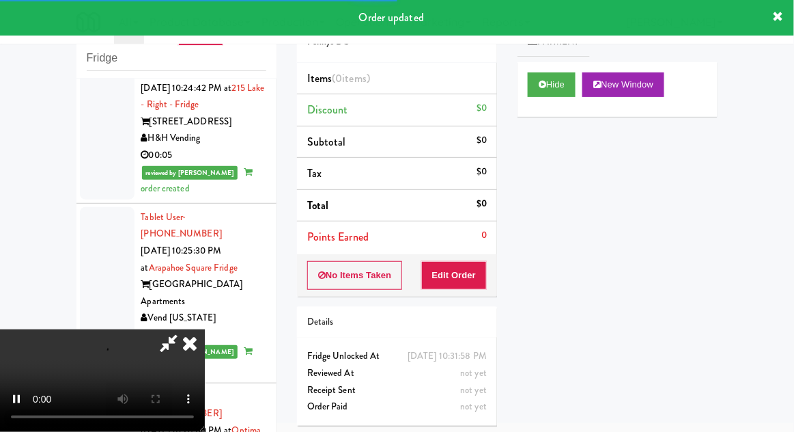
click at [435, 294] on div "Order # 949305 Pennys DC Items (0 items ) Discount $0 Subtotal $0 Tax $0 Total …" at bounding box center [397, 216] width 221 height 439
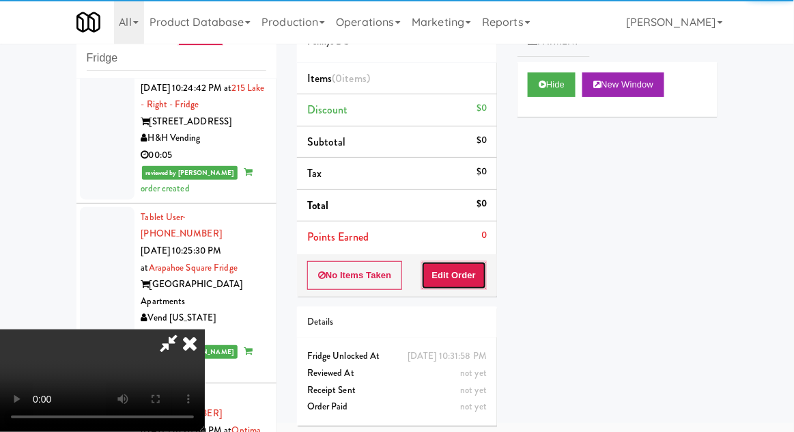
click at [458, 285] on button "Edit Order" at bounding box center [454, 275] width 66 height 29
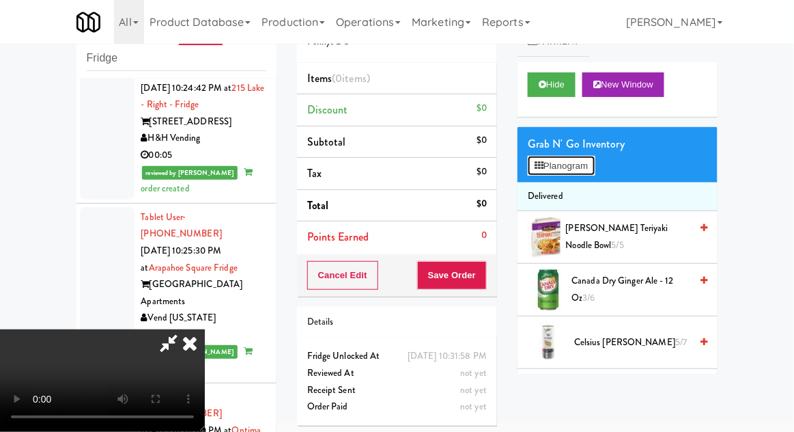
click at [595, 171] on button "Planogram" at bounding box center [561, 166] width 67 height 20
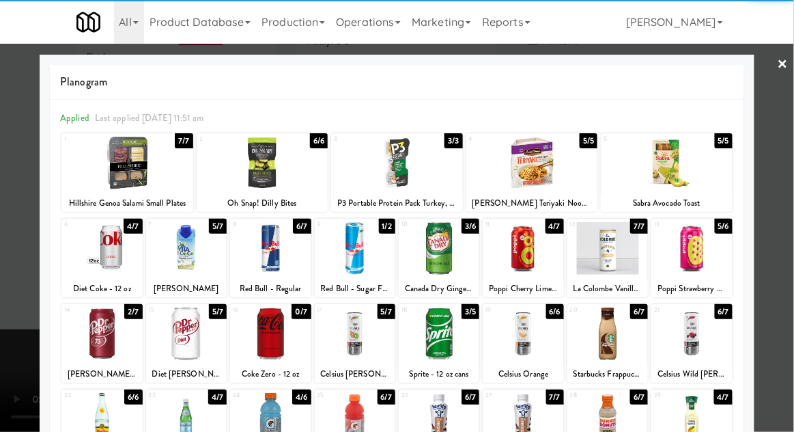
click at [96, 348] on div at bounding box center [101, 333] width 81 height 53
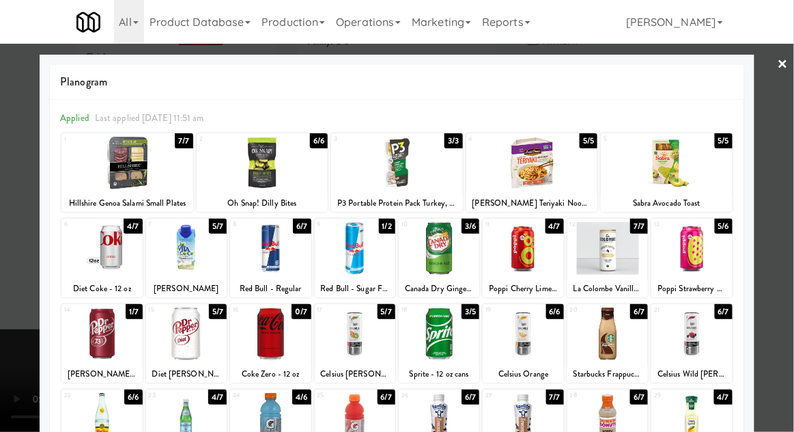
click at [777, 212] on div at bounding box center [397, 216] width 794 height 432
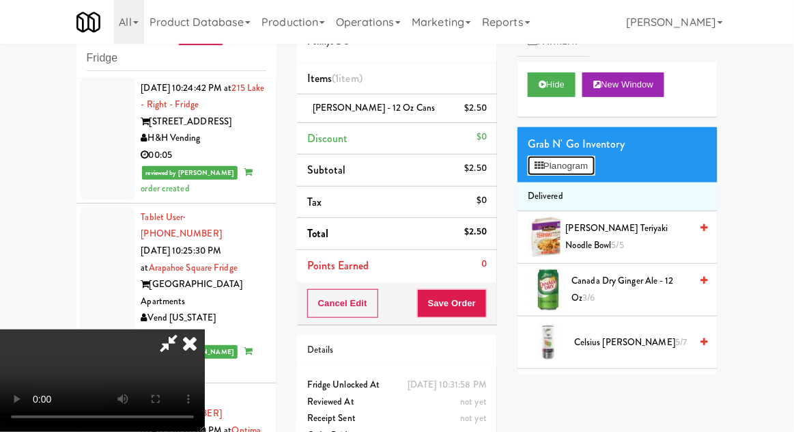
click at [592, 173] on button "Planogram" at bounding box center [561, 166] width 67 height 20
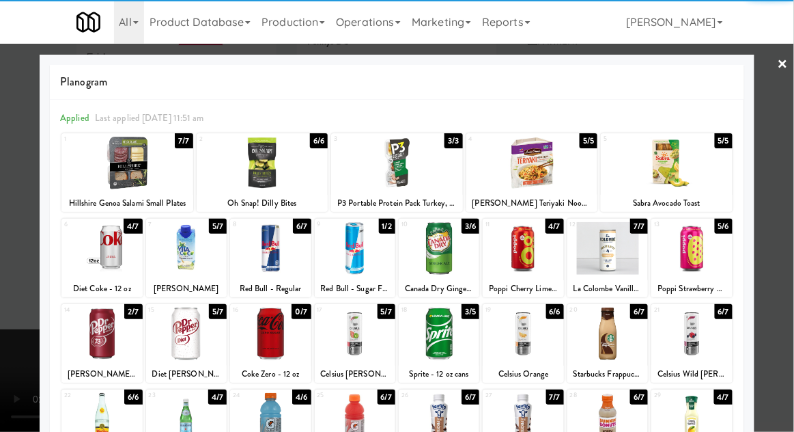
click at [98, 349] on div at bounding box center [101, 333] width 81 height 53
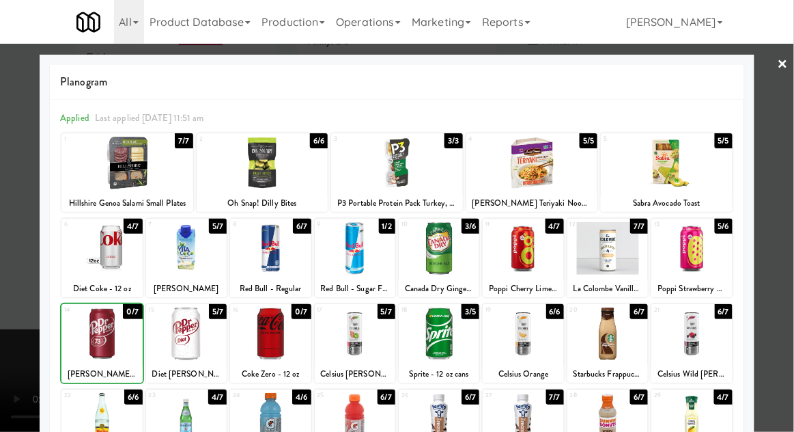
click at [783, 196] on div at bounding box center [397, 216] width 794 height 432
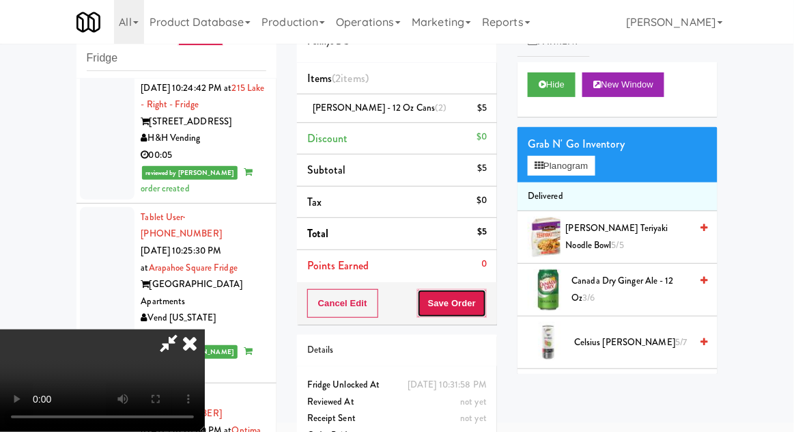
click at [486, 300] on button "Save Order" at bounding box center [452, 303] width 70 height 29
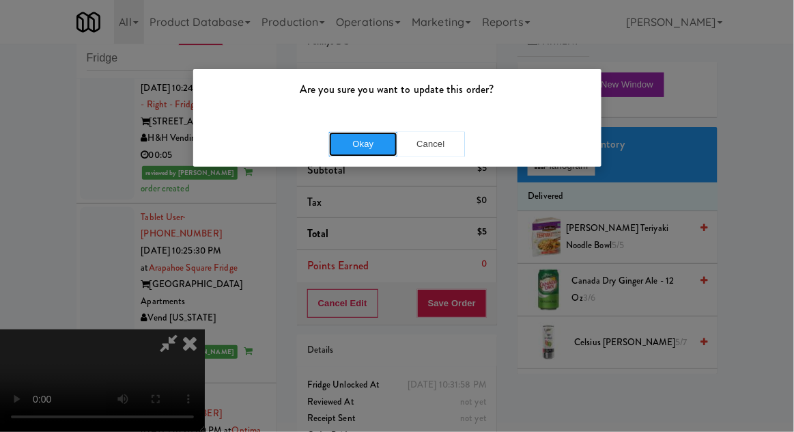
click at [368, 153] on button "Okay" at bounding box center [363, 144] width 68 height 25
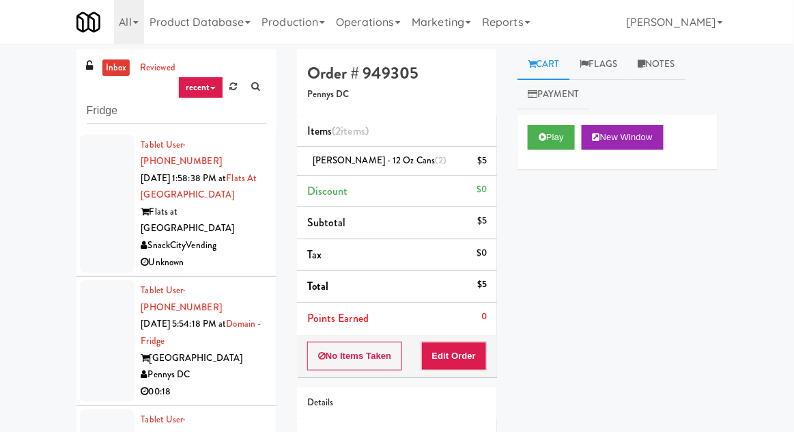
scroll to position [53, 0]
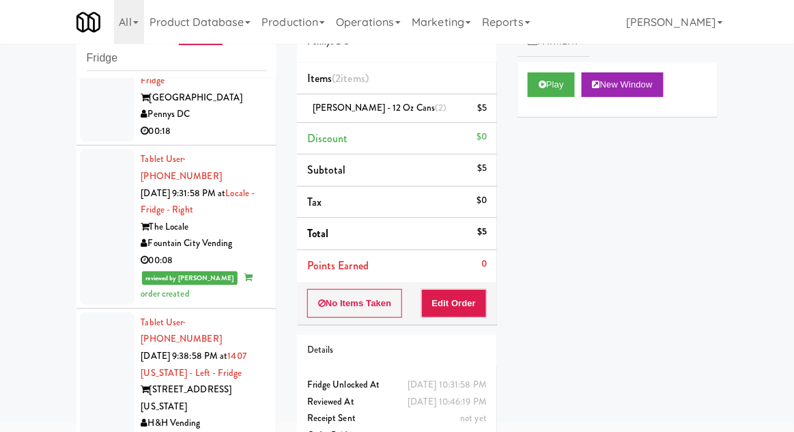
click at [106, 192] on div at bounding box center [107, 226] width 55 height 155
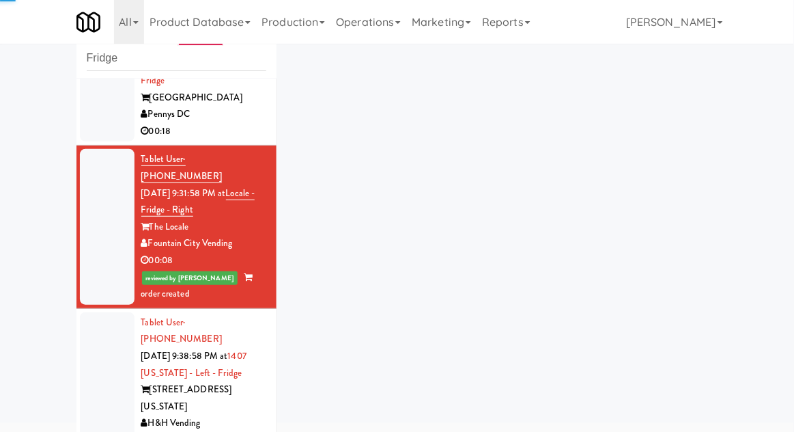
click at [95, 331] on div at bounding box center [107, 398] width 55 height 172
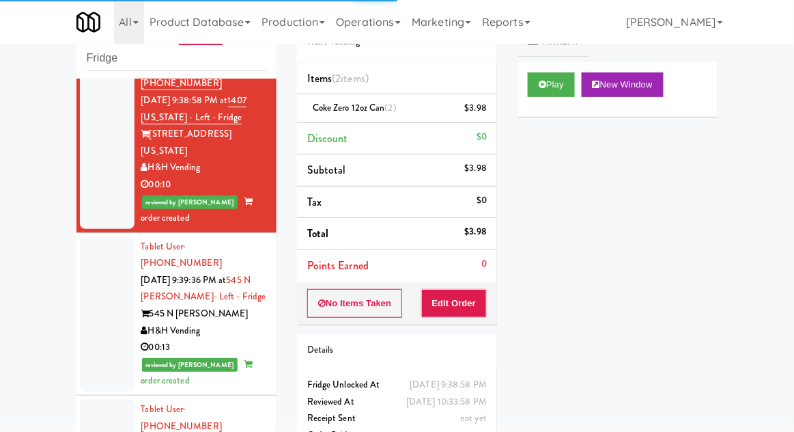
click at [95, 236] on div at bounding box center [107, 313] width 55 height 155
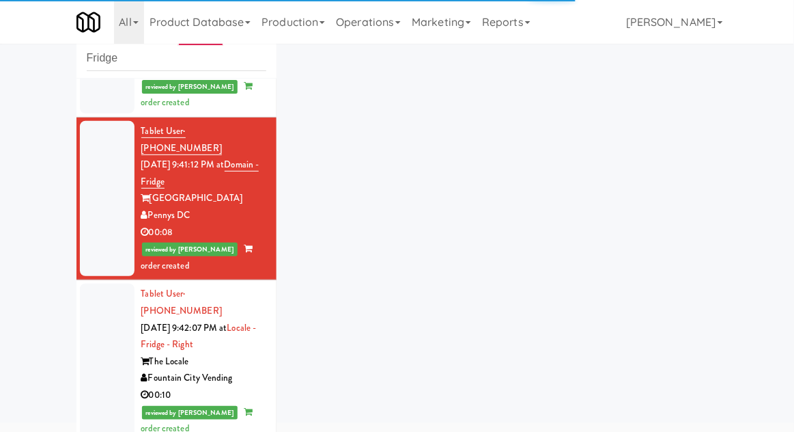
click at [86, 283] on div at bounding box center [107, 360] width 55 height 155
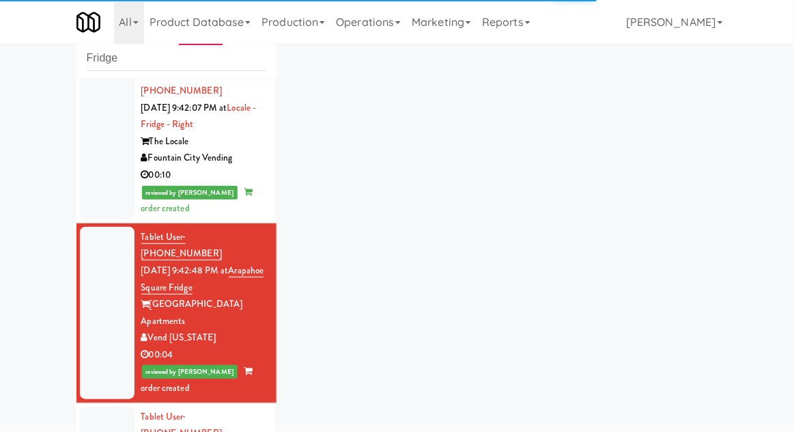
scroll to position [1009, 0]
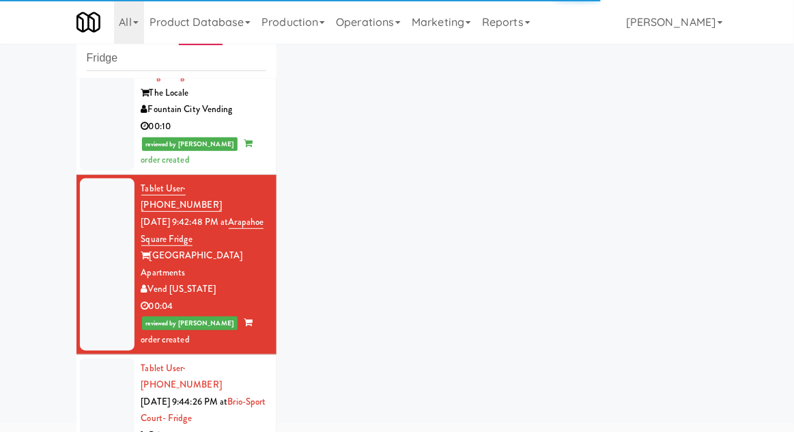
click at [85, 358] on div at bounding box center [107, 435] width 55 height 155
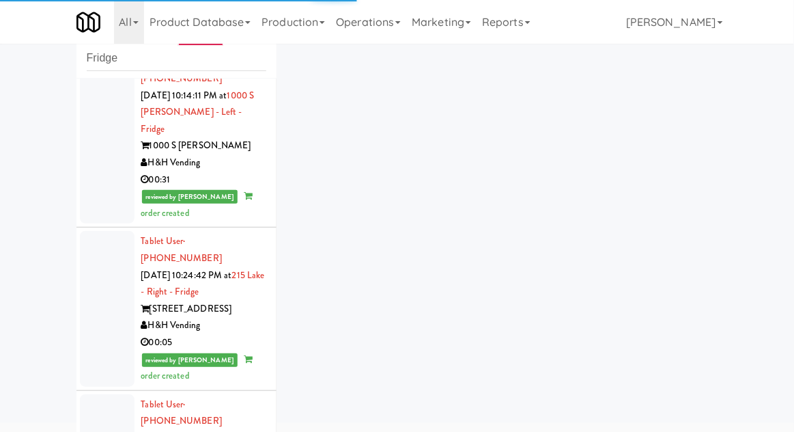
scroll to position [3899, 0]
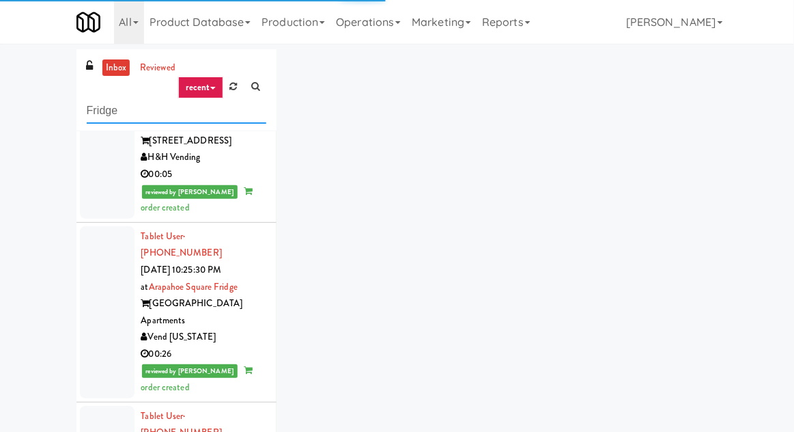
click at [107, 115] on input "Fridge" at bounding box center [177, 110] width 180 height 25
click at [102, 111] on input "Fridge" at bounding box center [177, 110] width 180 height 25
type input "Pantry"
click at [47, 107] on div "inbox reviewed recent all unclear take inventory issue suspicious failed recent…" at bounding box center [397, 300] width 794 height 502
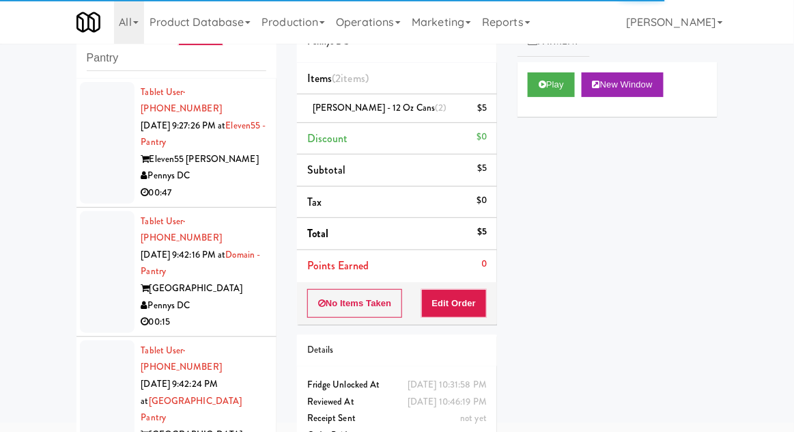
click at [88, 260] on div at bounding box center [107, 272] width 55 height 122
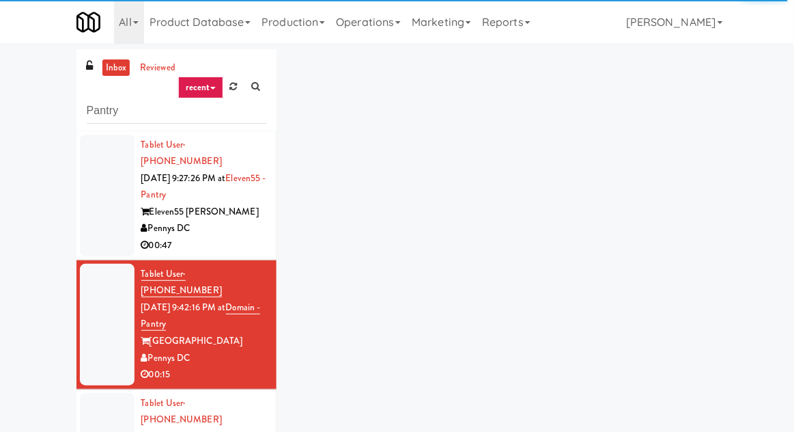
click at [94, 225] on div at bounding box center [107, 196] width 55 height 122
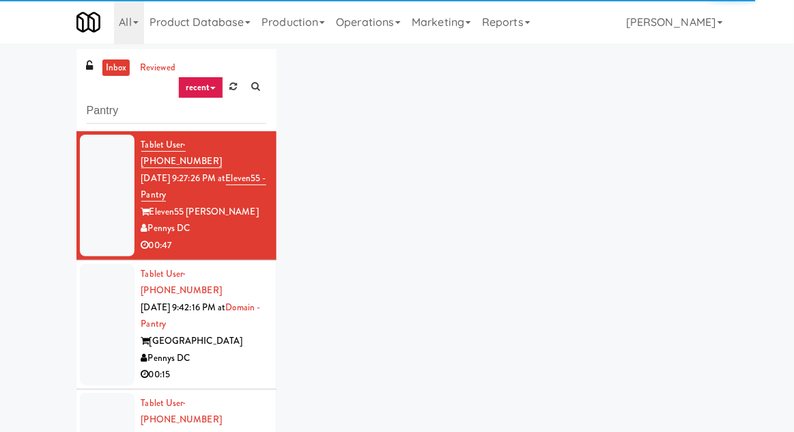
click at [92, 287] on div at bounding box center [107, 325] width 55 height 122
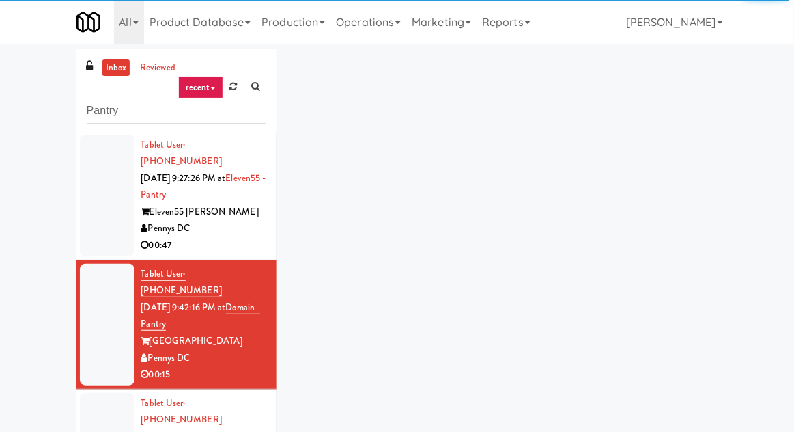
click at [98, 188] on div at bounding box center [107, 196] width 55 height 122
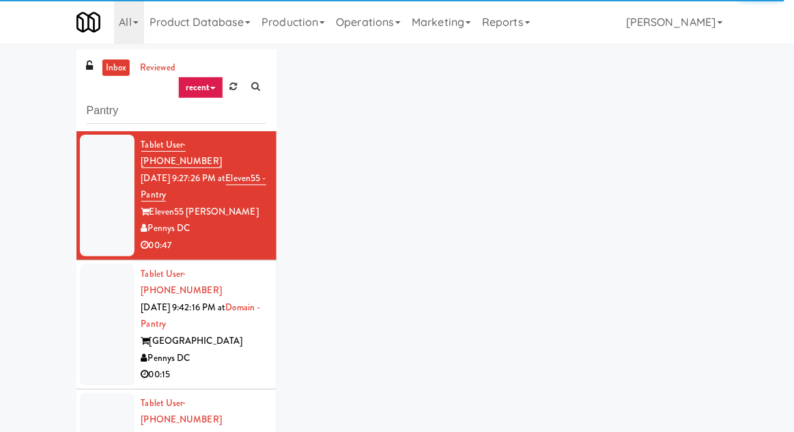
click at [102, 286] on div at bounding box center [107, 325] width 55 height 122
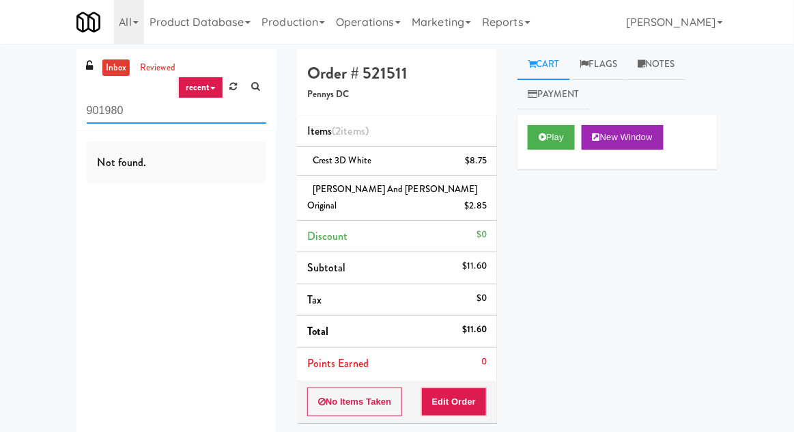
click at [102, 115] on input "901980" at bounding box center [177, 110] width 180 height 25
click at [101, 117] on input "901980" at bounding box center [177, 110] width 180 height 25
type input "Pantry"
click at [28, 100] on div "inbox reviewed recent all unclear take inventory issue suspicious failed recent…" at bounding box center [397, 305] width 794 height 513
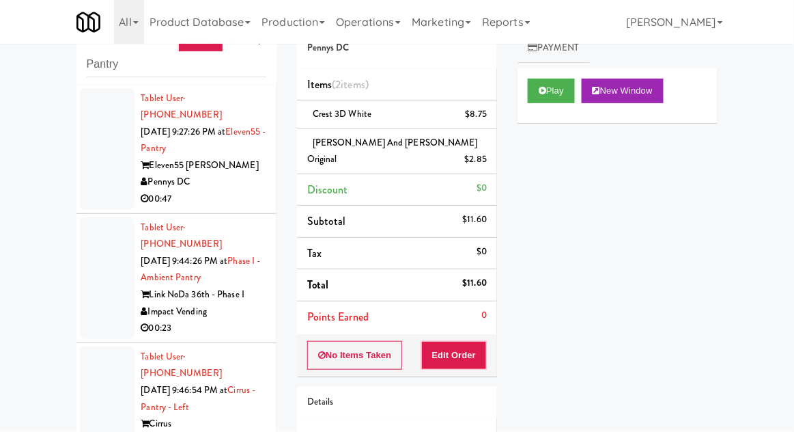
click at [107, 268] on div at bounding box center [107, 278] width 55 height 122
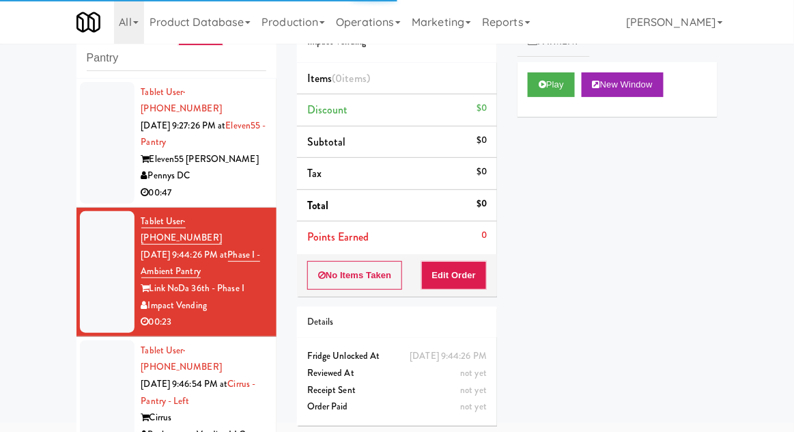
scroll to position [50, 0]
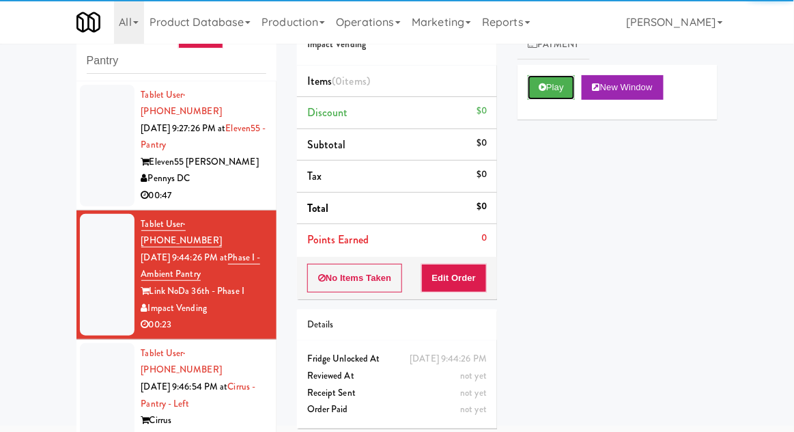
click at [548, 99] on button "Play" at bounding box center [551, 87] width 47 height 25
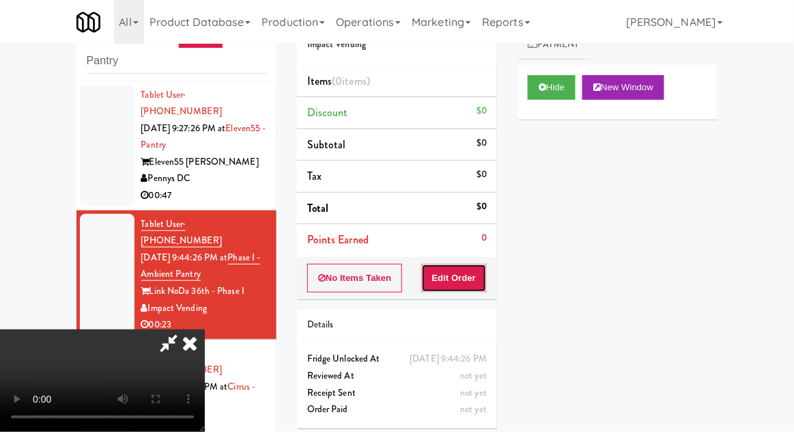
click at [464, 285] on button "Edit Order" at bounding box center [454, 278] width 66 height 29
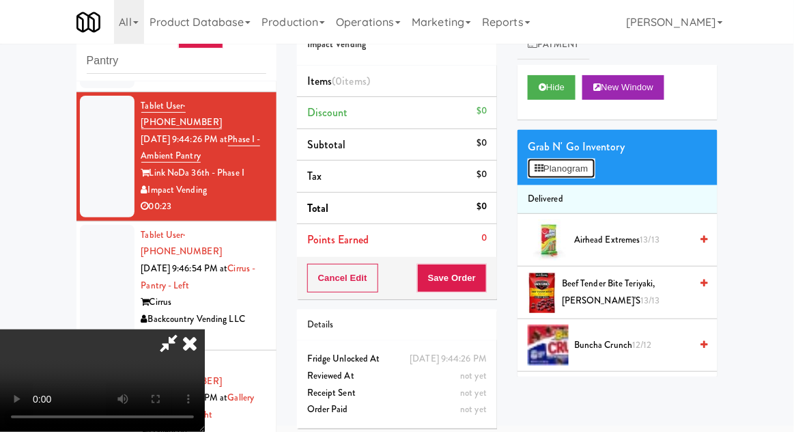
click at [595, 167] on button "Planogram" at bounding box center [561, 168] width 67 height 20
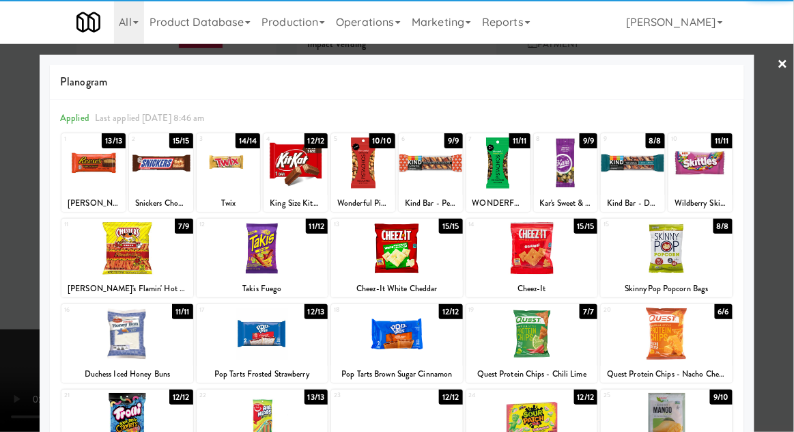
click at [571, 260] on div at bounding box center [532, 248] width 132 height 53
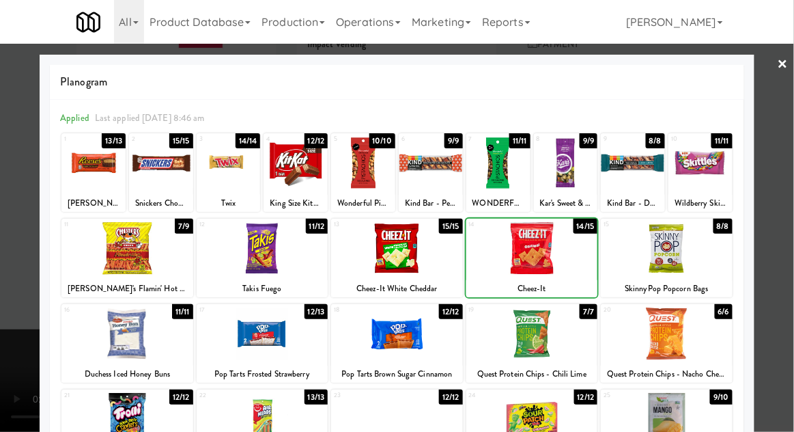
click at [564, 273] on div at bounding box center [532, 248] width 132 height 53
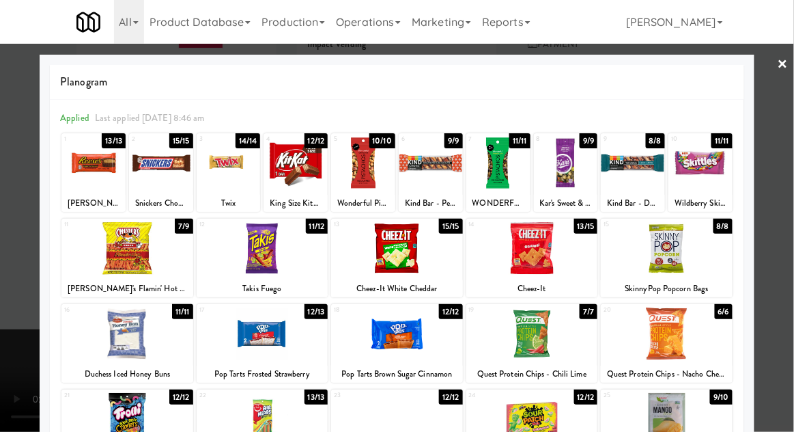
click at [785, 197] on div at bounding box center [397, 216] width 794 height 432
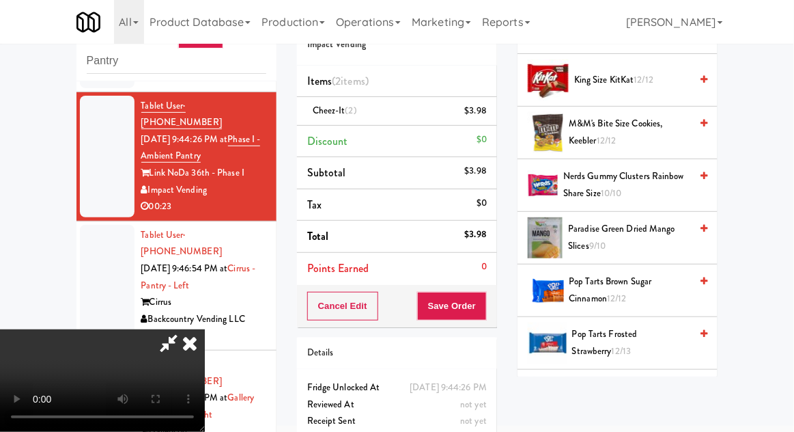
scroll to position [729, 0]
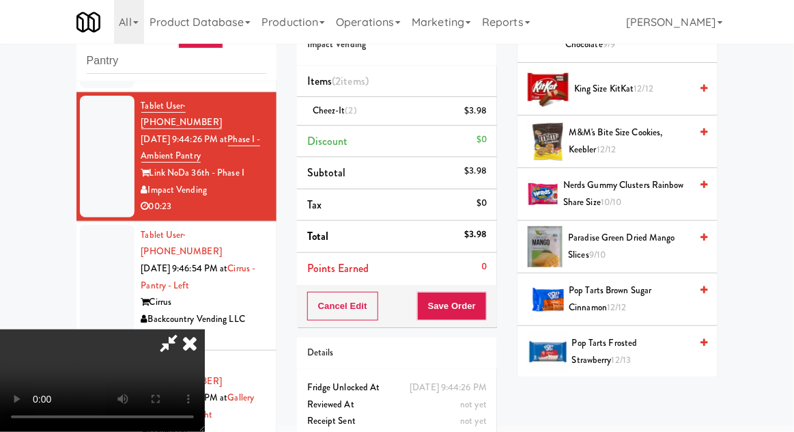
click at [667, 251] on span "Paradise Green Dried Mango Slices 9/10" at bounding box center [629, 245] width 122 height 33
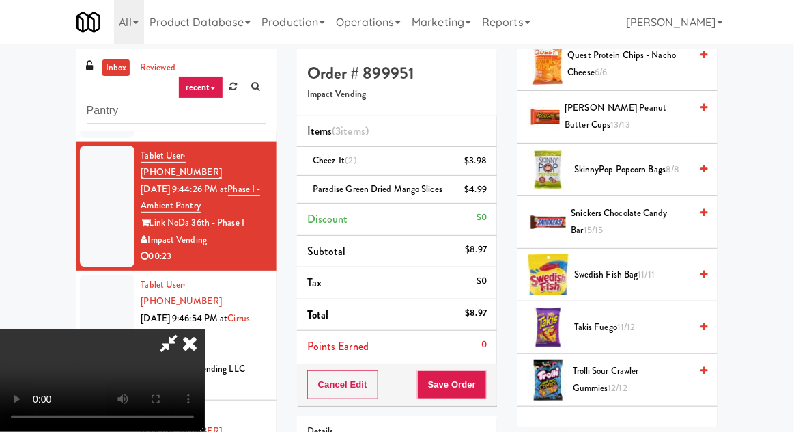
scroll to position [1169, 0]
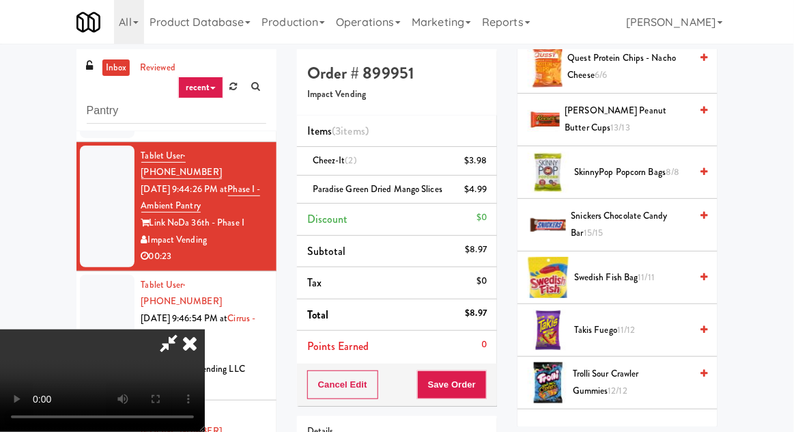
click at [668, 173] on span "8/8" at bounding box center [673, 171] width 14 height 13
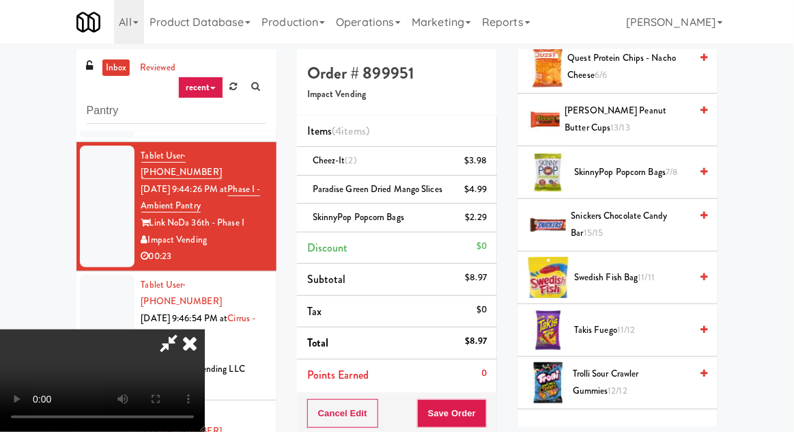
click at [662, 173] on span "SkinnyPop Popcorn Bags 7/8" at bounding box center [632, 172] width 116 height 17
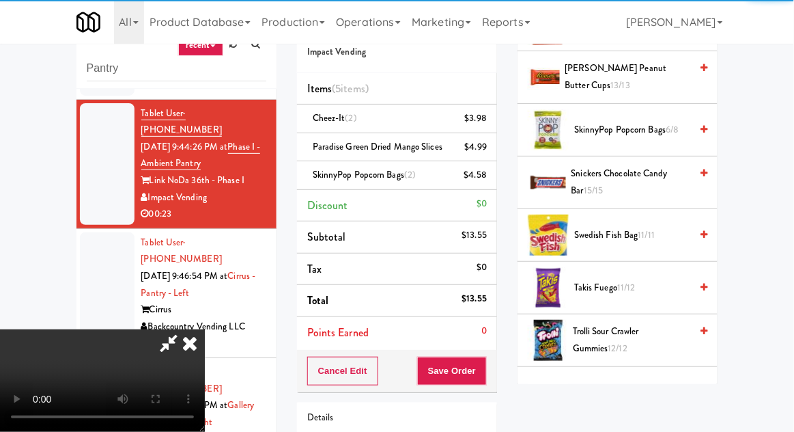
scroll to position [91, 0]
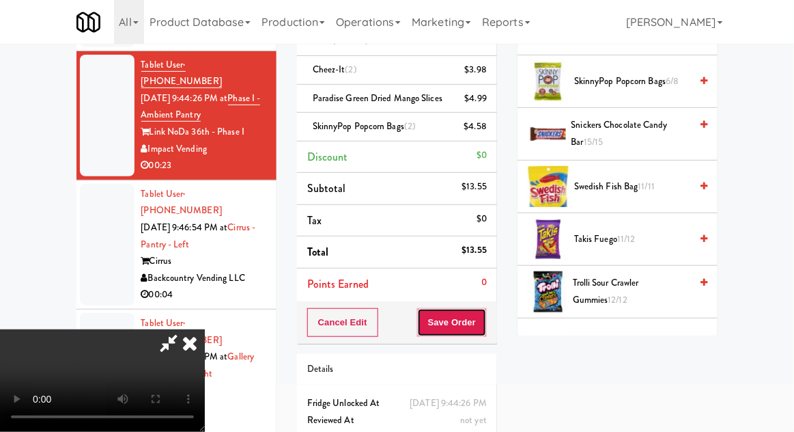
click at [485, 331] on button "Save Order" at bounding box center [452, 322] width 70 height 29
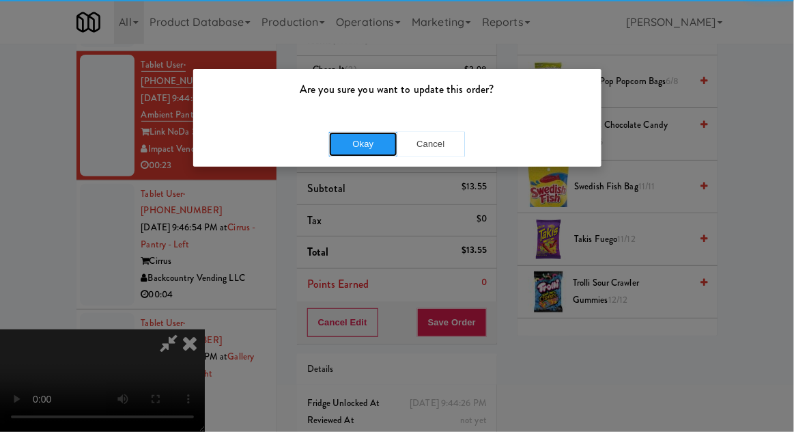
click at [342, 142] on button "Okay" at bounding box center [363, 144] width 68 height 25
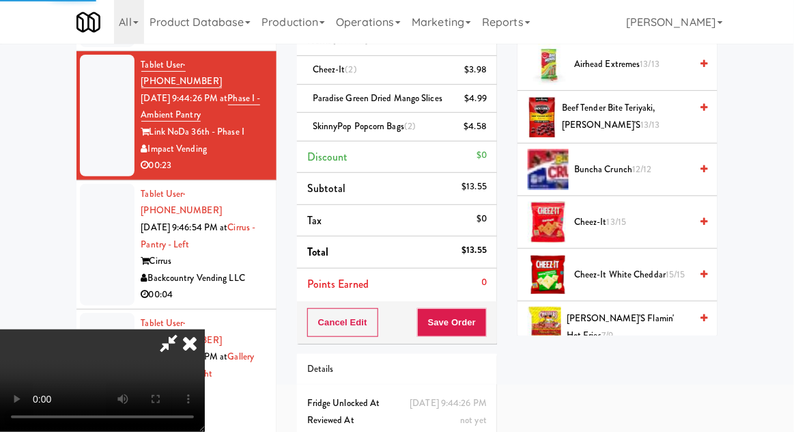
scroll to position [0, 0]
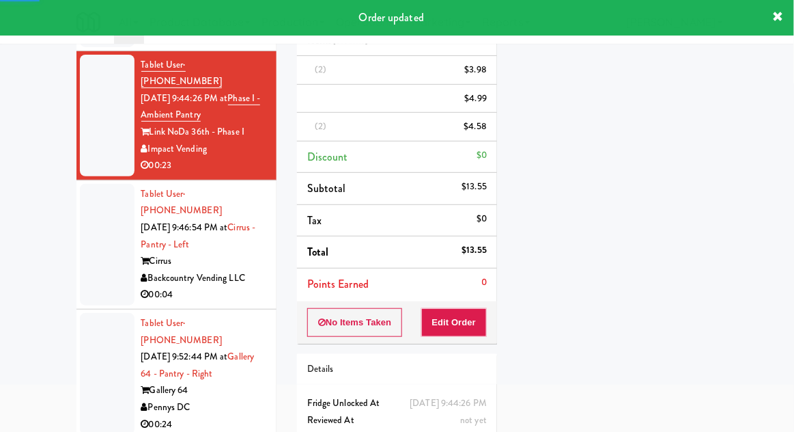
click at [96, 216] on div at bounding box center [107, 245] width 55 height 122
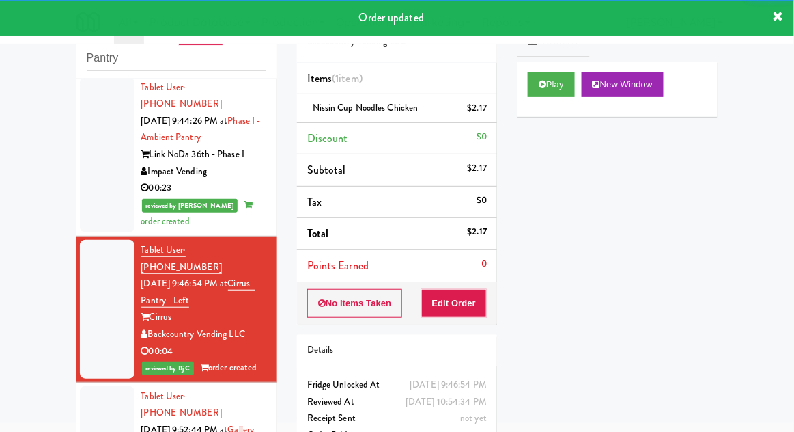
scroll to position [247, 0]
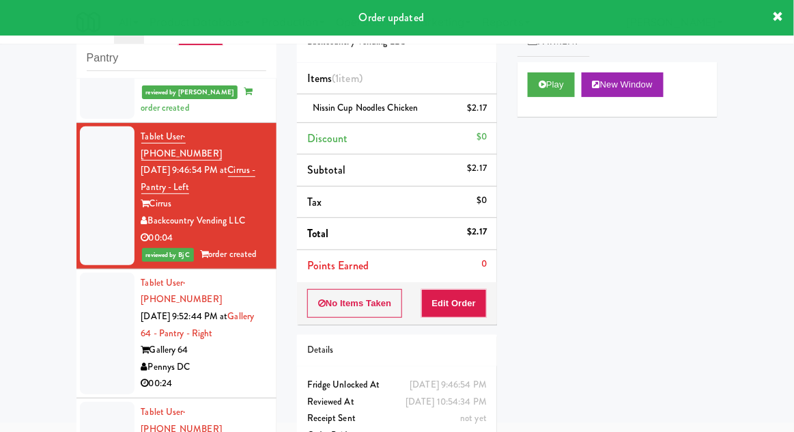
click at [97, 272] on div at bounding box center [107, 333] width 55 height 122
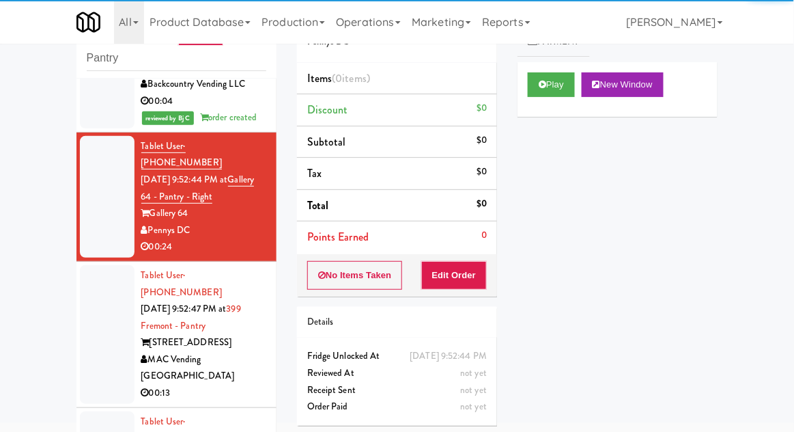
scroll to position [388, 0]
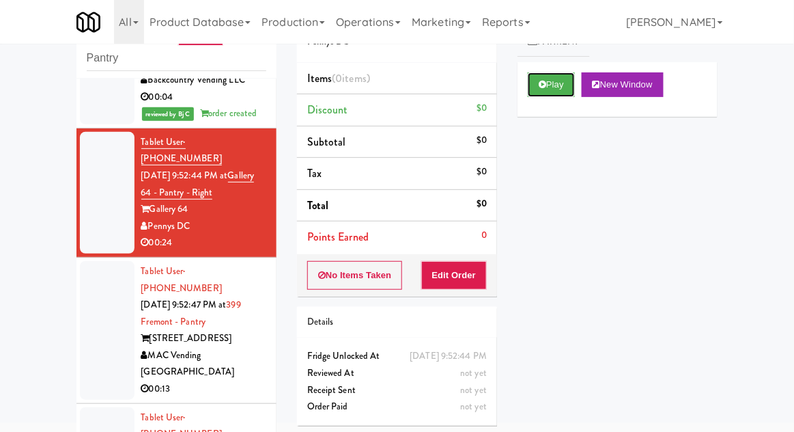
click at [533, 84] on button "Play" at bounding box center [551, 84] width 47 height 25
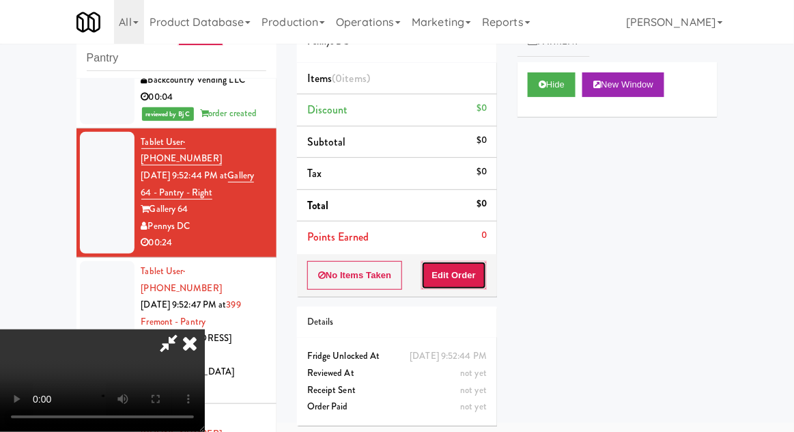
click at [471, 270] on button "Edit Order" at bounding box center [454, 275] width 66 height 29
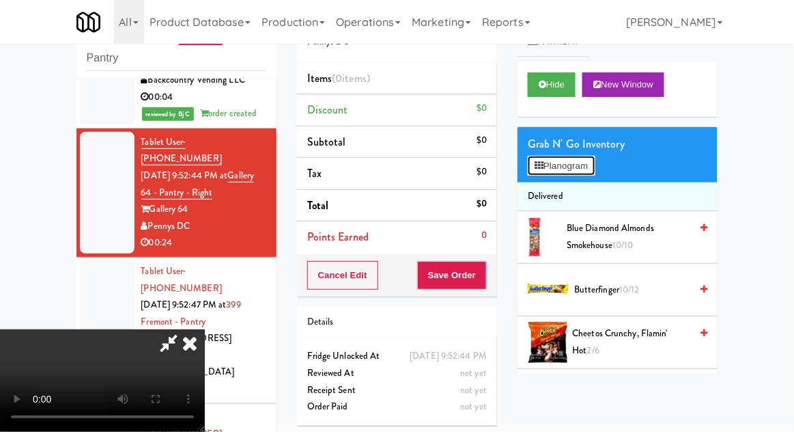
click at [595, 173] on button "Planogram" at bounding box center [561, 166] width 67 height 20
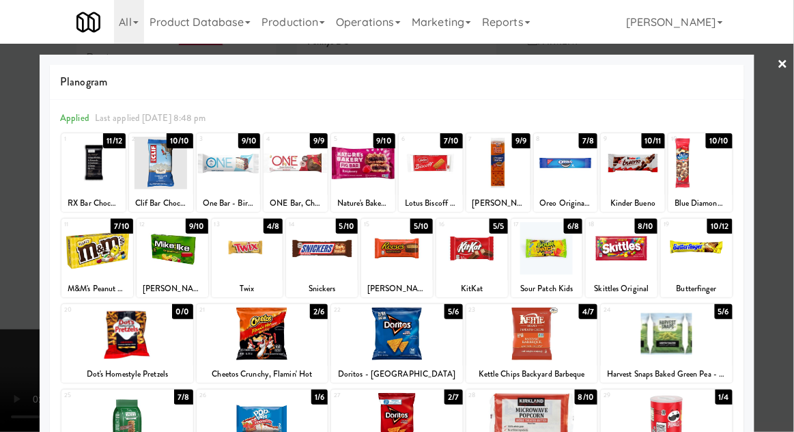
click at [237, 350] on div at bounding box center [263, 333] width 132 height 53
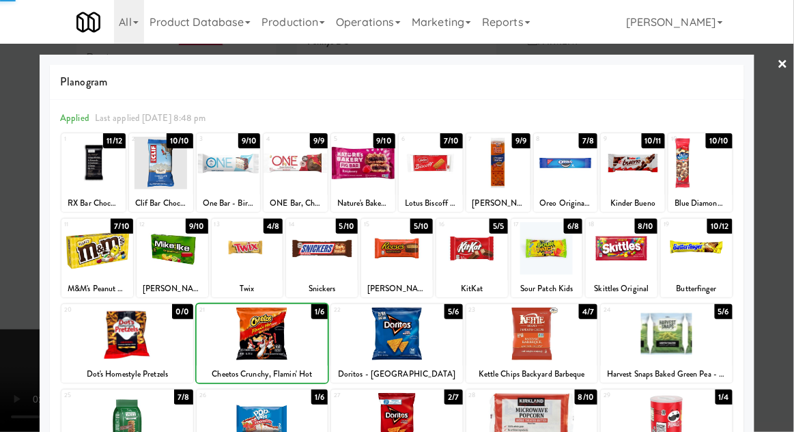
click at [785, 213] on div at bounding box center [397, 216] width 794 height 432
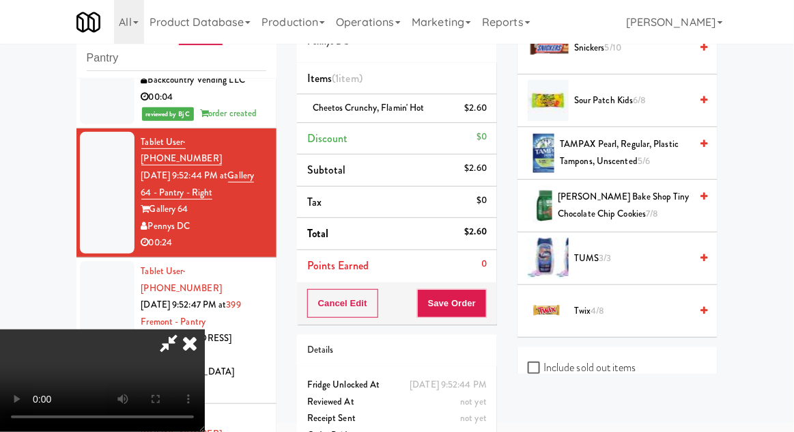
scroll to position [1711, 0]
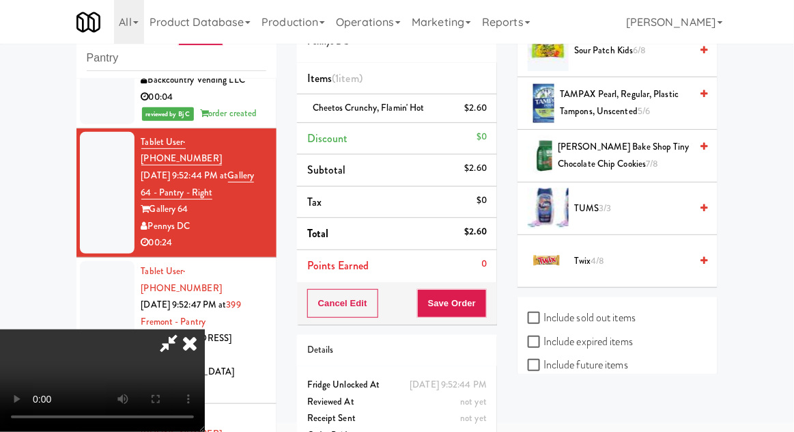
click at [626, 253] on span "Twix 4/8" at bounding box center [632, 261] width 116 height 17
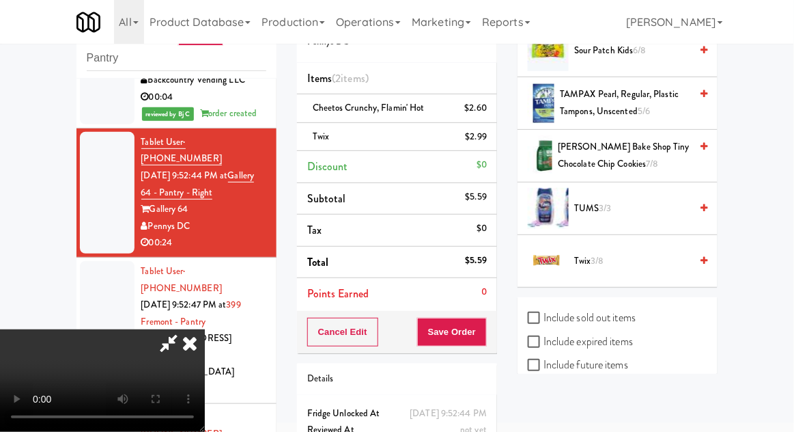
click at [205, 329] on icon at bounding box center [190, 342] width 30 height 27
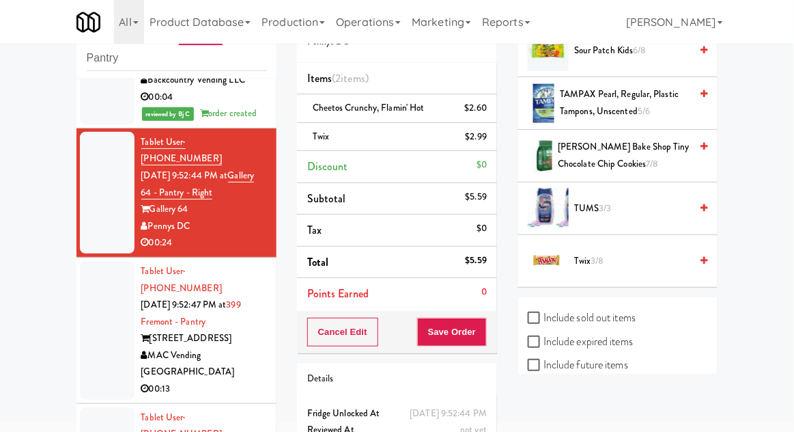
click at [107, 261] on div at bounding box center [107, 330] width 55 height 139
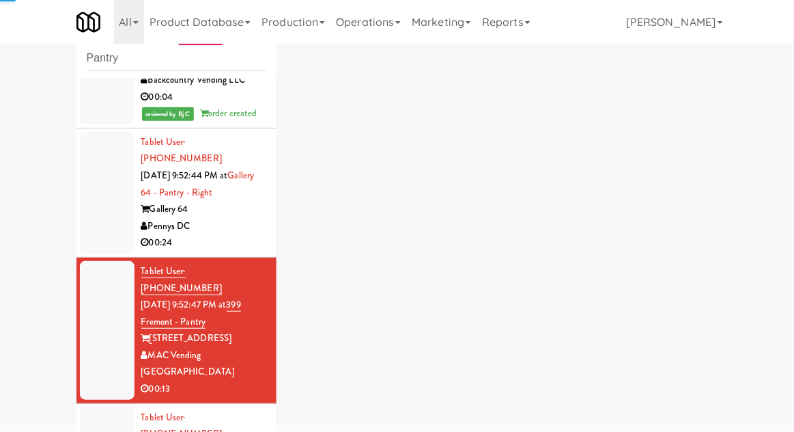
click at [94, 168] on div at bounding box center [107, 193] width 55 height 122
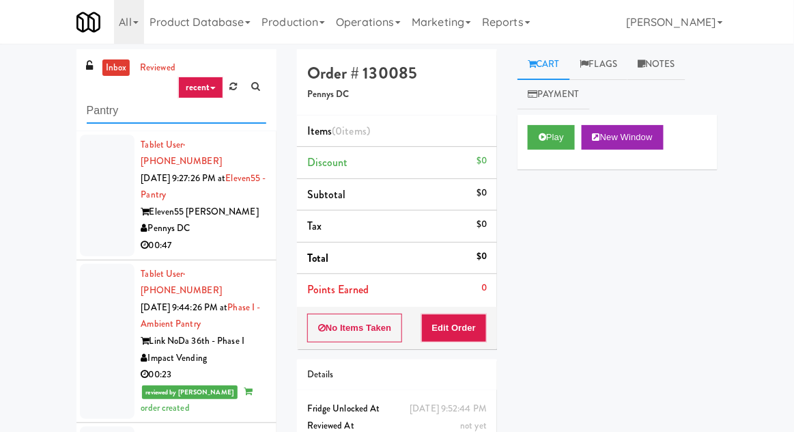
click at [90, 111] on input "Pantry" at bounding box center [177, 110] width 180 height 25
click at [88, 109] on input "Pantry" at bounding box center [177, 110] width 180 height 25
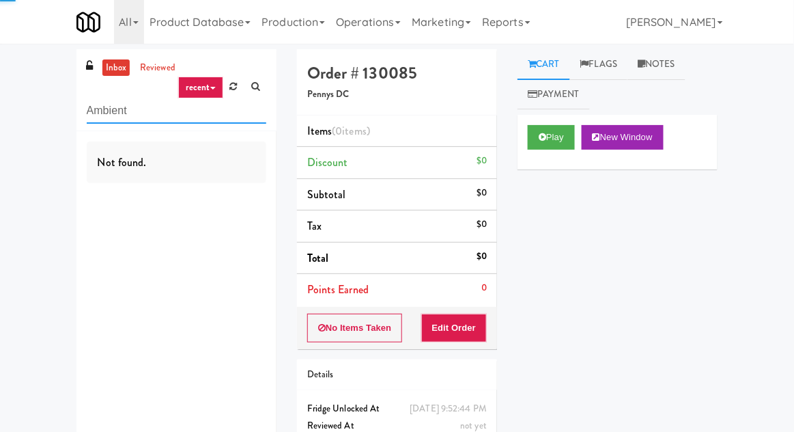
click at [104, 112] on input "Ambient" at bounding box center [177, 110] width 180 height 25
click at [107, 112] on input "Ambient" at bounding box center [177, 110] width 180 height 25
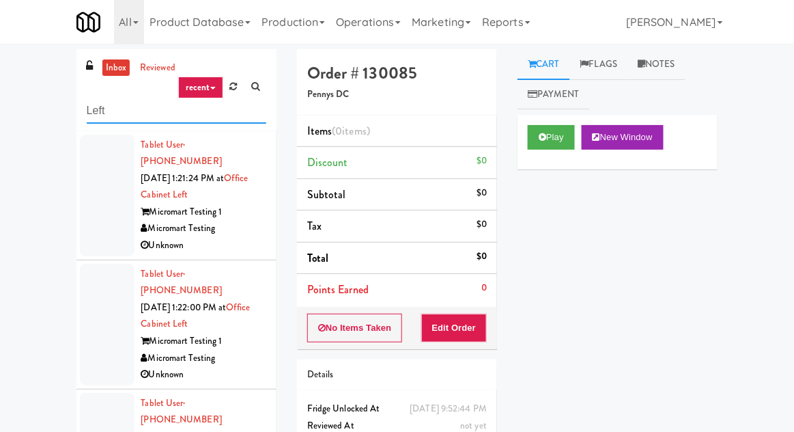
type input "Left"
click at [31, 132] on div "inbox reviewed recent all unclear take inventory issue suspicious failed recent…" at bounding box center [397, 300] width 794 height 502
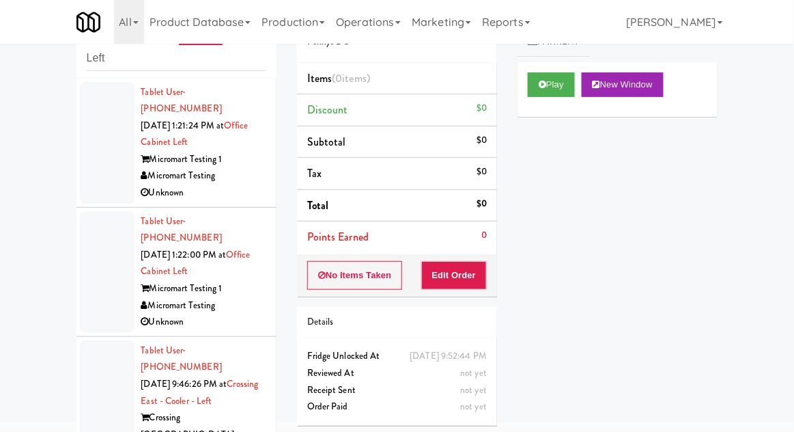
click at [96, 276] on div at bounding box center [107, 272] width 55 height 122
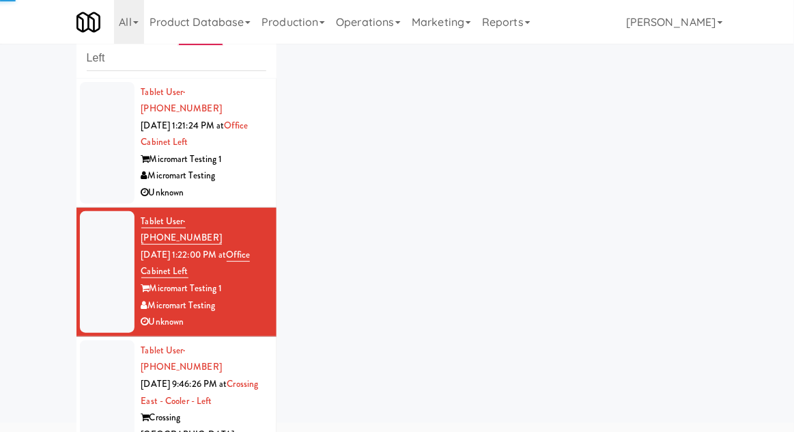
click at [97, 381] on div at bounding box center [107, 417] width 55 height 155
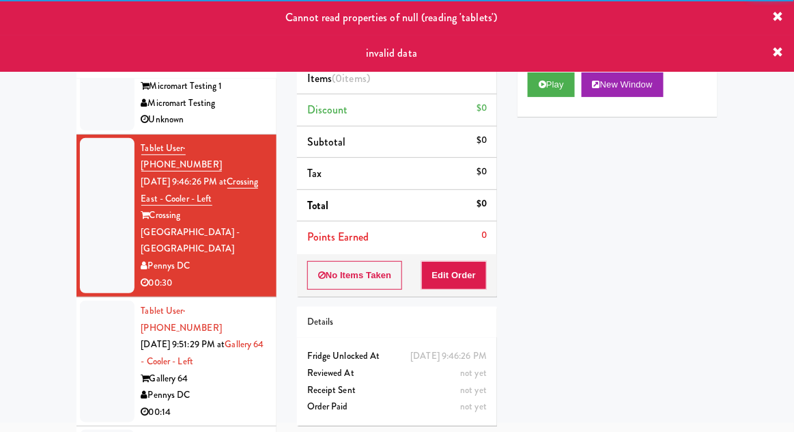
click at [94, 312] on div at bounding box center [107, 361] width 55 height 122
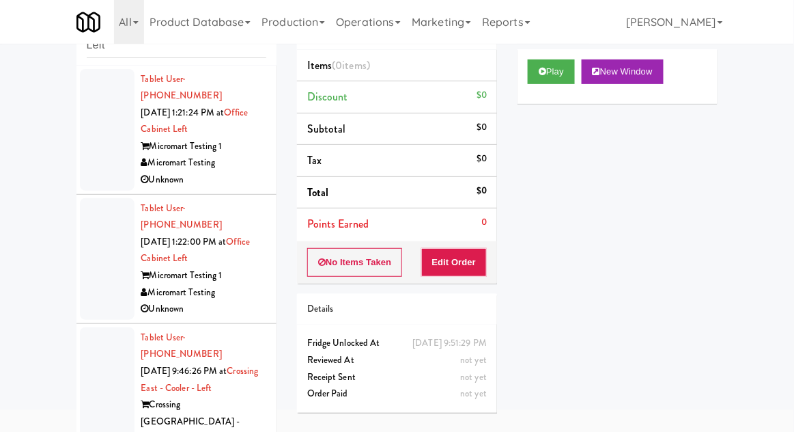
scroll to position [53, 0]
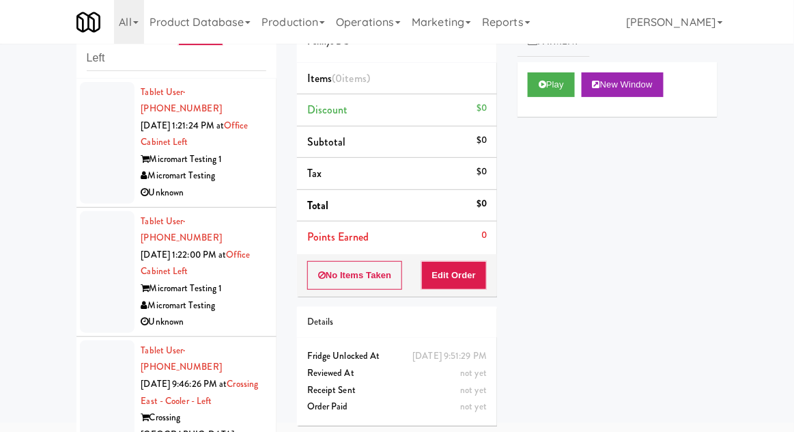
click at [103, 352] on div at bounding box center [107, 417] width 55 height 155
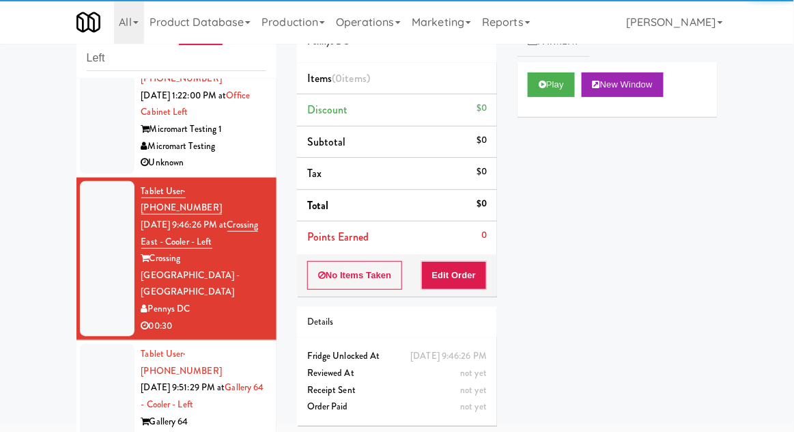
scroll to position [173, 0]
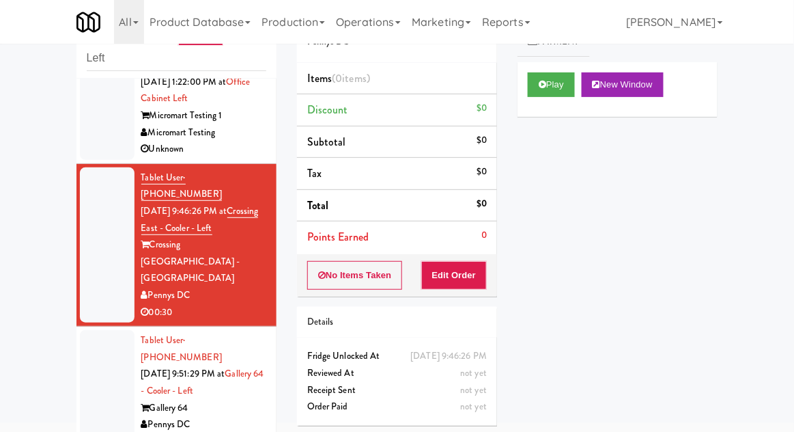
click at [96, 330] on div at bounding box center [107, 391] width 55 height 122
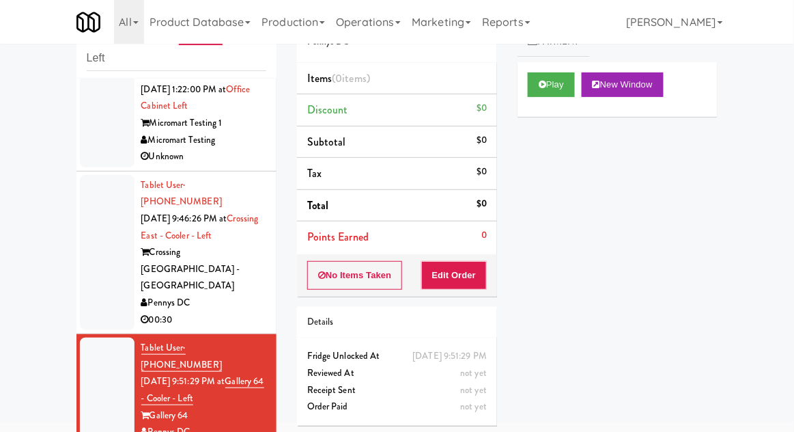
scroll to position [166, 0]
click at [87, 227] on div at bounding box center [107, 251] width 55 height 155
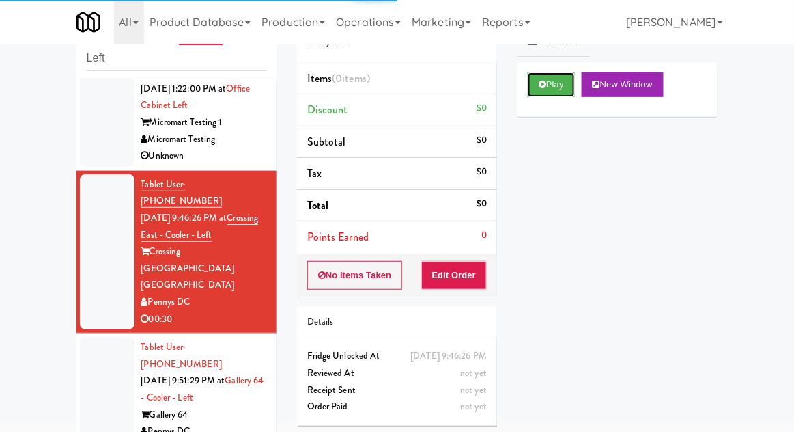
click at [563, 89] on button "Play" at bounding box center [551, 84] width 47 height 25
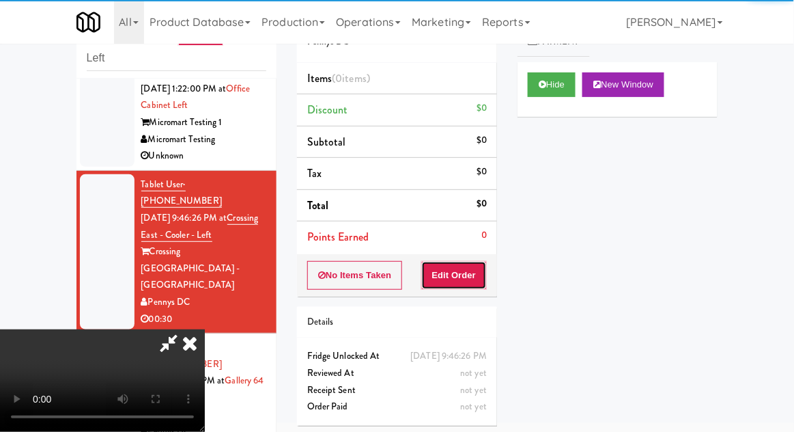
click at [459, 275] on button "Edit Order" at bounding box center [454, 275] width 66 height 29
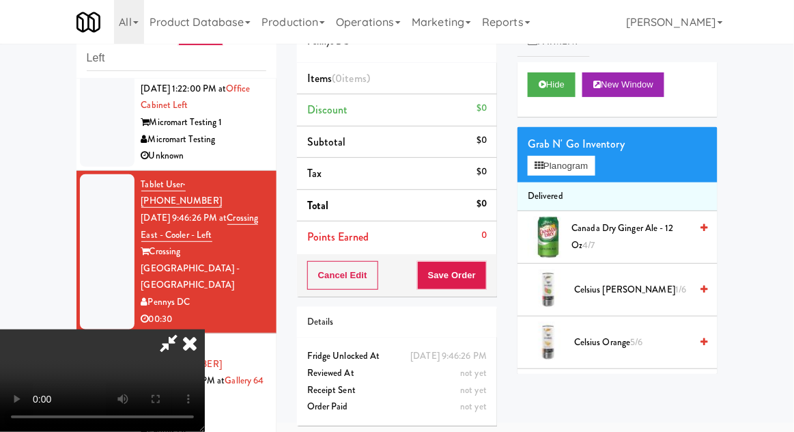
click at [645, 235] on span "Canada Dry Ginger Ale - 12 oz 4/7" at bounding box center [631, 236] width 119 height 33
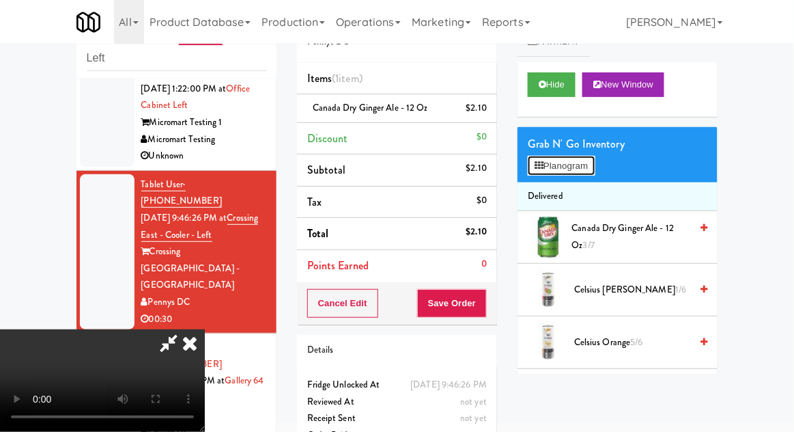
click at [591, 173] on button "Planogram" at bounding box center [561, 166] width 67 height 20
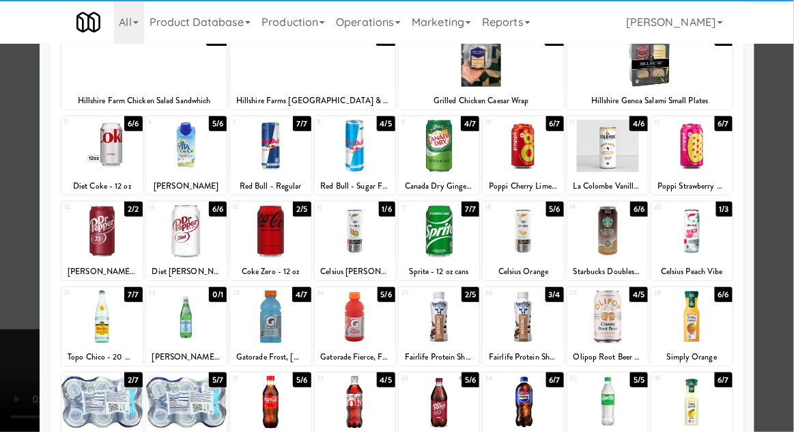
scroll to position [173, 0]
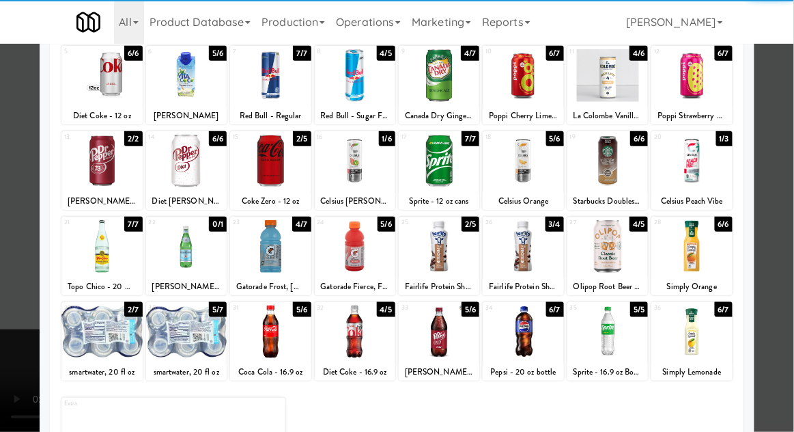
click at [183, 352] on div at bounding box center [186, 331] width 81 height 53
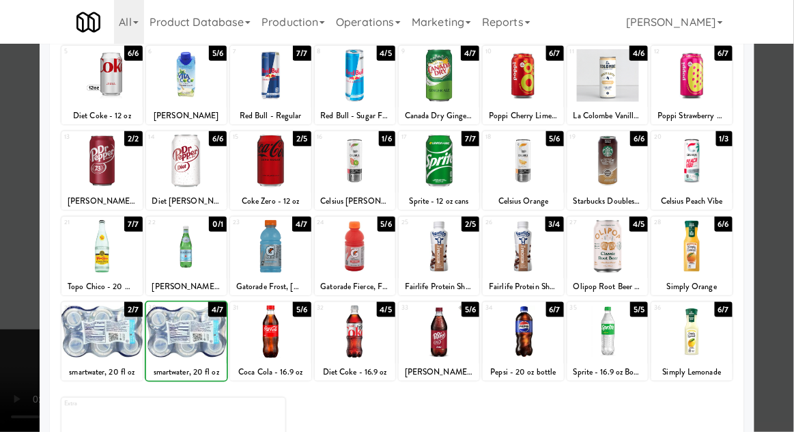
click at [774, 306] on div at bounding box center [397, 216] width 794 height 432
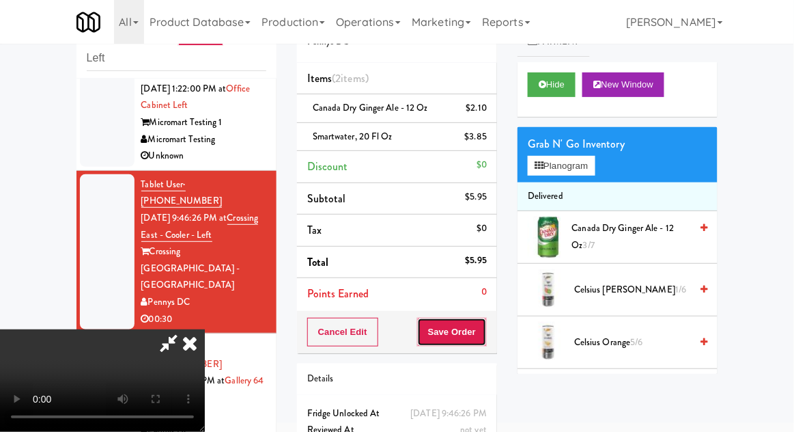
click at [484, 339] on button "Save Order" at bounding box center [452, 332] width 70 height 29
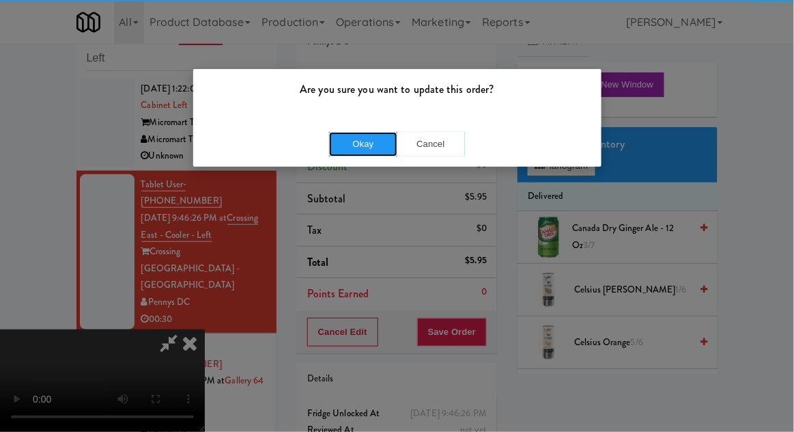
click at [378, 146] on button "Okay" at bounding box center [363, 144] width 68 height 25
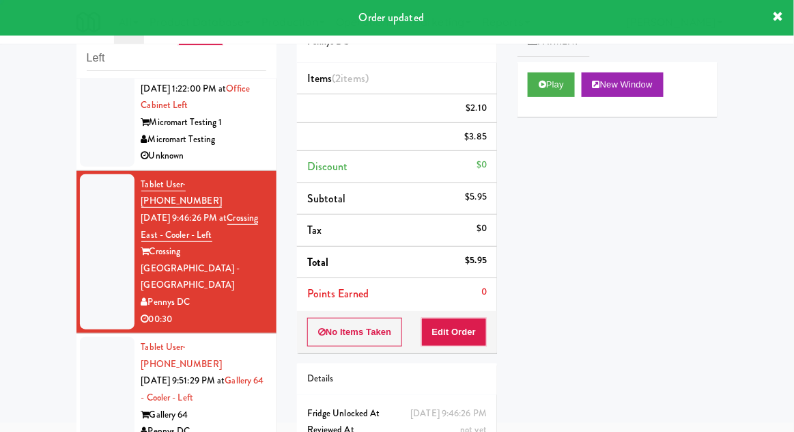
click at [94, 341] on div at bounding box center [107, 398] width 55 height 122
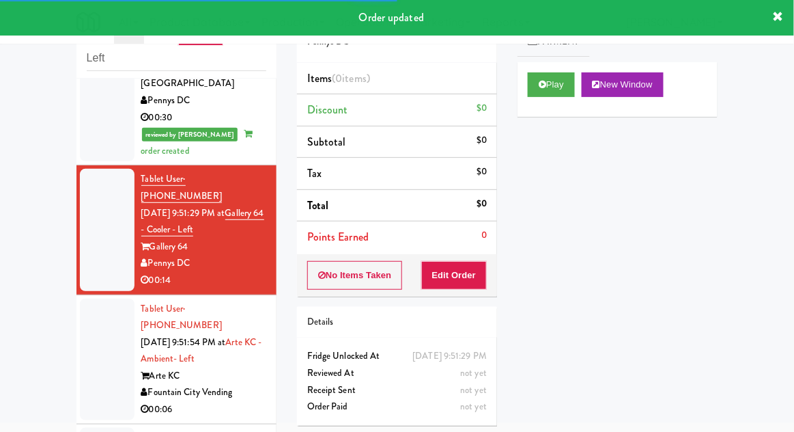
scroll to position [370, 0]
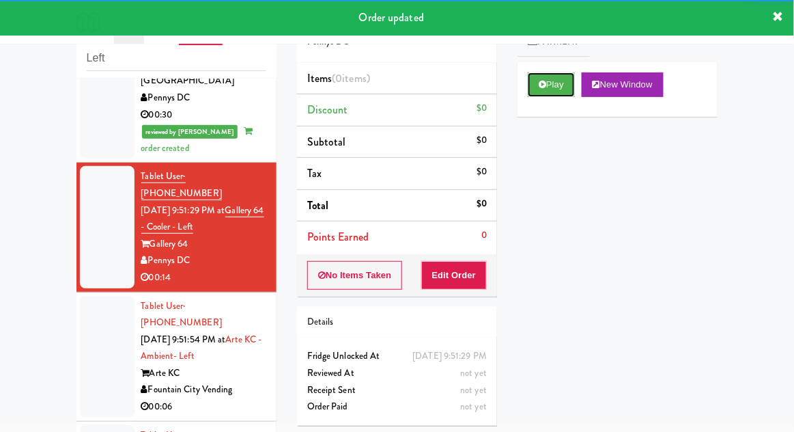
click at [565, 83] on button "Play" at bounding box center [551, 84] width 47 height 25
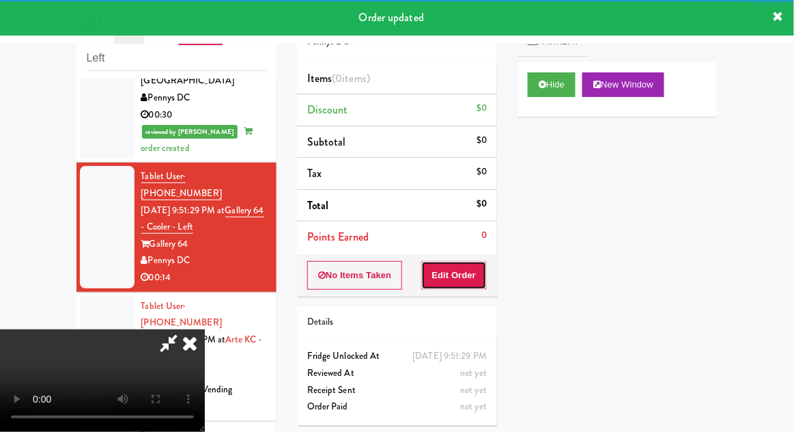
click at [467, 273] on button "Edit Order" at bounding box center [454, 275] width 66 height 29
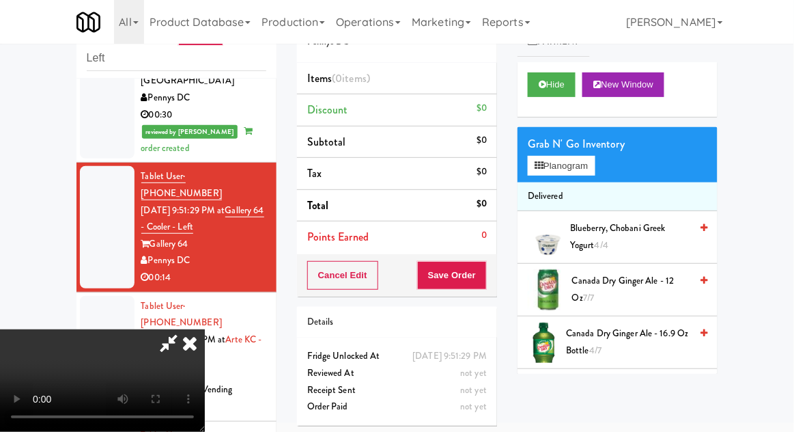
scroll to position [0, 0]
click at [584, 167] on button "Planogram" at bounding box center [561, 166] width 67 height 20
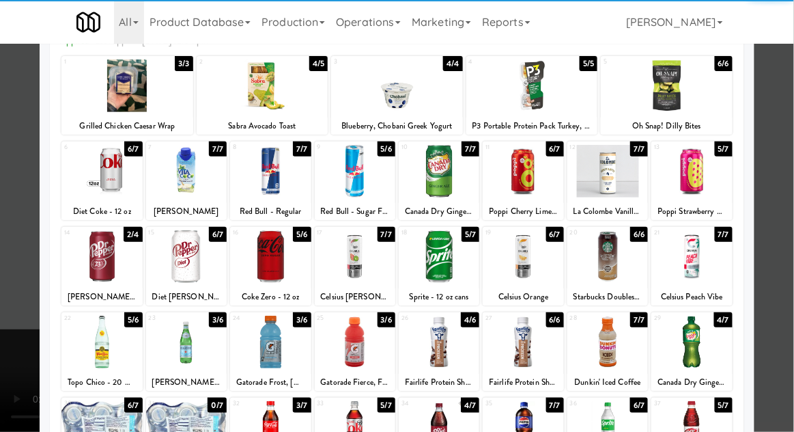
scroll to position [78, 0]
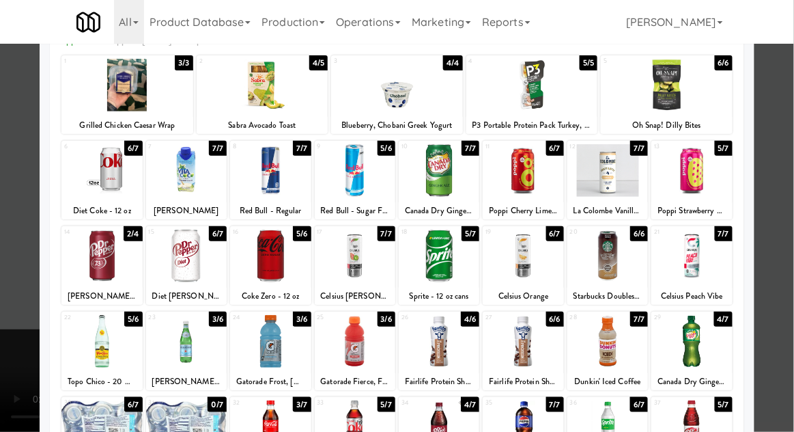
click at [684, 100] on div at bounding box center [667, 85] width 132 height 53
click at [789, 120] on div at bounding box center [397, 216] width 794 height 432
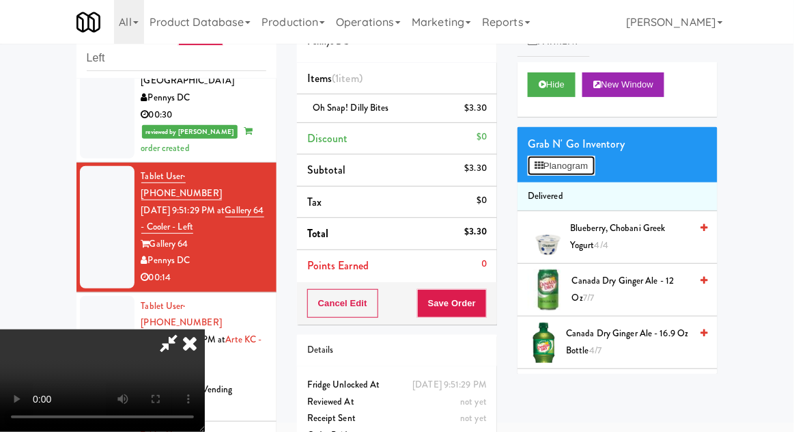
click at [582, 175] on button "Planogram" at bounding box center [561, 166] width 67 height 20
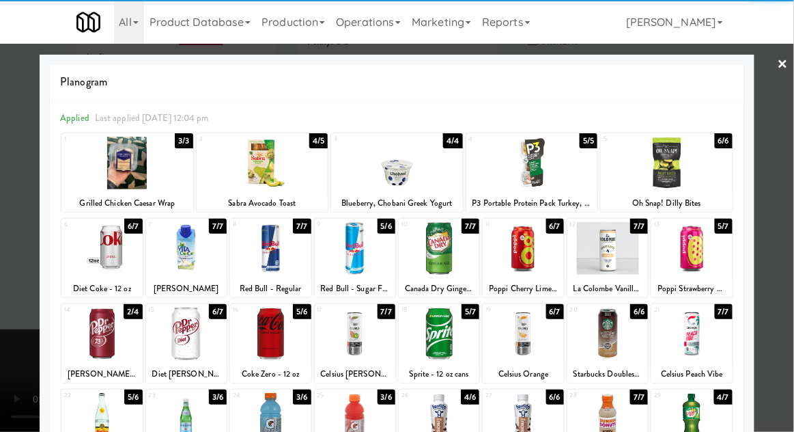
click at [707, 268] on div at bounding box center [691, 248] width 81 height 53
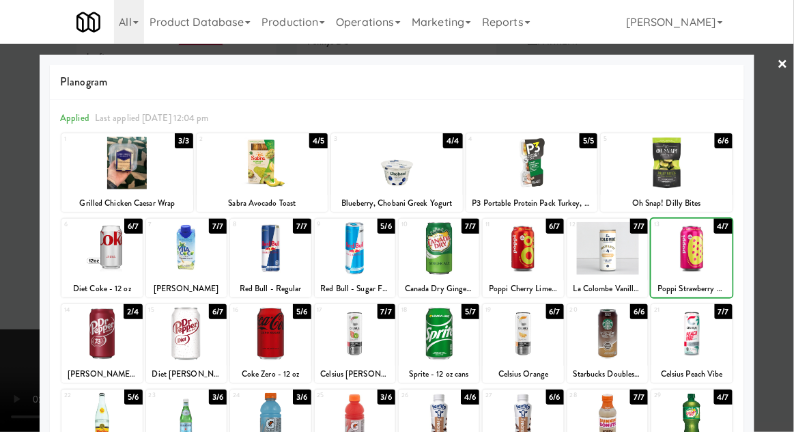
click at [787, 279] on div at bounding box center [397, 216] width 794 height 432
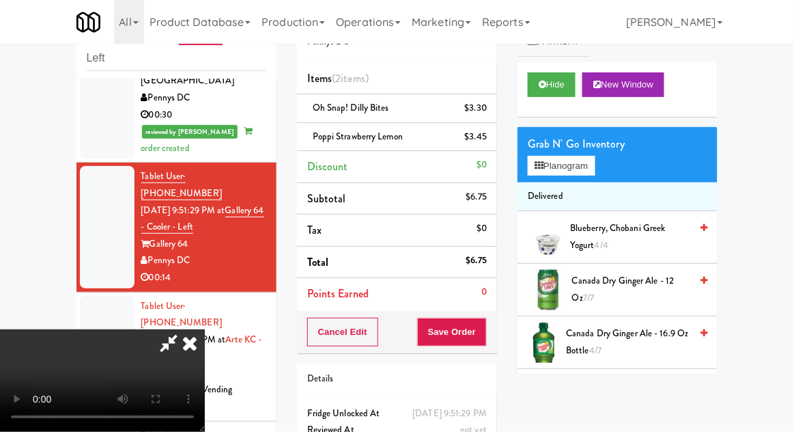
scroll to position [50, 0]
click at [482, 341] on button "Save Order" at bounding box center [452, 332] width 70 height 29
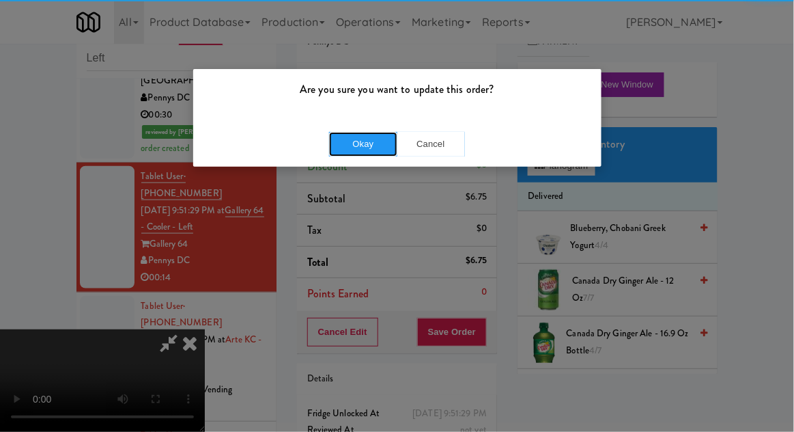
click at [339, 142] on button "Okay" at bounding box center [363, 144] width 68 height 25
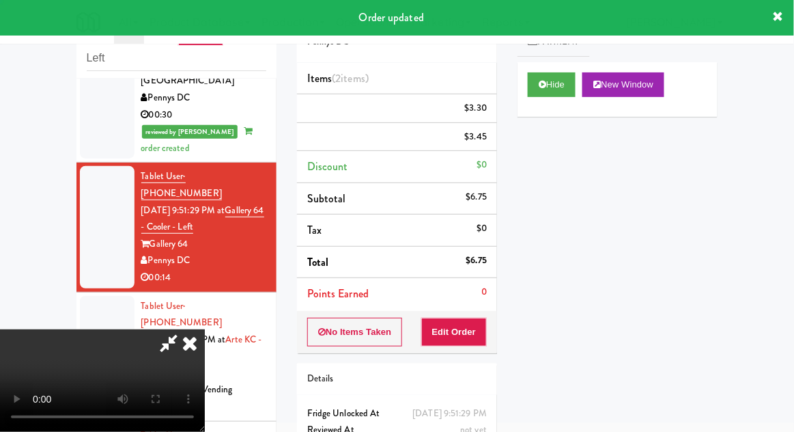
scroll to position [0, 0]
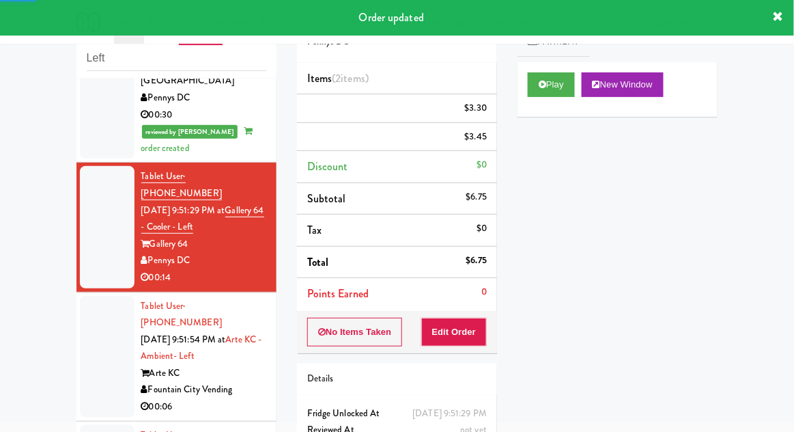
click at [77, 292] on li "Tablet User · (314) 278-9910 Aug 17, 2025 9:51:54 PM at Arte KC - Ambient- Left…" at bounding box center [176, 356] width 200 height 129
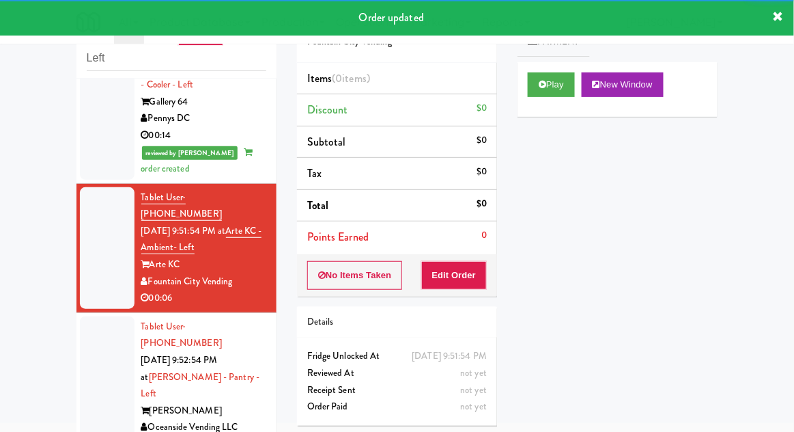
scroll to position [515, 0]
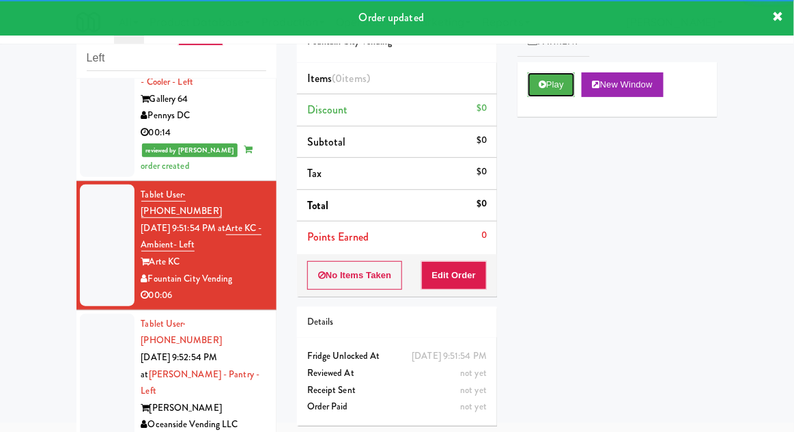
click at [561, 93] on button "Play" at bounding box center [551, 84] width 47 height 25
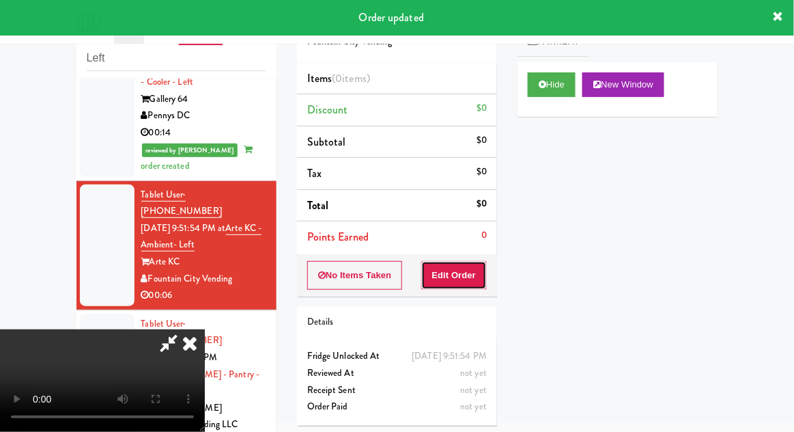
click at [463, 272] on button "Edit Order" at bounding box center [454, 275] width 66 height 29
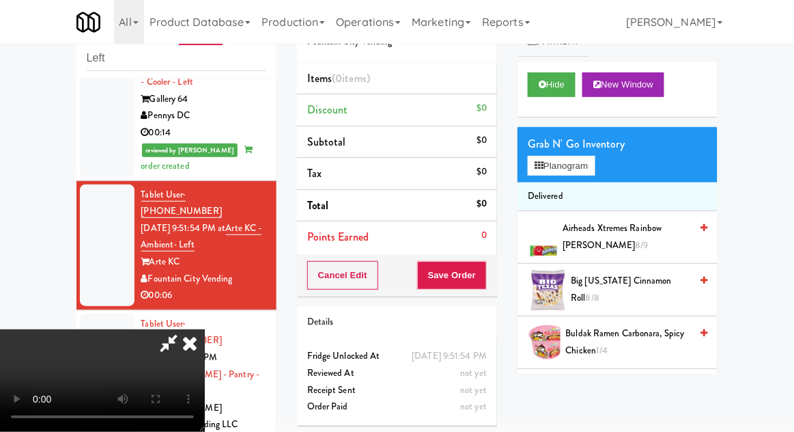
scroll to position [0, 0]
click at [583, 169] on button "Planogram" at bounding box center [561, 166] width 67 height 20
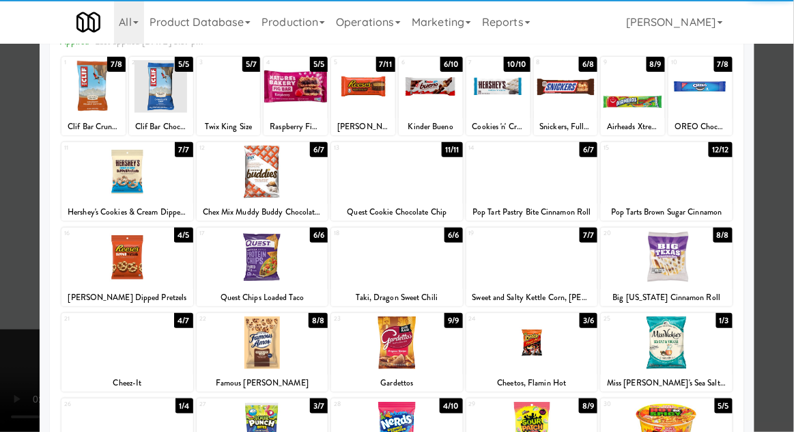
scroll to position [173, 0]
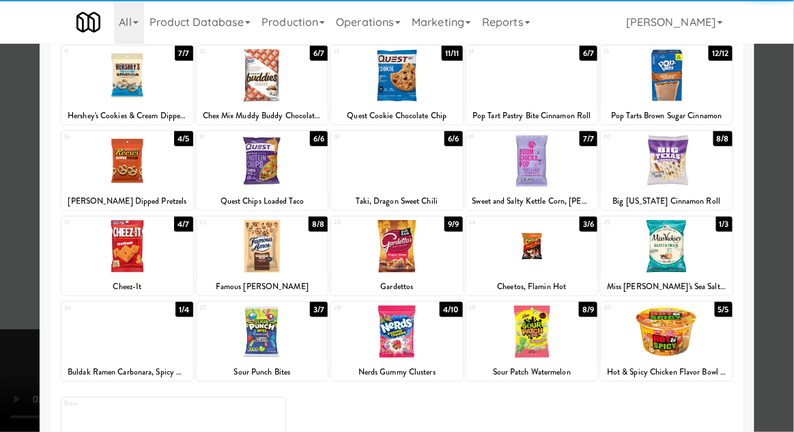
click at [115, 337] on div at bounding box center [127, 331] width 132 height 53
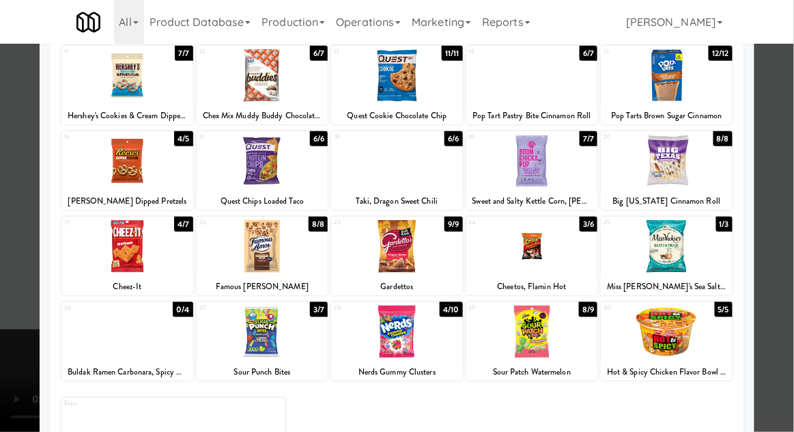
click at [787, 307] on div at bounding box center [397, 216] width 794 height 432
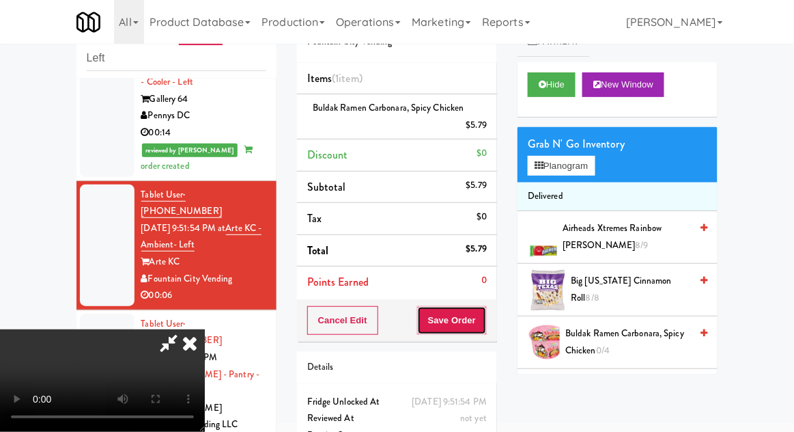
click at [486, 326] on button "Save Order" at bounding box center [452, 320] width 70 height 29
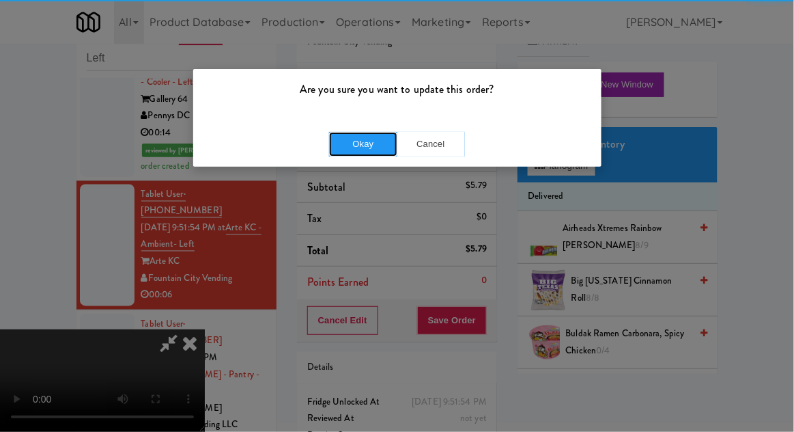
click at [345, 154] on button "Okay" at bounding box center [363, 144] width 68 height 25
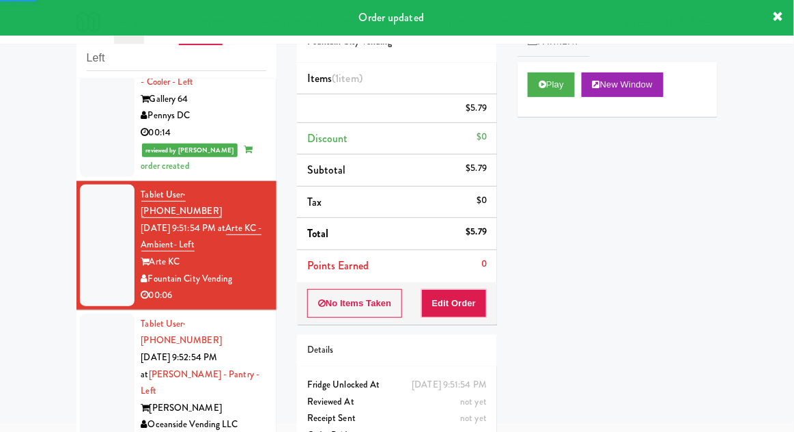
click at [85, 313] on div at bounding box center [107, 382] width 55 height 139
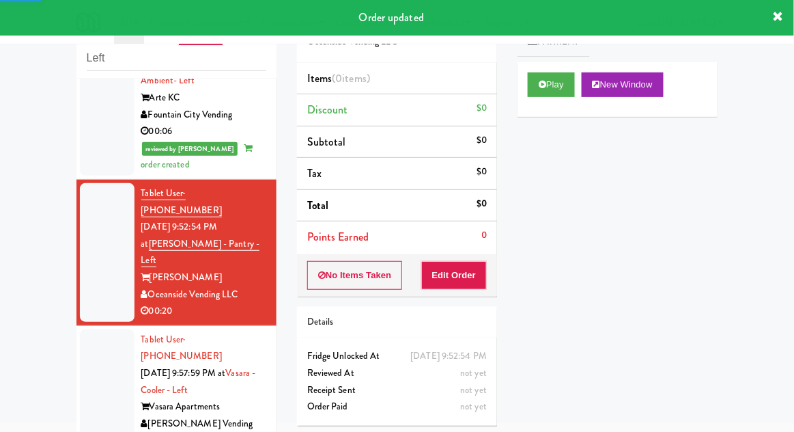
scroll to position [654, 0]
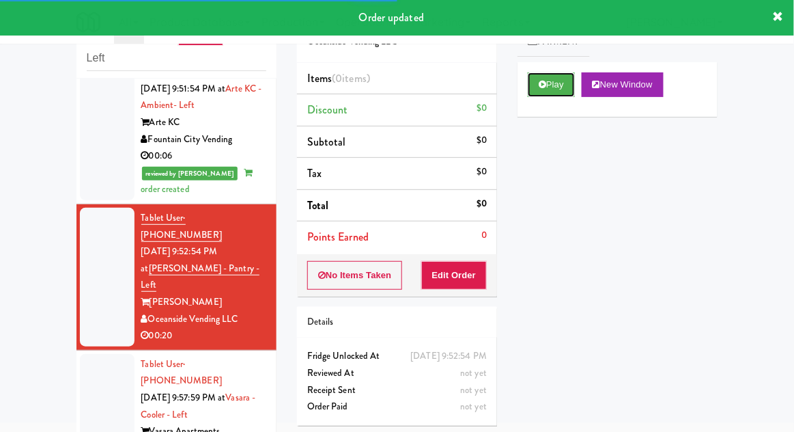
click at [555, 94] on button "Play" at bounding box center [551, 84] width 47 height 25
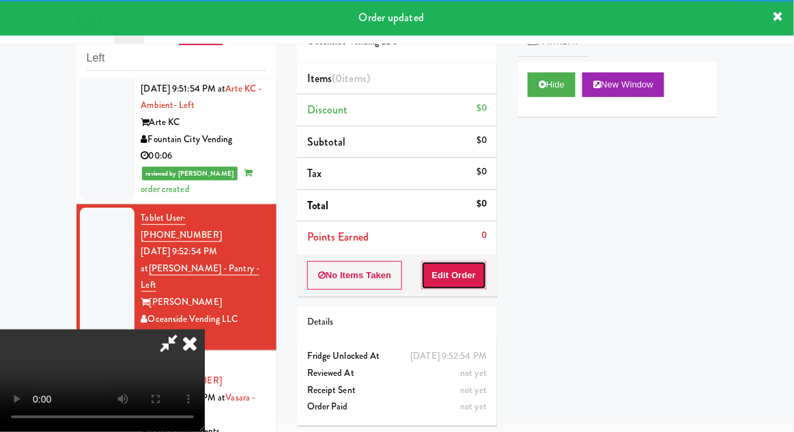
click at [462, 268] on button "Edit Order" at bounding box center [454, 275] width 66 height 29
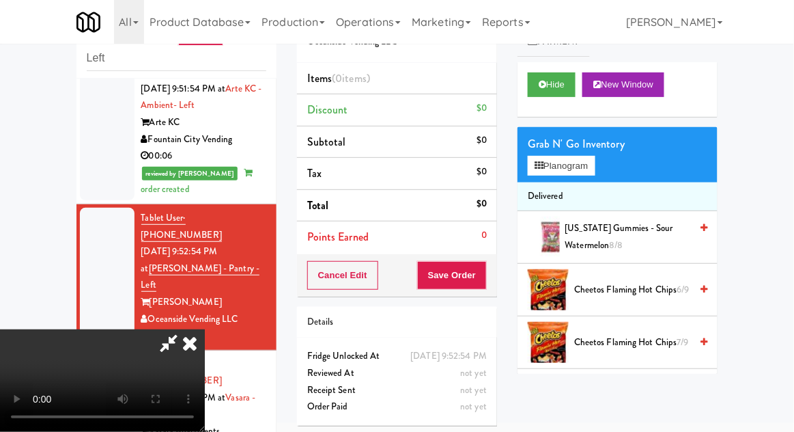
click at [619, 343] on span "Cheetos Flaming Hot Chips 7/9" at bounding box center [632, 342] width 116 height 17
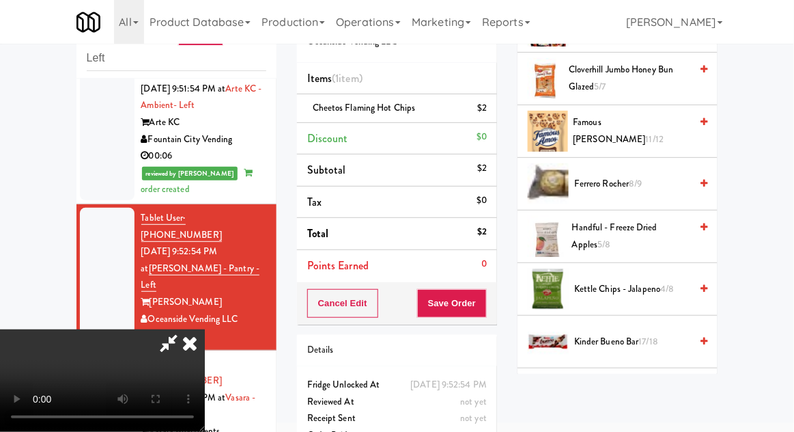
scroll to position [317, 0]
click at [656, 281] on span "Kettle Chips - Jalapeno 4/8" at bounding box center [632, 288] width 116 height 17
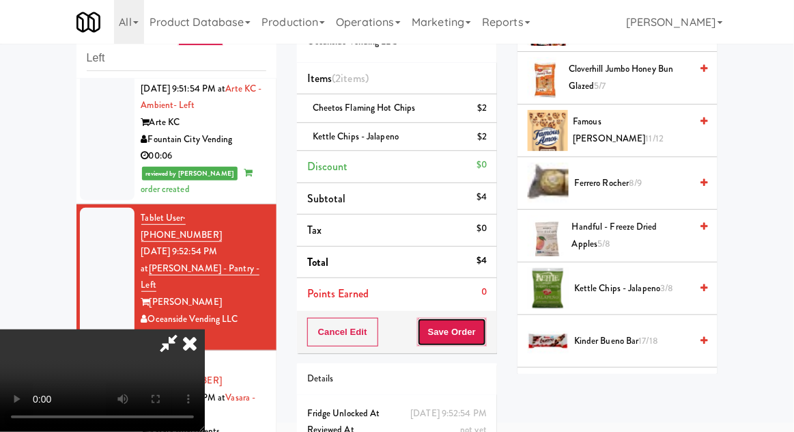
click at [479, 337] on button "Save Order" at bounding box center [452, 332] width 70 height 29
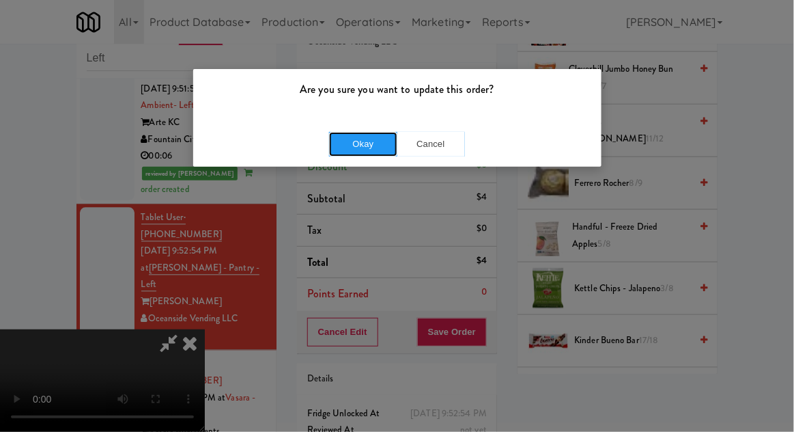
click at [353, 143] on button "Okay" at bounding box center [363, 144] width 68 height 25
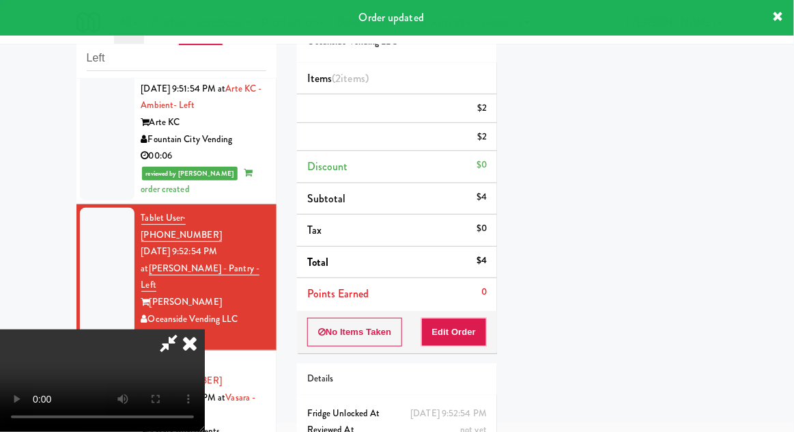
scroll to position [135, 0]
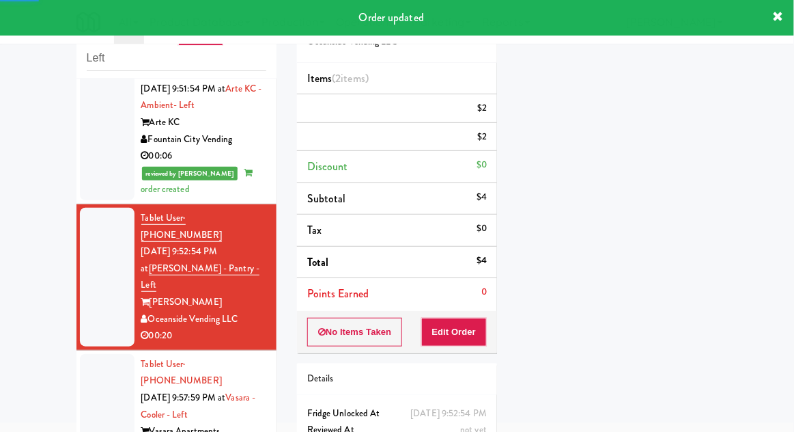
click at [83, 354] on div at bounding box center [107, 415] width 55 height 122
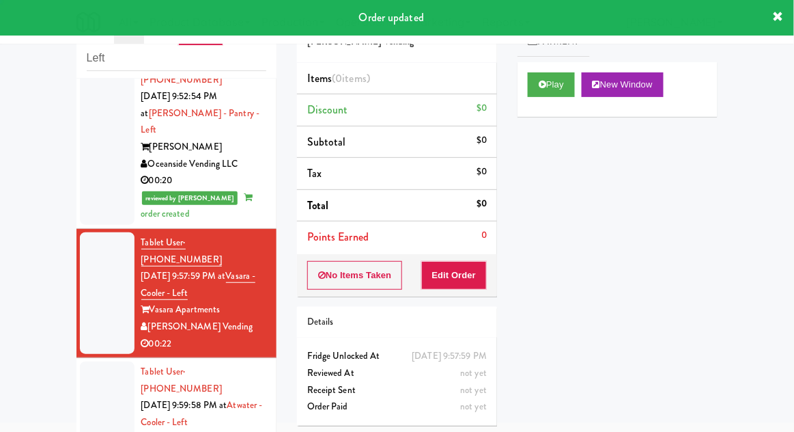
scroll to position [811, 0]
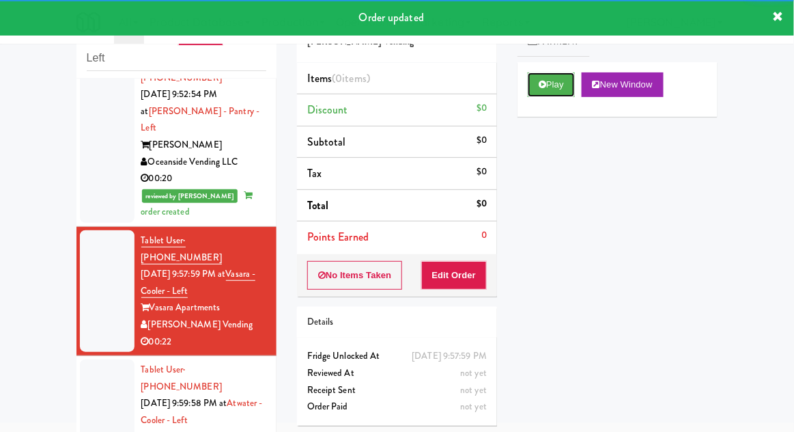
click at [566, 88] on button "Play" at bounding box center [551, 84] width 47 height 25
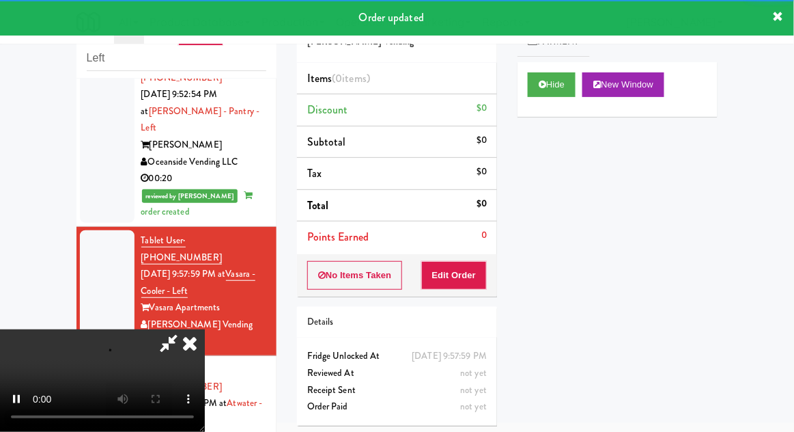
click at [465, 299] on div "Order # 737557 Cordray Vending Items (0 items ) Discount $0 Subtotal $0 Tax $0 …" at bounding box center [397, 216] width 221 height 439
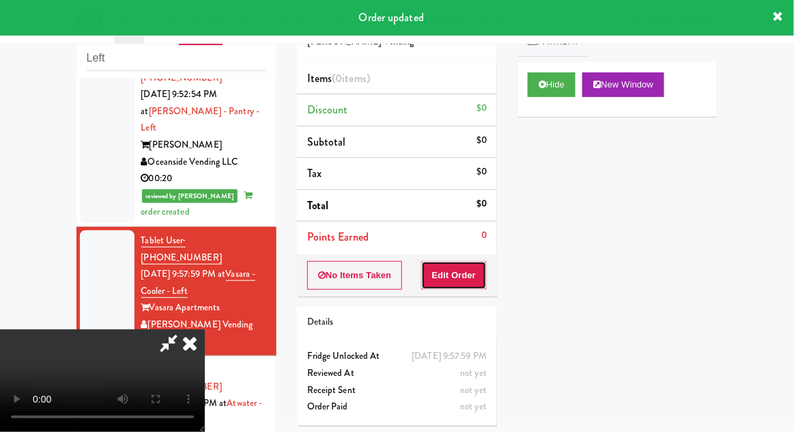
click at [474, 279] on button "Edit Order" at bounding box center [454, 275] width 66 height 29
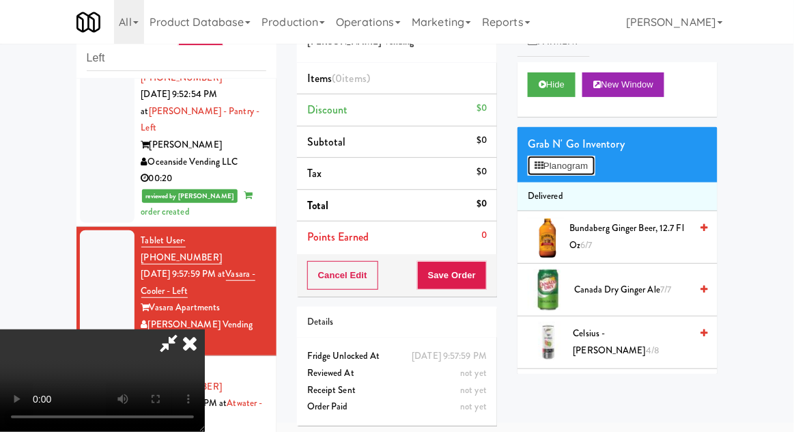
click at [587, 169] on button "Planogram" at bounding box center [561, 166] width 67 height 20
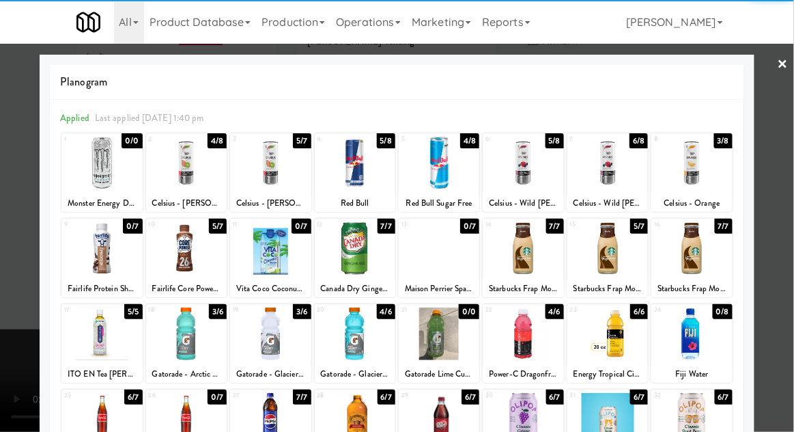
click at [707, 418] on div at bounding box center [691, 419] width 81 height 53
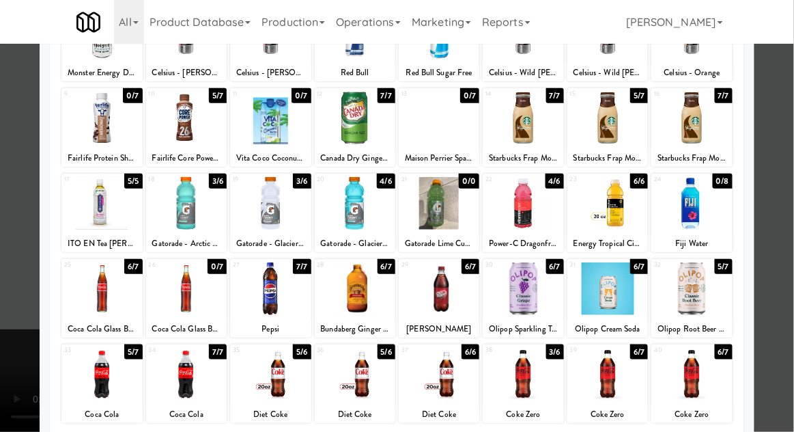
scroll to position [173, 0]
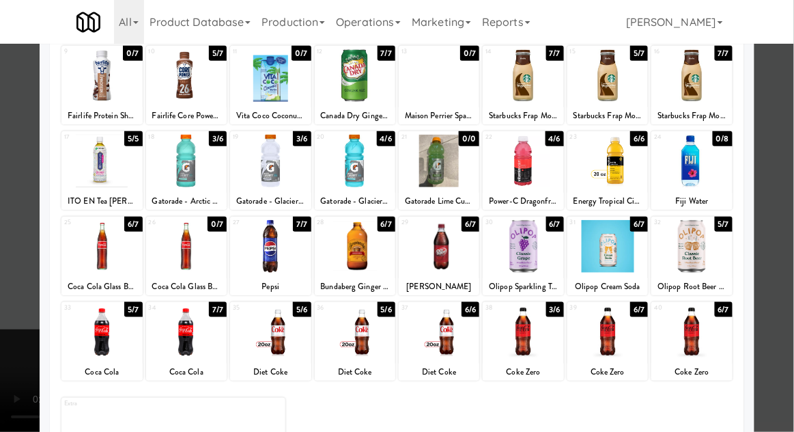
click at [785, 323] on div at bounding box center [397, 216] width 794 height 432
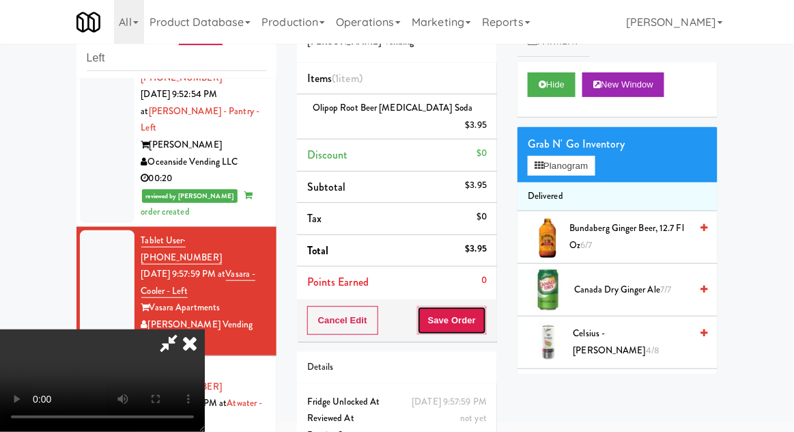
click at [484, 307] on button "Save Order" at bounding box center [452, 320] width 70 height 29
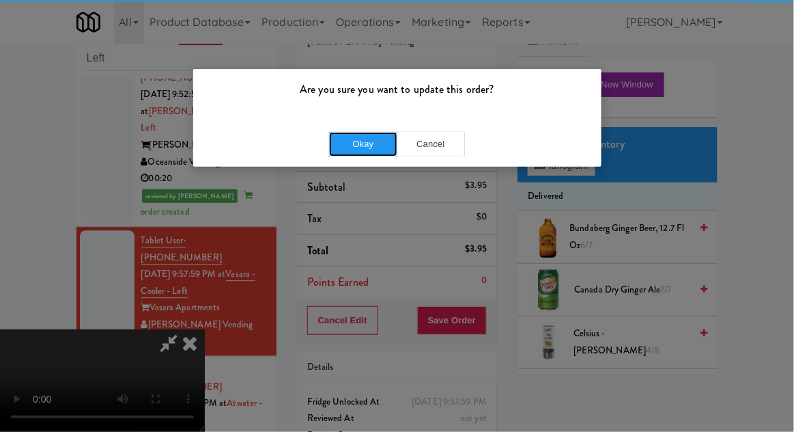
click at [341, 135] on button "Okay" at bounding box center [363, 144] width 68 height 25
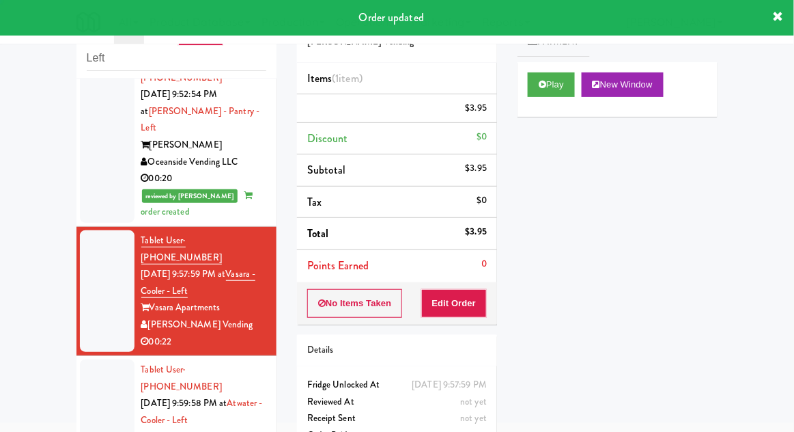
click at [87, 359] on div at bounding box center [107, 428] width 55 height 139
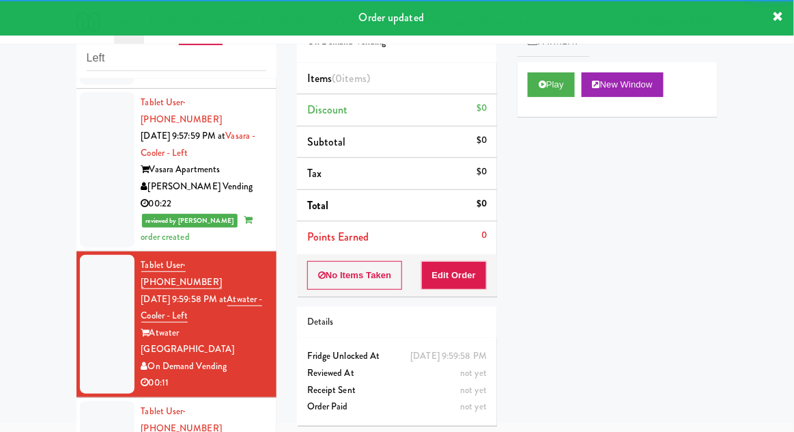
scroll to position [952, 0]
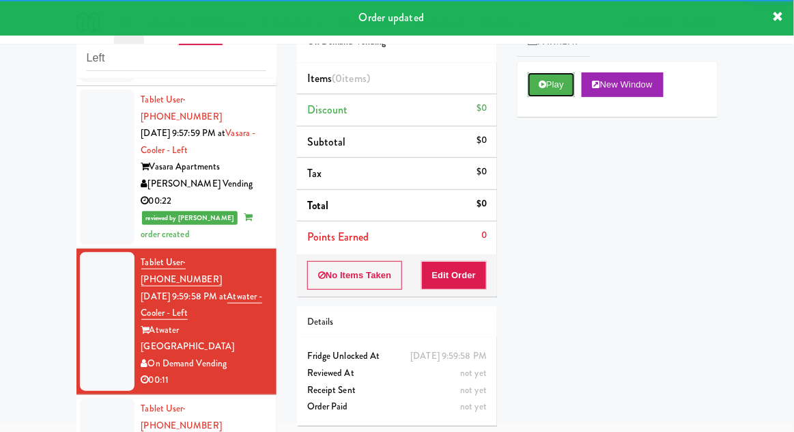
click at [547, 84] on button "Play" at bounding box center [551, 84] width 47 height 25
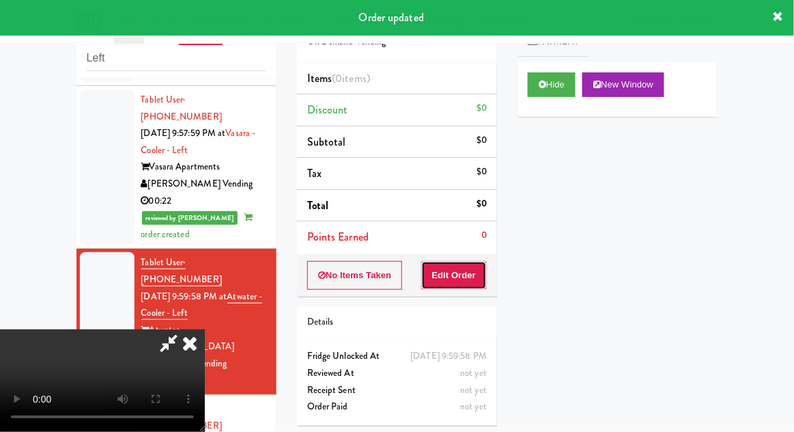
click at [467, 282] on button "Edit Order" at bounding box center [454, 275] width 66 height 29
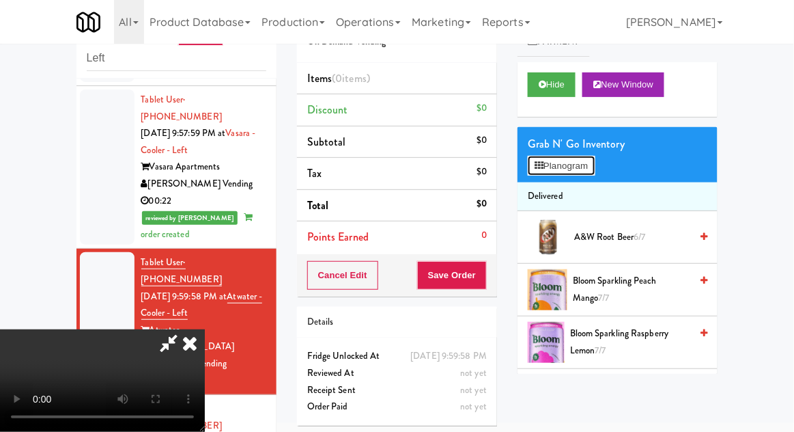
click at [577, 165] on button "Planogram" at bounding box center [561, 166] width 67 height 20
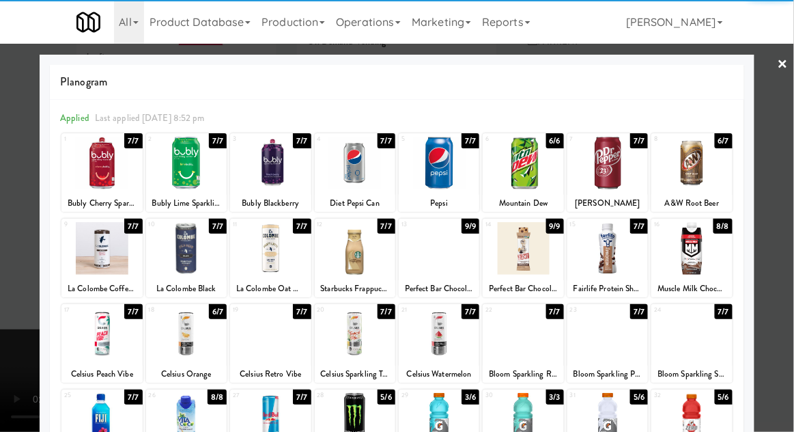
click at [341, 182] on div at bounding box center [355, 163] width 81 height 53
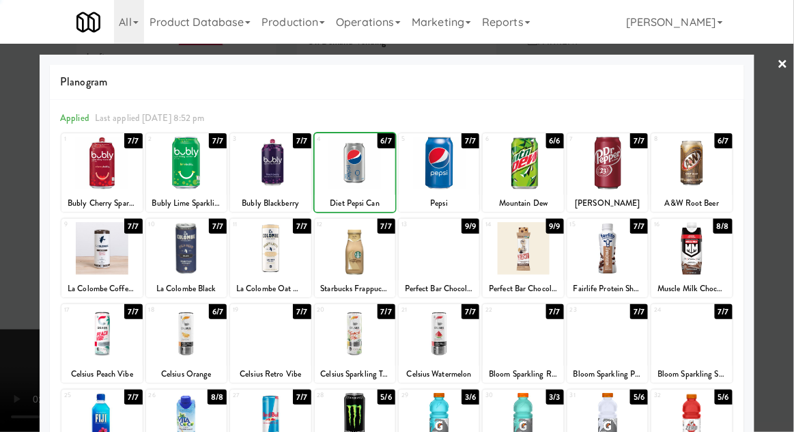
click at [789, 257] on div at bounding box center [397, 216] width 794 height 432
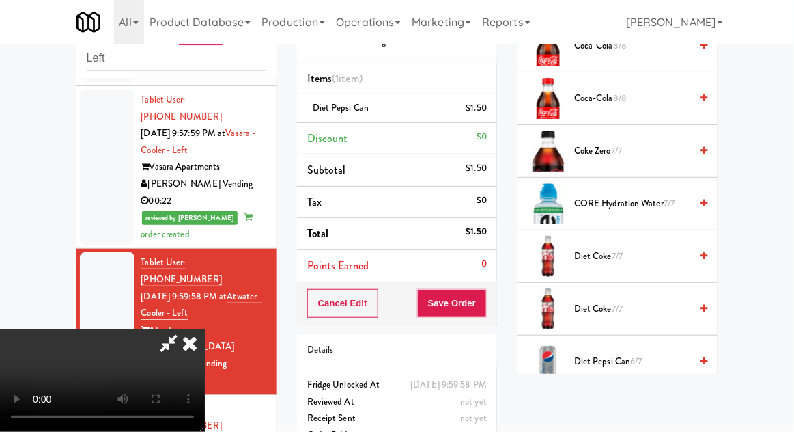
scroll to position [824, 0]
click at [643, 363] on span "Diet Pepsi Can 6/7" at bounding box center [632, 360] width 116 height 17
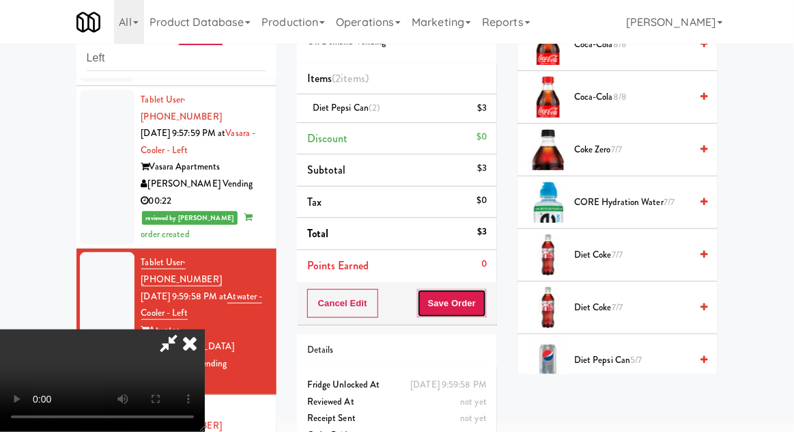
click at [481, 310] on button "Save Order" at bounding box center [452, 303] width 70 height 29
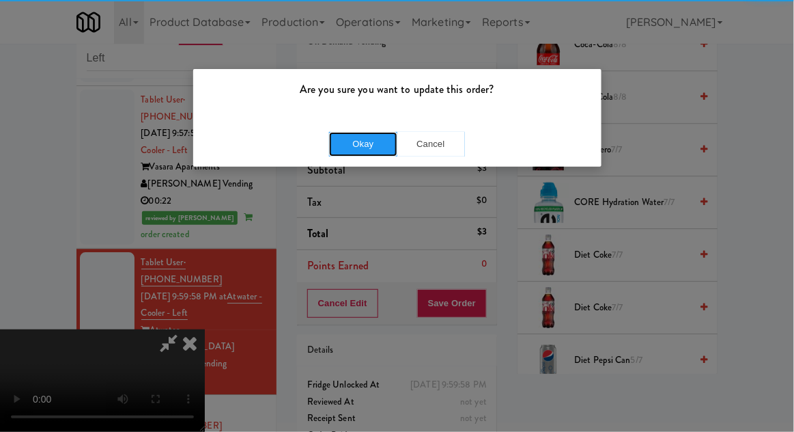
click at [349, 150] on button "Okay" at bounding box center [363, 144] width 68 height 25
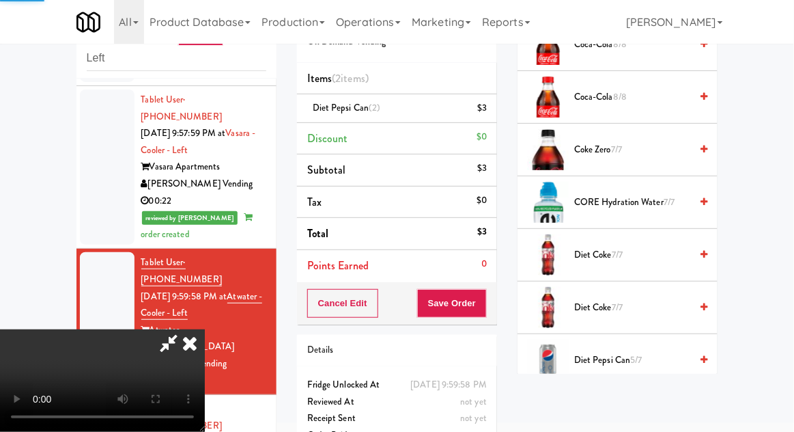
scroll to position [135, 0]
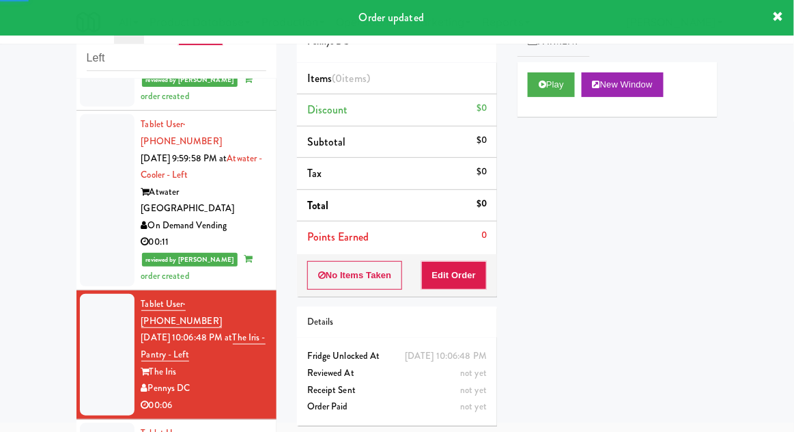
scroll to position [1093, 0]
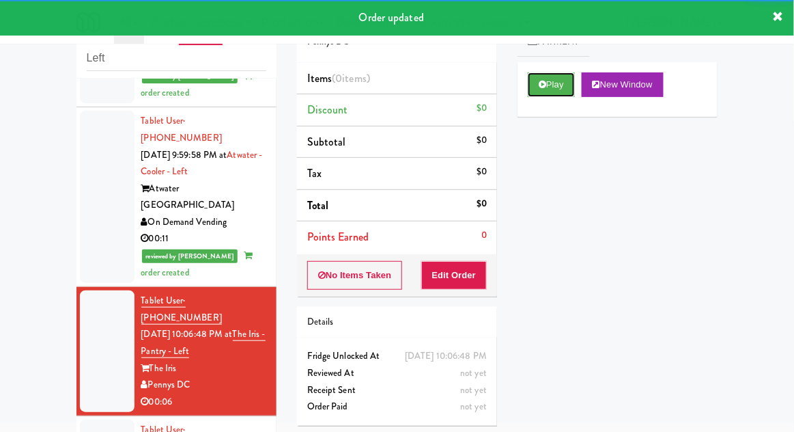
click at [566, 85] on button "Play" at bounding box center [551, 84] width 47 height 25
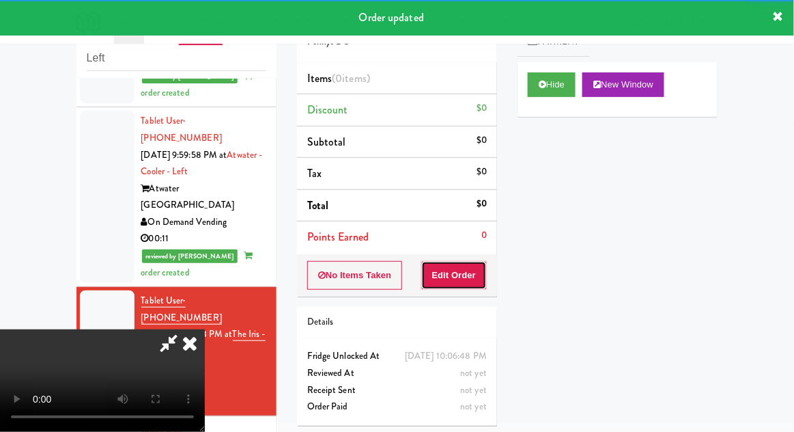
click at [466, 261] on button "Edit Order" at bounding box center [454, 275] width 66 height 29
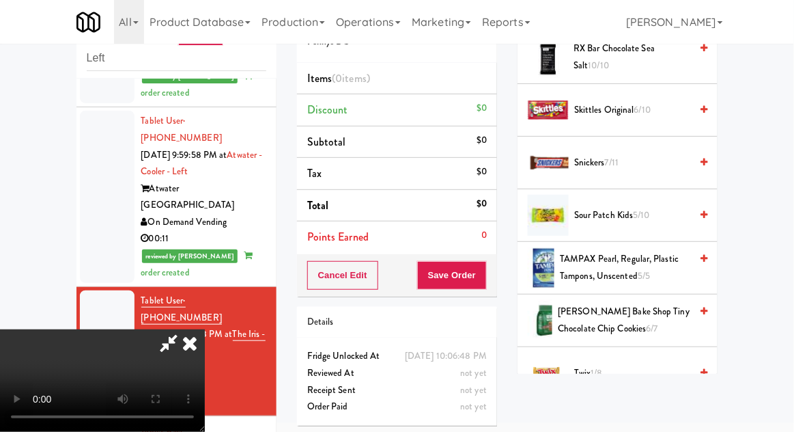
scroll to position [1601, 0]
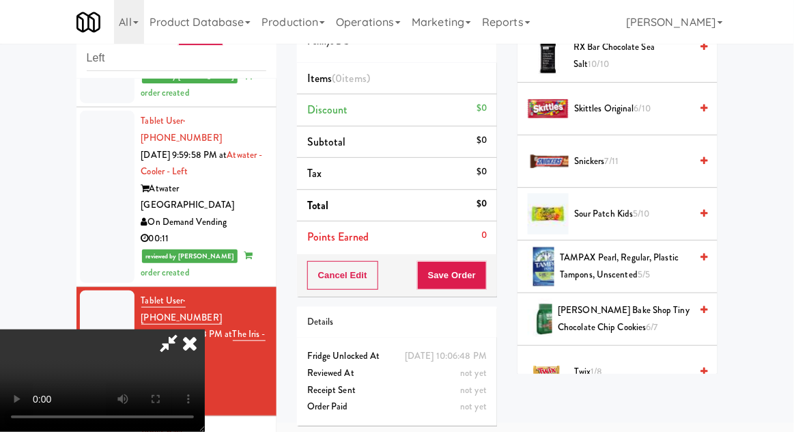
click at [650, 311] on span "Tate's Bake Shop Tiny Chocolate Chip Cookies 6/7" at bounding box center [624, 318] width 132 height 33
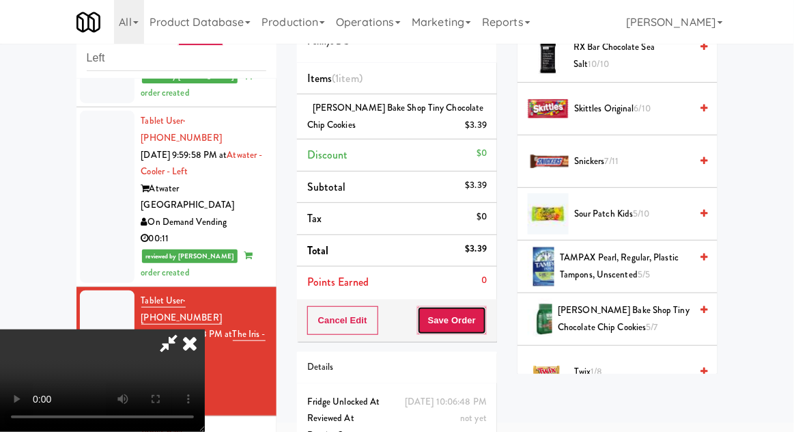
click at [484, 322] on button "Save Order" at bounding box center [452, 320] width 70 height 29
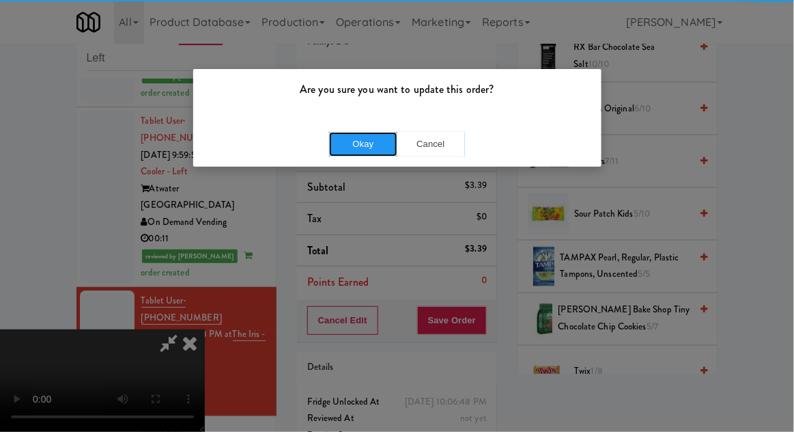
click at [346, 135] on button "Okay" at bounding box center [363, 144] width 68 height 25
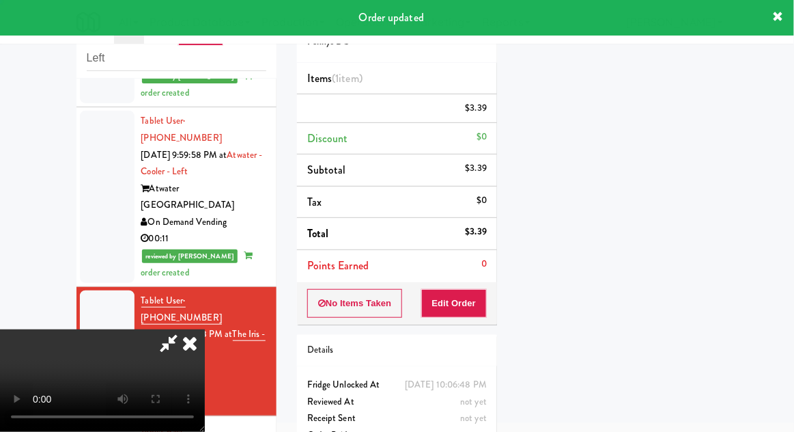
scroll to position [135, 0]
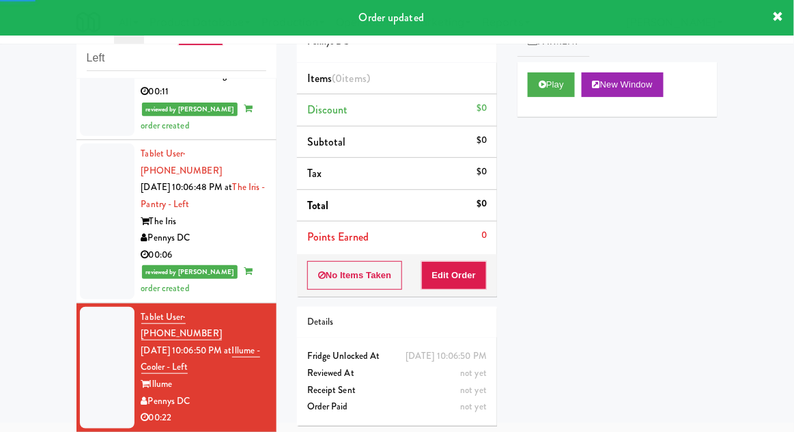
scroll to position [1240, 0]
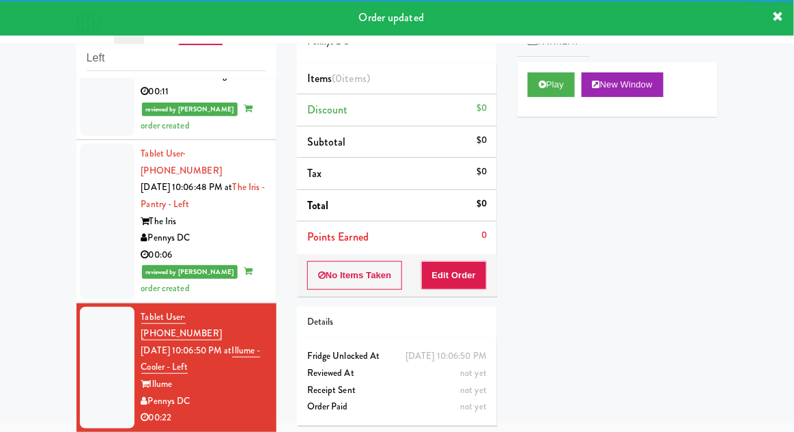
click at [571, 103] on div "Play New Window" at bounding box center [618, 89] width 200 height 55
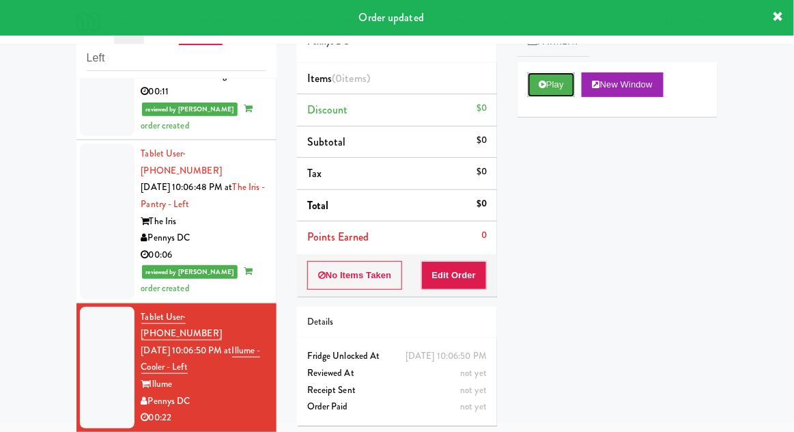
click at [557, 94] on button "Play" at bounding box center [551, 84] width 47 height 25
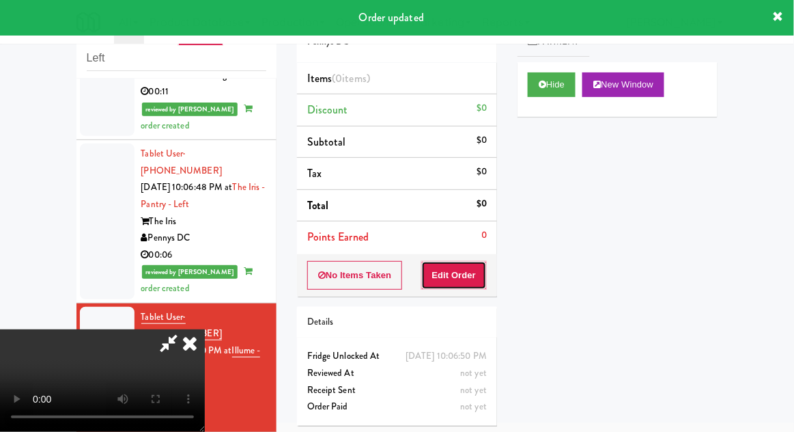
click at [473, 261] on button "Edit Order" at bounding box center [454, 275] width 66 height 29
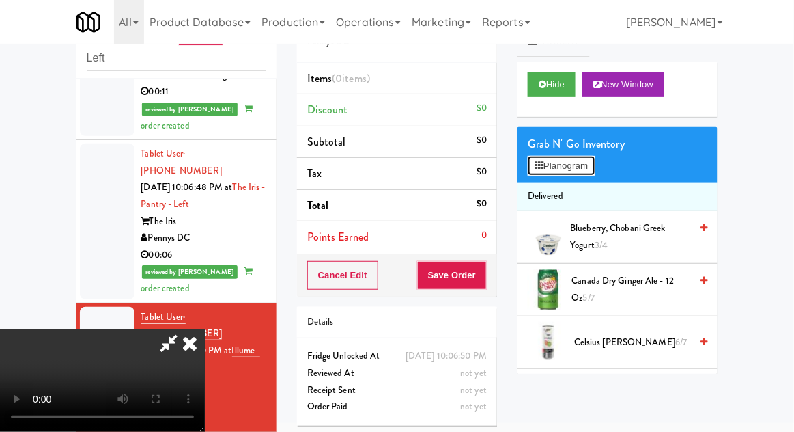
click at [577, 167] on button "Planogram" at bounding box center [561, 166] width 67 height 20
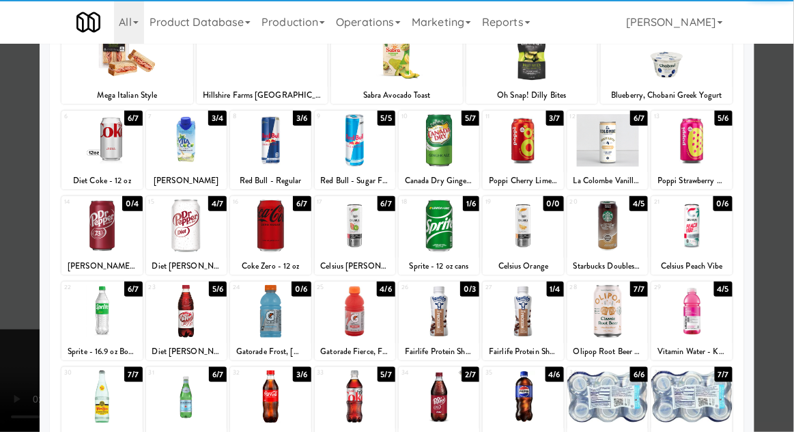
scroll to position [173, 0]
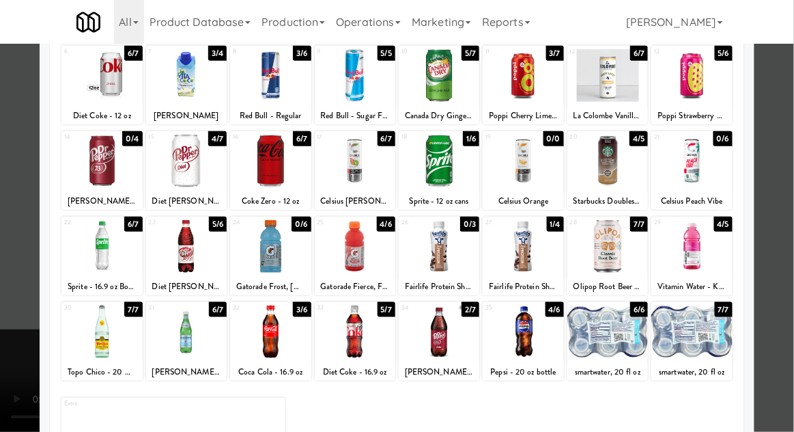
click at [254, 350] on div at bounding box center [270, 331] width 81 height 53
click at [785, 330] on div at bounding box center [397, 216] width 794 height 432
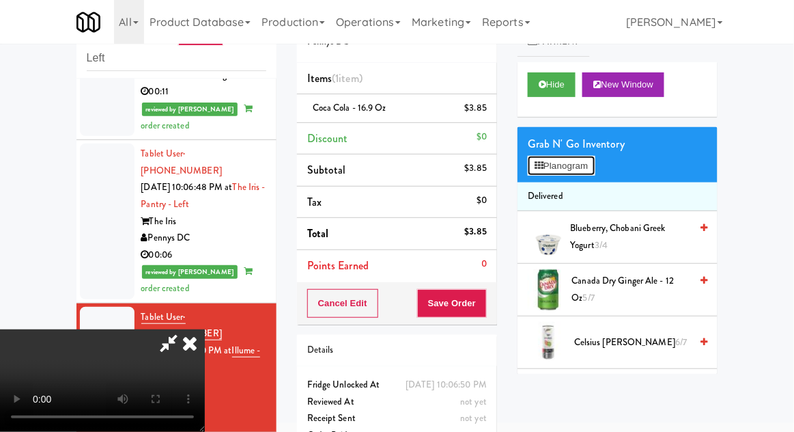
click at [576, 163] on button "Planogram" at bounding box center [561, 166] width 67 height 20
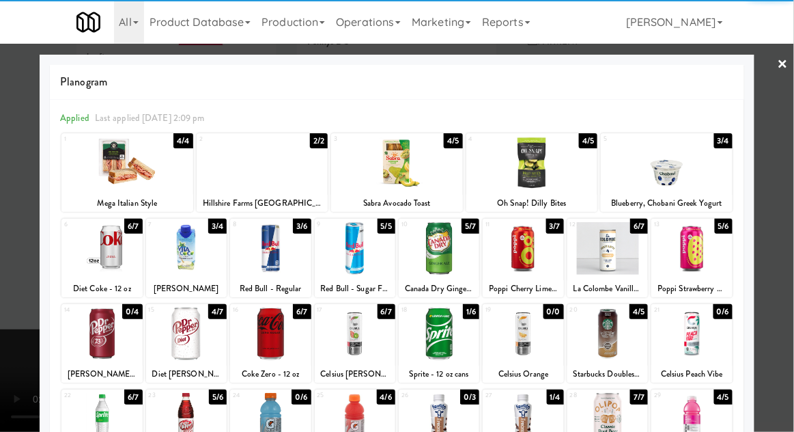
click at [255, 345] on div at bounding box center [270, 333] width 81 height 53
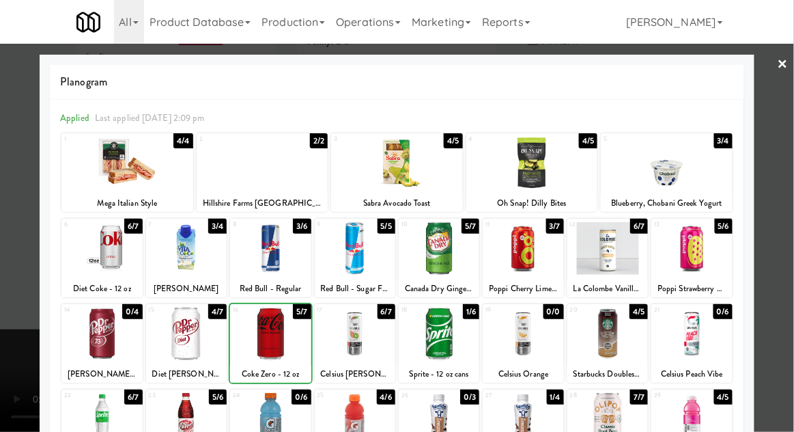
click at [780, 312] on div at bounding box center [397, 216] width 794 height 432
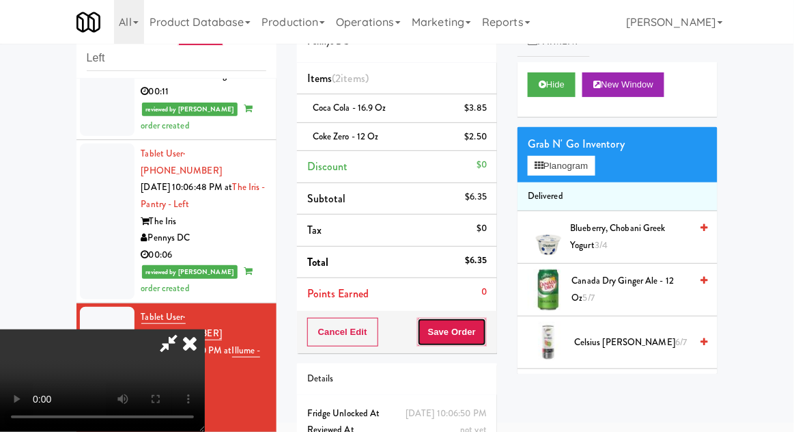
click at [485, 333] on button "Save Order" at bounding box center [452, 332] width 70 height 29
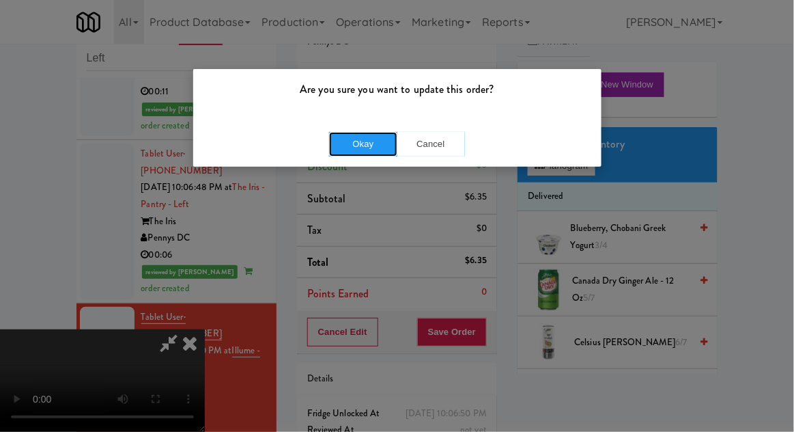
click at [337, 135] on button "Okay" at bounding box center [363, 144] width 68 height 25
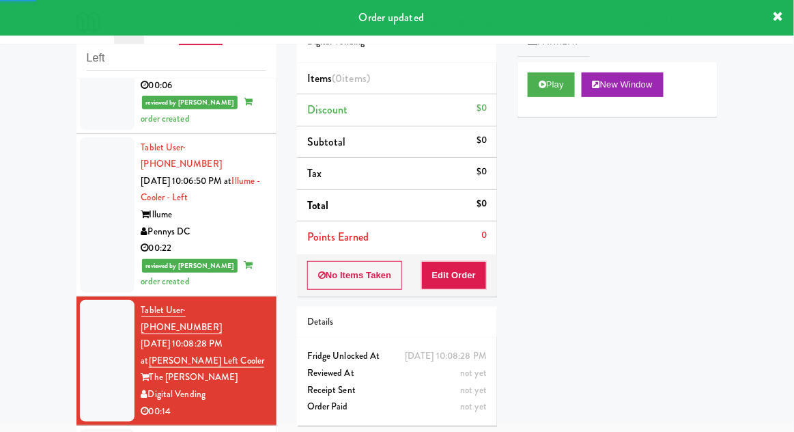
scroll to position [1405, 0]
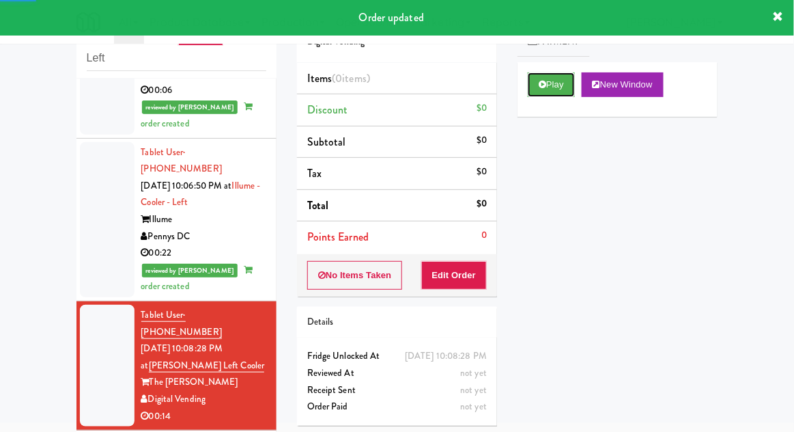
click at [554, 82] on button "Play" at bounding box center [551, 84] width 47 height 25
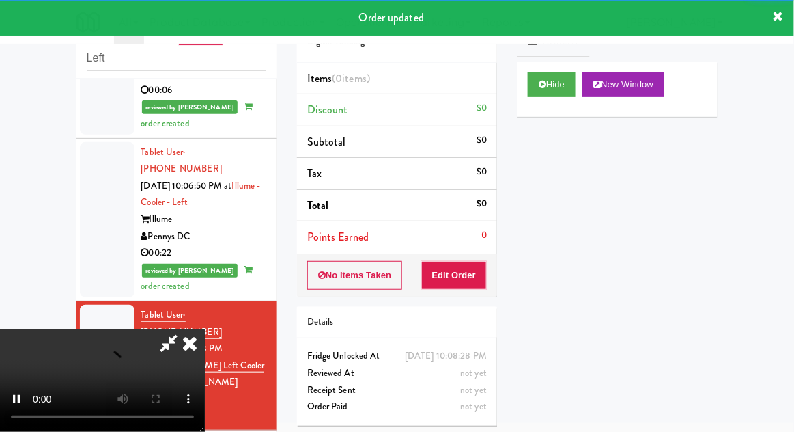
click at [455, 300] on div "Order # 232756 Digital Vending Items (0 items ) Discount $0 Subtotal $0 Tax $0 …" at bounding box center [397, 216] width 221 height 439
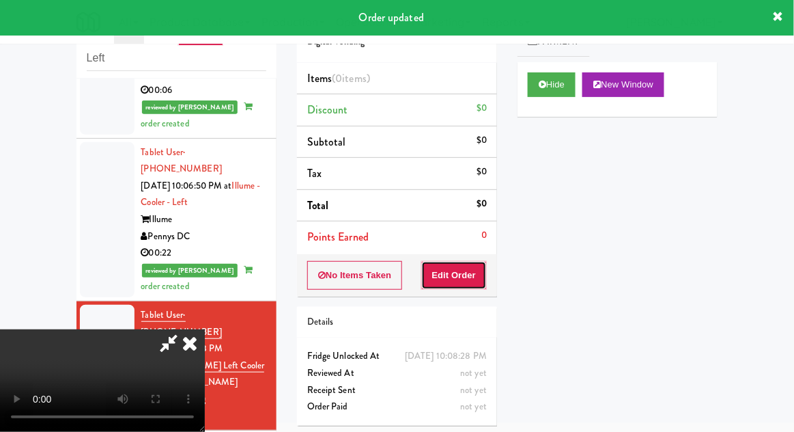
click at [461, 278] on button "Edit Order" at bounding box center [454, 275] width 66 height 29
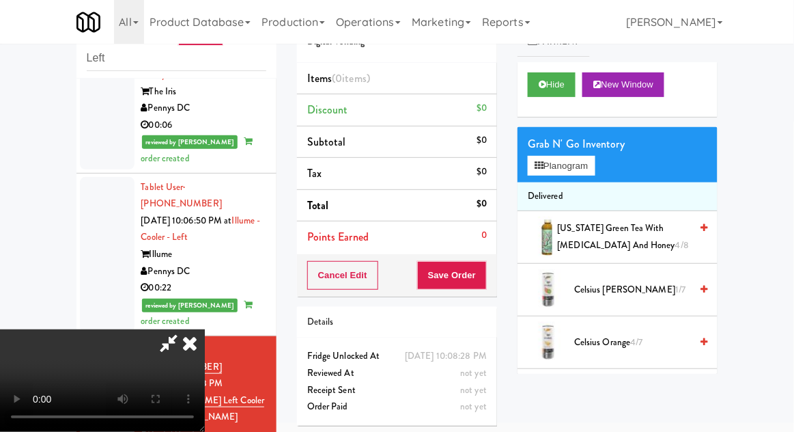
scroll to position [1380, 0]
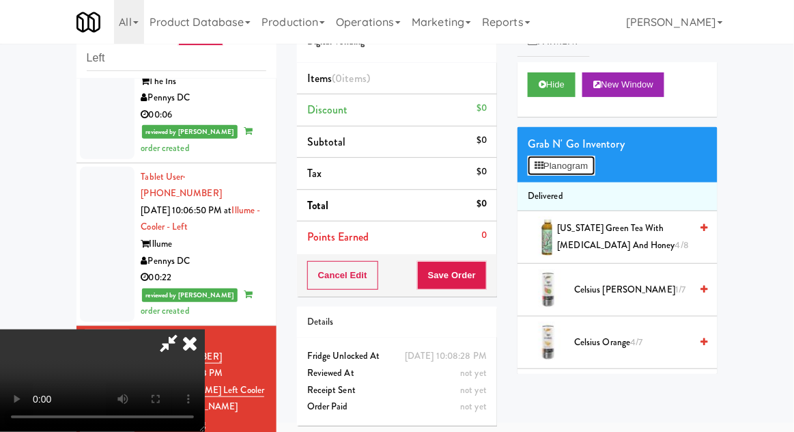
click at [576, 163] on button "Planogram" at bounding box center [561, 166] width 67 height 20
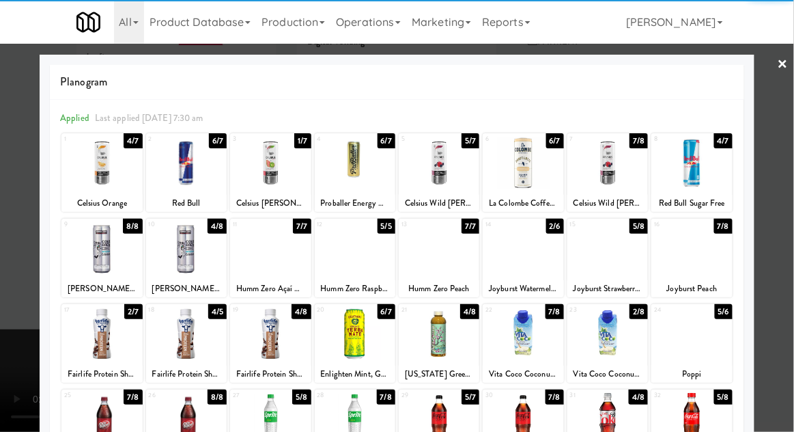
click at [449, 178] on div at bounding box center [439, 163] width 81 height 53
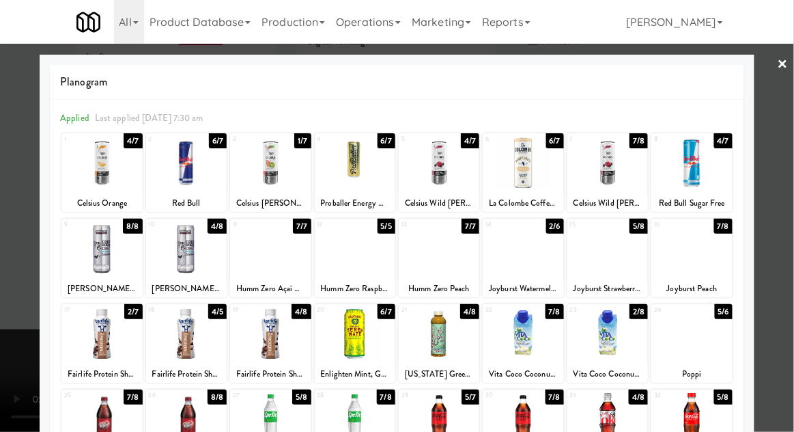
click at [787, 197] on div at bounding box center [397, 216] width 794 height 432
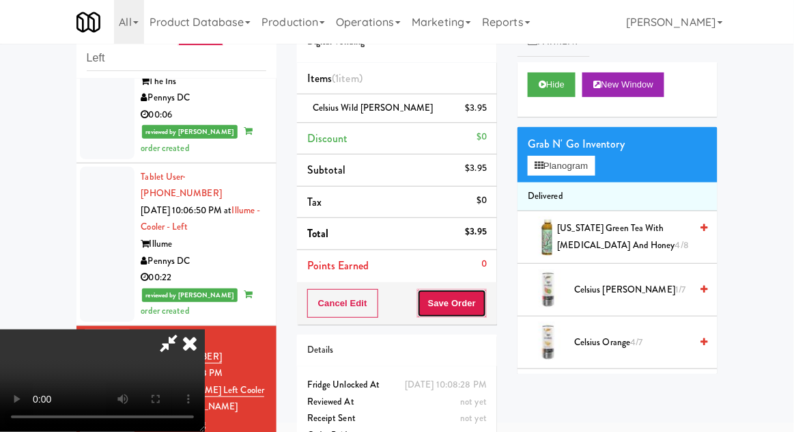
click at [486, 311] on button "Save Order" at bounding box center [452, 303] width 70 height 29
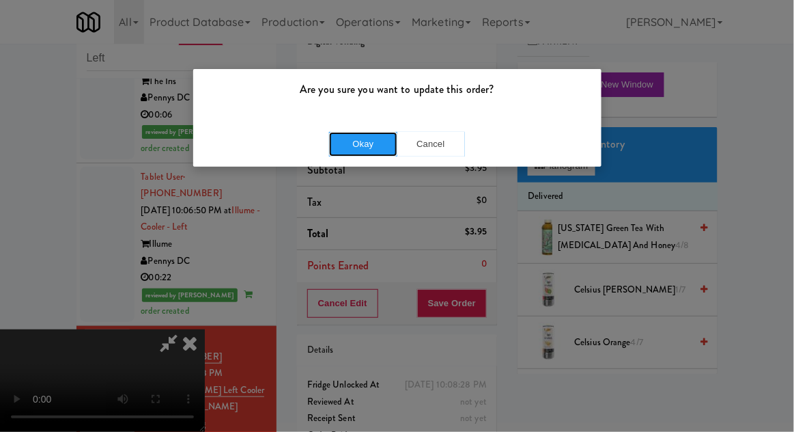
click at [352, 151] on button "Okay" at bounding box center [363, 144] width 68 height 25
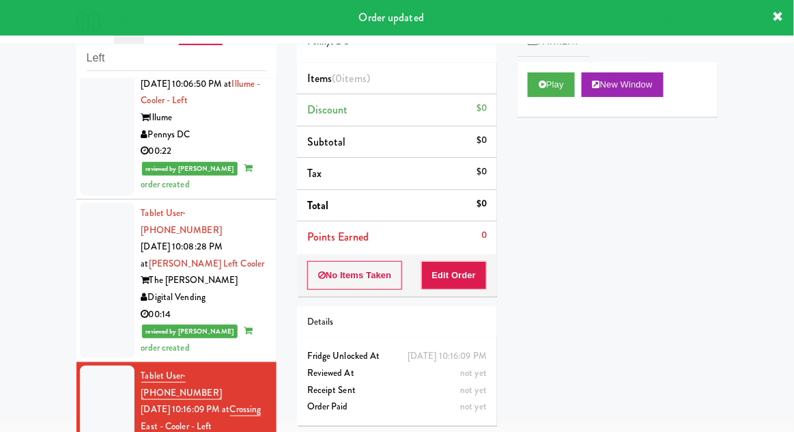
scroll to position [1521, 0]
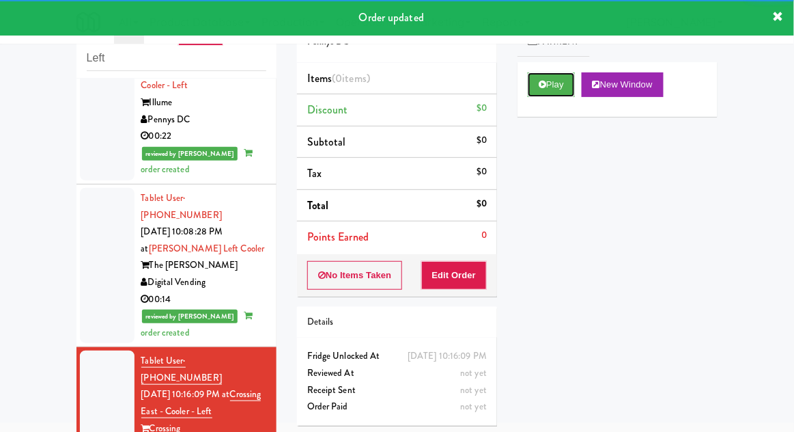
click at [560, 85] on button "Play" at bounding box center [551, 84] width 47 height 25
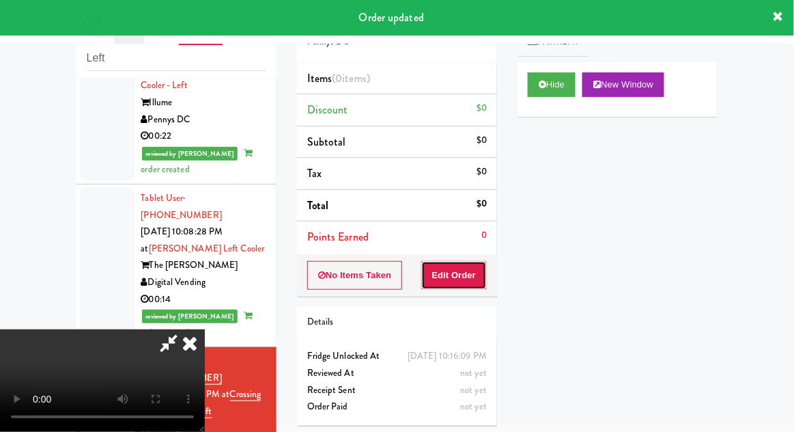
click at [472, 285] on button "Edit Order" at bounding box center [454, 275] width 66 height 29
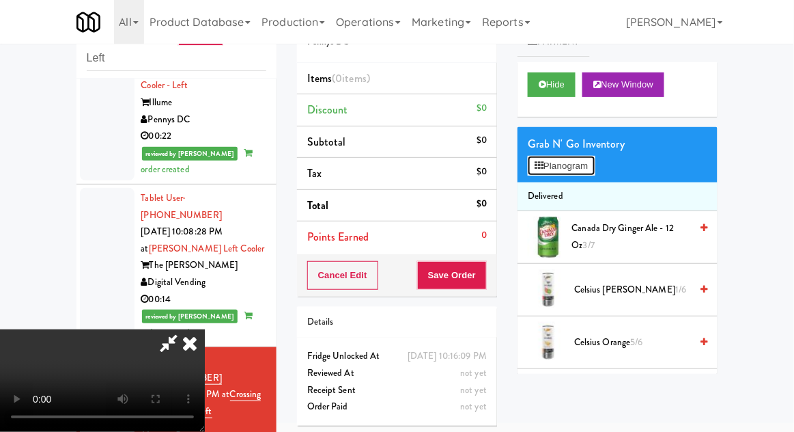
click at [584, 169] on button "Planogram" at bounding box center [561, 166] width 67 height 20
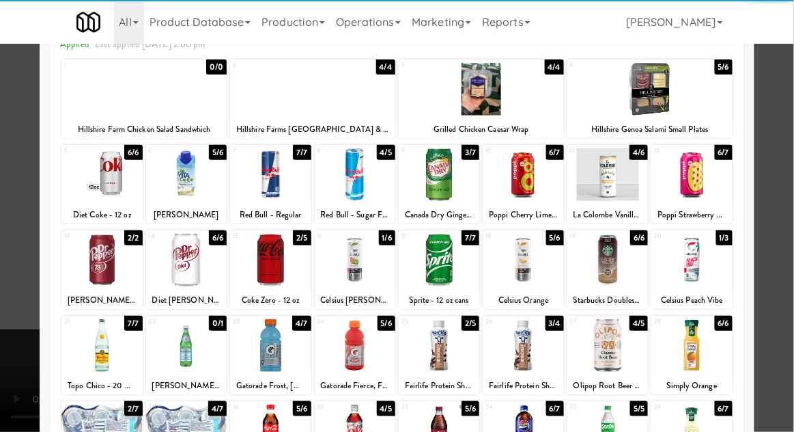
scroll to position [75, 0]
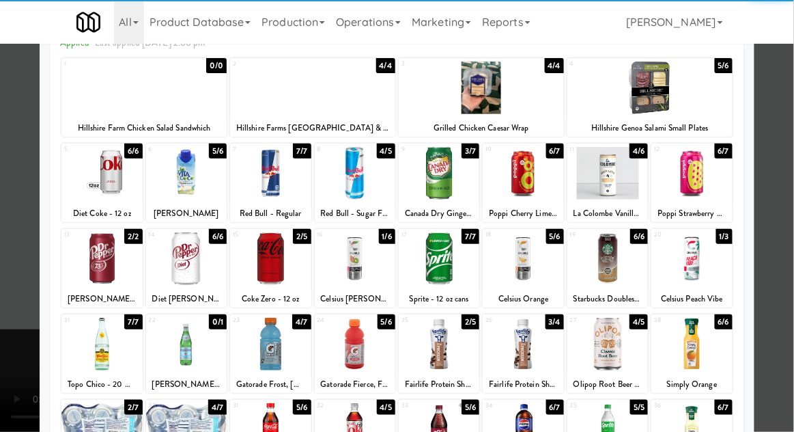
click at [255, 419] on div at bounding box center [270, 429] width 81 height 53
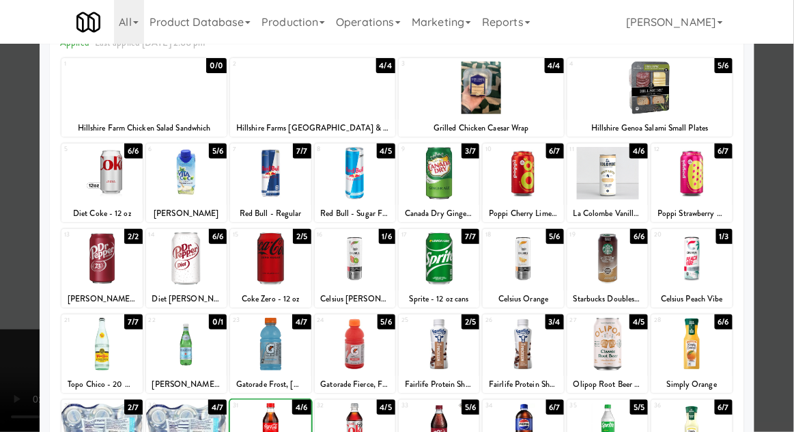
click at [779, 295] on div at bounding box center [397, 216] width 794 height 432
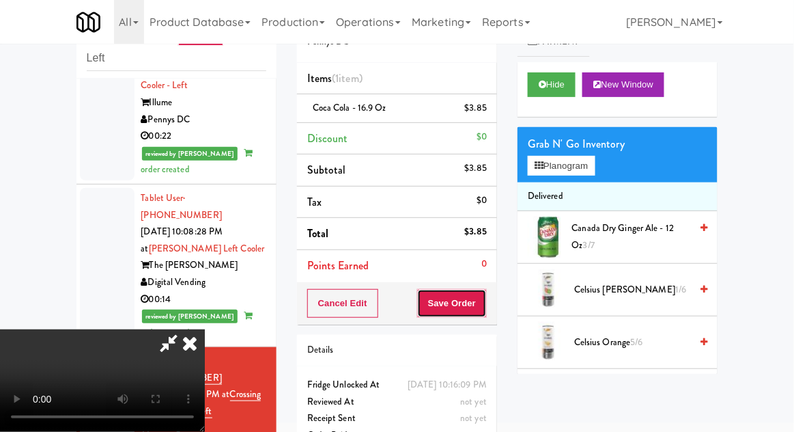
click at [481, 309] on button "Save Order" at bounding box center [452, 303] width 70 height 29
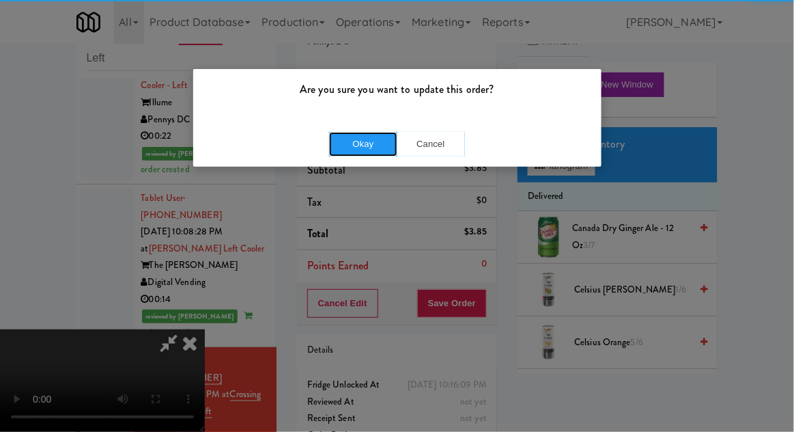
click at [346, 136] on button "Okay" at bounding box center [363, 144] width 68 height 25
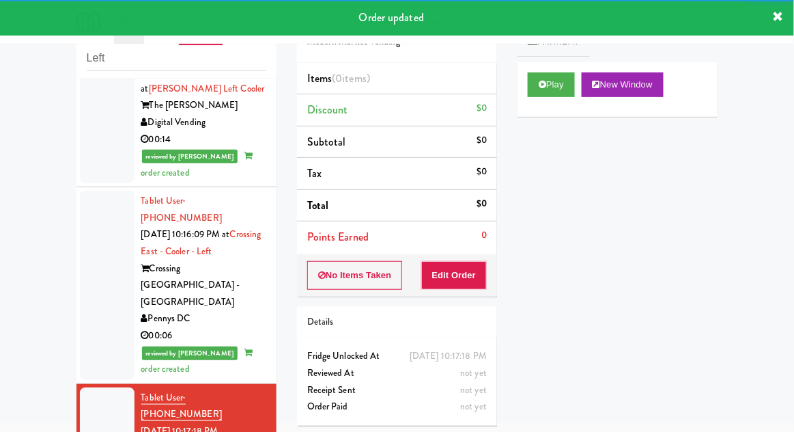
scroll to position [1683, 0]
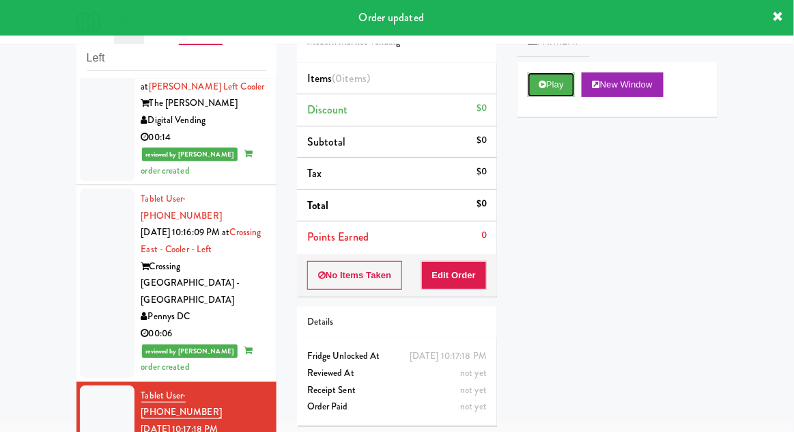
click at [546, 94] on button "Play" at bounding box center [551, 84] width 47 height 25
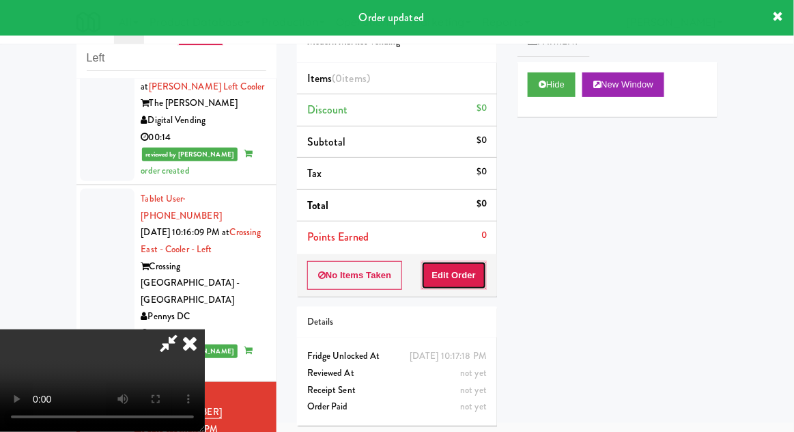
click at [466, 264] on button "Edit Order" at bounding box center [454, 275] width 66 height 29
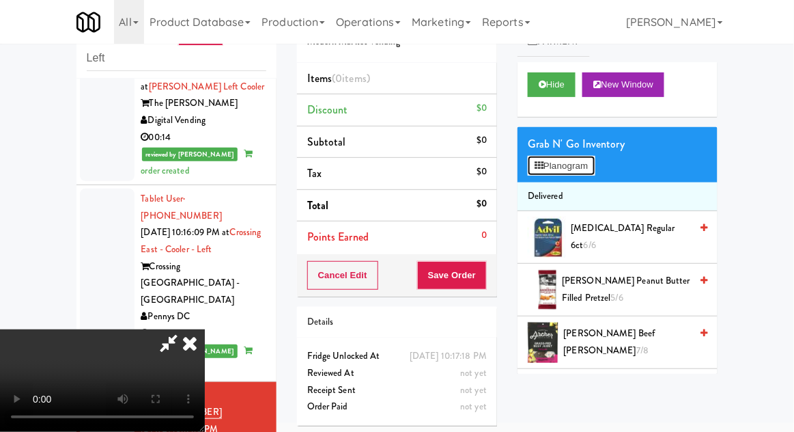
click at [580, 169] on button "Planogram" at bounding box center [561, 166] width 67 height 20
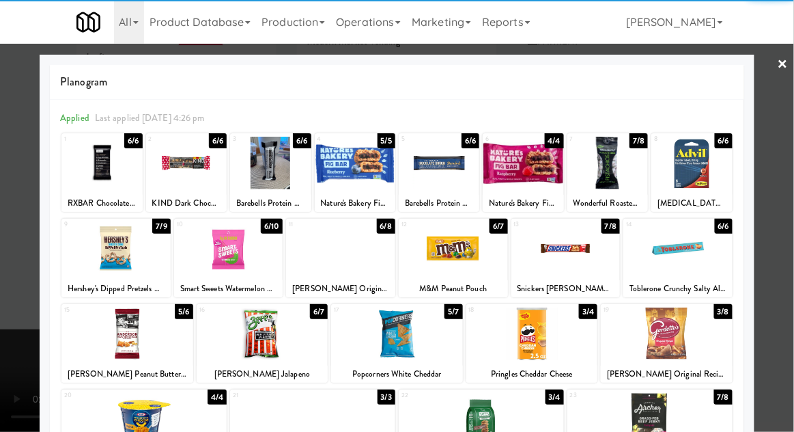
click at [113, 347] on div at bounding box center [127, 333] width 132 height 53
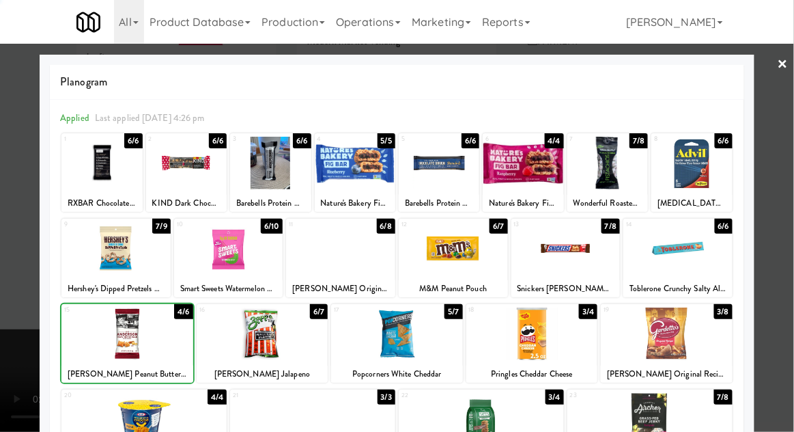
click at [779, 298] on div at bounding box center [397, 216] width 794 height 432
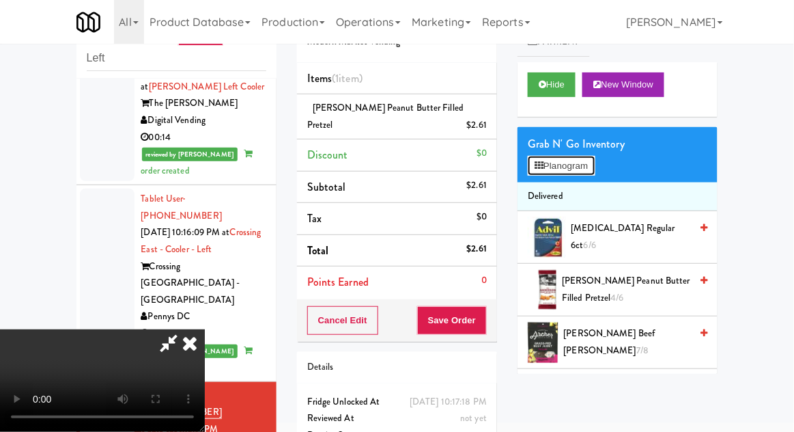
click at [578, 173] on button "Planogram" at bounding box center [561, 166] width 67 height 20
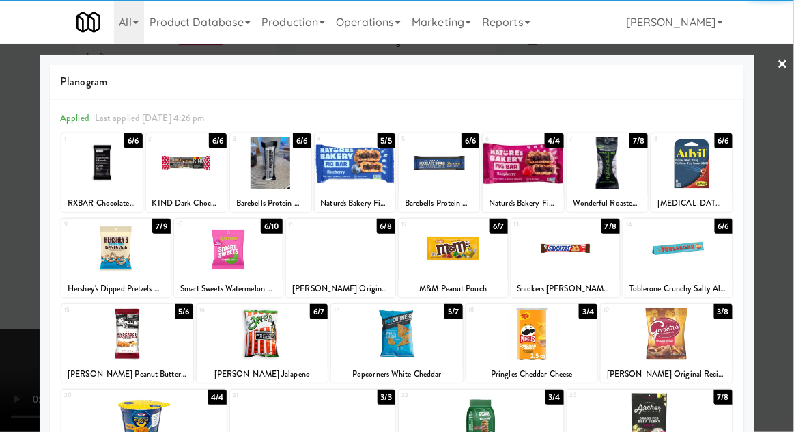
click at [789, 311] on div at bounding box center [397, 216] width 794 height 432
